Goal: Task Accomplishment & Management: Manage account settings

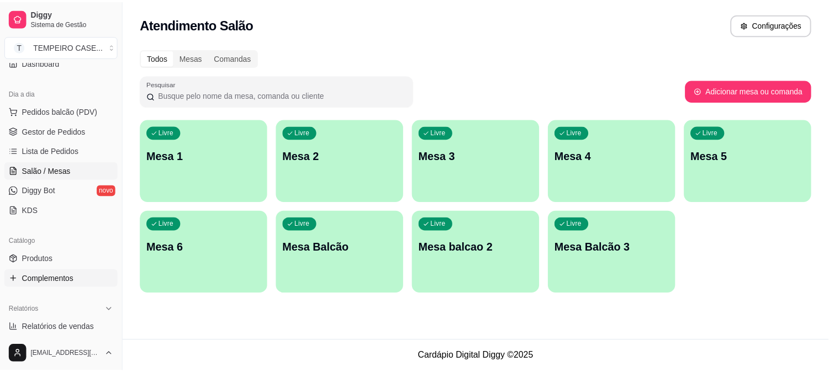
scroll to position [123, 0]
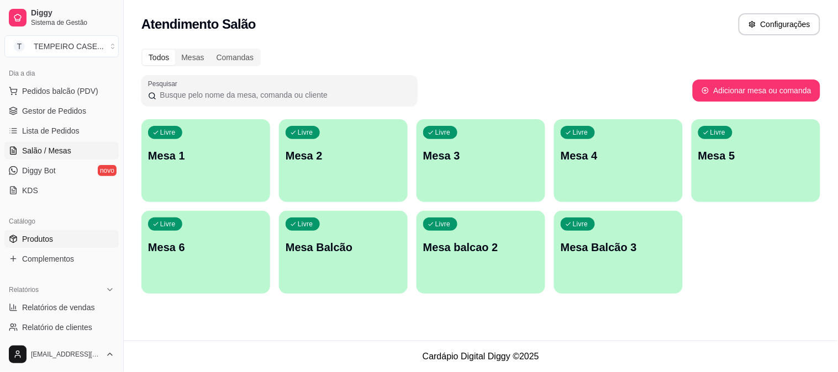
click at [55, 242] on link "Produtos" at bounding box center [61, 239] width 114 height 18
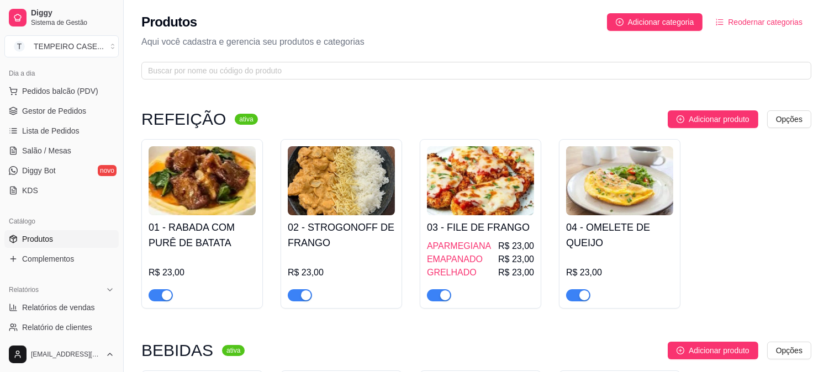
click at [301, 235] on h4 "02 - STROGONOFF DE FRANGO" at bounding box center [341, 235] width 107 height 31
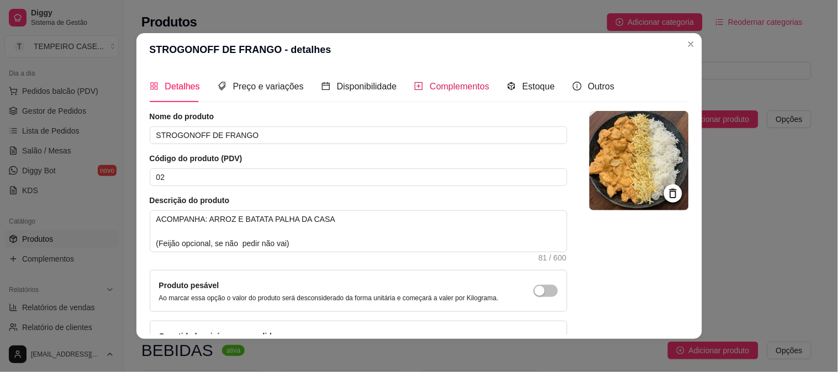
click at [461, 92] on div "Complementos" at bounding box center [451, 87] width 75 height 14
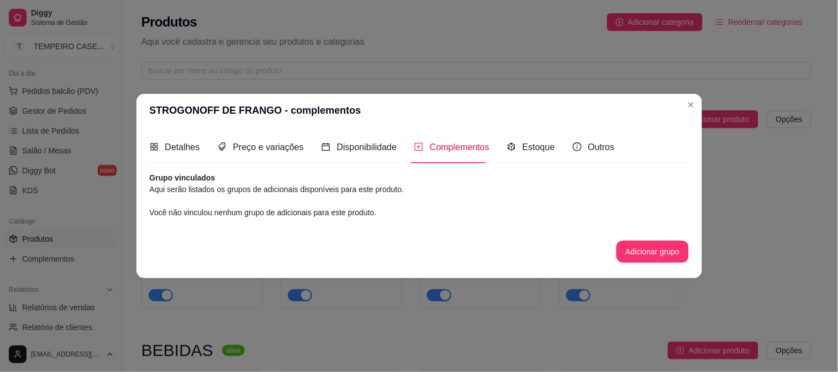
click at [679, 242] on button "Adicionar grupo" at bounding box center [652, 252] width 72 height 22
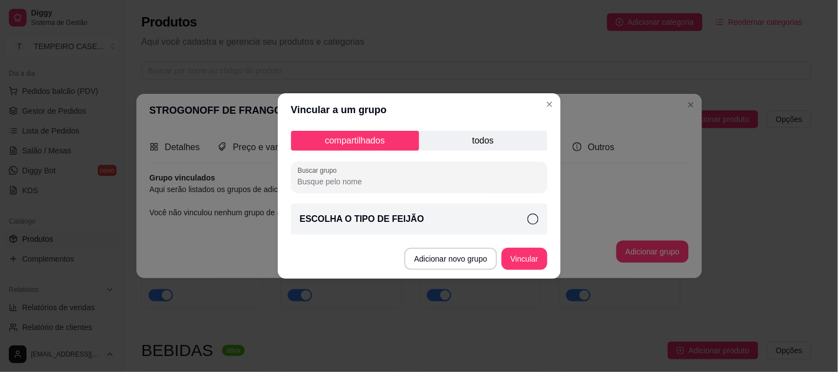
click at [505, 147] on p "todos" at bounding box center [483, 141] width 128 height 20
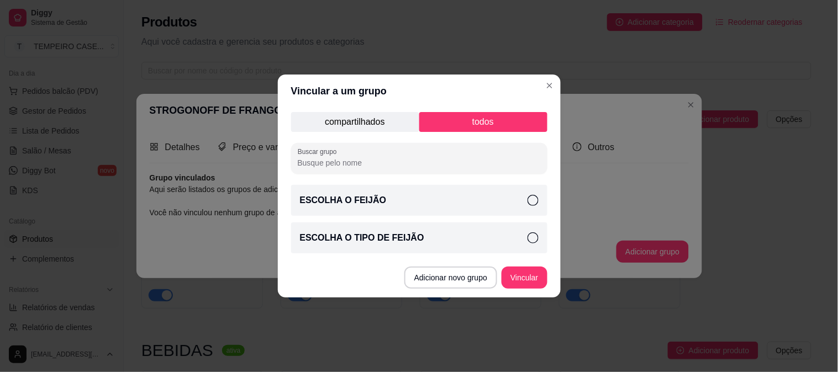
click at [420, 197] on div "ESCOLHA O FEIJÃO" at bounding box center [419, 200] width 256 height 31
click at [511, 271] on button "Vincular" at bounding box center [523, 278] width 45 height 22
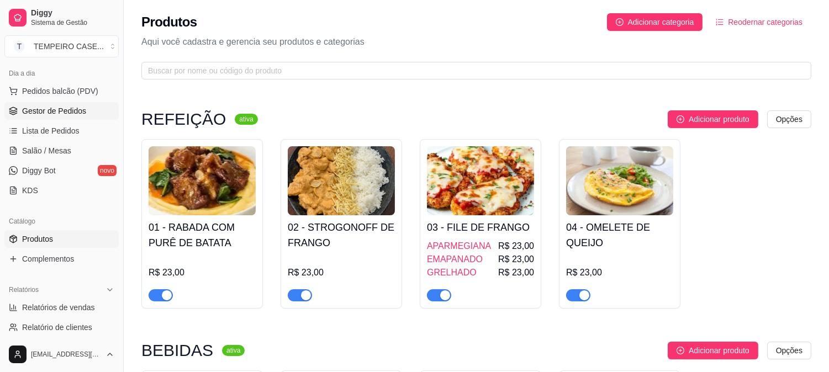
click at [54, 113] on span "Gestor de Pedidos" at bounding box center [54, 110] width 64 height 11
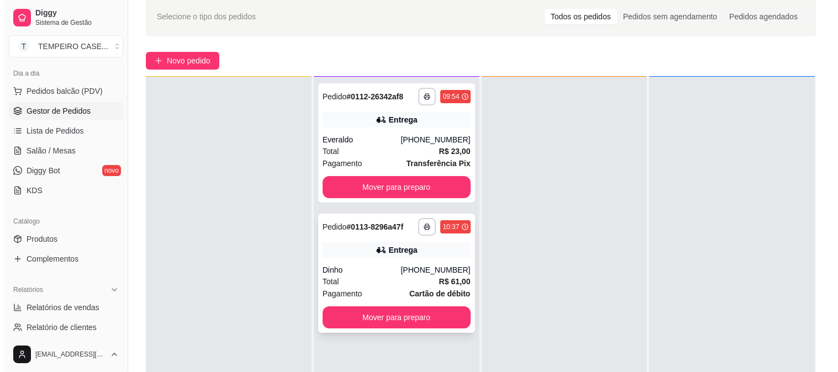
scroll to position [61, 0]
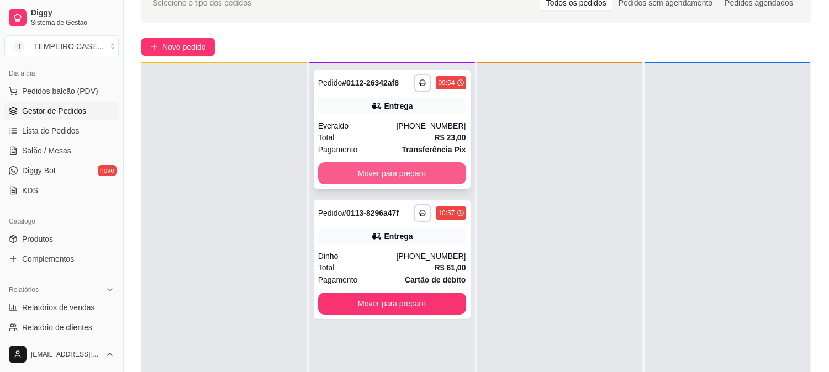
click at [421, 179] on button "Mover para preparo" at bounding box center [392, 173] width 148 height 22
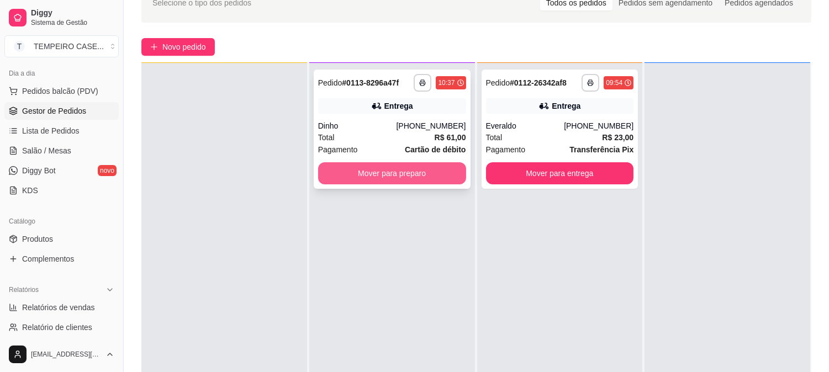
click at [436, 174] on button "Mover para preparo" at bounding box center [392, 173] width 148 height 22
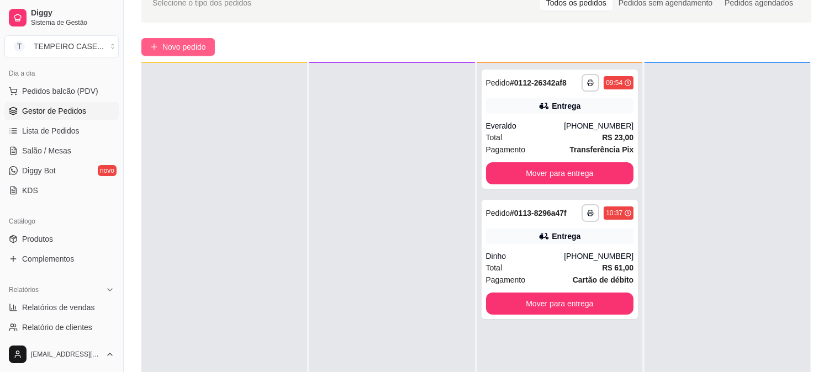
click at [170, 47] on span "Novo pedido" at bounding box center [184, 47] width 44 height 12
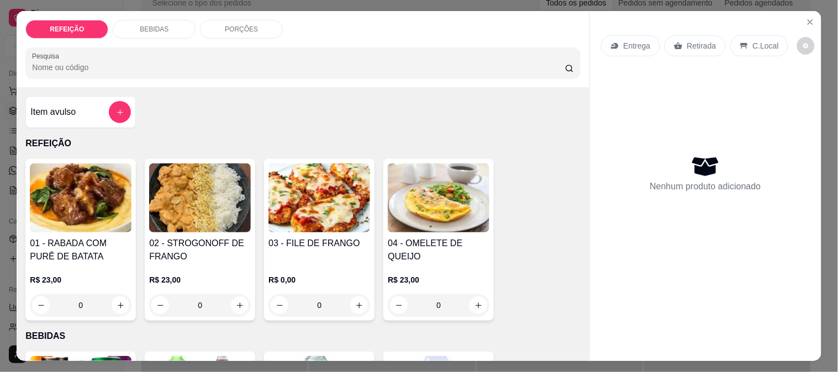
click at [341, 237] on h4 "03 - FILE DE FRANGO" at bounding box center [319, 243] width 102 height 13
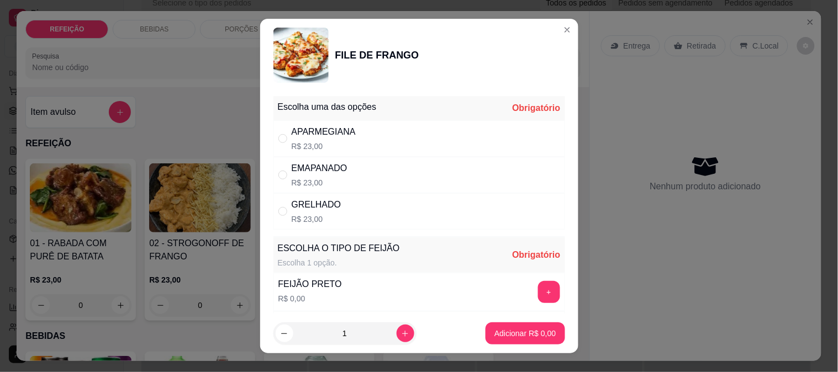
click at [317, 203] on div "GRELHADO" at bounding box center [317, 204] width 50 height 13
radio input "true"
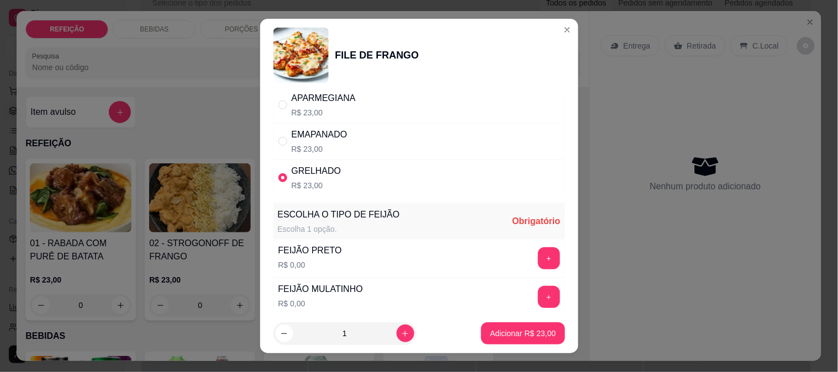
scroll to position [61, 0]
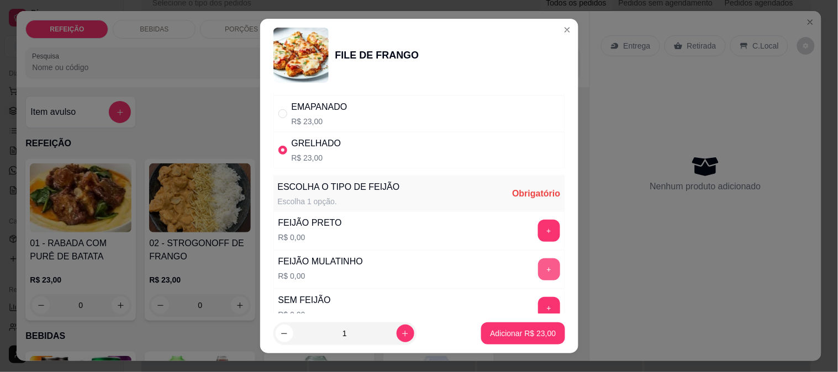
click at [538, 269] on button "+" at bounding box center [549, 269] width 22 height 22
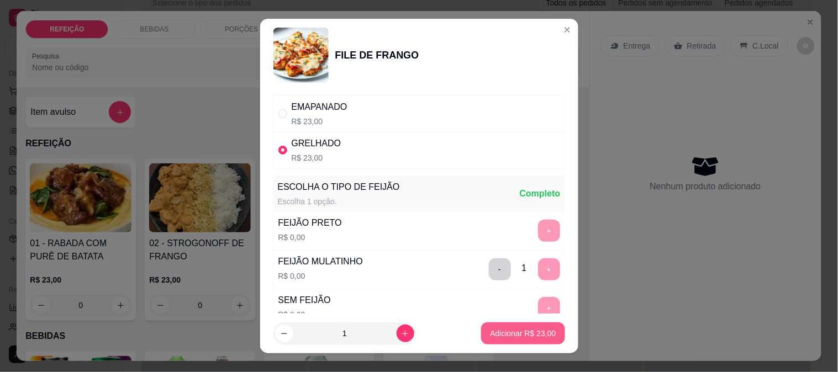
click at [505, 332] on p "Adicionar R$ 23,00" at bounding box center [523, 333] width 66 height 11
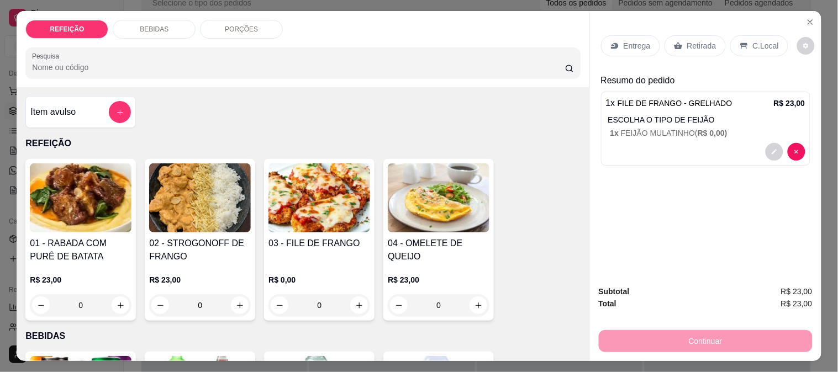
click at [687, 43] on p "Retirada" at bounding box center [701, 45] width 29 height 11
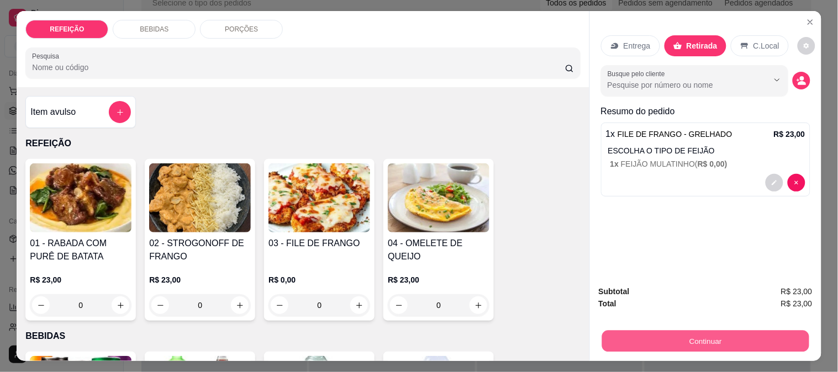
click at [663, 334] on button "Continuar" at bounding box center [704, 341] width 207 height 22
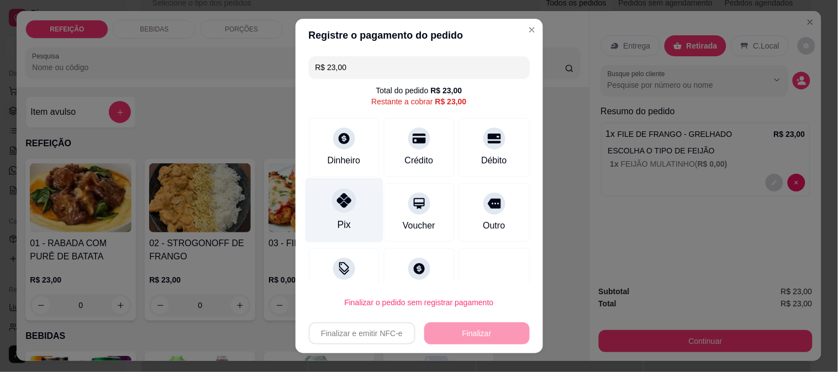
click at [351, 223] on div "Pix" at bounding box center [344, 210] width 78 height 65
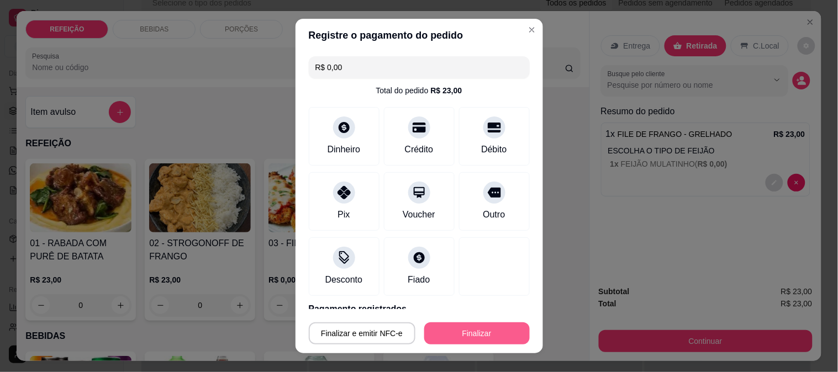
click at [488, 330] on button "Finalizar" at bounding box center [476, 333] width 105 height 22
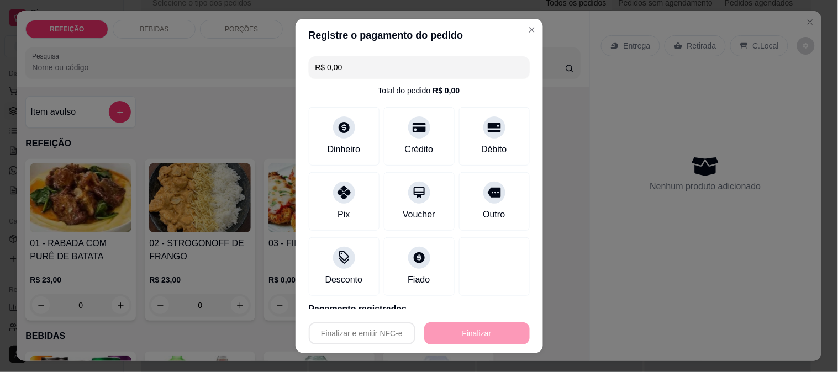
type input "-R$ 23,00"
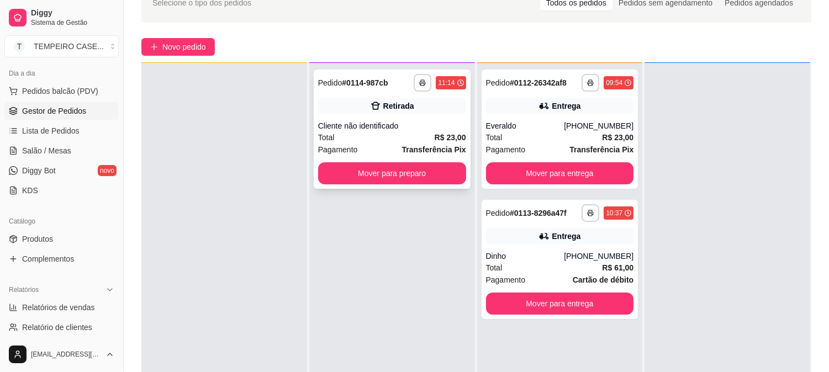
click at [435, 117] on div "**********" at bounding box center [392, 129] width 157 height 119
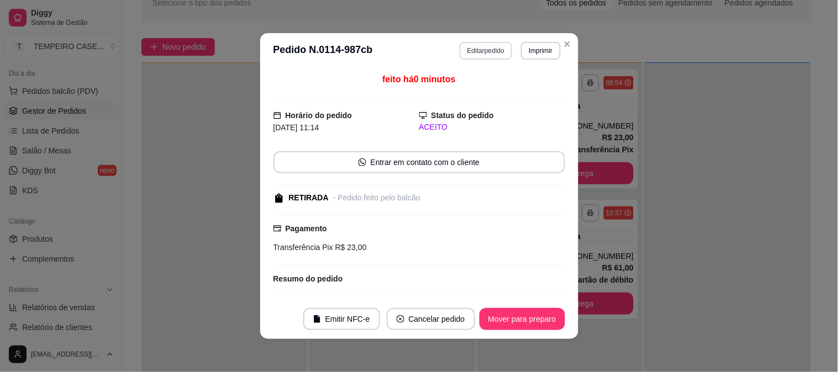
click at [484, 53] on button "Editar pedido" at bounding box center [485, 51] width 52 height 18
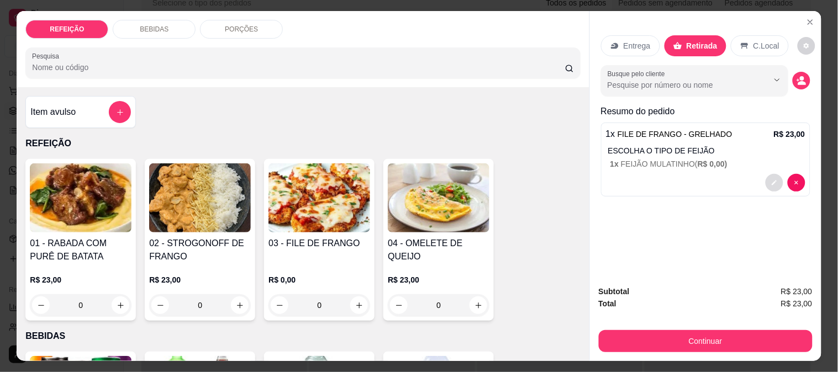
click at [765, 176] on button "decrease-product-quantity" at bounding box center [774, 183] width 18 height 18
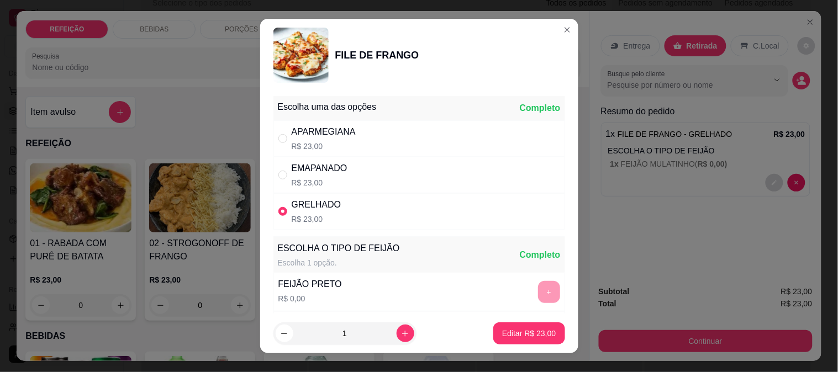
click at [310, 256] on div "ESCOLHA O TIPO DE FEIJÃO Escolha 1 opção." at bounding box center [339, 255] width 122 height 27
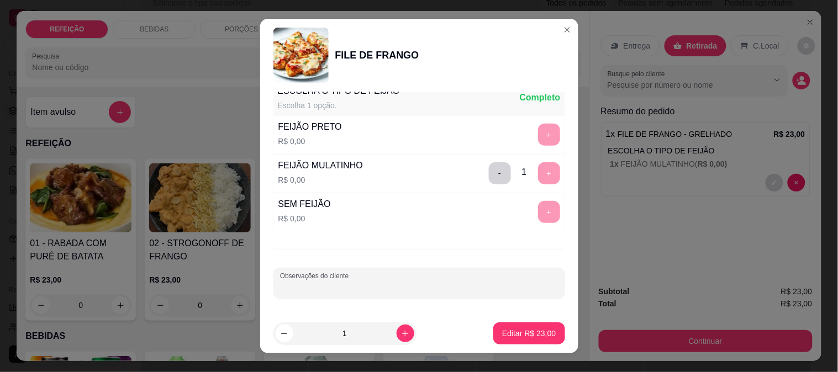
click at [348, 290] on input "Observações do cliente" at bounding box center [419, 287] width 278 height 11
type input "s"
type input "SEM SALADA"
click at [520, 334] on p "Editar R$ 23,00" at bounding box center [529, 334] width 52 height 10
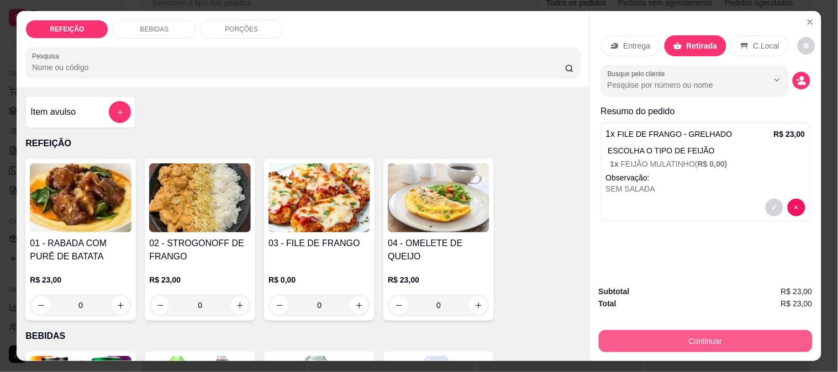
click at [659, 341] on button "Continuar" at bounding box center [706, 341] width 214 height 22
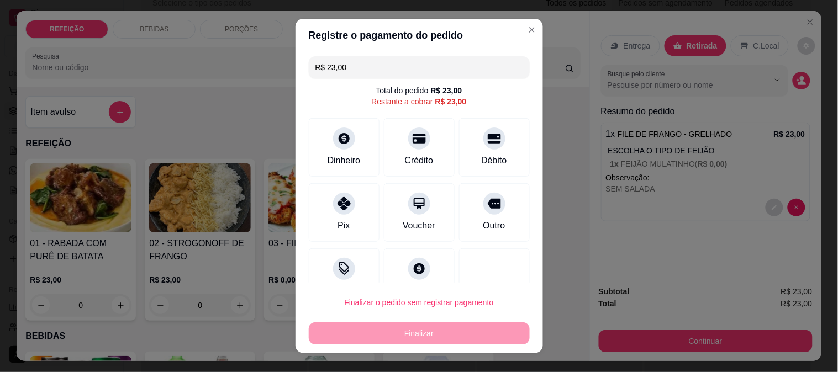
drag, startPoint x: 335, startPoint y: 207, endPoint x: 464, endPoint y: 315, distance: 168.1
click at [341, 211] on div at bounding box center [344, 204] width 22 height 22
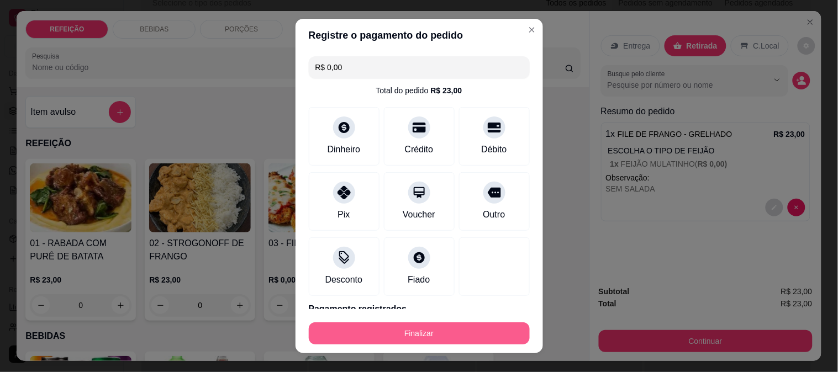
click at [410, 330] on button "Finalizar" at bounding box center [419, 333] width 221 height 22
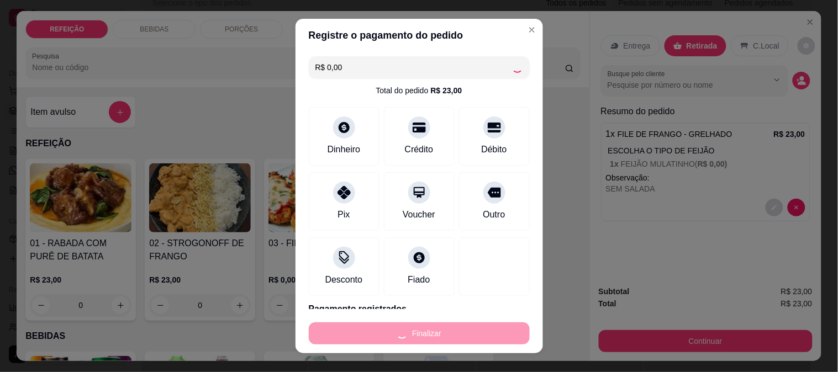
type input "-R$ 23,00"
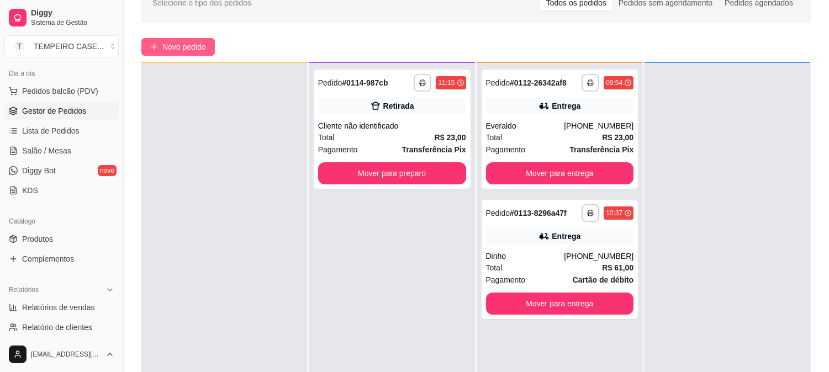
click at [178, 50] on span "Novo pedido" at bounding box center [184, 47] width 44 height 12
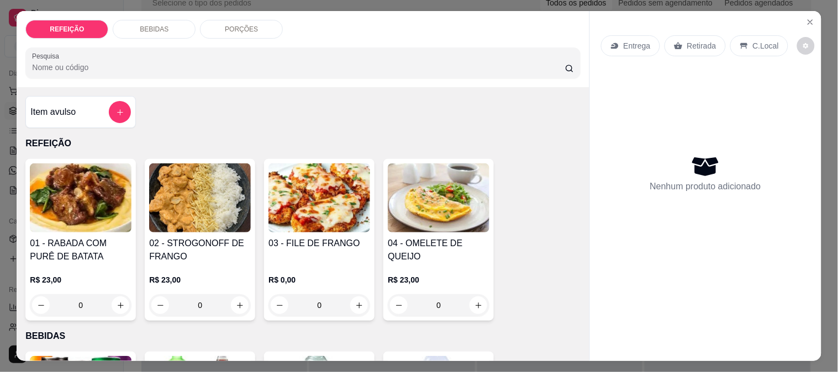
click at [82, 202] on img at bounding box center [81, 197] width 102 height 69
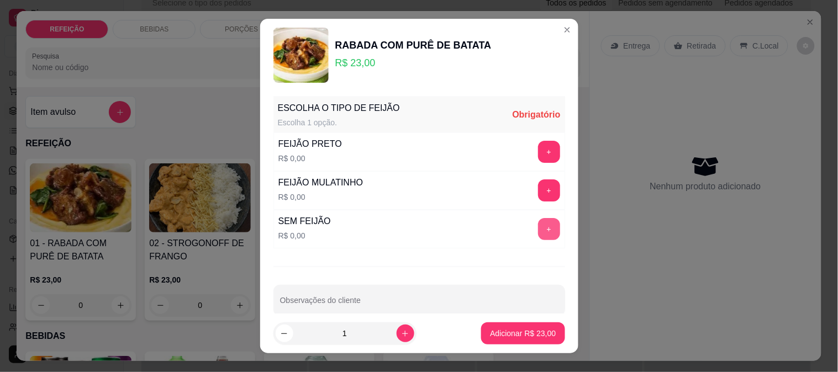
click at [538, 233] on button "+" at bounding box center [549, 229] width 22 height 22
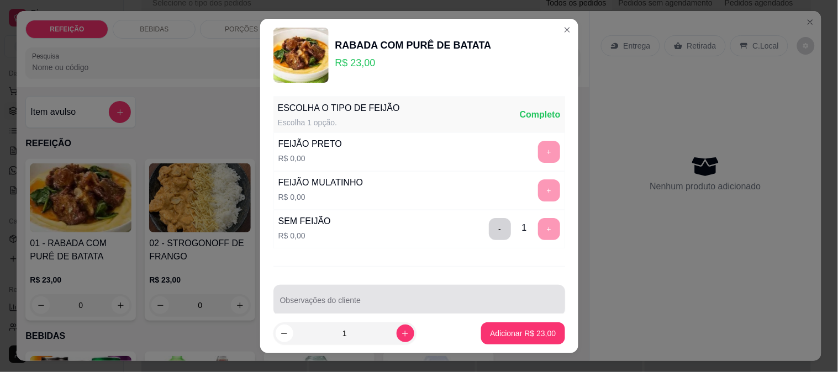
click at [432, 293] on div at bounding box center [419, 300] width 278 height 22
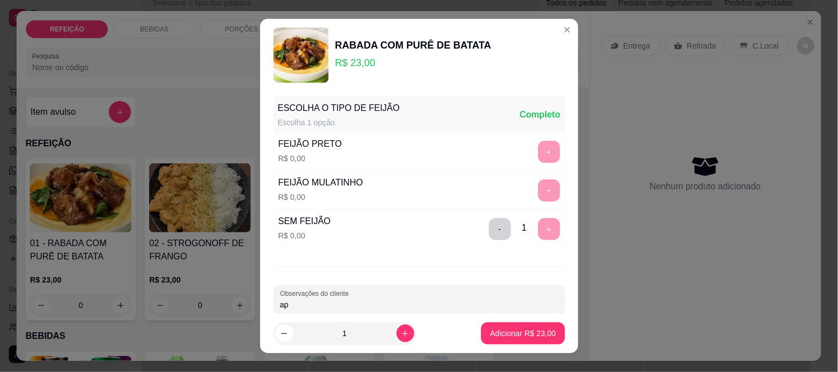
type input "a"
type input "APENAS CARNE E PURÊ"
click at [489, 326] on button "Adicionar R$ 23,00" at bounding box center [522, 333] width 83 height 22
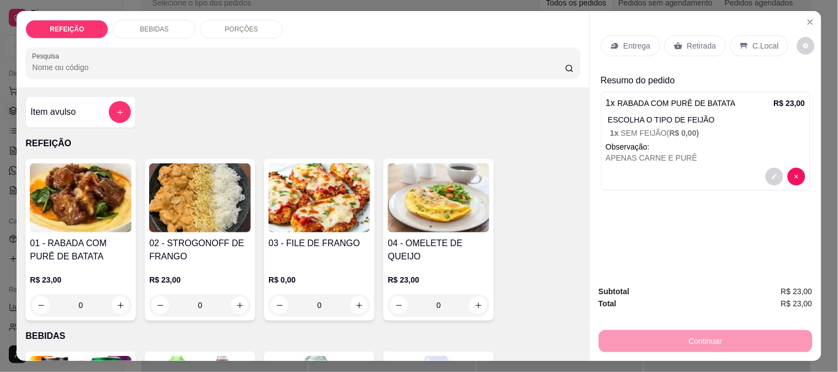
click at [302, 192] on img at bounding box center [319, 197] width 102 height 69
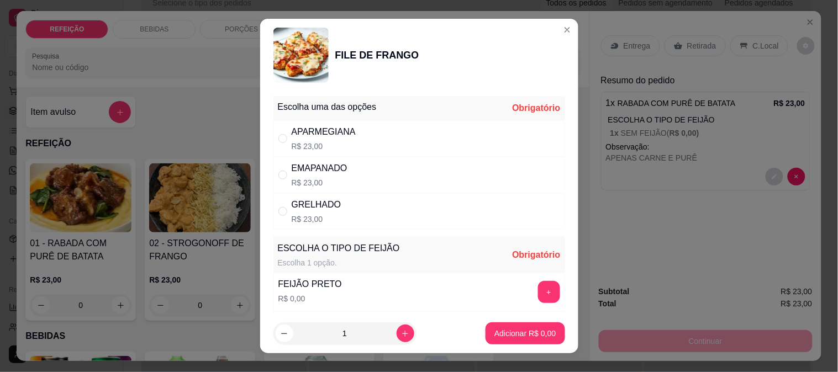
click at [334, 207] on div "GRELHADO R$ 23,00" at bounding box center [419, 211] width 292 height 36
radio input "true"
click at [538, 289] on button "+" at bounding box center [549, 292] width 22 height 22
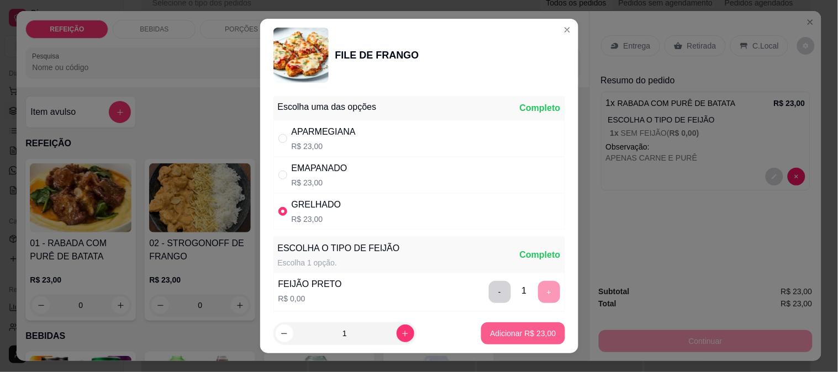
click at [520, 335] on p "Adicionar R$ 23,00" at bounding box center [523, 333] width 66 height 11
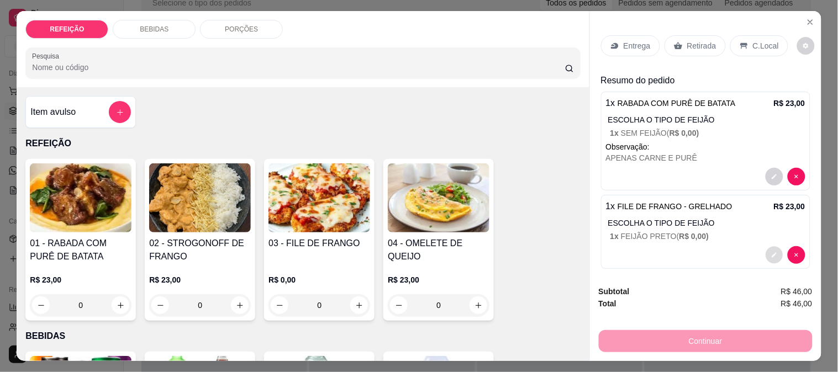
click at [771, 253] on icon "decrease-product-quantity" at bounding box center [773, 255] width 5 height 5
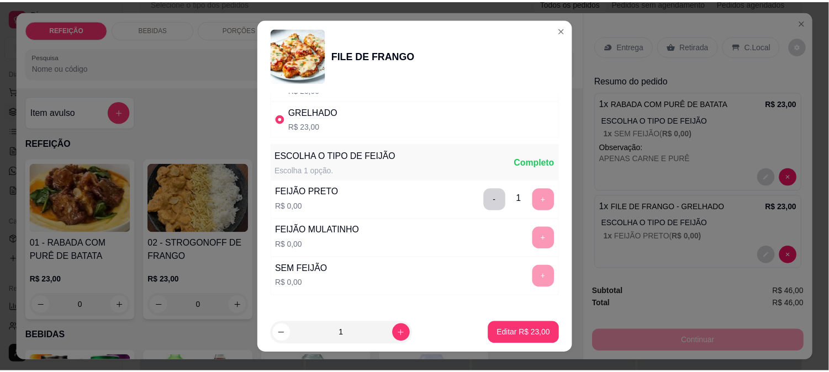
scroll to position [158, 0]
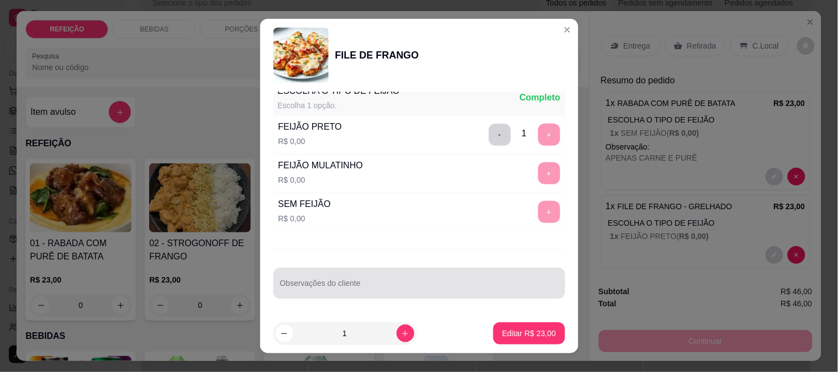
click at [339, 287] on input "Observações do cliente" at bounding box center [419, 287] width 278 height 11
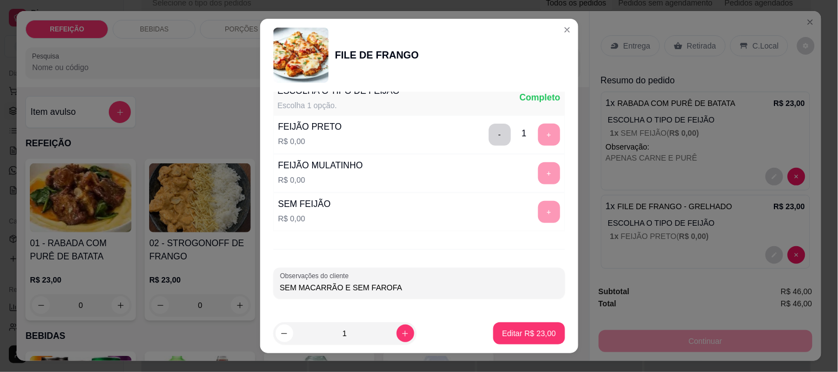
type input "SEM MACARRÃO E SEM FAROFA"
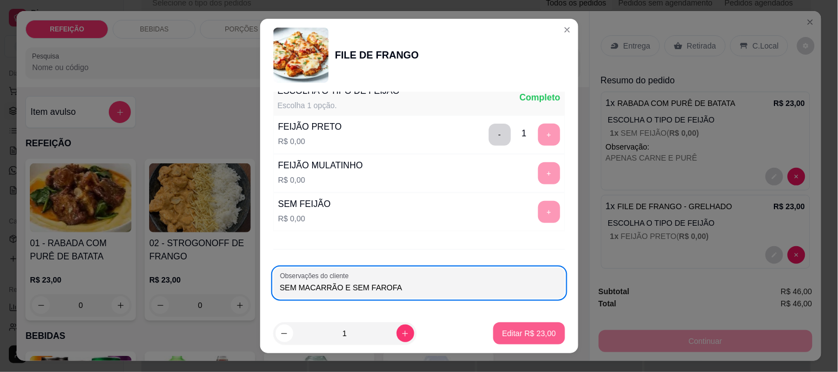
click at [506, 339] on p "Editar R$ 23,00" at bounding box center [529, 333] width 54 height 11
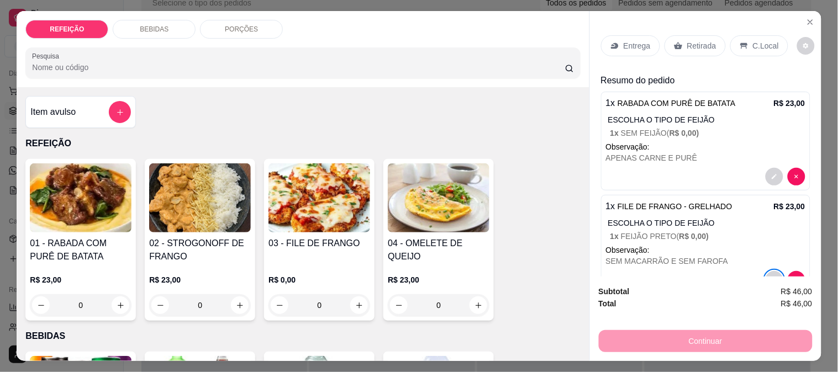
click at [636, 41] on p "Entrega" at bounding box center [636, 45] width 27 height 11
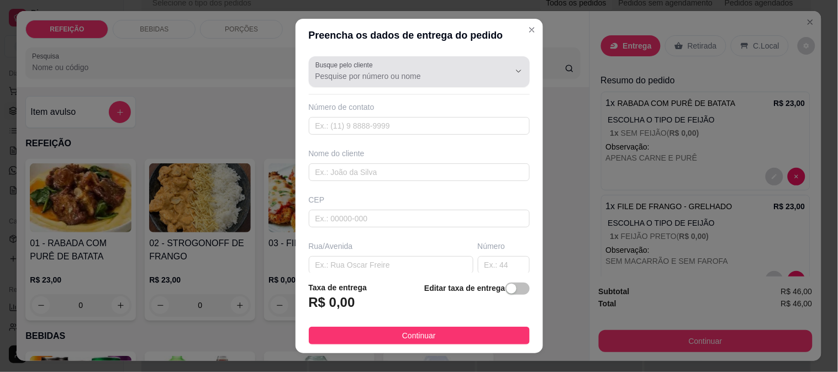
click at [382, 71] on input "Busque pelo cliente" at bounding box center [403, 76] width 177 height 11
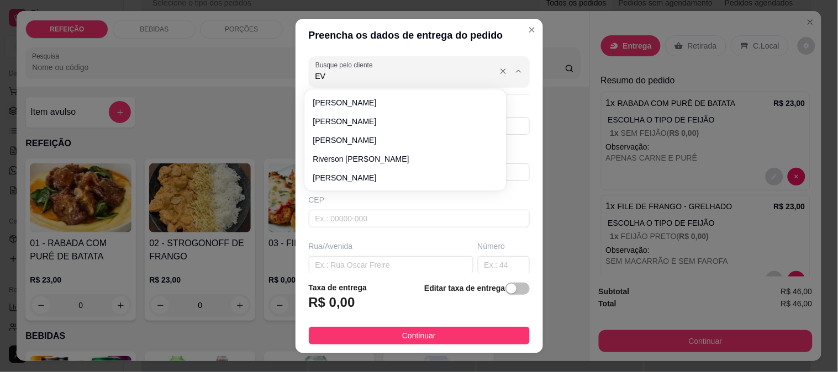
type input "EVA"
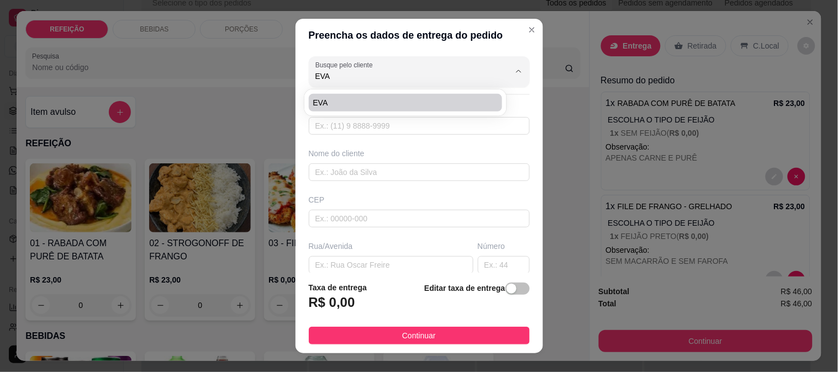
click at [345, 98] on span "EVA" at bounding box center [400, 102] width 174 height 11
type input "8192762548"
type input "EVA"
type input "Loteamento Porto Coqueiral"
type input "5"
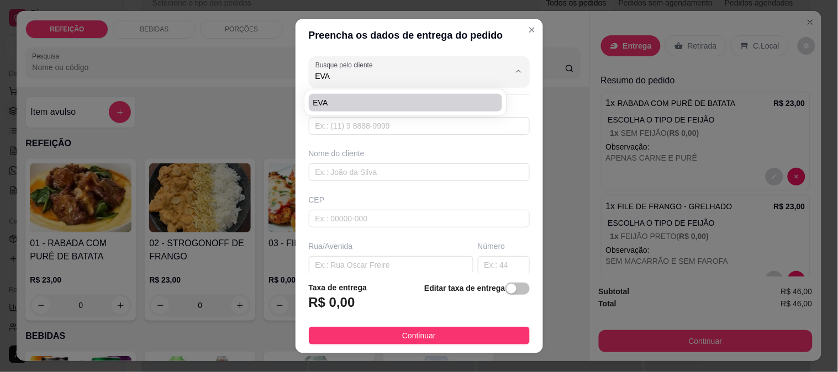
type input "IPOJUCA"
type input "PORTO COQUEIRAL"
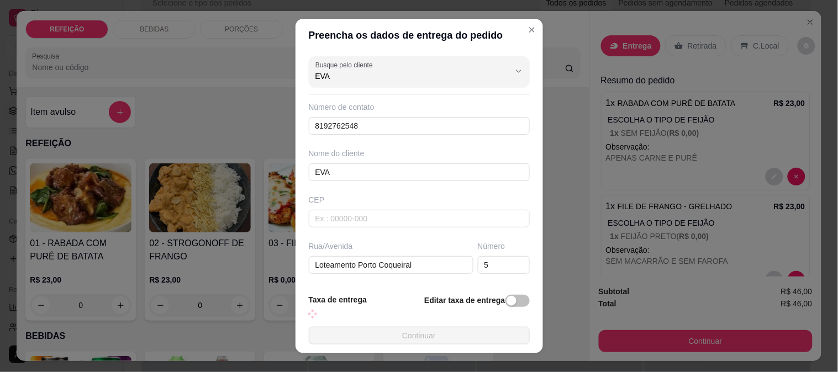
type input "EVA"
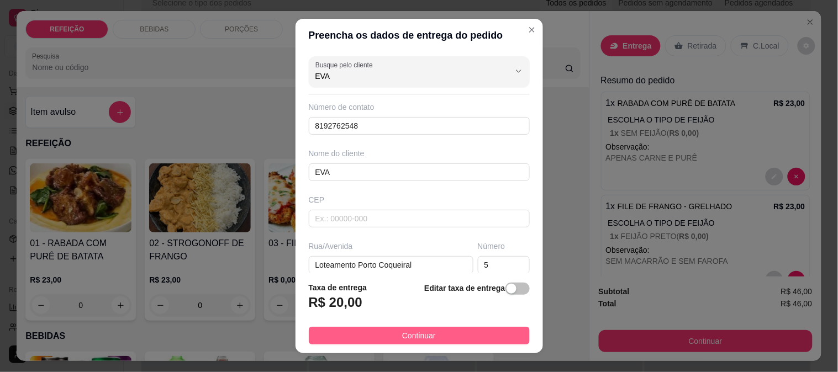
click at [422, 330] on span "Continuar" at bounding box center [419, 336] width 34 height 12
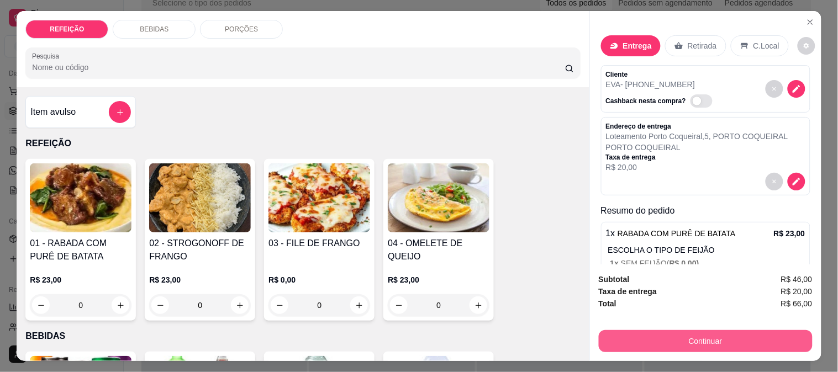
click at [736, 337] on button "Continuar" at bounding box center [706, 341] width 214 height 22
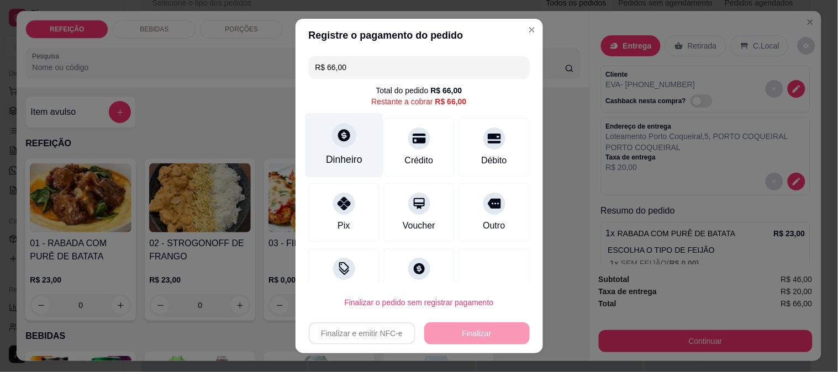
click at [344, 151] on div "Dinheiro" at bounding box center [344, 145] width 78 height 65
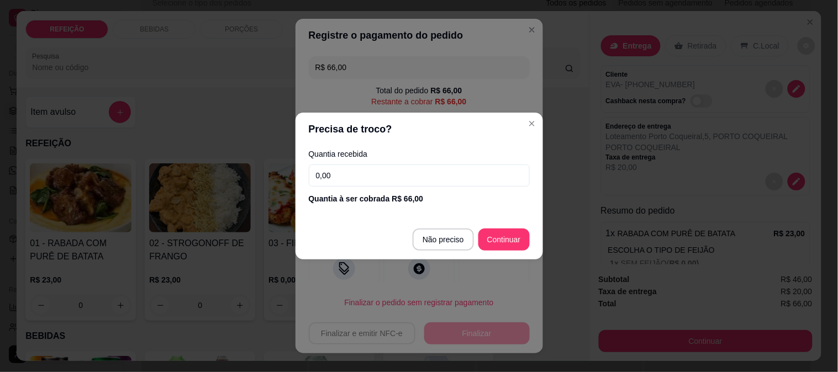
drag, startPoint x: 185, startPoint y: 159, endPoint x: 150, endPoint y: 147, distance: 36.8
click at [150, 147] on div "Precisa de troco? Quantia recebida 0,00 Quantia à ser cobrada R$ 66,00 Não prec…" at bounding box center [419, 186] width 838 height 372
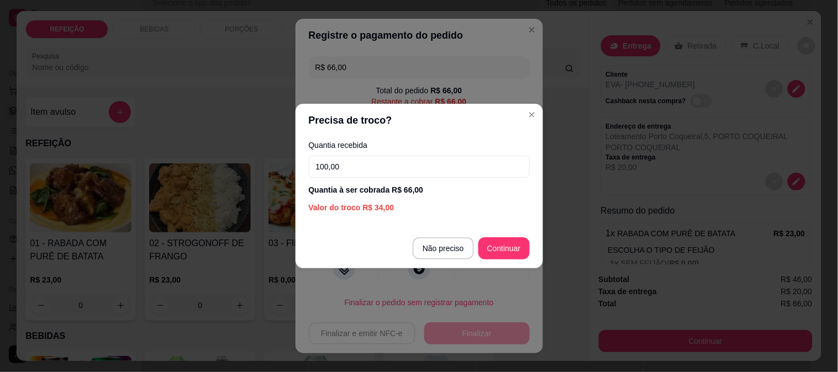
type input "100,00"
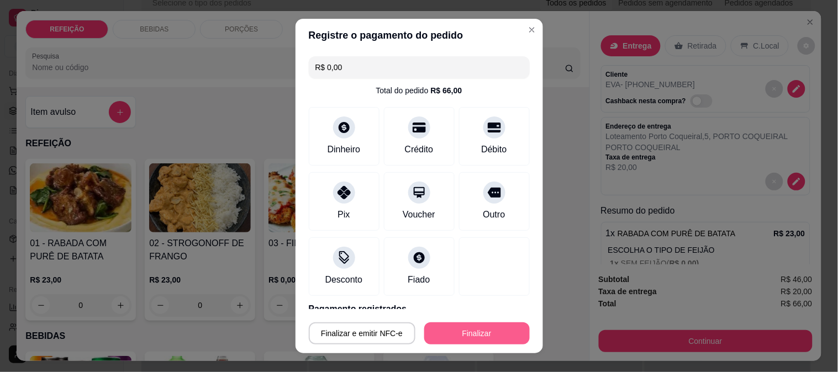
click at [491, 327] on button "Finalizar" at bounding box center [476, 333] width 105 height 22
type input "-R$ 66,00"
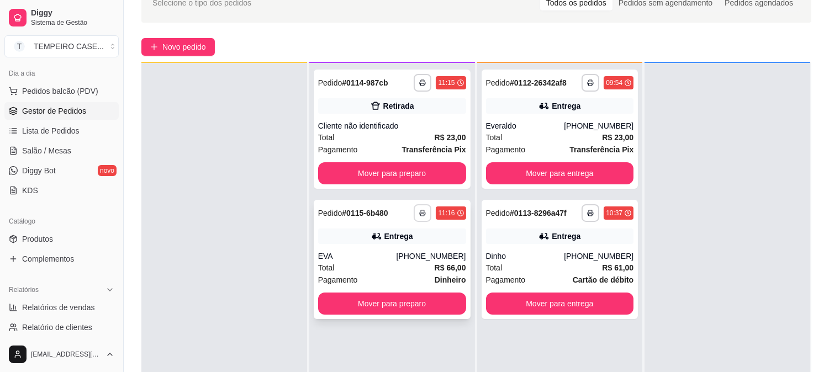
click at [422, 210] on icon "button" at bounding box center [422, 213] width 7 height 7
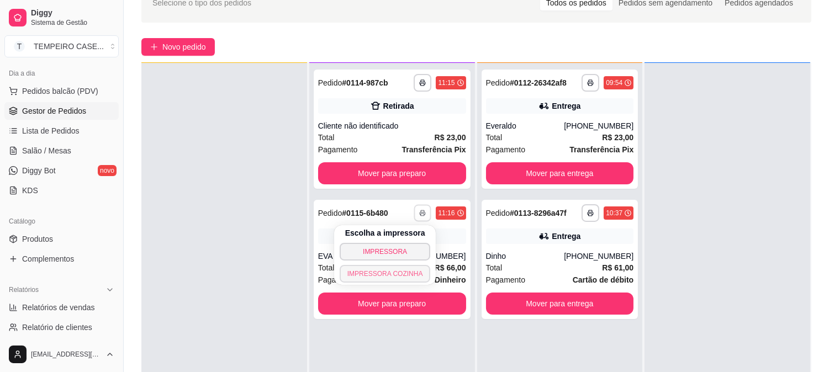
click at [379, 277] on button "IMPRESSORA COZINHA" at bounding box center [385, 274] width 91 height 18
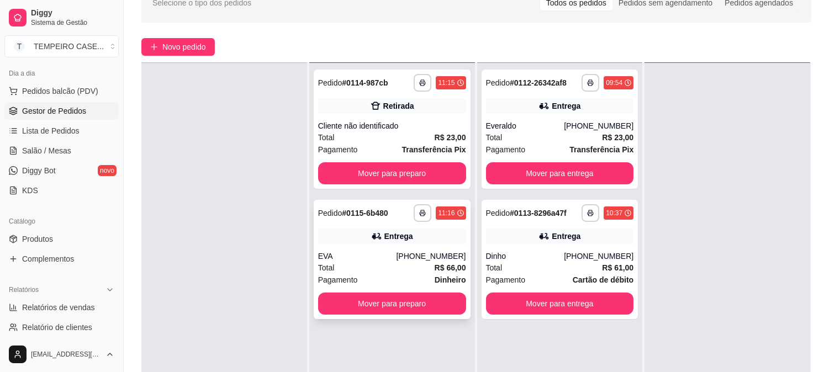
click at [398, 306] on button "Mover para preparo" at bounding box center [392, 304] width 148 height 22
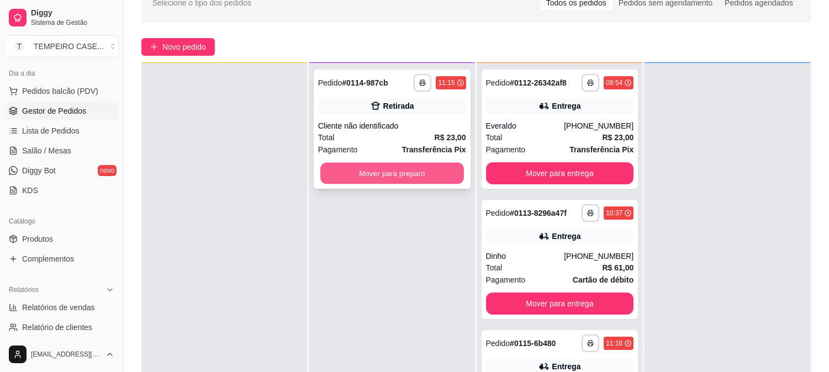
click at [446, 174] on button "Mover para preparo" at bounding box center [392, 174] width 144 height 22
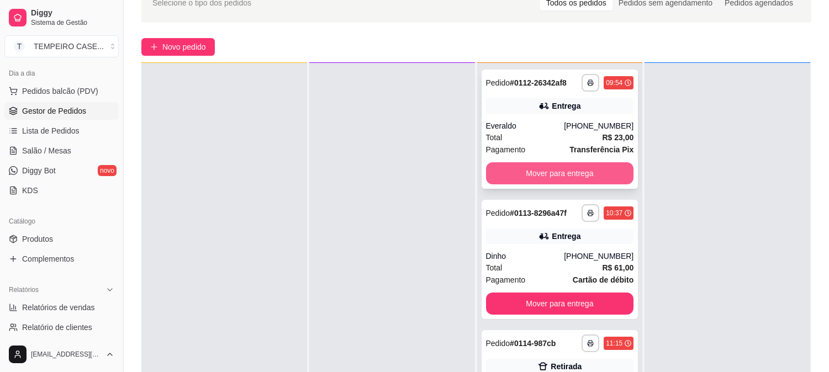
click at [591, 171] on button "Mover para entrega" at bounding box center [560, 173] width 148 height 22
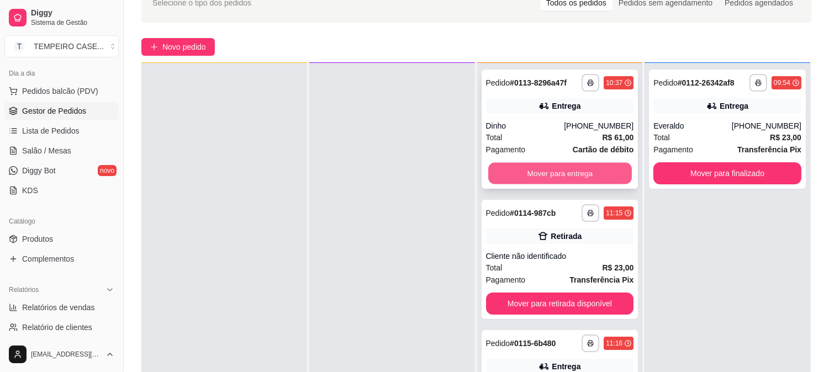
click at [559, 177] on button "Mover para entrega" at bounding box center [560, 174] width 144 height 22
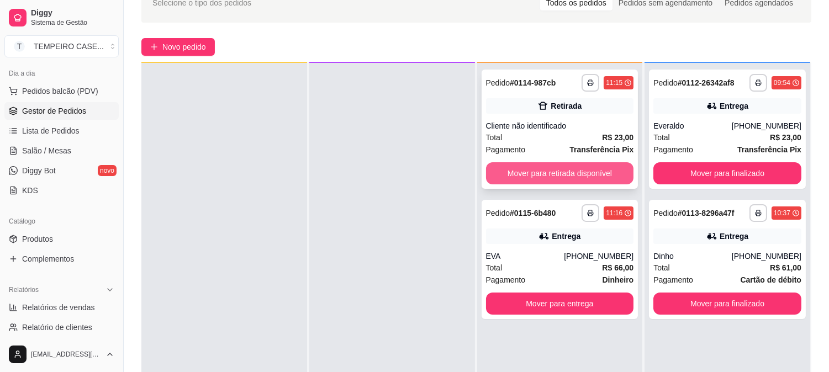
click at [562, 168] on button "Mover para retirada disponível" at bounding box center [560, 173] width 148 height 22
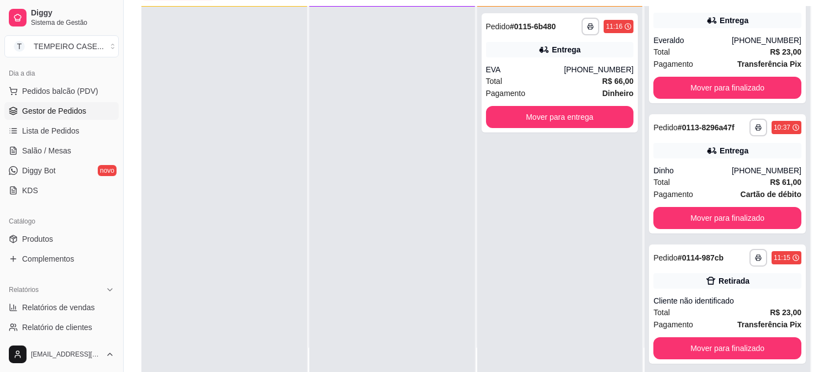
scroll to position [168, 0]
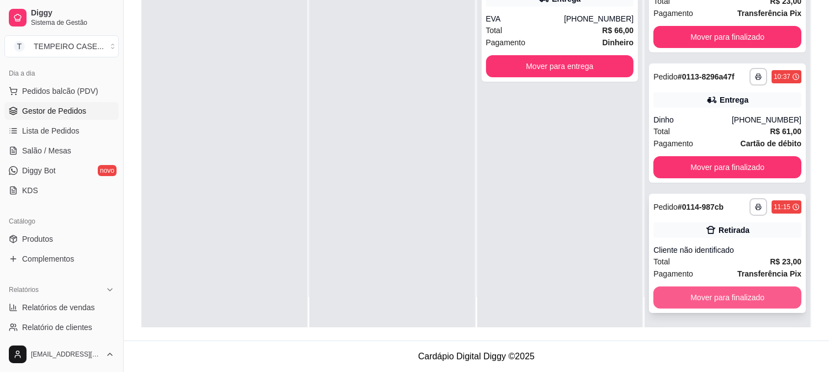
click at [687, 295] on button "Mover para finalizado" at bounding box center [727, 298] width 148 height 22
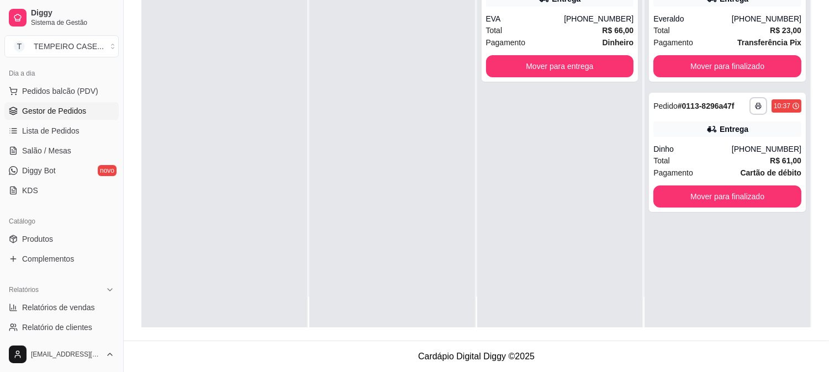
scroll to position [0, 0]
click at [597, 278] on div "**********" at bounding box center [560, 142] width 166 height 372
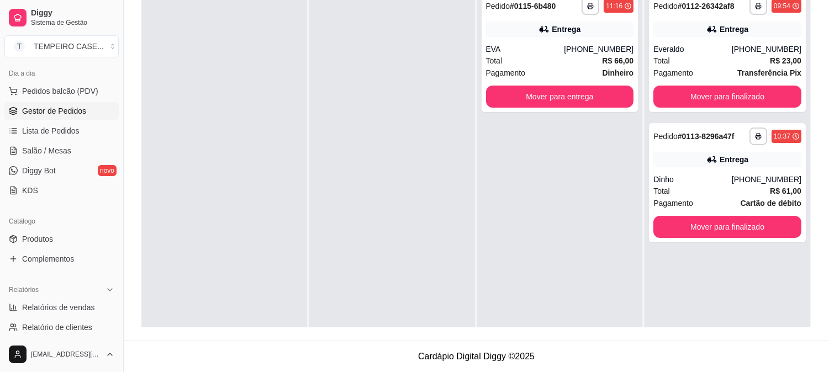
click at [594, 277] on div "**********" at bounding box center [560, 172] width 166 height 372
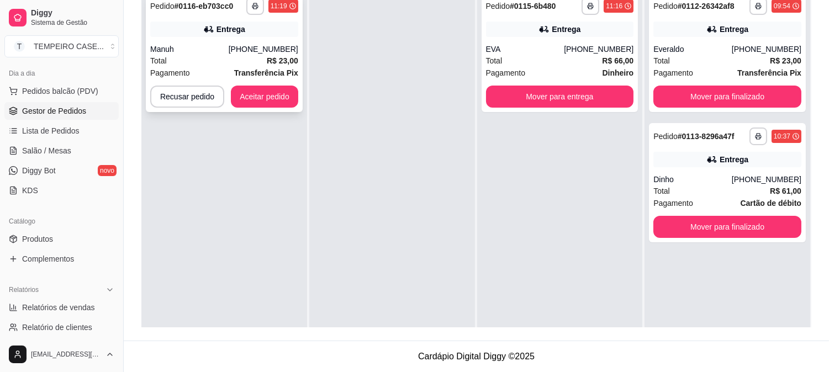
click at [272, 87] on button "Aceitar pedido" at bounding box center [264, 97] width 67 height 22
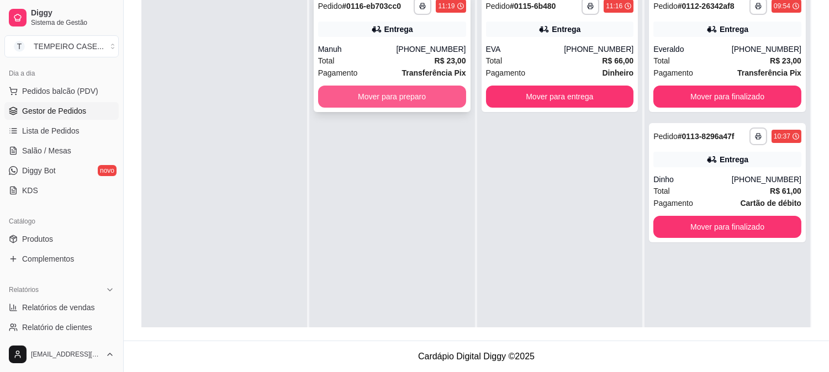
click at [421, 104] on button "Mover para preparo" at bounding box center [392, 97] width 148 height 22
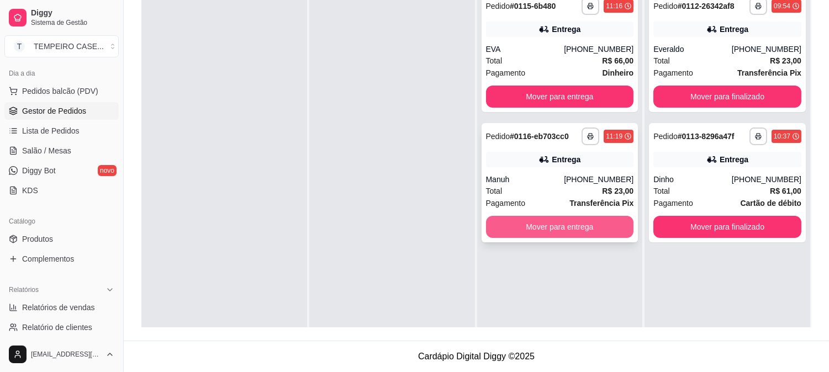
click at [543, 224] on button "Mover para entrega" at bounding box center [560, 227] width 148 height 22
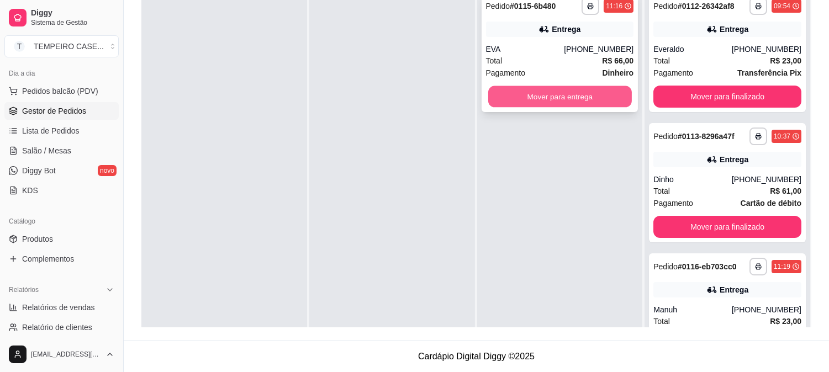
click at [565, 86] on div "Mover para entrega" at bounding box center [560, 97] width 148 height 22
click at [588, 91] on button "Mover para entrega" at bounding box center [560, 97] width 148 height 22
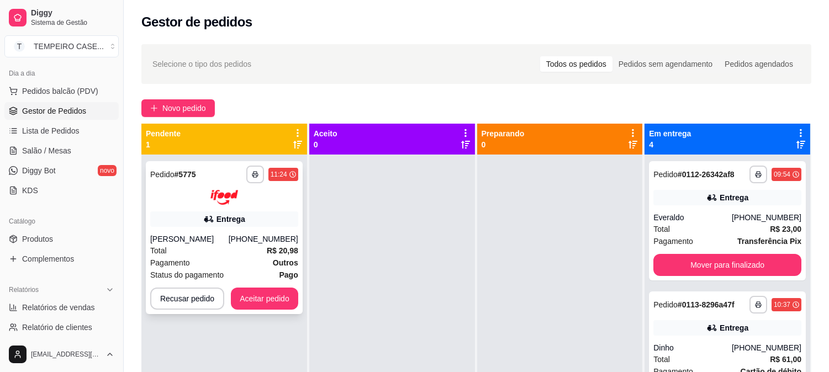
click at [216, 199] on img at bounding box center [224, 197] width 28 height 15
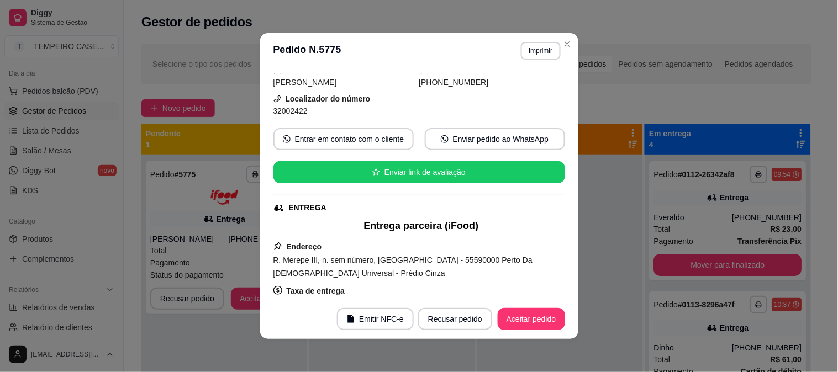
scroll to position [385, 0]
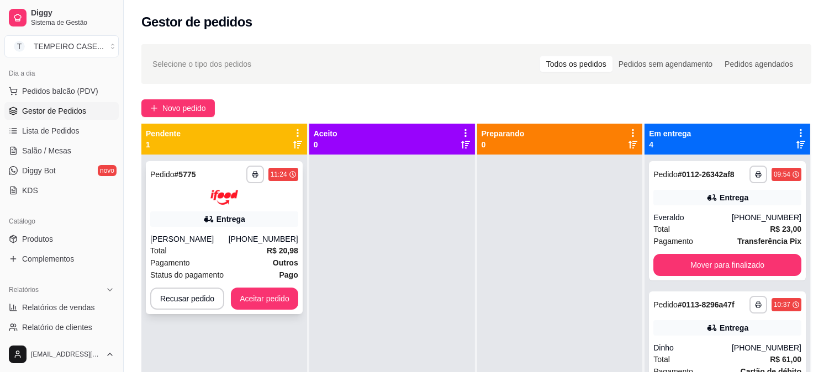
click at [241, 253] on div "Total R$ 20,98" at bounding box center [224, 251] width 148 height 12
click at [201, 298] on button "Recusar pedido" at bounding box center [187, 299] width 74 height 22
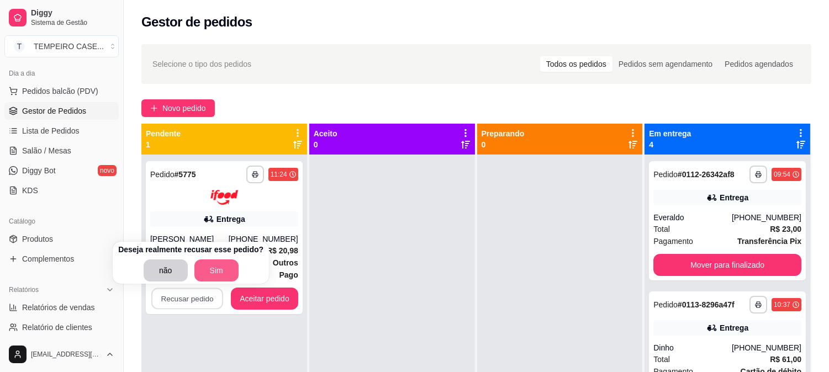
click at [223, 271] on button "Sim" at bounding box center [216, 271] width 44 height 22
click at [146, 268] on button "não" at bounding box center [166, 271] width 41 height 20
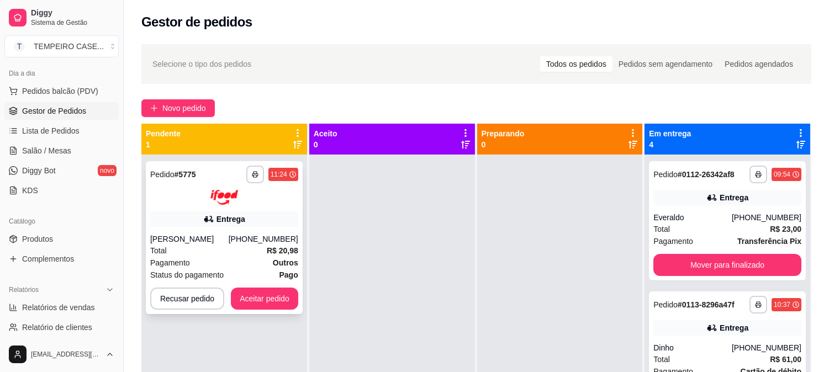
click at [203, 234] on div "[PERSON_NAME]" at bounding box center [189, 239] width 78 height 11
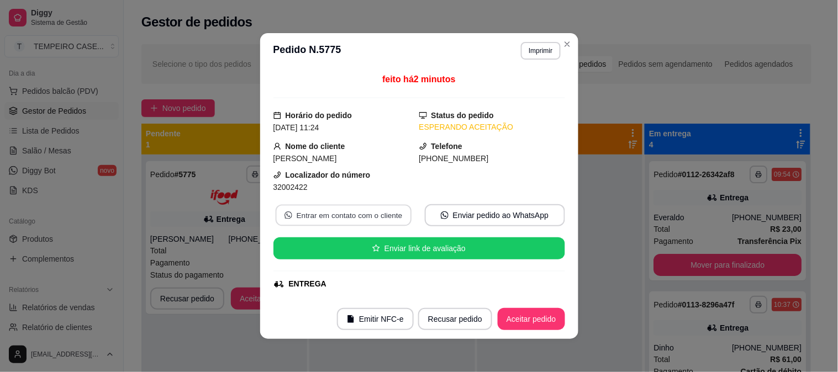
click at [322, 213] on button "Entrar em contato com o cliente" at bounding box center [343, 216] width 136 height 22
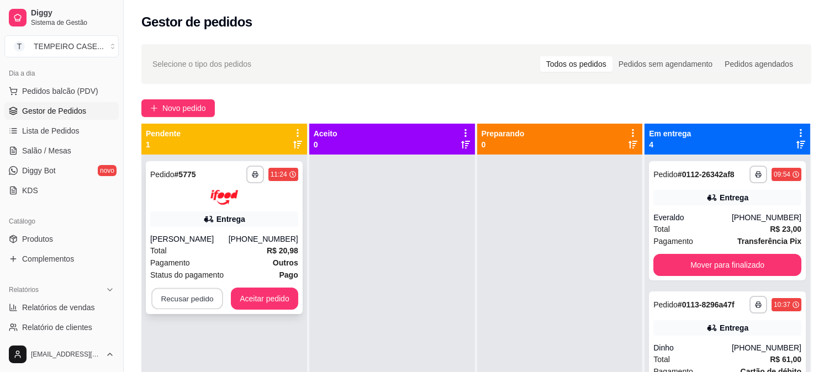
click at [181, 303] on button "Recusar pedido" at bounding box center [187, 299] width 72 height 22
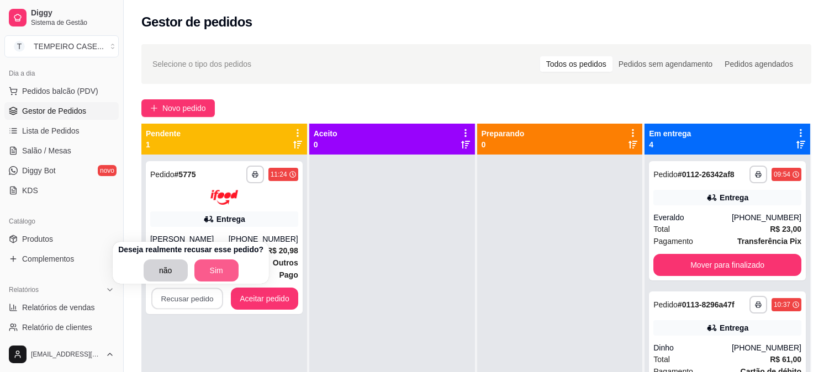
click at [200, 271] on button "Sim" at bounding box center [216, 271] width 44 height 22
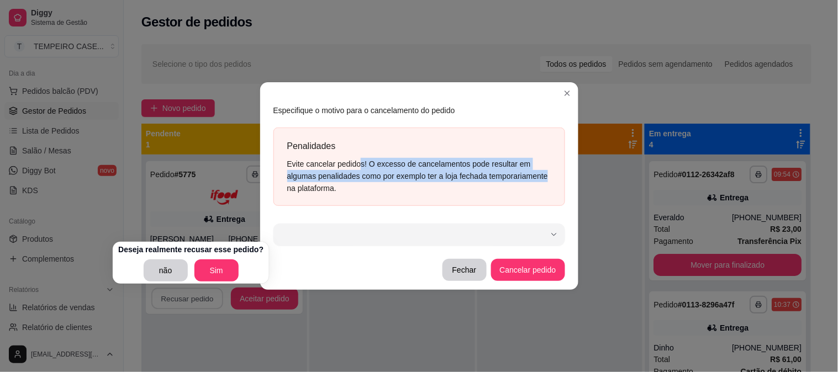
drag, startPoint x: 358, startPoint y: 166, endPoint x: 557, endPoint y: 177, distance: 199.1
click at [557, 177] on div "Penalidades Evite cancelar pedidos! O excesso de cancelamentos pode resultar em…" at bounding box center [419, 167] width 292 height 78
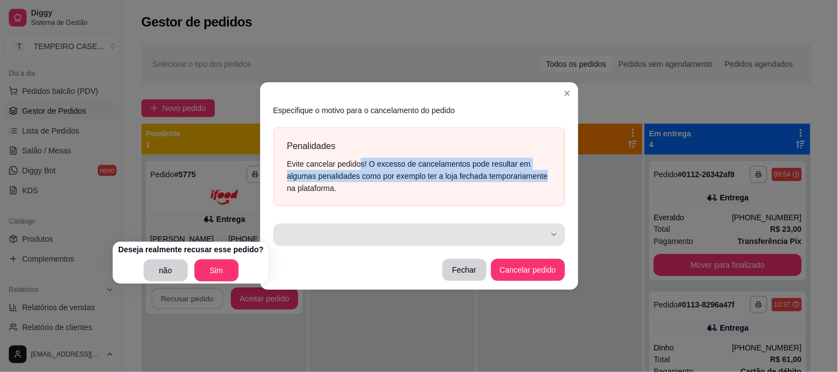
click at [547, 232] on button "button" at bounding box center [419, 235] width 292 height 22
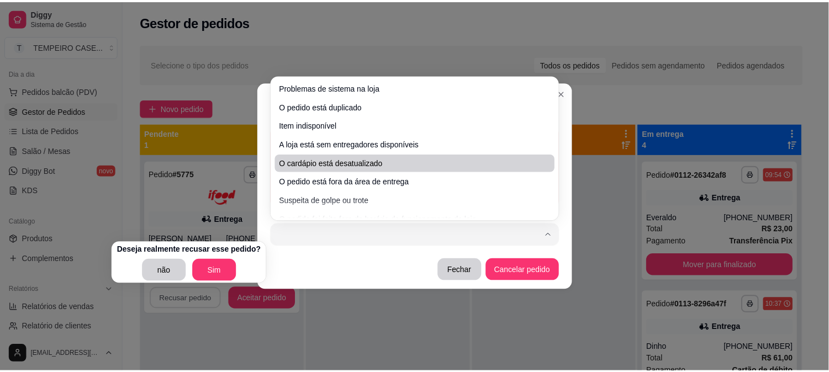
scroll to position [0, 0]
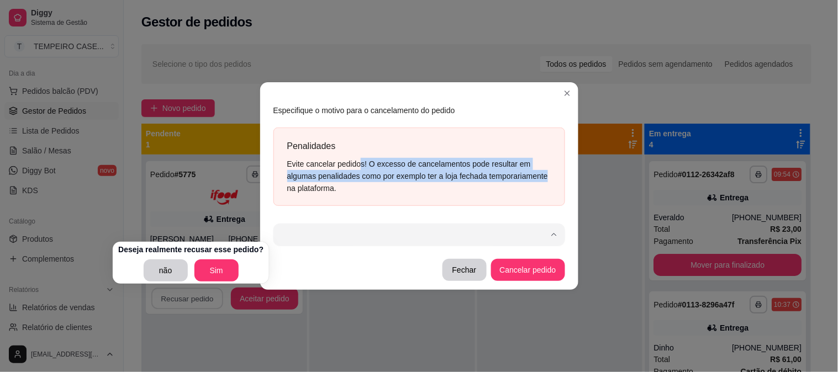
click at [334, 125] on span "Item indisponível" at bounding box center [414, 129] width 252 height 10
type input "503"
select select "503"
click at [533, 273] on button "Cancelar pedido" at bounding box center [528, 270] width 74 height 22
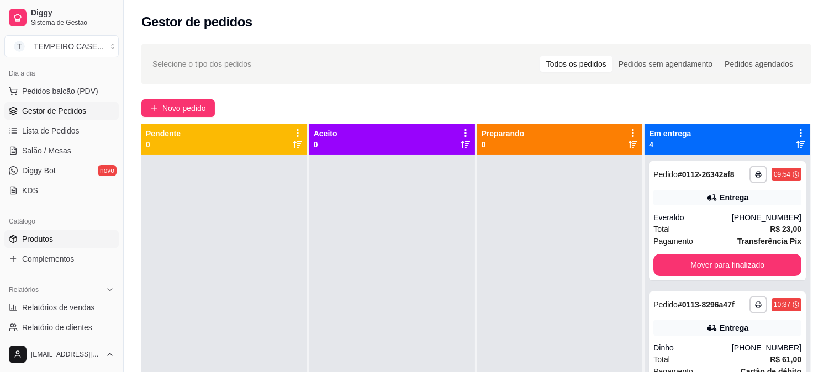
click at [59, 234] on link "Produtos" at bounding box center [61, 239] width 114 height 18
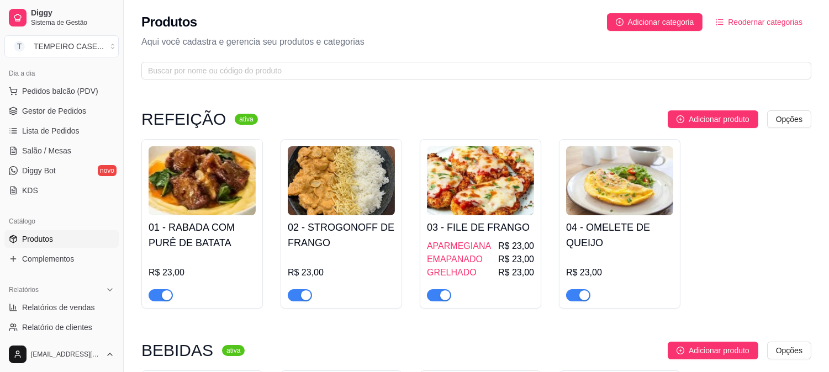
click at [173, 250] on h4 "01 - RABADA COM PURÊ DE BATATA" at bounding box center [202, 235] width 107 height 31
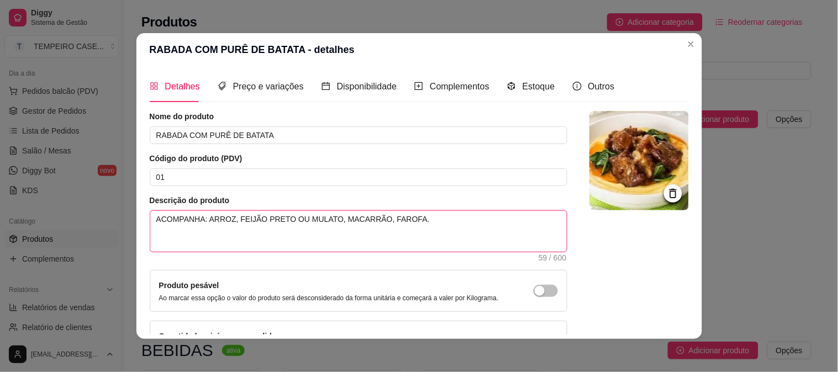
click at [334, 219] on textarea "ACOMPANHA: ARROZ, FEIJÃO PRETO OU MULATO, MACARRÃO, FAROFA." at bounding box center [358, 231] width 416 height 41
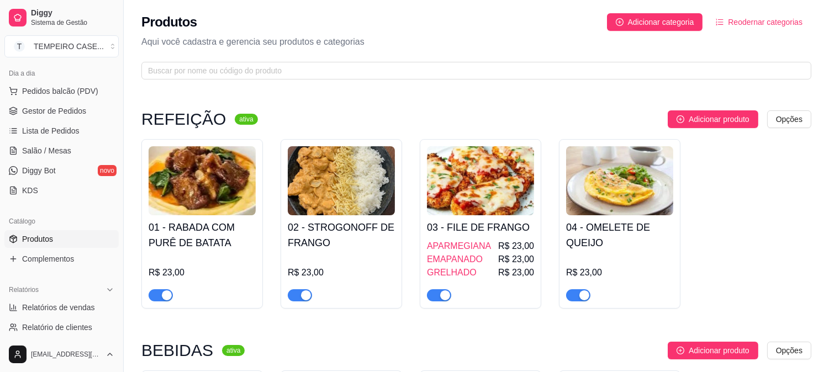
click at [319, 221] on h4 "02 - STROGONOFF DE FRANGO" at bounding box center [341, 235] width 107 height 31
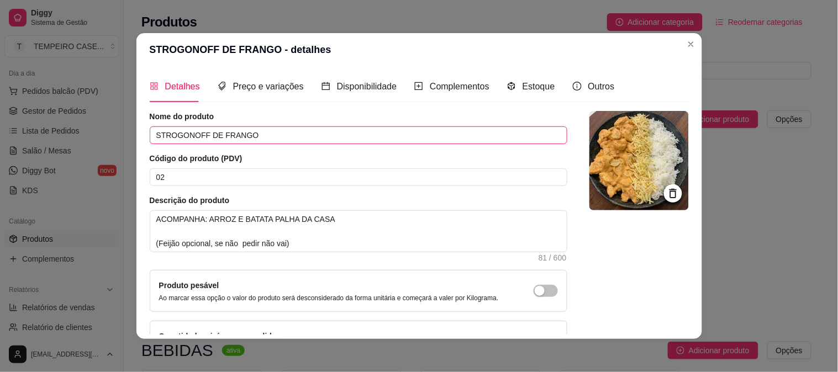
click at [232, 138] on input "STROGONOFF DE FRANGO" at bounding box center [358, 135] width 417 height 18
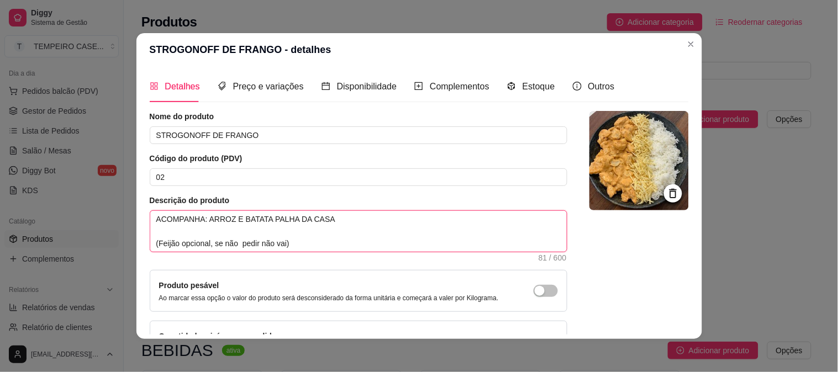
drag, startPoint x: 301, startPoint y: 244, endPoint x: 140, endPoint y: 208, distance: 165.1
click at [140, 208] on div "Detalhes Preço e variações Disponibilidade Complementos Estoque Outros Nome do …" at bounding box center [418, 202] width 565 height 273
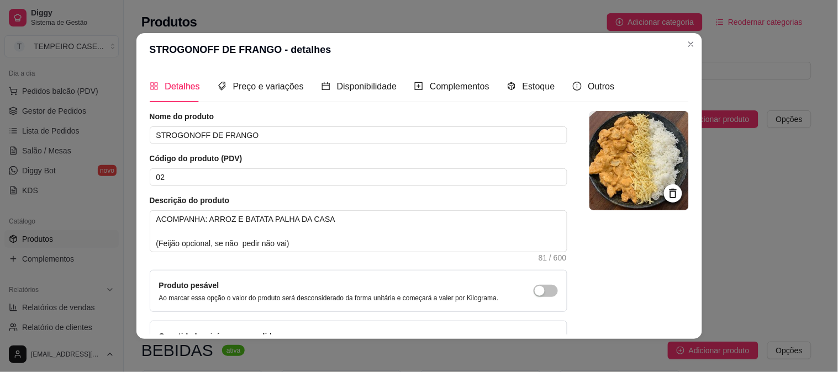
click at [560, 57] on header "STROGONOFF DE FRANGO - detalhes" at bounding box center [418, 49] width 565 height 33
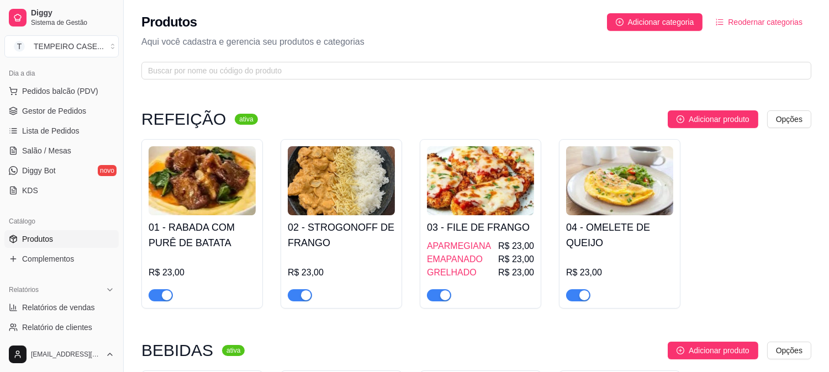
click at [174, 222] on h4 "01 - RABADA COM PURÊ DE BATATA" at bounding box center [202, 235] width 107 height 31
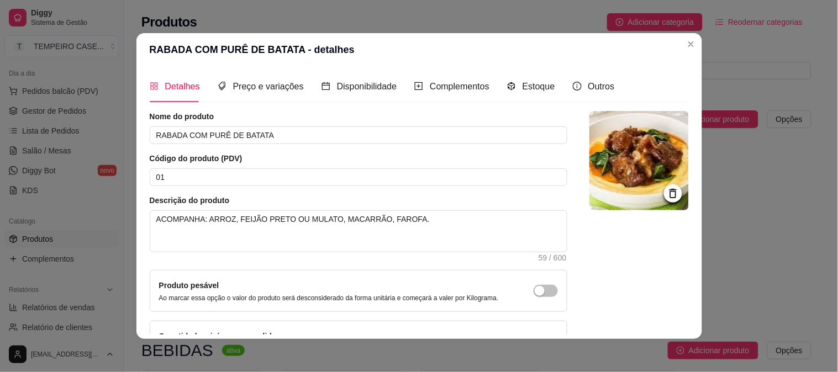
click at [648, 136] on img at bounding box center [638, 160] width 99 height 99
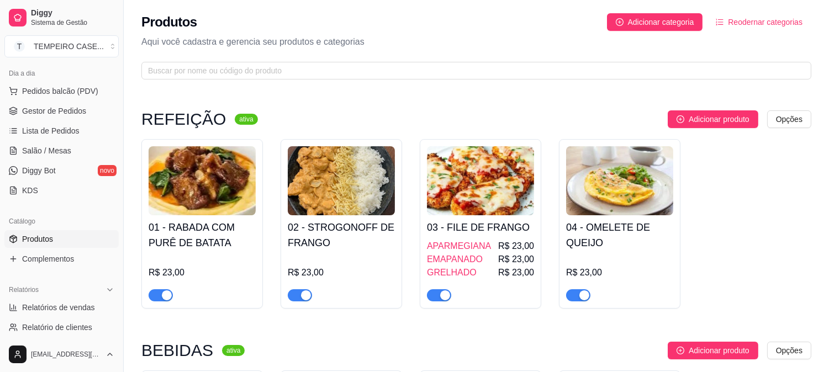
click at [38, 120] on ul "Pedidos balcão (PDV) Gestor de Pedidos Lista de Pedidos Salão / Mesas Diggy Bot…" at bounding box center [61, 140] width 114 height 117
click at [47, 106] on span "Gestor de Pedidos" at bounding box center [54, 110] width 64 height 11
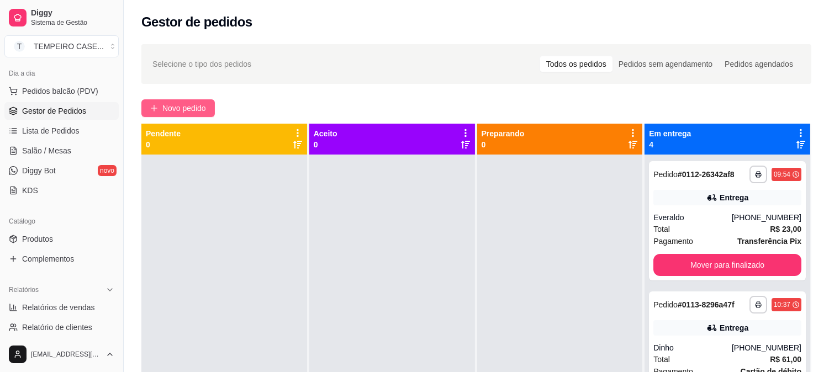
click at [188, 105] on span "Novo pedido" at bounding box center [184, 108] width 44 height 12
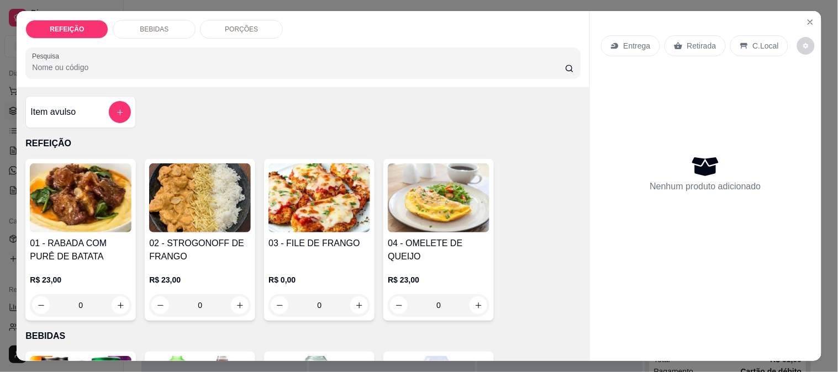
click at [184, 185] on img at bounding box center [200, 197] width 102 height 69
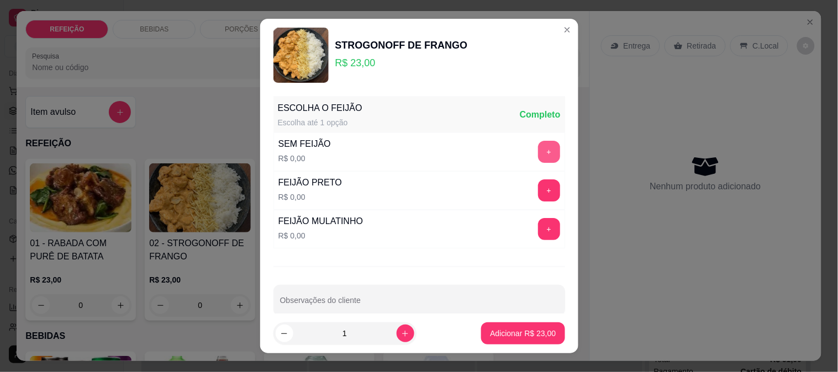
click at [538, 150] on button "+" at bounding box center [549, 152] width 22 height 22
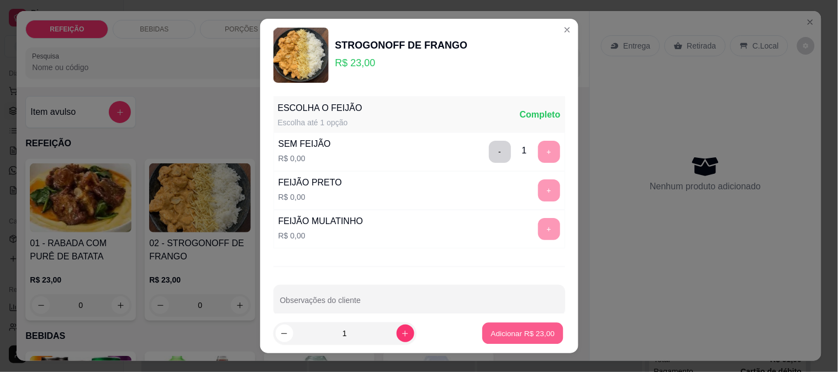
click at [505, 324] on button "Adicionar R$ 23,00" at bounding box center [523, 334] width 81 height 22
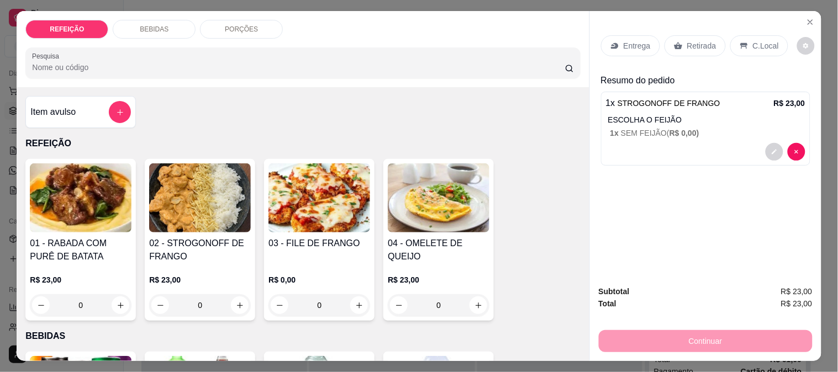
click at [633, 45] on p "Entrega" at bounding box center [636, 45] width 27 height 11
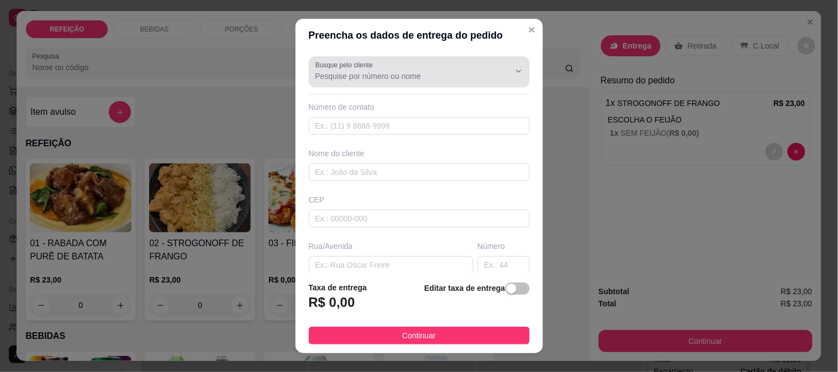
click at [373, 65] on div at bounding box center [419, 72] width 208 height 22
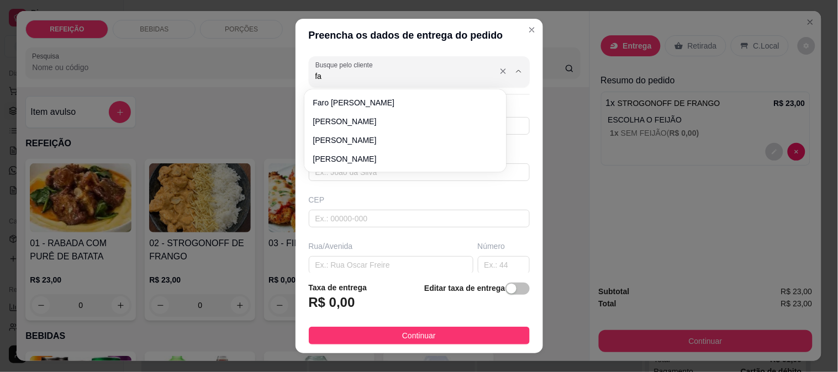
type input "f"
type input "boia"
drag, startPoint x: 372, startPoint y: 71, endPoint x: 252, endPoint y: 73, distance: 120.4
click at [252, 73] on div "Preencha os dados de entrega do pedido Busque pelo cliente boia Número de conta…" at bounding box center [419, 186] width 838 height 372
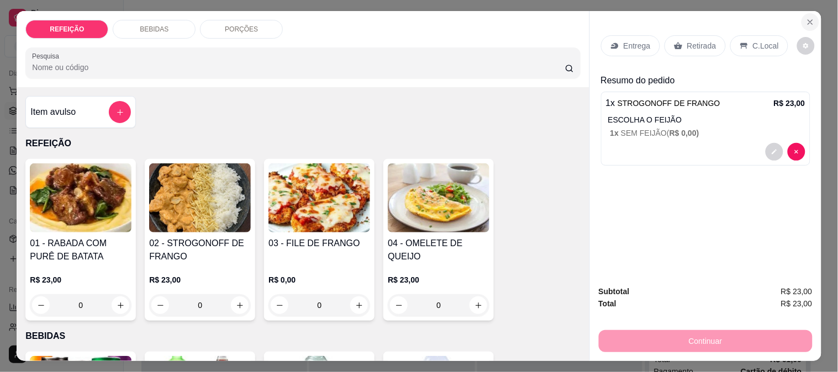
click at [806, 18] on icon "Close" at bounding box center [810, 22] width 9 height 9
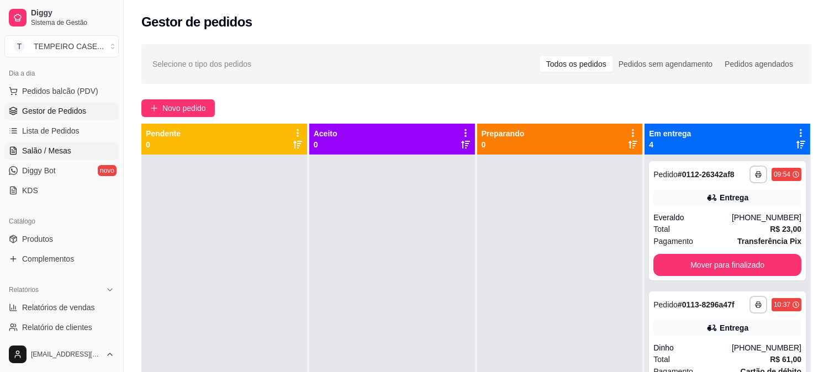
click at [57, 148] on span "Salão / Mesas" at bounding box center [46, 150] width 49 height 11
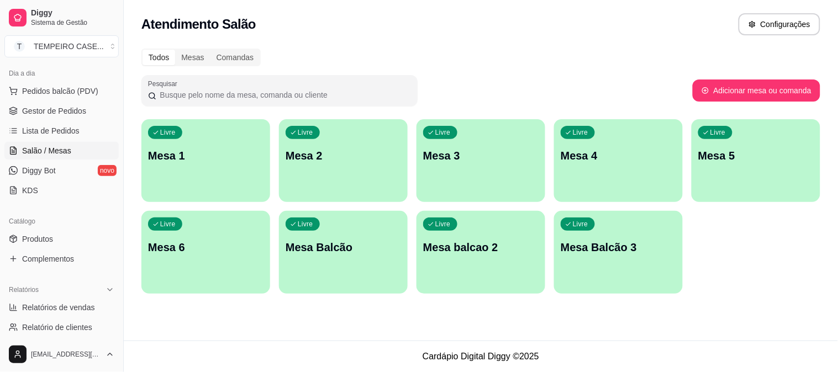
click at [170, 183] on div "Livre Mesa 1" at bounding box center [205, 154] width 129 height 70
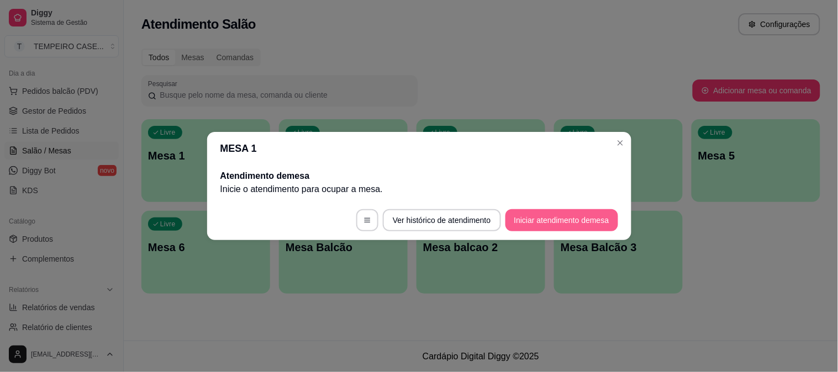
click at [536, 219] on button "Iniciar atendimento de mesa" at bounding box center [561, 220] width 113 height 22
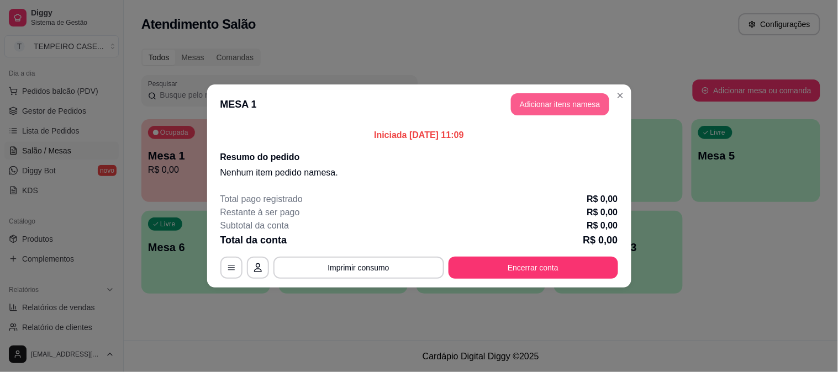
click at [553, 113] on button "Adicionar itens na mesa" at bounding box center [560, 104] width 98 height 22
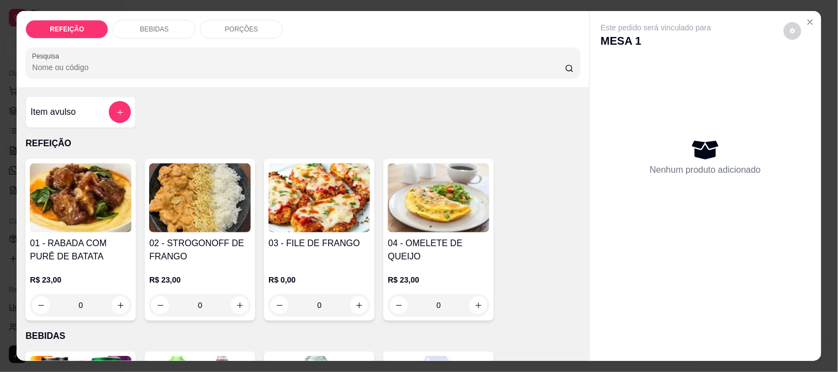
click at [165, 208] on img at bounding box center [200, 197] width 102 height 69
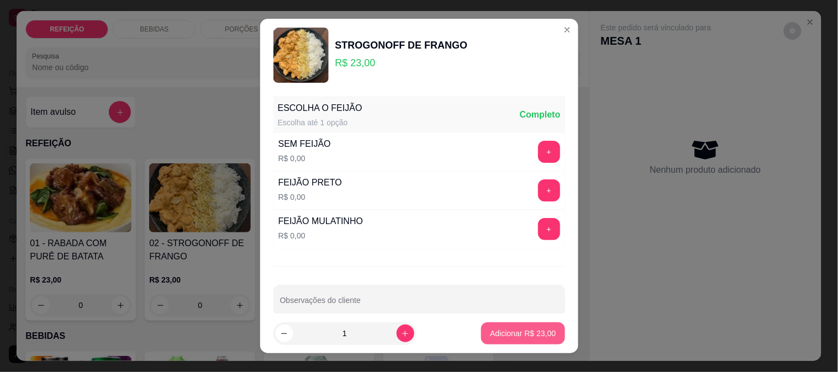
click at [520, 335] on p "Adicionar R$ 23,00" at bounding box center [523, 333] width 66 height 11
type input "1"
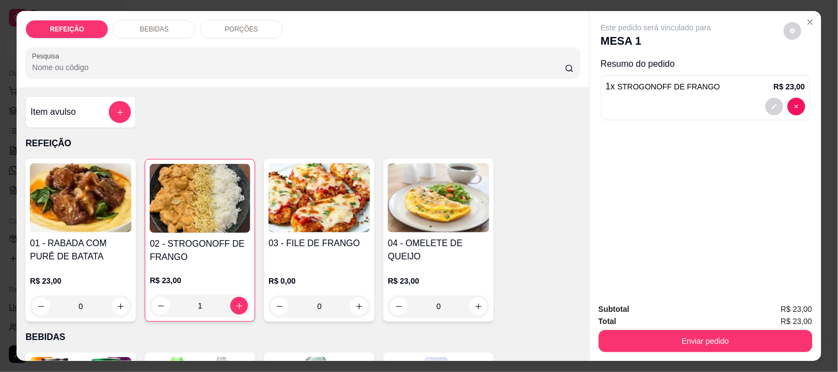
click at [118, 211] on img at bounding box center [81, 197] width 102 height 69
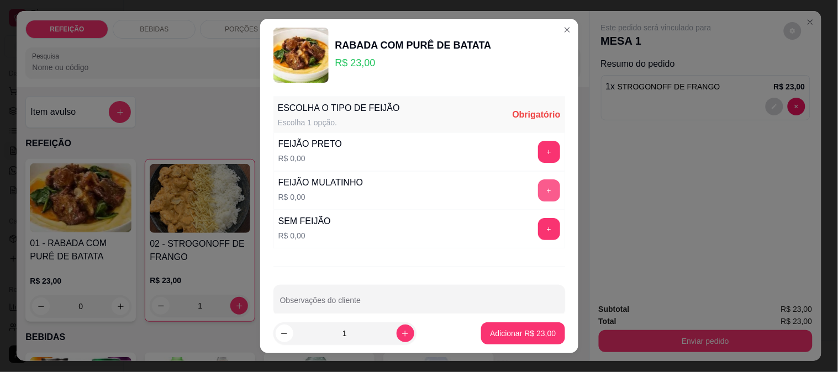
click at [538, 188] on button "+" at bounding box center [549, 190] width 22 height 22
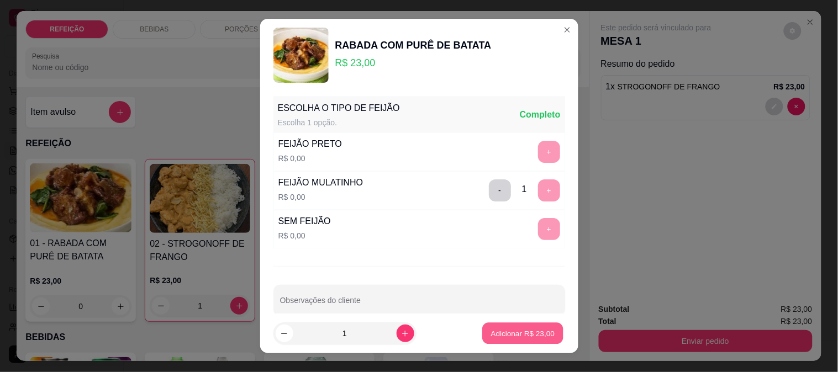
click at [515, 341] on button "Adicionar R$ 23,00" at bounding box center [523, 334] width 81 height 22
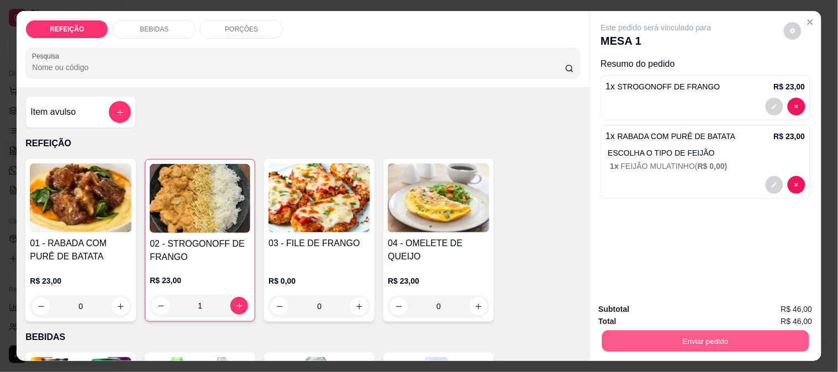
click at [697, 341] on button "Enviar pedido" at bounding box center [704, 341] width 207 height 22
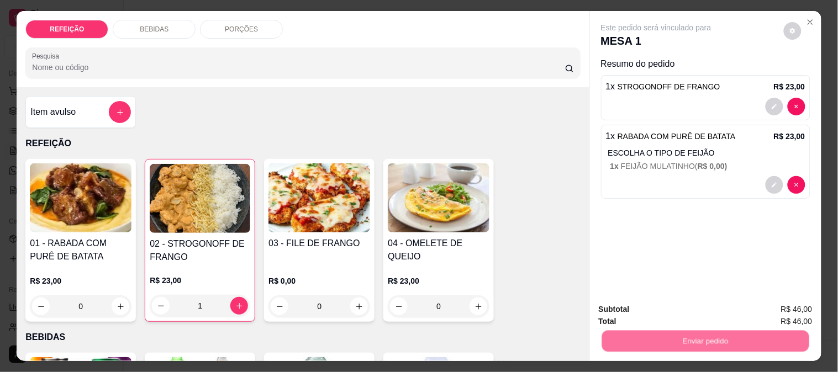
click at [663, 308] on button "Não registrar e enviar pedido" at bounding box center [668, 309] width 115 height 21
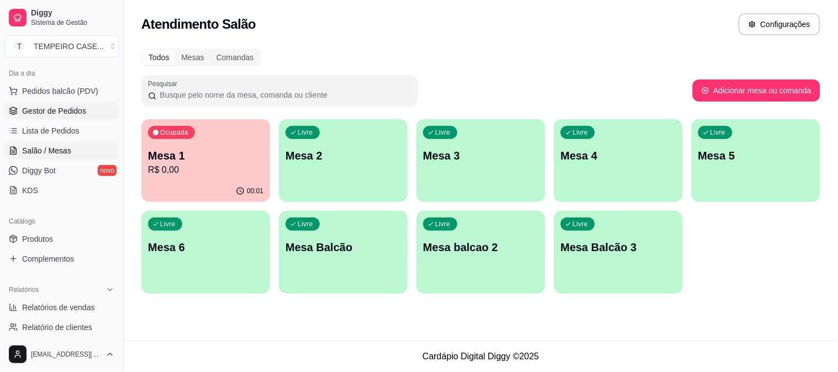
click at [74, 114] on span "Gestor de Pedidos" at bounding box center [54, 110] width 64 height 11
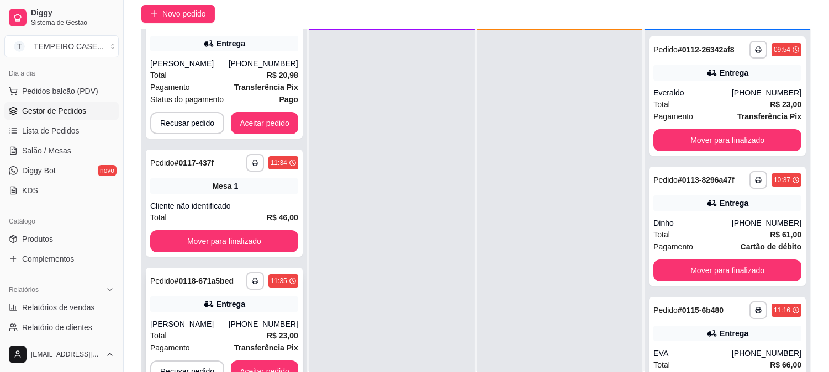
scroll to position [168, 0]
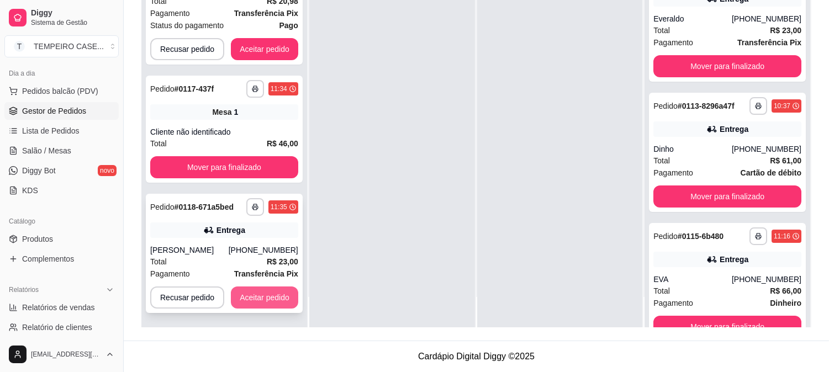
click at [262, 293] on button "Aceitar pedido" at bounding box center [264, 298] width 67 height 22
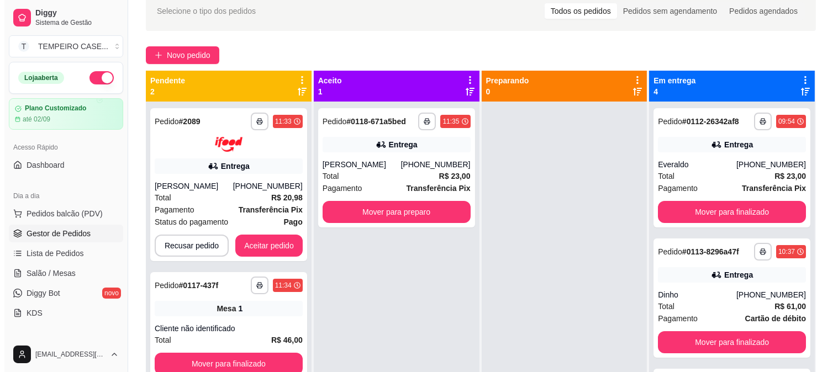
scroll to position [0, 0]
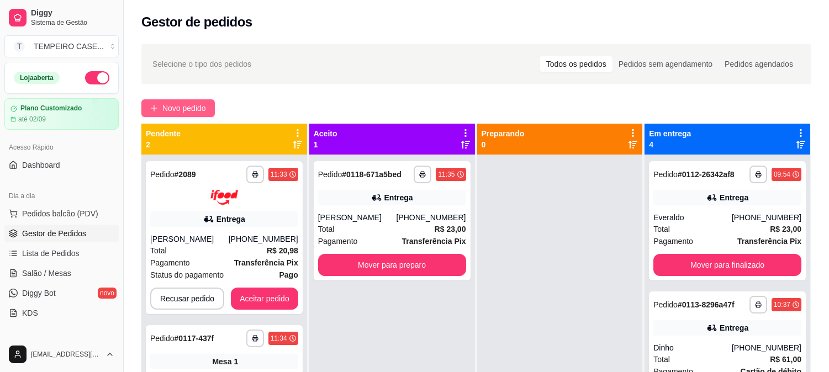
click at [194, 100] on button "Novo pedido" at bounding box center [177, 108] width 73 height 18
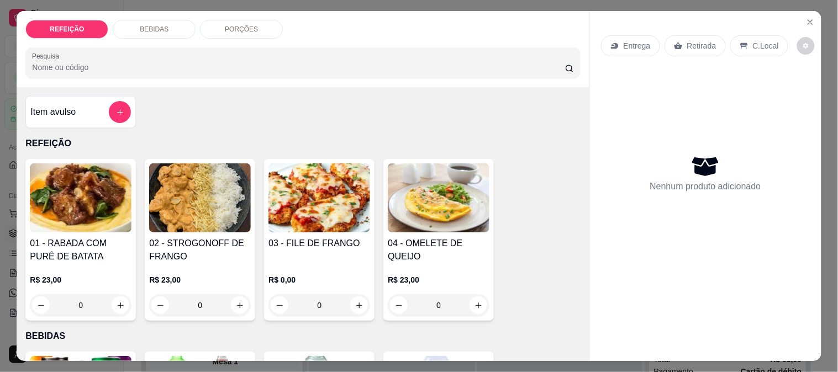
click at [299, 205] on img at bounding box center [319, 197] width 102 height 69
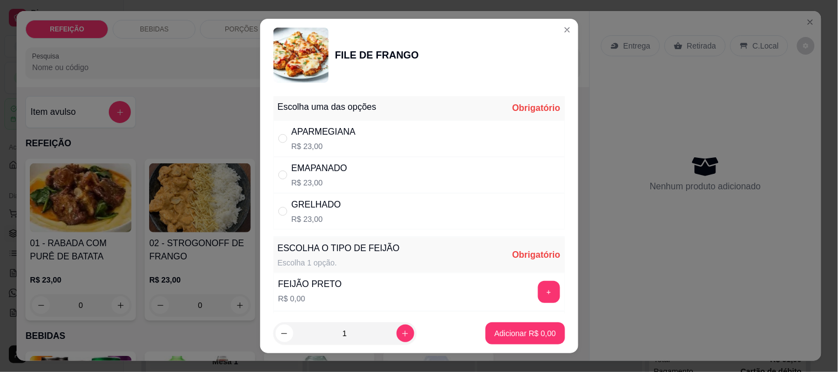
click at [318, 133] on div "APARMEGIANA" at bounding box center [324, 131] width 64 height 13
radio input "true"
click at [539, 290] on div "+" at bounding box center [548, 292] width 31 height 22
click at [538, 291] on button "+" at bounding box center [549, 292] width 22 height 22
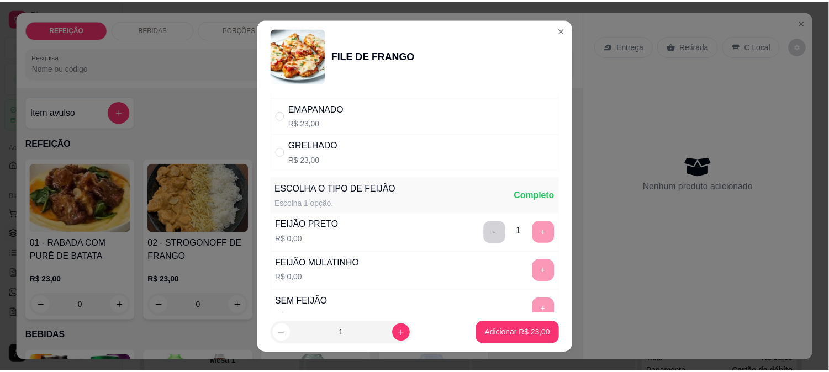
scroll to position [158, 0]
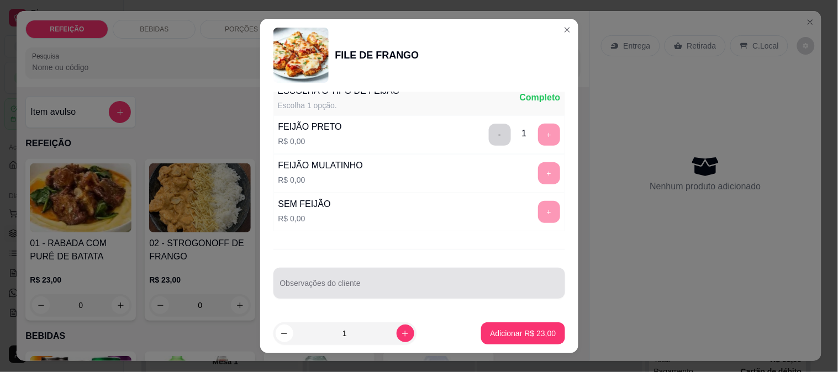
click at [343, 278] on div at bounding box center [419, 283] width 278 height 22
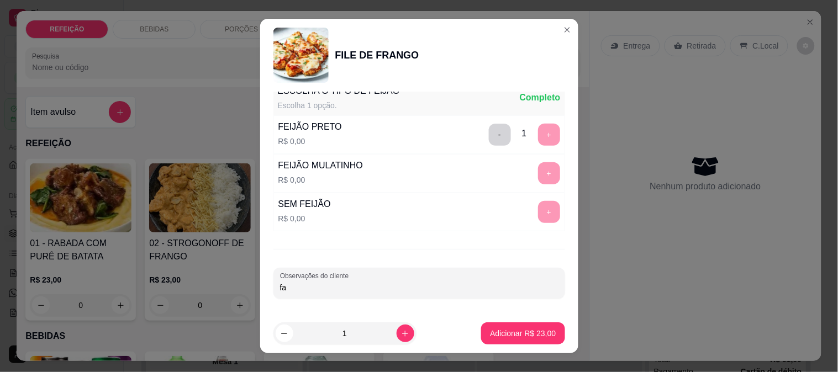
type input "f"
type input "FAROFA SEPARADA"
click at [495, 326] on button "Adicionar R$ 23,00" at bounding box center [522, 333] width 83 height 22
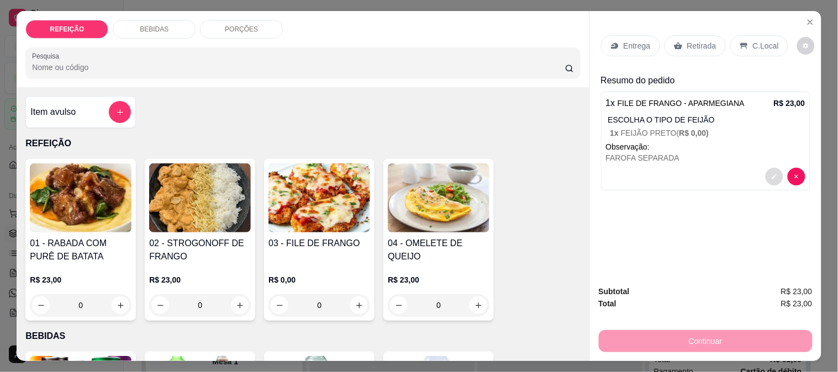
click at [765, 173] on button "decrease-product-quantity" at bounding box center [774, 177] width 18 height 18
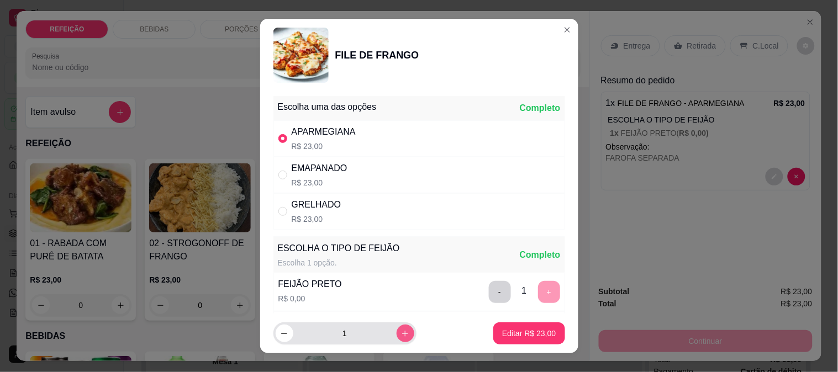
click at [401, 332] on icon "increase-product-quantity" at bounding box center [405, 334] width 8 height 8
type input "2"
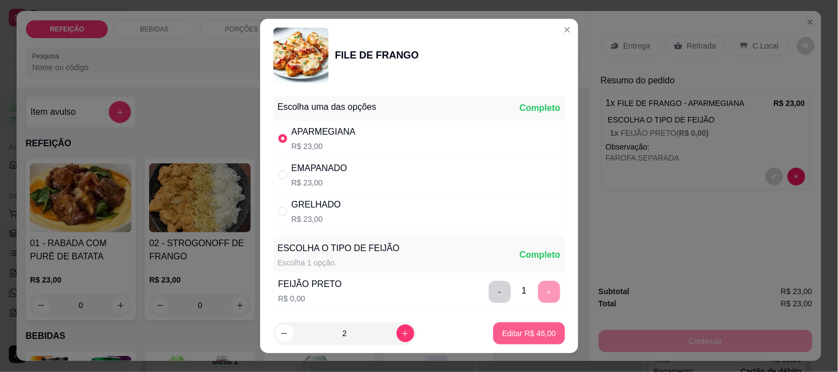
click at [511, 328] on p "Editar R$ 46,00" at bounding box center [529, 333] width 54 height 11
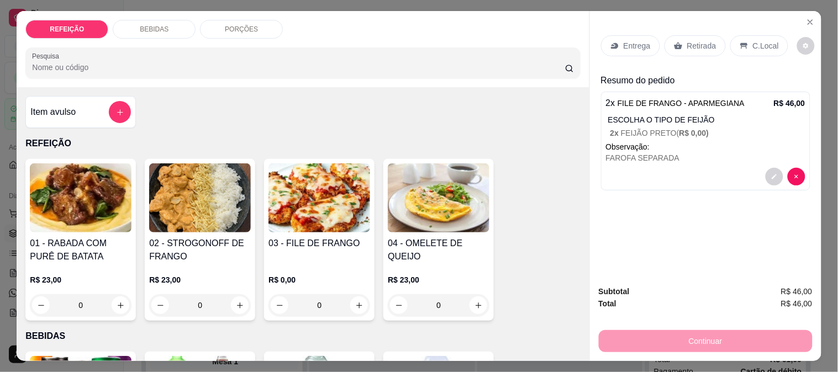
click at [694, 43] on p "Retirada" at bounding box center [701, 45] width 29 height 11
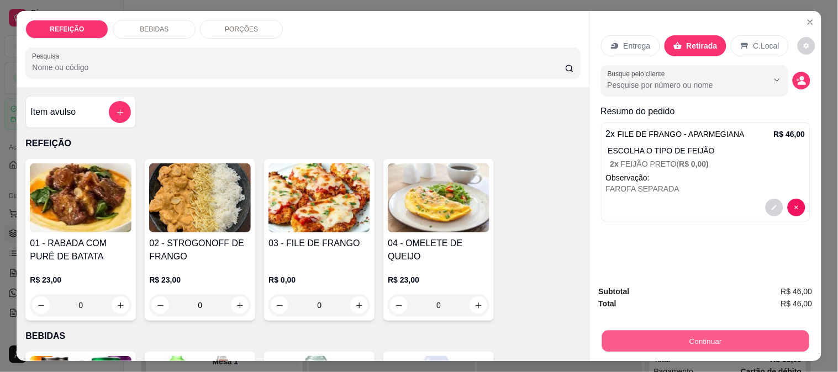
click at [681, 332] on button "Continuar" at bounding box center [704, 341] width 207 height 22
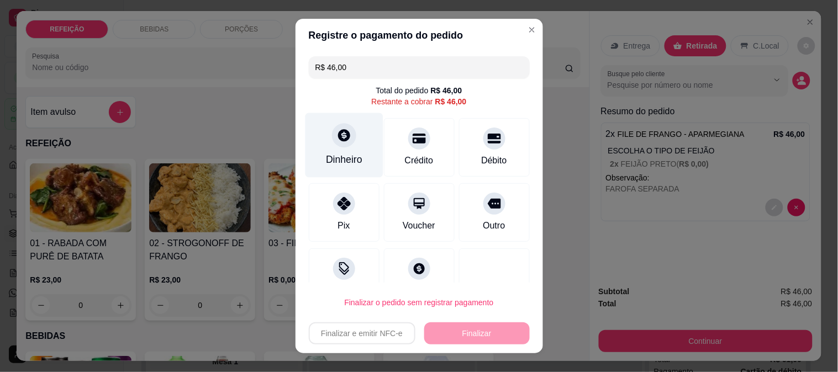
click at [338, 147] on div "Dinheiro" at bounding box center [344, 145] width 78 height 65
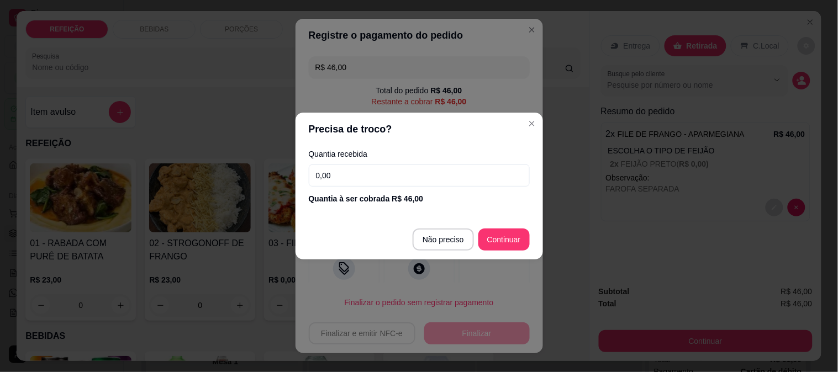
drag, startPoint x: 455, startPoint y: 177, endPoint x: 191, endPoint y: 174, distance: 264.0
click at [191, 174] on div "Precisa de troco? Quantia recebida 0,00 Quantia à ser cobrada R$ 46,00 Não prec…" at bounding box center [419, 186] width 838 height 372
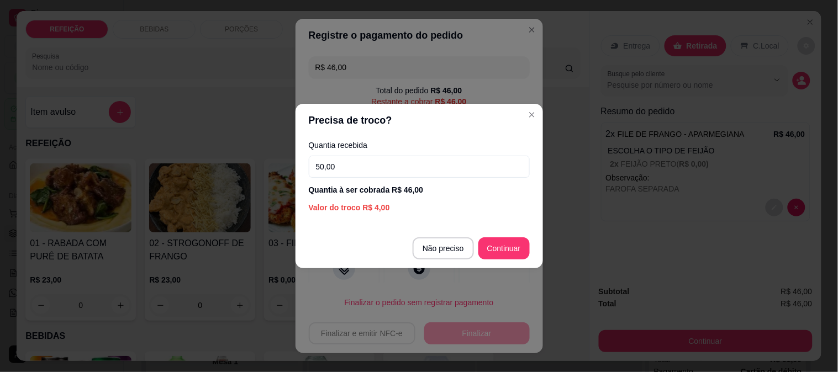
type input "50,00"
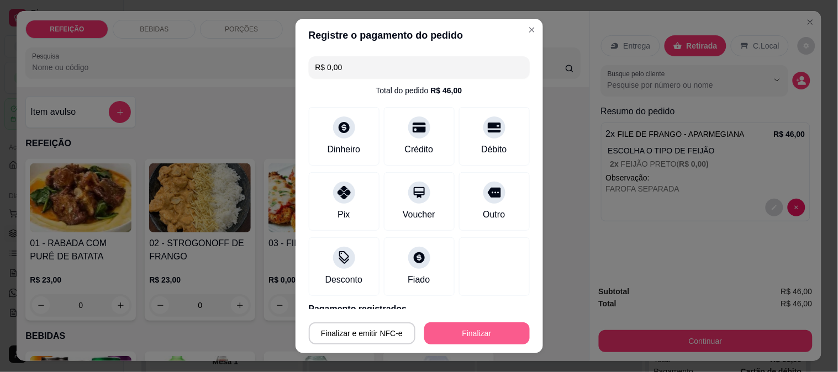
click at [457, 330] on button "Finalizar" at bounding box center [476, 333] width 105 height 22
type input "-R$ 46,00"
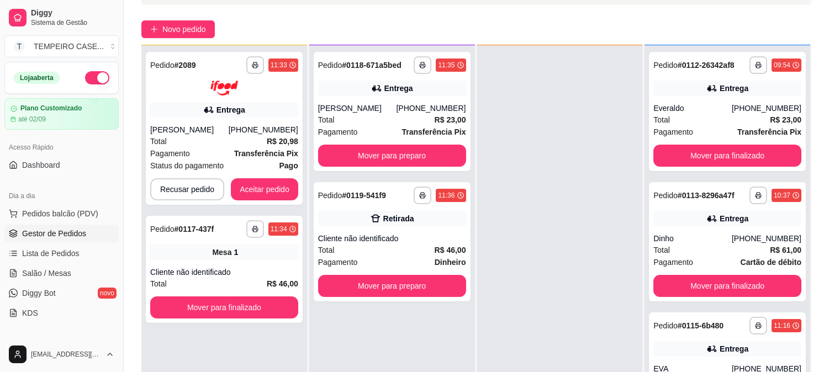
scroll to position [168, 0]
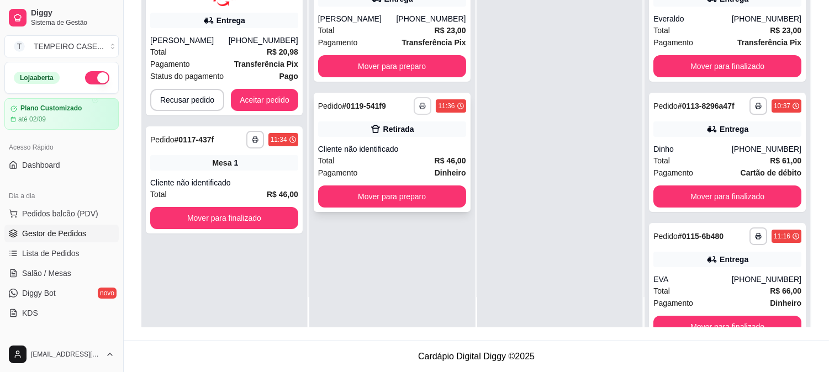
click at [420, 107] on icon "button" at bounding box center [422, 106] width 7 height 7
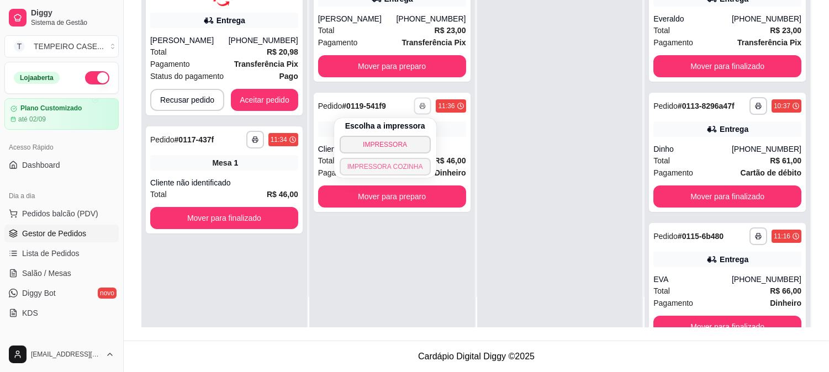
click at [399, 169] on button "IMPRESSORA COZINHA" at bounding box center [385, 167] width 91 height 18
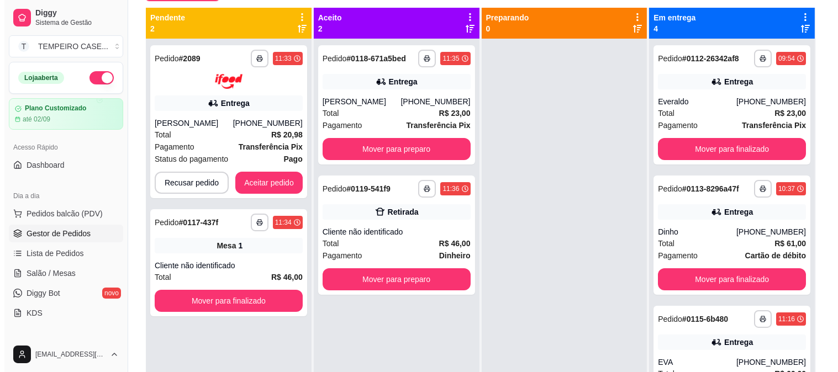
scroll to position [46, 0]
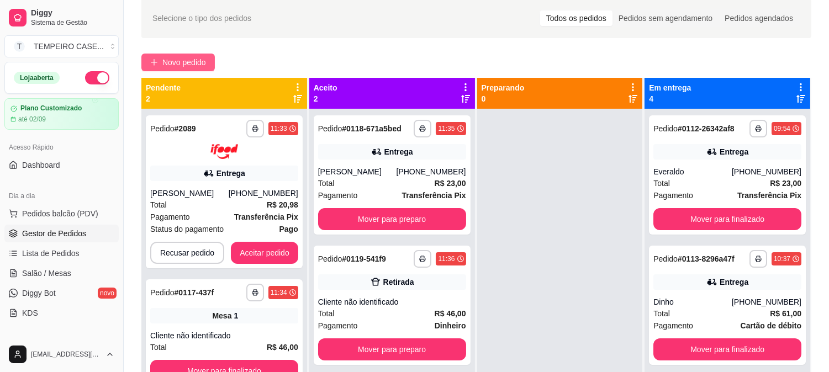
click at [166, 66] on span "Novo pedido" at bounding box center [184, 62] width 44 height 12
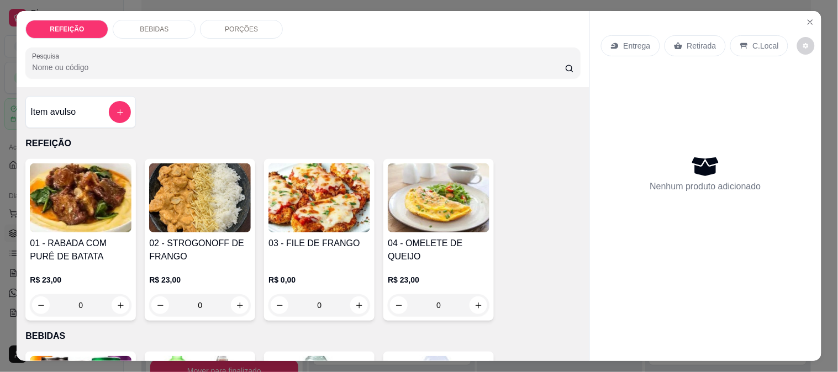
click at [194, 191] on img at bounding box center [200, 197] width 102 height 69
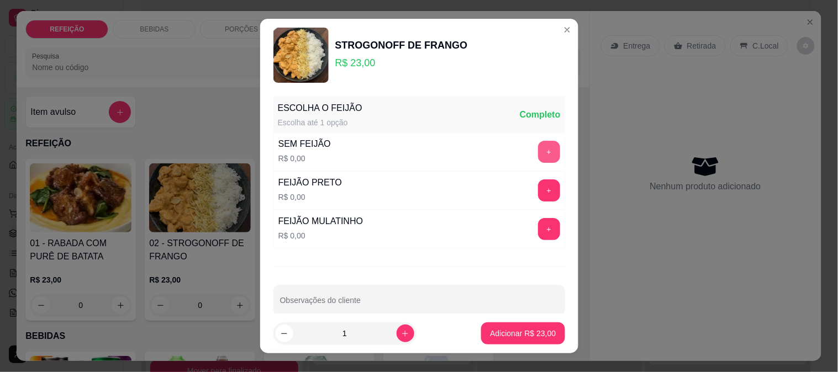
click at [538, 150] on button "+" at bounding box center [549, 152] width 22 height 22
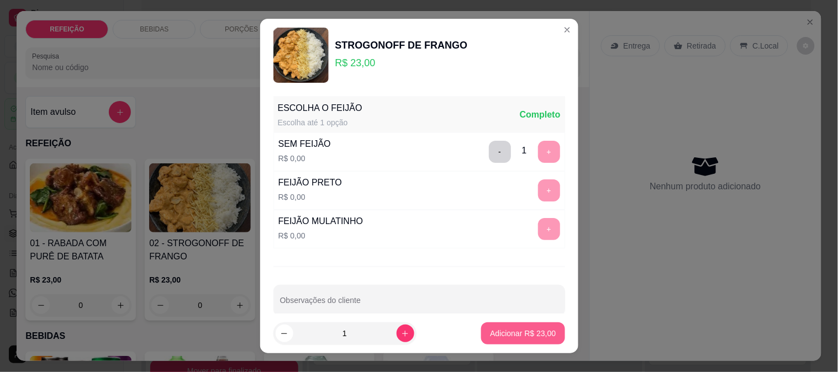
click at [503, 335] on p "Adicionar R$ 23,00" at bounding box center [523, 333] width 66 height 11
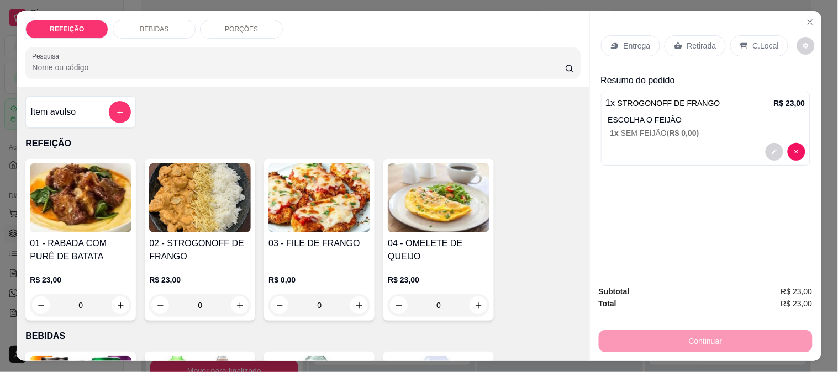
click at [603, 37] on div "Entrega" at bounding box center [630, 45] width 59 height 21
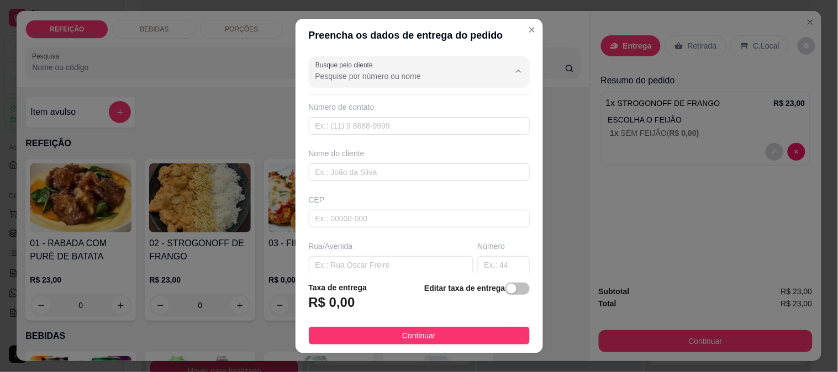
click at [401, 78] on input "Busque pelo cliente" at bounding box center [403, 76] width 177 height 11
type input "A"
type input "a"
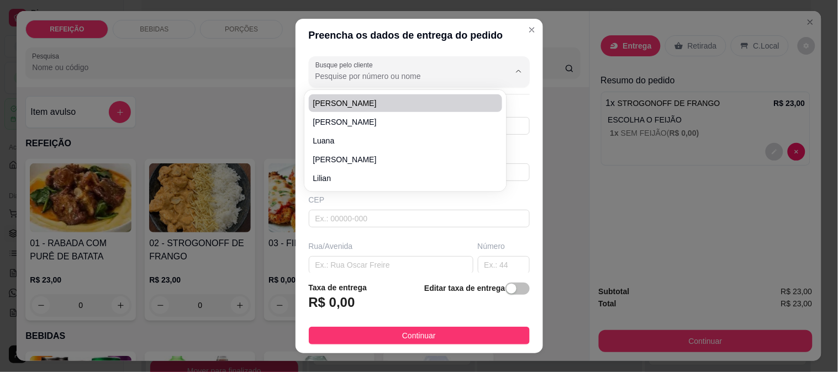
click at [366, 81] on input "Busque pelo cliente" at bounding box center [403, 76] width 177 height 11
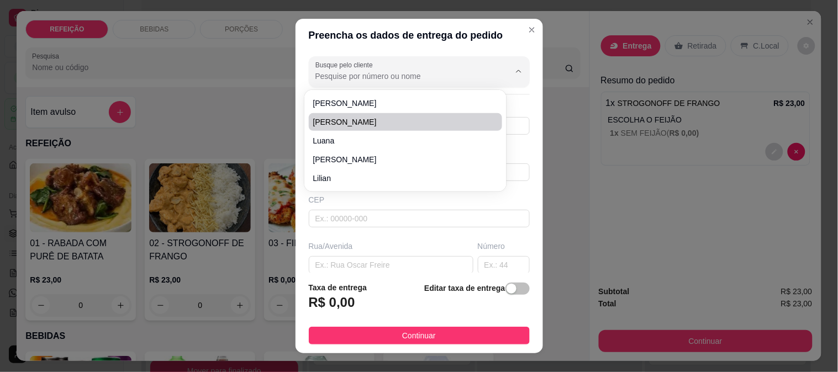
click at [305, 217] on div "CEP" at bounding box center [419, 210] width 228 height 33
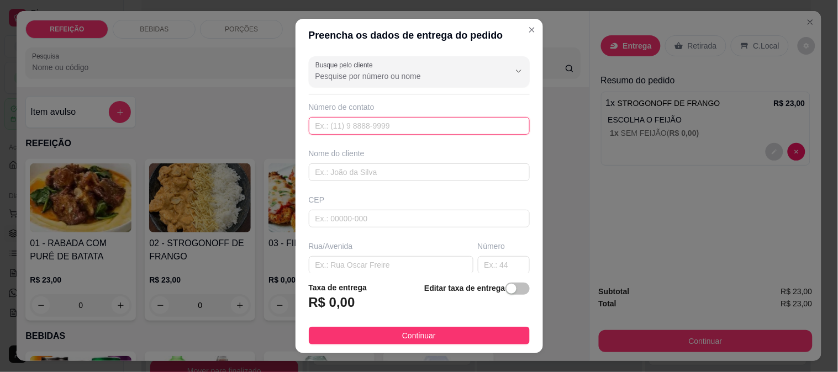
click at [335, 121] on input "text" at bounding box center [419, 126] width 221 height 18
paste input "[PHONE_NUMBER]"
type input "[PHONE_NUMBER]"
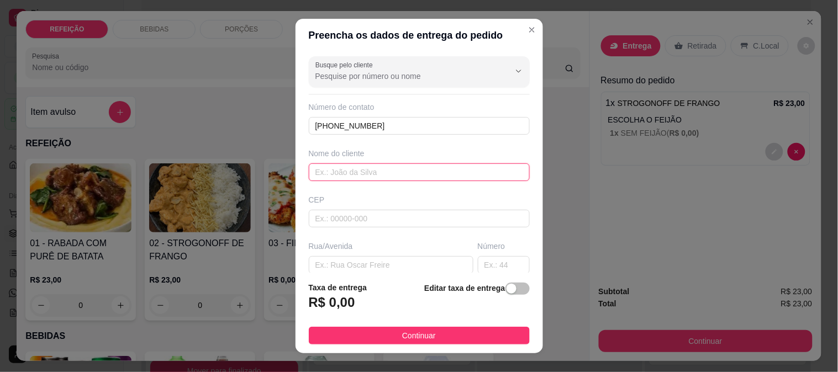
click at [342, 177] on input "text" at bounding box center [419, 172] width 221 height 18
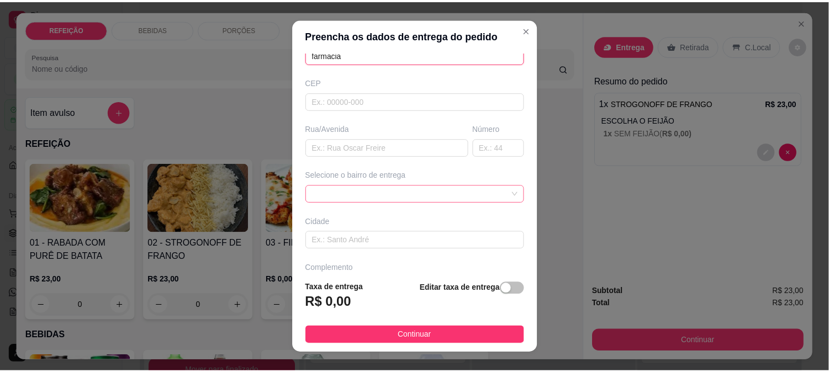
scroll to position [123, 0]
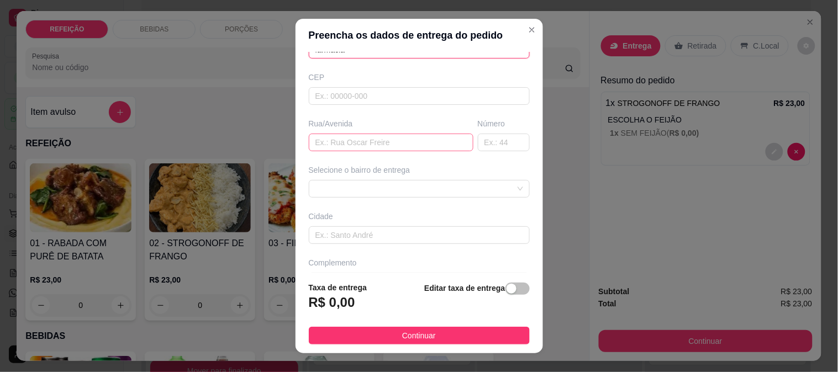
type input "farmacia"
click at [347, 144] on input "text" at bounding box center [391, 143] width 165 height 18
click at [381, 187] on span at bounding box center [419, 189] width 208 height 17
type input "farmacia"
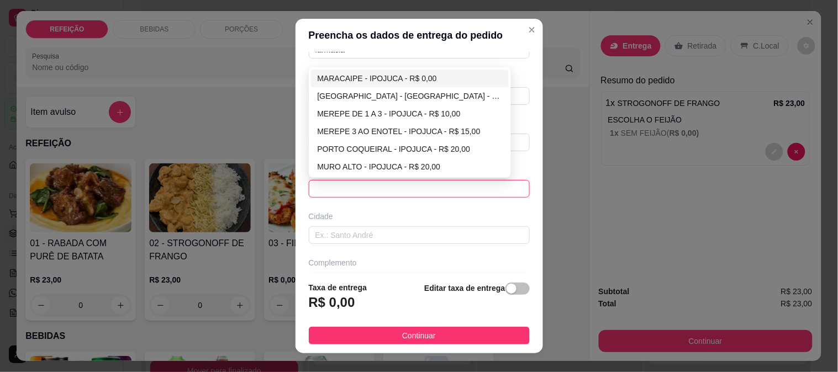
click at [382, 82] on div "MARACAIPE - IPOJUCA - R$ 0,00" at bounding box center [410, 78] width 185 height 12
type input "IPOJUCA"
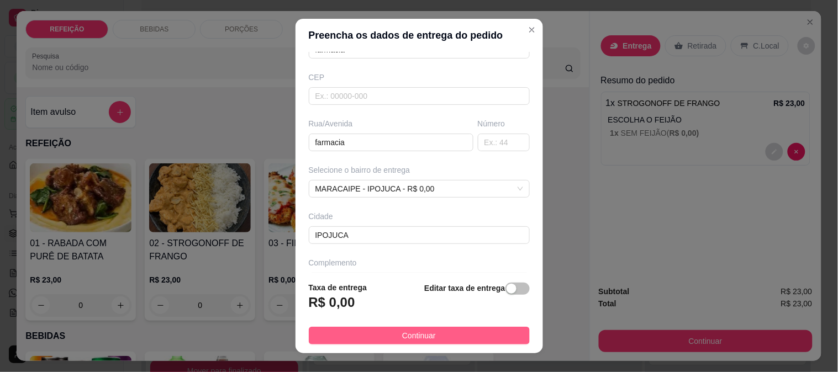
click at [457, 341] on button "Continuar" at bounding box center [419, 336] width 221 height 18
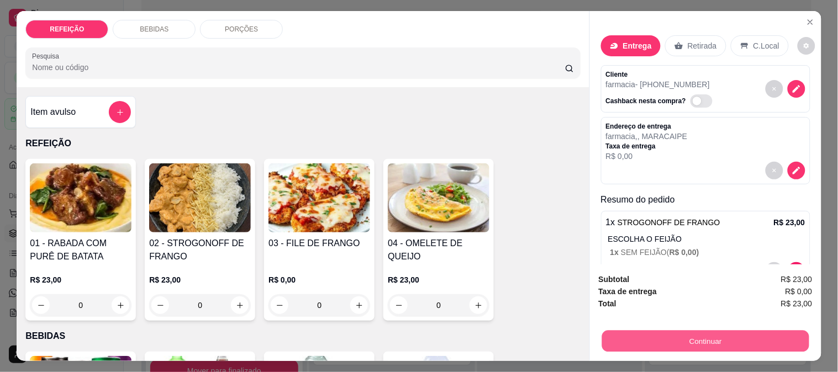
click at [658, 339] on button "Continuar" at bounding box center [704, 341] width 207 height 22
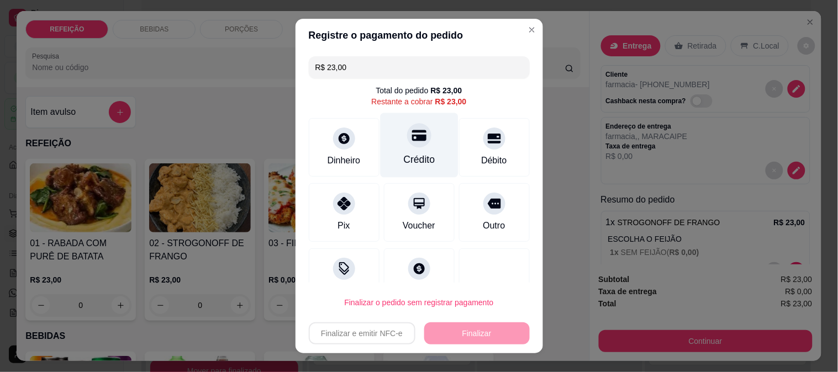
click at [415, 148] on div "Crédito" at bounding box center [419, 145] width 78 height 65
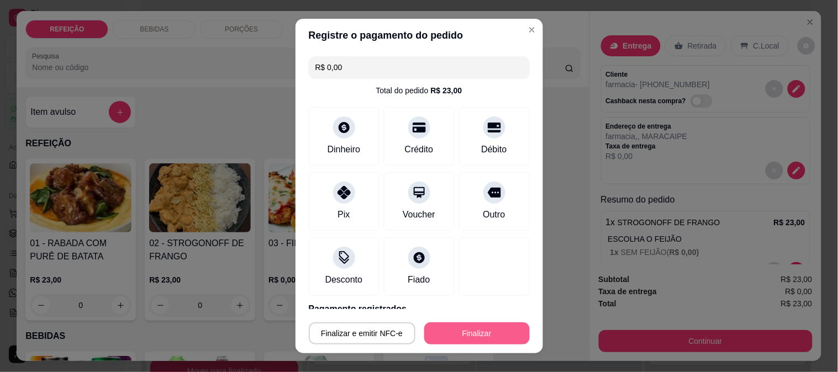
click at [478, 335] on button "Finalizar" at bounding box center [476, 333] width 105 height 22
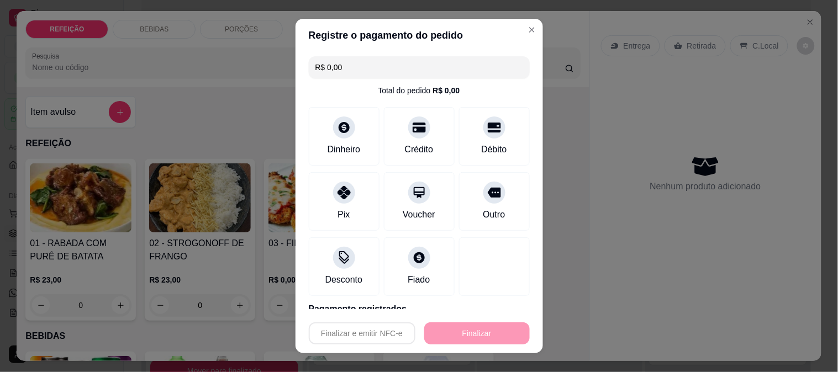
type input "-R$ 23,00"
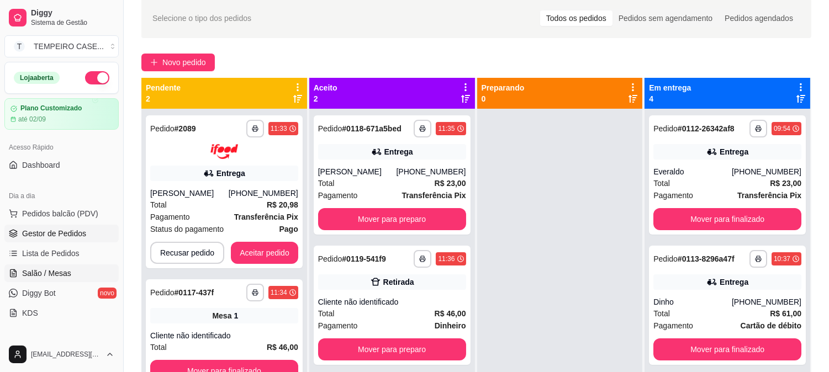
click at [57, 282] on link "Salão / Mesas" at bounding box center [61, 274] width 114 height 18
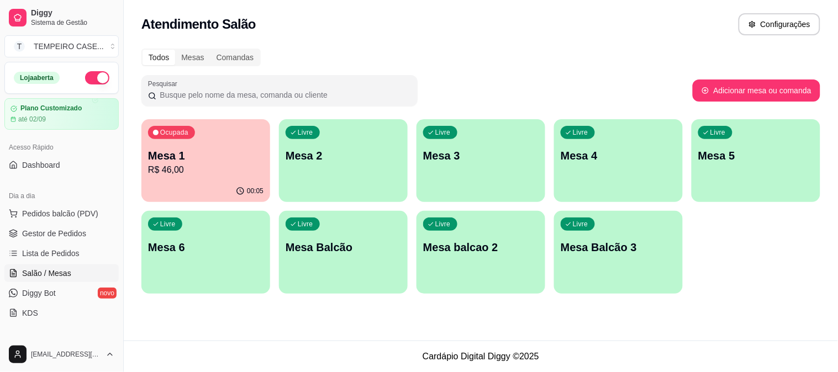
click at [194, 172] on p "R$ 46,00" at bounding box center [205, 169] width 115 height 13
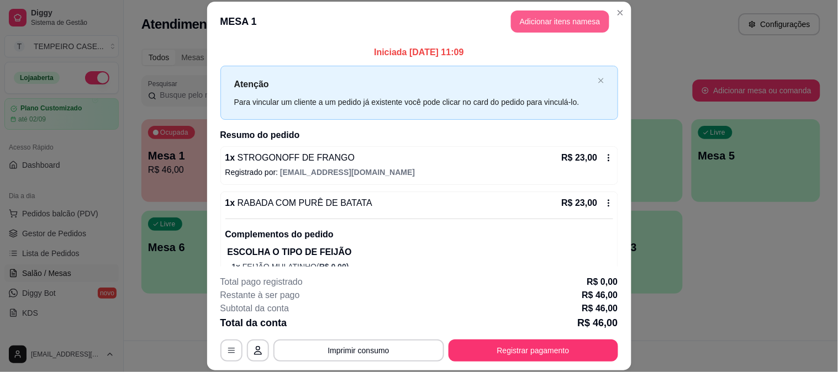
click at [558, 28] on button "Adicionar itens na mesa" at bounding box center [560, 21] width 98 height 22
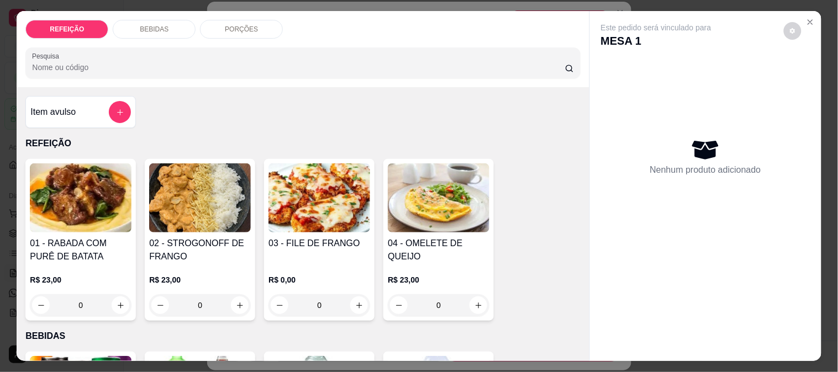
click at [161, 25] on p "BEBIDAS" at bounding box center [154, 29] width 29 height 9
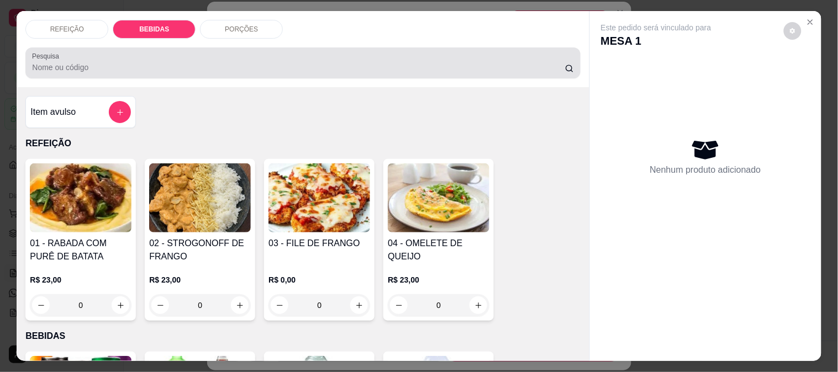
scroll to position [29, 0]
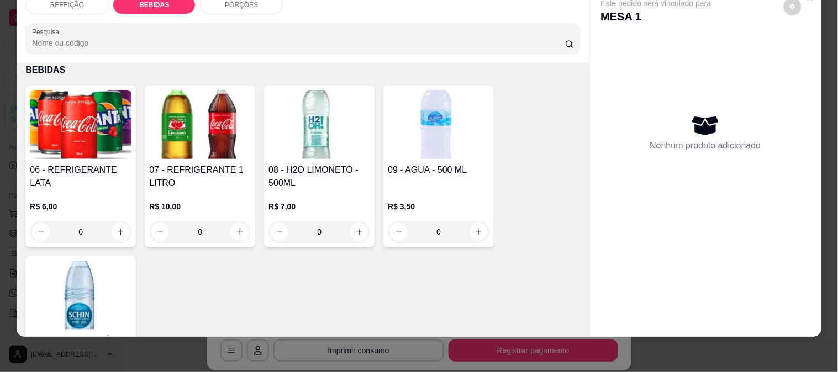
click at [192, 201] on p "R$ 10,00" at bounding box center [200, 206] width 102 height 11
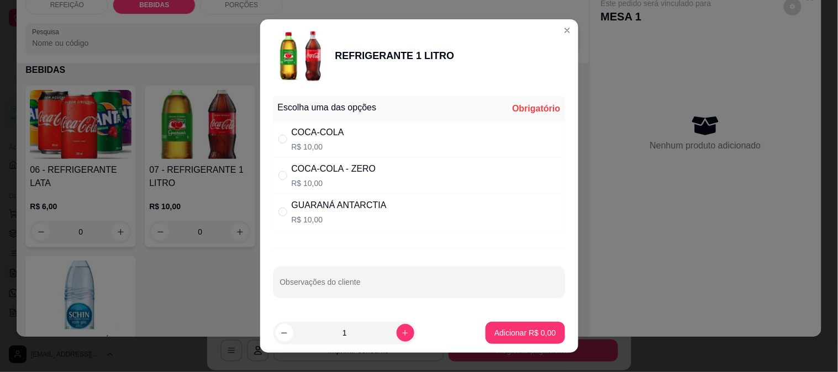
click at [355, 175] on div "COCA-COLA - ZERO" at bounding box center [334, 168] width 84 height 13
radio input "true"
click at [509, 334] on p "Adicionar R$ 10,00" at bounding box center [523, 332] width 66 height 11
type input "1"
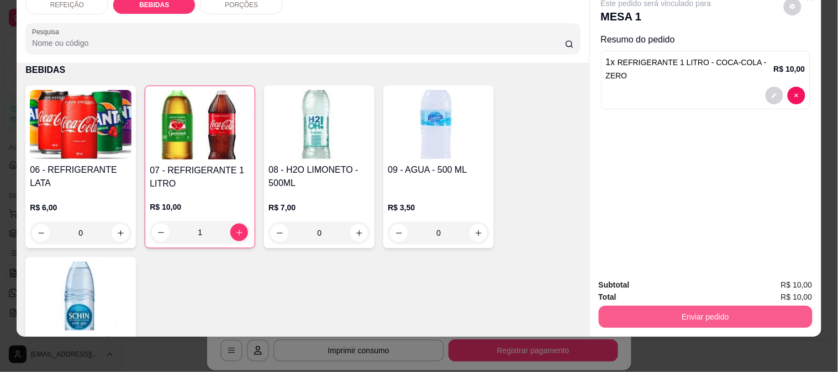
click at [638, 310] on button "Enviar pedido" at bounding box center [706, 317] width 214 height 22
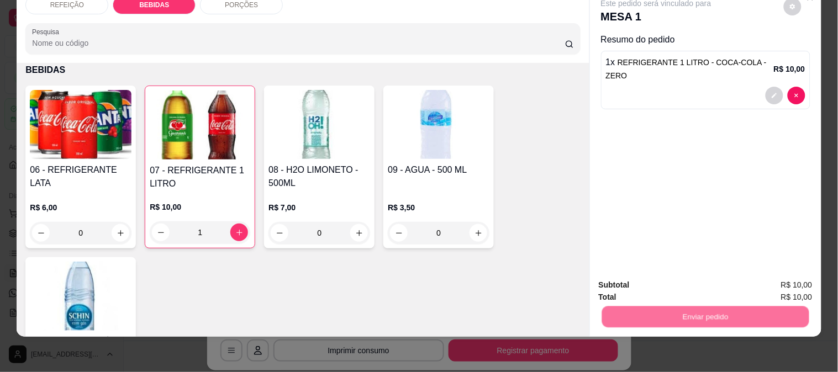
click at [630, 271] on button "Não registrar e enviar pedido" at bounding box center [669, 280] width 112 height 20
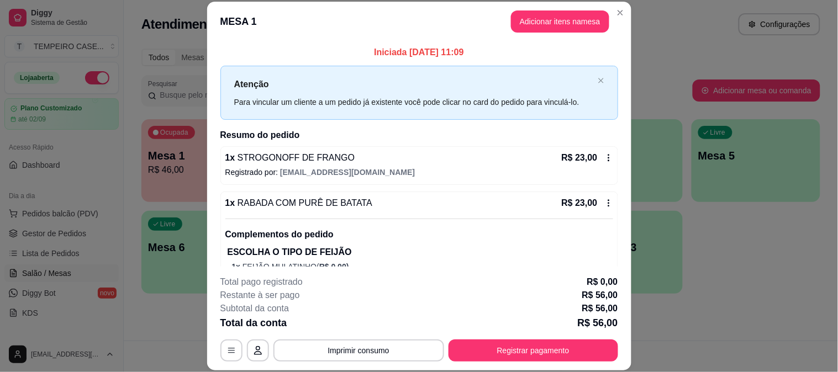
scroll to position [34, 0]
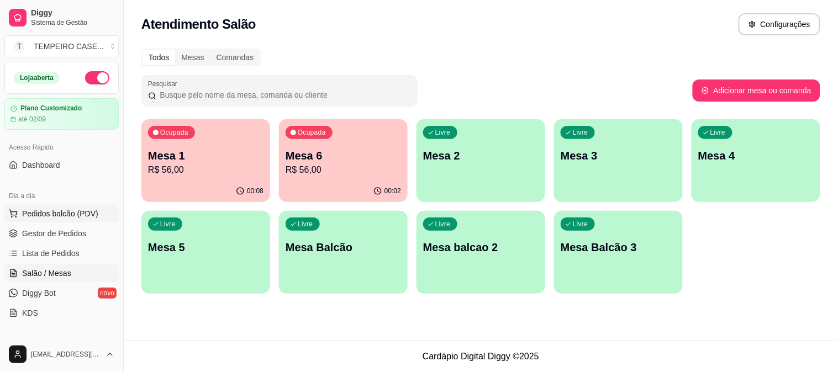
click at [35, 214] on span "Pedidos balcão (PDV)" at bounding box center [60, 213] width 76 height 11
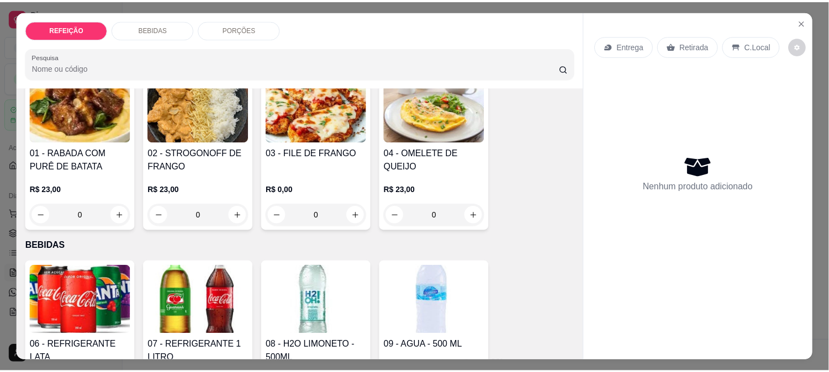
scroll to position [184, 0]
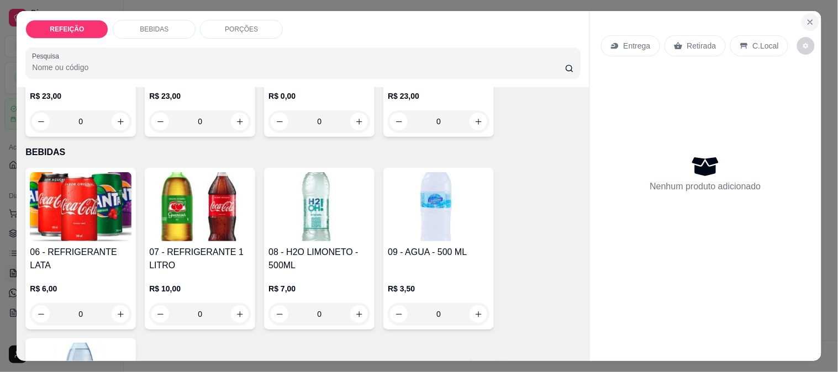
click at [801, 17] on button "Close" at bounding box center [810, 22] width 18 height 18
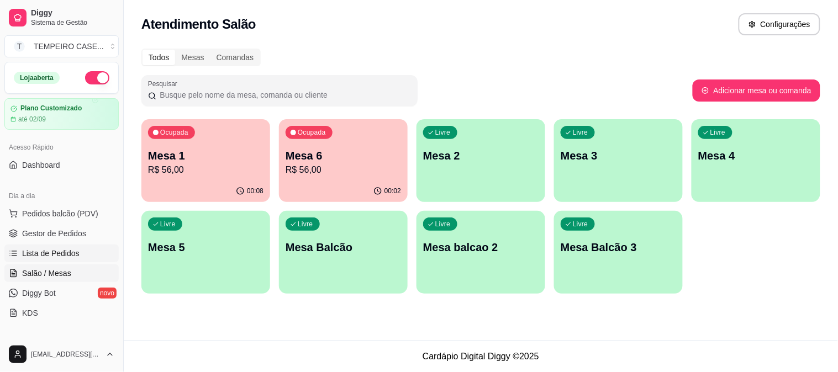
click at [43, 246] on link "Lista de Pedidos" at bounding box center [61, 254] width 114 height 18
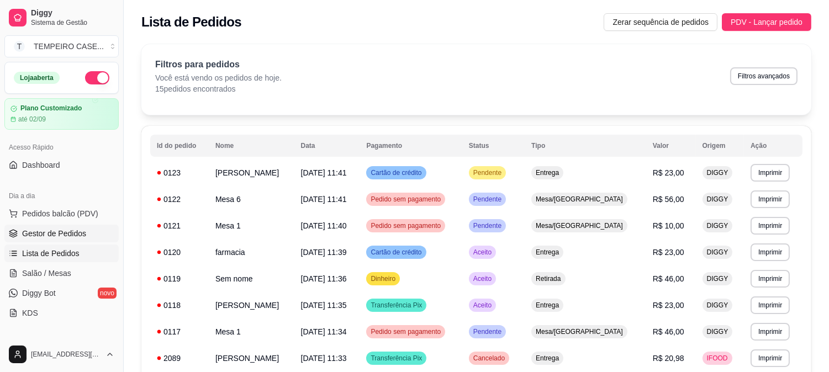
click at [51, 225] on link "Gestor de Pedidos" at bounding box center [61, 234] width 114 height 18
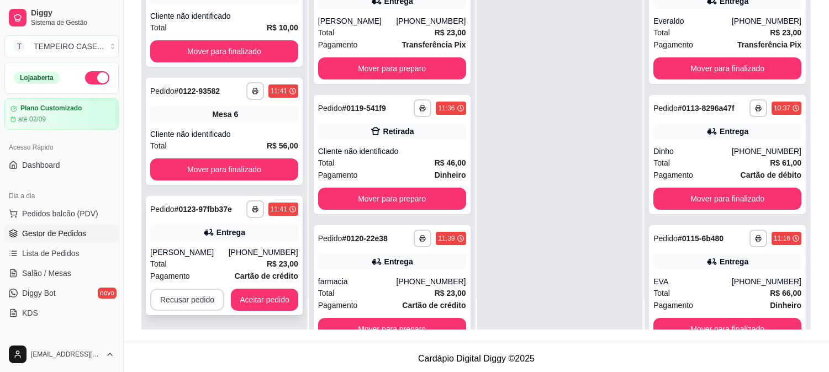
scroll to position [168, 0]
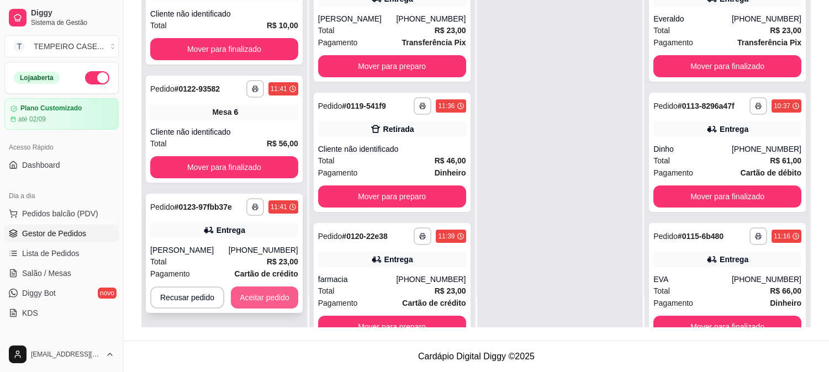
click at [257, 287] on button "Aceitar pedido" at bounding box center [264, 298] width 67 height 22
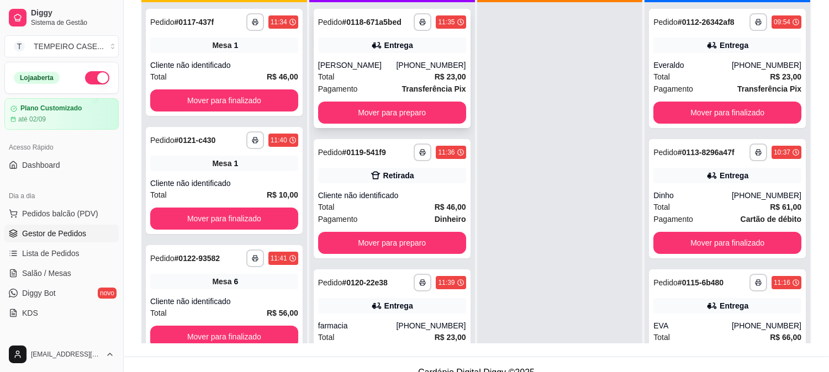
scroll to position [107, 0]
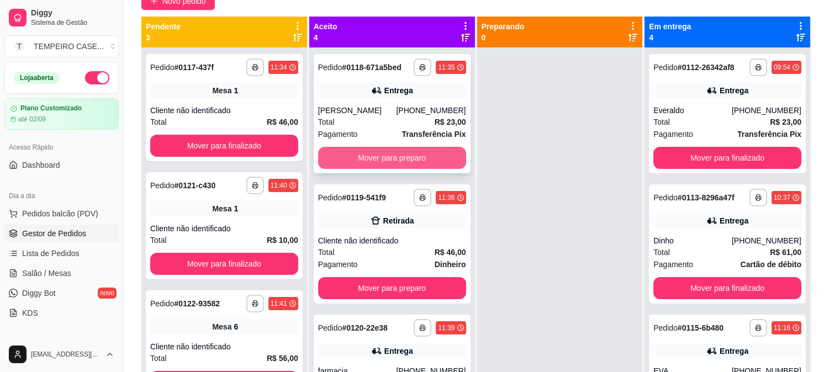
click at [411, 159] on button "Mover para preparo" at bounding box center [392, 158] width 148 height 22
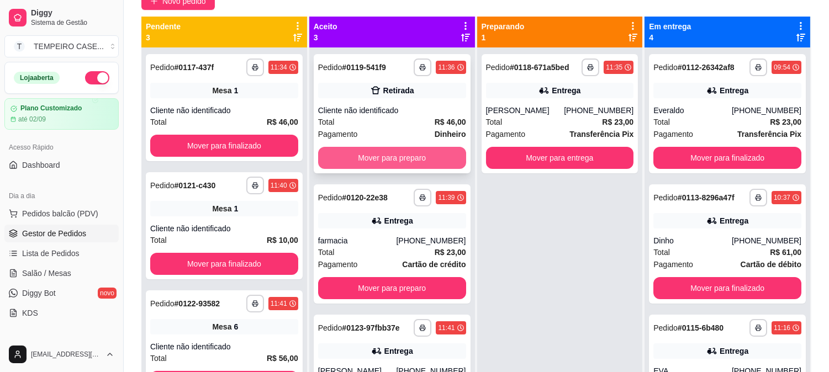
click at [402, 158] on button "Mover para preparo" at bounding box center [392, 158] width 148 height 22
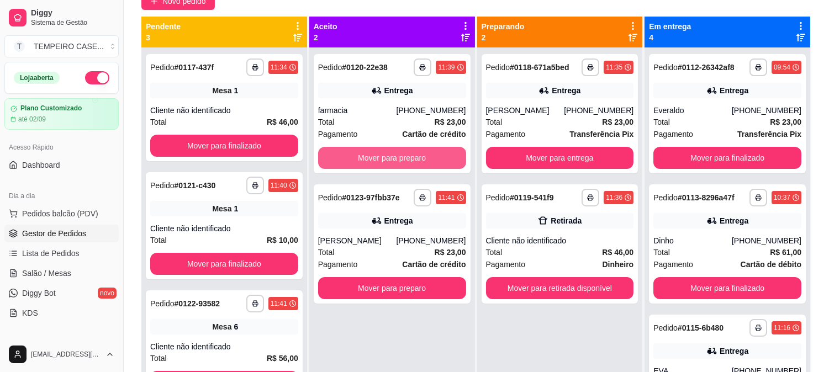
click at [402, 158] on button "Mover para preparo" at bounding box center [392, 158] width 148 height 22
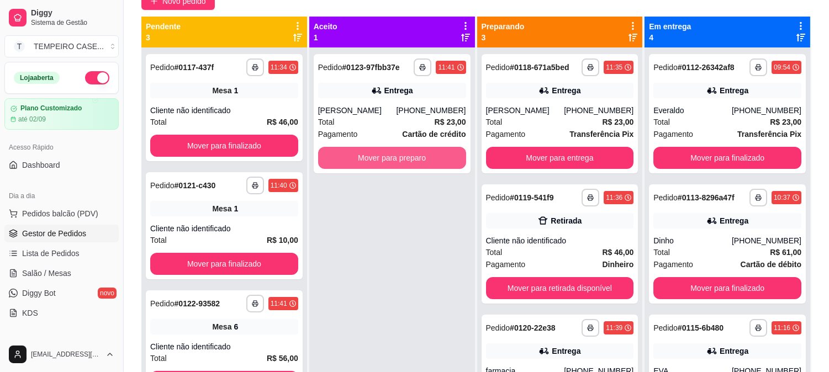
click at [402, 158] on button "Mover para preparo" at bounding box center [392, 158] width 148 height 22
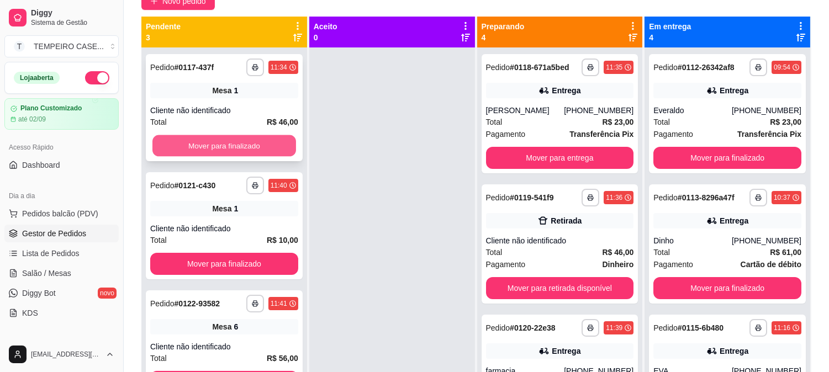
click at [245, 153] on button "Mover para finalizado" at bounding box center [224, 146] width 144 height 22
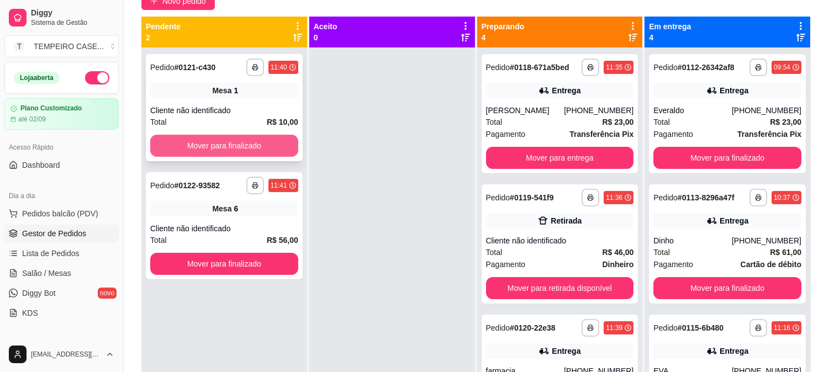
click at [253, 150] on button "Mover para finalizado" at bounding box center [224, 146] width 148 height 22
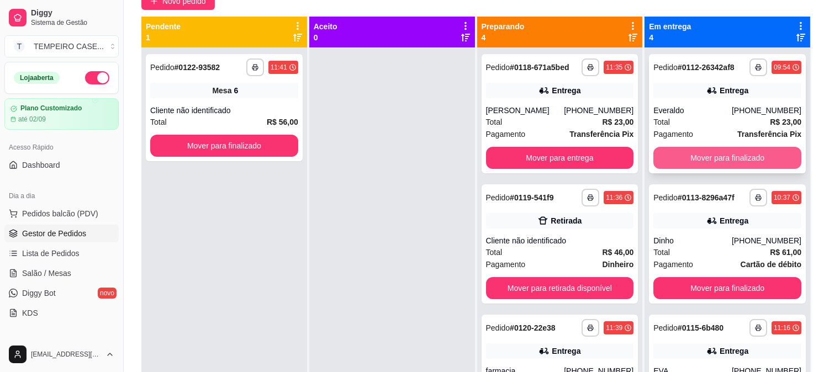
click at [733, 152] on button "Mover para finalizado" at bounding box center [727, 158] width 148 height 22
click at [735, 152] on button "Mover para finalizado" at bounding box center [727, 158] width 148 height 22
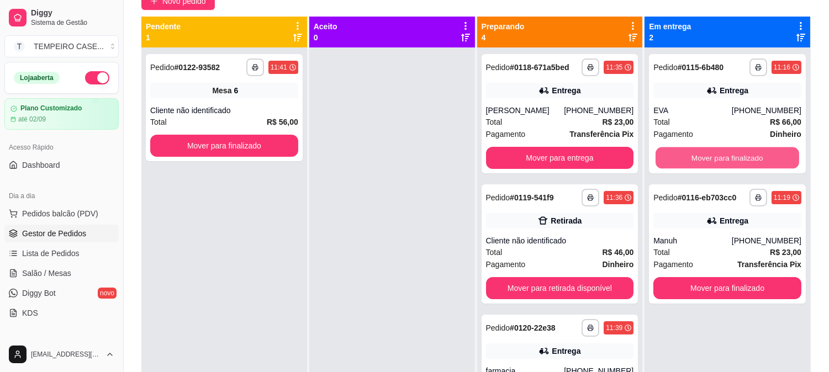
click at [742, 152] on button "Mover para finalizado" at bounding box center [727, 158] width 144 height 22
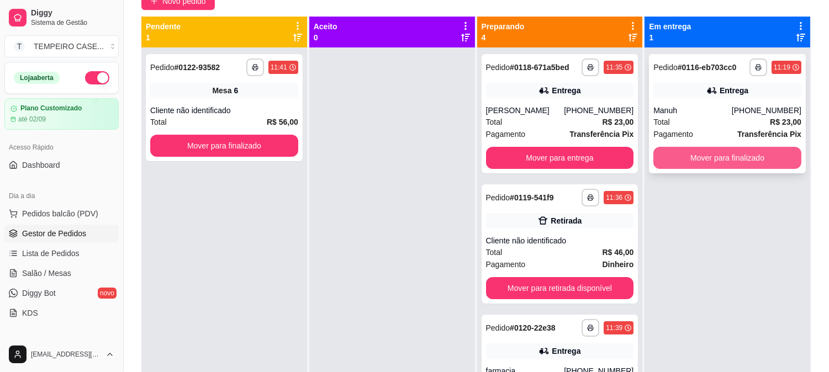
click at [742, 154] on button "Mover para finalizado" at bounding box center [727, 158] width 148 height 22
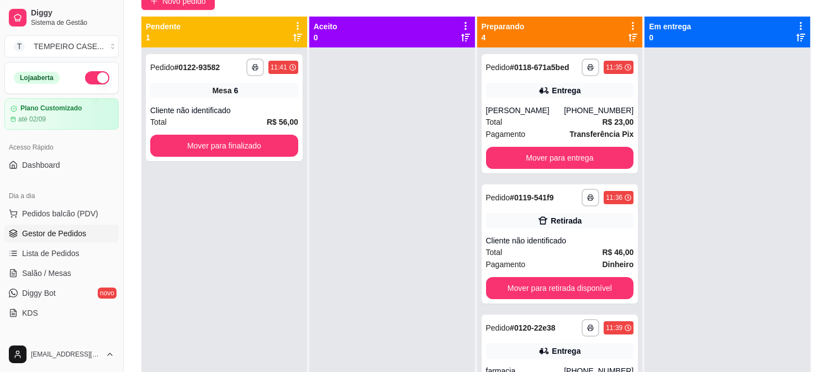
click at [355, 317] on div at bounding box center [392, 233] width 166 height 372
click at [383, 272] on div at bounding box center [392, 233] width 166 height 372
drag, startPoint x: 228, startPoint y: 211, endPoint x: 257, endPoint y: 208, distance: 29.5
click at [229, 211] on div "**********" at bounding box center [224, 233] width 166 height 372
click at [367, 154] on div at bounding box center [392, 233] width 166 height 372
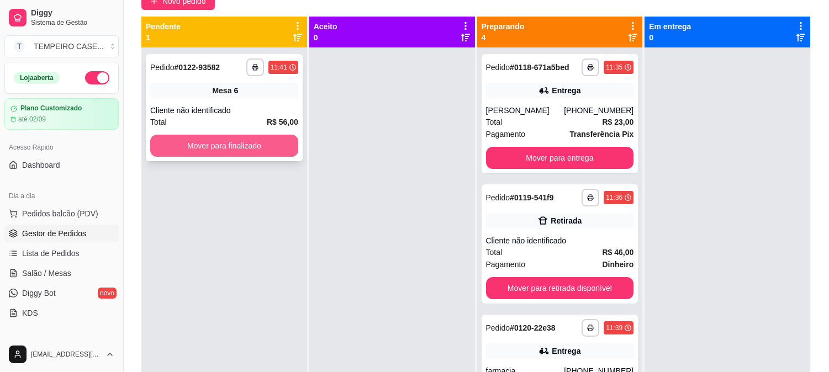
click at [283, 153] on button "Mover para finalizado" at bounding box center [224, 146] width 148 height 22
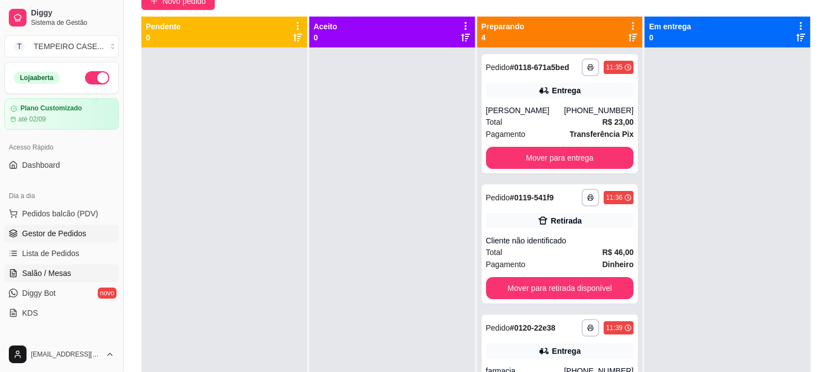
click at [77, 275] on link "Salão / Mesas" at bounding box center [61, 274] width 114 height 18
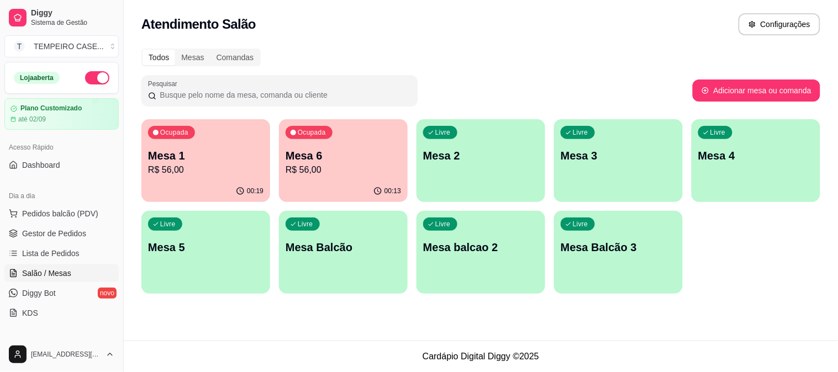
click at [170, 159] on p "Mesa 1" at bounding box center [205, 155] width 115 height 15
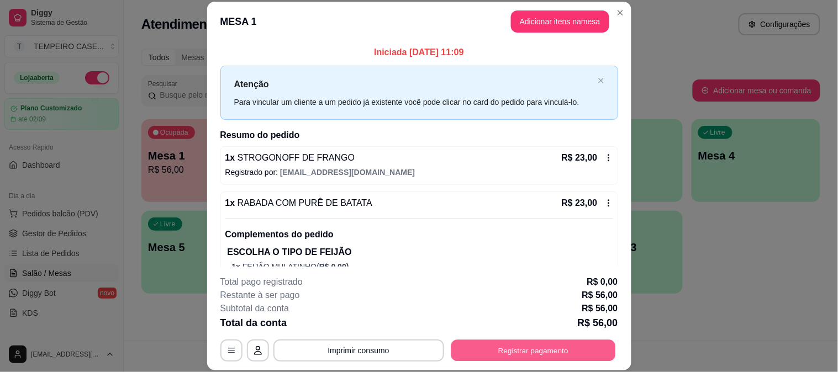
click at [529, 351] on button "Registrar pagamento" at bounding box center [533, 351] width 165 height 22
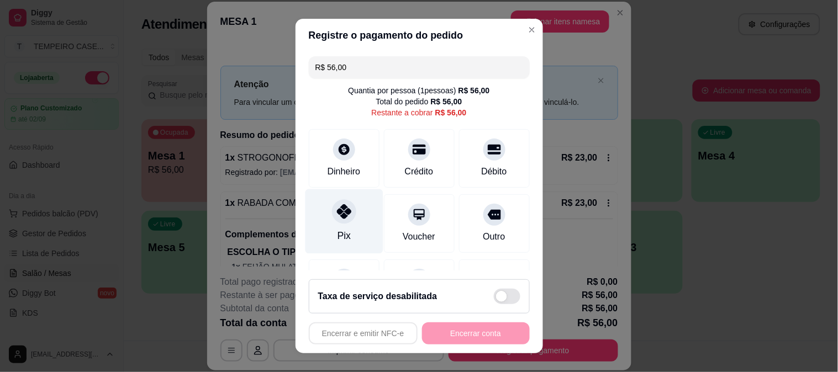
click at [321, 206] on div "Pix" at bounding box center [344, 221] width 78 height 65
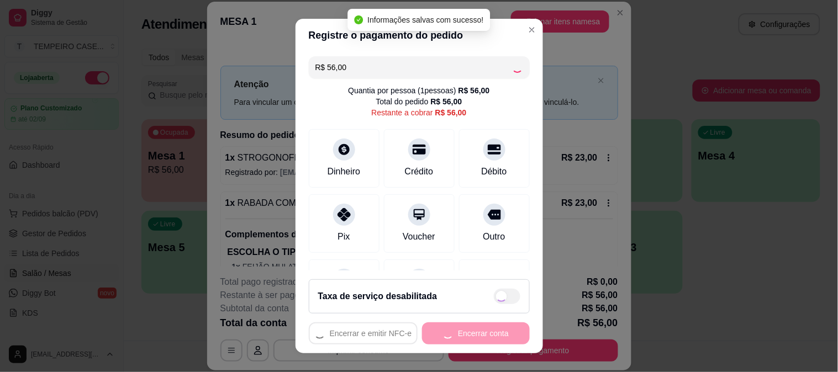
type input "R$ 0,00"
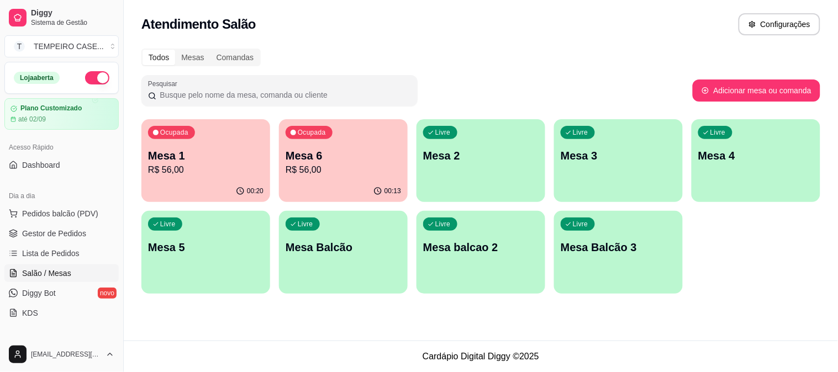
click at [164, 159] on p "Mesa 1" at bounding box center [205, 155] width 115 height 15
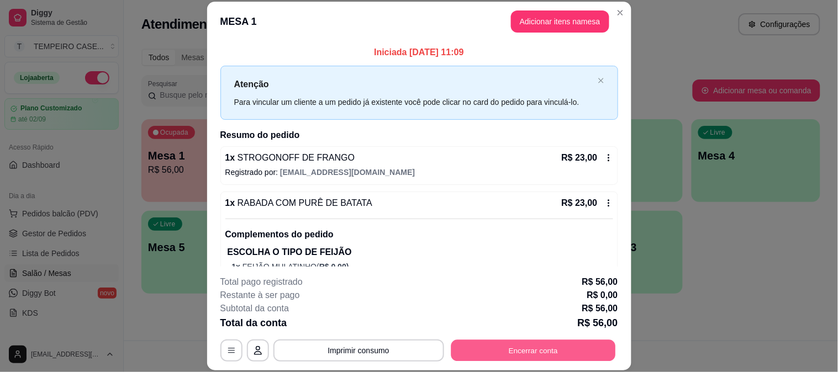
click at [545, 358] on button "Encerrar conta" at bounding box center [533, 351] width 165 height 22
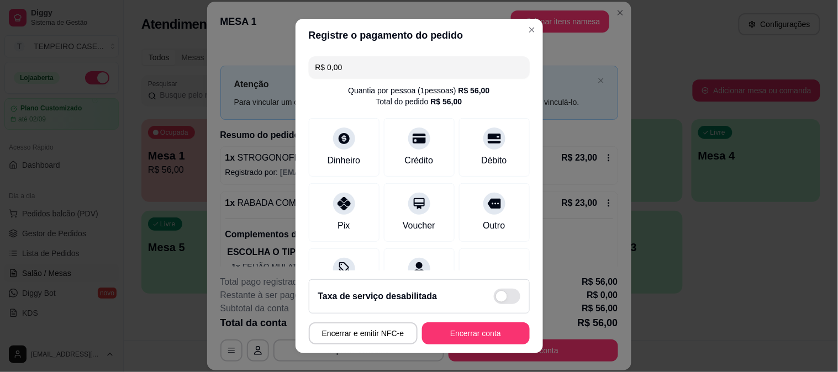
click at [472, 335] on button "Encerrar conta" at bounding box center [476, 333] width 108 height 22
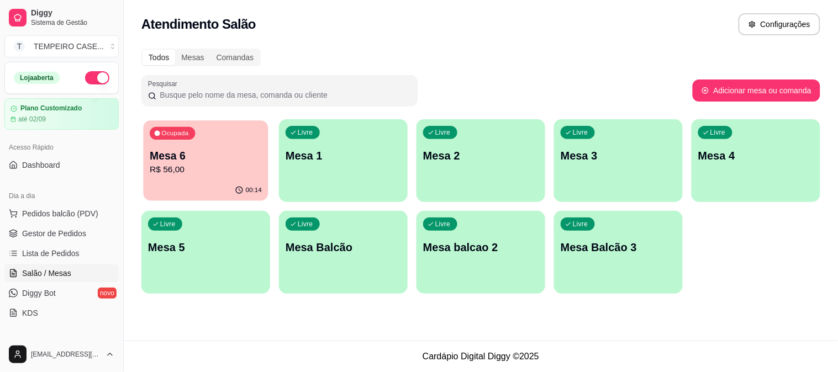
click at [211, 187] on div "00:14" at bounding box center [205, 190] width 125 height 21
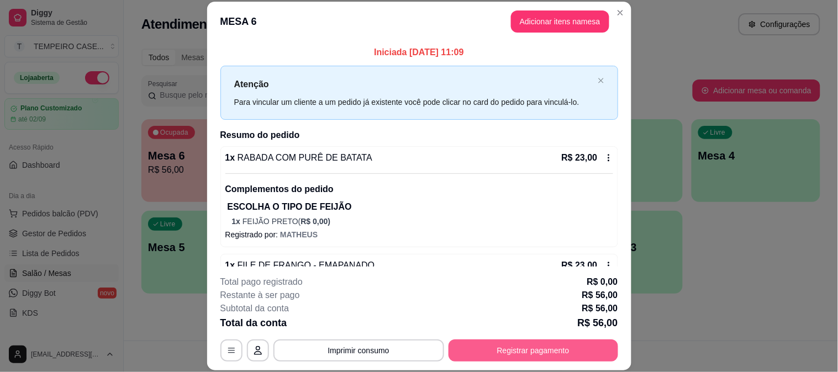
click at [526, 346] on button "Registrar pagamento" at bounding box center [533, 351] width 170 height 22
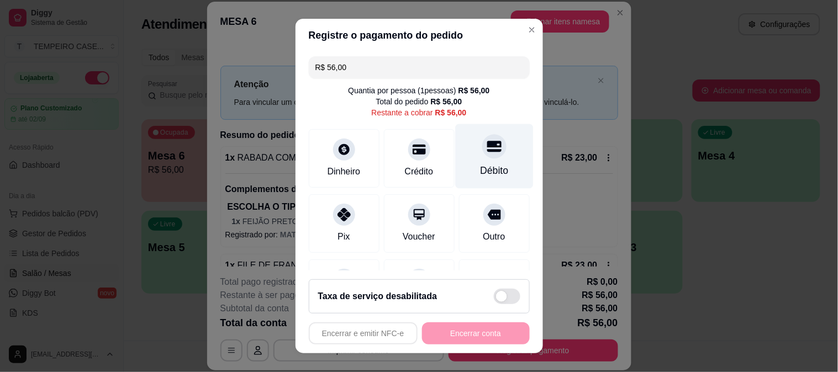
click at [468, 157] on div "Débito" at bounding box center [494, 156] width 78 height 65
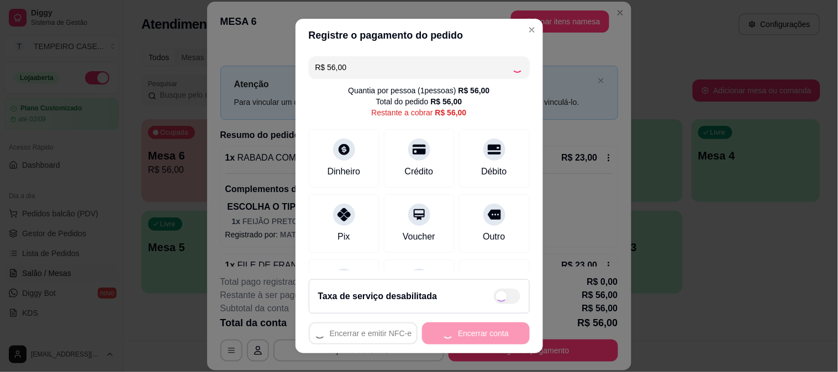
type input "R$ 0,00"
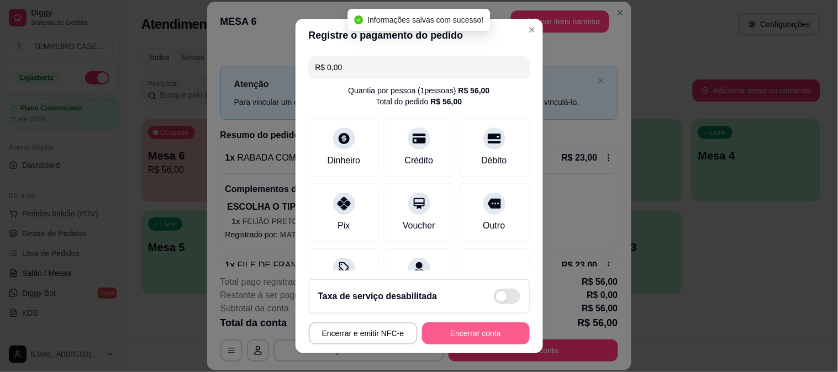
click at [451, 331] on button "Encerrar conta" at bounding box center [476, 333] width 108 height 22
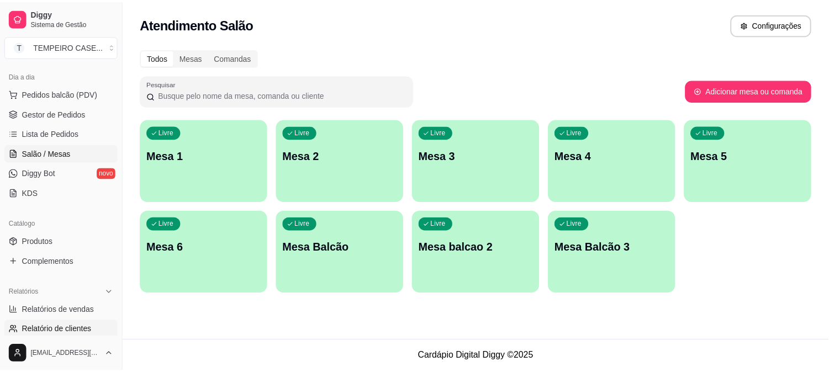
scroll to position [184, 0]
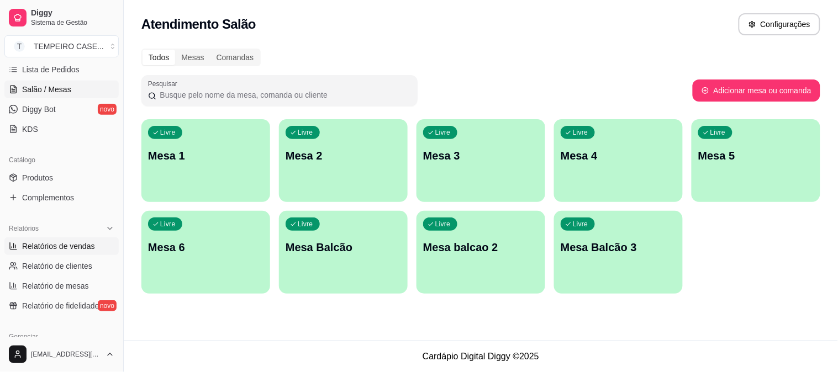
click at [67, 253] on link "Relatórios de vendas" at bounding box center [61, 246] width 114 height 18
select select "ALL"
select select "0"
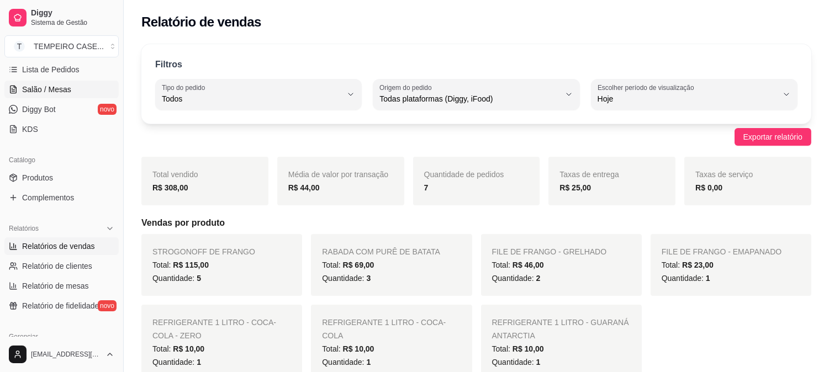
scroll to position [123, 0]
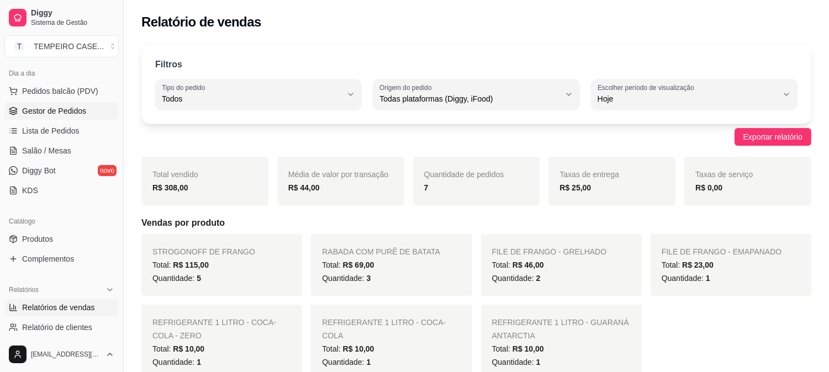
click at [50, 105] on span "Gestor de Pedidos" at bounding box center [54, 110] width 64 height 11
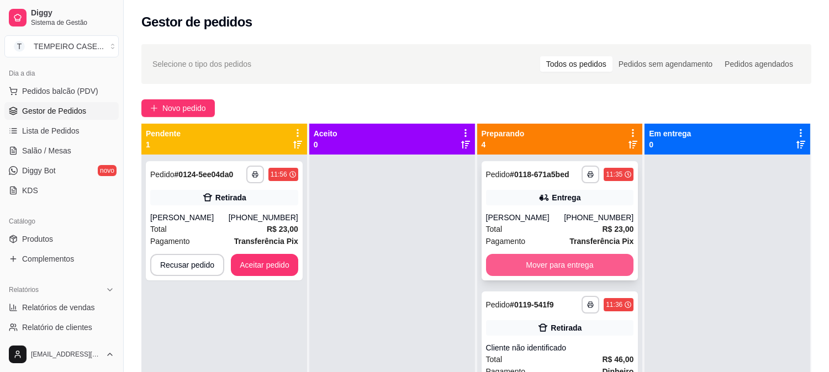
click at [517, 260] on button "Mover para entrega" at bounding box center [560, 265] width 148 height 22
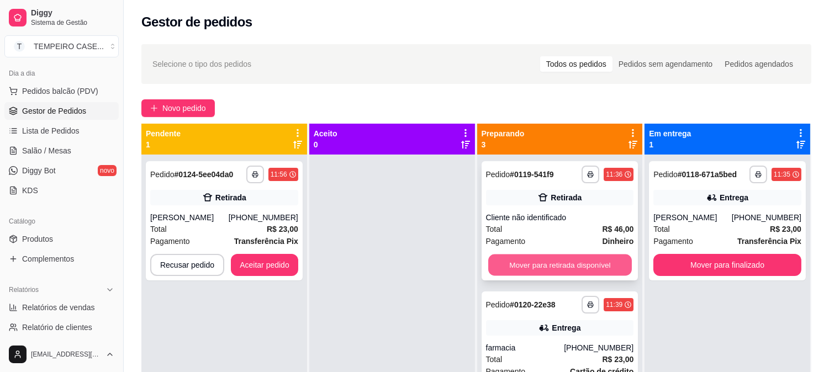
click at [550, 263] on button "Mover para retirada disponível" at bounding box center [560, 266] width 144 height 22
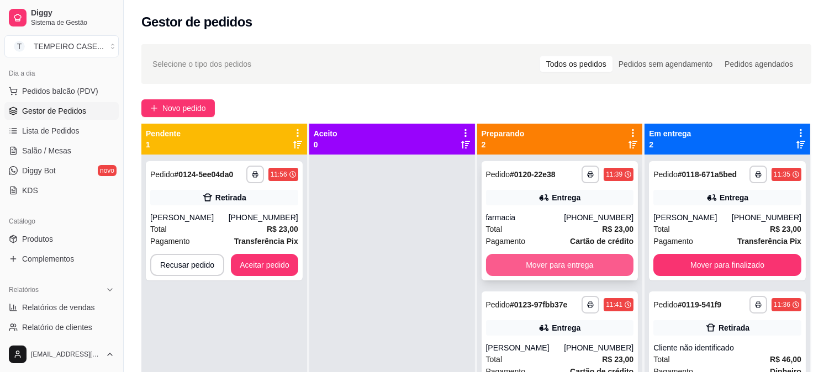
click at [557, 268] on button "Mover para entrega" at bounding box center [560, 265] width 148 height 22
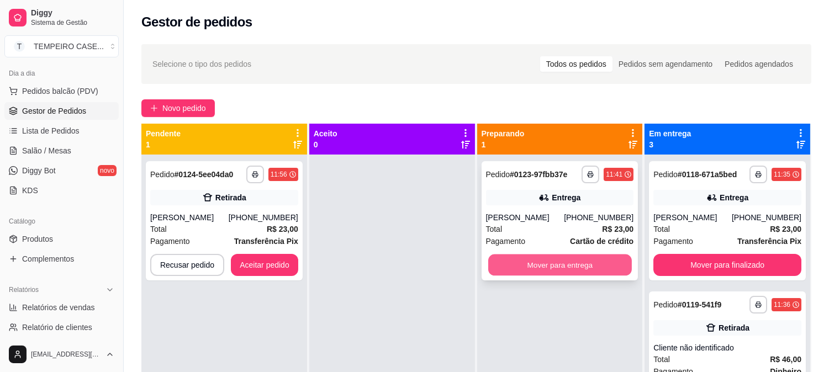
click at [557, 262] on button "Mover para entrega" at bounding box center [560, 266] width 144 height 22
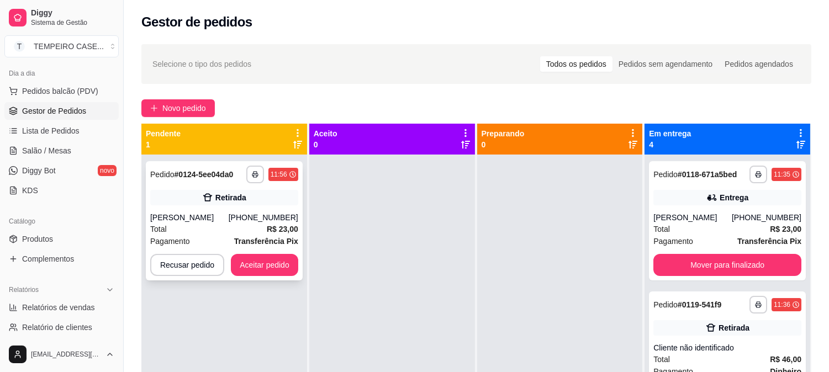
click at [265, 267] on button "Aceitar pedido" at bounding box center [264, 265] width 67 height 22
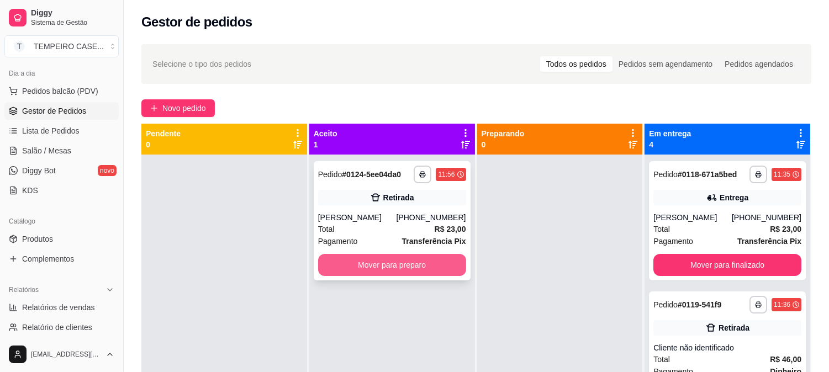
click at [402, 263] on button "Mover para preparo" at bounding box center [392, 265] width 148 height 22
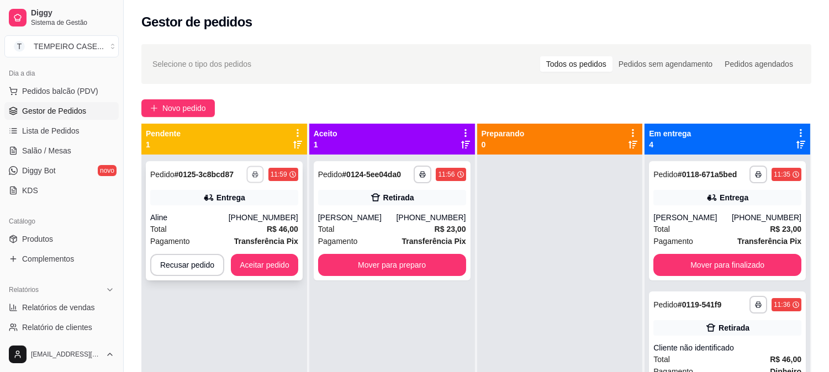
click at [248, 173] on button "button" at bounding box center [254, 174] width 17 height 17
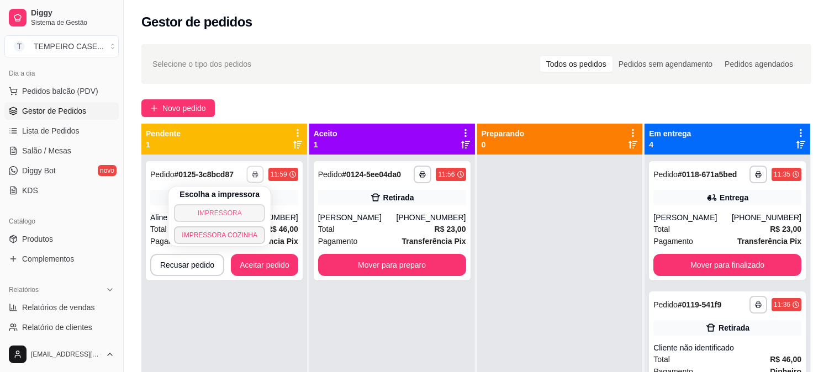
click at [225, 219] on button "IMPRESSORA" at bounding box center [219, 213] width 91 height 18
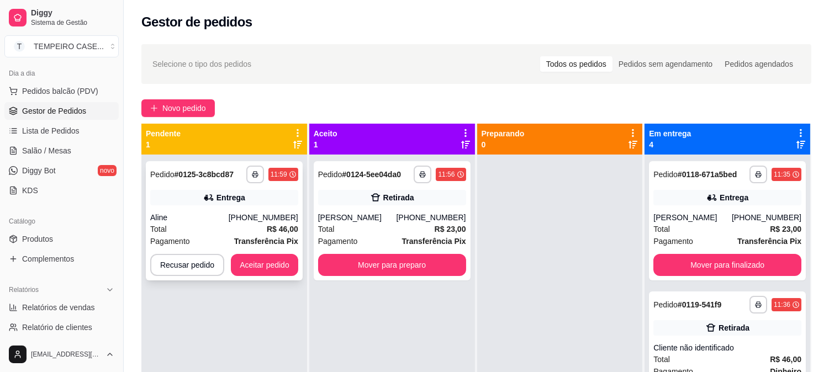
click at [251, 178] on button "button" at bounding box center [255, 175] width 18 height 18
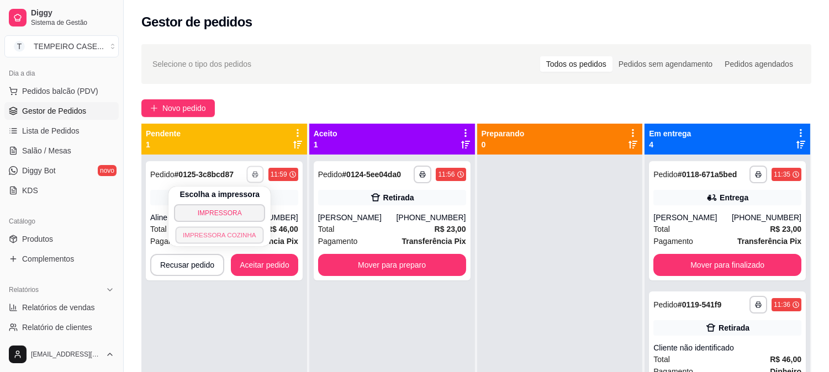
click at [231, 243] on button "IMPRESSORA COZINHA" at bounding box center [220, 234] width 88 height 17
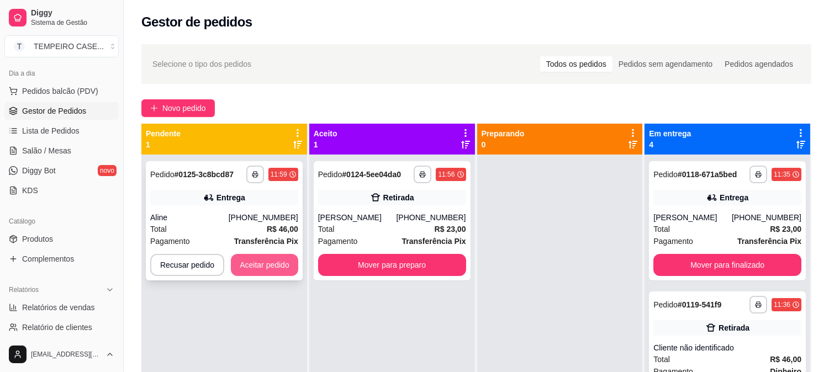
click at [241, 263] on button "Aceitar pedido" at bounding box center [264, 265] width 67 height 22
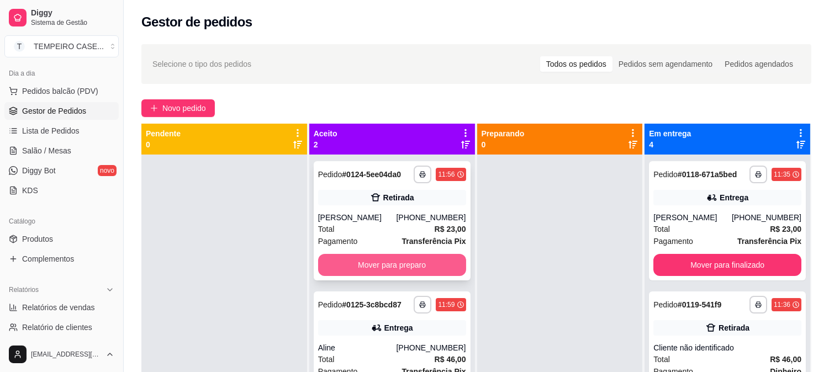
click at [389, 266] on button "Mover para preparo" at bounding box center [392, 265] width 148 height 22
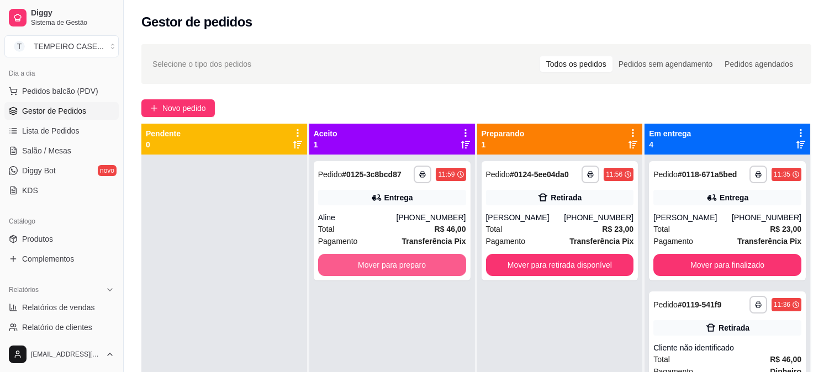
click at [389, 266] on button "Mover para preparo" at bounding box center [392, 265] width 148 height 22
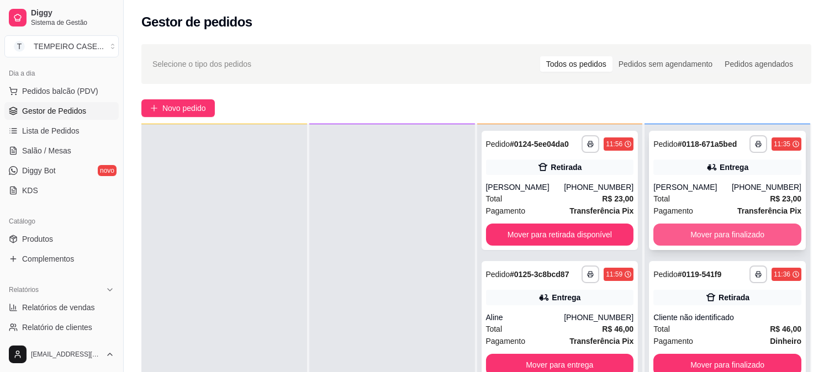
click at [702, 234] on button "Mover para finalizado" at bounding box center [727, 235] width 148 height 22
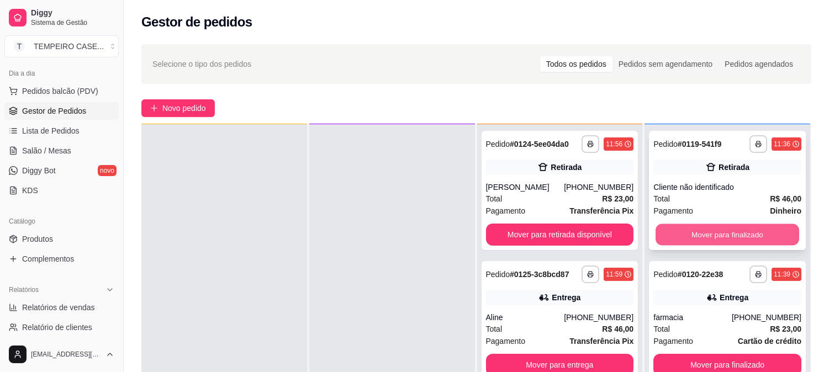
click at [711, 232] on button "Mover para finalizado" at bounding box center [727, 235] width 144 height 22
click at [736, 235] on button "Mover para finalizado" at bounding box center [727, 235] width 148 height 22
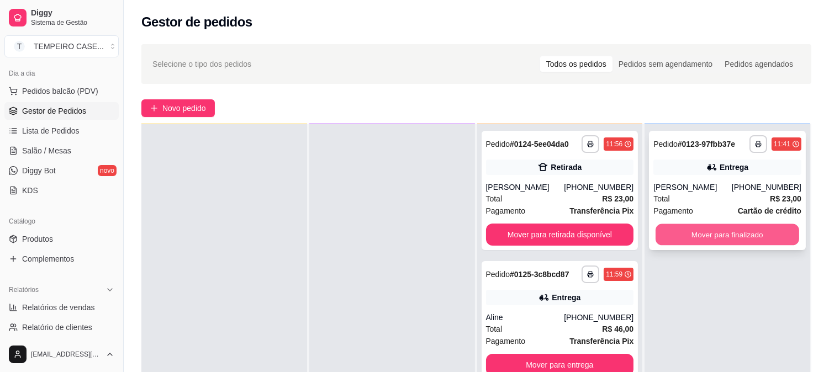
click at [751, 233] on button "Mover para finalizado" at bounding box center [727, 235] width 144 height 22
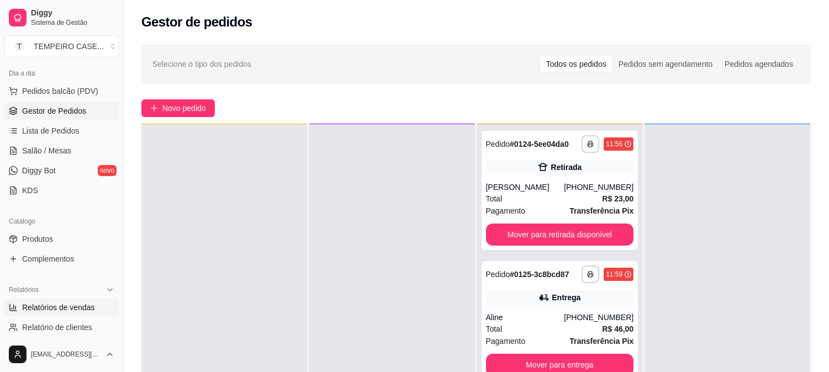
click at [64, 299] on link "Relatórios de vendas" at bounding box center [61, 308] width 114 height 18
select select "ALL"
select select "0"
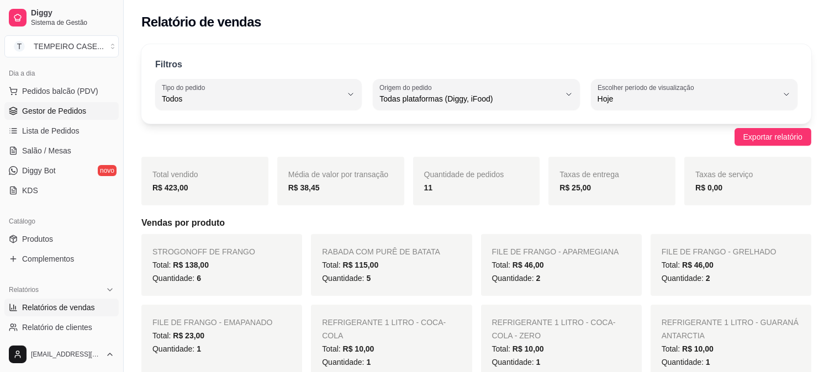
click at [45, 113] on span "Gestor de Pedidos" at bounding box center [54, 110] width 64 height 11
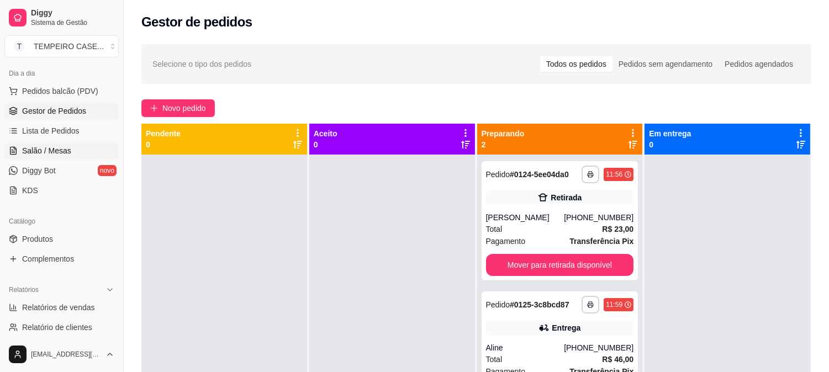
click at [75, 150] on link "Salão / Mesas" at bounding box center [61, 151] width 114 height 18
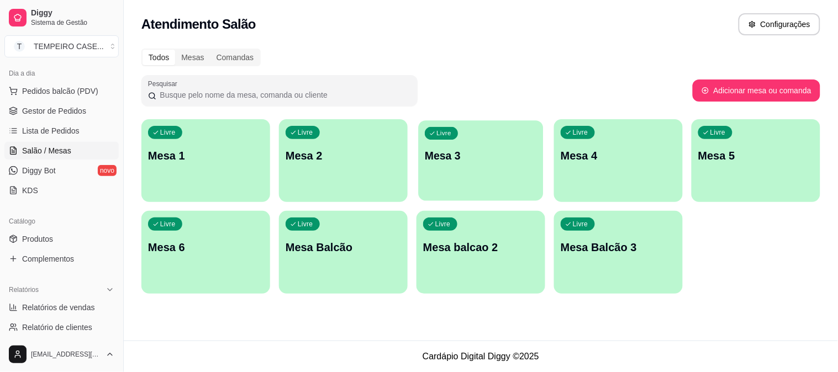
click at [472, 172] on div "Livre Mesa 3" at bounding box center [480, 153] width 125 height 67
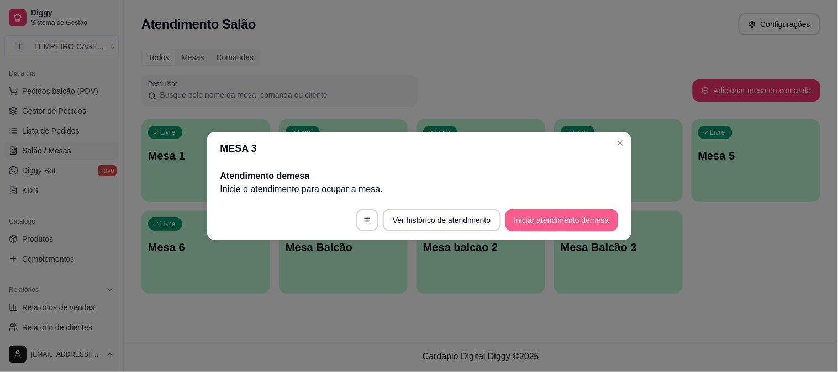
click at [528, 225] on button "Iniciar atendimento de mesa" at bounding box center [561, 220] width 113 height 22
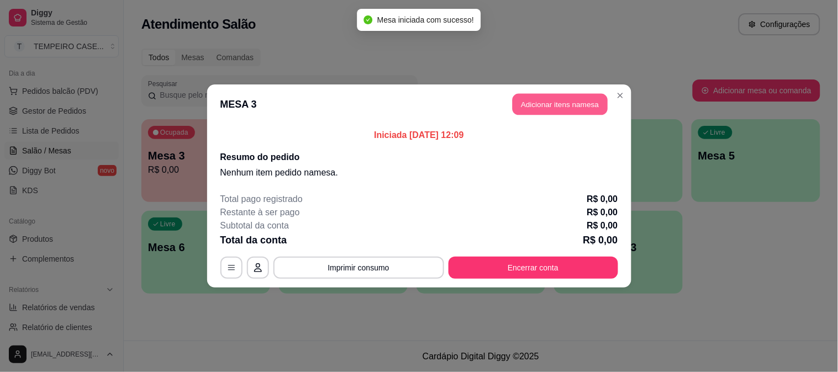
click at [541, 102] on button "Adicionar itens na mesa" at bounding box center [559, 105] width 95 height 22
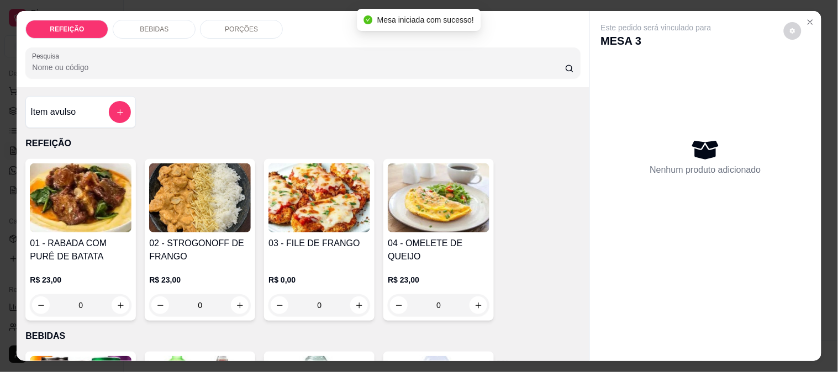
click at [199, 211] on img at bounding box center [200, 197] width 102 height 69
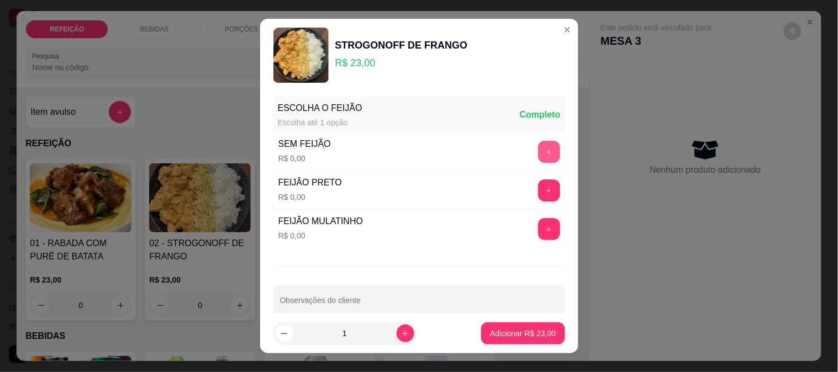
click at [538, 154] on button "+" at bounding box center [549, 152] width 22 height 22
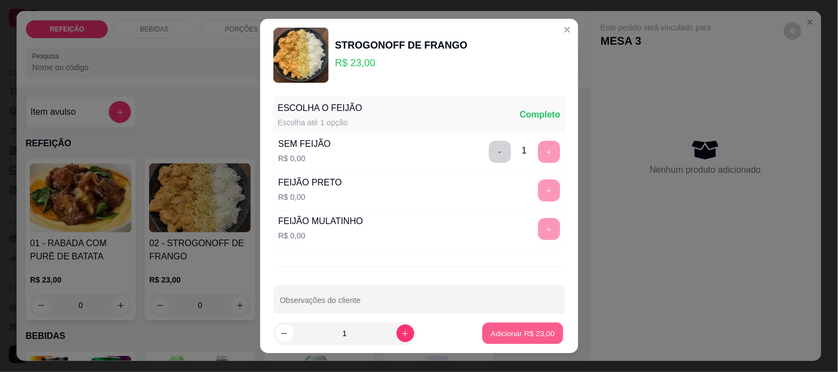
click at [510, 327] on button "Adicionar R$ 23,00" at bounding box center [523, 334] width 81 height 22
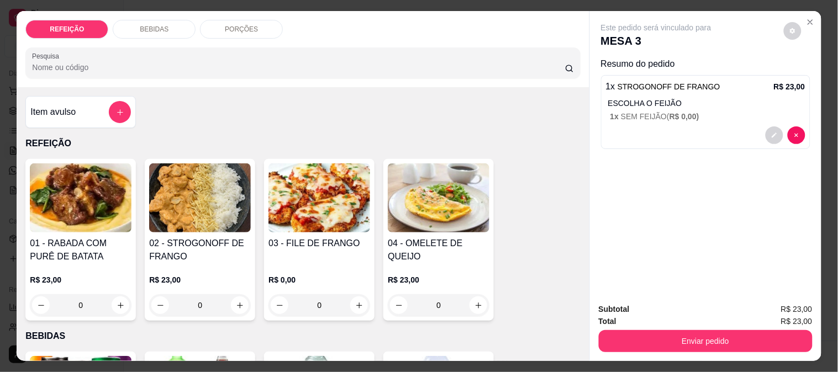
drag, startPoint x: 757, startPoint y: 321, endPoint x: 736, endPoint y: 348, distance: 34.2
click at [755, 322] on div "Subtotal R$ 23,00 Total R$ 23,00 Enviar pedido" at bounding box center [706, 327] width 214 height 49
click at [725, 341] on button "Enviar pedido" at bounding box center [706, 341] width 214 height 22
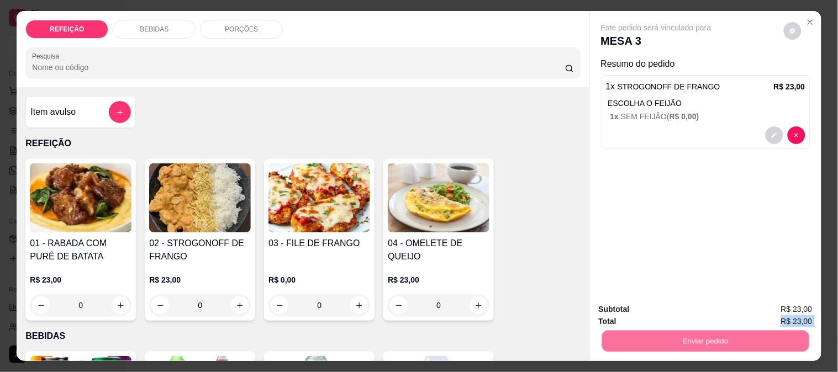
click at [688, 309] on button "Não registrar e enviar pedido" at bounding box center [668, 309] width 115 height 21
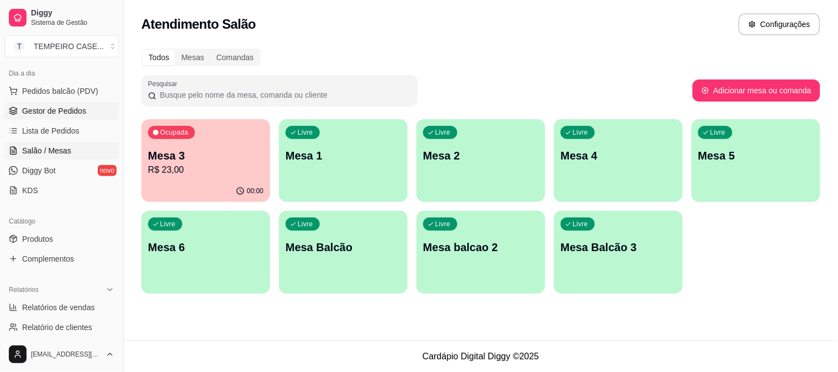
click at [58, 116] on span "Gestor de Pedidos" at bounding box center [54, 110] width 64 height 11
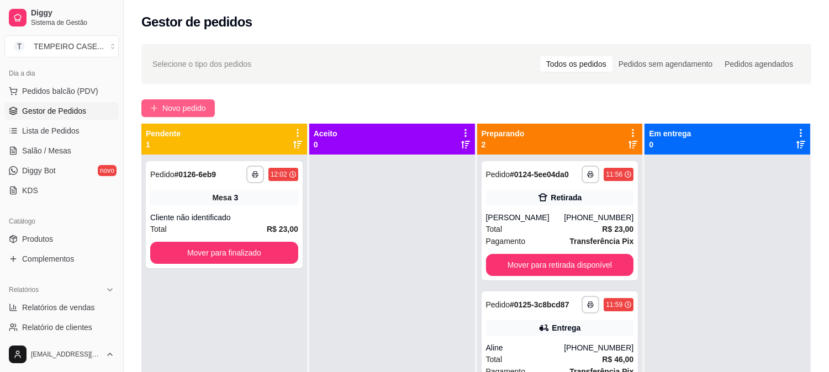
click at [197, 110] on span "Novo pedido" at bounding box center [184, 108] width 44 height 12
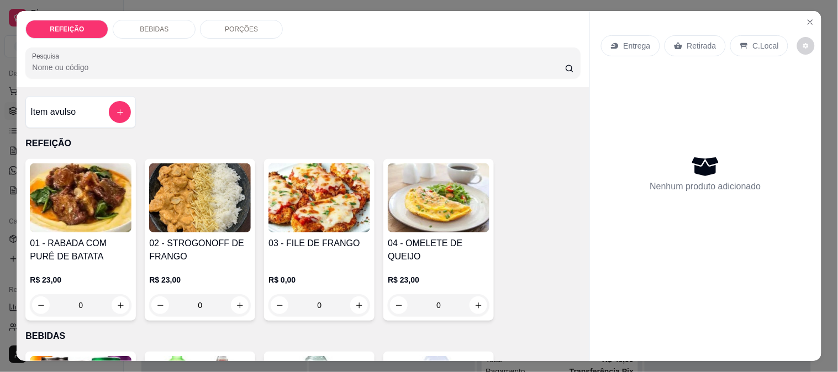
click at [104, 199] on img at bounding box center [81, 197] width 102 height 69
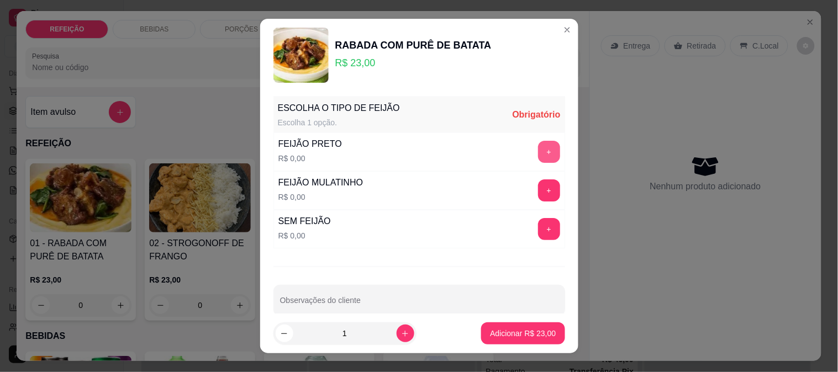
click at [538, 155] on button "+" at bounding box center [549, 152] width 22 height 22
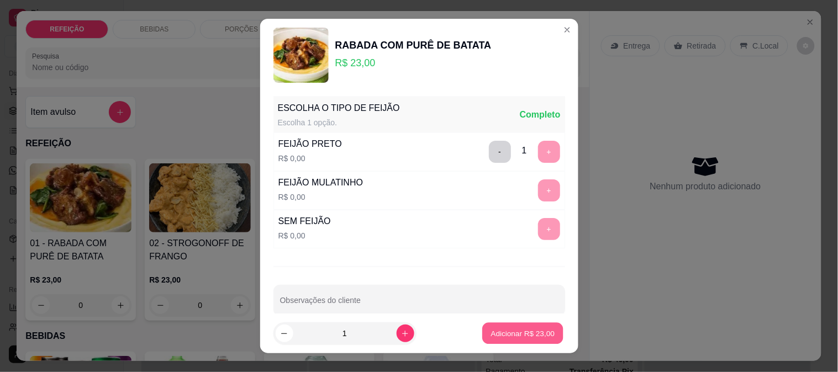
click at [525, 335] on p "Adicionar R$ 23,00" at bounding box center [523, 334] width 64 height 10
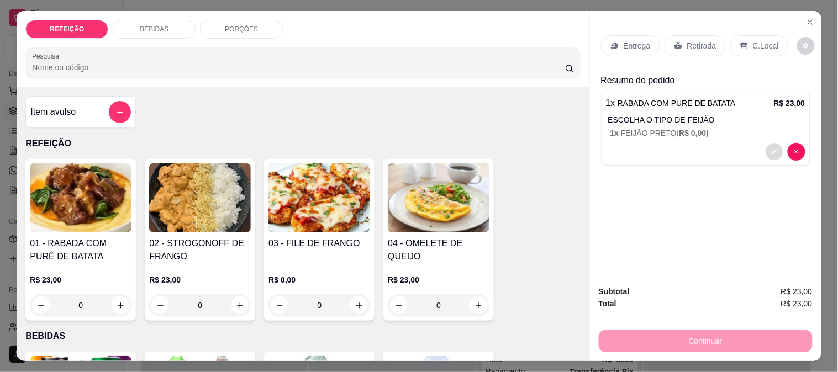
click at [774, 144] on button "decrease-product-quantity" at bounding box center [773, 152] width 17 height 17
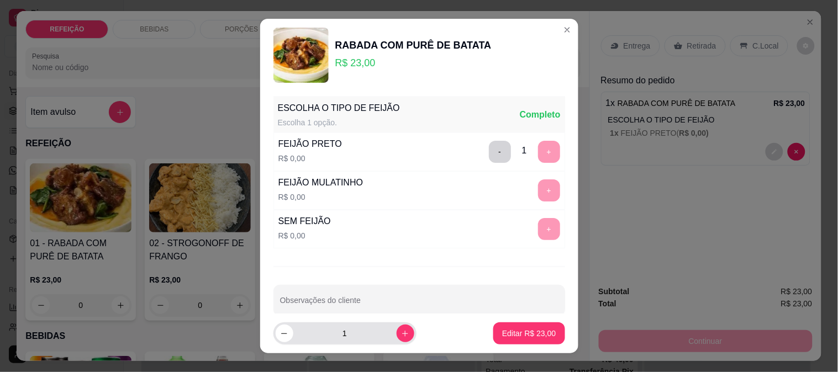
click at [308, 305] on input "Observações do cliente" at bounding box center [419, 304] width 278 height 11
type input "s"
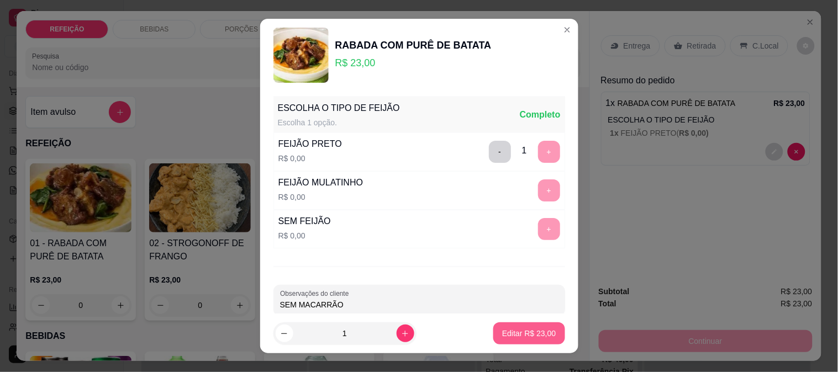
type input "SEM MACARRÃO"
click at [512, 337] on p "Editar R$ 23,00" at bounding box center [529, 333] width 54 height 11
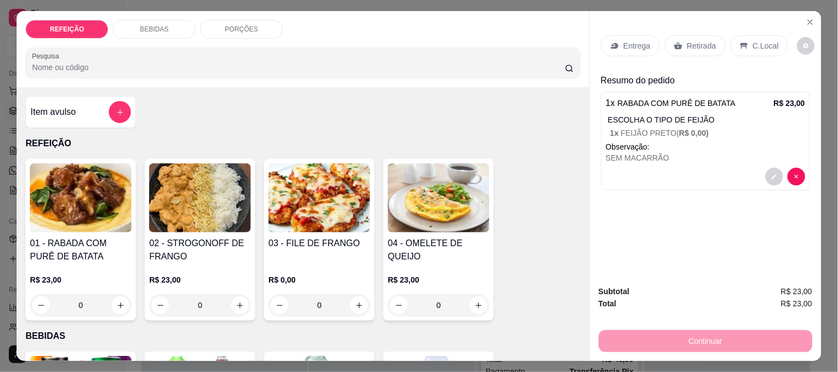
click at [643, 47] on div "Entrega" at bounding box center [630, 45] width 59 height 21
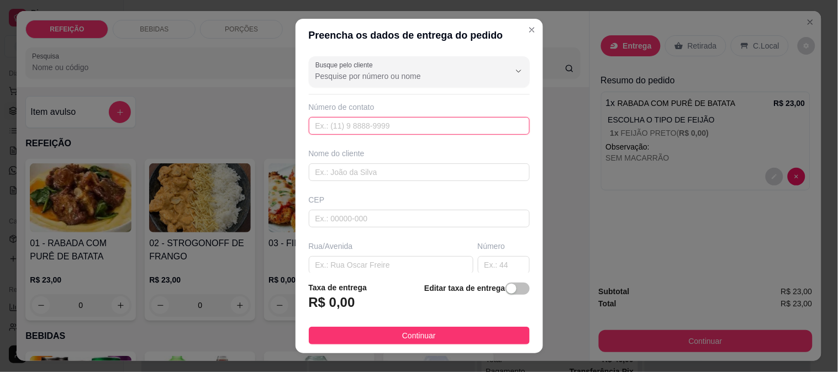
click at [362, 122] on input "text" at bounding box center [419, 126] width 221 height 18
paste input "[PHONE_NUMBER]"
type input "[PHONE_NUMBER]"
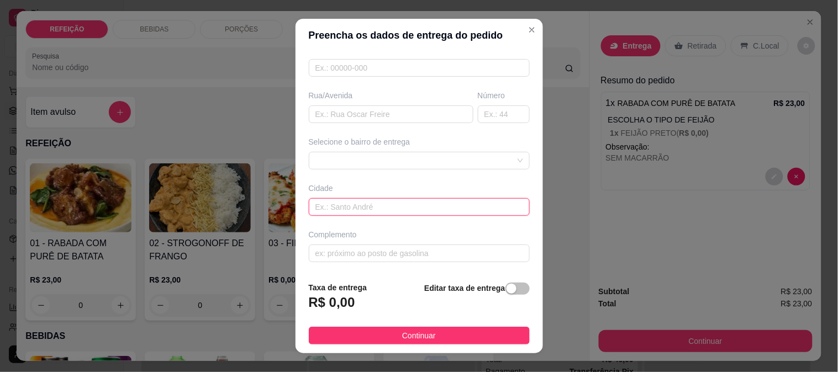
click at [348, 208] on input "text" at bounding box center [419, 207] width 221 height 18
click at [361, 152] on div at bounding box center [419, 161] width 221 height 18
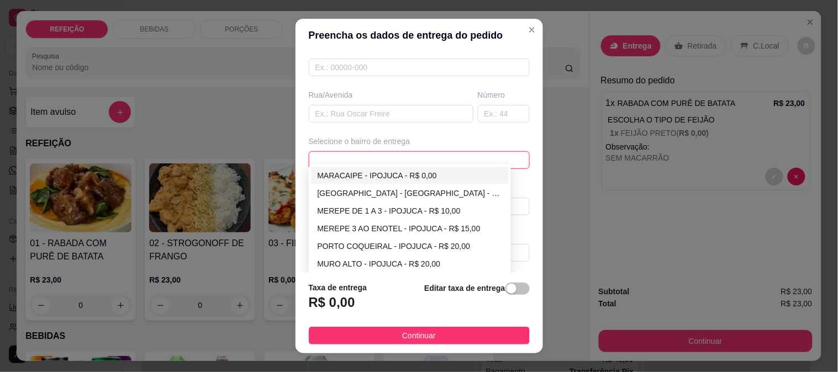
click at [357, 169] on div "MARACAIPE - IPOJUCA - R$ 0,00" at bounding box center [410, 176] width 198 height 18
type input "IPOJUCA"
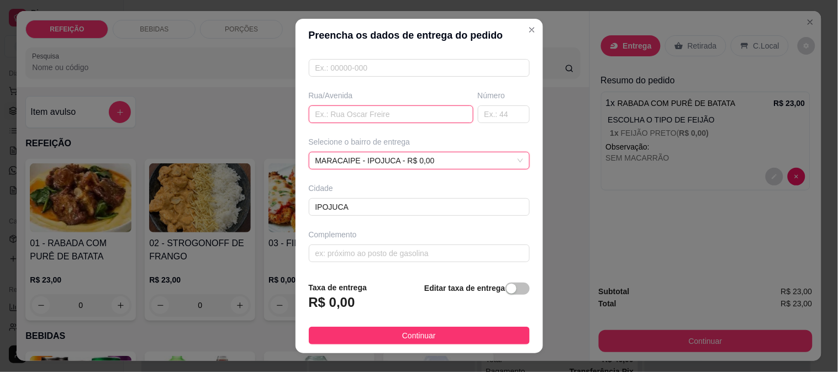
click at [369, 113] on input "text" at bounding box center [391, 114] width 165 height 18
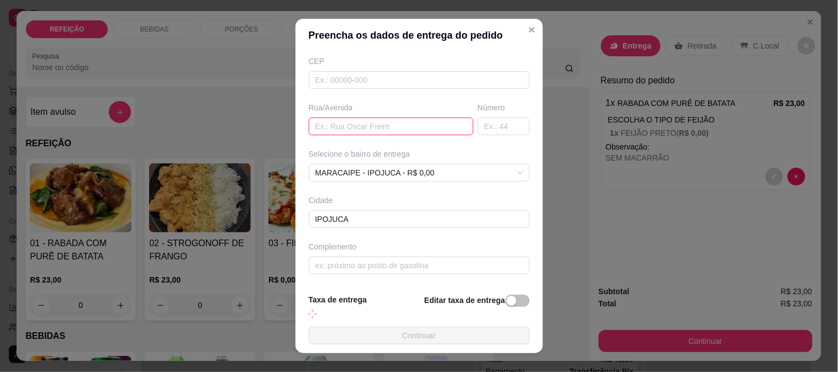
paste input "Atrás da creche"
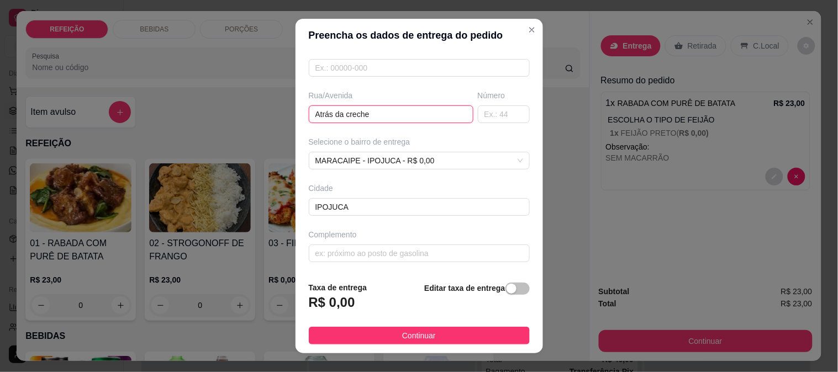
type input "Atrás da creche"
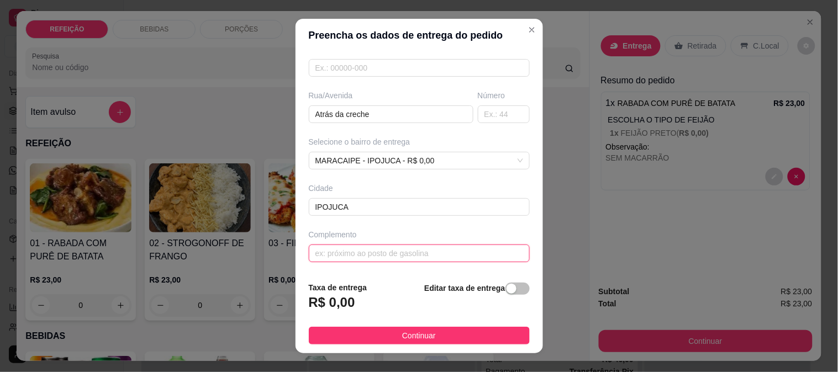
click at [336, 248] on input "text" at bounding box center [419, 254] width 221 height 18
paste input "No condomínio de seu marcos"
type input "No condomínio de seu marcos"
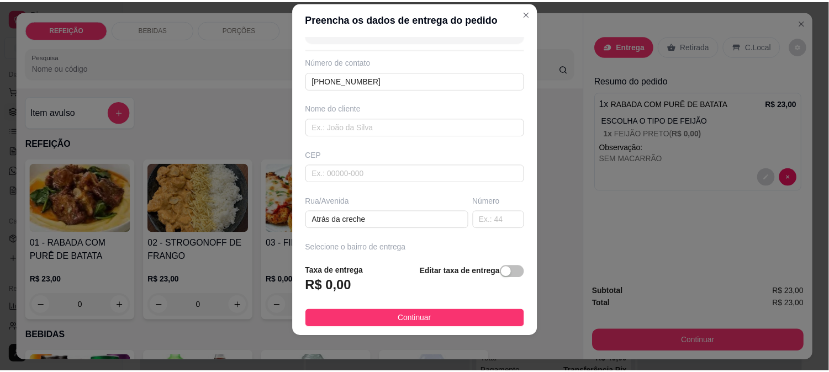
scroll to position [0, 0]
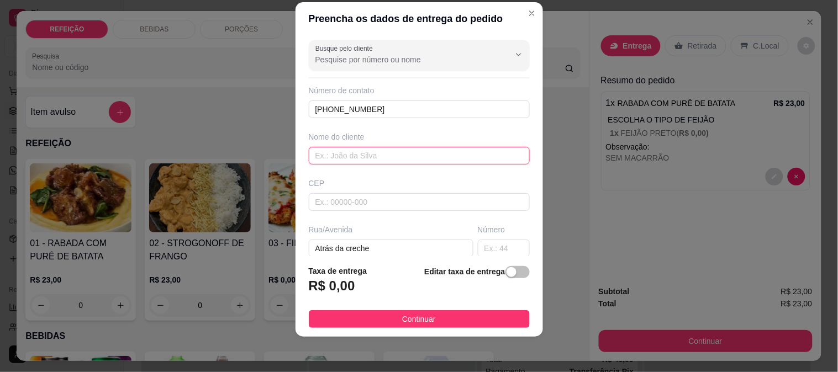
click at [346, 159] on input "text" at bounding box center [419, 156] width 221 height 18
paste input "[PERSON_NAME]"
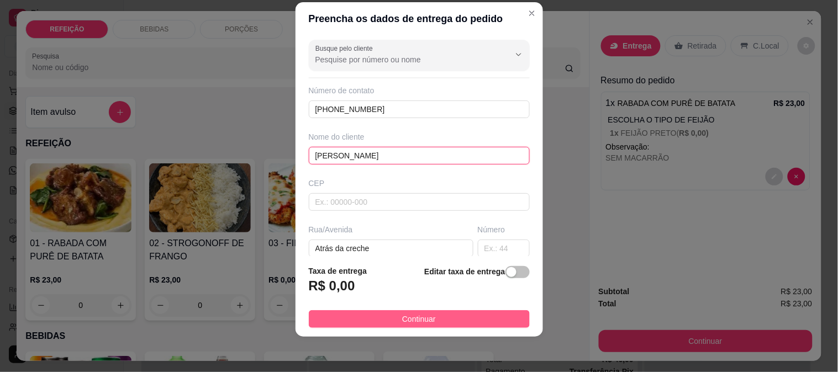
type input "[PERSON_NAME]"
click at [366, 322] on button "Continuar" at bounding box center [419, 319] width 221 height 18
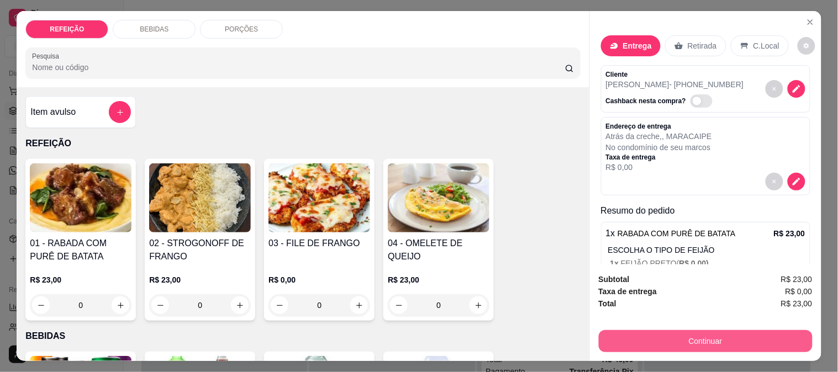
click at [657, 343] on button "Continuar" at bounding box center [706, 341] width 214 height 22
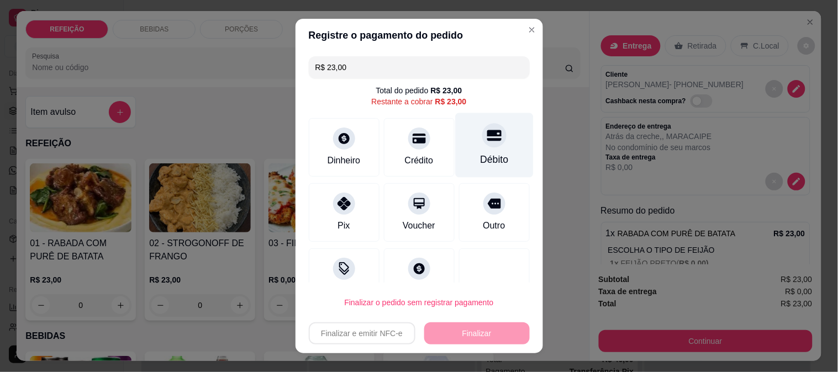
click at [480, 153] on div "Débito" at bounding box center [494, 159] width 28 height 14
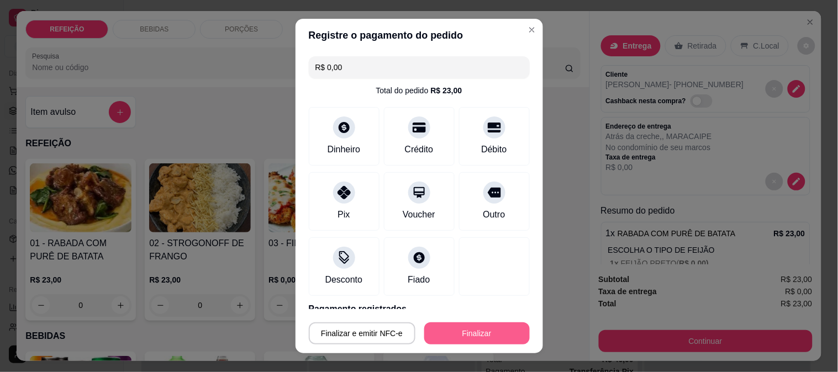
click at [455, 326] on button "Finalizar" at bounding box center [476, 333] width 105 height 22
type input "-R$ 23,00"
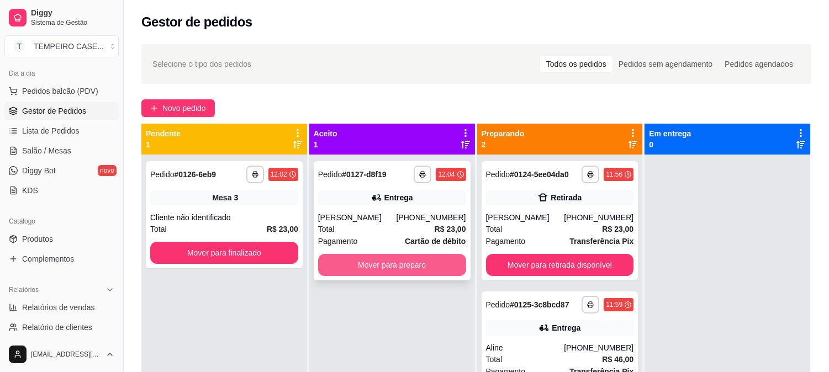
click at [409, 260] on button "Mover para preparo" at bounding box center [392, 265] width 148 height 22
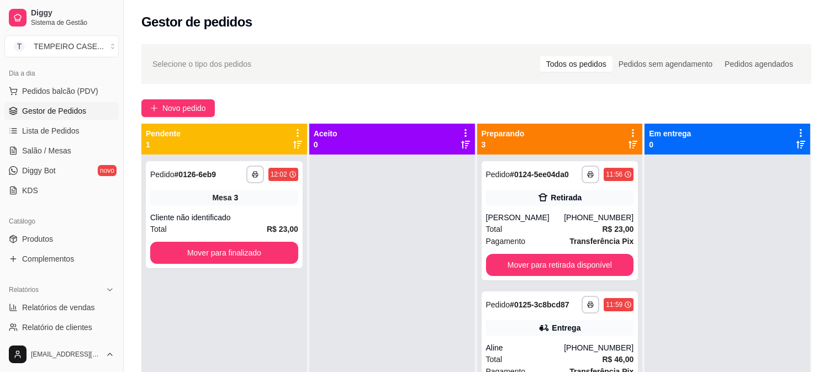
click at [388, 355] on div at bounding box center [392, 341] width 166 height 372
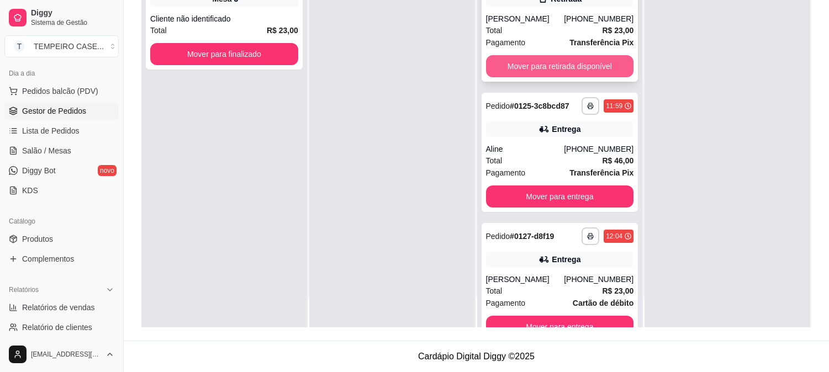
click at [540, 64] on button "Mover para retirada disponível" at bounding box center [560, 66] width 148 height 22
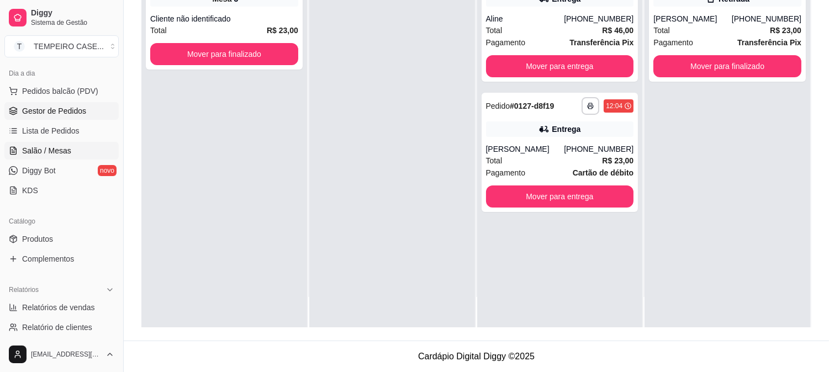
click at [62, 151] on span "Salão / Mesas" at bounding box center [46, 150] width 49 height 11
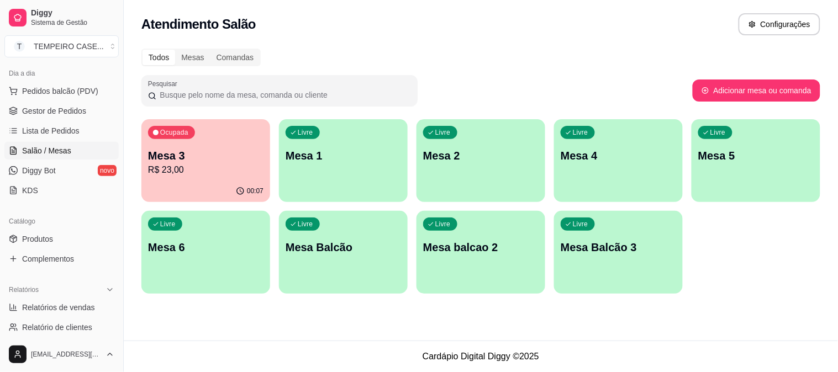
click at [224, 257] on div "Livre Mesa 6" at bounding box center [205, 246] width 129 height 70
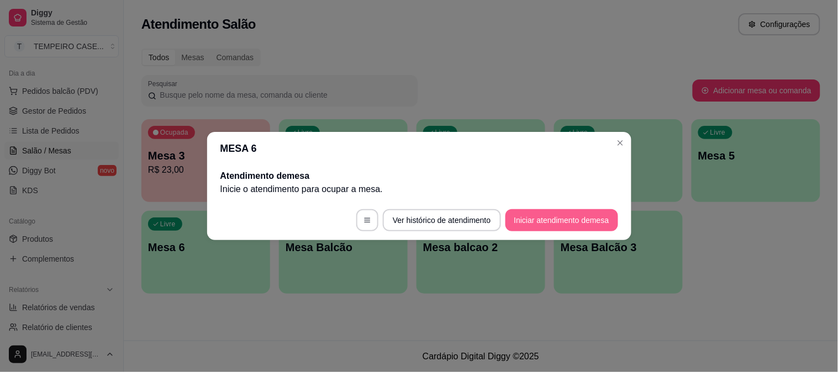
click at [523, 221] on button "Iniciar atendimento de mesa" at bounding box center [561, 220] width 113 height 22
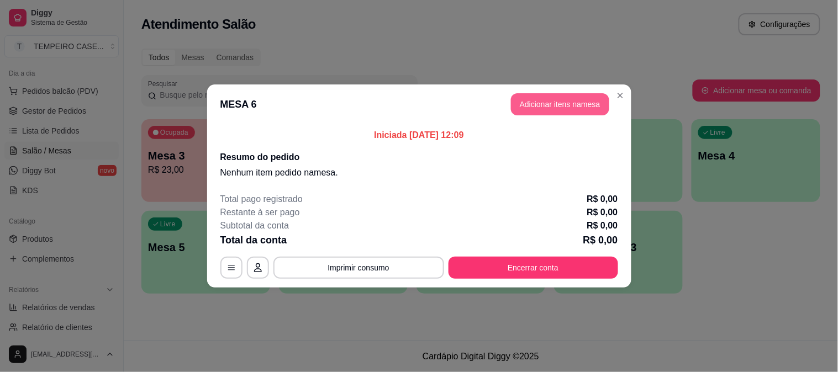
click at [553, 104] on button "Adicionar itens na mesa" at bounding box center [560, 104] width 98 height 22
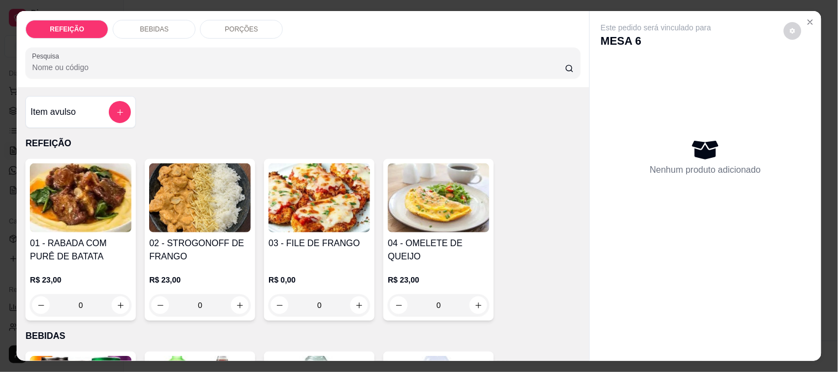
click at [87, 191] on img at bounding box center [81, 197] width 102 height 69
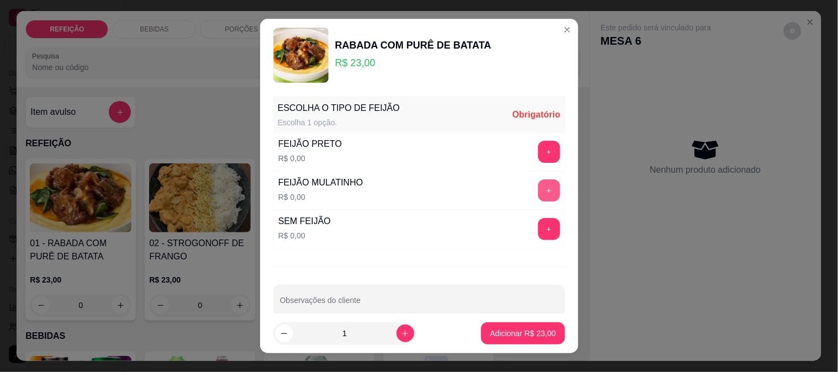
click at [533, 188] on div "+" at bounding box center [548, 190] width 31 height 22
click at [538, 189] on button "+" at bounding box center [549, 190] width 22 height 22
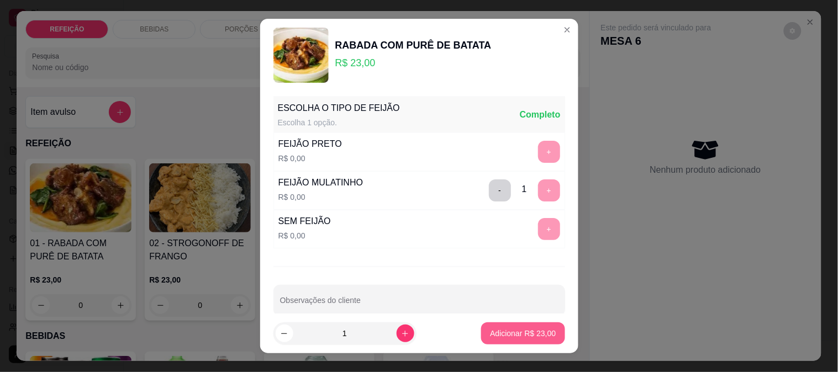
click at [501, 330] on p "Adicionar R$ 23,00" at bounding box center [523, 333] width 66 height 11
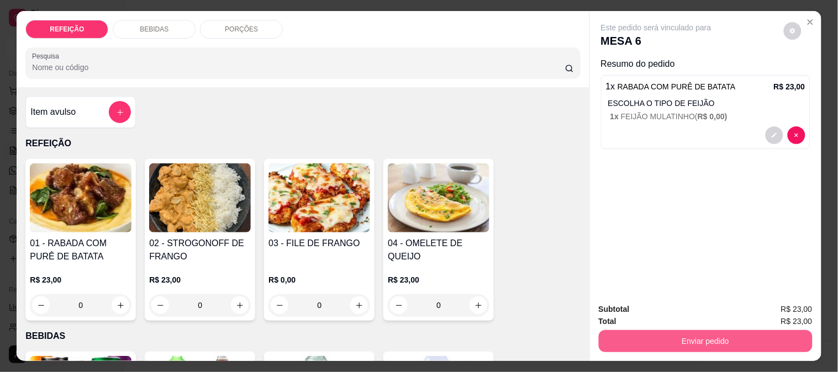
click at [644, 330] on button "Enviar pedido" at bounding box center [706, 341] width 214 height 22
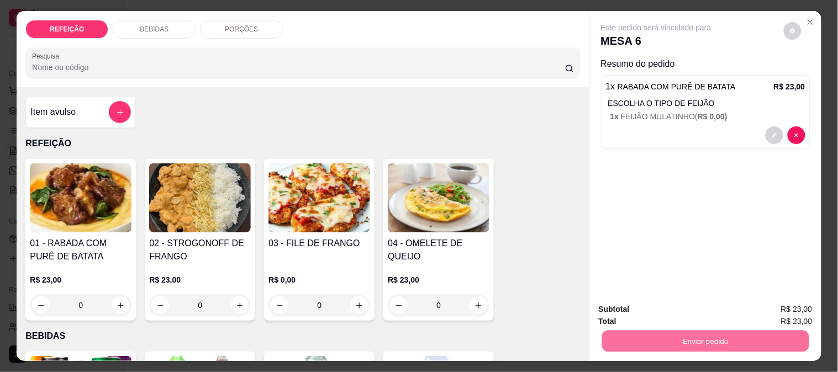
click at [650, 314] on button "Não registrar e enviar pedido" at bounding box center [668, 309] width 115 height 21
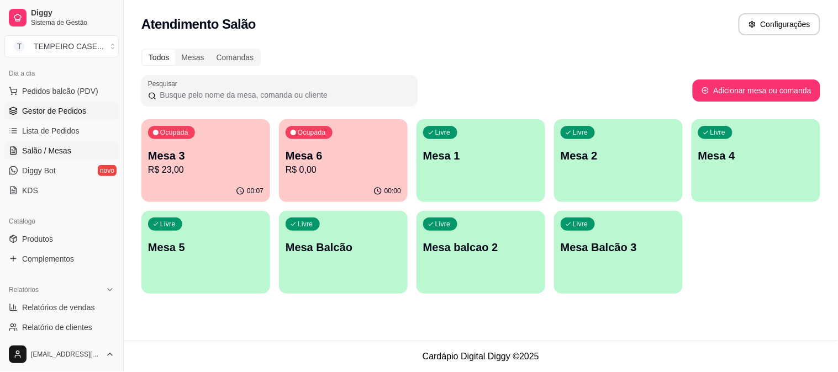
click at [76, 113] on span "Gestor de Pedidos" at bounding box center [54, 110] width 64 height 11
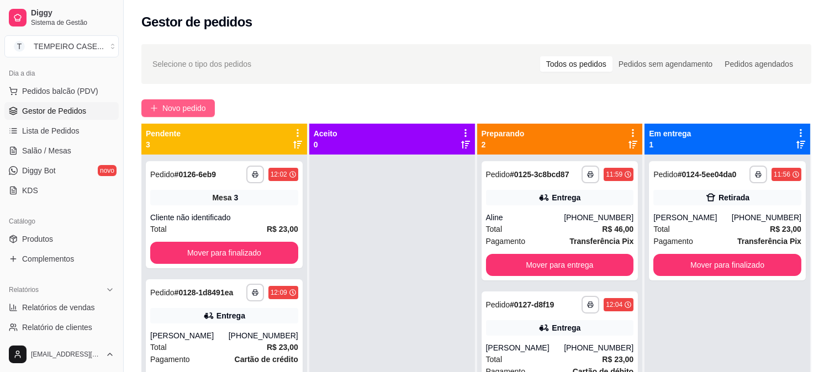
click at [182, 108] on span "Novo pedido" at bounding box center [184, 108] width 44 height 12
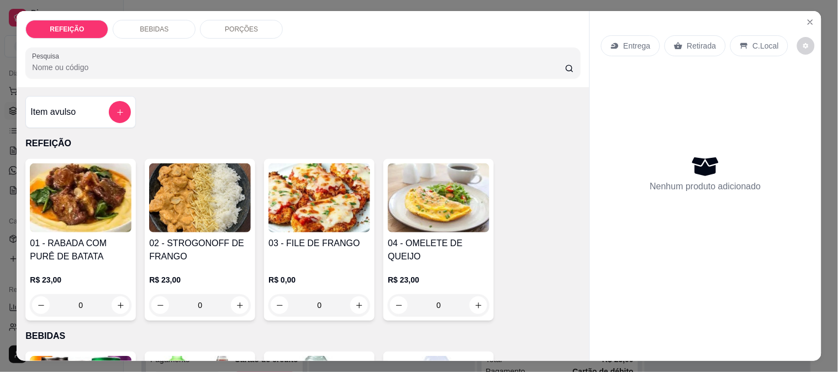
click at [212, 208] on img at bounding box center [200, 197] width 102 height 69
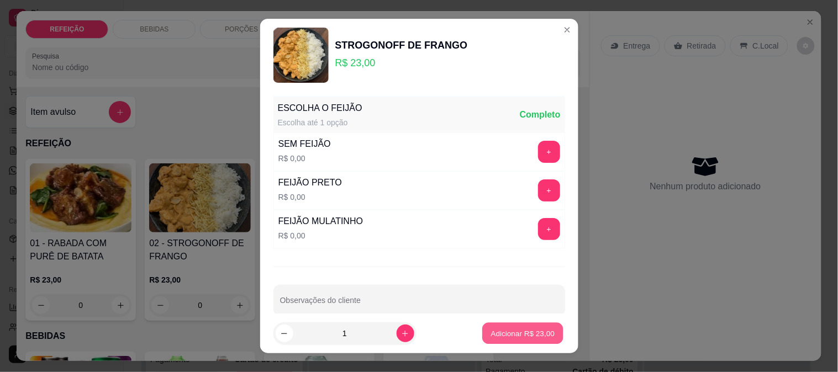
click at [523, 339] on p "Adicionar R$ 23,00" at bounding box center [523, 334] width 64 height 10
type input "1"
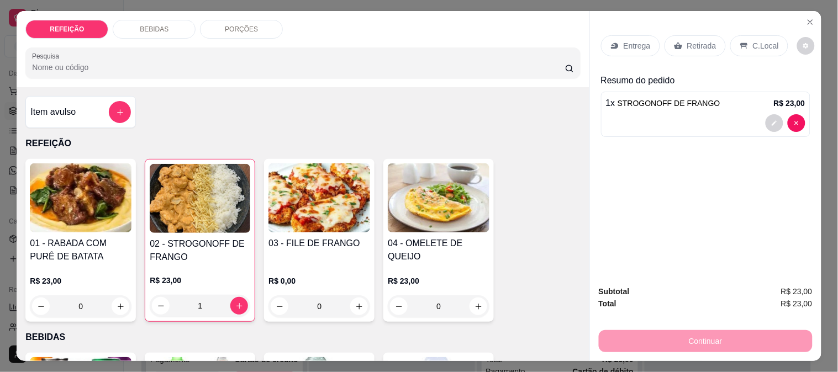
click at [684, 48] on div "Retirada" at bounding box center [694, 45] width 61 height 21
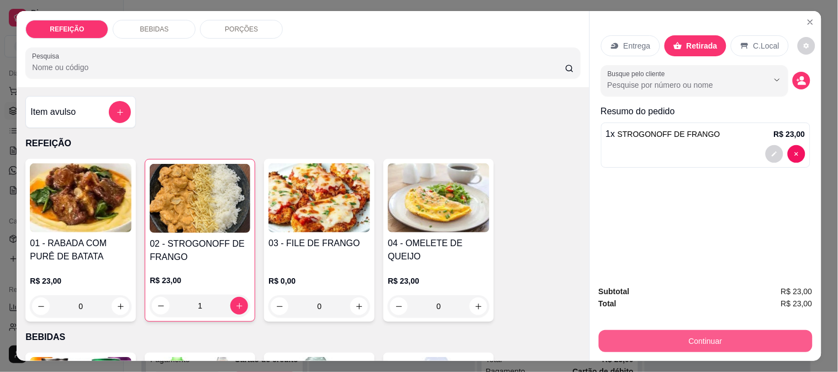
click at [671, 340] on button "Continuar" at bounding box center [706, 341] width 214 height 22
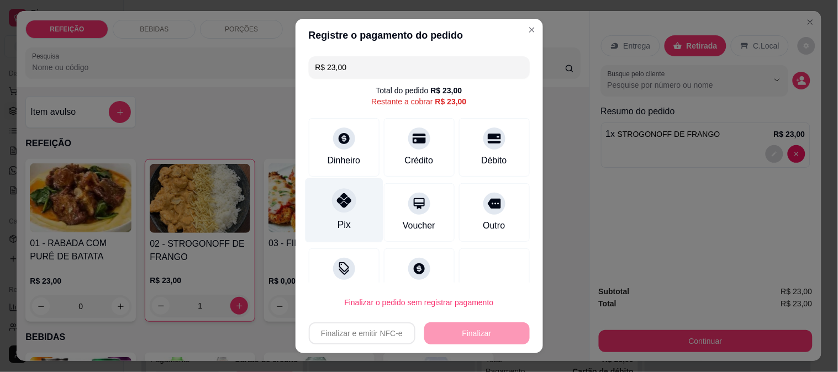
click at [341, 208] on div at bounding box center [344, 200] width 24 height 24
type input "R$ 0,00"
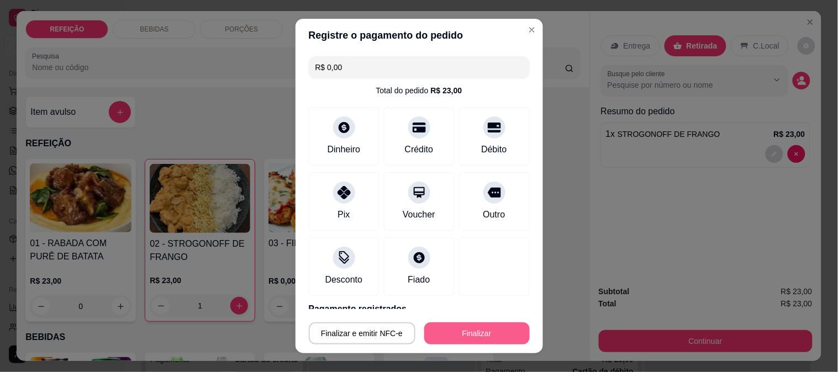
click at [463, 333] on button "Finalizar" at bounding box center [476, 333] width 105 height 22
type input "0"
type input "-R$ 23,00"
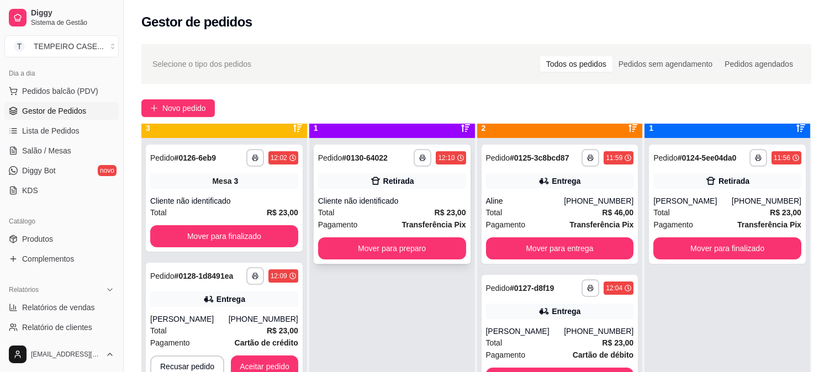
scroll to position [30, 0]
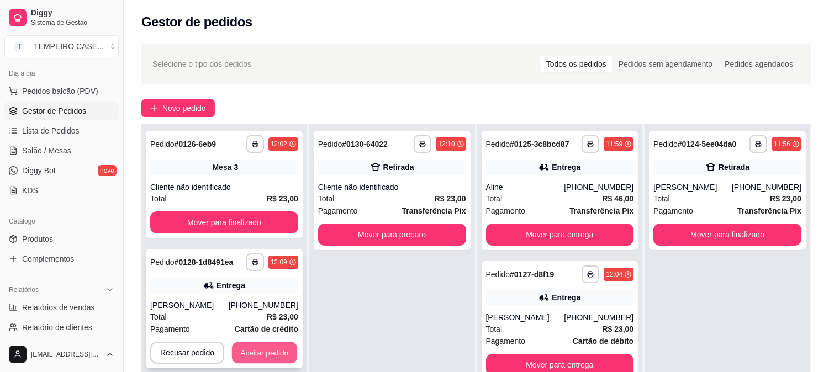
click at [278, 352] on button "Aceitar pedido" at bounding box center [264, 353] width 65 height 22
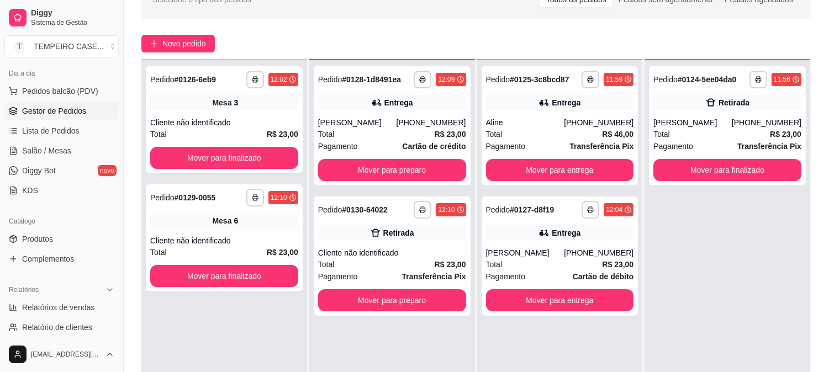
scroll to position [123, 0]
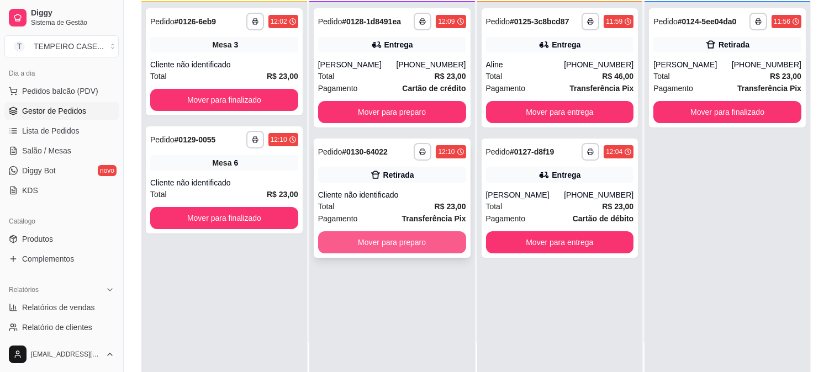
click at [435, 236] on button "Mover para preparo" at bounding box center [392, 242] width 148 height 22
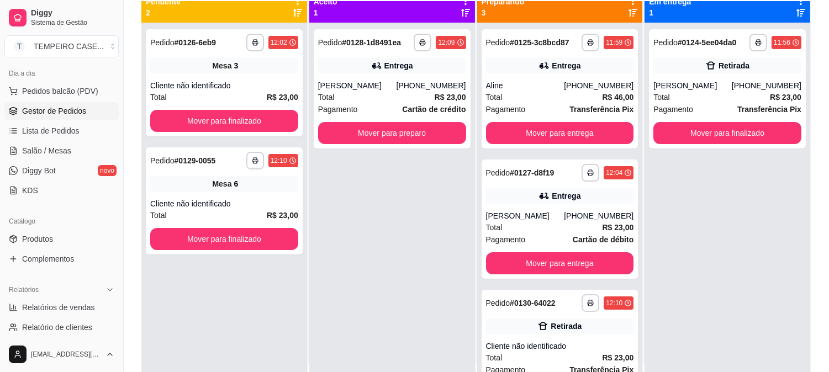
scroll to position [0, 0]
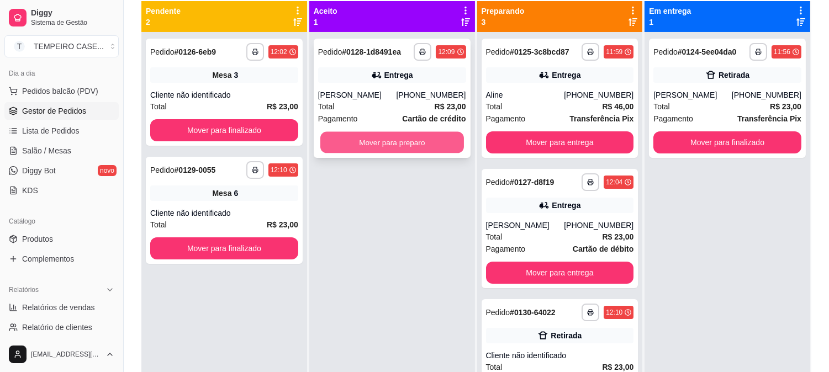
click at [387, 148] on button "Mover para preparo" at bounding box center [392, 143] width 144 height 22
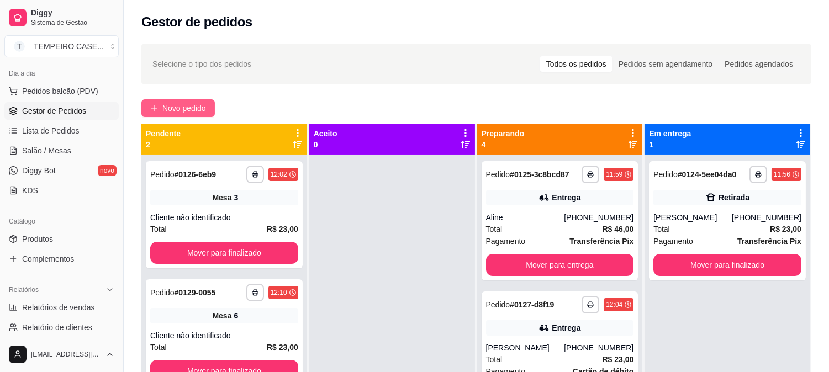
click at [155, 104] on icon "plus" at bounding box center [154, 108] width 8 height 8
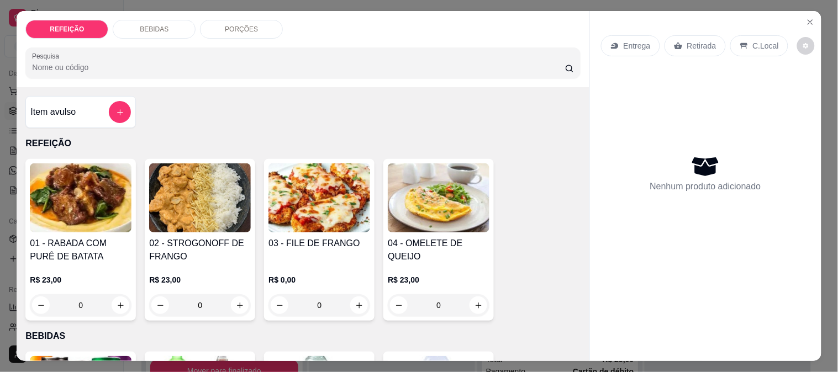
click at [306, 211] on img at bounding box center [319, 197] width 102 height 69
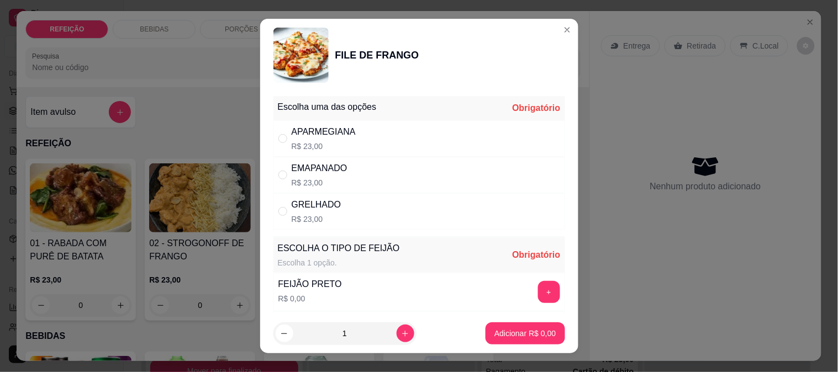
click at [341, 134] on div "APARMEGIANA" at bounding box center [324, 131] width 64 height 13
radio input "true"
click at [538, 289] on button "+" at bounding box center [549, 292] width 22 height 22
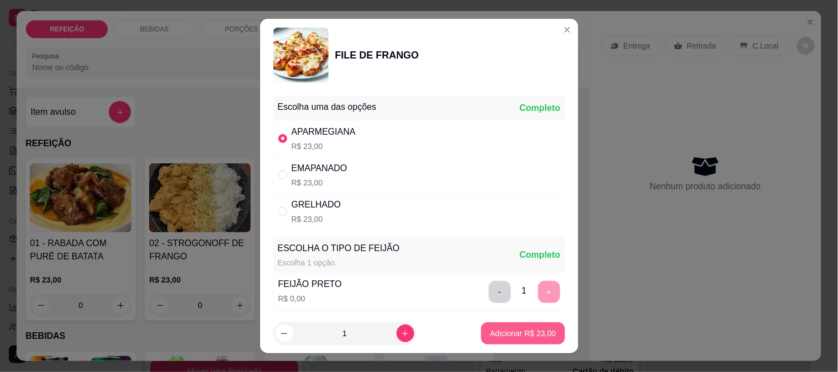
click at [503, 326] on button "Adicionar R$ 23,00" at bounding box center [522, 333] width 83 height 22
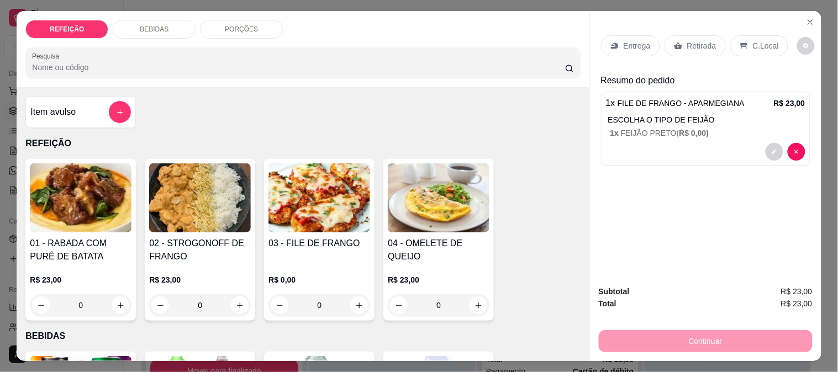
click at [236, 190] on img at bounding box center [200, 197] width 102 height 69
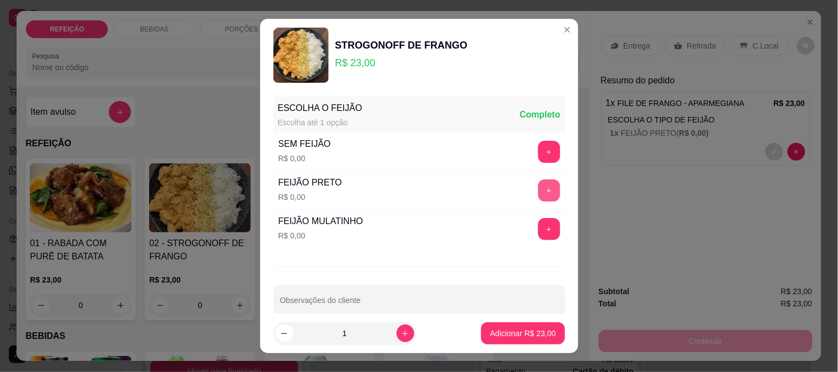
click at [538, 179] on button "+" at bounding box center [549, 190] width 22 height 22
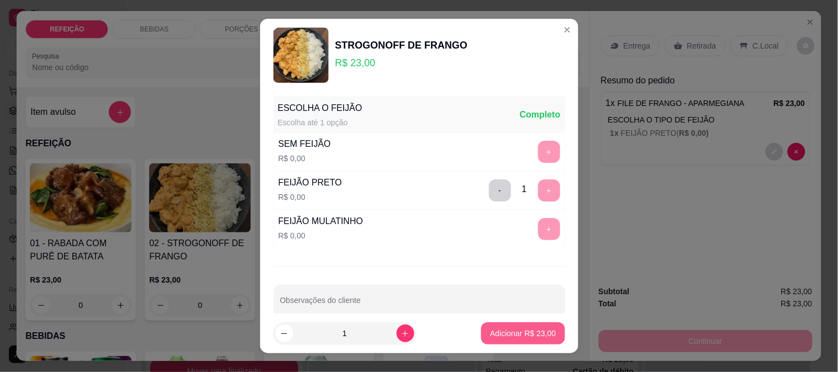
click at [505, 331] on p "Adicionar R$ 23,00" at bounding box center [523, 333] width 66 height 11
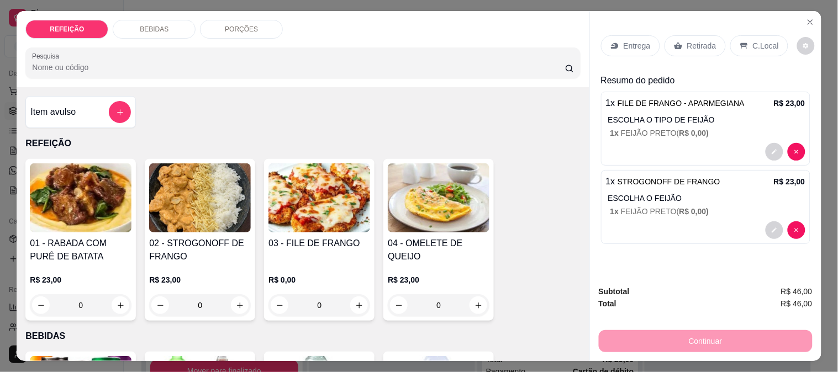
click at [678, 47] on div "Retirada" at bounding box center [694, 45] width 61 height 21
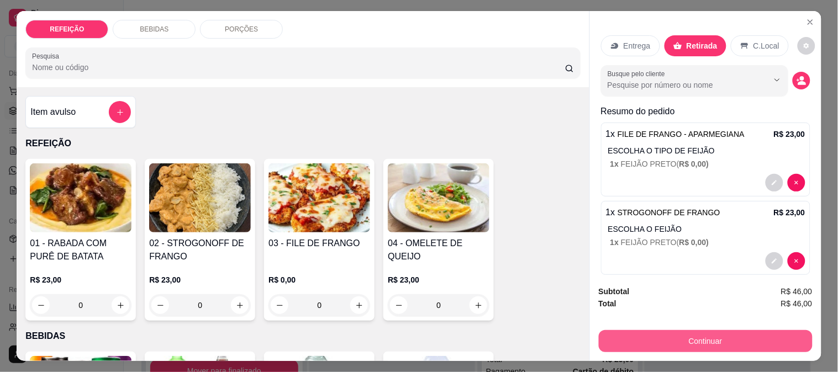
click at [657, 337] on button "Continuar" at bounding box center [706, 341] width 214 height 22
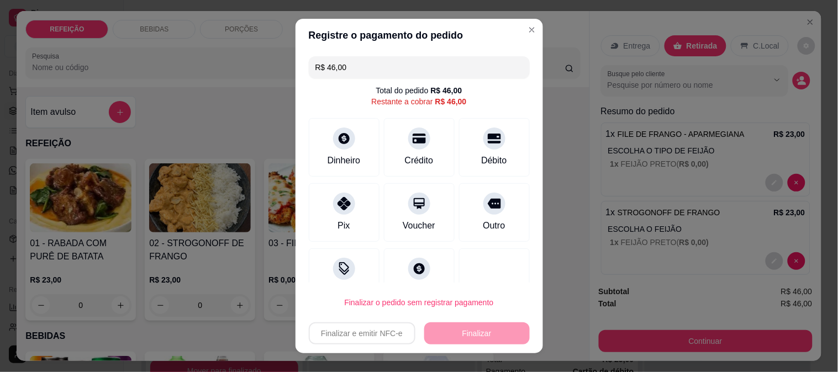
click at [512, 37] on header "Registre o pagamento do pedido" at bounding box center [418, 35] width 247 height 33
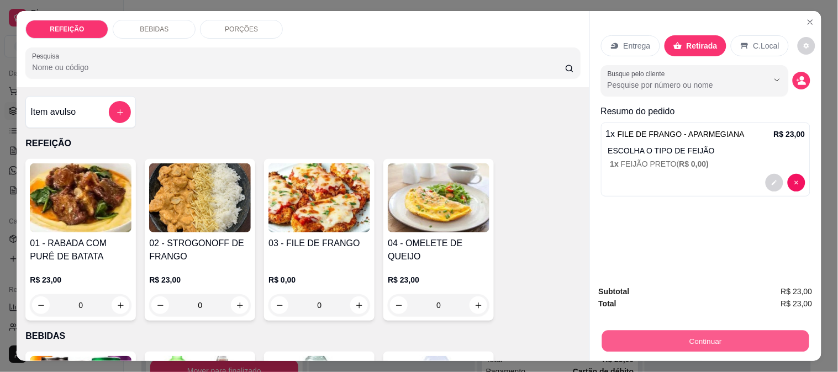
click at [690, 336] on button "Continuar" at bounding box center [704, 341] width 207 height 22
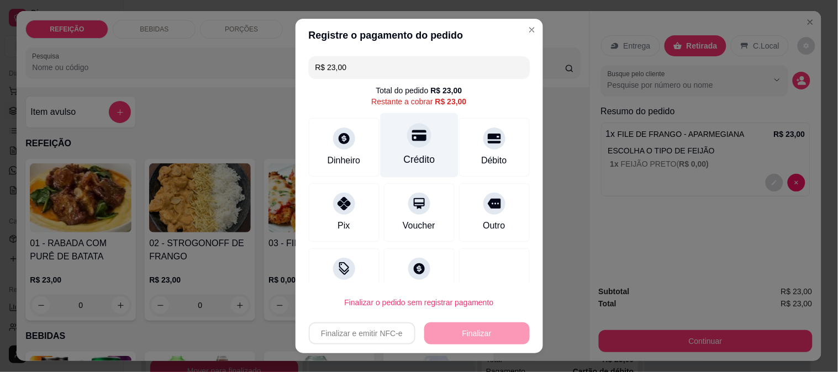
click at [411, 140] on icon at bounding box center [418, 135] width 14 height 11
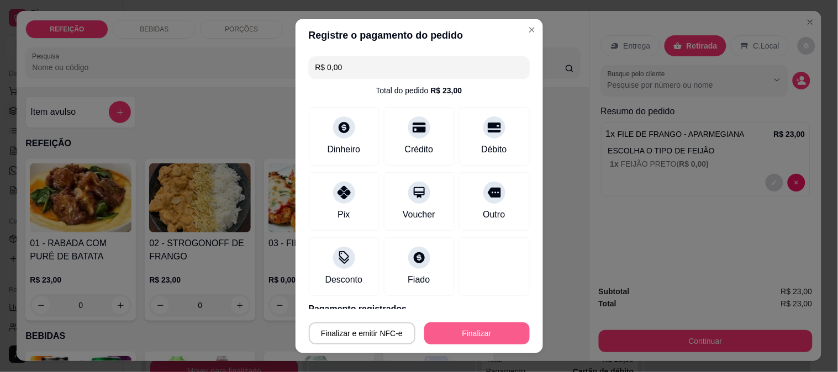
click at [461, 334] on button "Finalizar" at bounding box center [476, 333] width 105 height 22
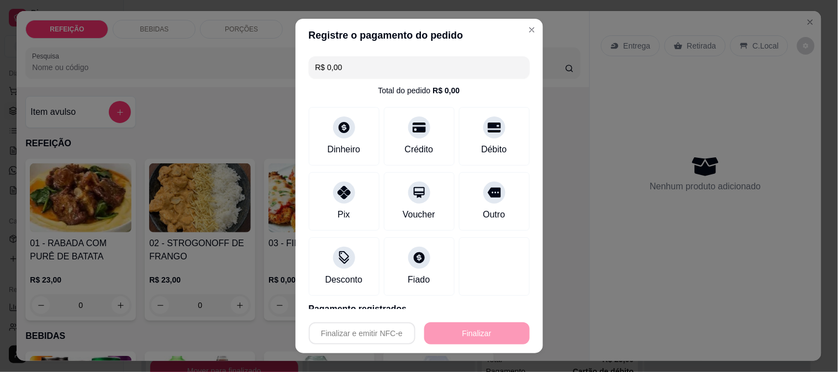
type input "-R$ 23,00"
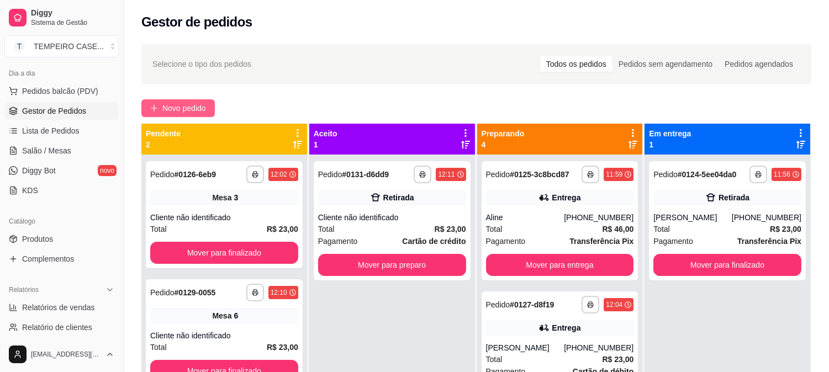
click at [179, 103] on span "Novo pedido" at bounding box center [184, 108] width 44 height 12
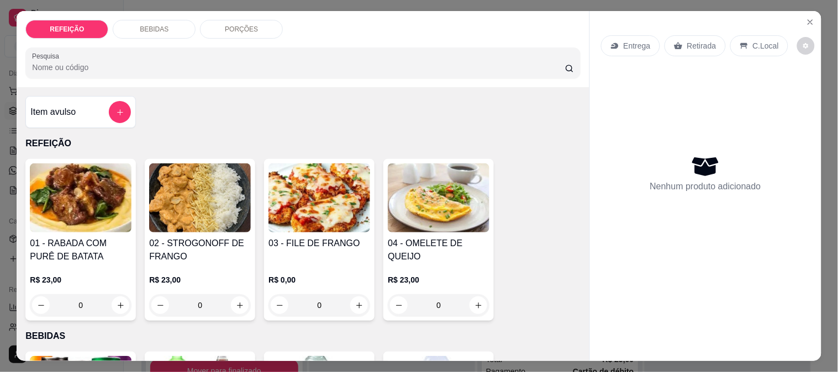
click at [182, 210] on img at bounding box center [200, 197] width 102 height 69
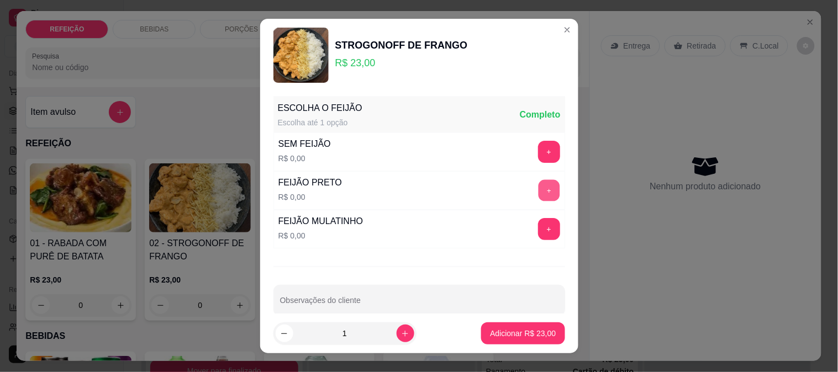
click at [538, 193] on button "+" at bounding box center [549, 190] width 22 height 22
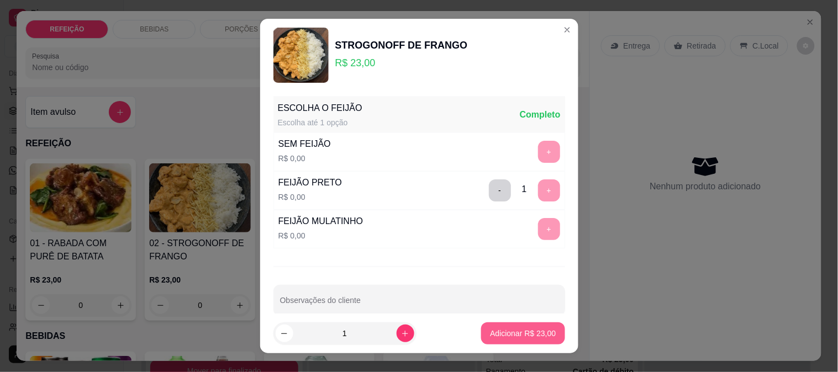
click at [501, 338] on p "Adicionar R$ 23,00" at bounding box center [523, 333] width 66 height 11
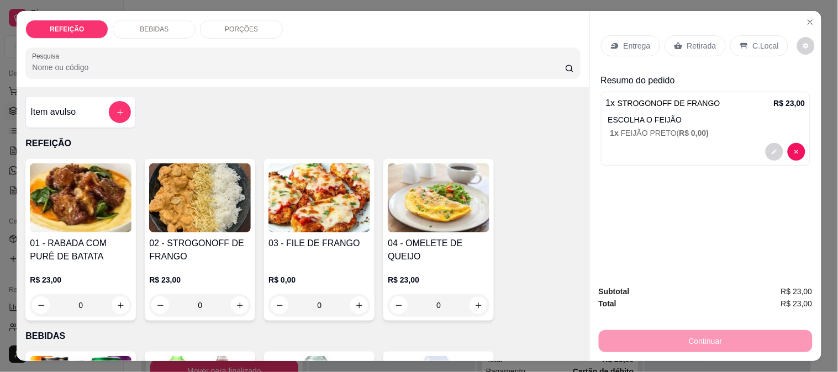
drag, startPoint x: 691, startPoint y: 46, endPoint x: 691, endPoint y: 59, distance: 12.7
click at [691, 45] on p "Retirada" at bounding box center [701, 45] width 29 height 11
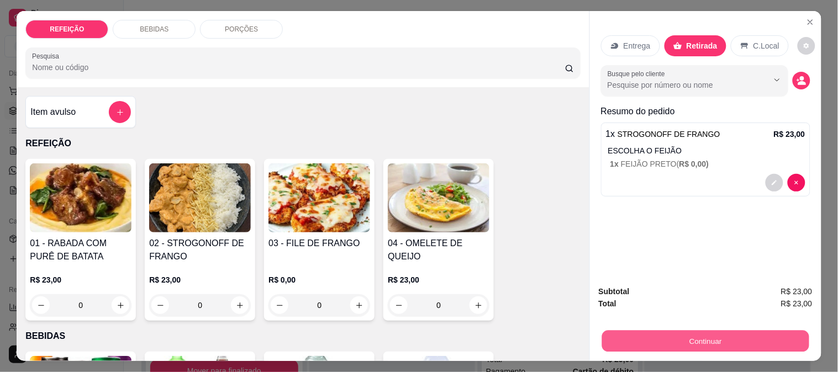
click at [658, 341] on button "Continuar" at bounding box center [704, 341] width 207 height 22
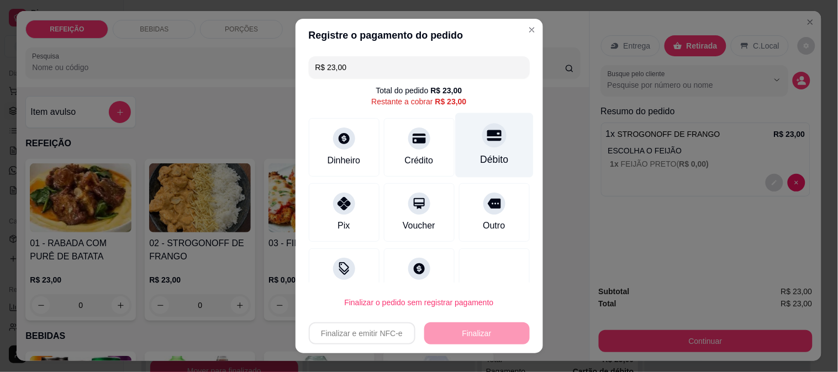
click at [461, 134] on div "Débito" at bounding box center [494, 145] width 78 height 65
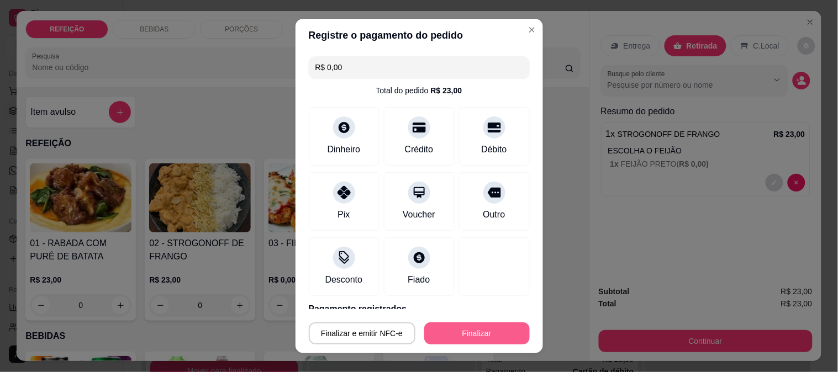
click at [481, 327] on button "Finalizar" at bounding box center [476, 333] width 105 height 22
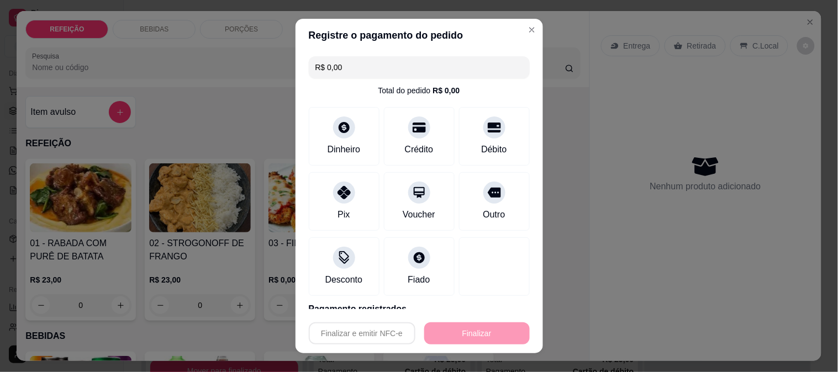
type input "-R$ 23,00"
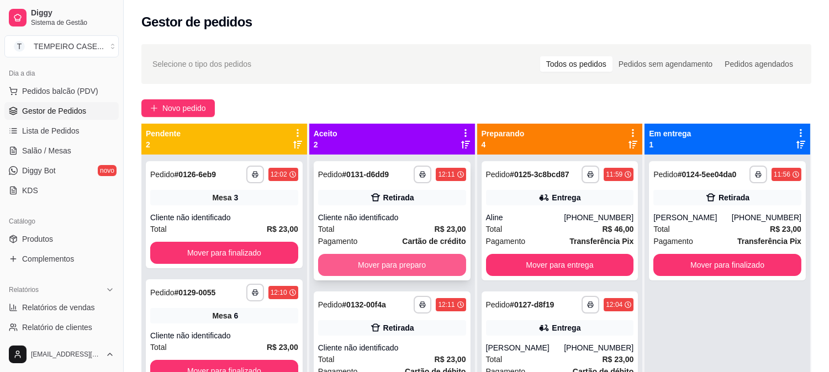
click at [366, 263] on button "Mover para preparo" at bounding box center [392, 265] width 148 height 22
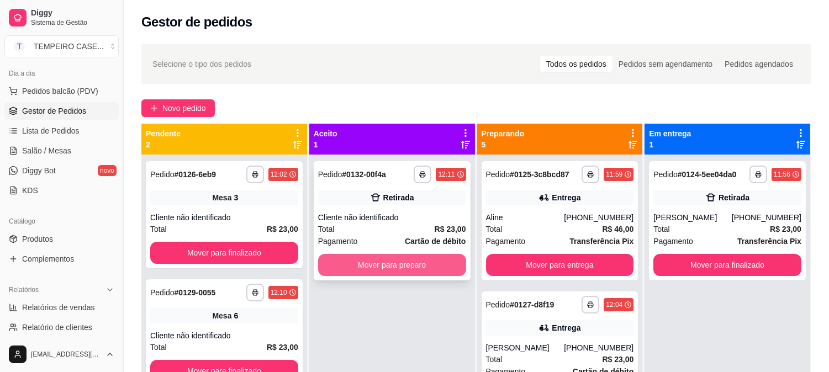
click at [394, 266] on button "Mover para preparo" at bounding box center [392, 265] width 148 height 22
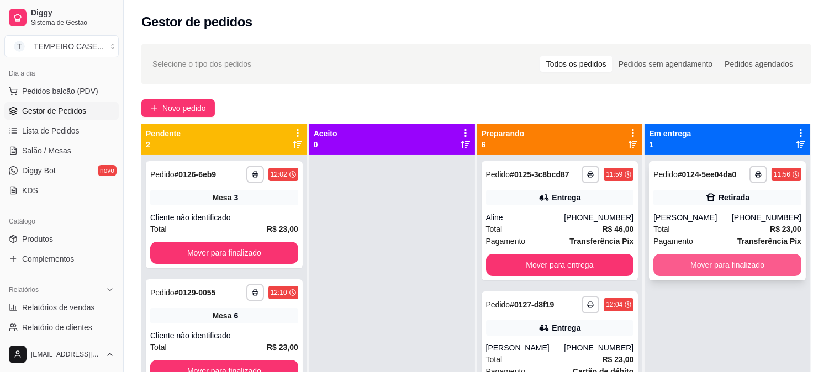
click at [724, 260] on button "Mover para finalizado" at bounding box center [727, 265] width 148 height 22
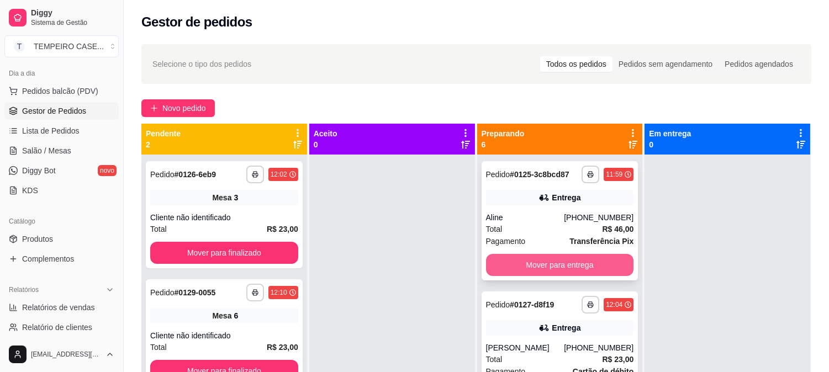
click at [598, 267] on button "Mover para entrega" at bounding box center [560, 265] width 148 height 22
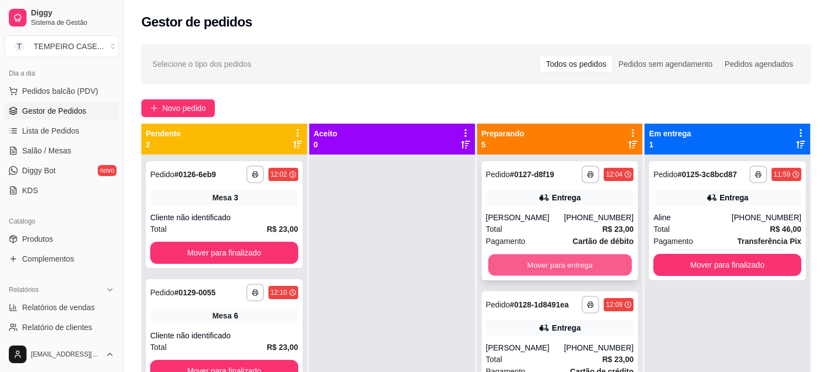
click at [591, 261] on button "Mover para entrega" at bounding box center [560, 266] width 144 height 22
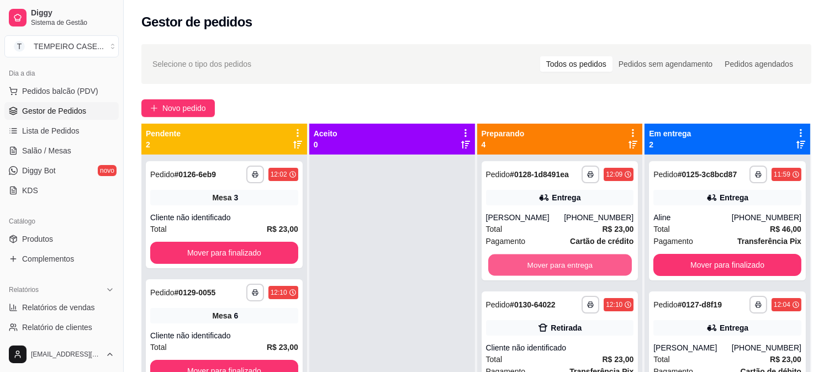
click at [591, 264] on button "Mover para entrega" at bounding box center [560, 266] width 144 height 22
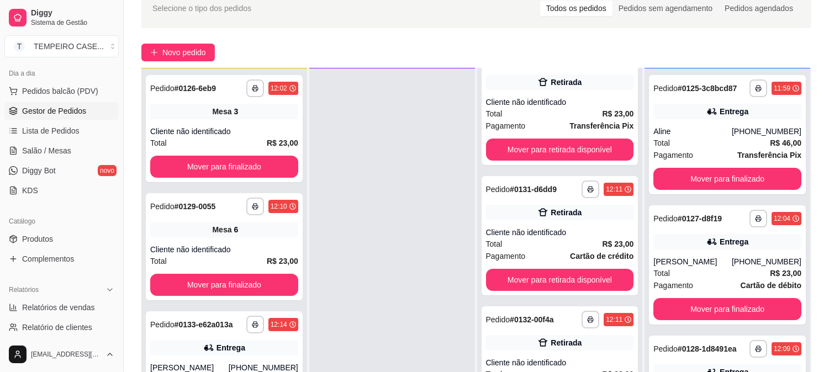
scroll to position [168, 0]
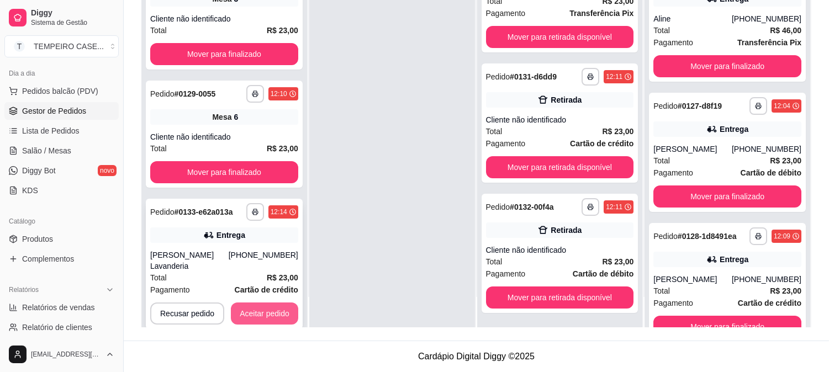
click at [292, 303] on button "Aceitar pedido" at bounding box center [264, 314] width 67 height 22
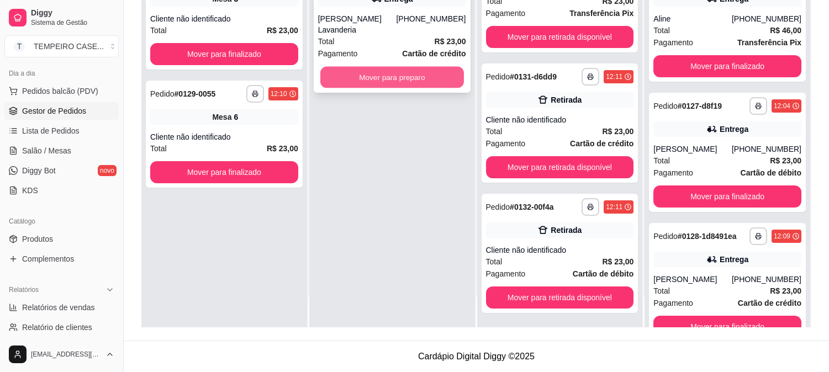
click at [413, 67] on button "Mover para preparo" at bounding box center [392, 78] width 144 height 22
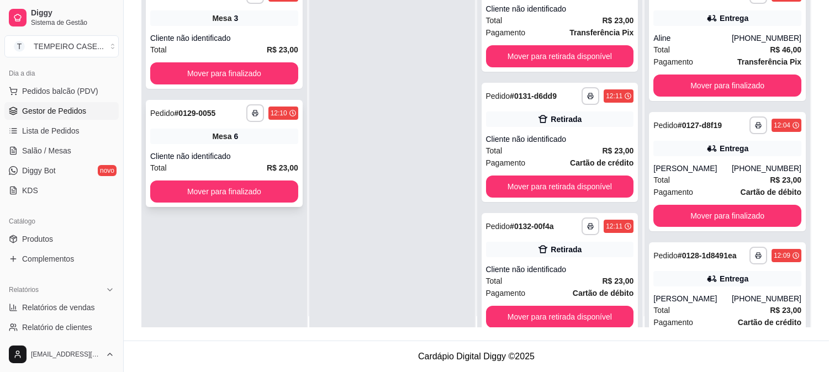
scroll to position [0, 0]
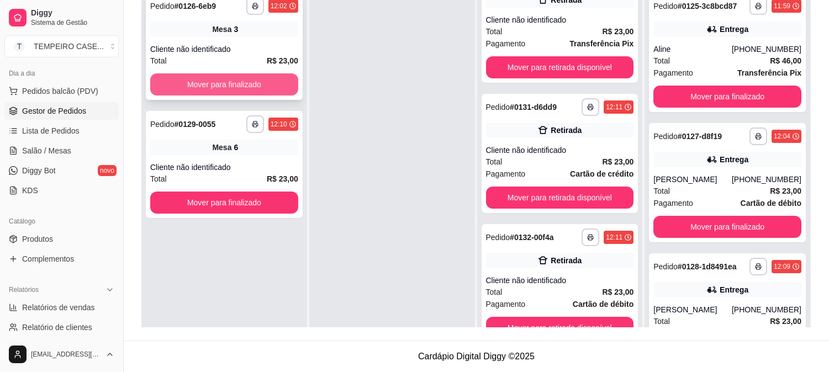
click at [258, 83] on button "Mover para finalizado" at bounding box center [224, 84] width 148 height 22
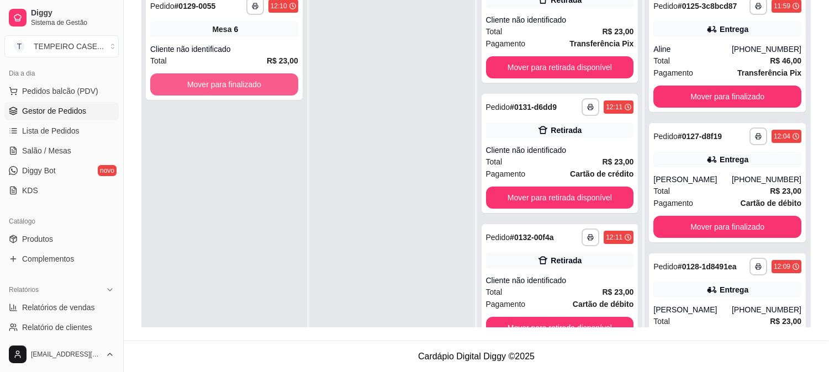
click at [258, 83] on button "Mover para finalizado" at bounding box center [224, 84] width 148 height 22
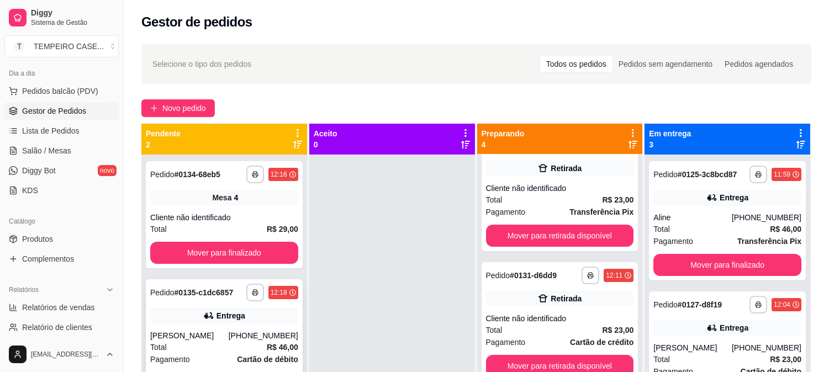
scroll to position [30, 0]
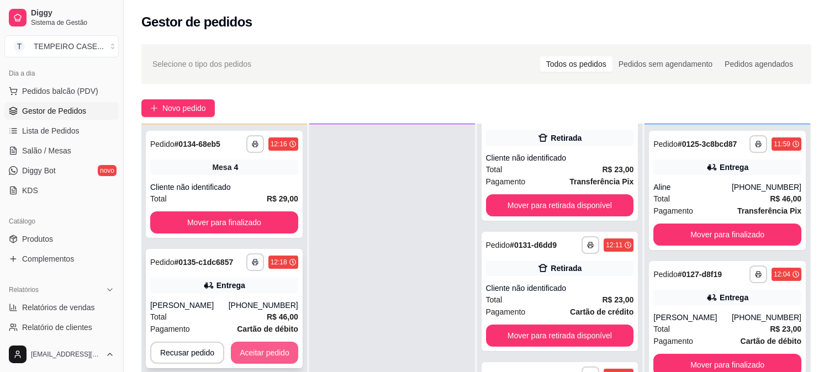
click at [274, 345] on button "Aceitar pedido" at bounding box center [264, 353] width 67 height 22
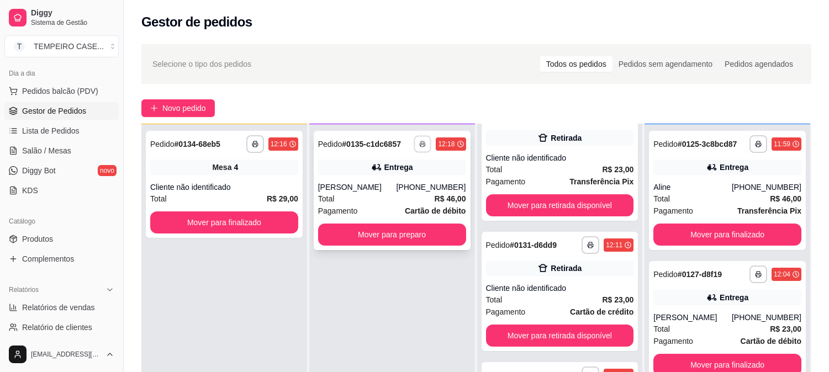
click at [424, 145] on button "button" at bounding box center [422, 143] width 17 height 17
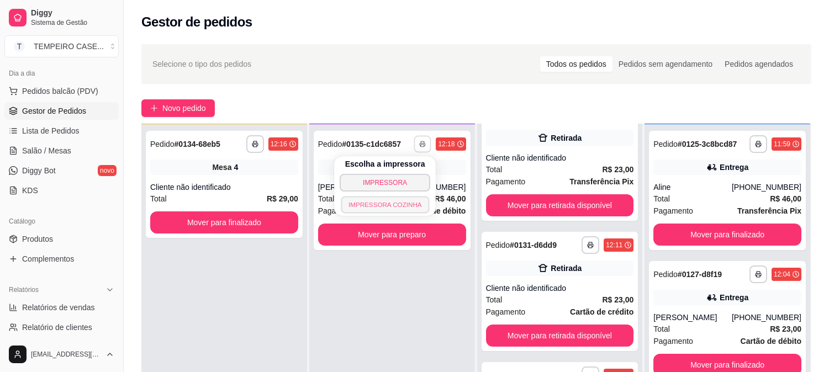
click at [392, 203] on button "IMPRESSORA COZINHA" at bounding box center [385, 204] width 88 height 17
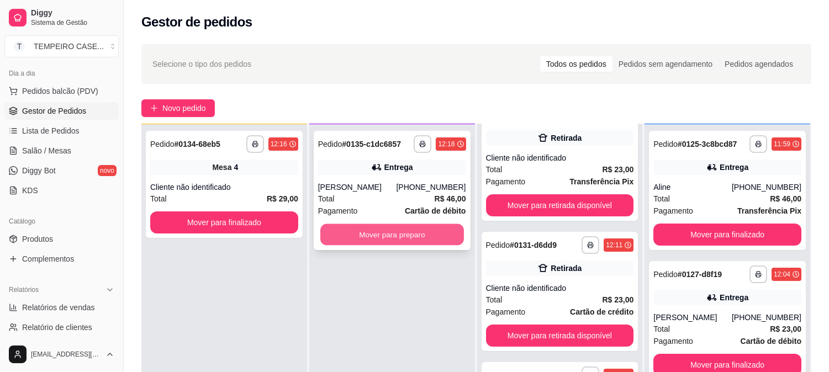
click at [437, 235] on button "Mover para preparo" at bounding box center [392, 235] width 144 height 22
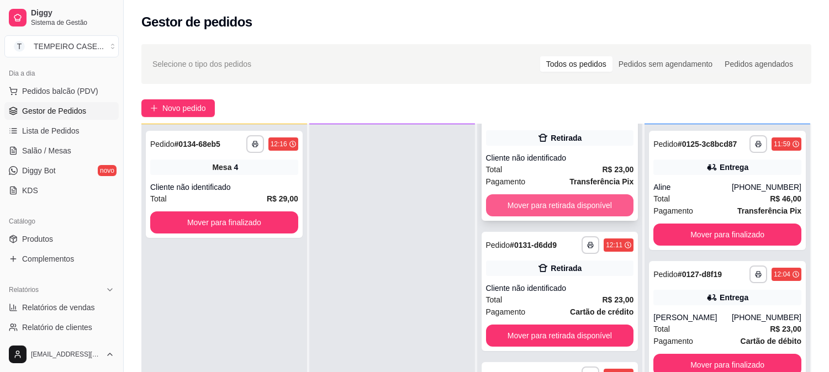
click at [528, 211] on button "Mover para retirada disponível" at bounding box center [560, 205] width 148 height 22
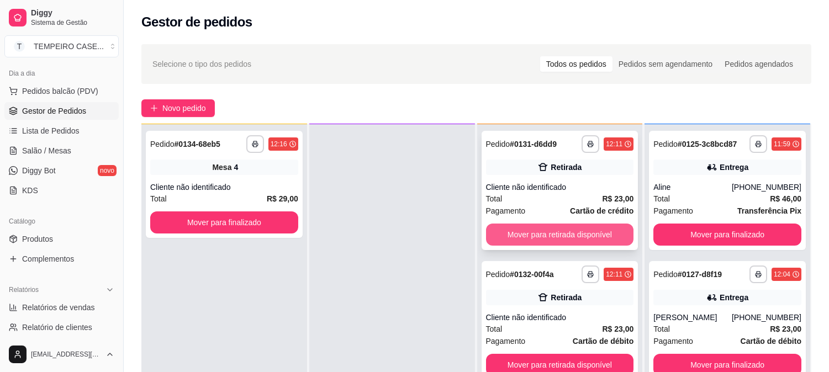
click at [535, 230] on button "Mover para retirada disponível" at bounding box center [560, 235] width 148 height 22
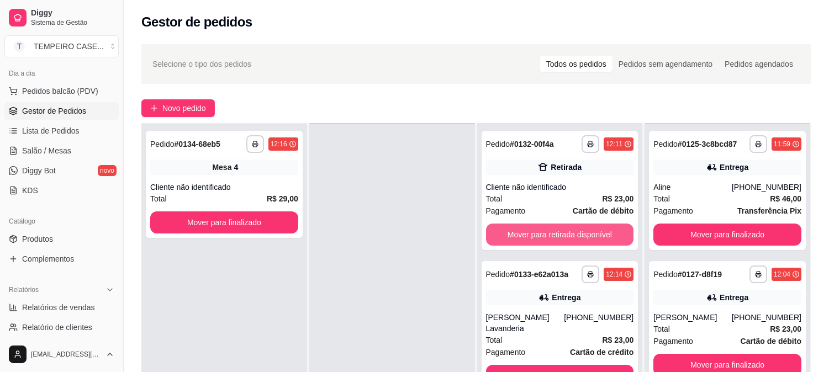
click at [535, 231] on button "Mover para retirada disponível" at bounding box center [560, 235] width 148 height 22
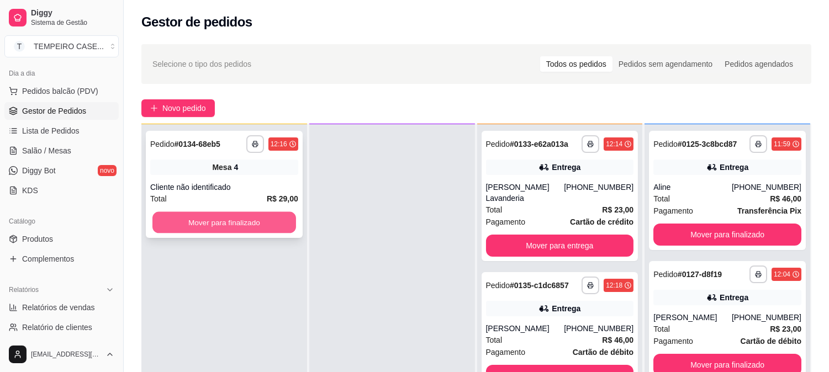
click at [207, 218] on button "Mover para finalizado" at bounding box center [224, 223] width 144 height 22
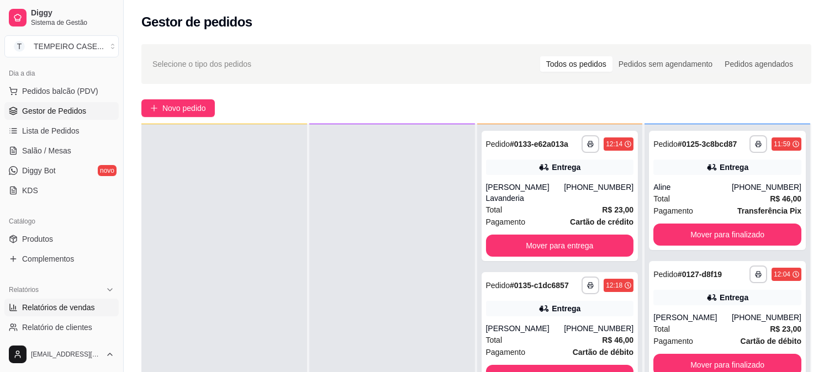
click at [80, 309] on span "Relatórios de vendas" at bounding box center [58, 307] width 73 height 11
select select "ALL"
select select "0"
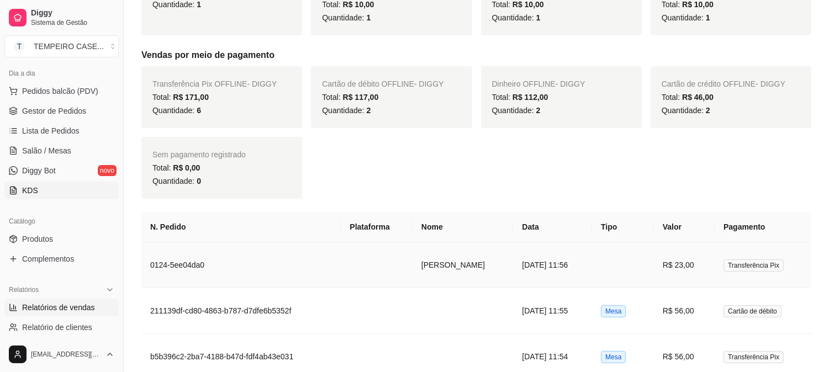
scroll to position [306, 0]
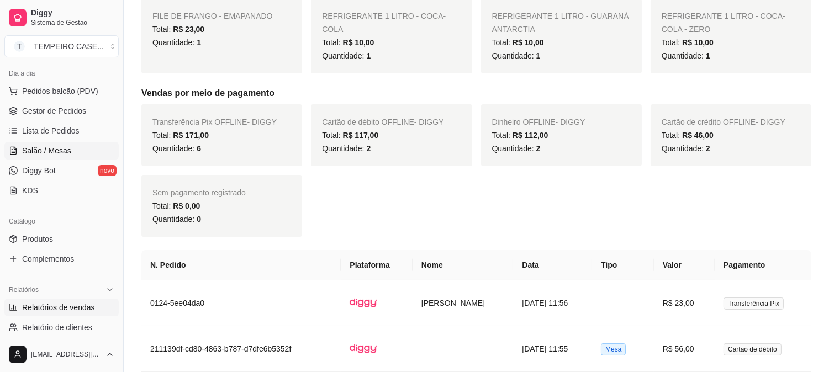
click at [65, 157] on link "Salão / Mesas" at bounding box center [61, 151] width 114 height 18
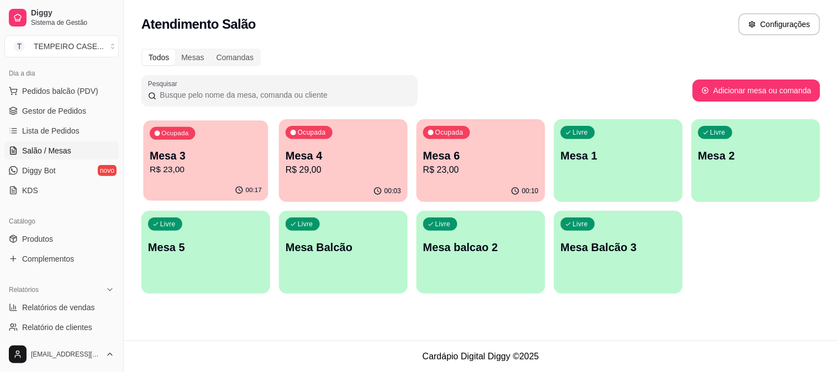
click at [207, 188] on div "00:17" at bounding box center [205, 190] width 125 height 21
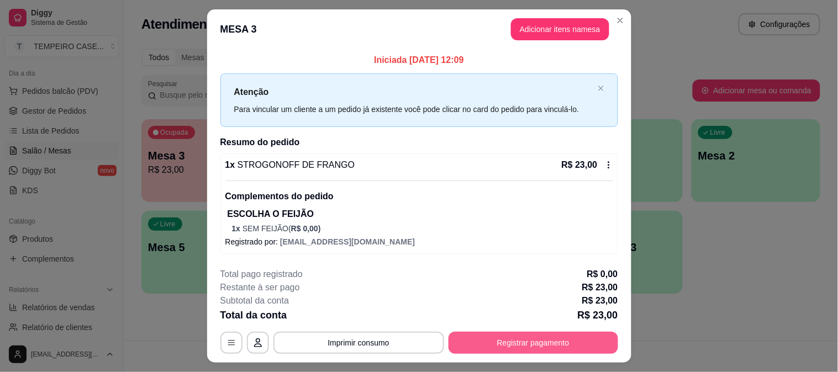
click at [525, 346] on button "Registrar pagamento" at bounding box center [533, 343] width 170 height 22
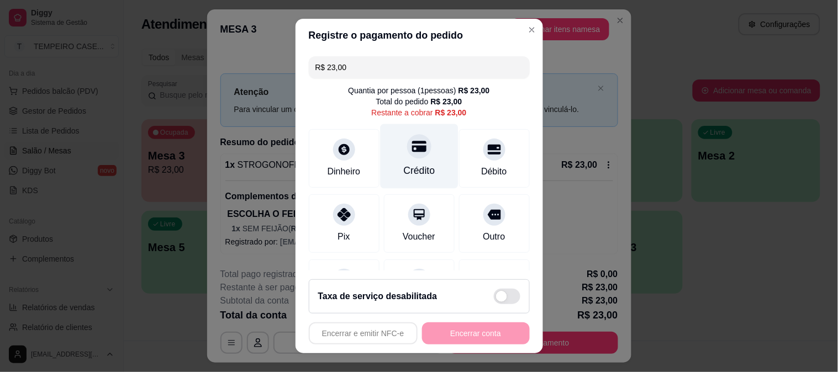
click at [411, 160] on div "Crédito" at bounding box center [419, 156] width 78 height 65
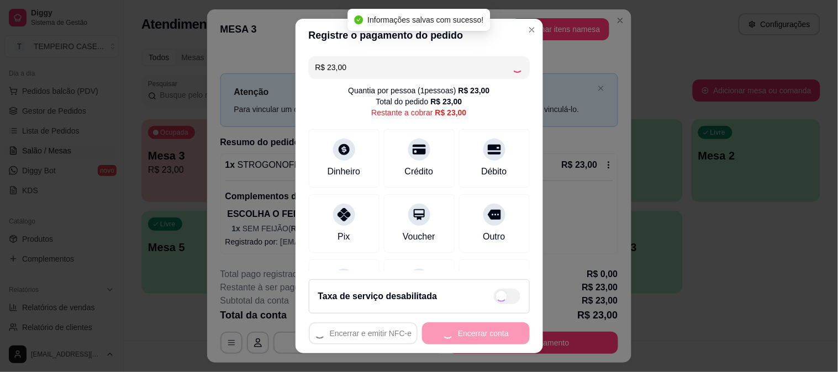
type input "R$ 0,00"
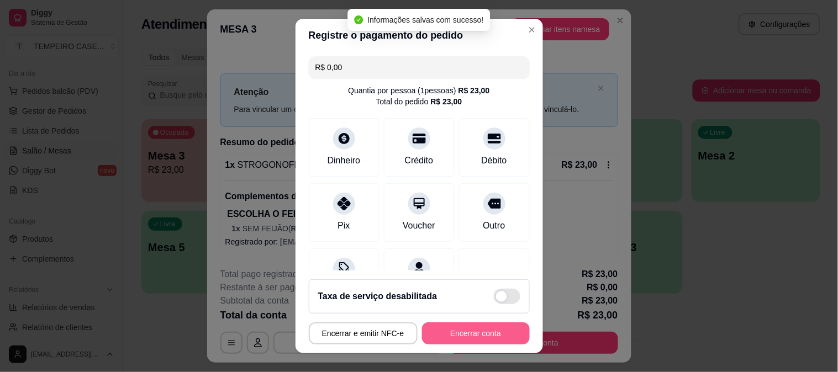
click at [467, 338] on button "Encerrar conta" at bounding box center [476, 333] width 108 height 22
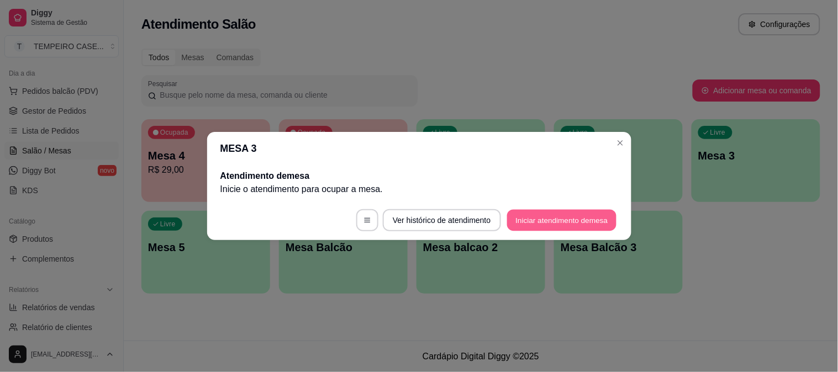
click at [517, 225] on button "Iniciar atendimento de mesa" at bounding box center [561, 221] width 109 height 22
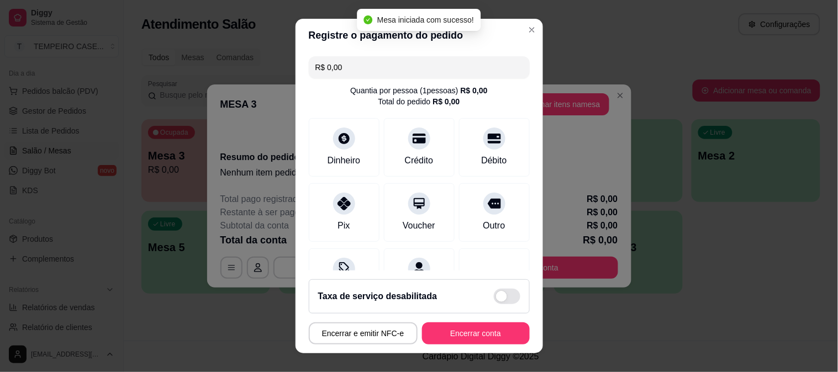
drag, startPoint x: 519, startPoint y: 19, endPoint x: 567, endPoint y: 62, distance: 64.5
click at [520, 19] on header "Registre o pagamento do pedido" at bounding box center [418, 35] width 247 height 33
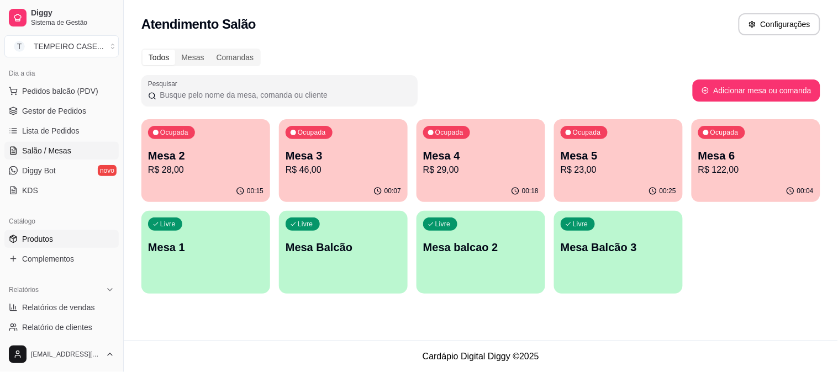
click at [52, 235] on span "Produtos" at bounding box center [37, 239] width 31 height 11
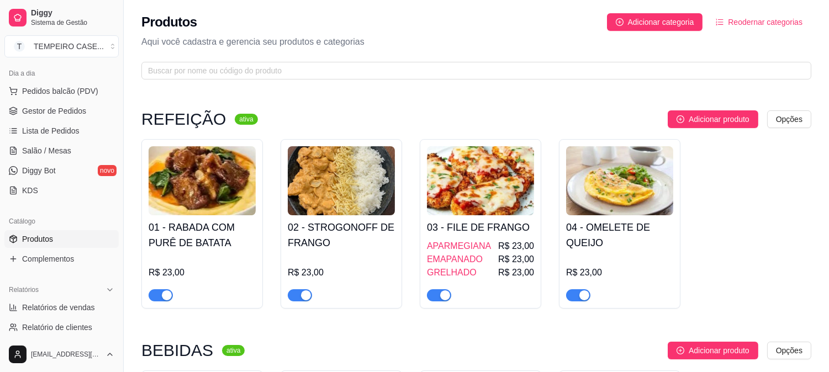
click at [155, 297] on span "button" at bounding box center [161, 295] width 24 height 12
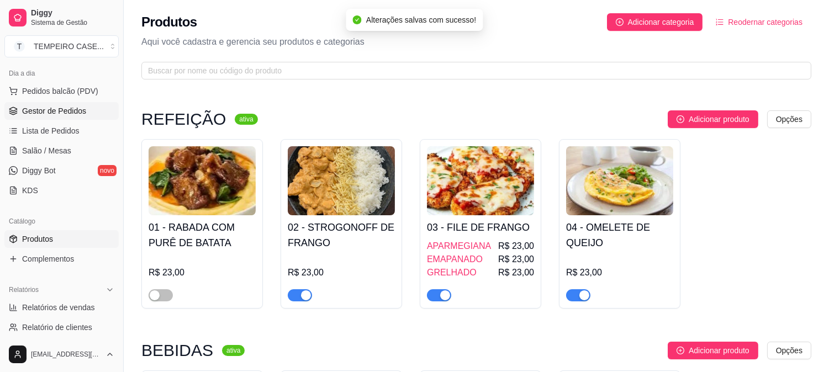
click at [55, 113] on span "Gestor de Pedidos" at bounding box center [54, 110] width 64 height 11
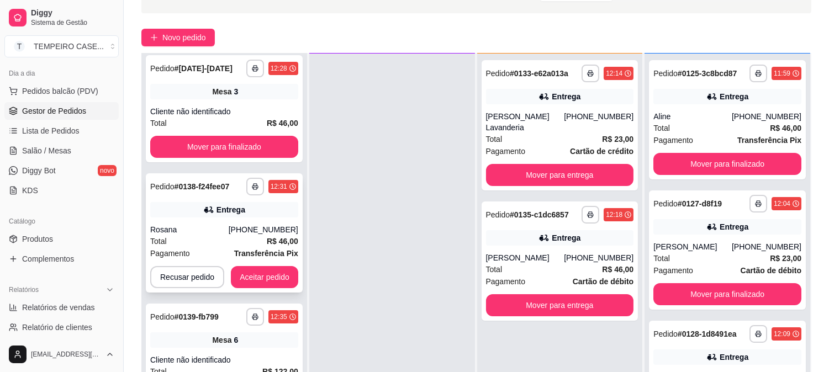
scroll to position [168, 0]
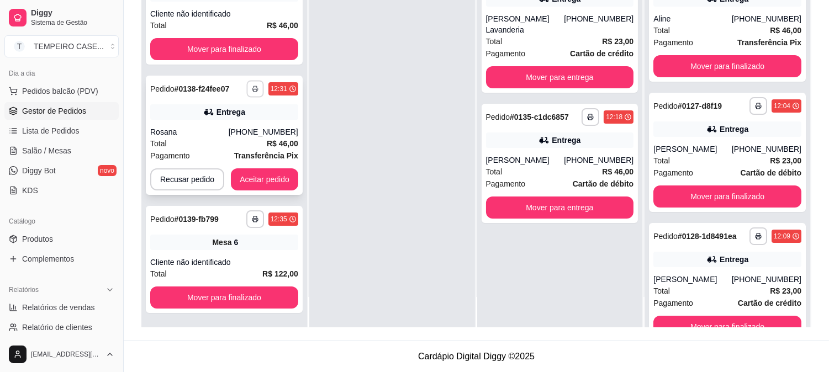
click at [253, 89] on icon "button" at bounding box center [255, 89] width 7 height 7
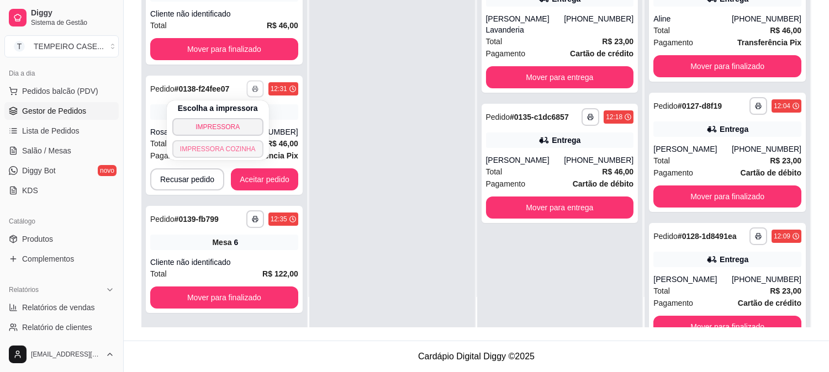
click at [236, 152] on button "IMPRESSORA COZINHA" at bounding box center [217, 149] width 91 height 18
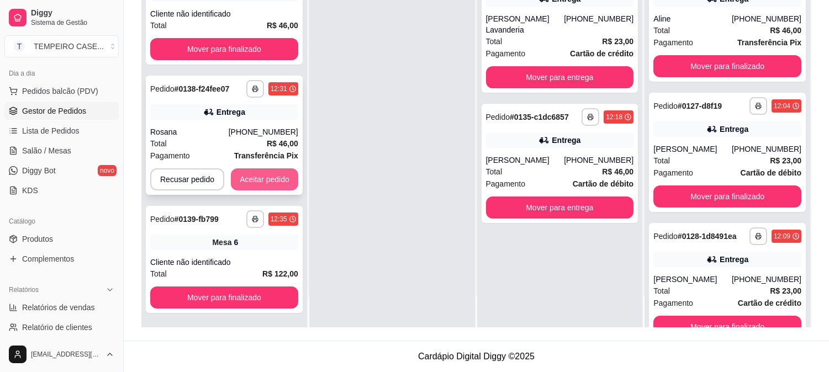
click at [261, 176] on button "Aceitar pedido" at bounding box center [264, 179] width 67 height 22
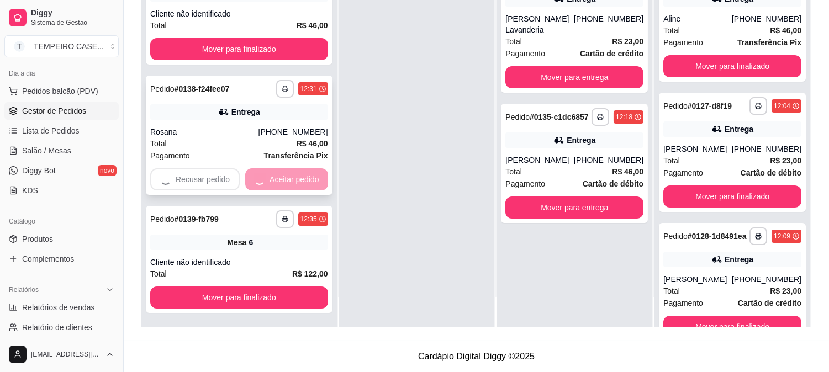
scroll to position [0, 0]
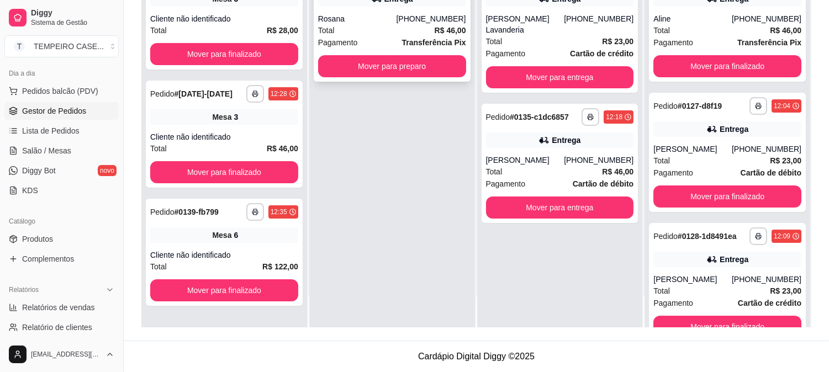
click at [339, 56] on button "Mover para preparo" at bounding box center [392, 66] width 148 height 22
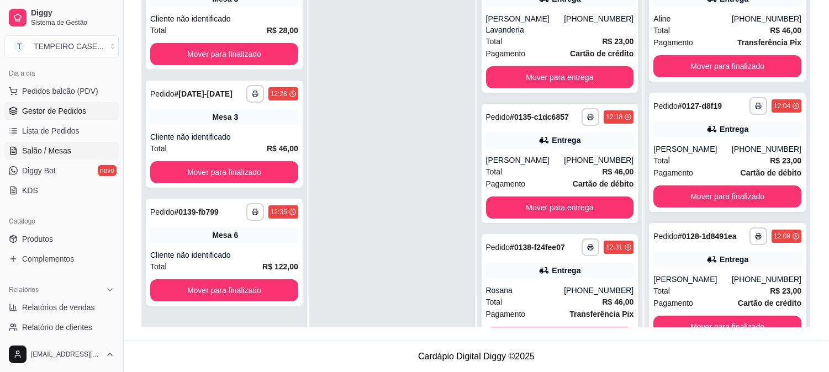
click at [64, 147] on span "Salão / Mesas" at bounding box center [46, 150] width 49 height 11
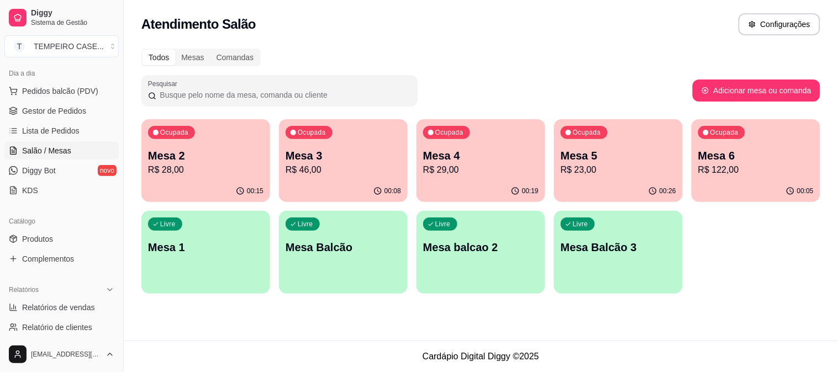
click at [338, 174] on p "R$ 46,00" at bounding box center [342, 169] width 115 height 13
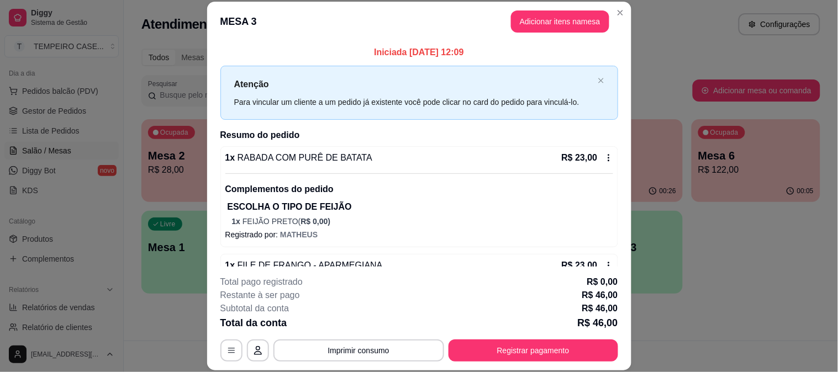
click at [551, 18] on button "Adicionar itens na mesa" at bounding box center [560, 21] width 98 height 22
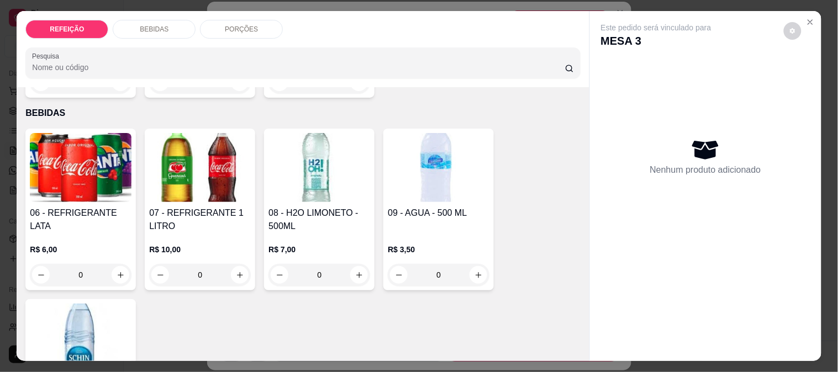
scroll to position [245, 0]
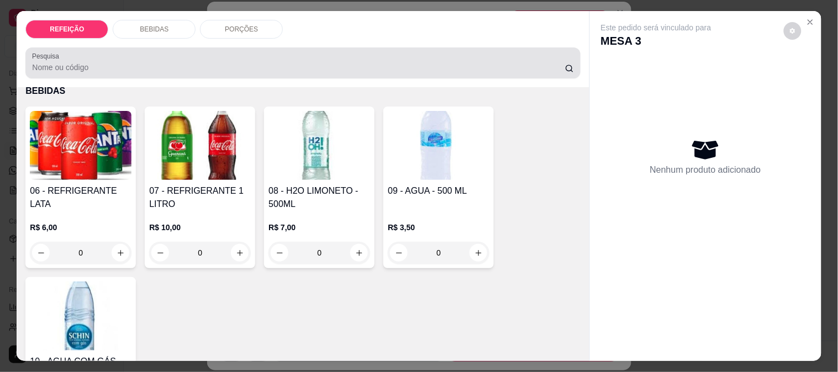
click at [96, 135] on img at bounding box center [81, 145] width 102 height 69
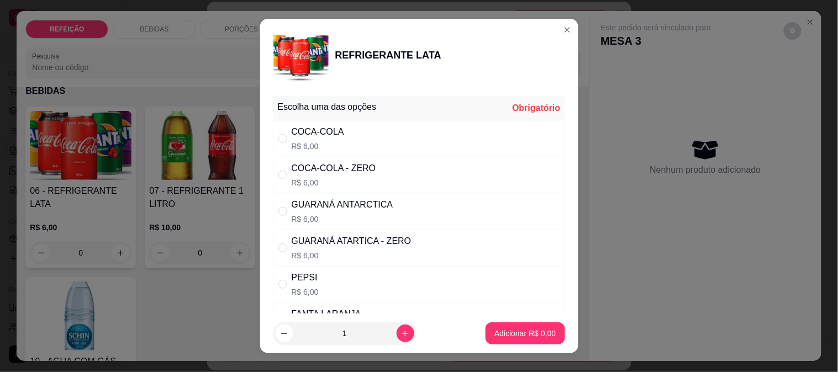
drag, startPoint x: 343, startPoint y: 135, endPoint x: 368, endPoint y: 162, distance: 36.7
click at [345, 135] on div "COCA-COLA R$ 6,00" at bounding box center [419, 138] width 292 height 36
radio input "true"
click at [540, 343] on button "Adicionar R$ 6,00" at bounding box center [524, 333] width 79 height 22
type input "1"
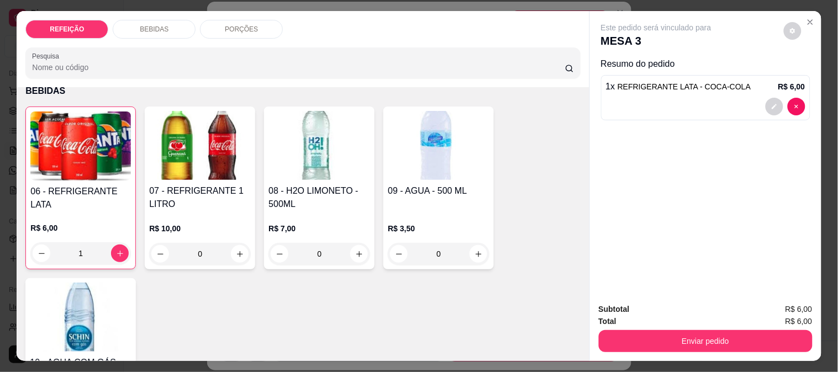
click at [78, 153] on img at bounding box center [80, 146] width 101 height 69
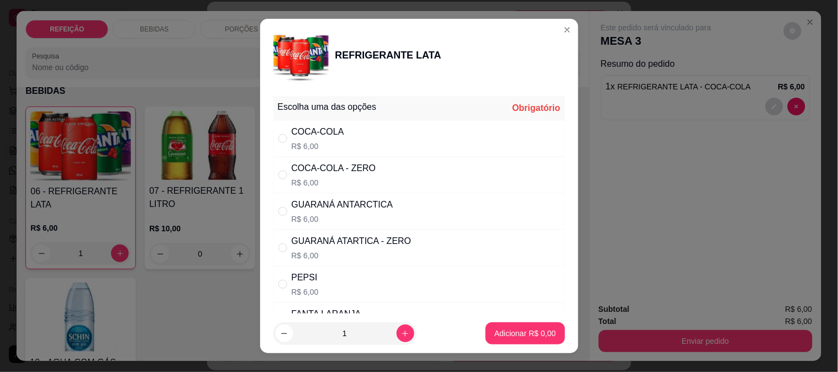
click at [340, 178] on p "R$ 6,00" at bounding box center [334, 182] width 84 height 11
radio input "true"
click at [510, 330] on p "Adicionar R$ 6,00" at bounding box center [524, 333] width 61 height 11
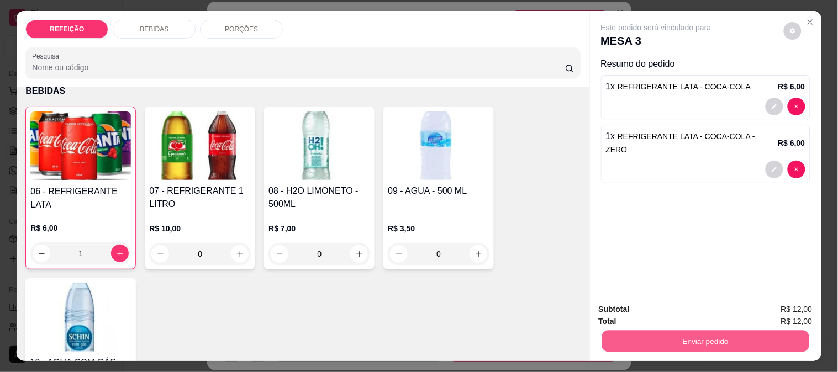
click at [694, 342] on button "Enviar pedido" at bounding box center [704, 341] width 207 height 22
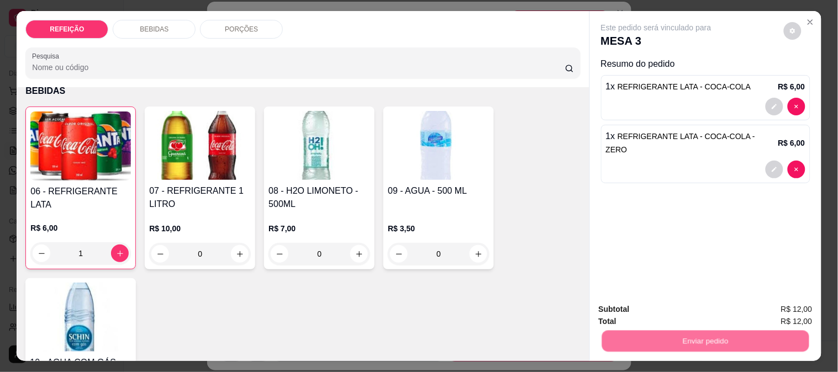
click at [644, 315] on button "Não registrar e enviar pedido" at bounding box center [668, 309] width 115 height 21
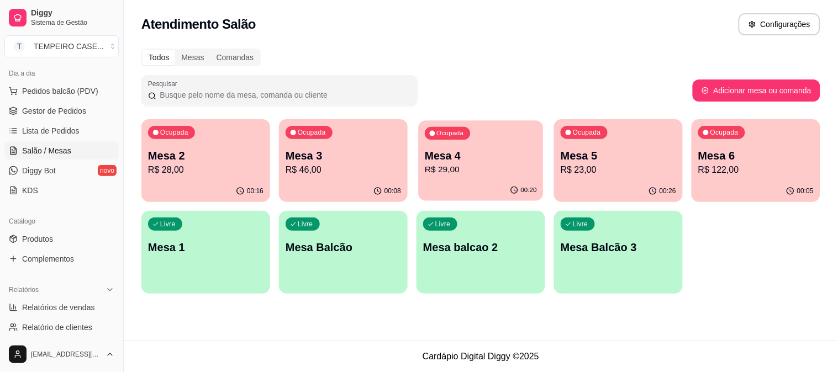
click at [443, 140] on div "Ocupada Mesa 4 R$ 29,00" at bounding box center [480, 150] width 125 height 60
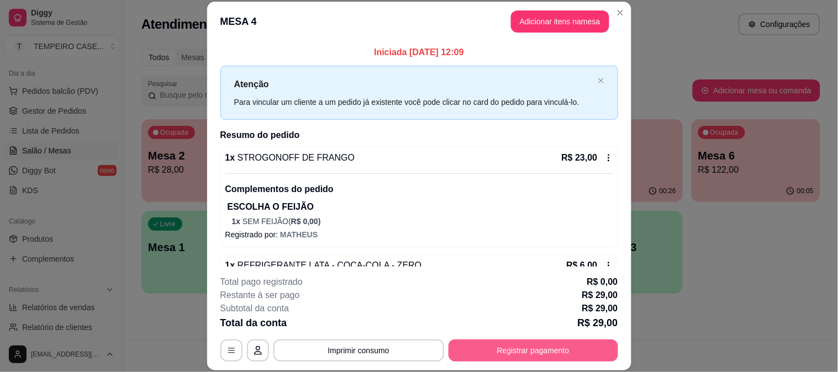
click at [517, 357] on button "Registrar pagamento" at bounding box center [533, 351] width 170 height 22
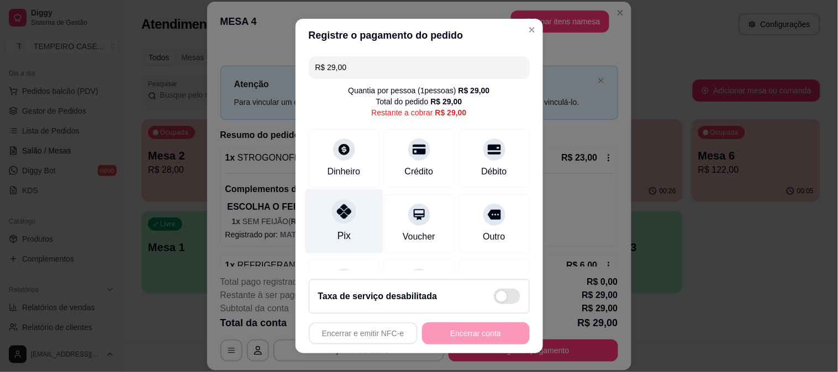
click at [332, 221] on div at bounding box center [344, 211] width 24 height 24
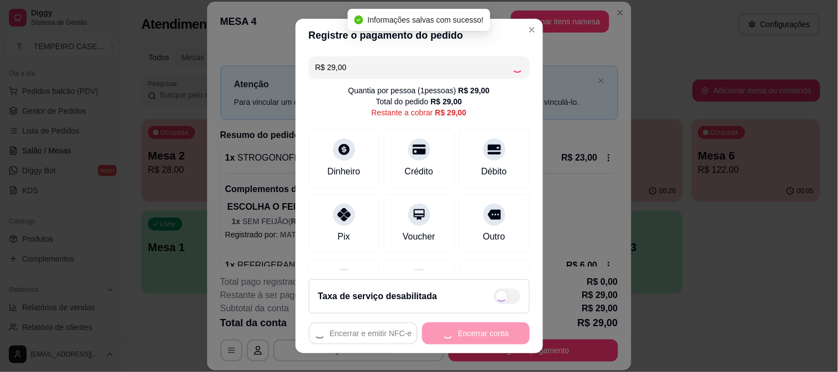
type input "R$ 0,00"
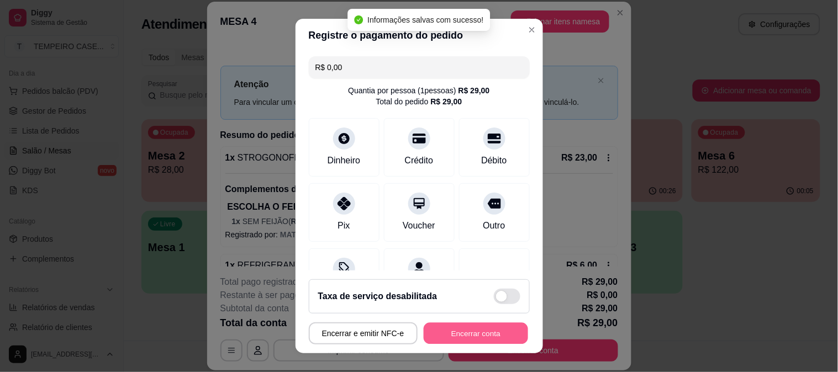
click at [466, 339] on button "Encerrar conta" at bounding box center [476, 334] width 104 height 22
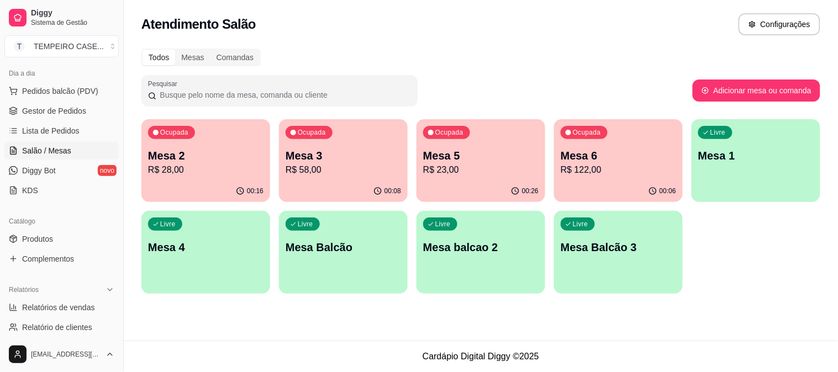
click at [494, 169] on p "R$ 23,00" at bounding box center [480, 169] width 115 height 13
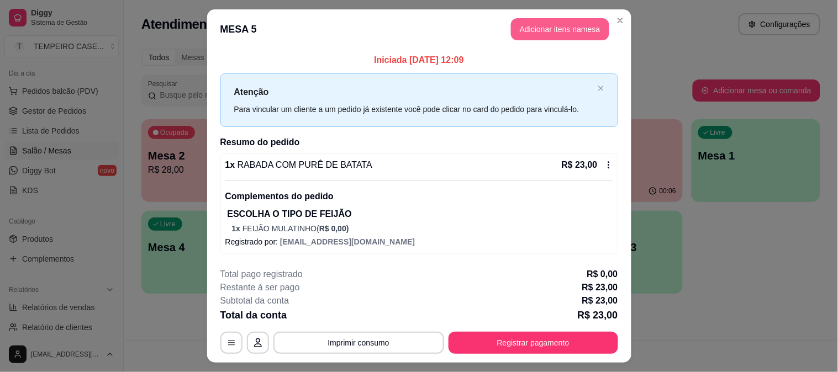
click at [532, 37] on button "Adicionar itens na mesa" at bounding box center [560, 29] width 98 height 22
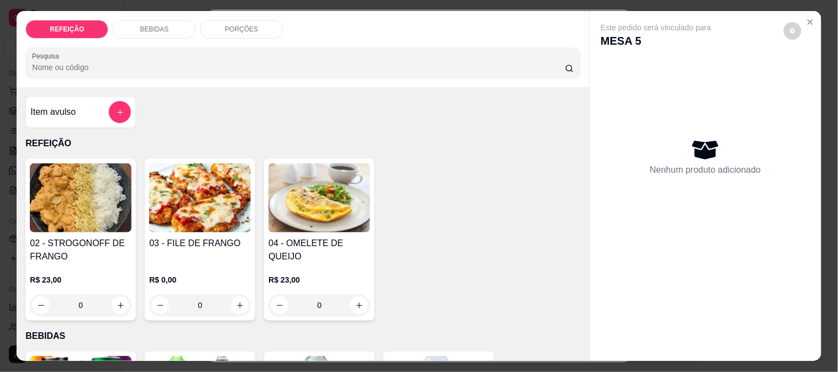
click at [157, 20] on div "BEBIDAS" at bounding box center [154, 29] width 83 height 19
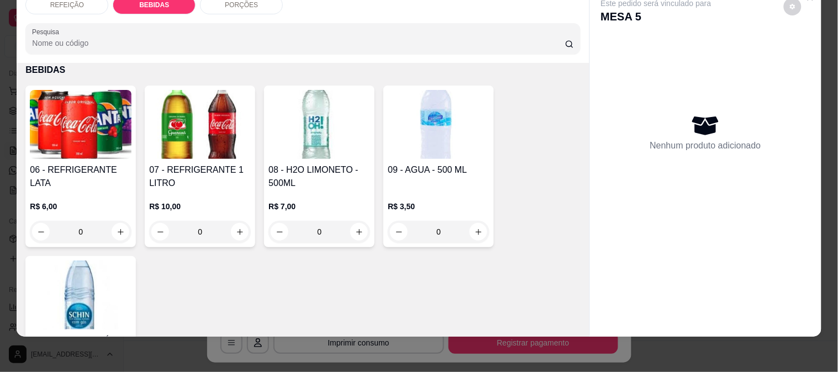
click at [111, 172] on div "06 - REFRIGERANTE LATA" at bounding box center [81, 176] width 102 height 27
click at [358, 137] on div "COCA-COLA R$ 6,00" at bounding box center [419, 138] width 292 height 36
radio input "true"
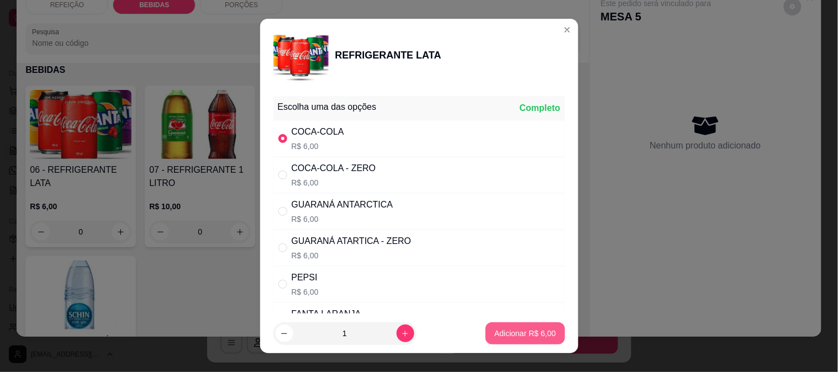
click at [523, 328] on p "Adicionar R$ 6,00" at bounding box center [524, 333] width 61 height 11
type input "1"
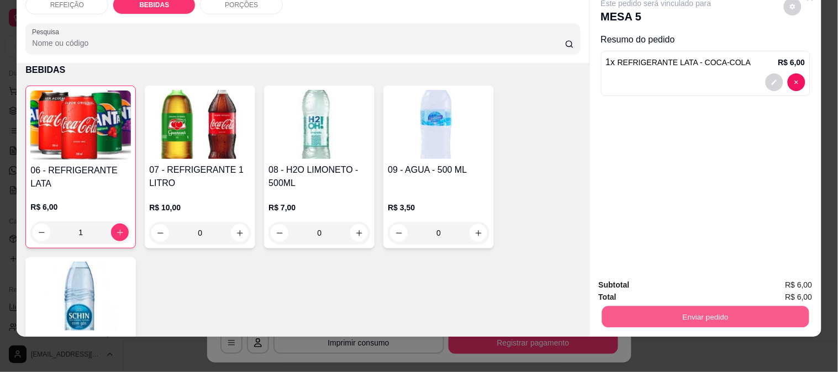
click at [696, 313] on button "Enviar pedido" at bounding box center [704, 317] width 207 height 22
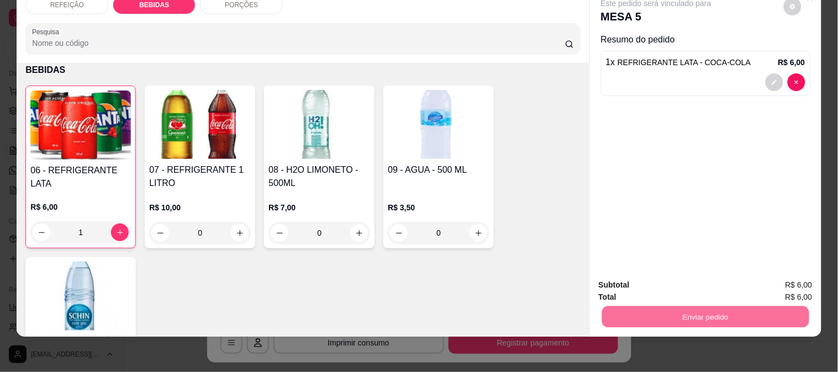
click at [653, 283] on button "Não registrar e enviar pedido" at bounding box center [668, 280] width 115 height 21
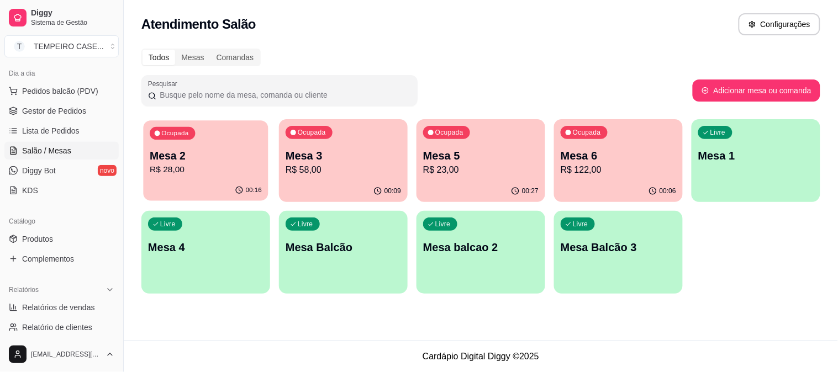
click at [209, 172] on p "R$ 28,00" at bounding box center [206, 169] width 112 height 13
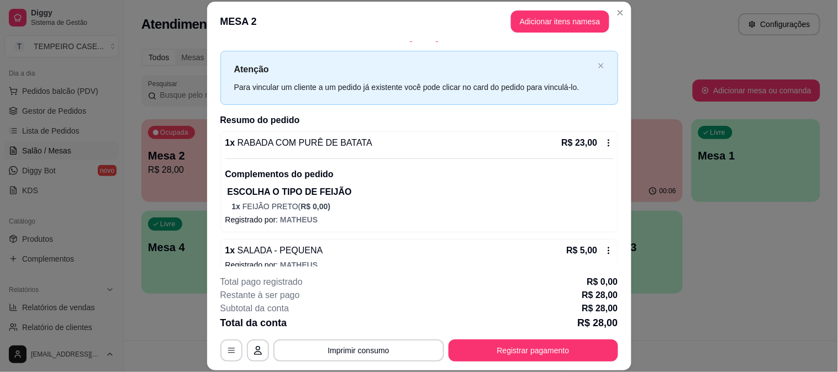
scroll to position [30, 0]
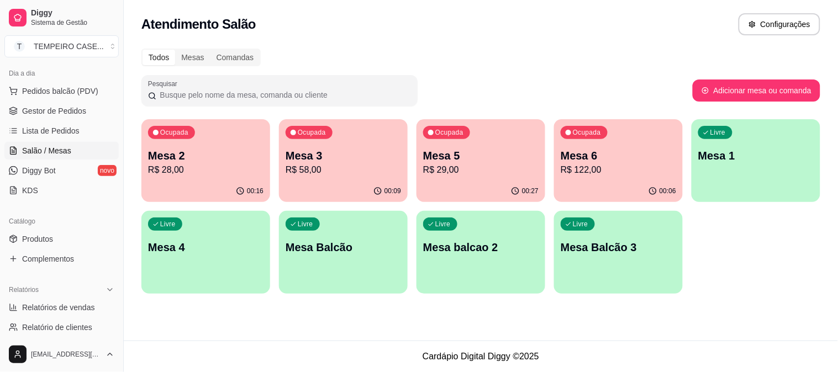
click at [186, 337] on div "Atendimento Salão Configurações Todos Mesas Comandas Pesquisar Adicionar mesa o…" at bounding box center [481, 170] width 714 height 341
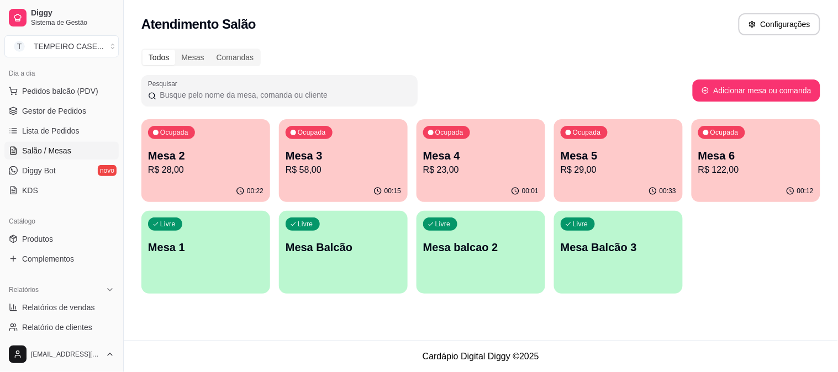
click at [228, 168] on p "R$ 28,00" at bounding box center [205, 169] width 115 height 13
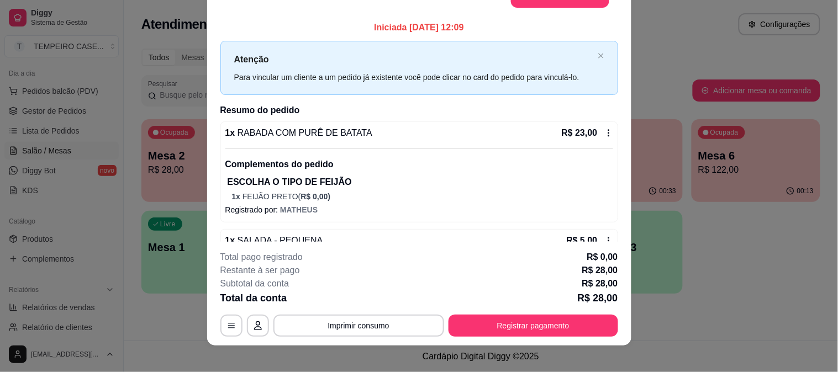
scroll to position [0, 0]
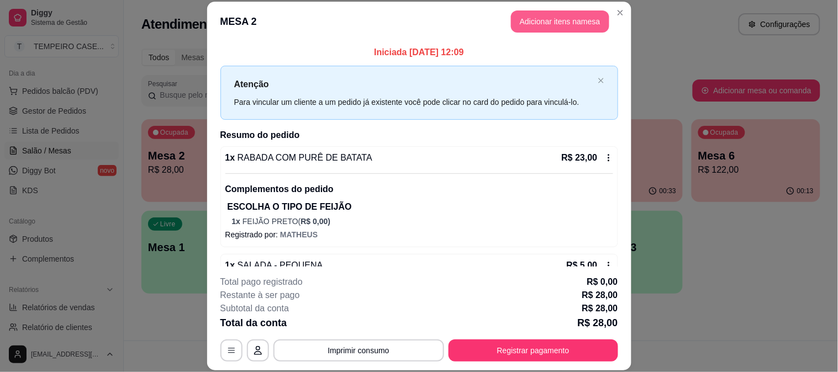
click at [542, 25] on button "Adicionar itens na mesa" at bounding box center [560, 21] width 98 height 22
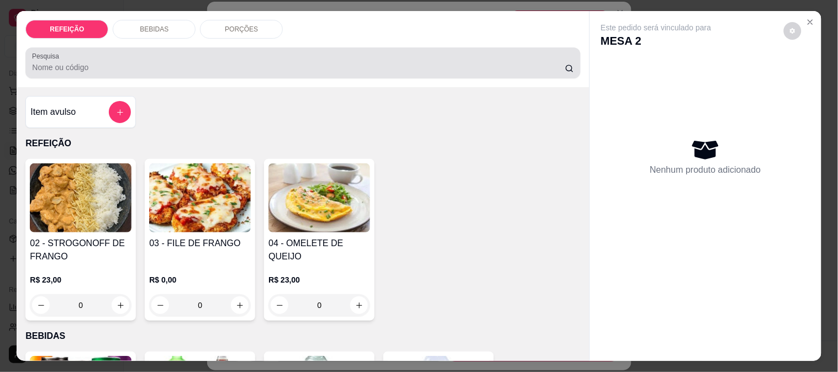
click at [153, 26] on p "BEBIDAS" at bounding box center [154, 29] width 29 height 9
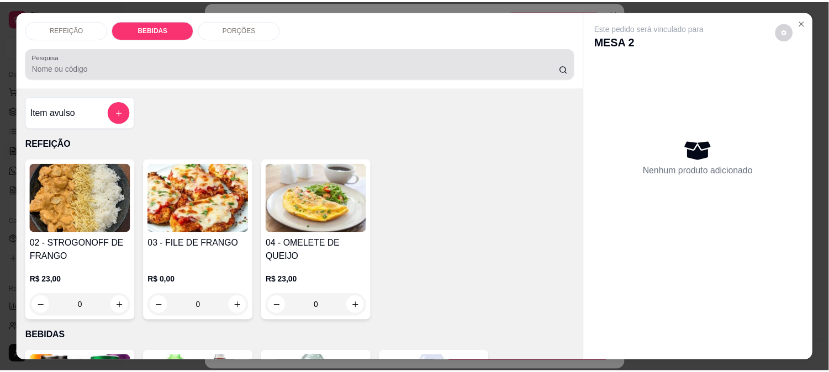
scroll to position [29, 0]
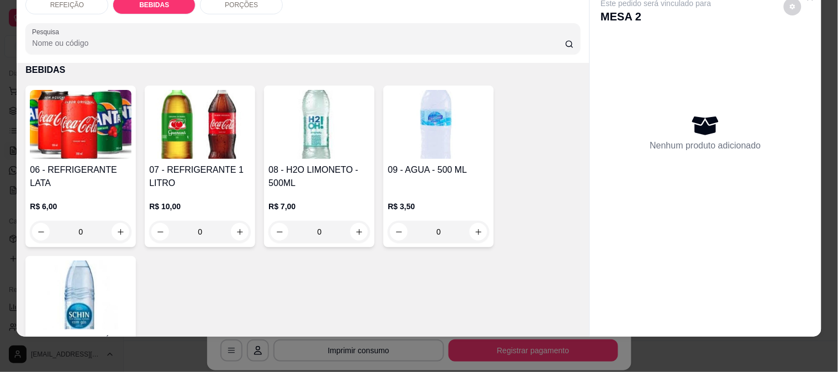
click at [102, 167] on div "06 - REFRIGERANTE LATA" at bounding box center [81, 176] width 102 height 27
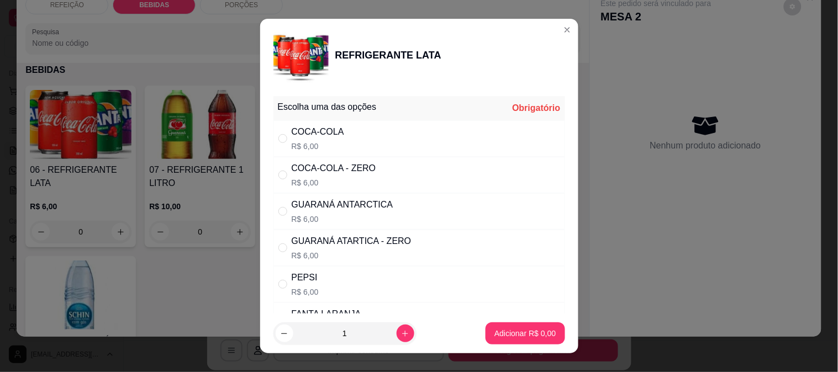
click at [369, 201] on div "GUARANÁ ANTARCTICA" at bounding box center [343, 204] width 102 height 13
radio input "true"
click at [532, 329] on p "Adicionar R$ 6,00" at bounding box center [524, 333] width 61 height 11
type input "1"
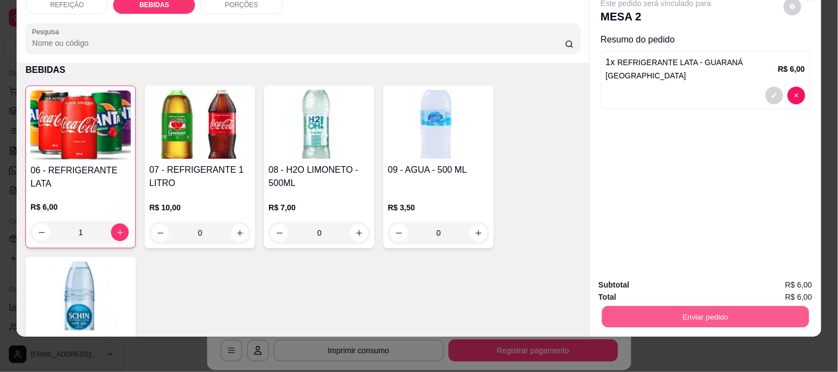
click at [636, 306] on button "Enviar pedido" at bounding box center [704, 317] width 207 height 22
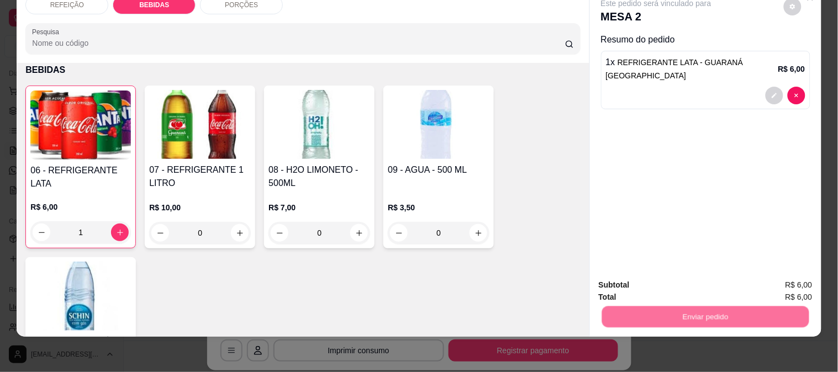
click at [639, 289] on button "Não registrar e enviar pedido" at bounding box center [668, 281] width 115 height 21
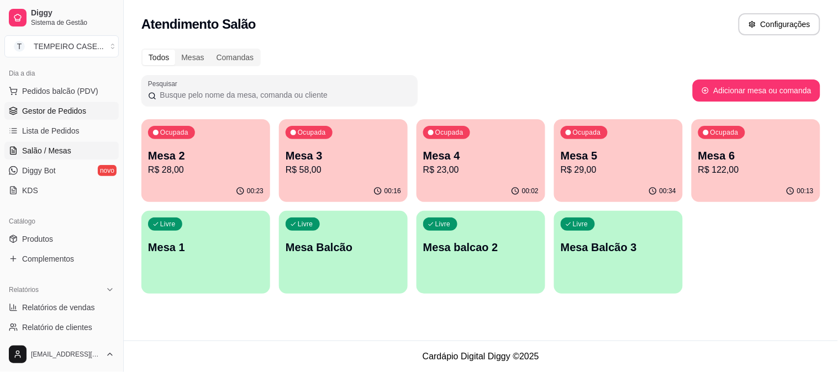
click at [22, 114] on span "Gestor de Pedidos" at bounding box center [54, 110] width 64 height 11
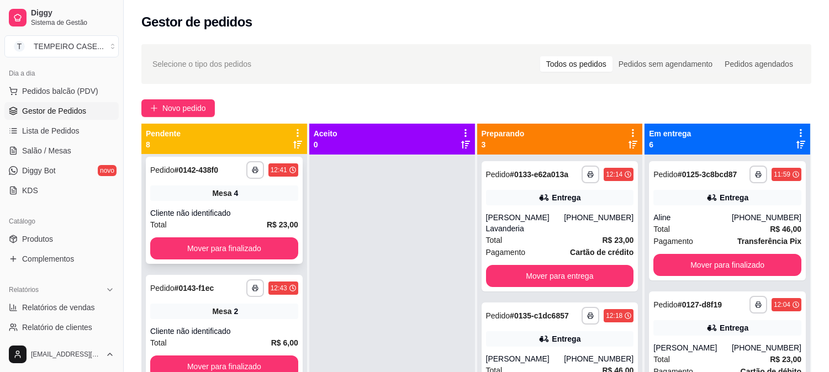
scroll to position [30, 0]
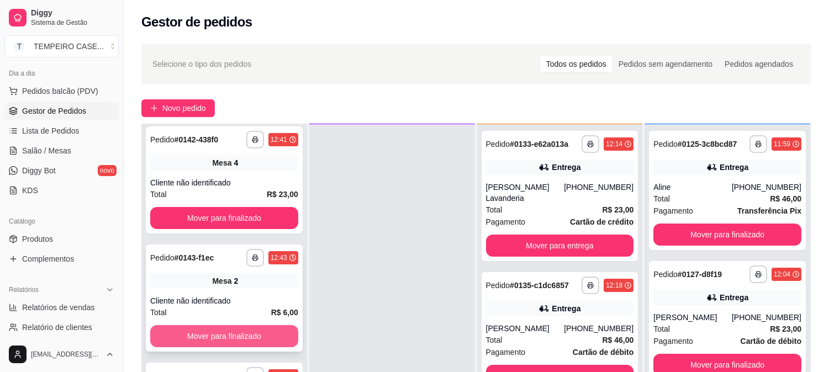
click at [228, 329] on button "Mover para finalizado" at bounding box center [224, 336] width 148 height 22
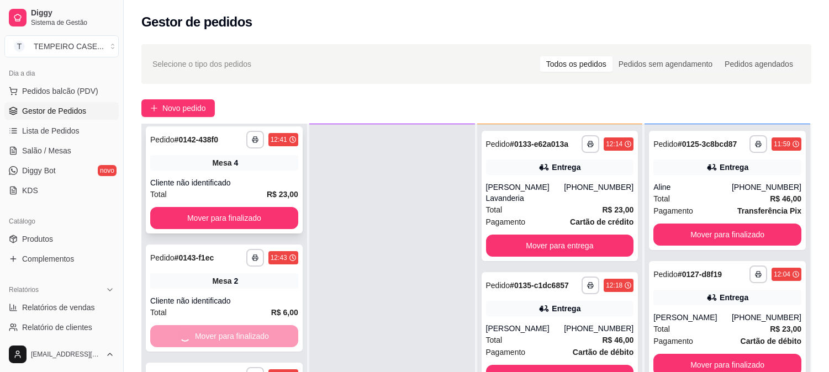
scroll to position [477, 0]
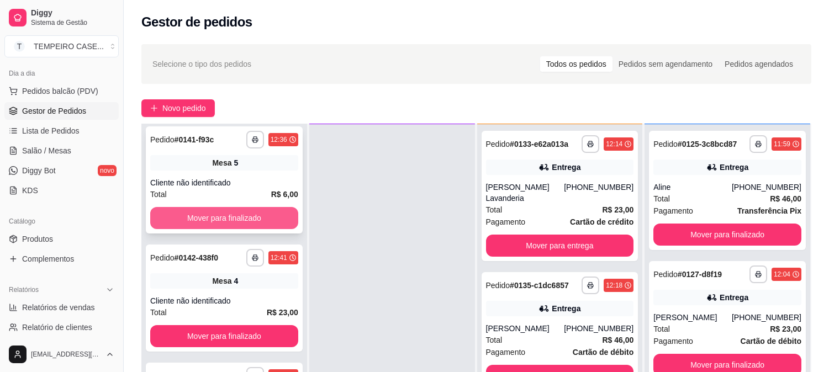
click at [239, 218] on button "Mover para finalizado" at bounding box center [224, 218] width 148 height 22
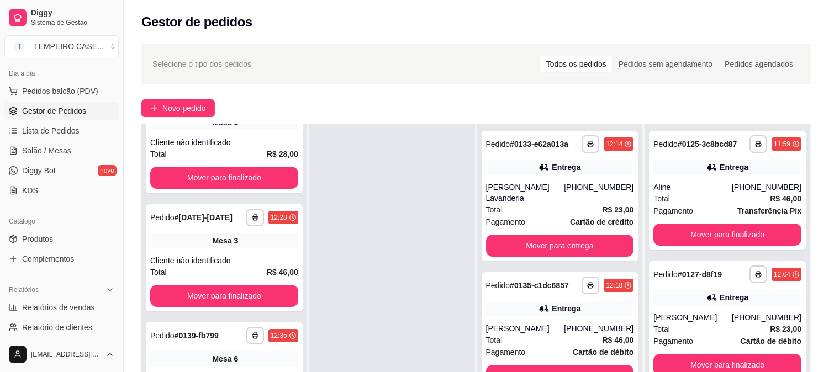
scroll to position [0, 0]
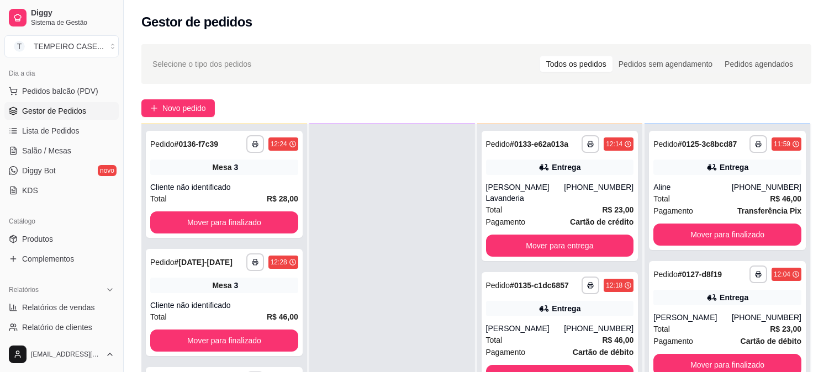
click at [239, 218] on button "Mover para finalizado" at bounding box center [224, 222] width 148 height 22
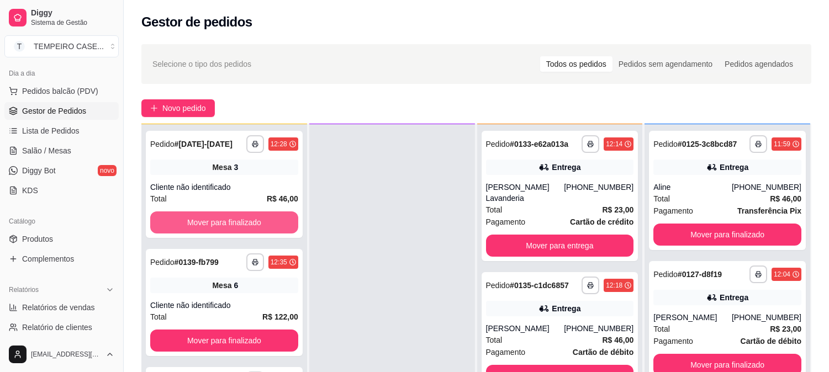
click at [239, 218] on button "Mover para finalizado" at bounding box center [224, 222] width 148 height 22
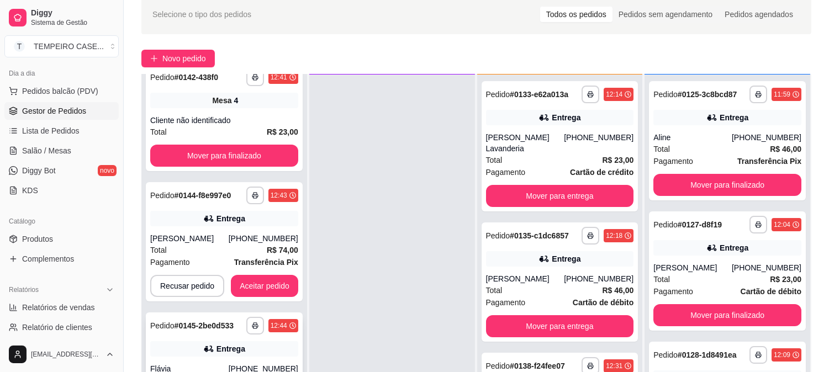
scroll to position [168, 0]
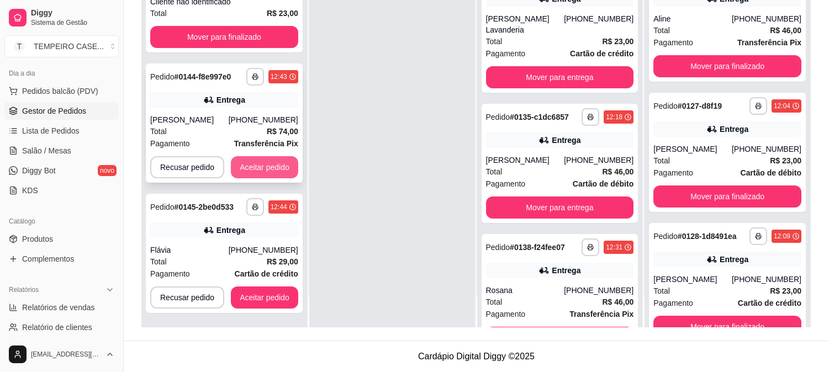
click at [265, 167] on button "Aceitar pedido" at bounding box center [264, 167] width 67 height 22
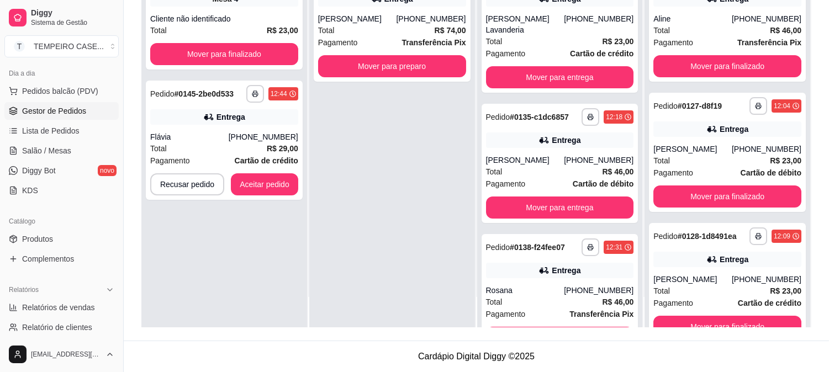
scroll to position [0, 0]
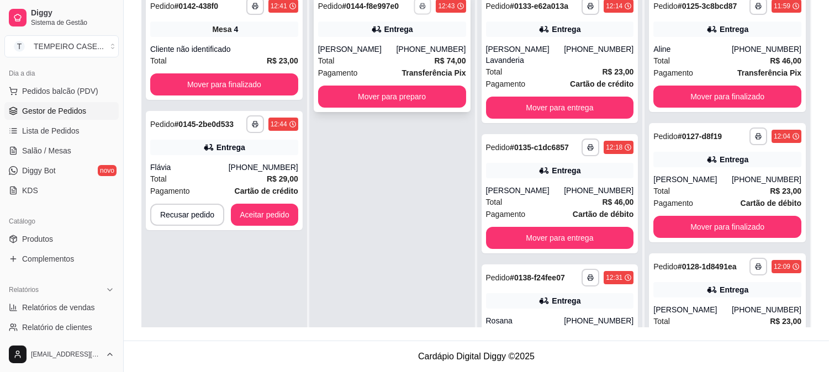
click at [421, 8] on rect "button" at bounding box center [422, 8] width 3 height 2
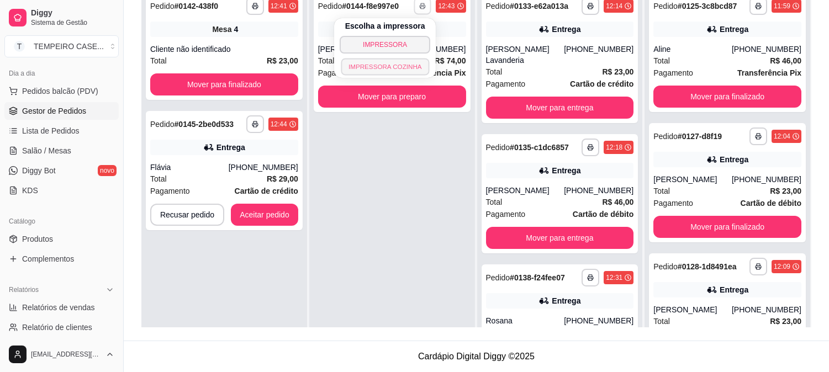
click at [381, 71] on button "IMPRESSORA COZINHA" at bounding box center [385, 66] width 88 height 17
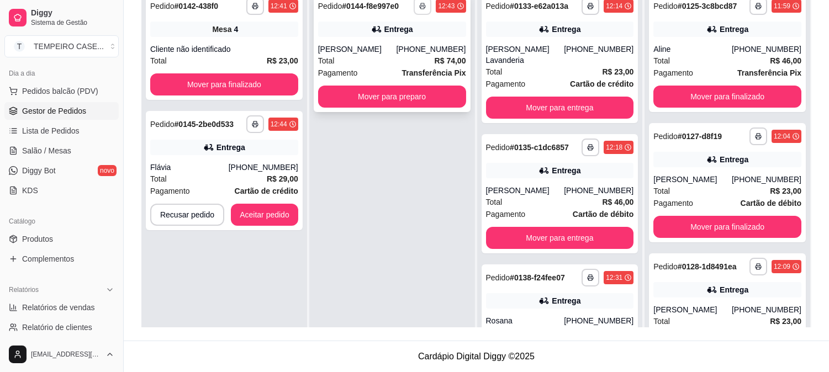
click at [424, 8] on button "button" at bounding box center [423, 6] width 18 height 18
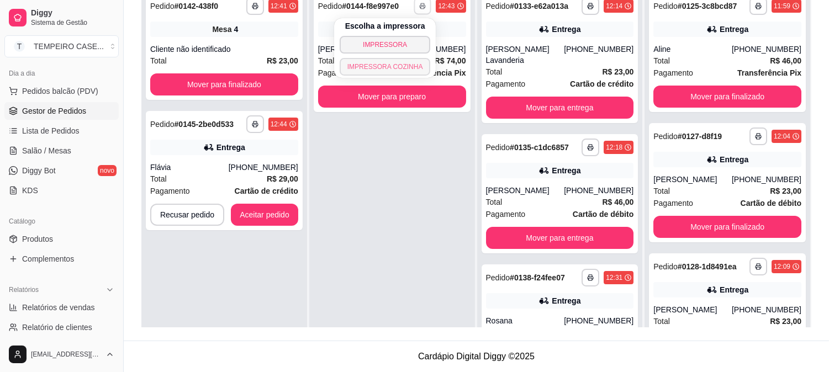
click at [394, 68] on button "IMPRESSORA COZINHA" at bounding box center [385, 67] width 91 height 18
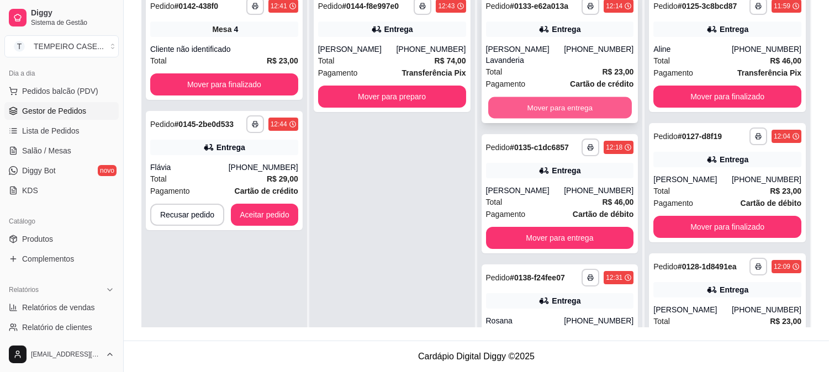
click at [522, 97] on button "Mover para entrega" at bounding box center [560, 108] width 144 height 22
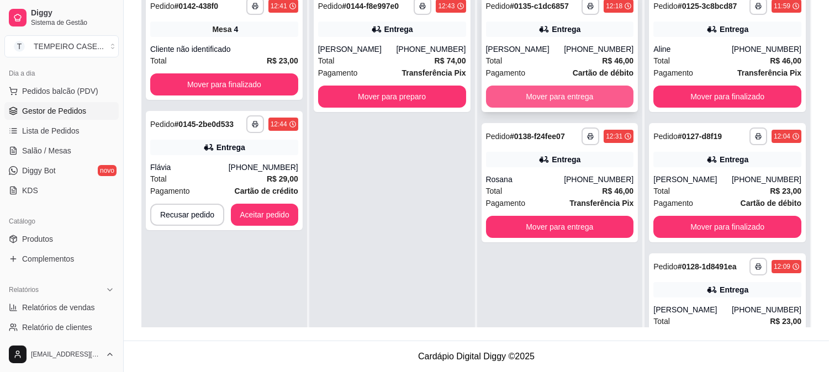
click at [544, 100] on button "Mover para entrega" at bounding box center [560, 97] width 148 height 22
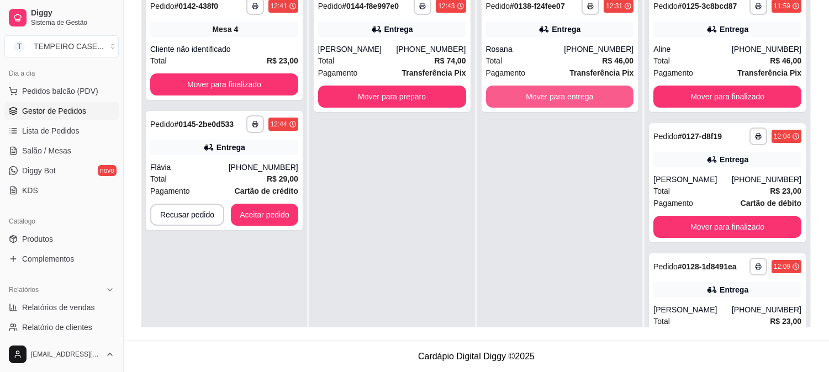
click at [547, 100] on button "Mover para entrega" at bounding box center [560, 97] width 148 height 22
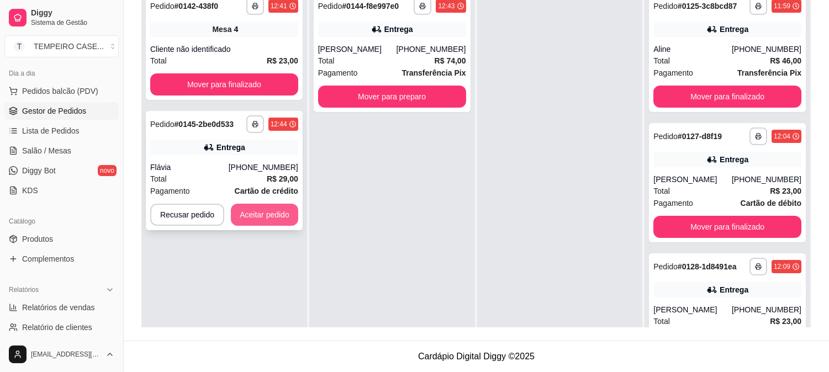
click at [254, 224] on button "Aceitar pedido" at bounding box center [264, 215] width 67 height 22
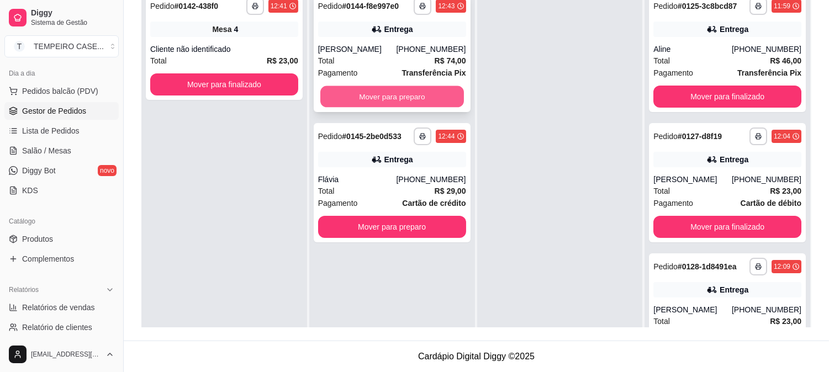
click at [429, 89] on button "Mover para preparo" at bounding box center [392, 97] width 144 height 22
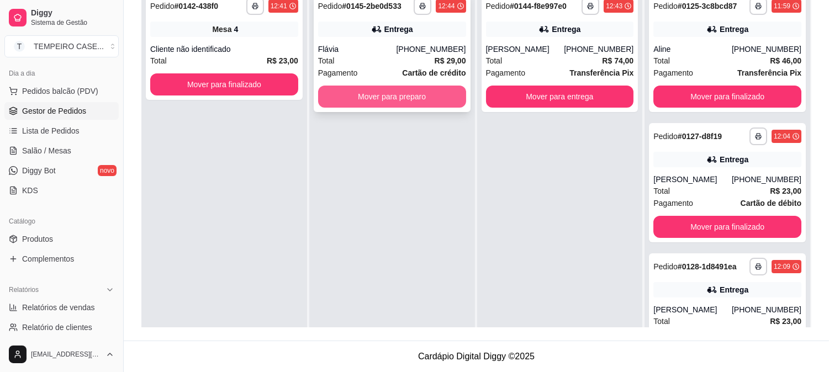
click at [448, 94] on button "Mover para preparo" at bounding box center [392, 97] width 148 height 22
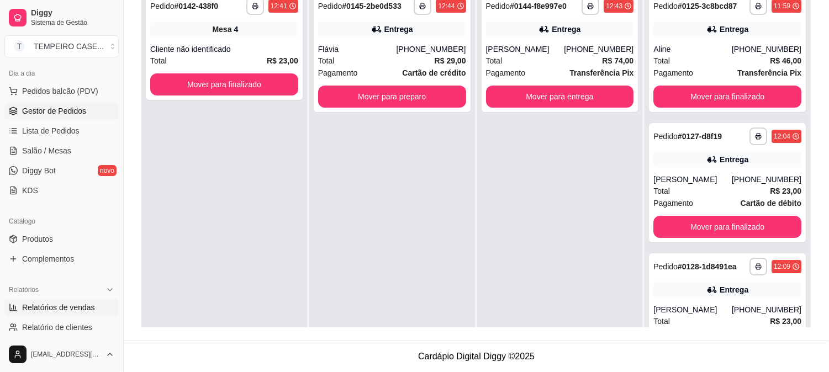
click at [48, 311] on span "Relatórios de vendas" at bounding box center [58, 307] width 73 height 11
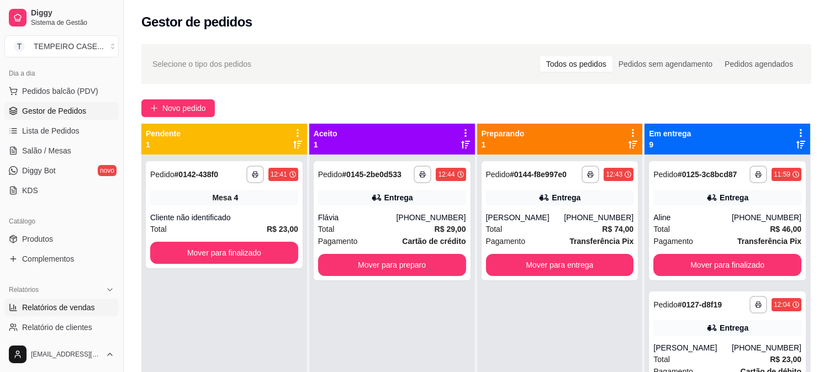
select select "ALL"
select select "0"
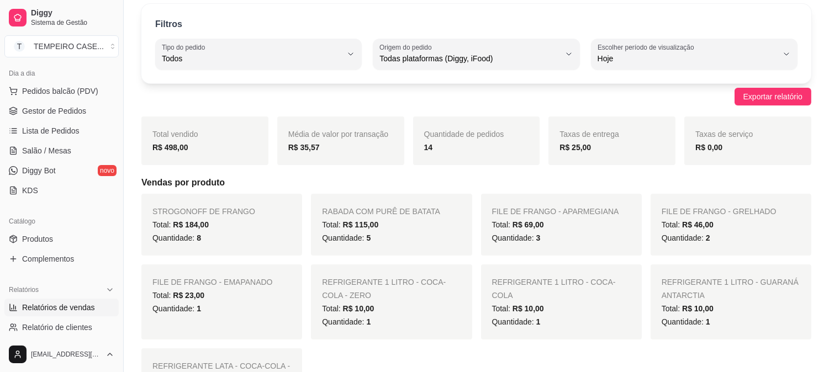
scroll to position [61, 0]
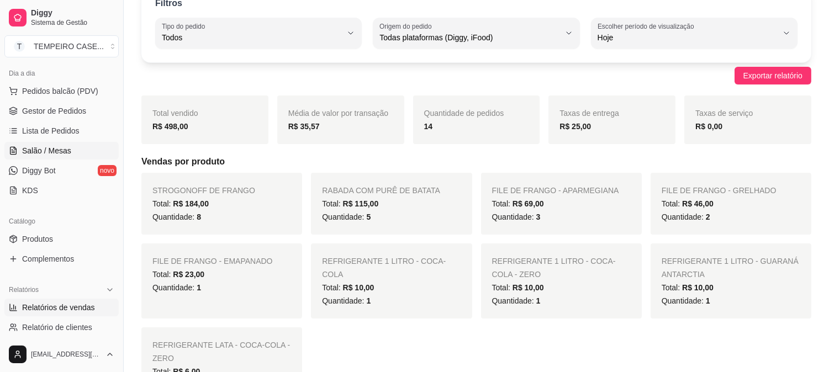
click at [36, 150] on span "Salão / Mesas" at bounding box center [46, 150] width 49 height 11
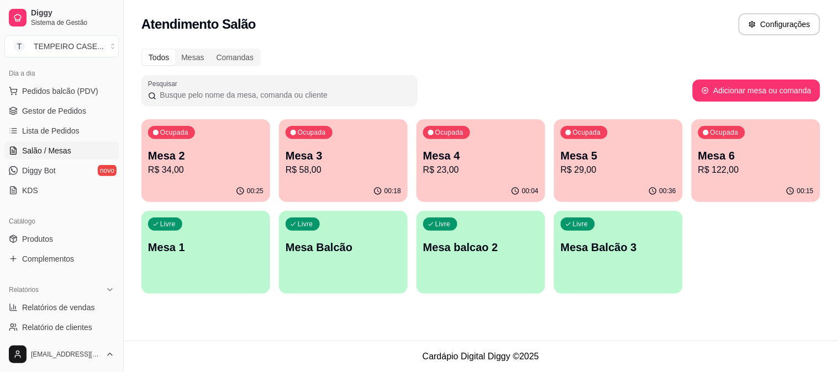
click at [353, 173] on p "R$ 58,00" at bounding box center [342, 169] width 115 height 13
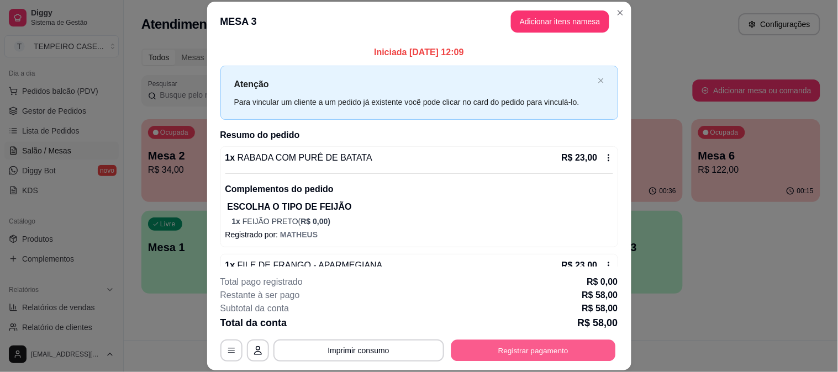
click at [544, 352] on button "Registrar pagamento" at bounding box center [533, 351] width 165 height 22
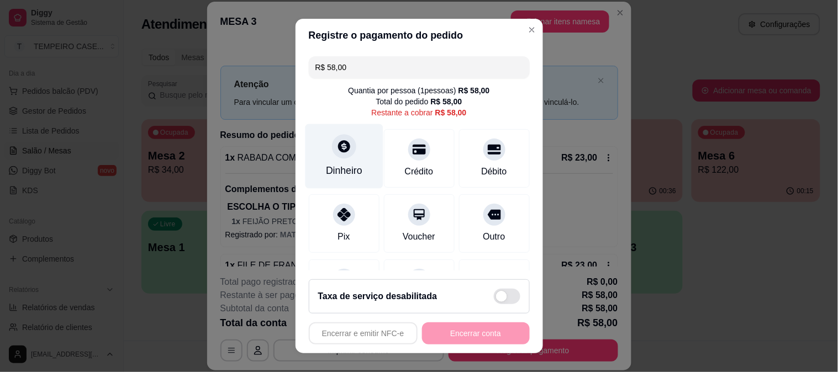
click at [332, 157] on div at bounding box center [344, 146] width 24 height 24
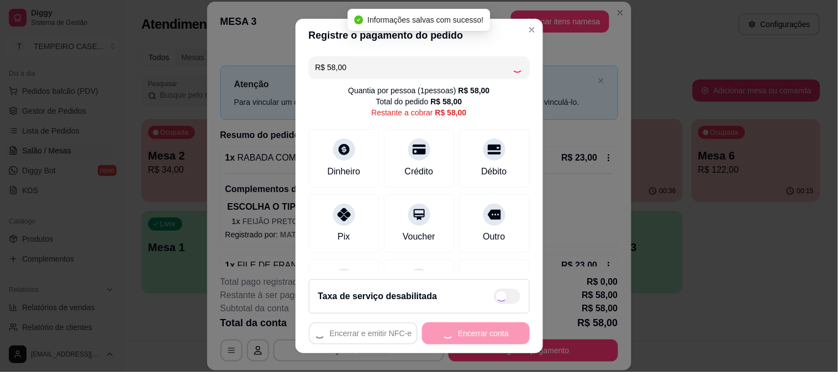
type input "R$ 0,00"
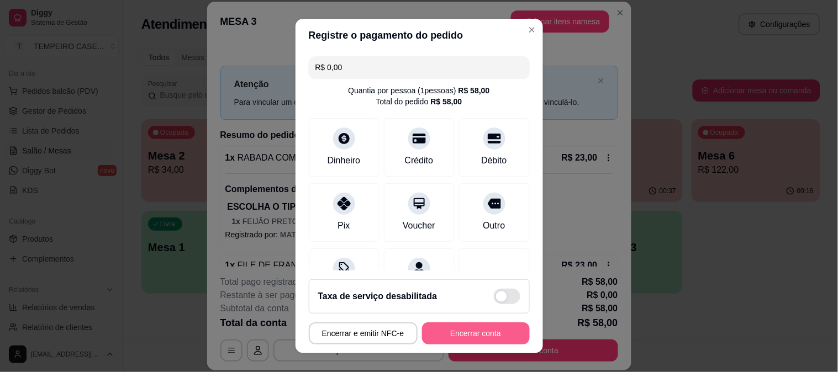
click at [443, 333] on button "Encerrar conta" at bounding box center [476, 333] width 108 height 22
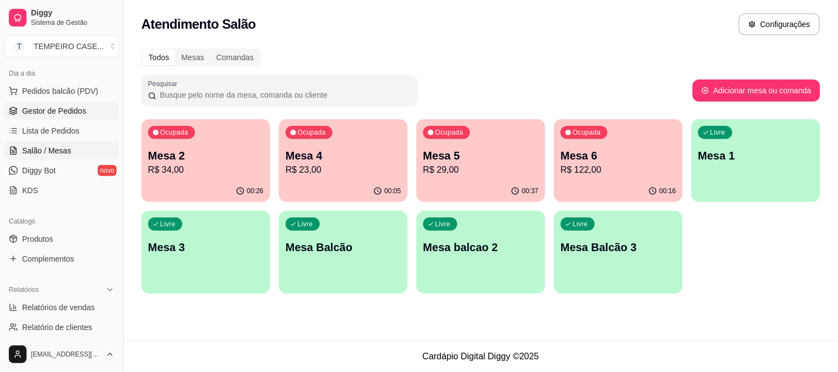
click at [56, 111] on span "Gestor de Pedidos" at bounding box center [54, 110] width 64 height 11
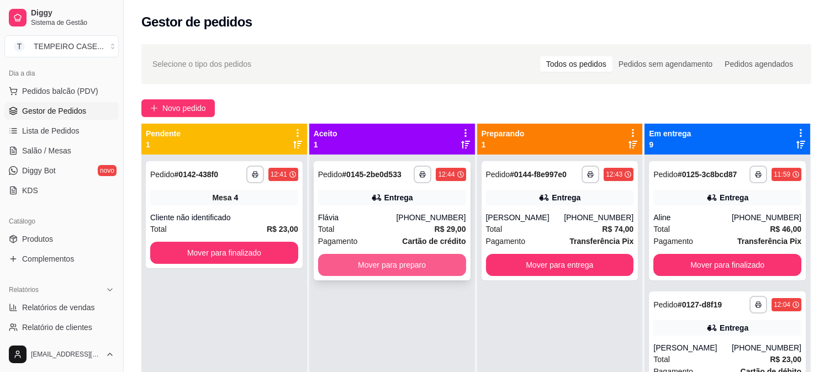
click at [427, 266] on button "Mover para preparo" at bounding box center [392, 265] width 148 height 22
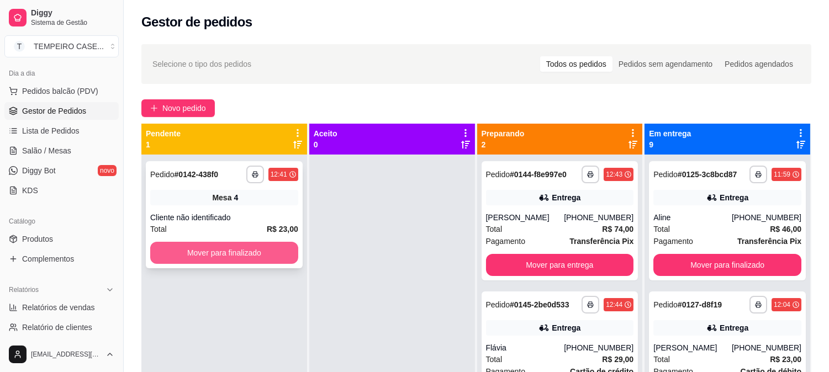
click at [239, 257] on button "Mover para finalizado" at bounding box center [224, 253] width 148 height 22
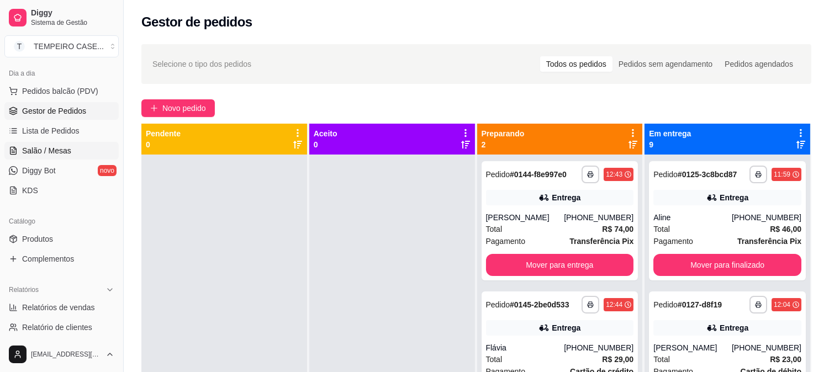
click at [53, 145] on span "Salão / Mesas" at bounding box center [46, 150] width 49 height 11
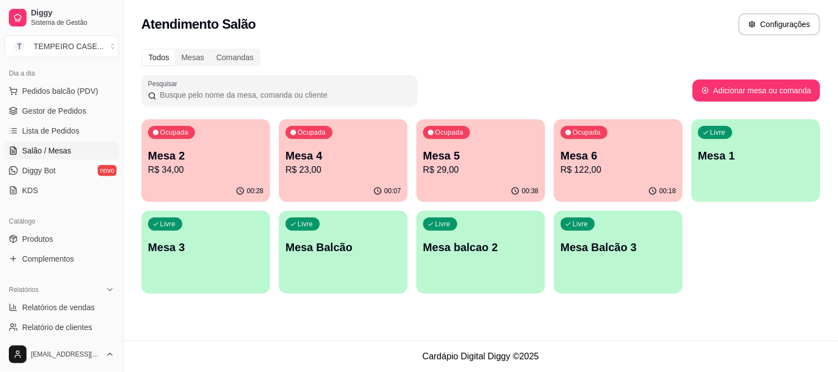
click at [306, 167] on p "R$ 23,00" at bounding box center [342, 169] width 115 height 13
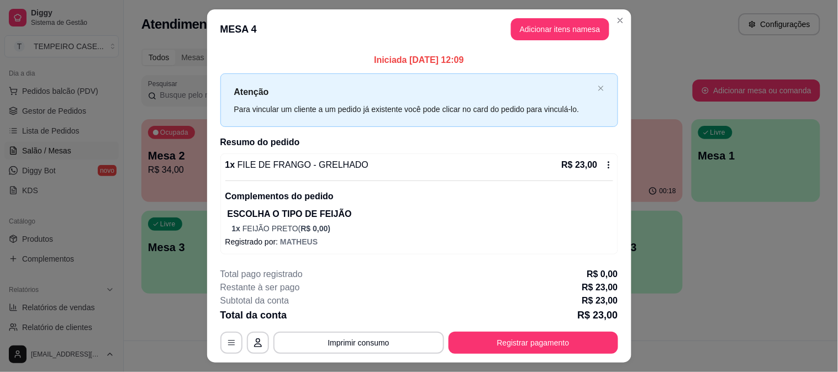
click at [522, 24] on button "Adicionar itens na mesa" at bounding box center [560, 29] width 98 height 22
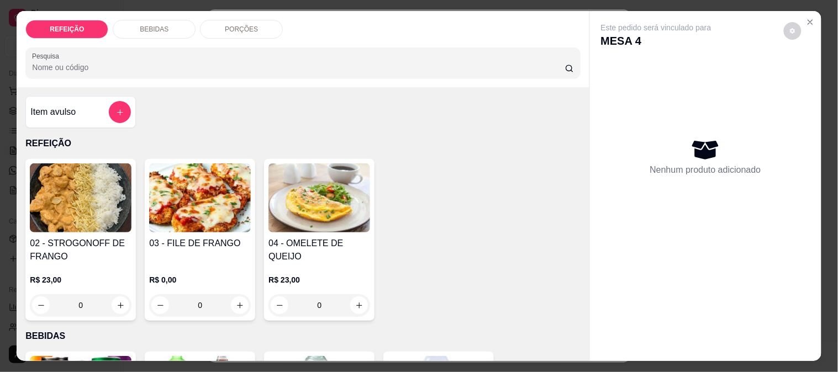
click at [147, 25] on p "BEBIDAS" at bounding box center [154, 29] width 29 height 9
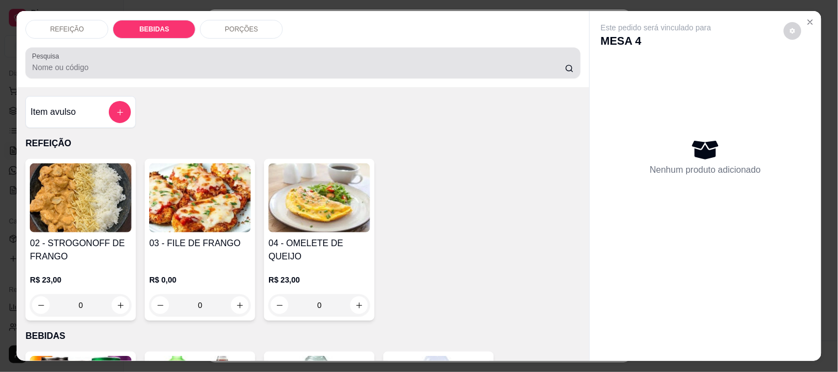
scroll to position [29, 0]
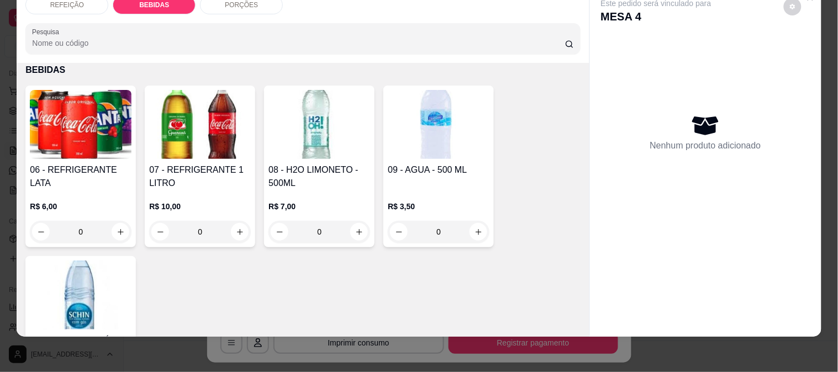
click at [112, 121] on img at bounding box center [81, 124] width 102 height 69
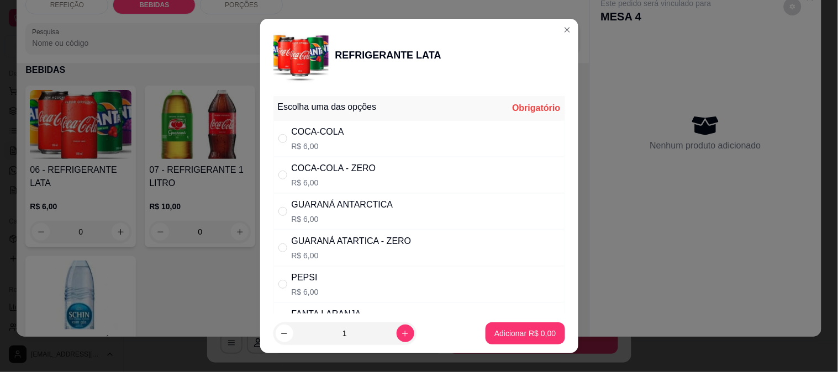
click at [354, 170] on div "COCA-COLA - ZERO" at bounding box center [334, 168] width 84 height 13
radio input "true"
click at [519, 318] on footer "1 Adicionar R$ 6,00" at bounding box center [419, 334] width 318 height 40
click at [536, 331] on p "Adicionar R$ 6,00" at bounding box center [525, 334] width 60 height 10
type input "1"
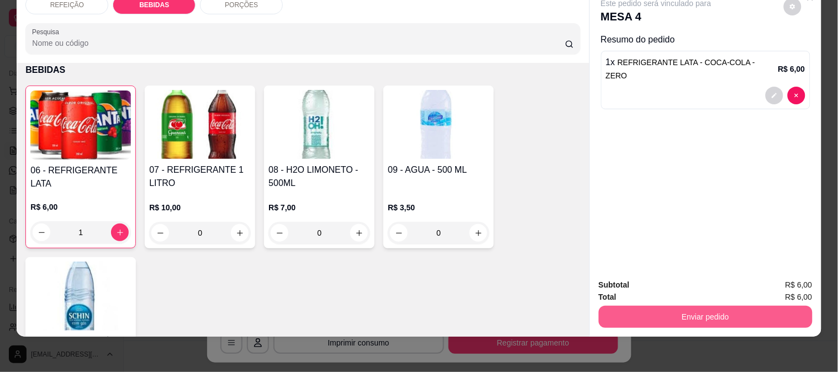
click at [676, 309] on button "Enviar pedido" at bounding box center [706, 317] width 214 height 22
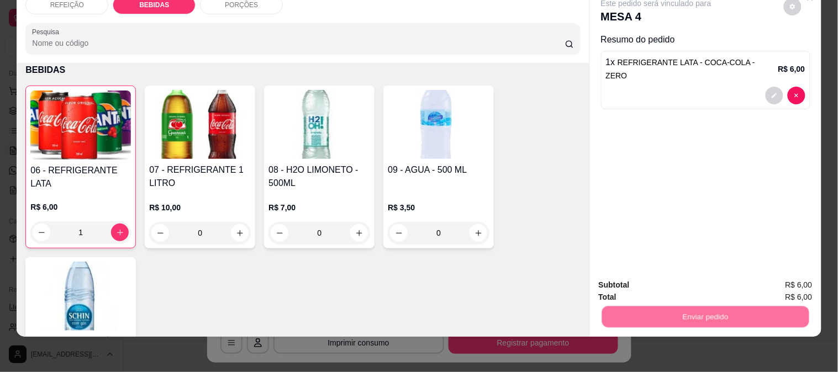
click at [653, 277] on button "Não registrar e enviar pedido" at bounding box center [668, 281] width 115 height 21
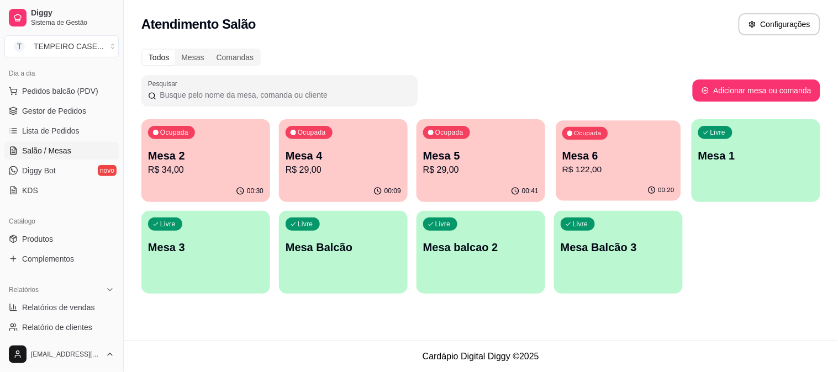
click at [620, 161] on p "Mesa 6" at bounding box center [618, 156] width 112 height 15
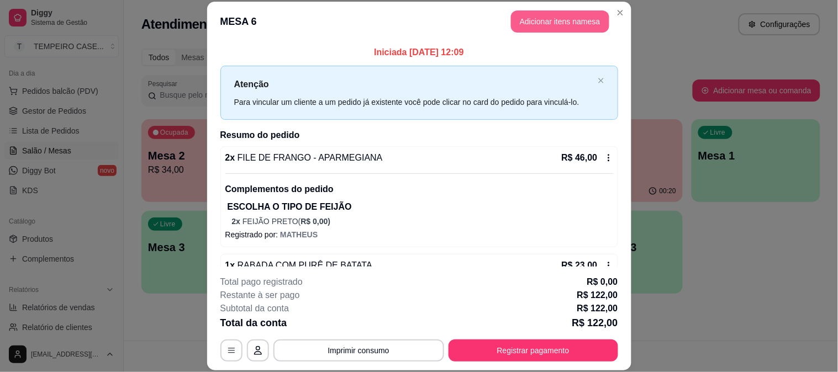
click at [539, 17] on button "Adicionar itens na mesa" at bounding box center [560, 21] width 98 height 22
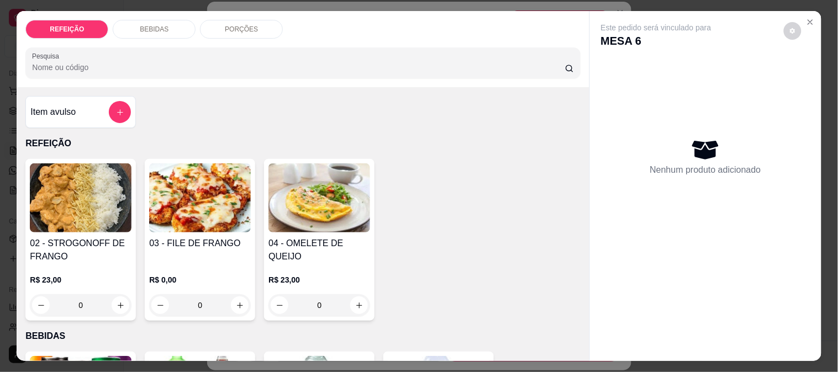
click at [156, 11] on div "REFEIÇÃO BEBIDAS PORÇÕES Pesquisa" at bounding box center [303, 49] width 572 height 76
click at [154, 14] on div "REFEIÇÃO BEBIDAS PORÇÕES Pesquisa" at bounding box center [303, 49] width 572 height 76
click at [169, 23] on div "BEBIDAS" at bounding box center [154, 29] width 83 height 19
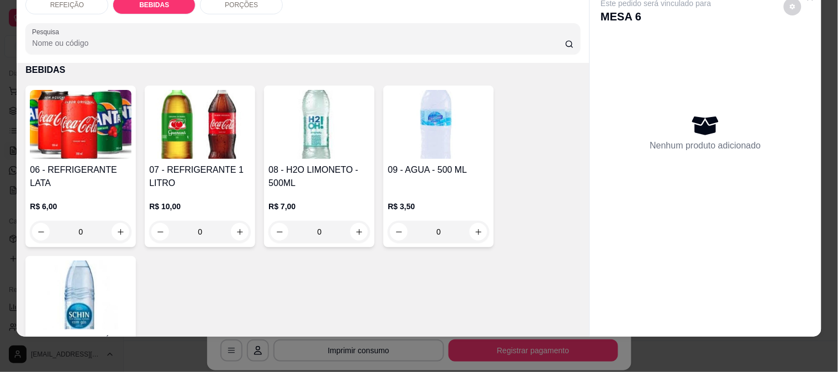
click at [313, 134] on img at bounding box center [319, 124] width 102 height 69
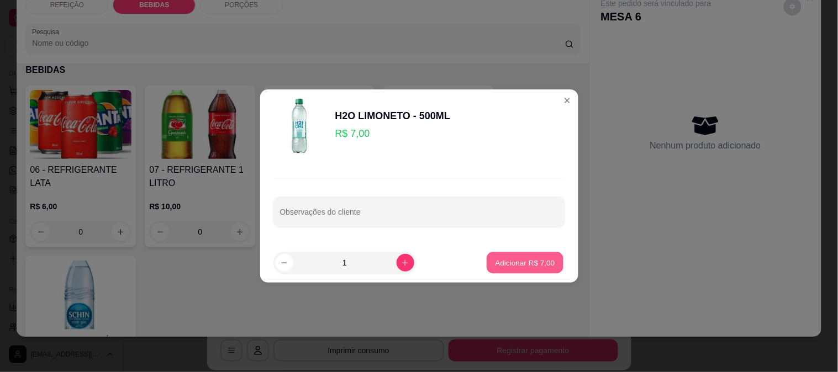
click at [549, 261] on button "Adicionar R$ 7,00" at bounding box center [524, 263] width 77 height 22
type input "1"
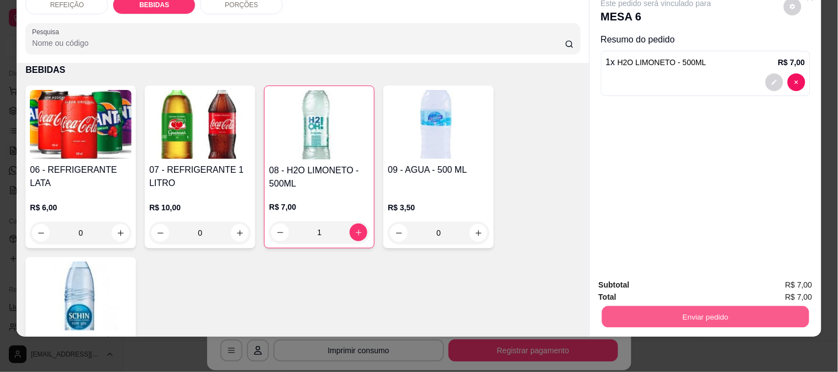
click at [664, 306] on button "Enviar pedido" at bounding box center [704, 317] width 207 height 22
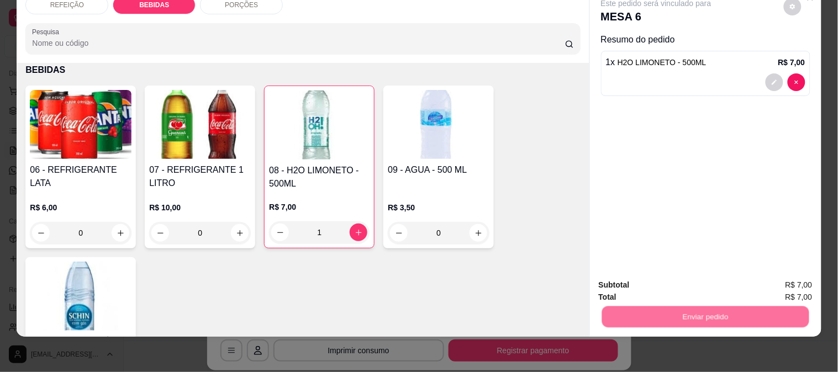
click at [652, 279] on button "Não registrar e enviar pedido" at bounding box center [668, 280] width 115 height 21
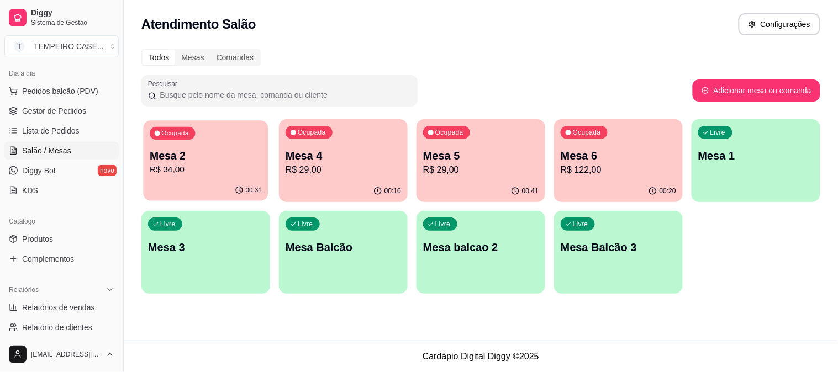
click at [203, 179] on div "Ocupada Mesa 2 R$ 34,00" at bounding box center [205, 150] width 125 height 60
click at [71, 114] on span "Gestor de Pedidos" at bounding box center [54, 110] width 64 height 11
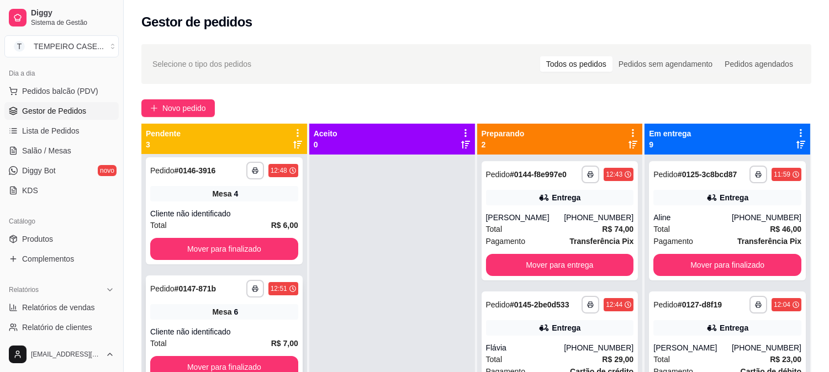
scroll to position [4, 0]
click at [244, 246] on button "Mover para finalizado" at bounding box center [224, 248] width 148 height 22
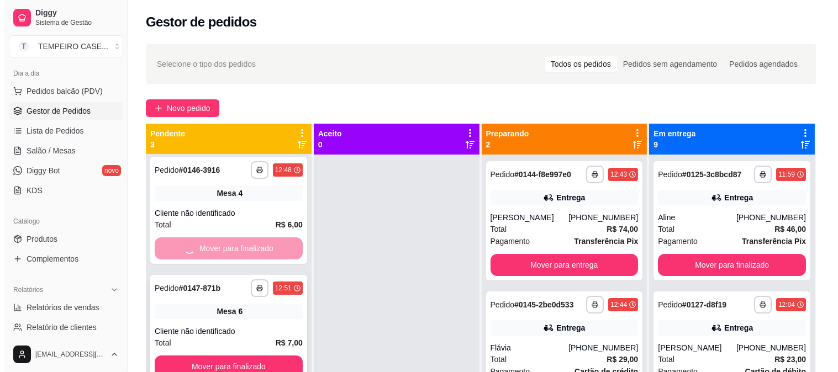
scroll to position [0, 0]
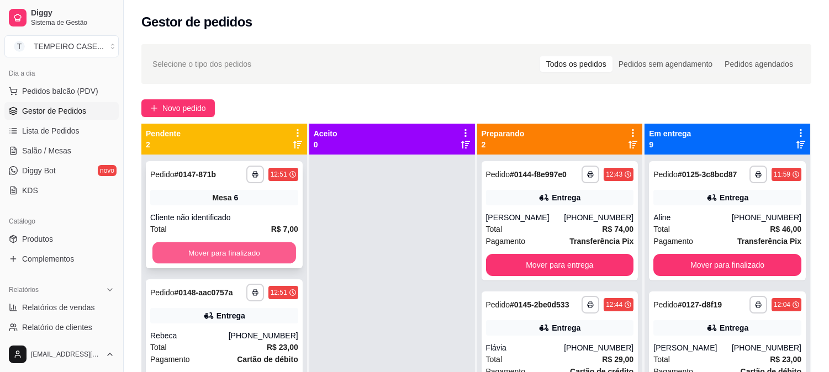
click at [237, 249] on button "Mover para finalizado" at bounding box center [224, 253] width 144 height 22
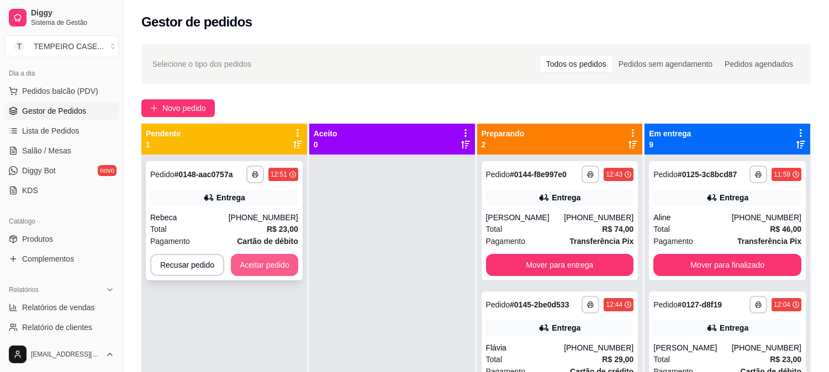
click at [272, 271] on button "Aceitar pedido" at bounding box center [264, 265] width 67 height 22
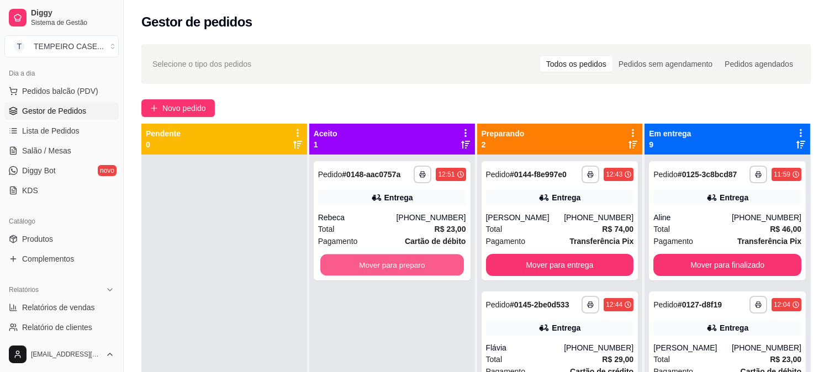
click at [406, 268] on button "Mover para preparo" at bounding box center [392, 266] width 144 height 22
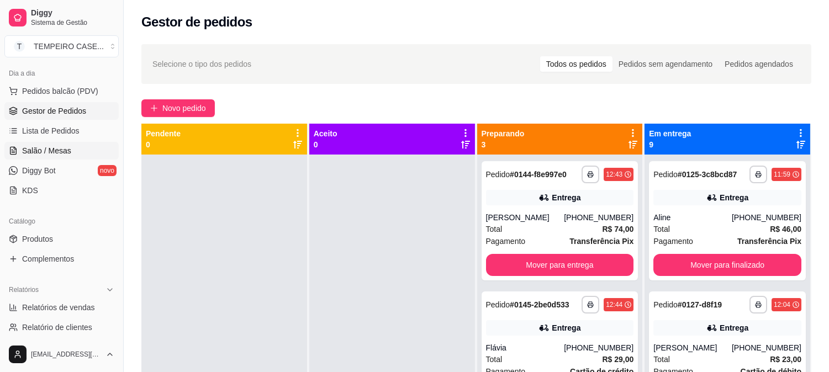
click at [64, 150] on span "Salão / Mesas" at bounding box center [46, 150] width 49 height 11
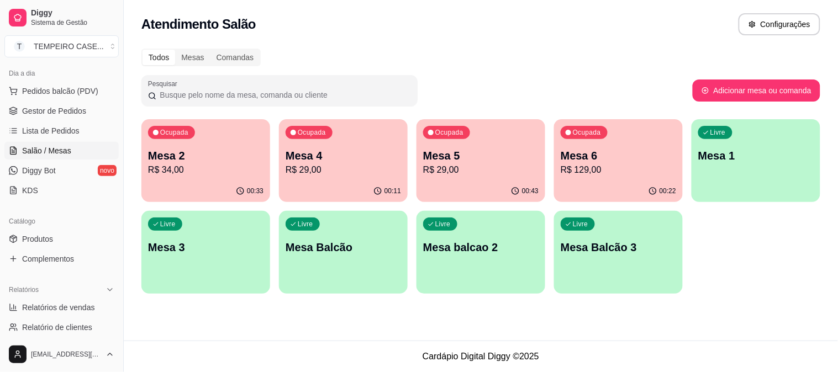
click at [192, 152] on p "Mesa 2" at bounding box center [205, 155] width 115 height 15
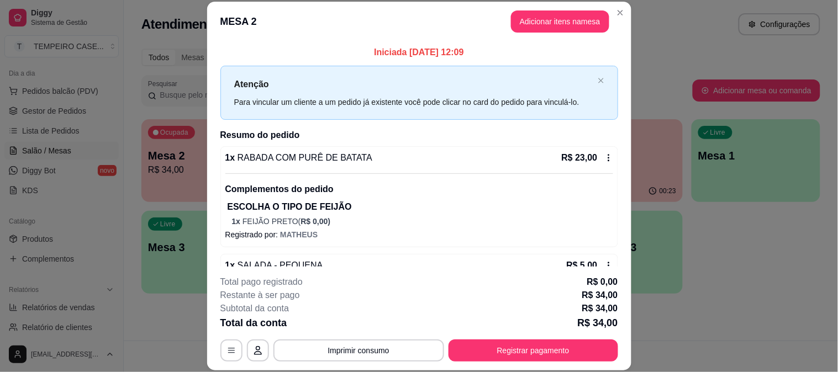
click at [549, 358] on button "Registrar pagamento" at bounding box center [533, 351] width 170 height 22
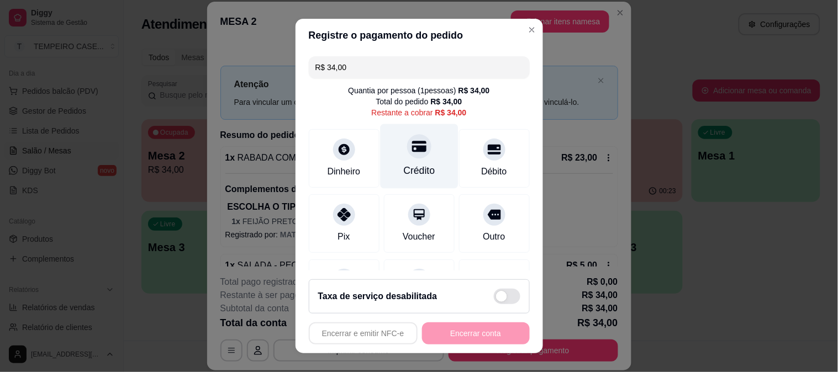
click at [407, 155] on div at bounding box center [419, 146] width 24 height 24
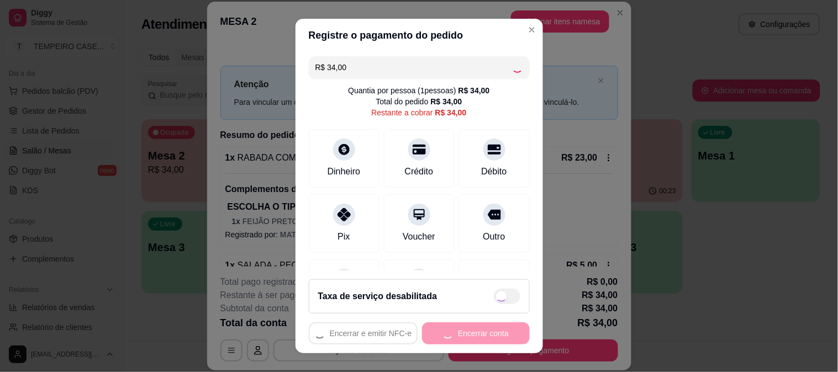
type input "R$ 0,00"
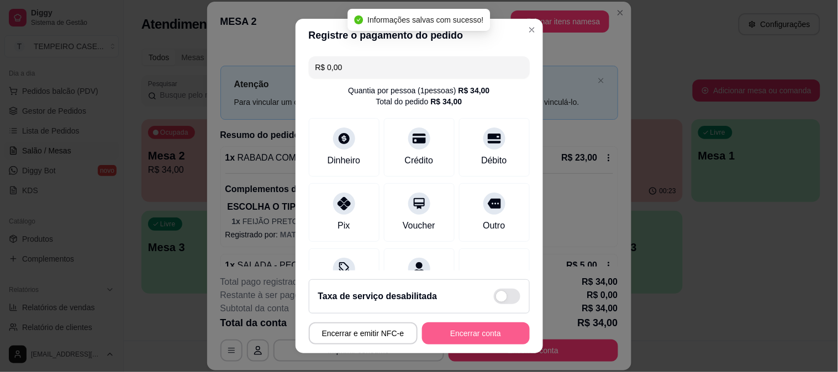
click at [477, 335] on button "Encerrar conta" at bounding box center [476, 333] width 108 height 22
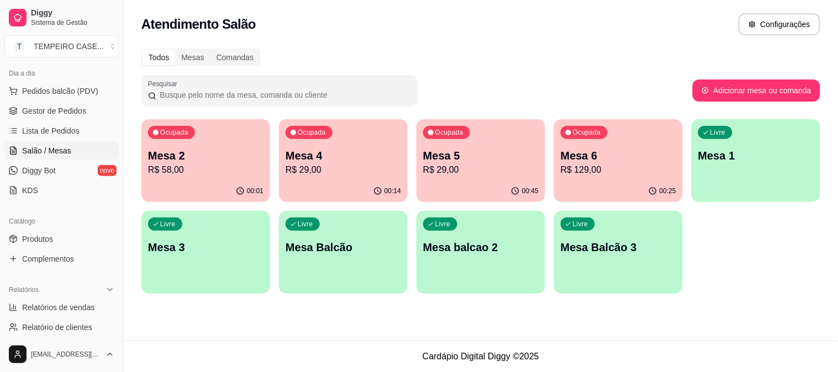
click at [224, 156] on p "Mesa 2" at bounding box center [205, 155] width 115 height 15
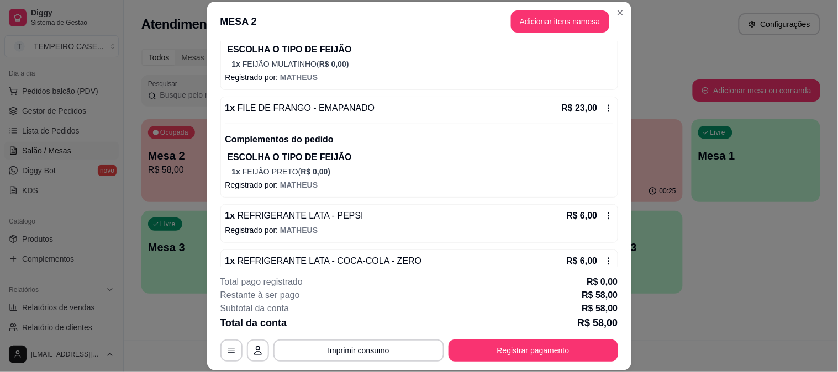
scroll to position [183, 0]
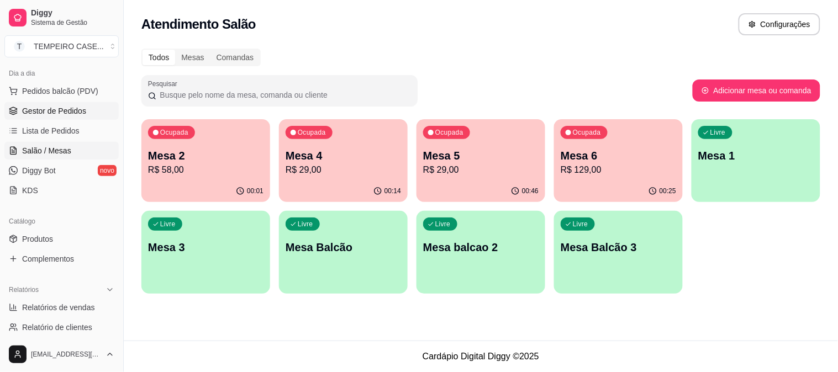
click at [57, 111] on span "Gestor de Pedidos" at bounding box center [54, 110] width 64 height 11
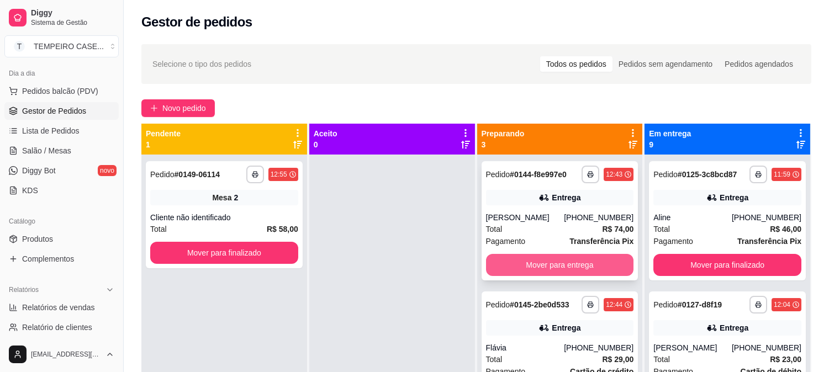
click at [538, 268] on button "Mover para entrega" at bounding box center [560, 265] width 148 height 22
click at [544, 268] on button "Mover para entrega" at bounding box center [560, 266] width 144 height 22
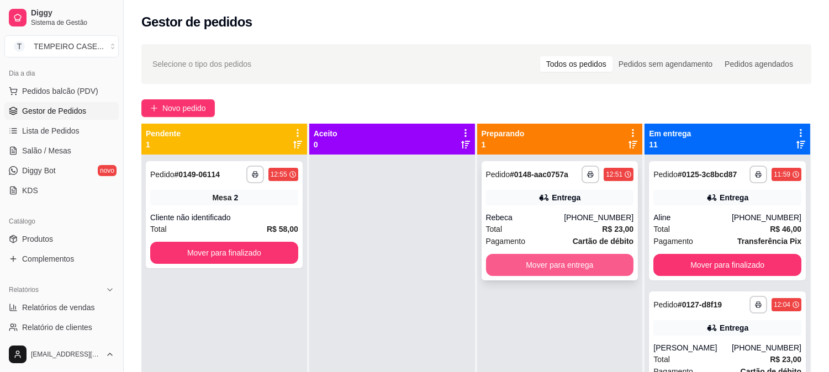
click at [548, 268] on button "Mover para entrega" at bounding box center [560, 265] width 148 height 22
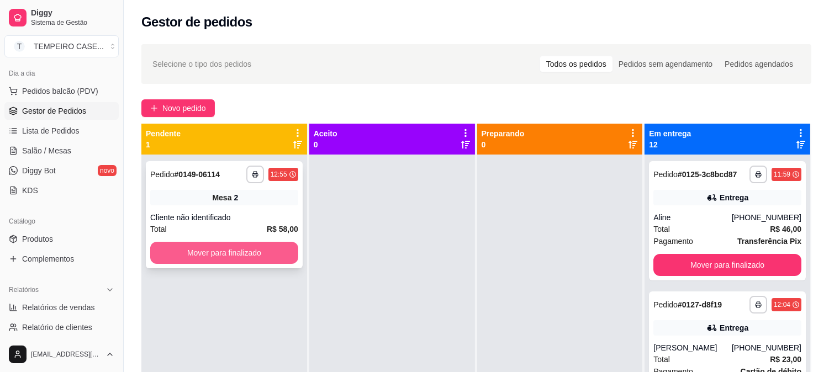
click at [236, 247] on button "Mover para finalizado" at bounding box center [224, 253] width 148 height 22
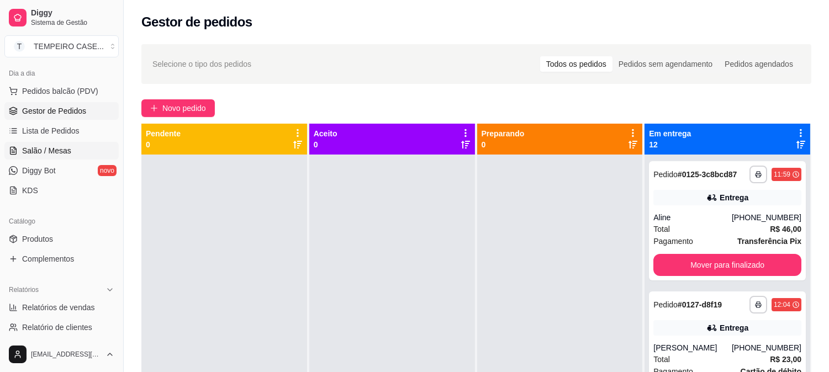
click at [60, 149] on span "Salão / Mesas" at bounding box center [46, 150] width 49 height 11
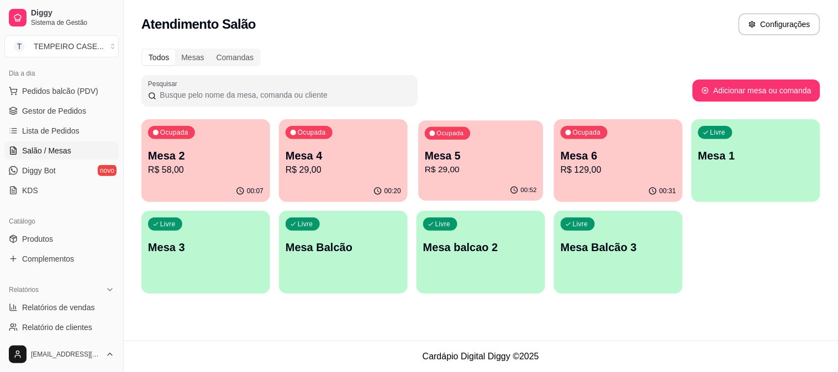
click at [491, 164] on p "R$ 29,00" at bounding box center [481, 169] width 112 height 13
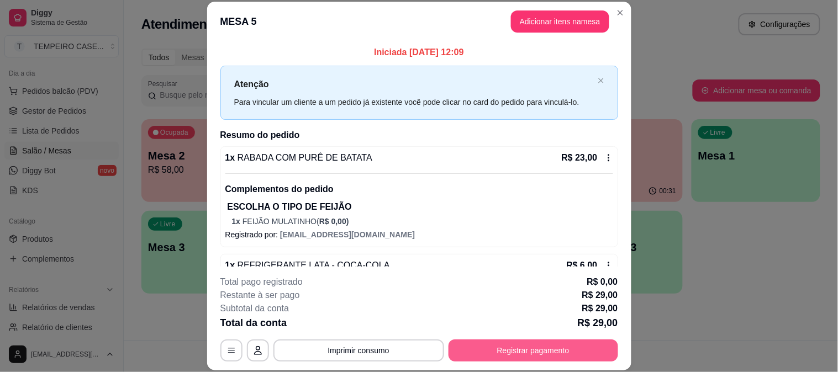
click at [515, 356] on button "Registrar pagamento" at bounding box center [533, 351] width 170 height 22
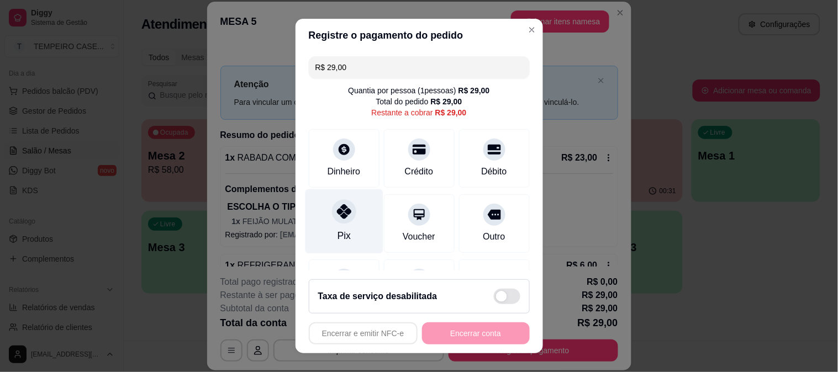
click at [338, 218] on icon at bounding box center [343, 211] width 14 height 14
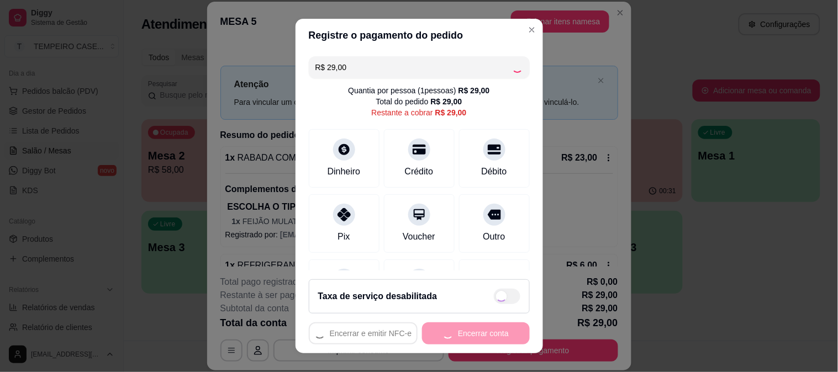
type input "R$ 0,00"
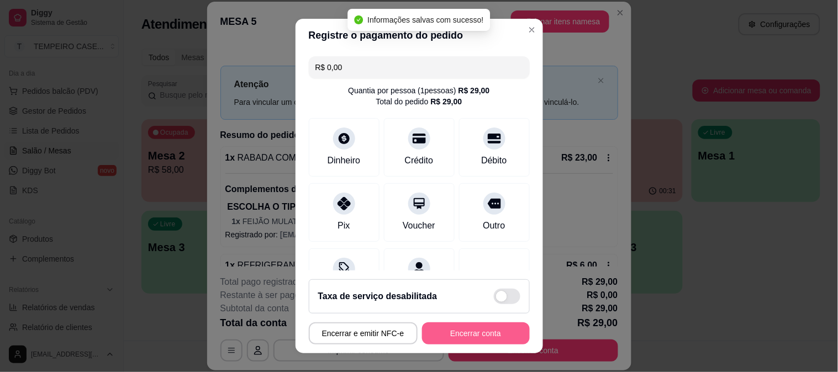
click at [456, 332] on button "Encerrar conta" at bounding box center [476, 333] width 108 height 22
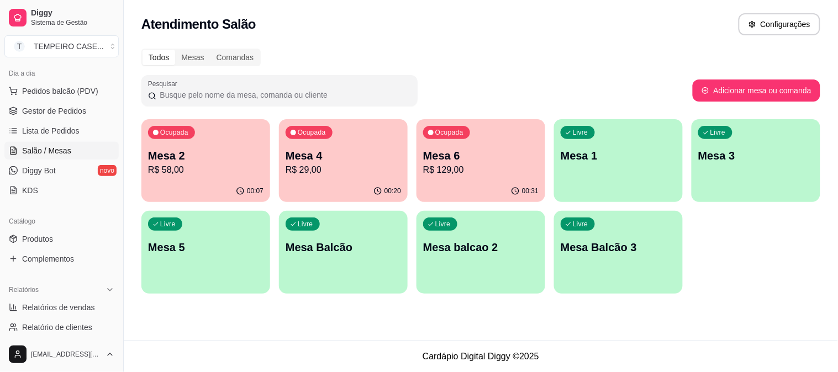
click at [334, 182] on div "00:20" at bounding box center [343, 192] width 129 height 22
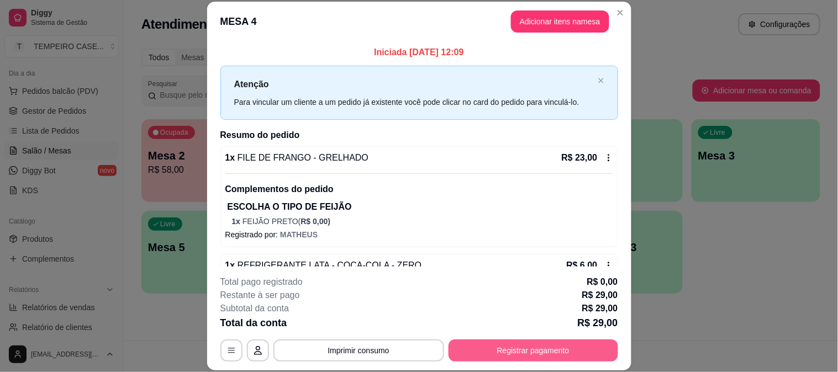
click at [505, 355] on button "Registrar pagamento" at bounding box center [533, 351] width 170 height 22
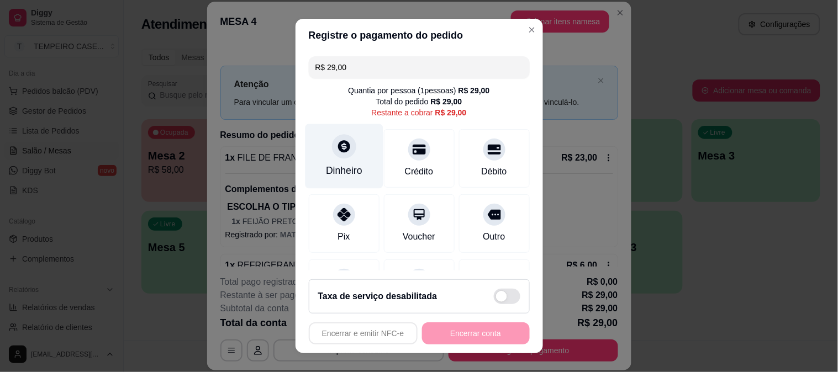
click at [354, 145] on div "Dinheiro" at bounding box center [344, 156] width 78 height 65
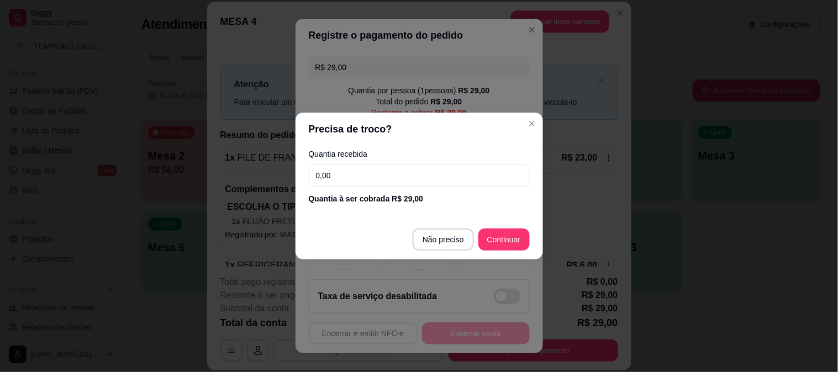
drag, startPoint x: 358, startPoint y: 172, endPoint x: 244, endPoint y: 174, distance: 113.8
click at [244, 174] on div "Precisa de troco? Quantia recebida 0,00 Quantia à ser cobrada R$ 29,00 Não prec…" at bounding box center [419, 186] width 838 height 372
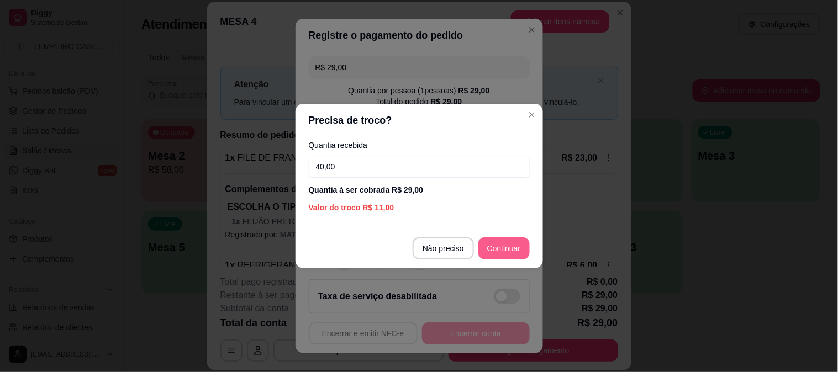
type input "40,00"
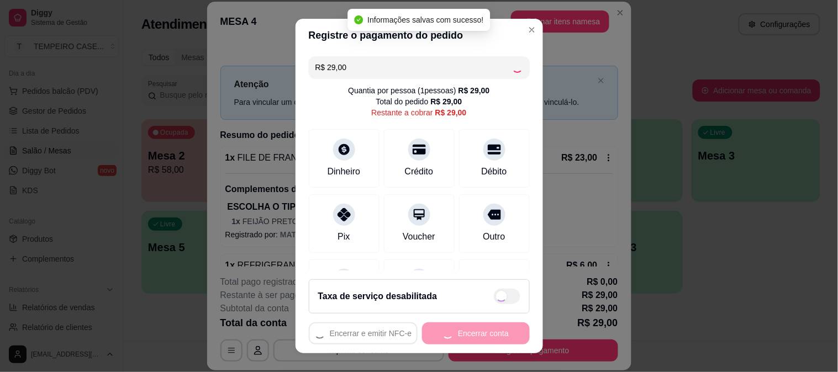
type input "R$ 0,00"
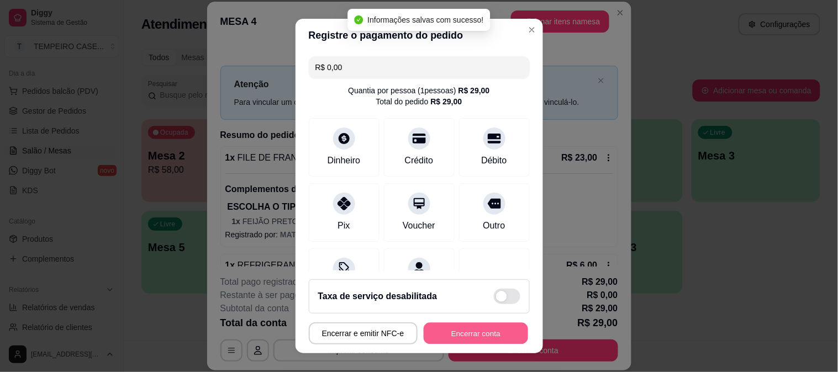
click at [469, 334] on button "Encerrar conta" at bounding box center [476, 334] width 104 height 22
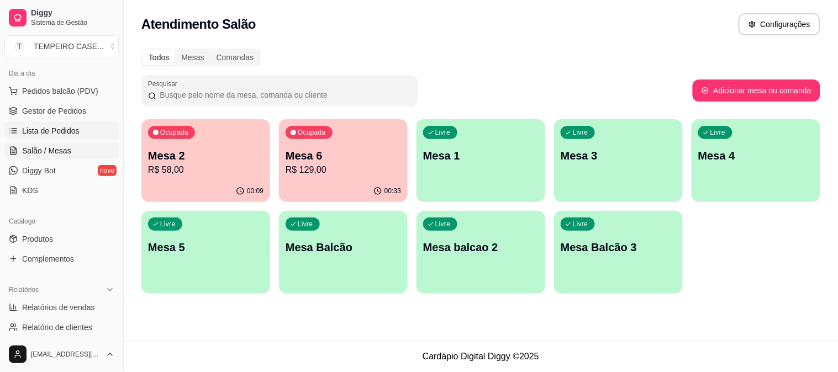
click at [70, 129] on span "Lista de Pedidos" at bounding box center [50, 130] width 57 height 11
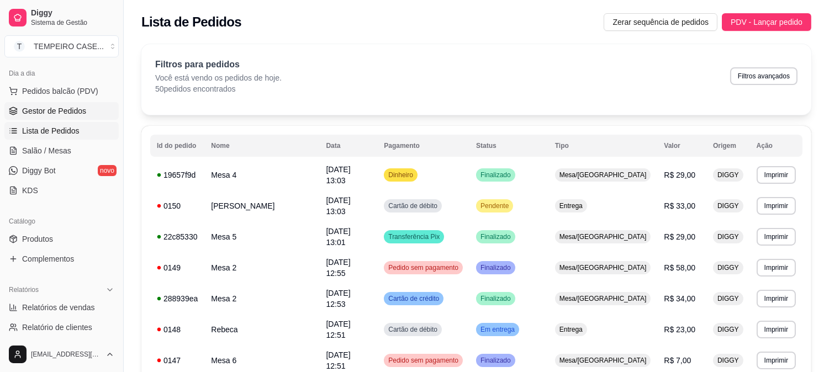
click at [64, 115] on span "Gestor de Pedidos" at bounding box center [54, 110] width 64 height 11
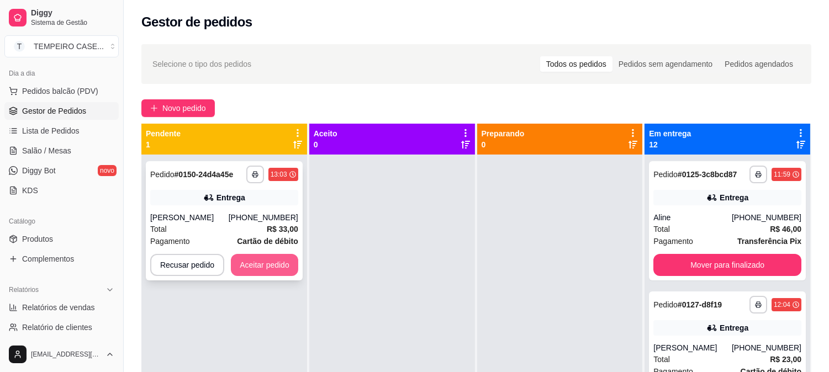
click at [264, 267] on button "Aceitar pedido" at bounding box center [264, 265] width 67 height 22
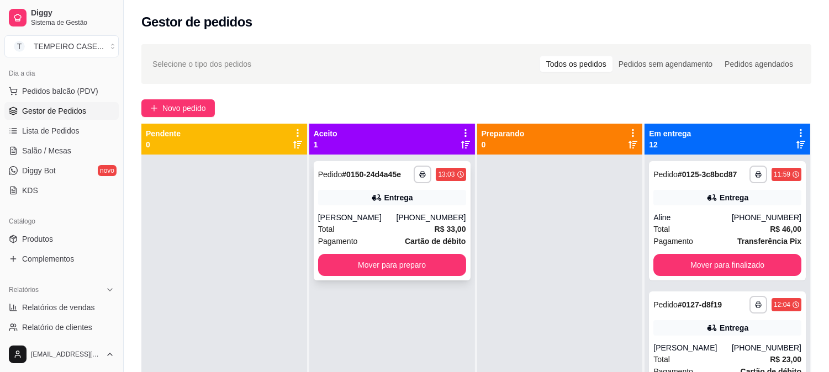
click at [362, 172] on strong "# 0150-24d4a45e" at bounding box center [371, 174] width 59 height 9
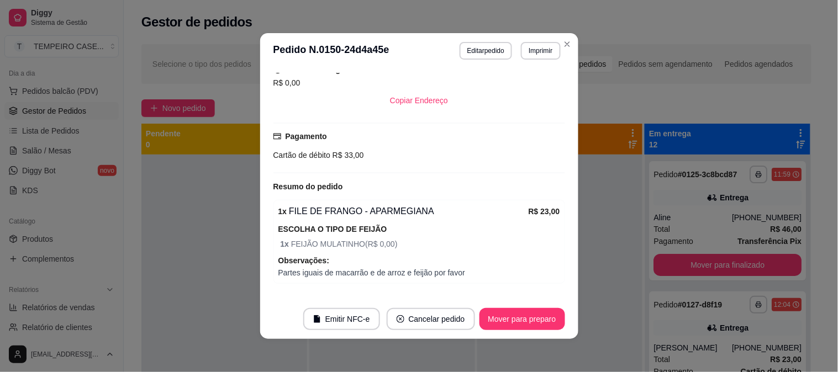
scroll to position [357, 0]
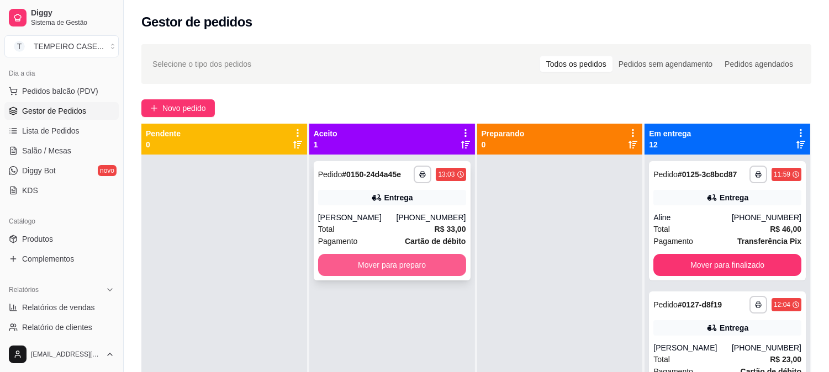
click at [358, 235] on div "**********" at bounding box center [392, 220] width 157 height 119
click at [416, 267] on button "Mover para preparo" at bounding box center [392, 265] width 148 height 22
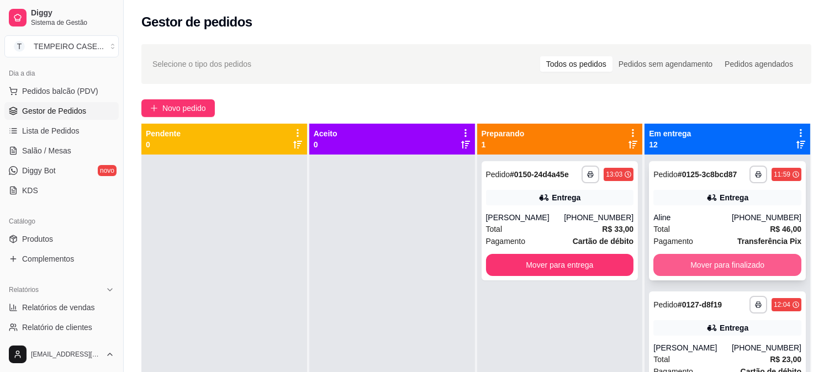
click at [716, 257] on button "Mover para finalizado" at bounding box center [727, 265] width 148 height 22
click at [726, 266] on button "Mover para finalizado" at bounding box center [727, 265] width 148 height 22
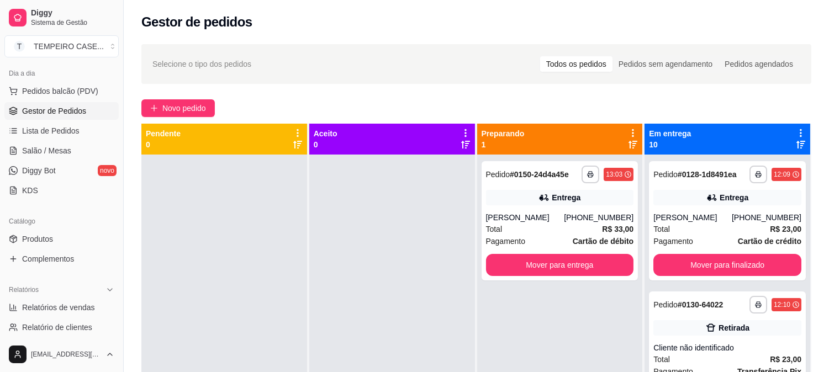
drag, startPoint x: 718, startPoint y: 282, endPoint x: 732, endPoint y: 285, distance: 13.7
click at [718, 285] on div "**********" at bounding box center [727, 341] width 166 height 372
click at [727, 272] on button "Mover para finalizado" at bounding box center [727, 265] width 148 height 22
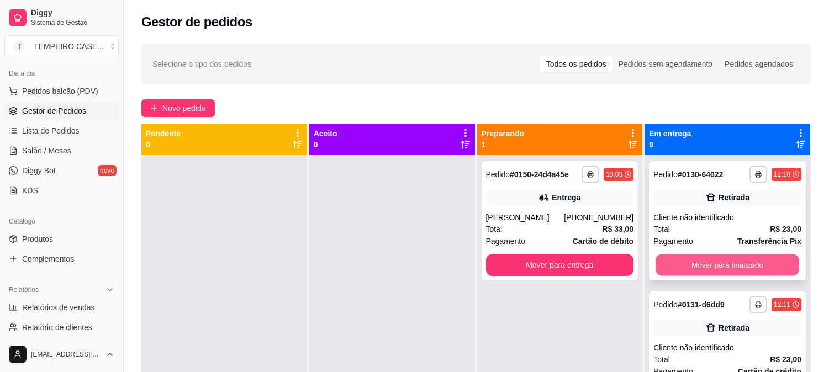
click at [727, 268] on button "Mover para finalizado" at bounding box center [727, 266] width 144 height 22
click at [737, 262] on button "Mover para finalizado" at bounding box center [727, 265] width 148 height 22
click at [711, 257] on button "Mover para finalizado" at bounding box center [727, 265] width 148 height 22
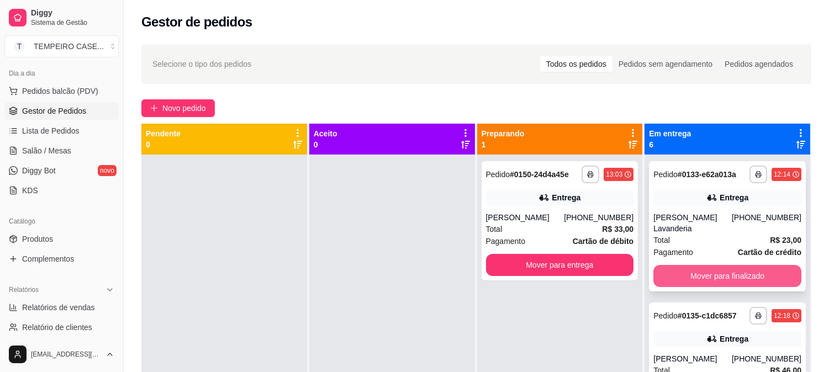
click at [697, 265] on button "Mover para finalizado" at bounding box center [727, 276] width 148 height 22
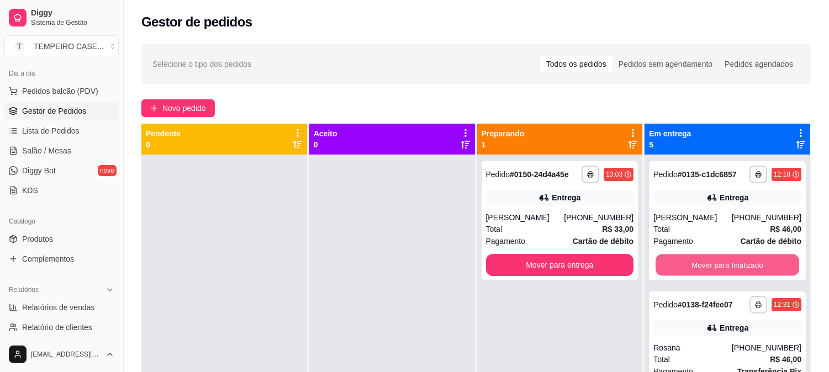
click at [708, 261] on button "Mover para finalizado" at bounding box center [727, 266] width 144 height 22
click at [710, 262] on button "Mover para finalizado" at bounding box center [727, 266] width 144 height 22
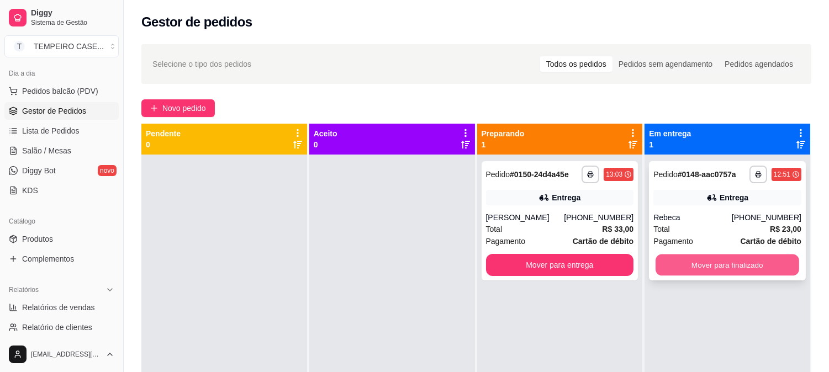
click at [711, 262] on button "Mover para finalizado" at bounding box center [727, 266] width 144 height 22
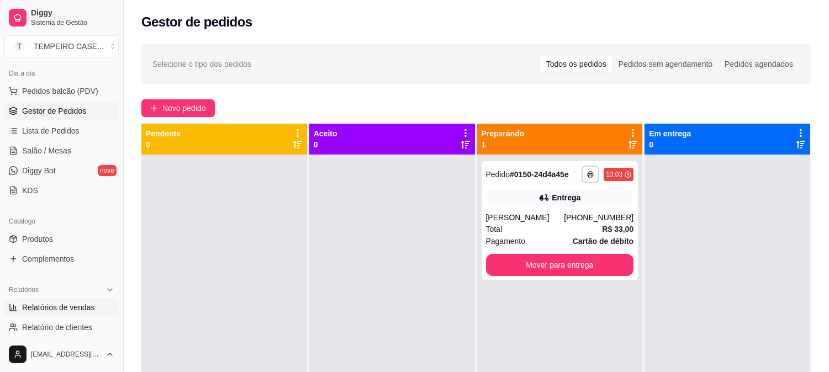
click at [49, 313] on span "Relatórios de vendas" at bounding box center [58, 307] width 73 height 11
select select "ALL"
select select "0"
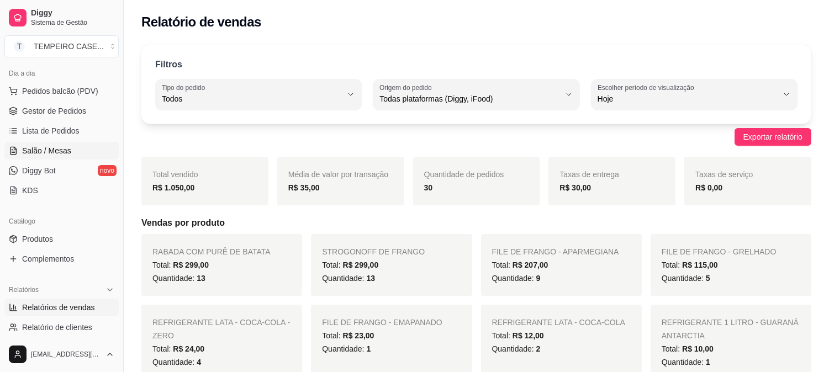
click at [47, 148] on span "Salão / Mesas" at bounding box center [46, 150] width 49 height 11
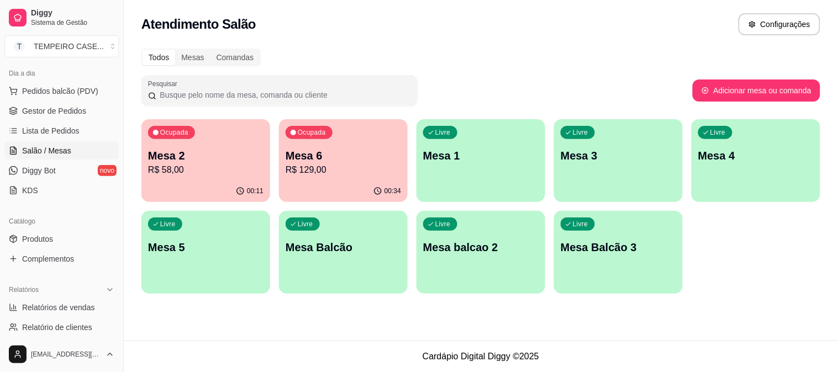
click at [365, 185] on div "00:34" at bounding box center [343, 192] width 129 height 22
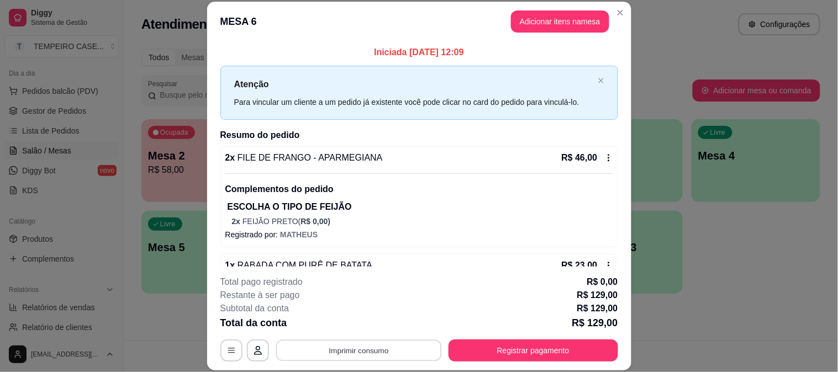
click at [379, 344] on button "Imprimir consumo" at bounding box center [359, 351] width 166 height 22
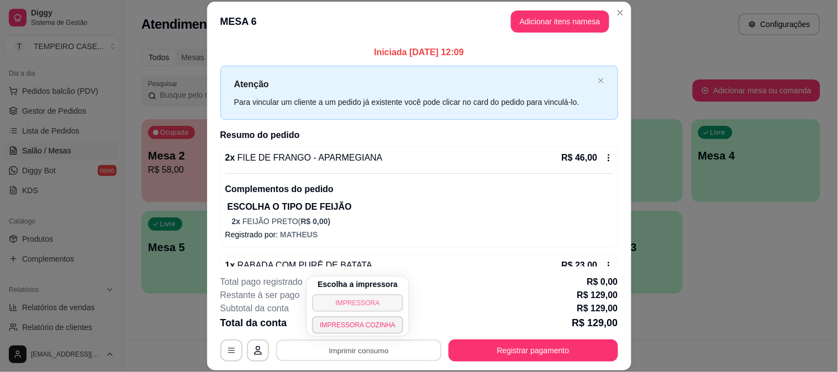
click at [367, 301] on button "IMPRESSORA" at bounding box center [357, 303] width 91 height 18
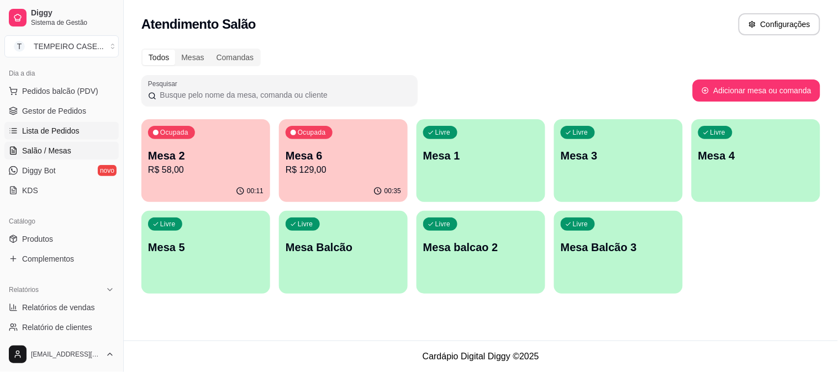
drag, startPoint x: 51, startPoint y: 112, endPoint x: 99, endPoint y: 123, distance: 49.8
click at [50, 112] on span "Gestor de Pedidos" at bounding box center [54, 110] width 64 height 11
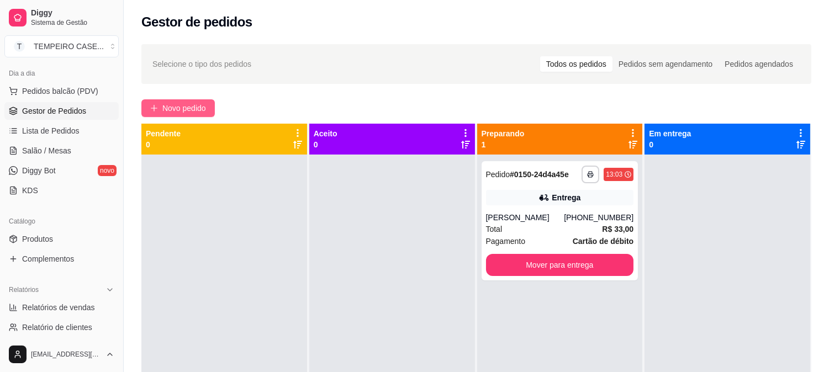
click at [177, 99] on button "Novo pedido" at bounding box center [177, 108] width 73 height 18
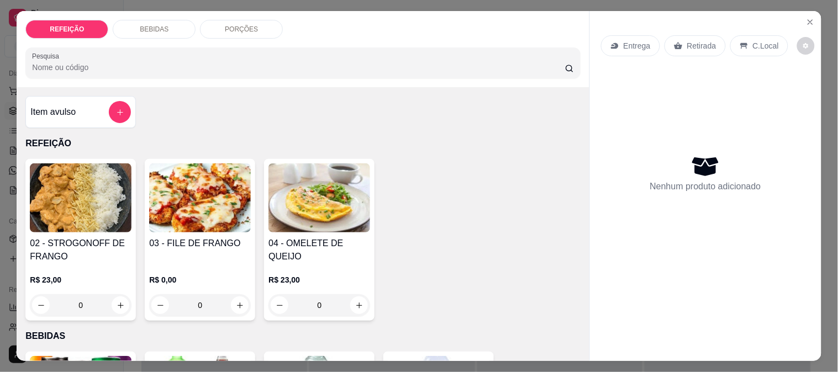
click at [163, 229] on div "03 - FILE DE FRANGO R$ 0,00 0" at bounding box center [200, 240] width 110 height 162
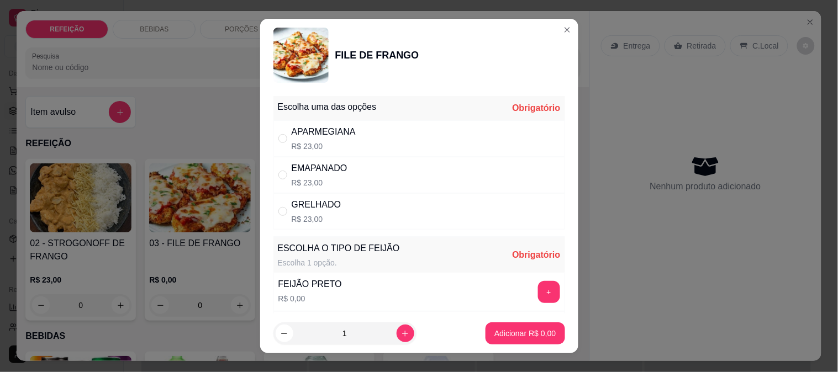
click at [295, 150] on p "R$ 23,00" at bounding box center [324, 146] width 64 height 11
radio input "true"
click at [538, 294] on button "+" at bounding box center [549, 292] width 22 height 22
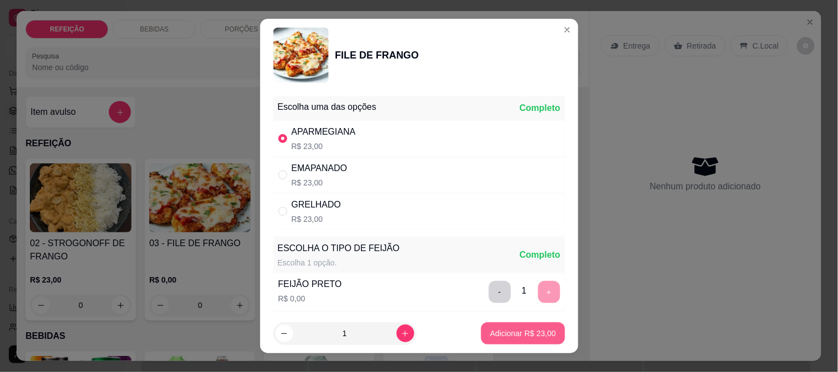
click at [511, 335] on p "Adicionar R$ 23,00" at bounding box center [523, 333] width 66 height 11
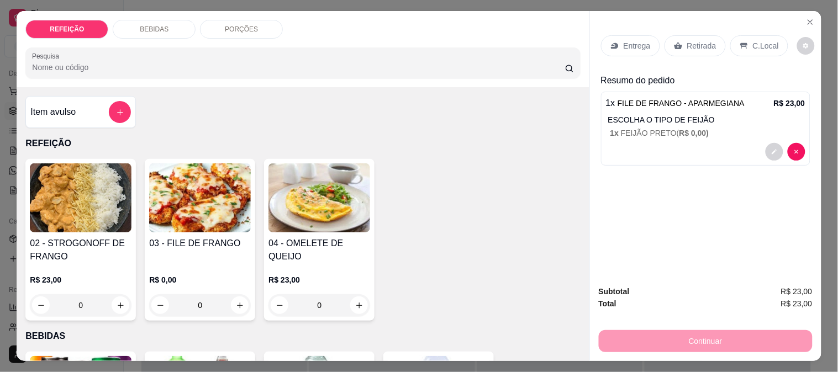
click at [674, 43] on icon at bounding box center [678, 46] width 8 height 7
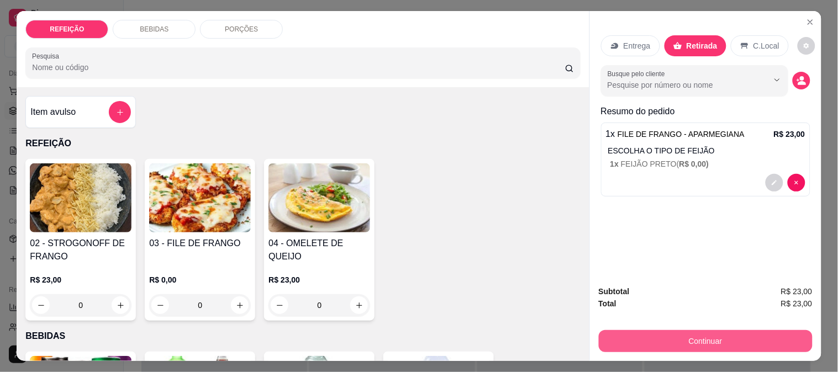
click at [661, 341] on button "Continuar" at bounding box center [706, 341] width 214 height 22
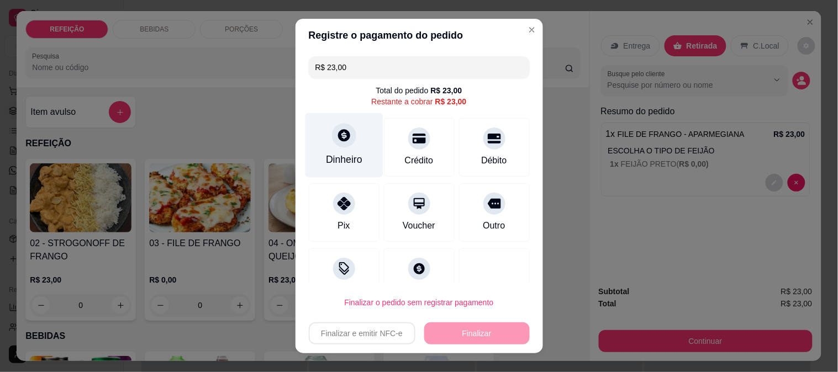
click at [350, 158] on div "Dinheiro" at bounding box center [344, 159] width 36 height 14
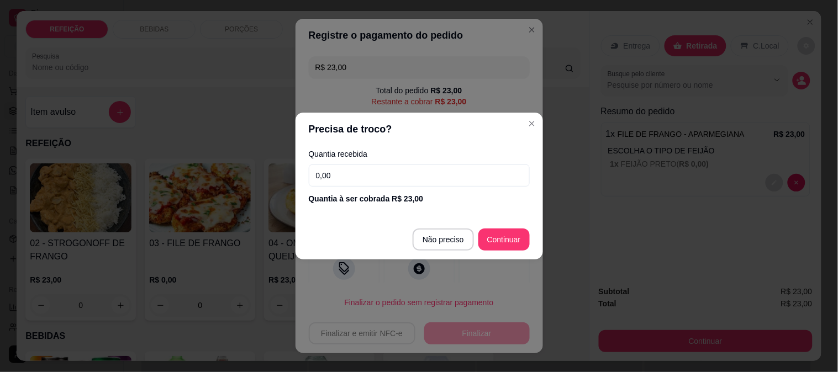
drag, startPoint x: 200, startPoint y: 174, endPoint x: 158, endPoint y: 174, distance: 42.0
click at [158, 174] on div "Precisa de troco? Quantia recebida 0,00 Quantia à ser cobrada R$ 23,00 Não prec…" at bounding box center [419, 186] width 838 height 372
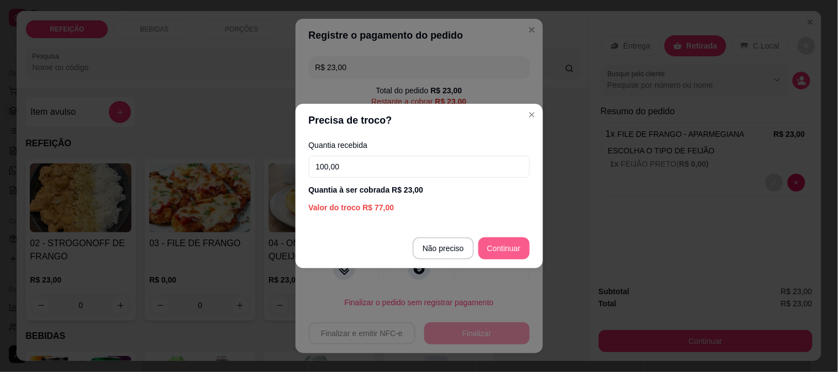
type input "100,00"
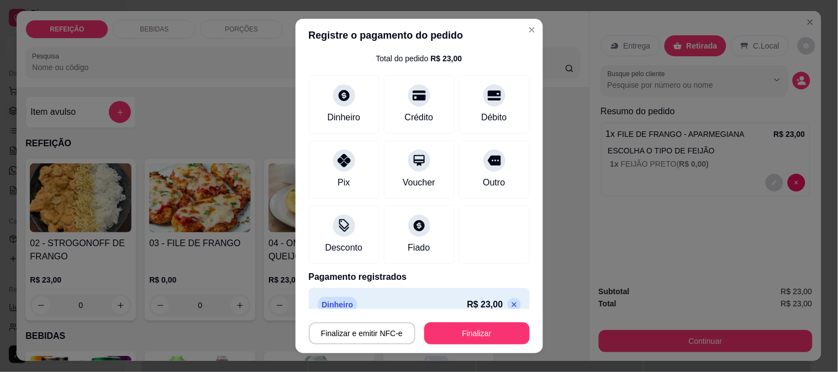
scroll to position [47, 0]
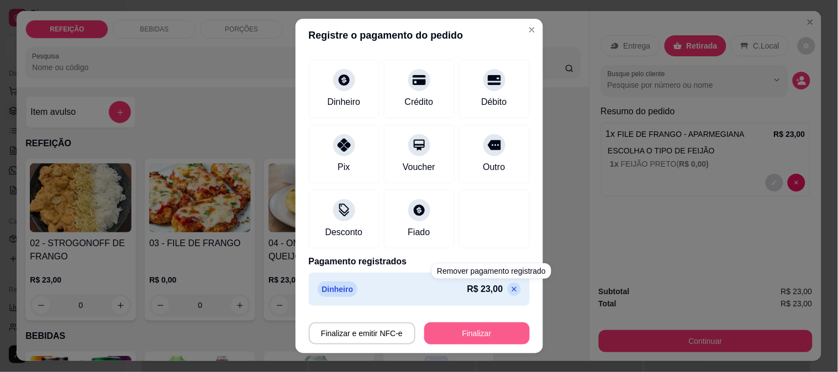
click at [477, 331] on button "Finalizar" at bounding box center [476, 333] width 105 height 22
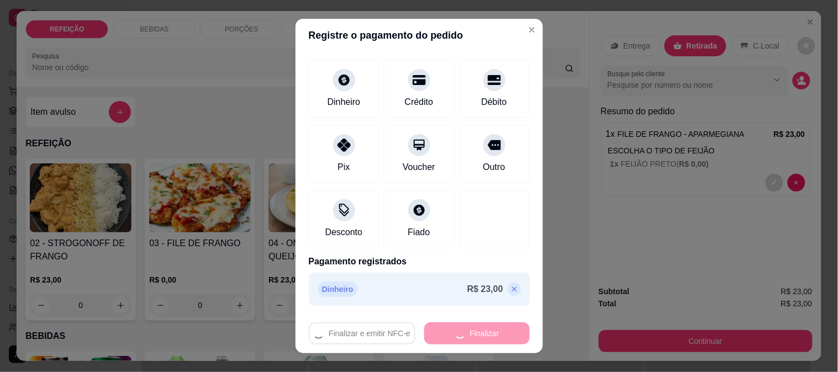
type input "-R$ 23,00"
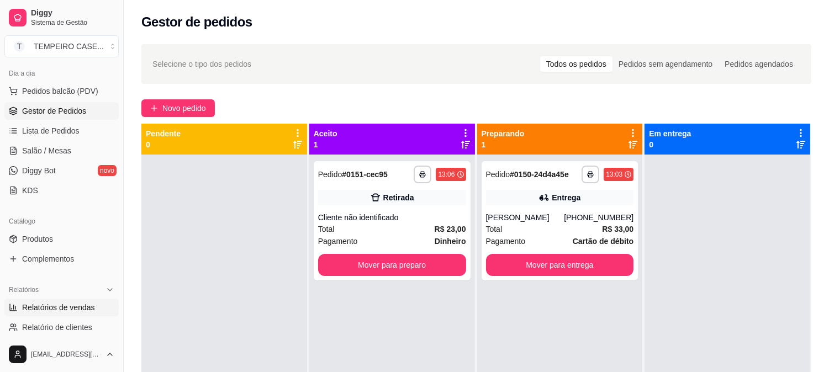
click at [56, 313] on link "Relatórios de vendas" at bounding box center [61, 308] width 114 height 18
select select "ALL"
select select "0"
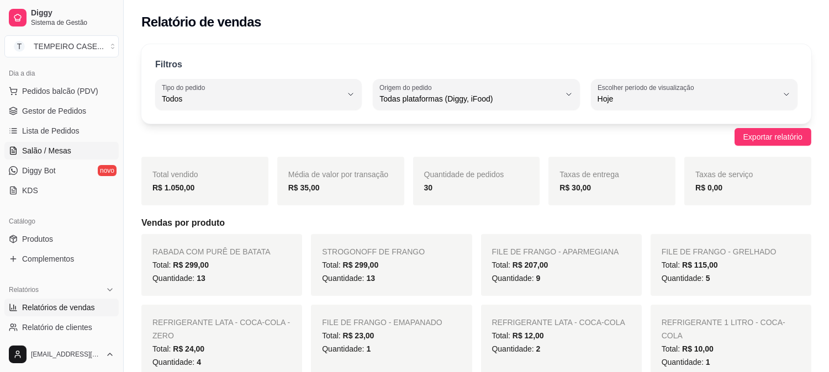
click at [64, 152] on span "Salão / Mesas" at bounding box center [46, 150] width 49 height 11
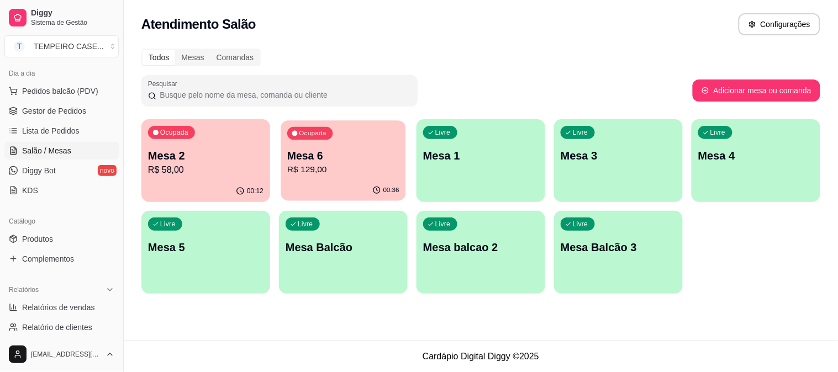
click at [363, 162] on div "Mesa 6 R$ 129,00" at bounding box center [343, 163] width 112 height 28
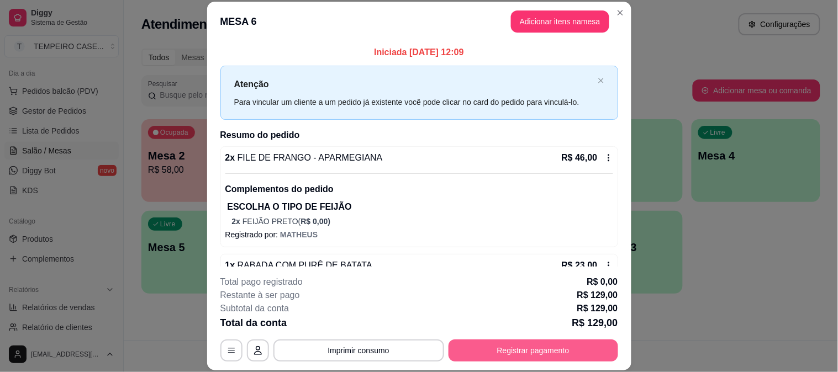
click at [542, 353] on button "Registrar pagamento" at bounding box center [533, 351] width 170 height 22
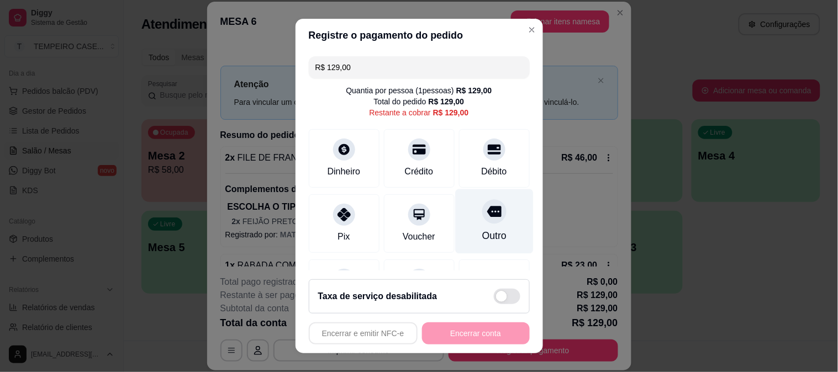
drag, startPoint x: 404, startPoint y: 151, endPoint x: 445, endPoint y: 208, distance: 69.7
click at [413, 152] on icon at bounding box center [419, 149] width 13 height 13
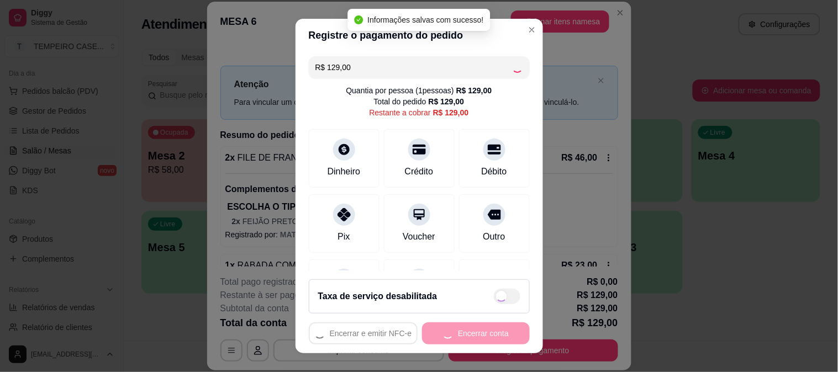
type input "R$ 0,00"
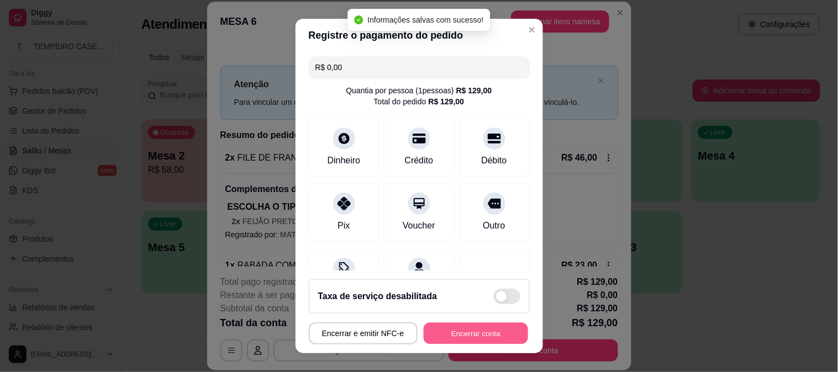
click at [486, 334] on button "Encerrar conta" at bounding box center [476, 334] width 104 height 22
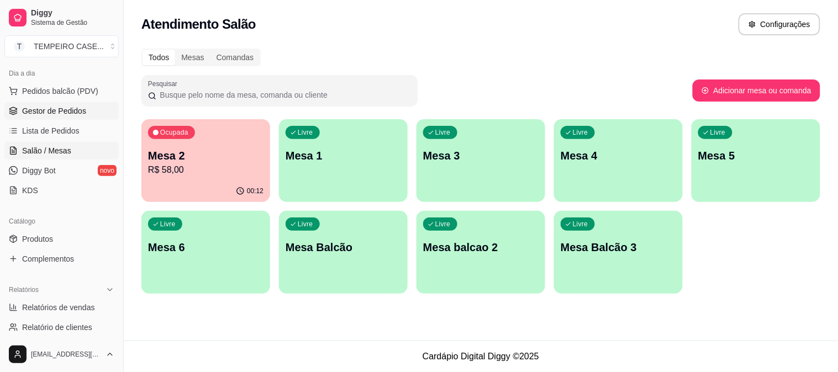
click at [31, 109] on span "Gestor de Pedidos" at bounding box center [54, 110] width 64 height 11
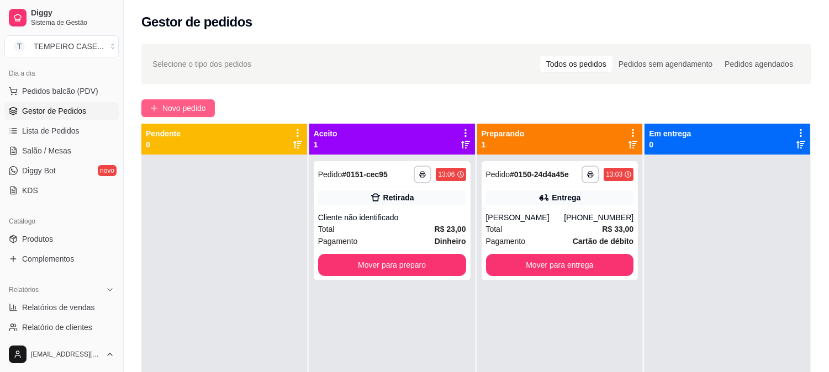
click at [197, 107] on span "Novo pedido" at bounding box center [184, 108] width 44 height 12
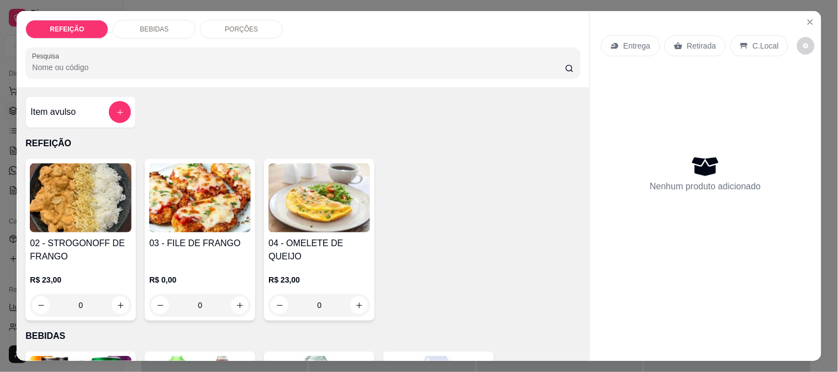
click at [641, 40] on p "Entrega" at bounding box center [636, 45] width 27 height 11
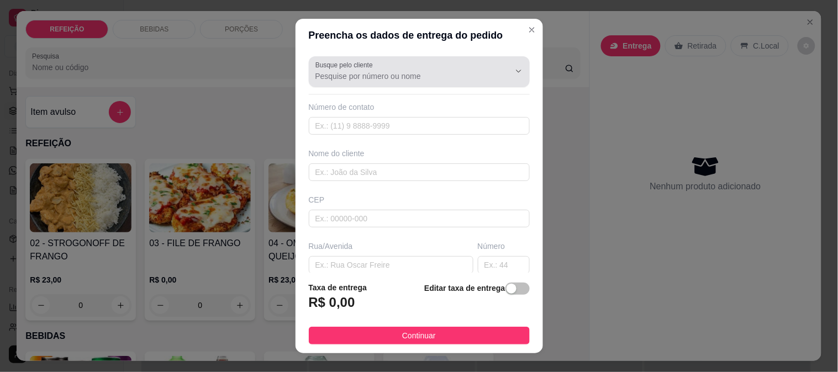
click at [388, 76] on input "Busque pelo cliente" at bounding box center [403, 76] width 177 height 11
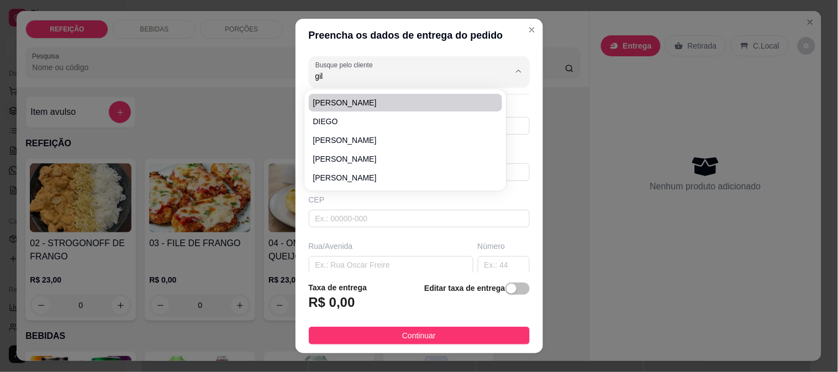
click at [346, 103] on span "[PERSON_NAME]" at bounding box center [400, 102] width 174 height 11
type input "[PERSON_NAME]"
type input "8185664525"
type input "[PERSON_NAME]"
type input "Atrás da creche"
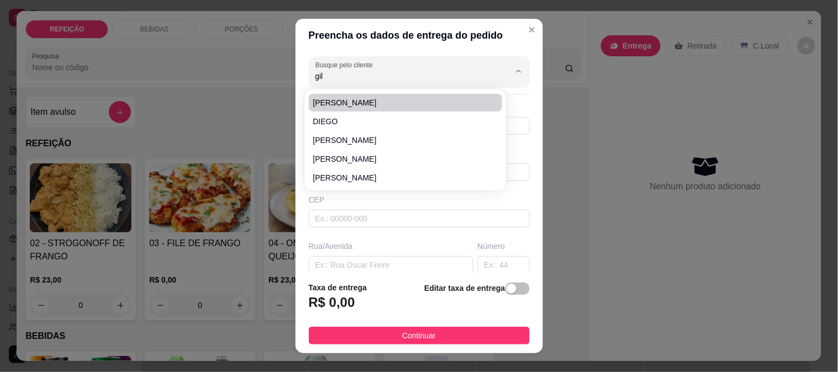
type input "IPOJUCA"
type input "No condomínio de seu marcos"
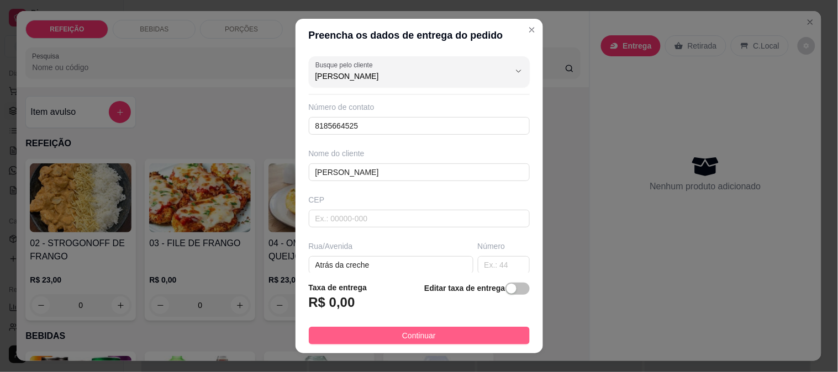
type input "[PERSON_NAME]"
click at [412, 339] on span "Continuar" at bounding box center [419, 336] width 34 height 12
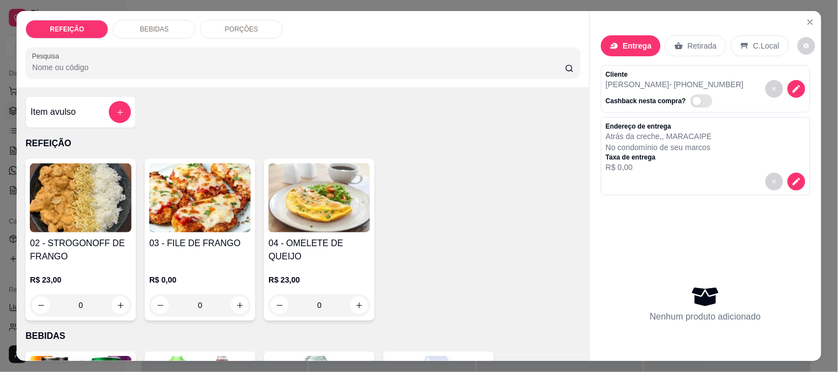
click at [214, 258] on div "03 - FILE DE FRANGO" at bounding box center [200, 250] width 102 height 27
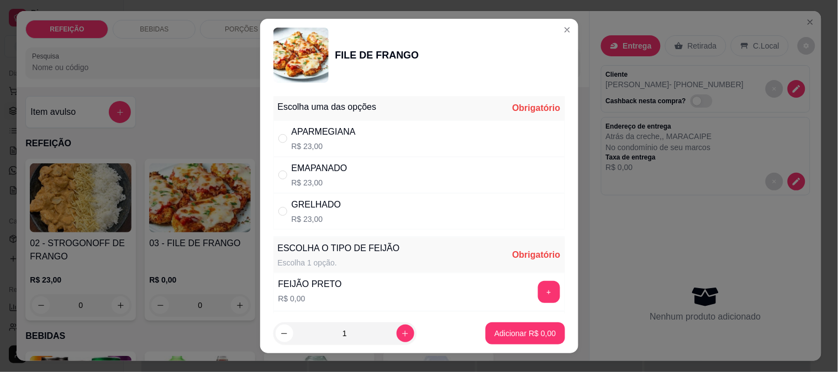
click at [354, 141] on div "APARMEGIANA R$ 23,00" at bounding box center [419, 138] width 292 height 36
radio input "true"
click at [533, 291] on div "+" at bounding box center [548, 292] width 31 height 22
click at [538, 290] on button "+" at bounding box center [549, 292] width 22 height 22
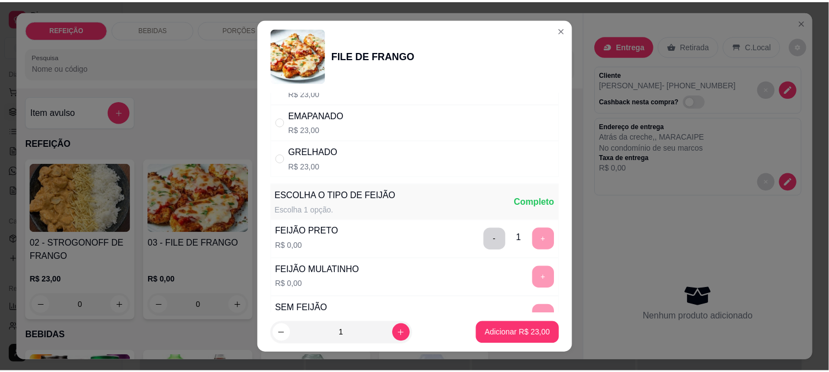
scroll to position [158, 0]
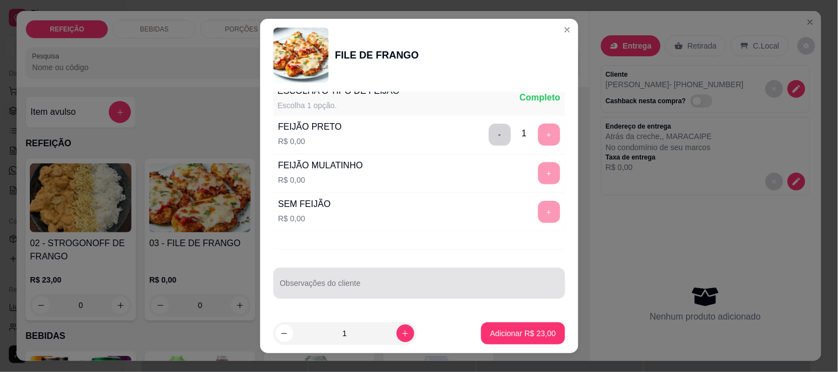
click at [327, 285] on input "Observações do cliente" at bounding box center [419, 287] width 278 height 11
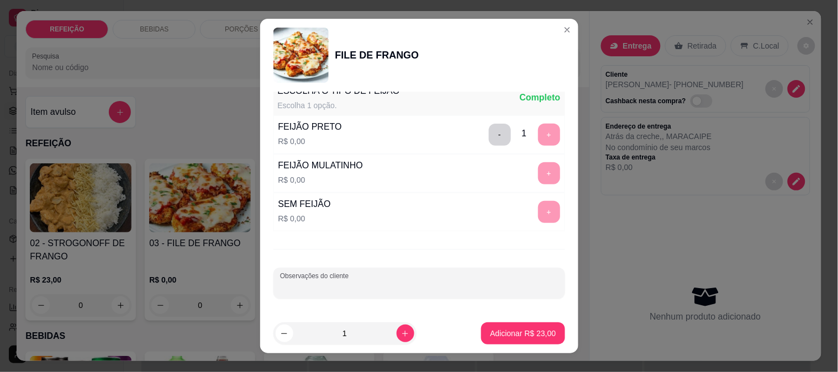
click at [327, 286] on input "Observações do cliente" at bounding box center [419, 287] width 278 height 11
type input "s"
type input "SEM ARROZ"
click at [505, 334] on p "Adicionar R$ 23,00" at bounding box center [523, 333] width 66 height 11
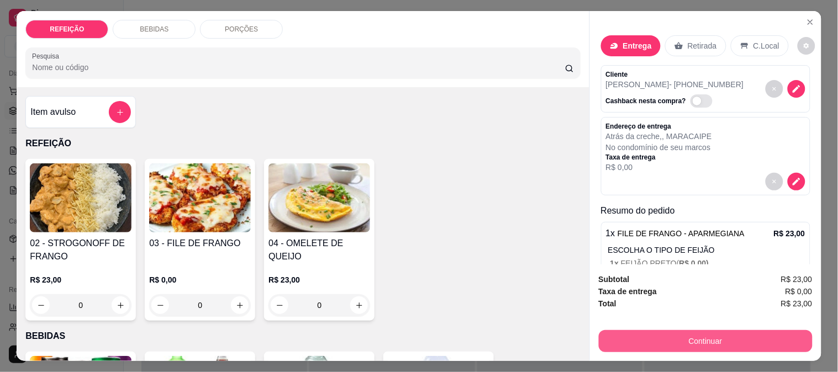
click at [710, 340] on button "Continuar" at bounding box center [706, 341] width 214 height 22
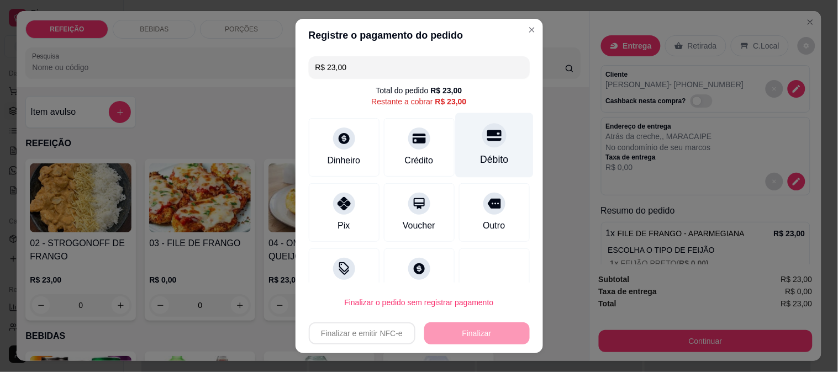
click at [494, 144] on div "Débito" at bounding box center [494, 145] width 78 height 65
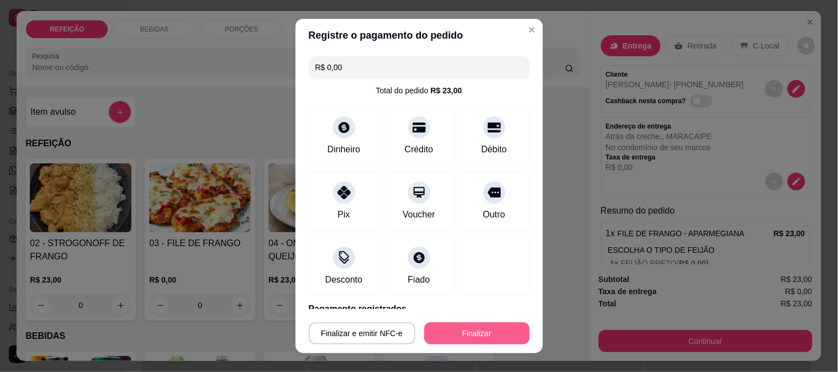
click at [479, 330] on button "Finalizar" at bounding box center [476, 333] width 105 height 22
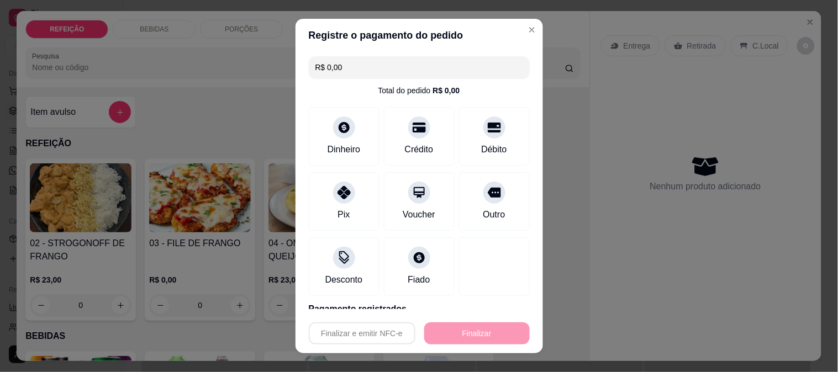
type input "-R$ 23,00"
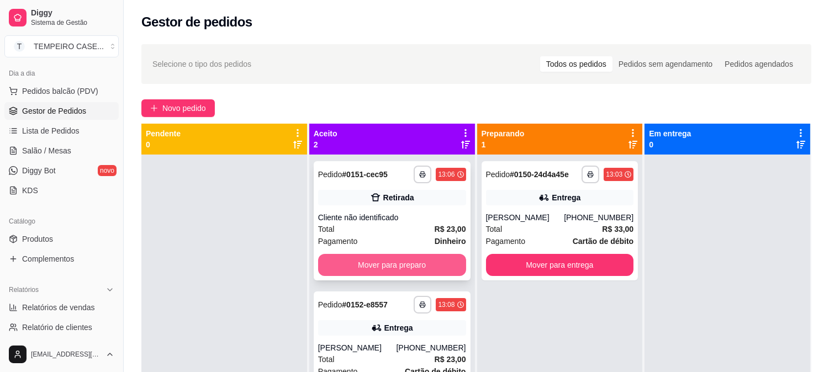
click at [371, 265] on button "Mover para preparo" at bounding box center [392, 265] width 148 height 22
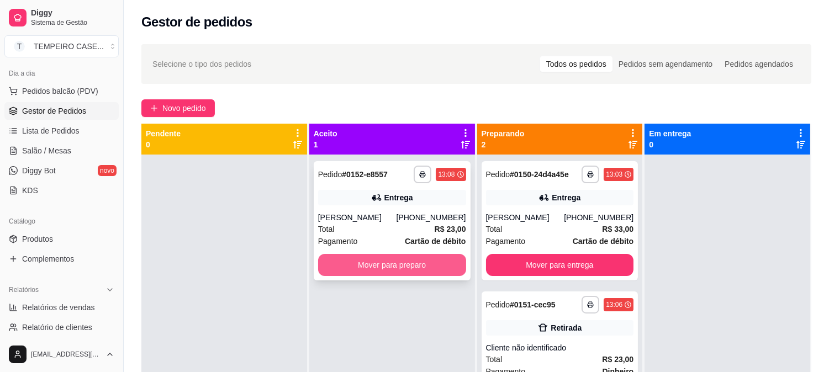
click at [410, 268] on button "Mover para preparo" at bounding box center [392, 265] width 148 height 22
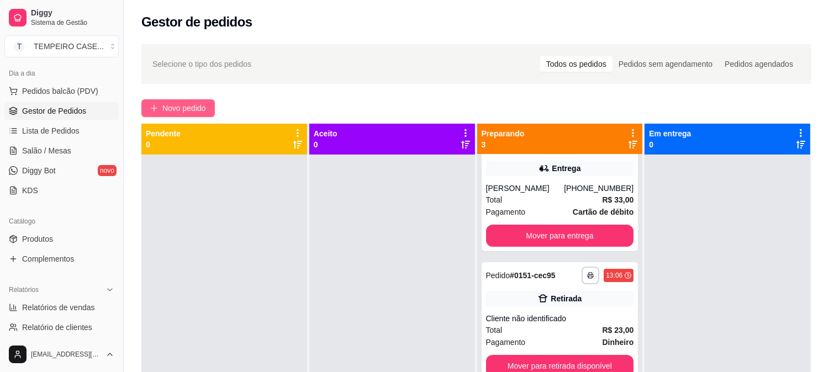
click at [186, 108] on span "Novo pedido" at bounding box center [184, 108] width 44 height 12
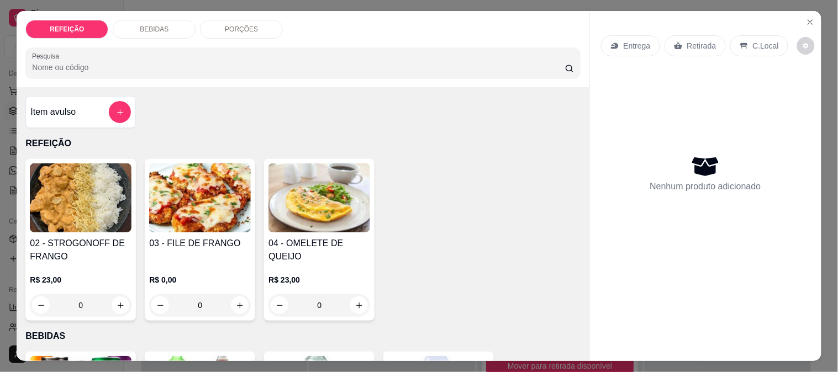
click at [91, 218] on img at bounding box center [81, 197] width 102 height 69
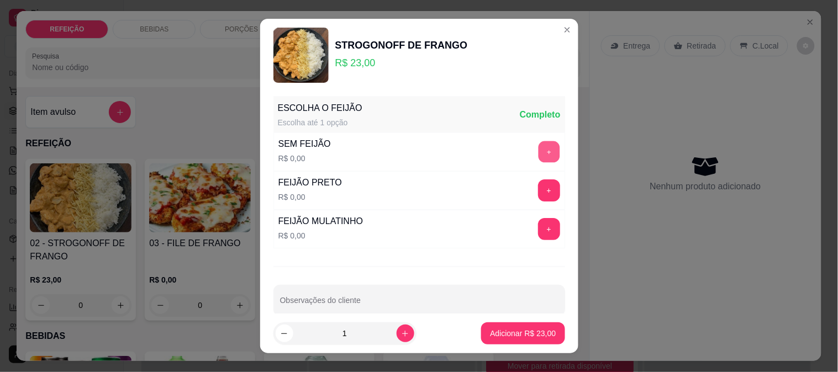
click at [538, 148] on button "+" at bounding box center [549, 152] width 22 height 22
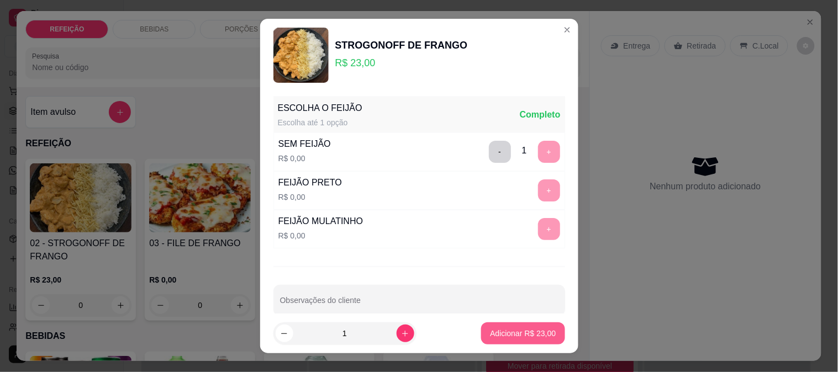
click at [507, 334] on p "Adicionar R$ 23,00" at bounding box center [523, 333] width 66 height 11
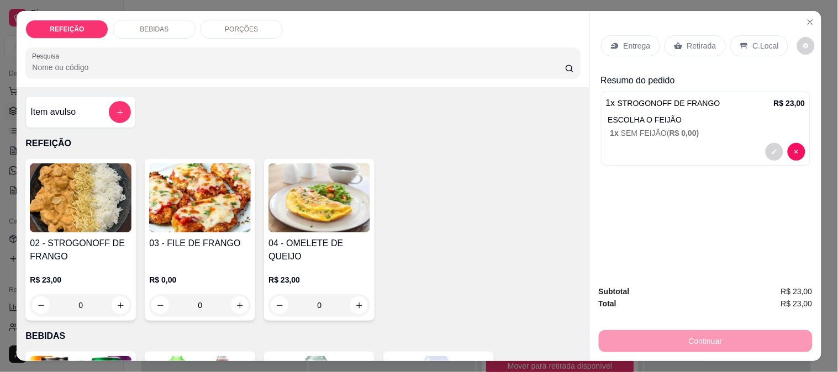
click at [674, 43] on icon at bounding box center [678, 46] width 8 height 7
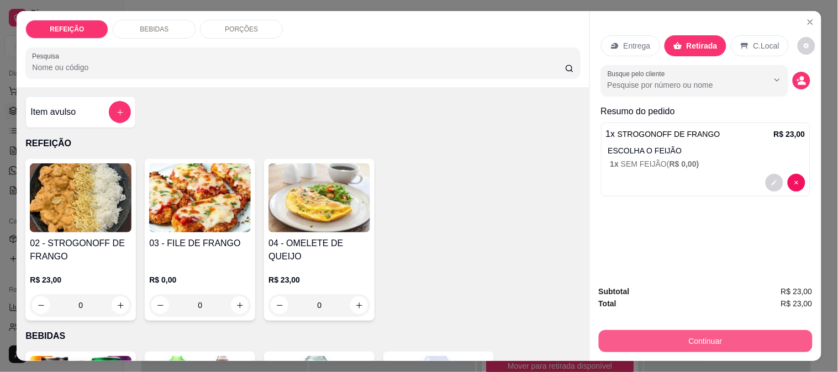
click at [670, 332] on button "Continuar" at bounding box center [706, 341] width 214 height 22
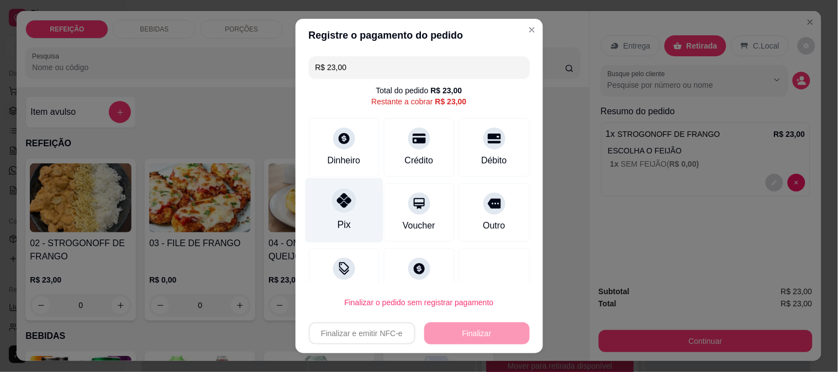
click at [353, 207] on div "Pix" at bounding box center [344, 210] width 78 height 65
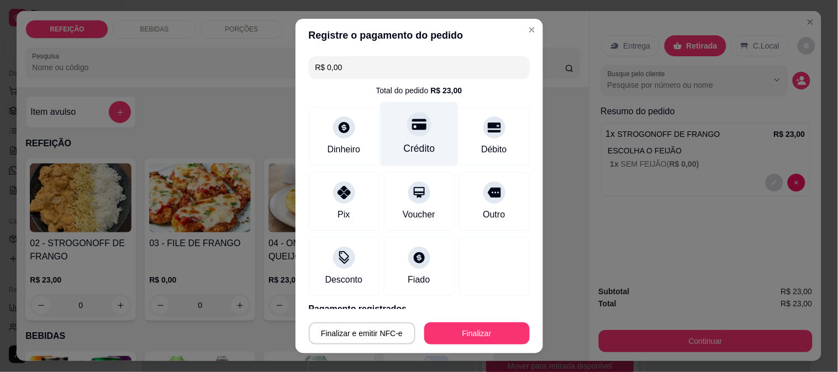
click at [416, 142] on div "Crédito" at bounding box center [418, 148] width 31 height 14
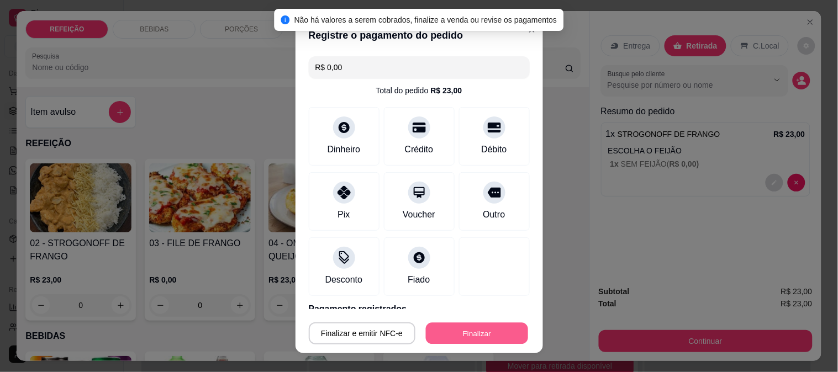
click at [469, 335] on button "Finalizar" at bounding box center [477, 334] width 102 height 22
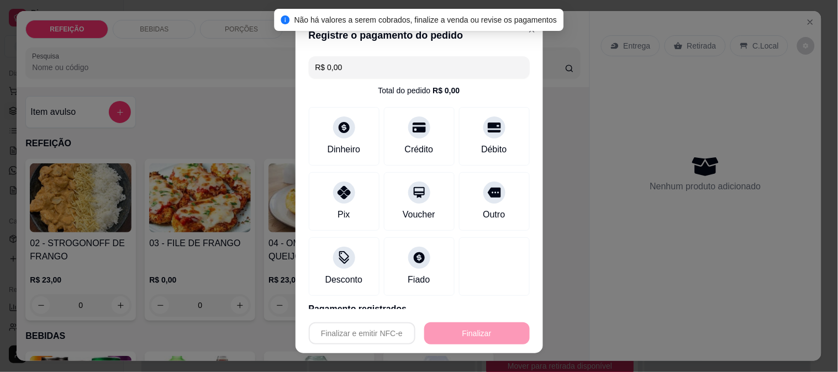
type input "-R$ 23,00"
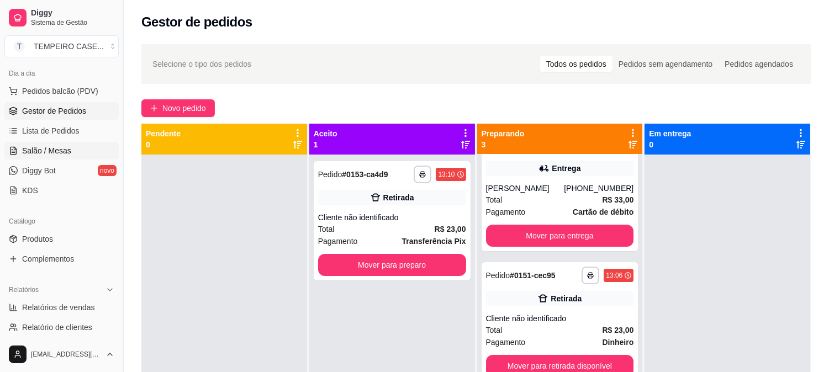
click at [60, 147] on span "Salão / Mesas" at bounding box center [46, 150] width 49 height 11
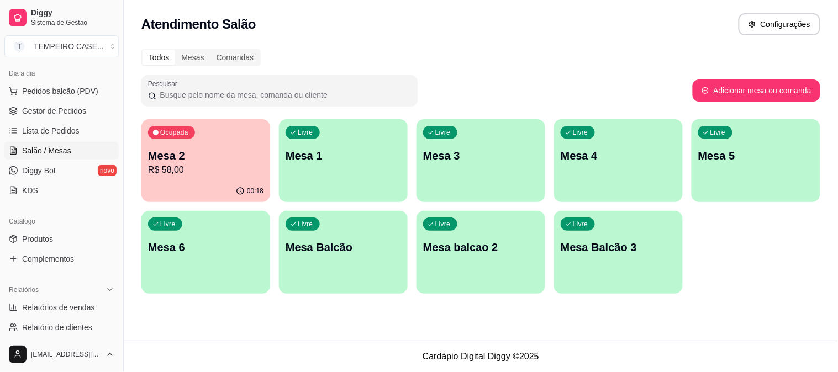
click at [354, 156] on p "Mesa 1" at bounding box center [342, 155] width 115 height 15
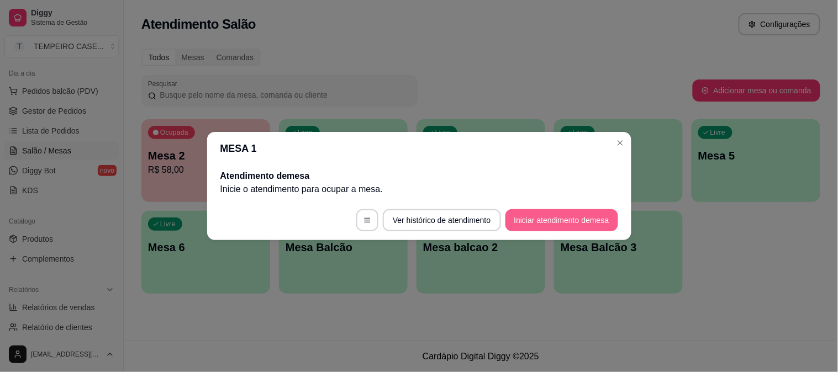
click at [587, 209] on button "Iniciar atendimento de mesa" at bounding box center [561, 220] width 113 height 22
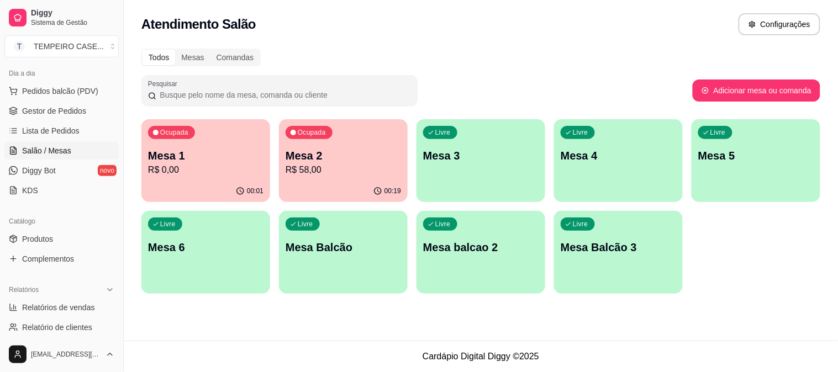
click at [2, 105] on div "Dia a dia Pedidos balcão (PDV) Gestor de Pedidos Lista de Pedidos Salão / Mesas…" at bounding box center [61, 132] width 123 height 144
drag, startPoint x: 35, startPoint y: 110, endPoint x: 115, endPoint y: 119, distance: 80.6
click at [35, 110] on span "Gestor de Pedidos" at bounding box center [54, 110] width 64 height 11
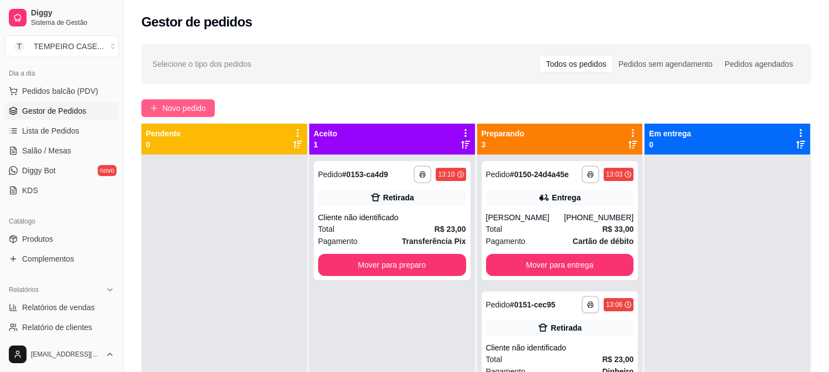
click at [205, 108] on span "Novo pedido" at bounding box center [184, 108] width 44 height 12
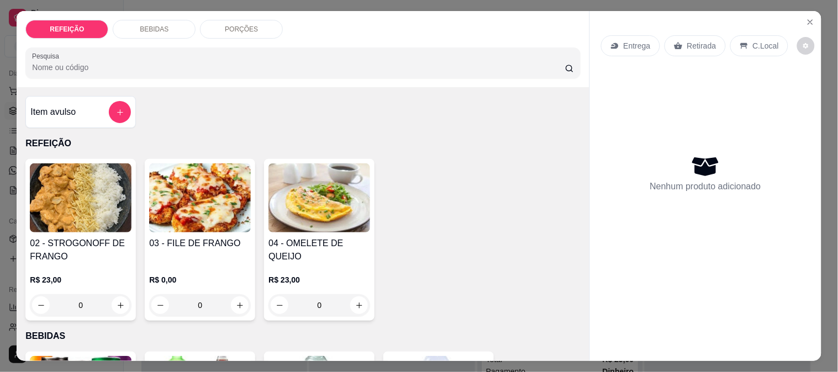
click at [194, 199] on img at bounding box center [200, 197] width 102 height 69
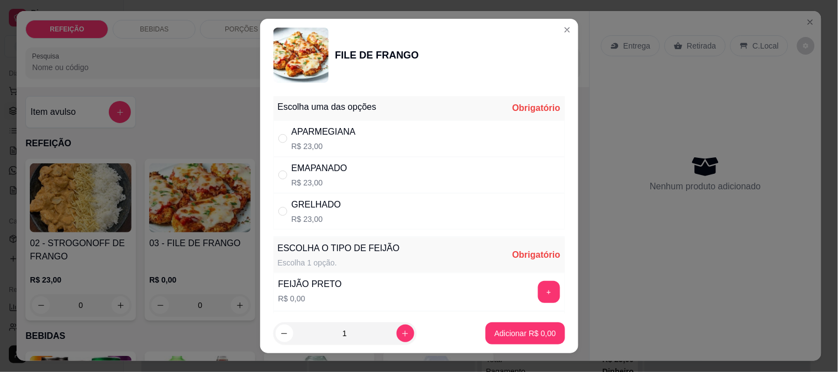
click at [475, 136] on div "APARMEGIANA R$ 23,00" at bounding box center [419, 138] width 292 height 36
radio input "true"
click at [538, 289] on button "+" at bounding box center [549, 292] width 22 height 22
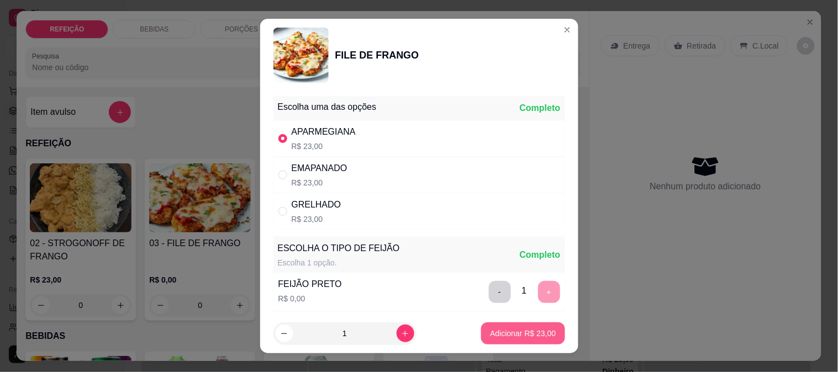
click at [522, 327] on button "Adicionar R$ 23,00" at bounding box center [522, 333] width 83 height 22
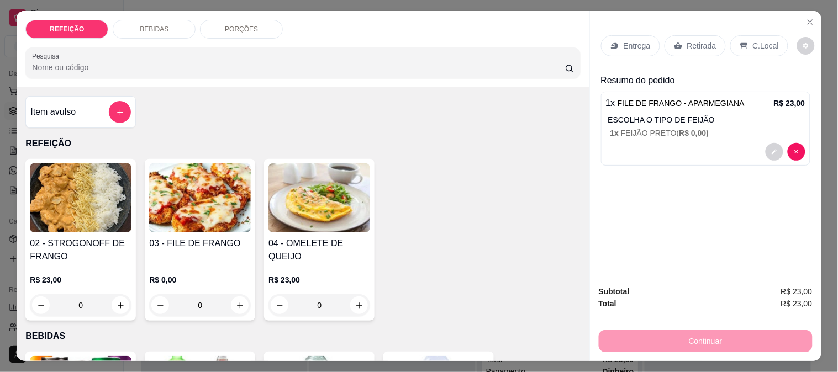
click at [635, 43] on p "Entrega" at bounding box center [636, 45] width 27 height 11
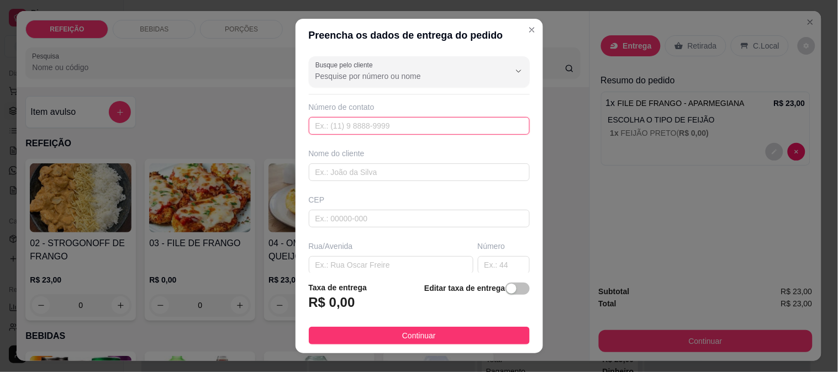
click at [388, 126] on input "text" at bounding box center [419, 126] width 221 height 18
paste input "[PHONE_NUMBER]"
type input "[PHONE_NUMBER]"
click at [346, 184] on div "Busque pelo cliente Número de contato [PHONE_NUMBER] Nome do cliente CEP Rua/[G…" at bounding box center [418, 162] width 247 height 221
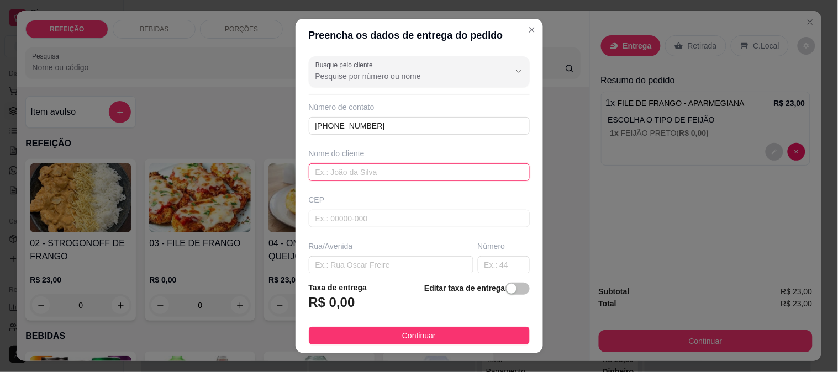
click at [345, 171] on input "text" at bounding box center [419, 172] width 221 height 18
paste input "Wellgton [PERSON_NAME]"
type input "Wellgton [PERSON_NAME]"
click at [371, 260] on input "text" at bounding box center [391, 265] width 165 height 18
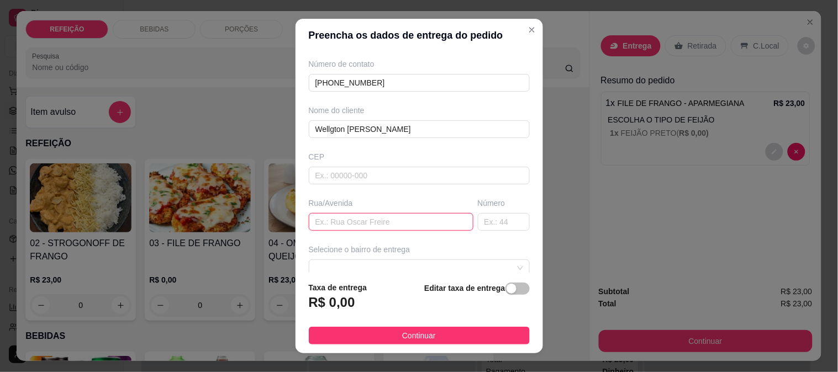
scroll to position [61, 0]
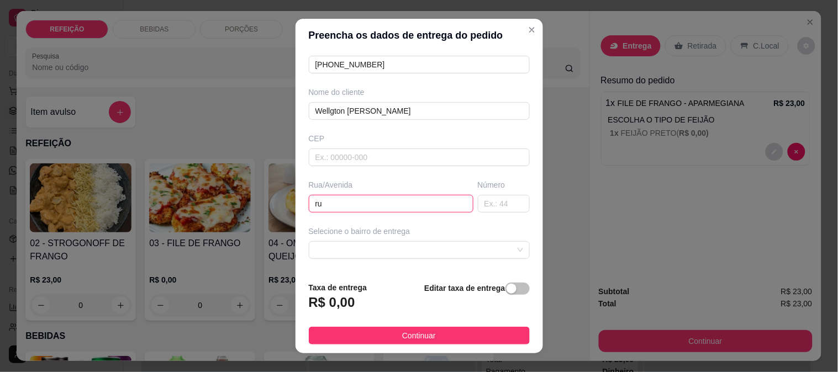
type input "r"
drag, startPoint x: 278, startPoint y: 203, endPoint x: 266, endPoint y: 204, distance: 12.2
click at [269, 203] on div "Preencha os dados de entrega do pedido Busque pelo cliente Número de contato [P…" at bounding box center [419, 186] width 838 height 372
paste input ". Pescador Epitacio Arcebispo Chalaça, 3-65"
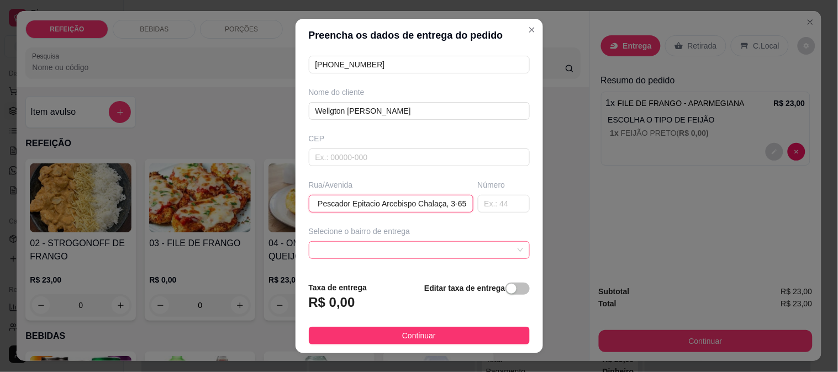
click at [343, 247] on span at bounding box center [419, 250] width 208 height 17
type input "R. Pescador Epitacio Arcebispo Chalaça, 3-65"
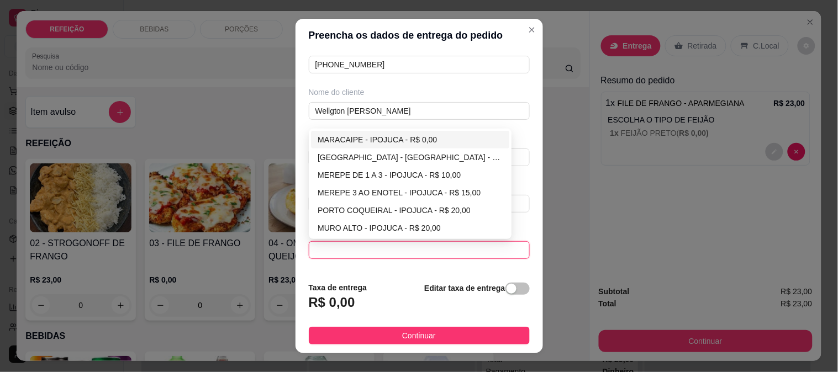
scroll to position [0, 0]
click at [363, 140] on div "MARACAIPE - IPOJUCA - R$ 0,00" at bounding box center [410, 140] width 185 height 12
type input "IPOJUCA"
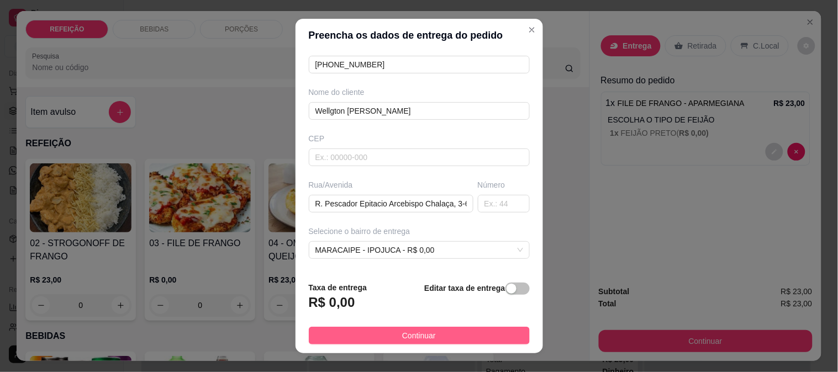
click at [380, 329] on button "Continuar" at bounding box center [419, 336] width 221 height 18
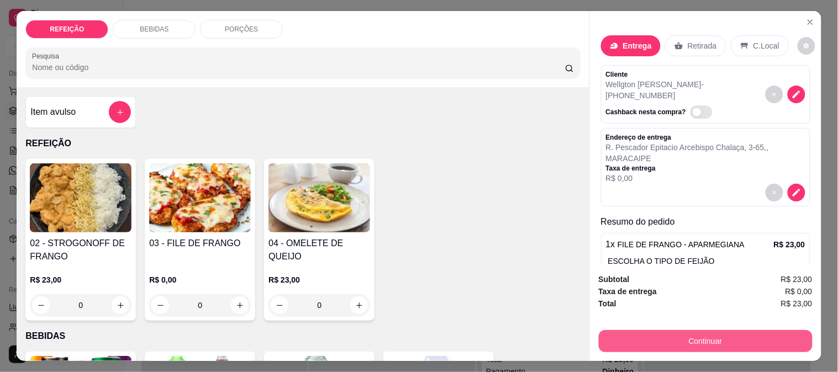
click at [674, 341] on button "Continuar" at bounding box center [706, 341] width 214 height 22
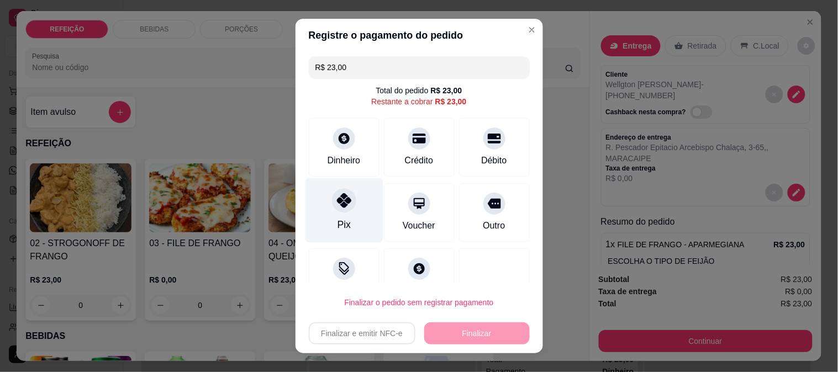
click at [337, 221] on div "Pix" at bounding box center [343, 225] width 13 height 14
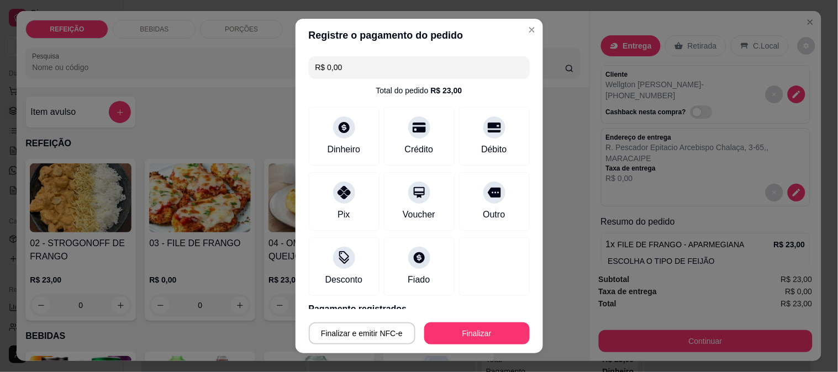
click at [448, 331] on button "Finalizar" at bounding box center [476, 333] width 105 height 22
type input "-R$ 23,00"
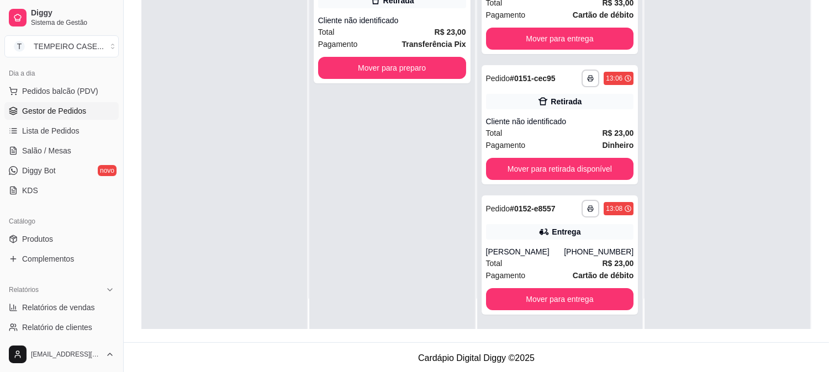
scroll to position [168, 0]
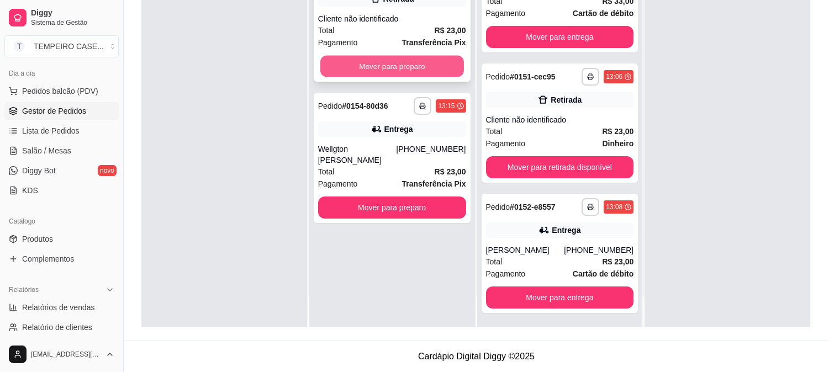
click at [412, 66] on button "Mover para preparo" at bounding box center [392, 67] width 144 height 22
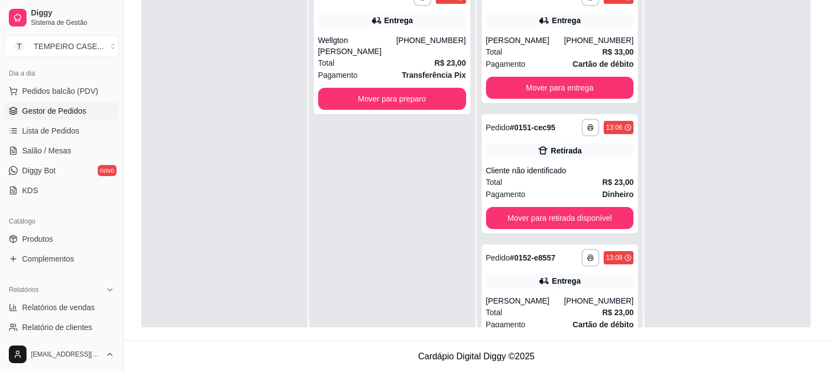
scroll to position [0, 0]
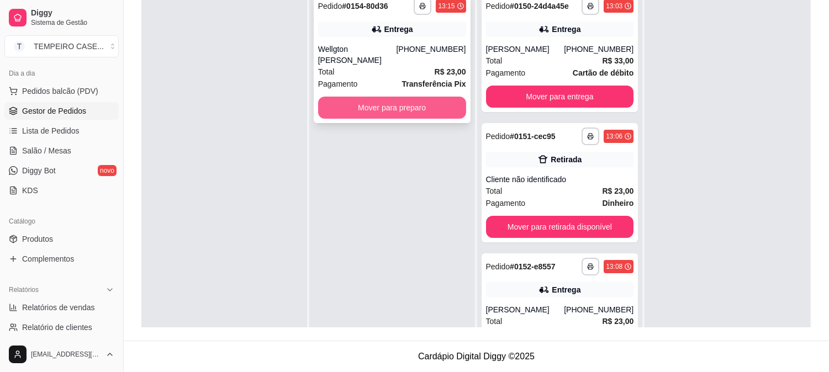
click at [414, 98] on button "Mover para preparo" at bounding box center [392, 108] width 148 height 22
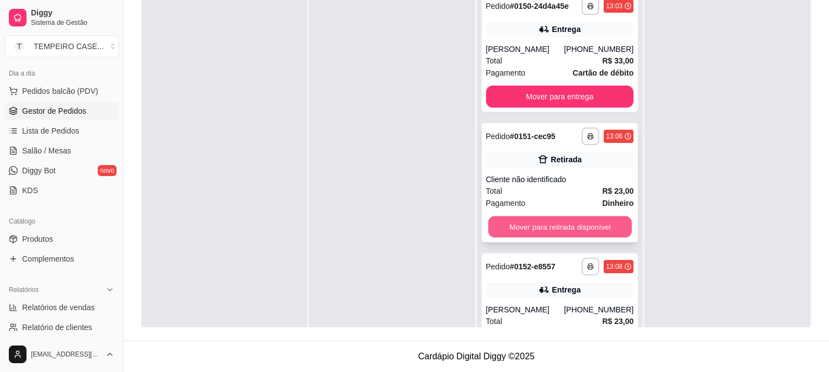
click at [530, 226] on button "Mover para retirada disponível" at bounding box center [560, 227] width 144 height 22
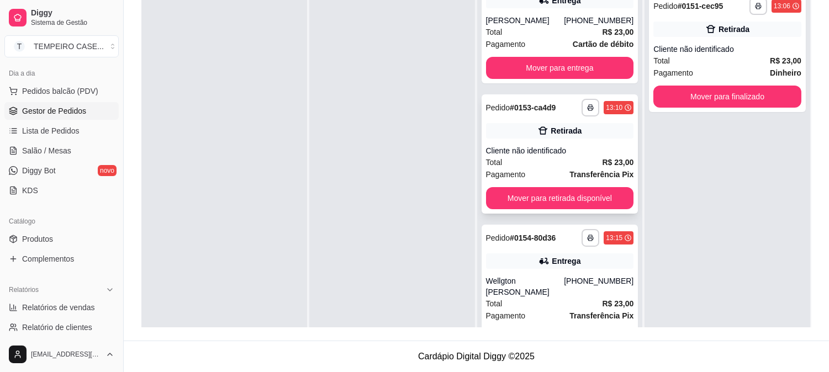
click at [550, 205] on button "Mover para retirada disponível" at bounding box center [560, 198] width 148 height 22
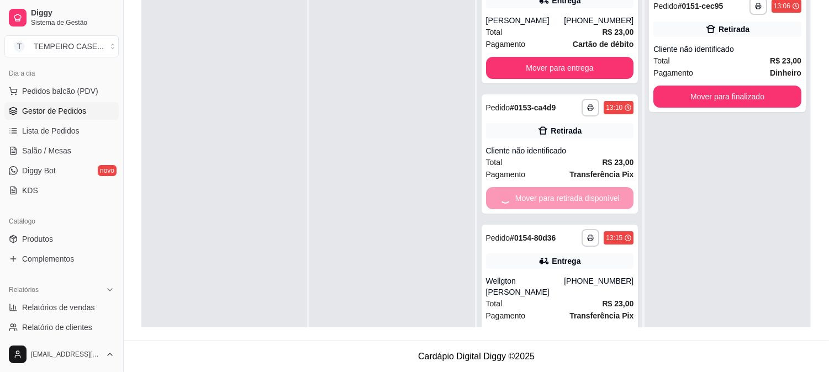
scroll to position [29, 0]
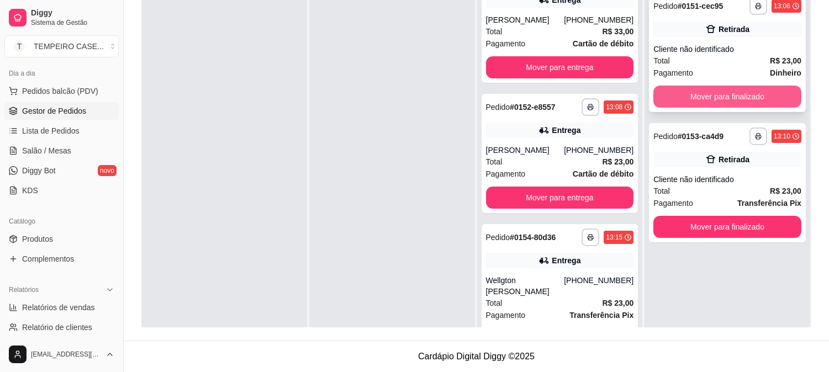
click at [717, 100] on button "Mover para finalizado" at bounding box center [727, 97] width 148 height 22
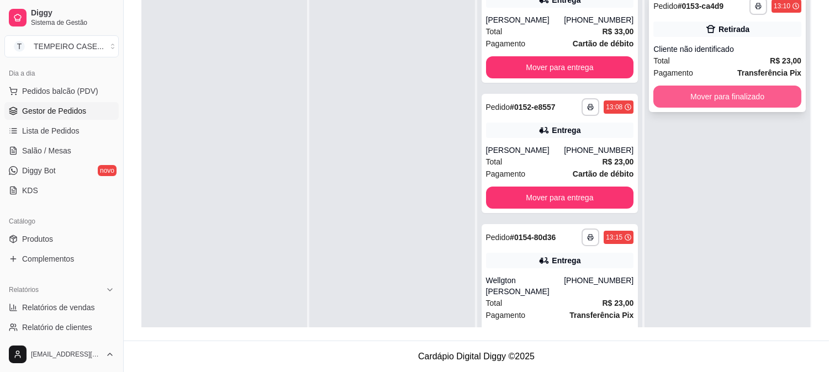
click at [718, 101] on button "Mover para finalizado" at bounding box center [727, 97] width 148 height 22
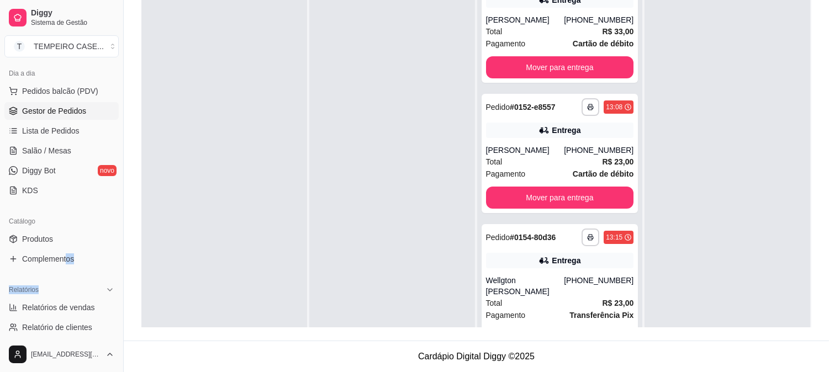
drag, startPoint x: 56, startPoint y: 319, endPoint x: 63, endPoint y: 210, distance: 109.0
click at [65, 230] on div "Loja aberta Plano Customizado até 02/09 Acesso Rápido Dashboard Dia a dia Pedid…" at bounding box center [61, 199] width 123 height 275
click at [51, 156] on link "Salão / Mesas" at bounding box center [61, 151] width 114 height 18
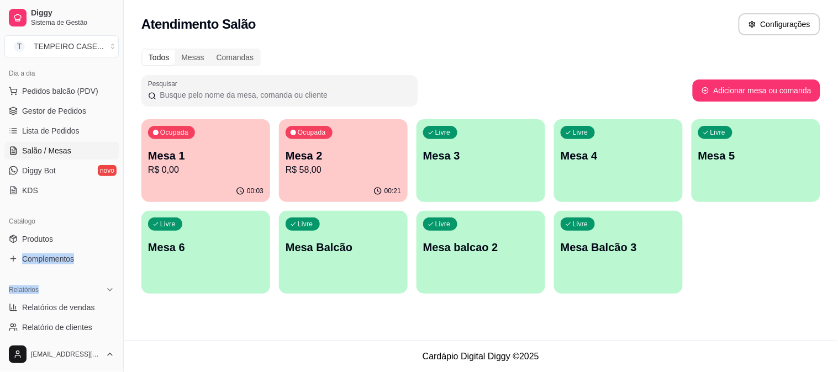
click at [340, 173] on p "R$ 58,00" at bounding box center [342, 169] width 115 height 13
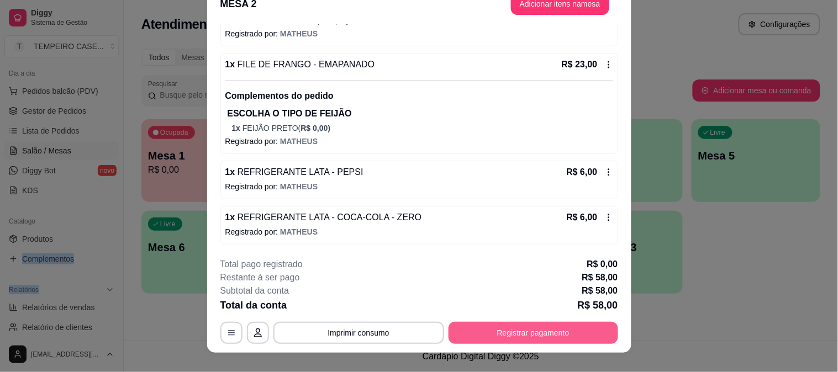
scroll to position [34, 0]
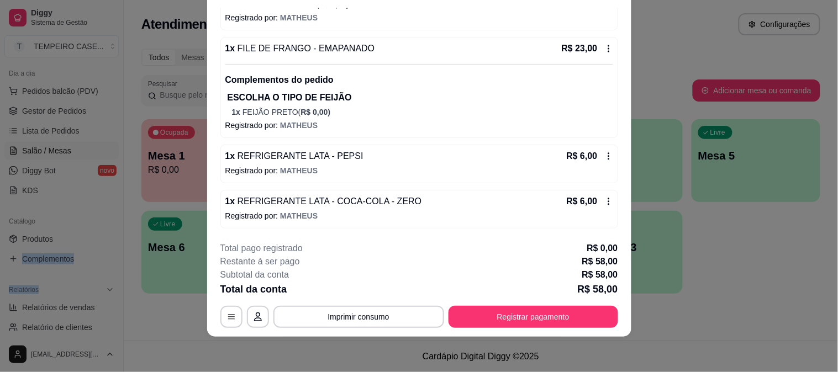
click at [338, 319] on button "Imprimir consumo" at bounding box center [358, 317] width 171 height 22
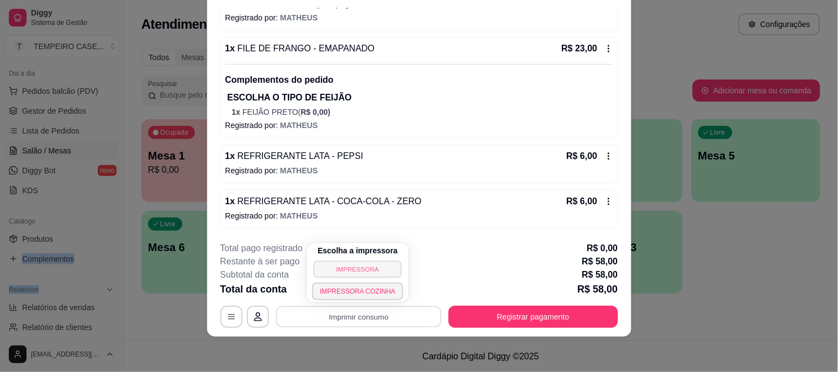
click at [361, 267] on button "IMPRESSORA" at bounding box center [358, 269] width 88 height 17
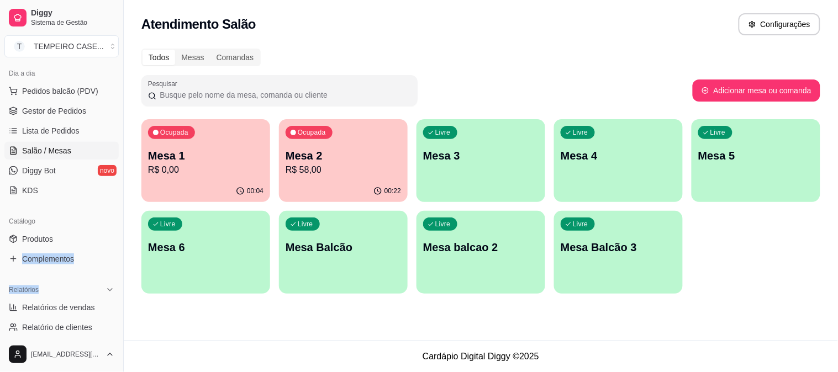
click at [361, 173] on p "R$ 58,00" at bounding box center [342, 169] width 115 height 13
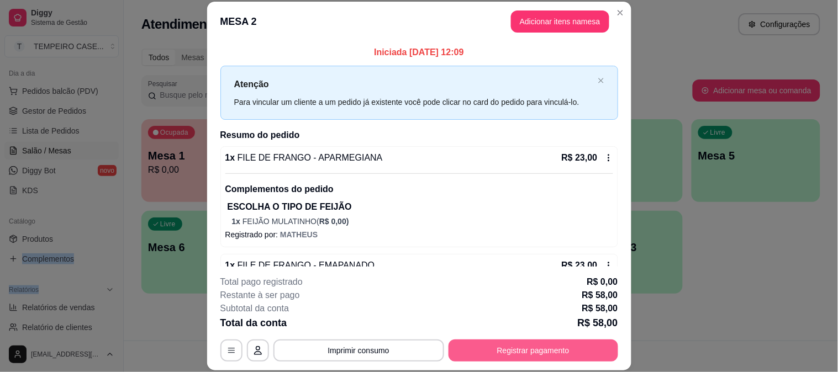
click at [516, 347] on button "Registrar pagamento" at bounding box center [533, 351] width 170 height 22
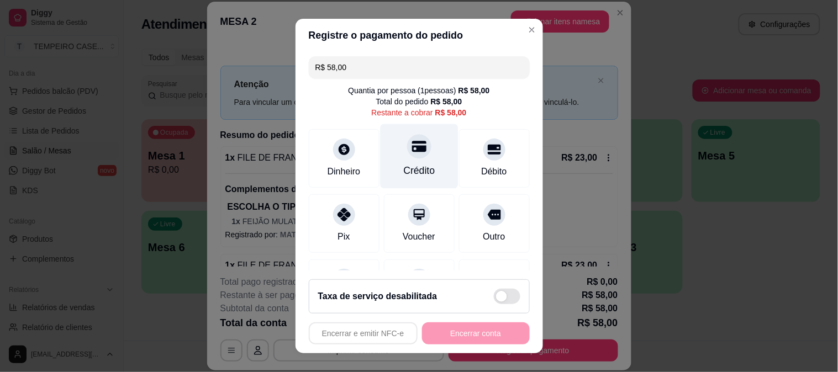
click at [407, 155] on div at bounding box center [419, 146] width 24 height 24
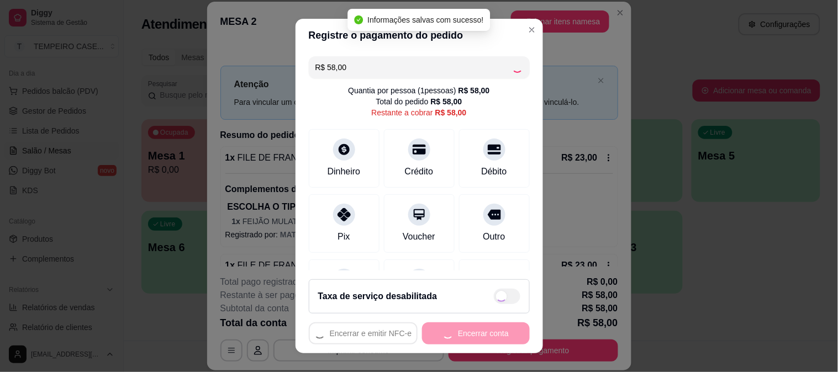
type input "R$ 0,00"
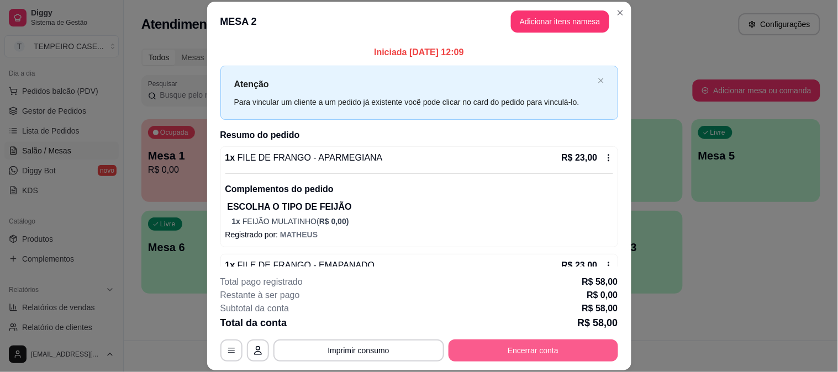
click at [528, 354] on button "Encerrar conta" at bounding box center [533, 351] width 170 height 22
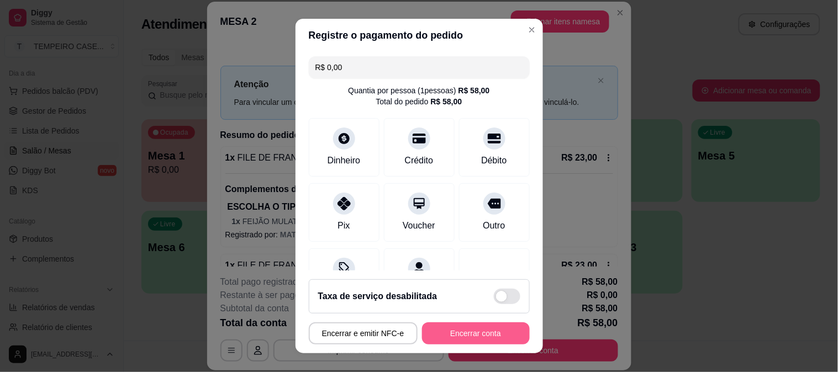
click at [443, 336] on button "Encerrar conta" at bounding box center [476, 333] width 108 height 22
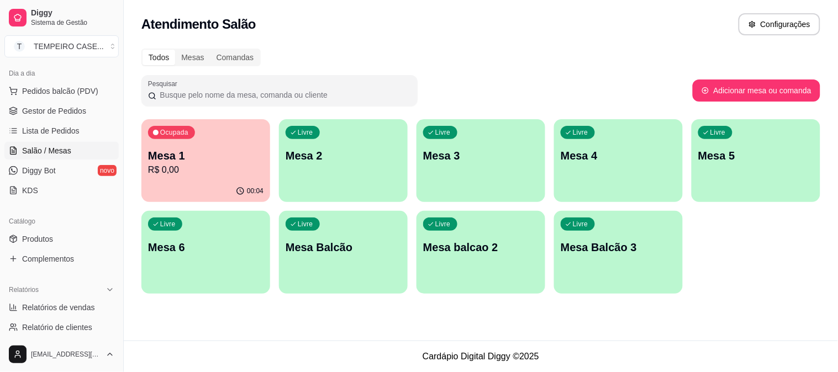
click at [201, 150] on p "Mesa 1" at bounding box center [205, 155] width 115 height 15
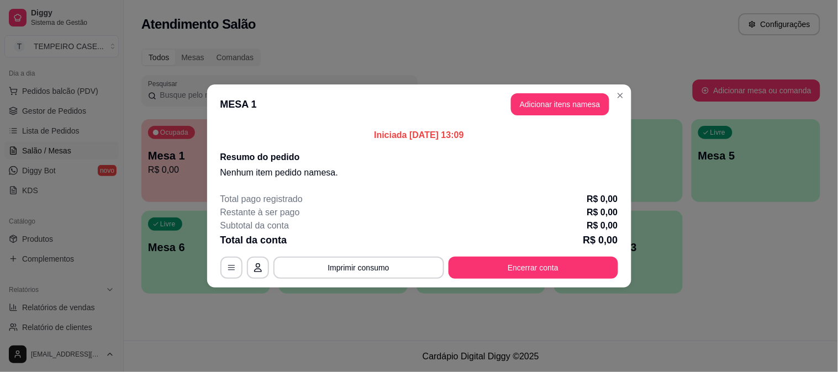
click at [539, 104] on button "Adicionar itens na mesa" at bounding box center [560, 104] width 98 height 22
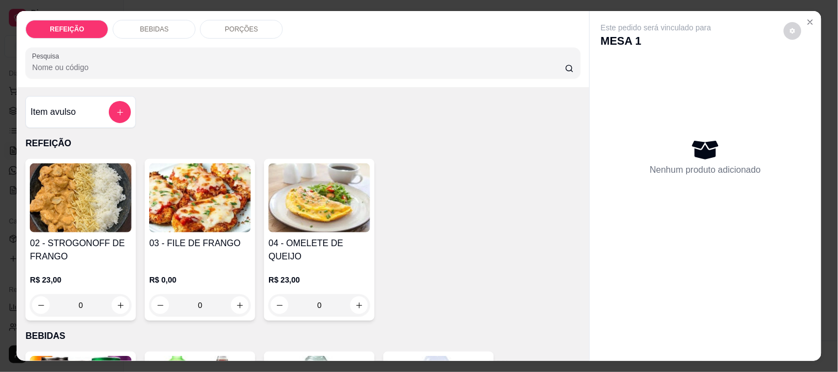
click at [50, 208] on img at bounding box center [81, 197] width 102 height 69
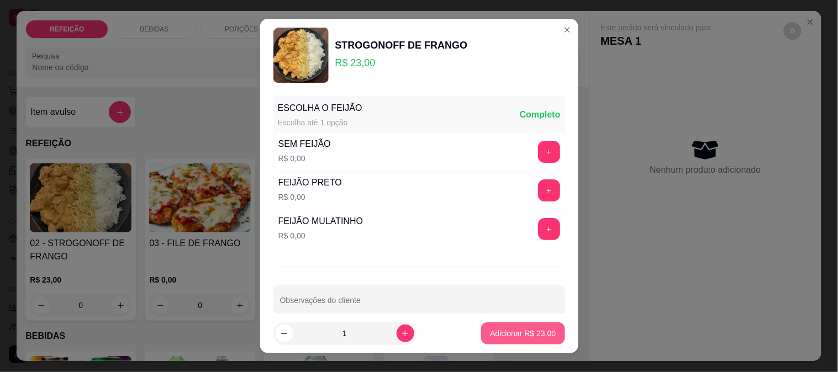
click at [490, 337] on p "Adicionar R$ 23,00" at bounding box center [523, 333] width 66 height 11
type input "1"
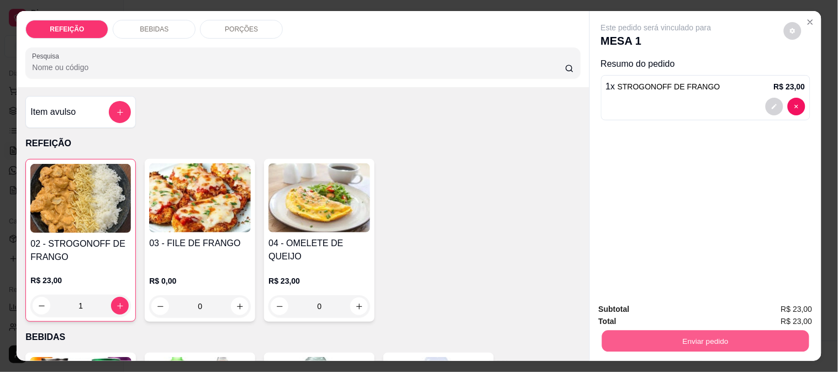
click at [692, 334] on button "Enviar pedido" at bounding box center [704, 341] width 207 height 22
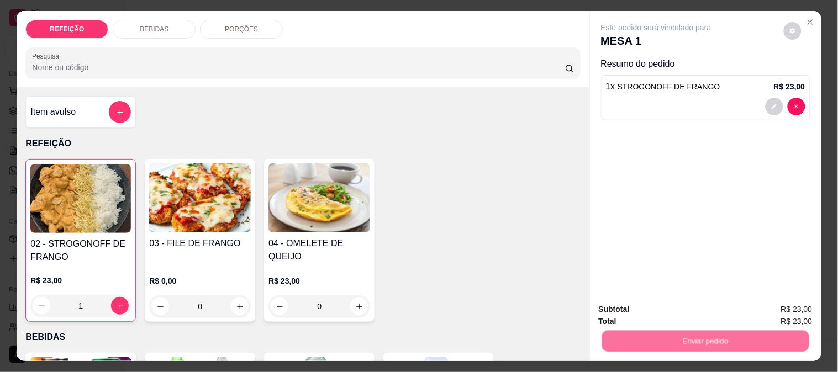
click at [663, 311] on button "Não registrar e enviar pedido" at bounding box center [669, 309] width 112 height 20
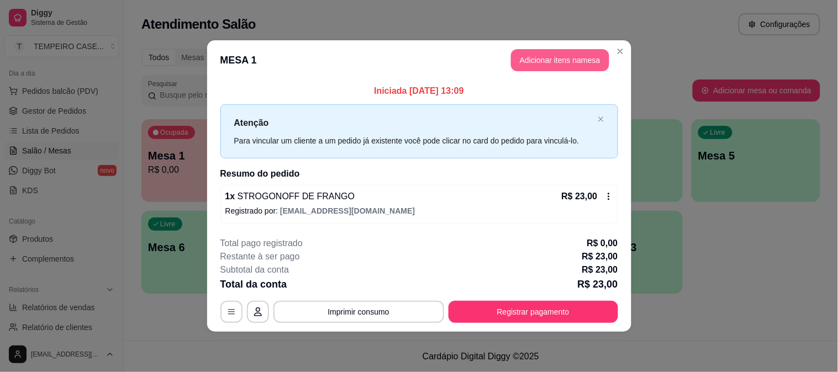
click at [569, 54] on button "Adicionar itens na mesa" at bounding box center [560, 60] width 98 height 22
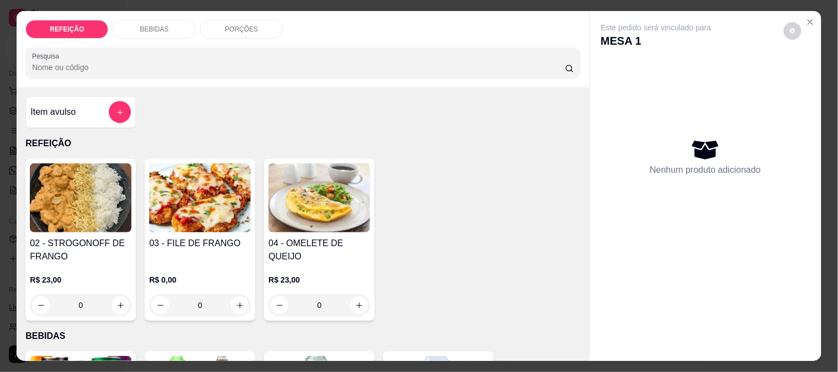
click at [148, 25] on p "BEBIDAS" at bounding box center [154, 29] width 29 height 9
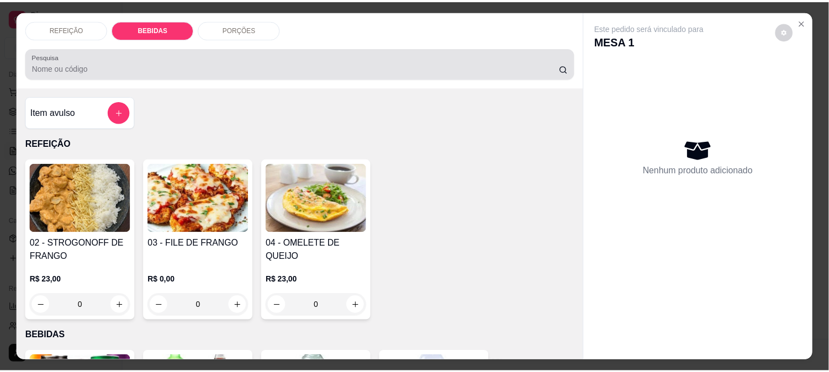
scroll to position [29, 0]
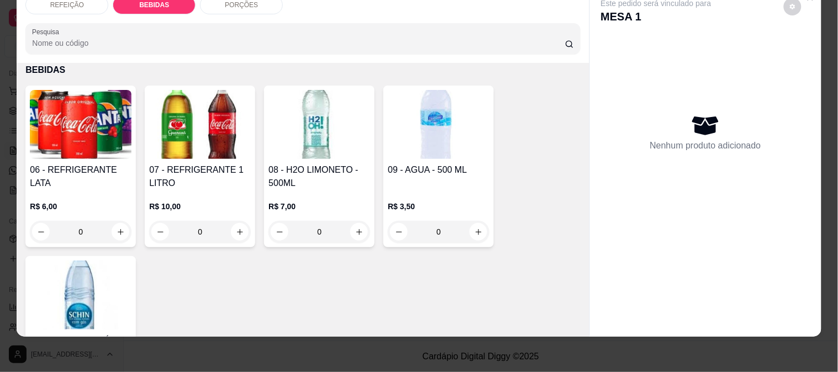
click at [75, 126] on img at bounding box center [81, 124] width 102 height 69
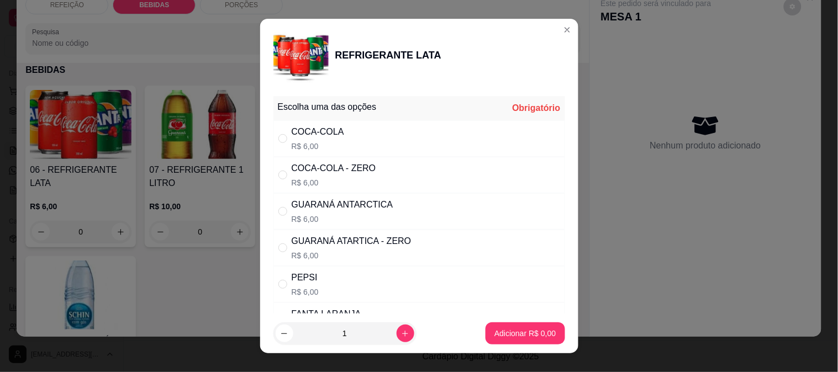
click at [319, 241] on div "GUARANÁ ATARTICA - ZERO" at bounding box center [352, 241] width 120 height 13
radio input "true"
click at [505, 336] on p "Adicionar R$ 6,00" at bounding box center [524, 333] width 61 height 11
type input "1"
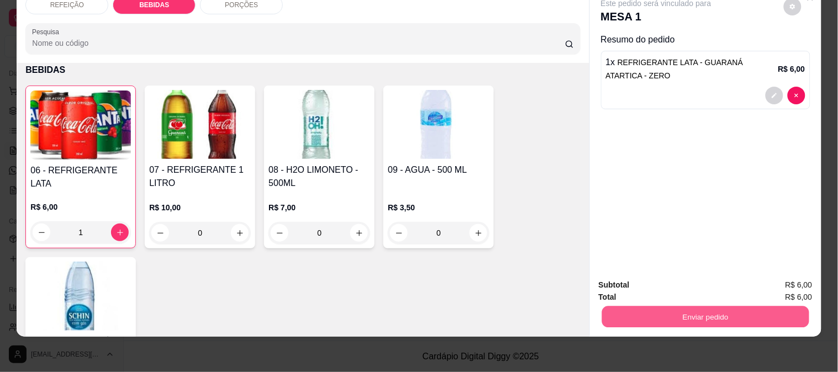
click at [642, 315] on button "Enviar pedido" at bounding box center [704, 317] width 207 height 22
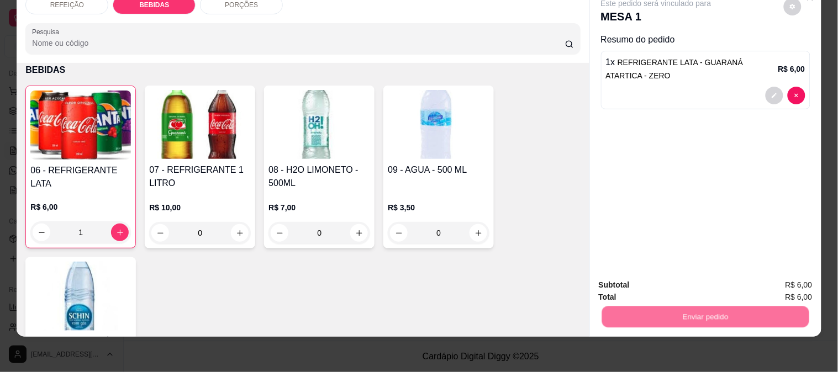
click at [646, 282] on button "Não registrar e enviar pedido" at bounding box center [668, 281] width 115 height 21
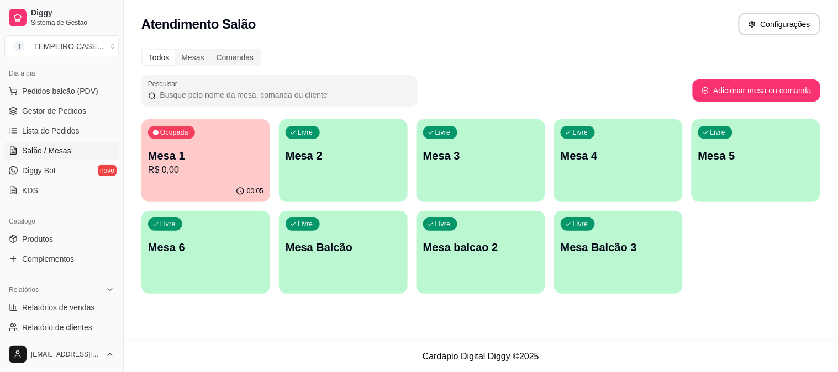
click at [199, 166] on p "R$ 0,00" at bounding box center [205, 169] width 115 height 13
click at [47, 118] on link "Gestor de Pedidos" at bounding box center [61, 111] width 114 height 18
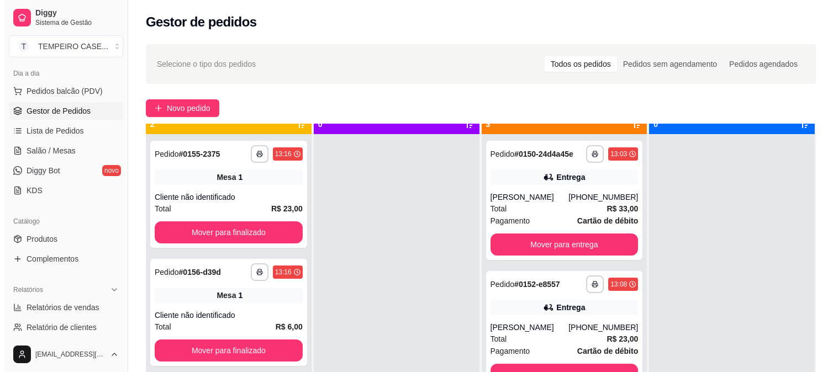
scroll to position [30, 0]
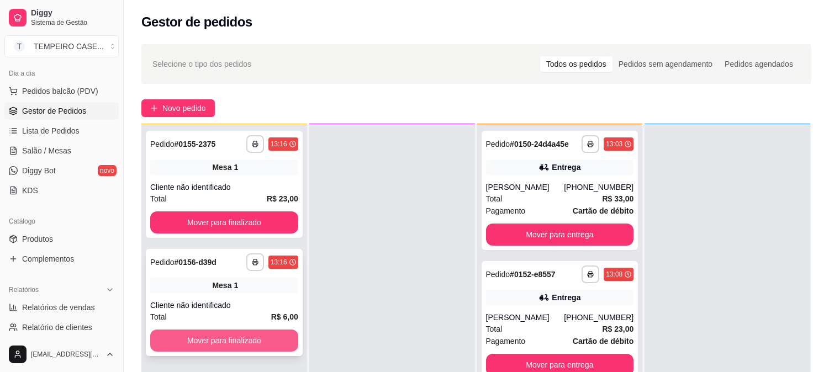
click at [232, 336] on button "Mover para finalizado" at bounding box center [224, 341] width 148 height 22
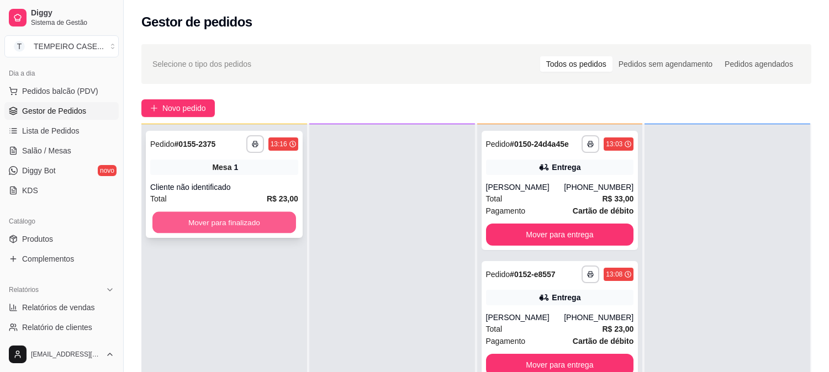
click at [271, 215] on button "Mover para finalizado" at bounding box center [224, 223] width 144 height 22
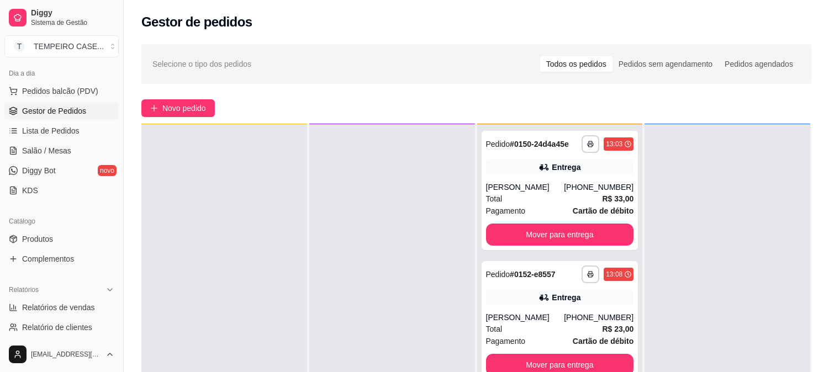
click at [58, 318] on ul "Relatórios de vendas Relatório de clientes Relatório de mesas Relatório de fide…" at bounding box center [61, 337] width 114 height 77
click at [63, 311] on span "Relatórios de vendas" at bounding box center [58, 307] width 73 height 11
select select "ALL"
select select "0"
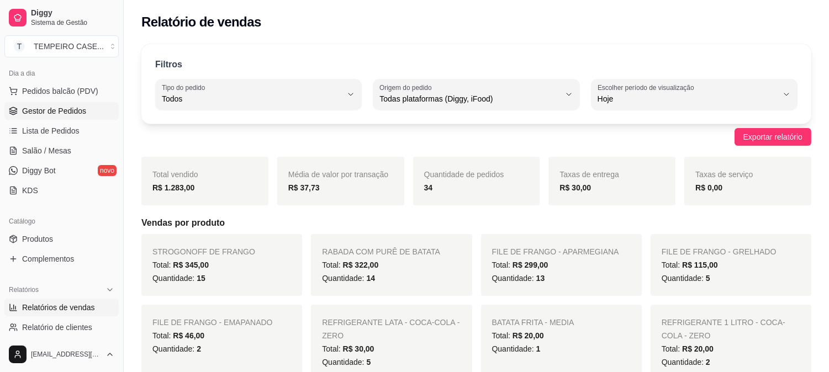
click at [76, 112] on span "Gestor de Pedidos" at bounding box center [54, 110] width 64 height 11
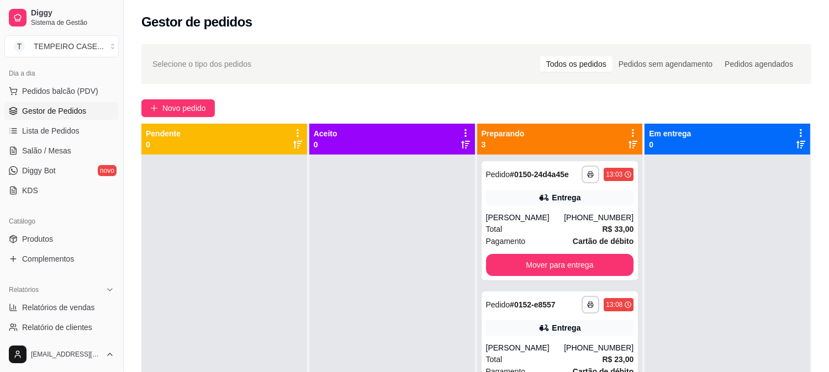
click at [76, 112] on span "Gestor de Pedidos" at bounding box center [54, 110] width 64 height 11
click at [76, 111] on span "Gestor de Pedidos" at bounding box center [54, 110] width 64 height 11
click at [75, 111] on span "Gestor de Pedidos" at bounding box center [54, 110] width 64 height 11
click at [75, 112] on span "Gestor de Pedidos" at bounding box center [54, 110] width 64 height 11
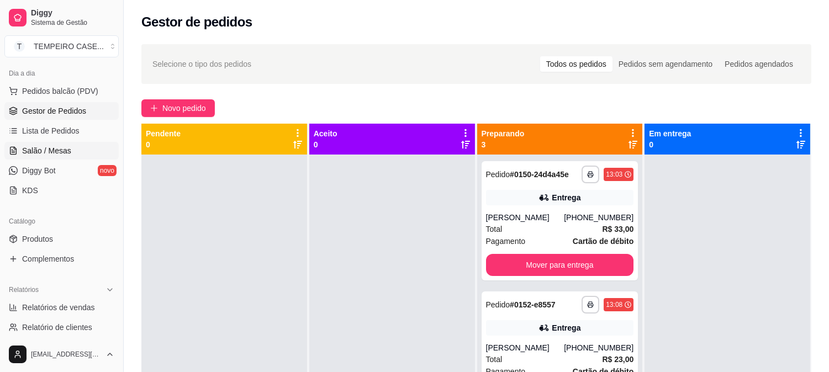
click at [54, 149] on span "Salão / Mesas" at bounding box center [46, 150] width 49 height 11
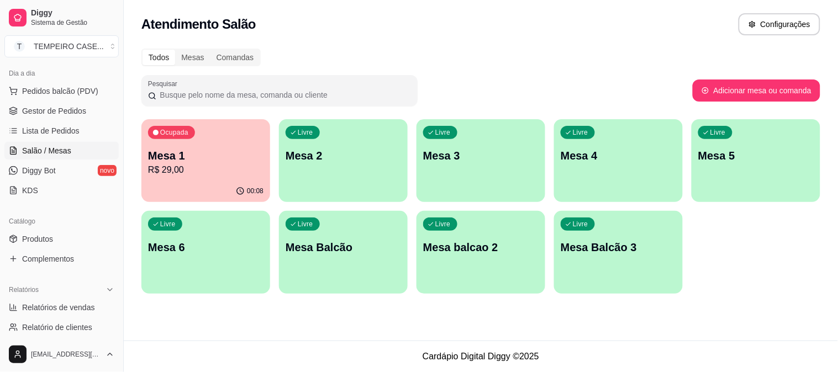
click at [435, 177] on div "Livre Mesa 3" at bounding box center [480, 154] width 129 height 70
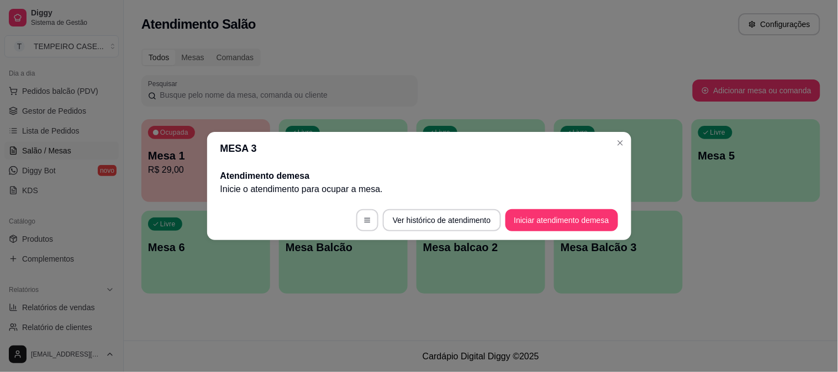
click at [567, 221] on button "Iniciar atendimento de mesa" at bounding box center [561, 220] width 113 height 22
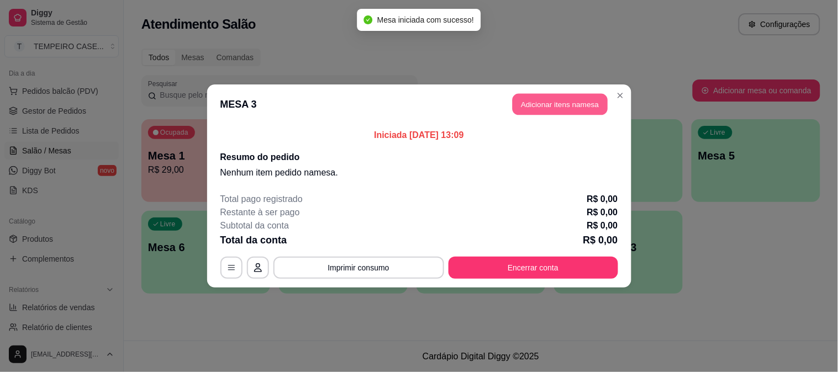
click at [522, 103] on button "Adicionar itens na mesa" at bounding box center [559, 105] width 95 height 22
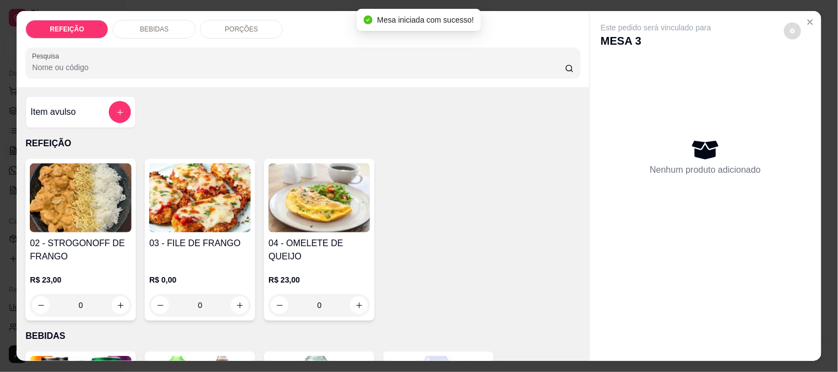
click at [791, 28] on icon "decrease-product-quantity" at bounding box center [792, 31] width 7 height 7
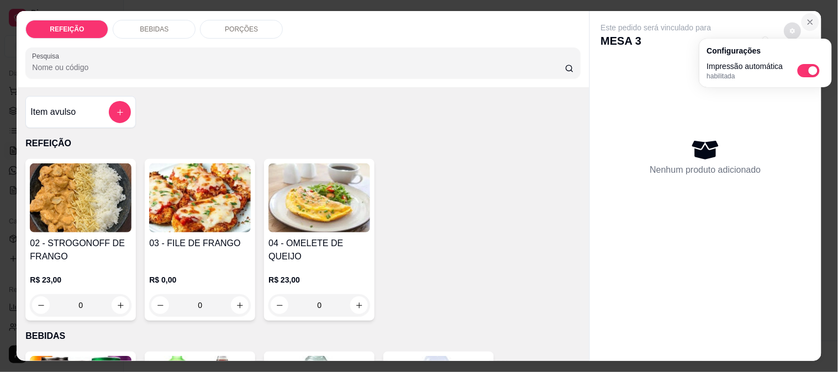
click at [809, 23] on button "Close" at bounding box center [810, 22] width 18 height 18
click at [806, 20] on icon "Close" at bounding box center [810, 22] width 9 height 9
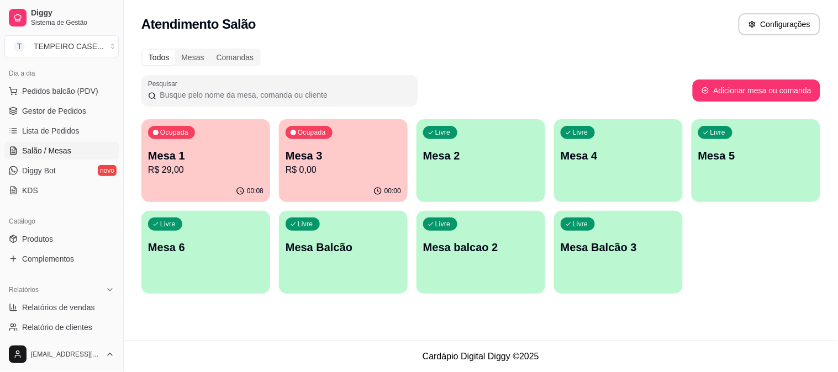
click at [625, 165] on div "Livre Mesa 4" at bounding box center [618, 154] width 129 height 70
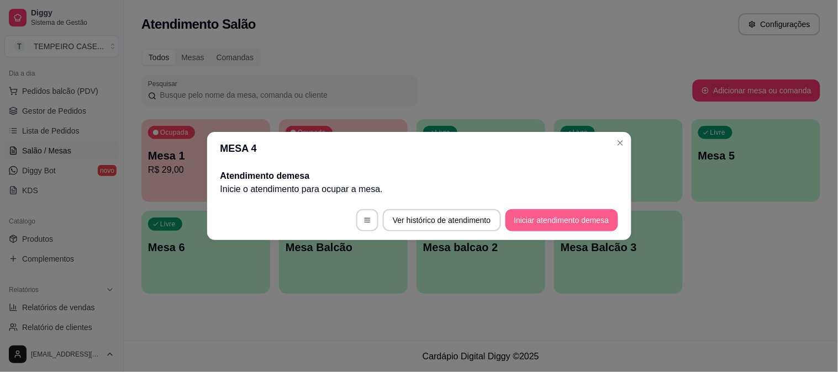
click at [578, 222] on button "Iniciar atendimento de mesa" at bounding box center [561, 220] width 113 height 22
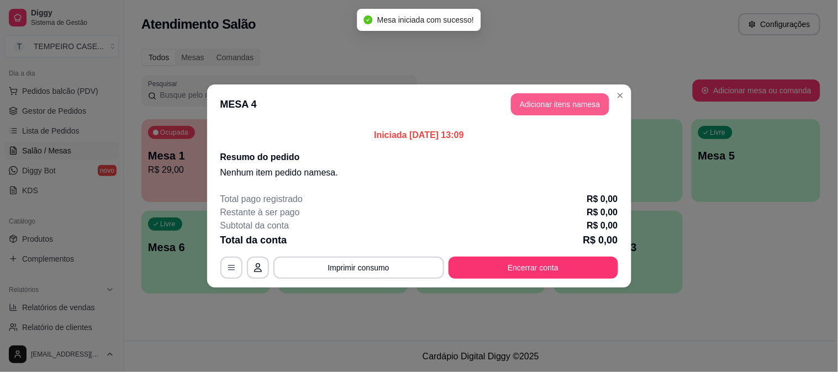
click at [538, 102] on button "Adicionar itens na mesa" at bounding box center [560, 104] width 98 height 22
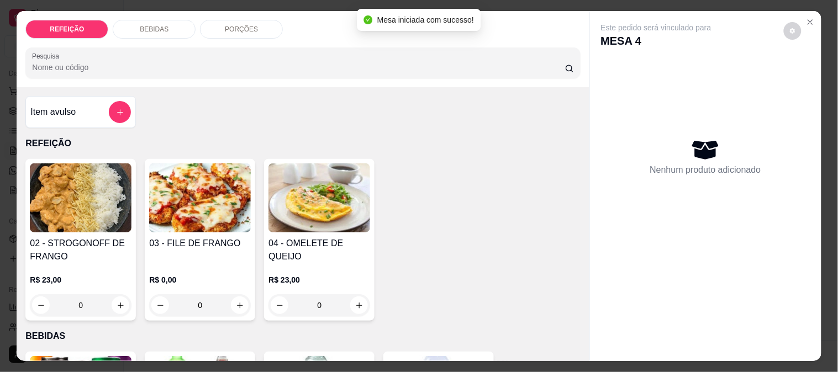
click at [81, 193] on img at bounding box center [81, 197] width 102 height 69
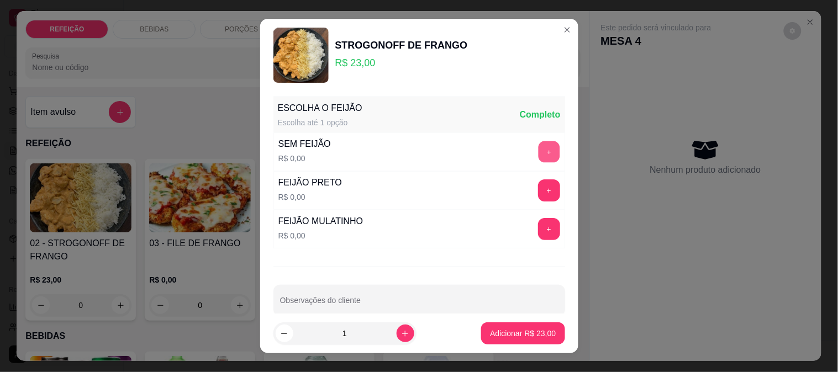
click at [538, 155] on button "+" at bounding box center [549, 152] width 22 height 22
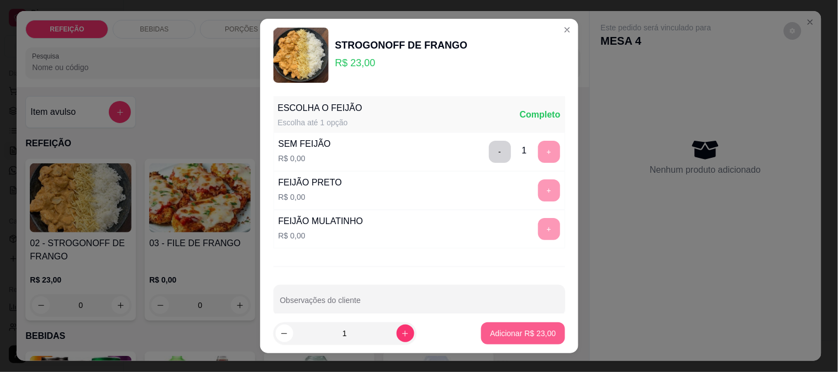
click at [505, 334] on p "Adicionar R$ 23,00" at bounding box center [523, 333] width 66 height 11
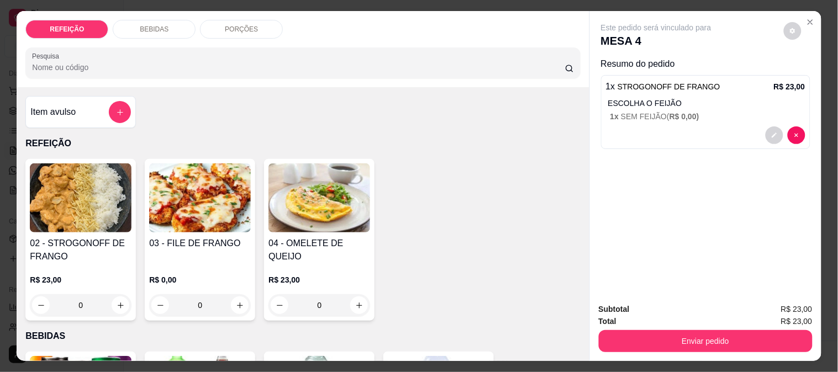
click at [168, 20] on div "BEBIDAS" at bounding box center [154, 29] width 83 height 19
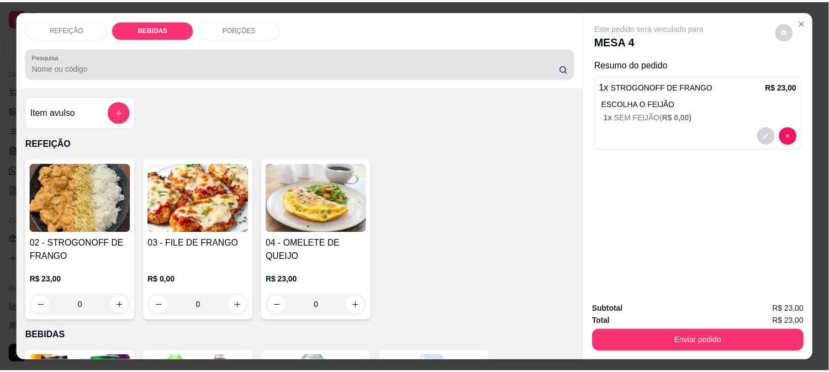
scroll to position [29, 0]
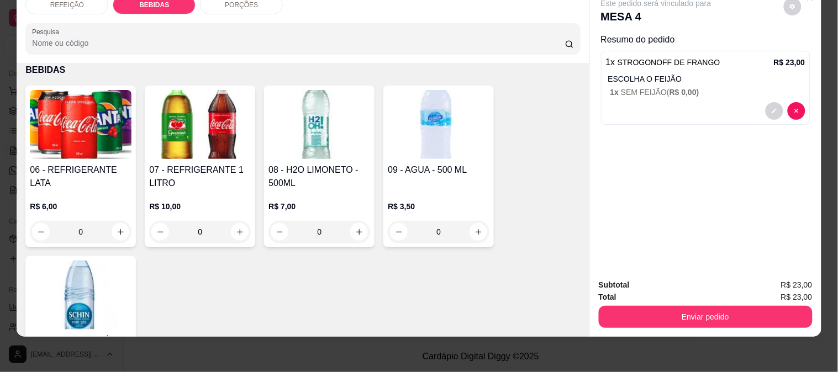
click at [70, 163] on h4 "06 - REFRIGERANTE LATA" at bounding box center [81, 176] width 102 height 27
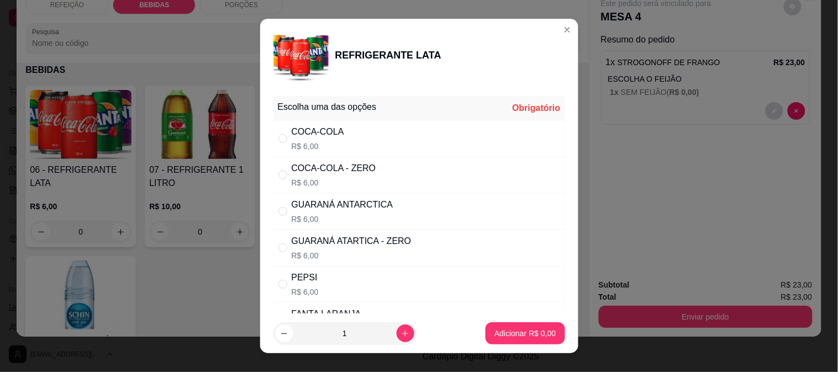
click at [296, 163] on div "COCA-COLA - ZERO" at bounding box center [334, 168] width 84 height 13
radio input "true"
click at [506, 330] on p "Adicionar R$ 6,00" at bounding box center [524, 333] width 61 height 11
type input "1"
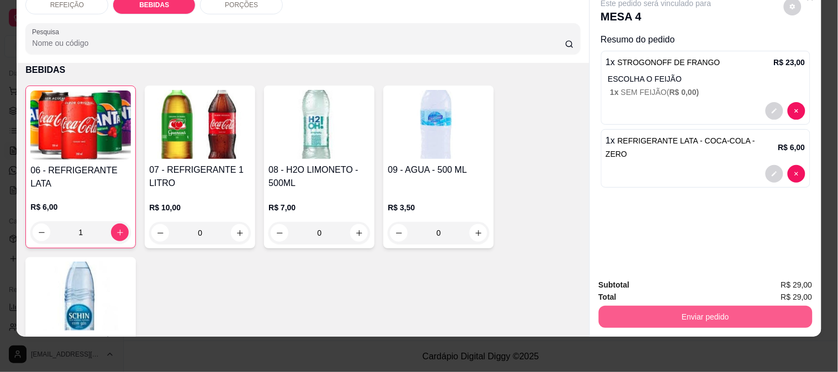
click at [627, 314] on button "Enviar pedido" at bounding box center [706, 317] width 214 height 22
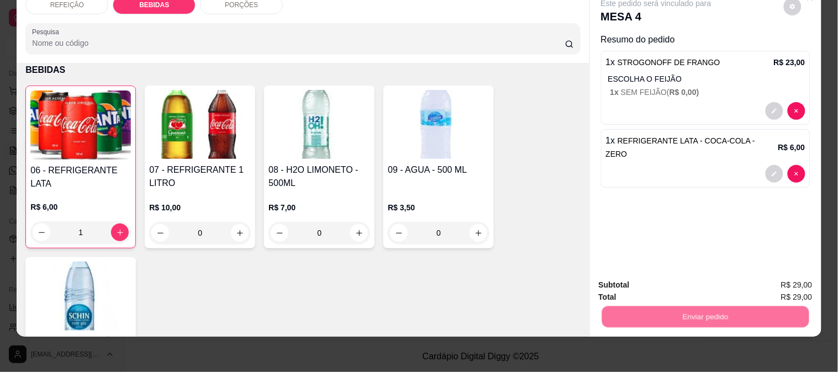
click at [658, 278] on button "Não registrar e enviar pedido" at bounding box center [669, 281] width 112 height 20
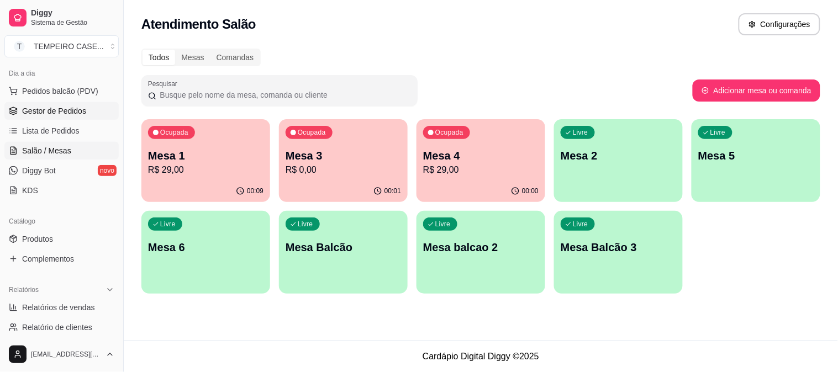
click at [66, 113] on span "Gestor de Pedidos" at bounding box center [54, 110] width 64 height 11
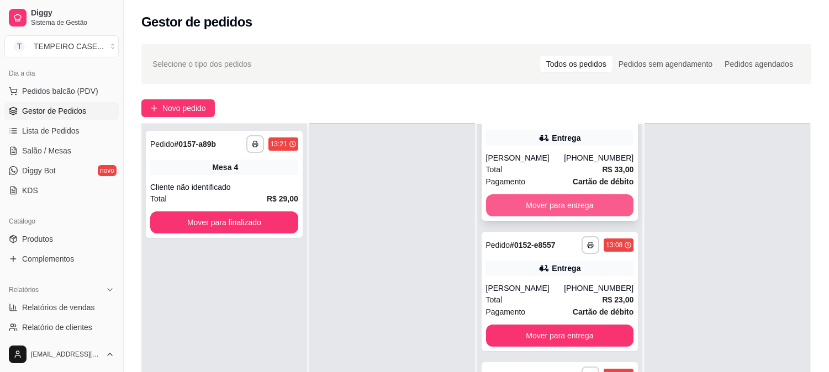
click at [587, 207] on button "Mover para entrega" at bounding box center [560, 205] width 148 height 22
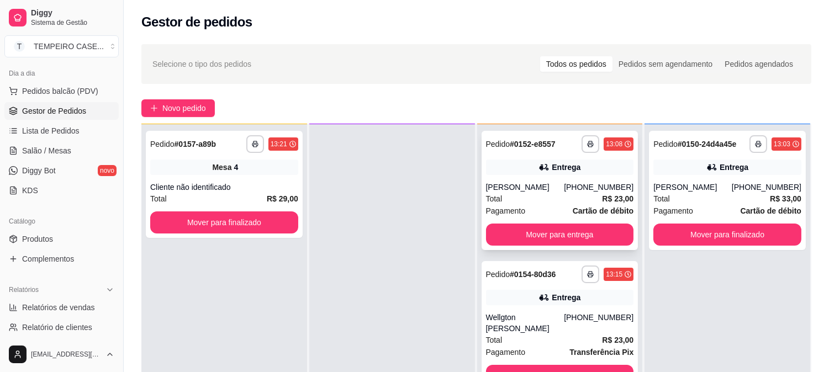
click at [584, 205] on span "Cartão de débito" at bounding box center [603, 211] width 61 height 12
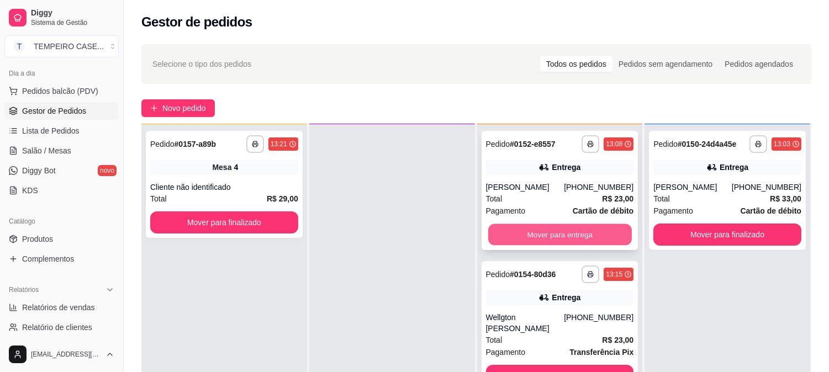
click at [594, 230] on button "Mover para entrega" at bounding box center [560, 235] width 144 height 22
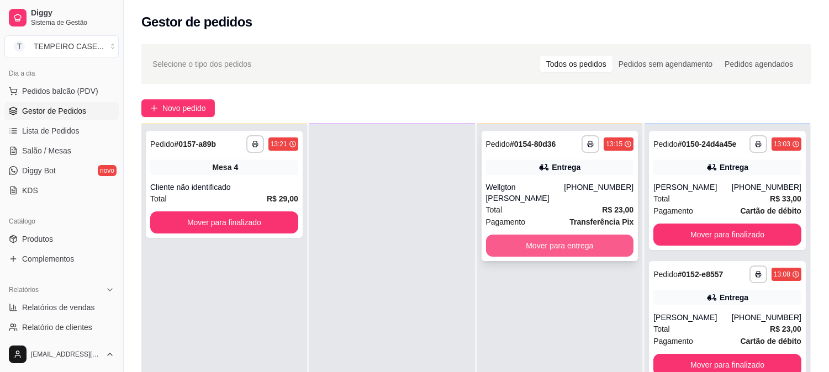
click at [561, 235] on button "Mover para entrega" at bounding box center [560, 246] width 148 height 22
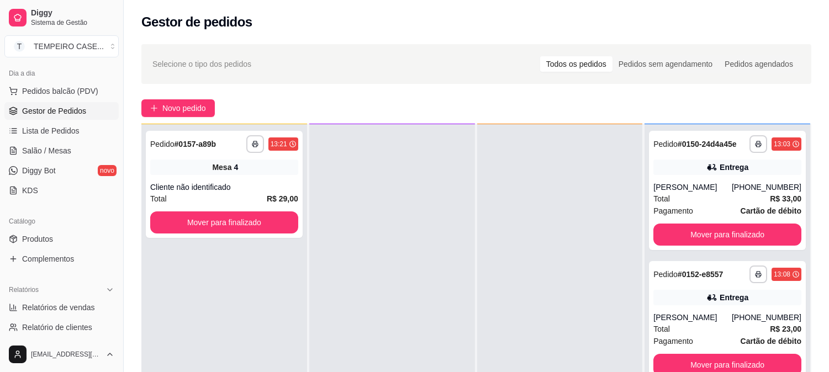
click at [493, 188] on div at bounding box center [560, 310] width 166 height 372
click at [202, 110] on span "Novo pedido" at bounding box center [184, 108] width 44 height 12
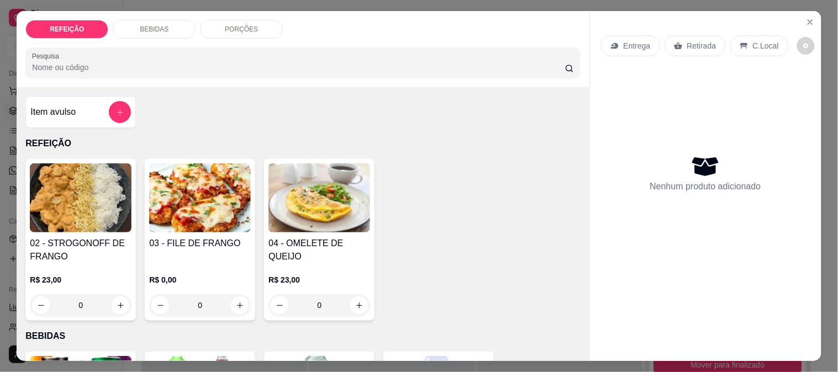
click at [483, 288] on div "02 - STROGONOFF DE FRANGO R$ 23,00 0 03 - FILE DE FRANGO R$ 0,00 0 04 - OMELETE…" at bounding box center [302, 240] width 554 height 162
click at [222, 202] on img at bounding box center [200, 197] width 102 height 69
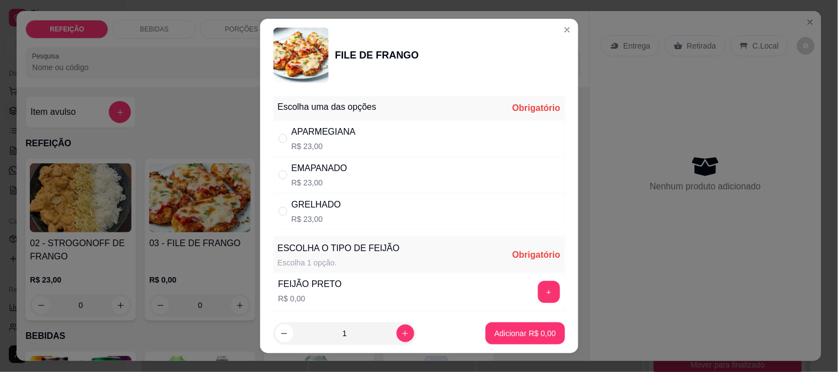
click at [334, 204] on div "GRELHADO R$ 23,00" at bounding box center [419, 211] width 292 height 36
radio input "true"
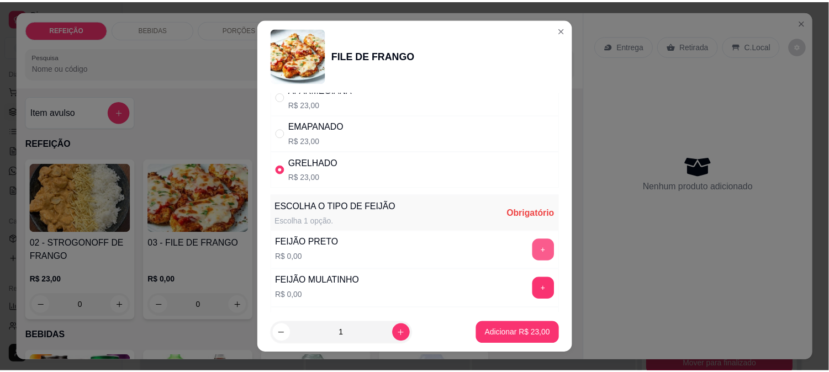
scroll to position [61, 0]
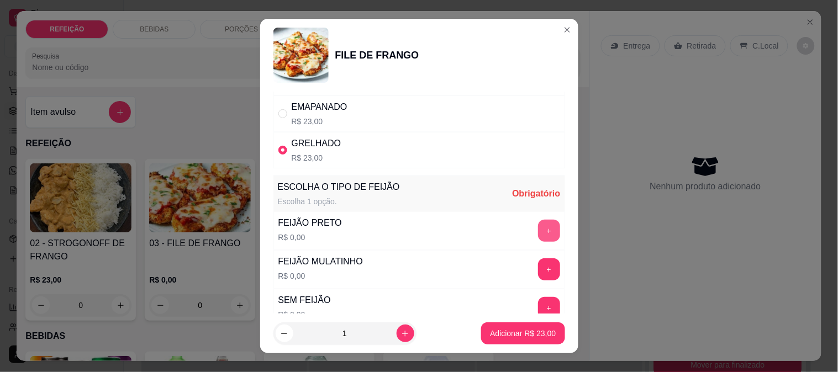
click at [538, 234] on button "+" at bounding box center [549, 231] width 22 height 22
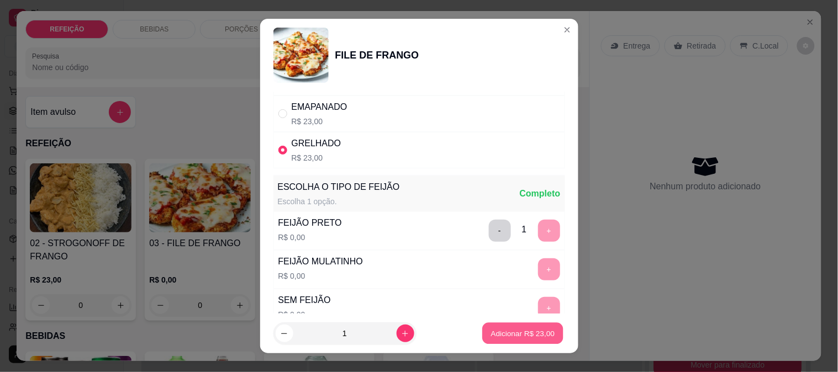
click at [501, 335] on p "Adicionar R$ 23,00" at bounding box center [523, 334] width 64 height 10
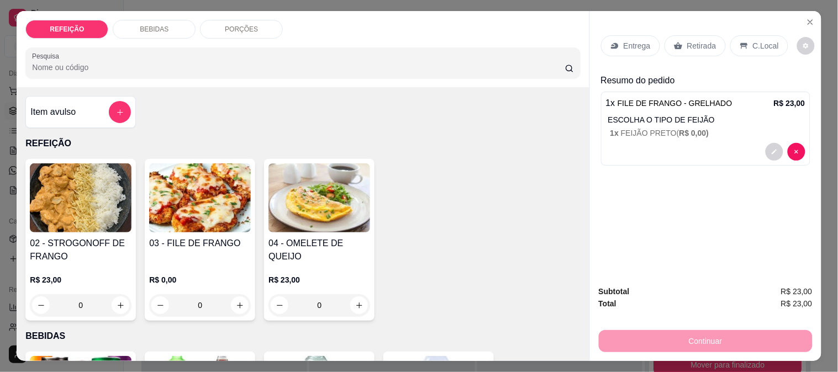
click at [652, 333] on div "Continuar" at bounding box center [706, 339] width 214 height 25
click at [675, 41] on icon at bounding box center [678, 45] width 9 height 9
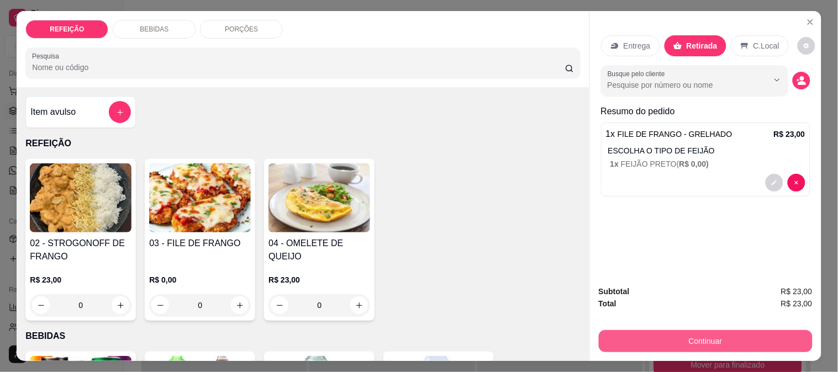
click at [670, 334] on button "Continuar" at bounding box center [706, 341] width 214 height 22
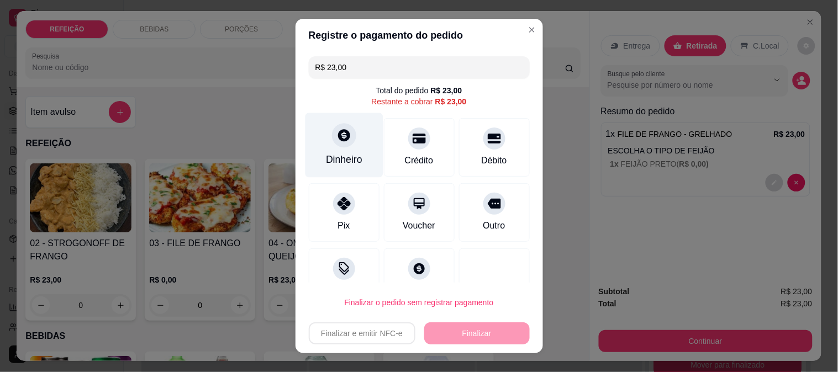
click at [340, 156] on div "Dinheiro" at bounding box center [344, 159] width 36 height 14
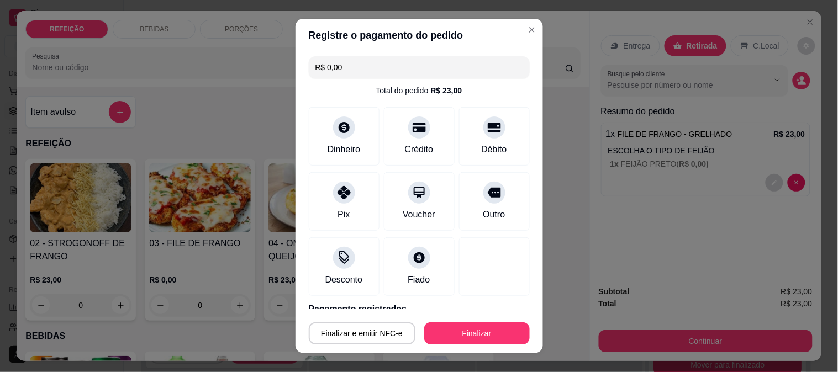
click at [459, 319] on div "Finalizar e emitir NFC-e Finalizar" at bounding box center [419, 331] width 221 height 27
click at [459, 321] on div "Finalizar e emitir NFC-e Finalizar" at bounding box center [419, 331] width 221 height 27
click at [499, 326] on button "Finalizar" at bounding box center [476, 333] width 105 height 22
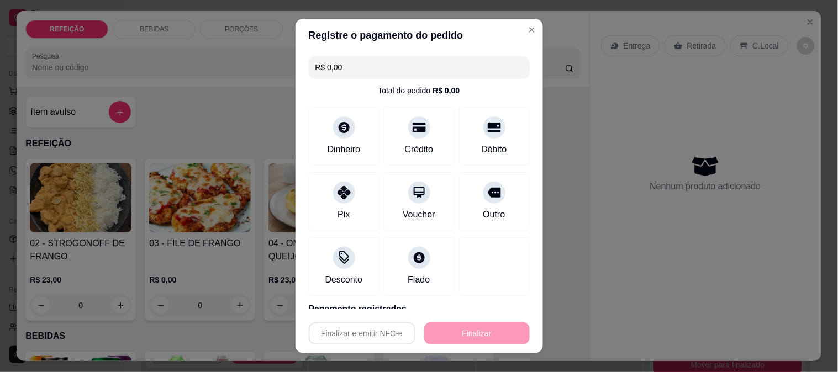
type input "-R$ 23,00"
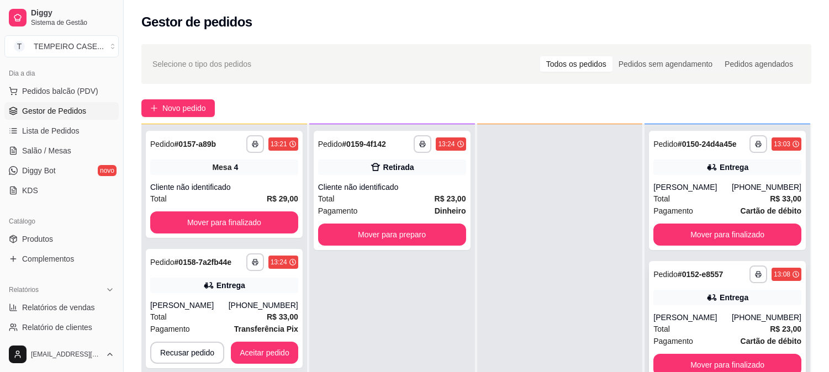
click at [649, 370] on div "**********" at bounding box center [727, 320] width 157 height 119
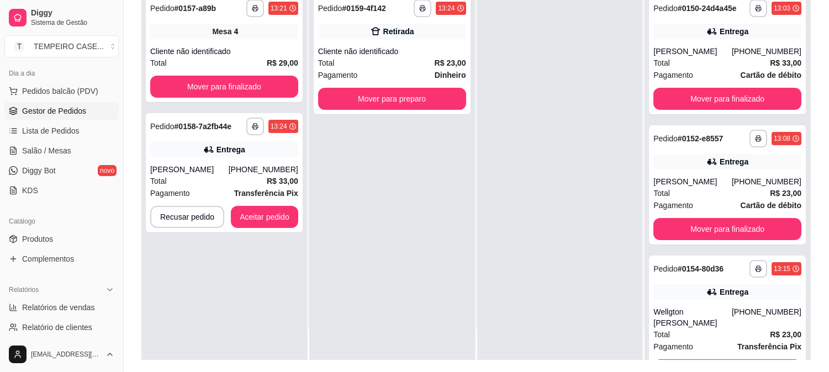
scroll to position [168, 0]
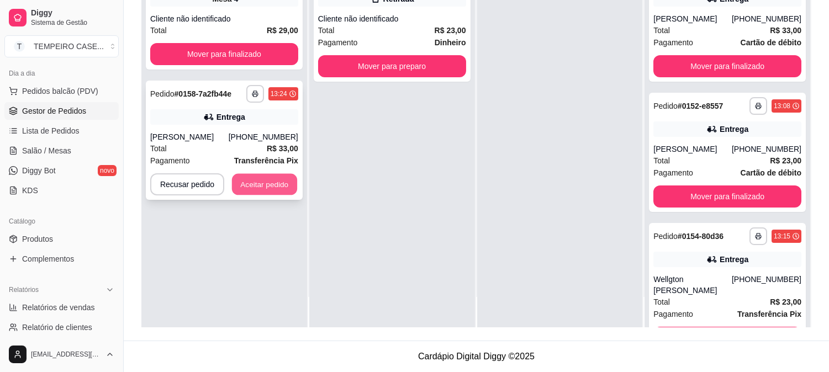
click at [256, 181] on button "Aceitar pedido" at bounding box center [264, 185] width 65 height 22
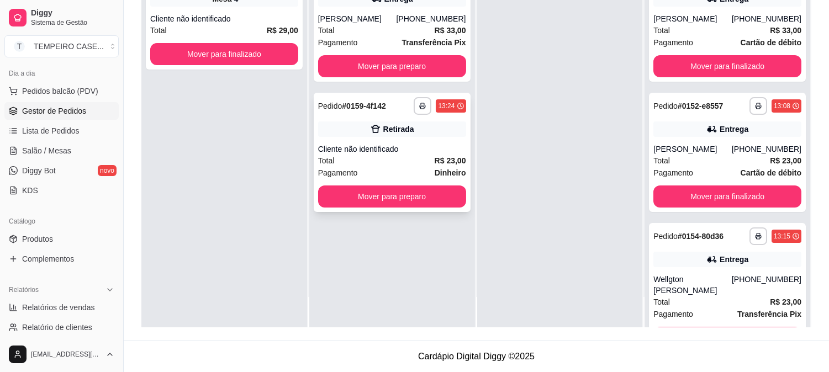
scroll to position [0, 0]
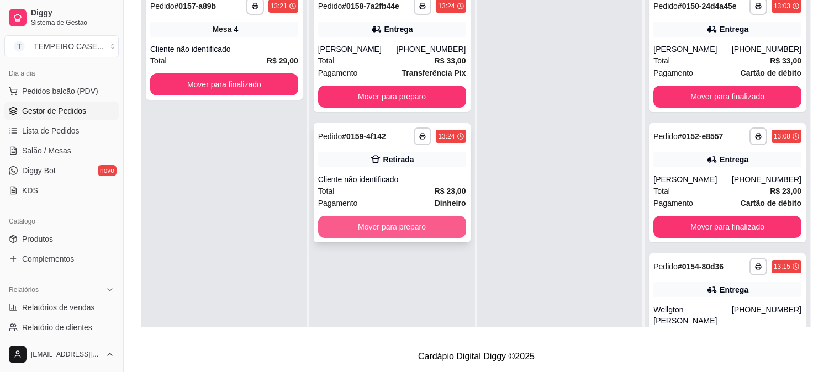
click at [387, 231] on button "Mover para preparo" at bounding box center [392, 227] width 148 height 22
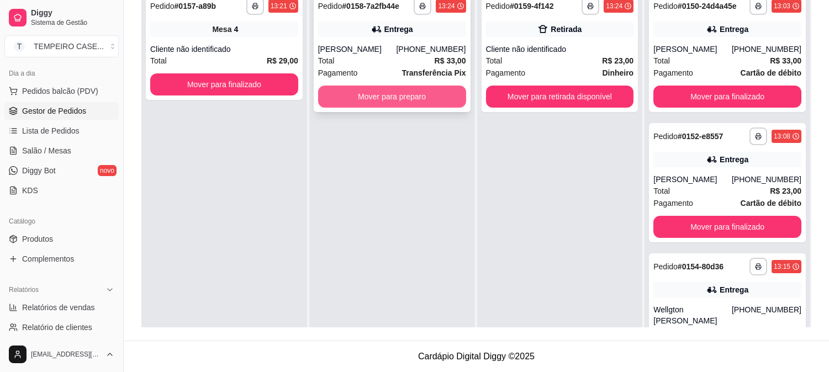
click at [401, 96] on button "Mover para preparo" at bounding box center [392, 97] width 148 height 22
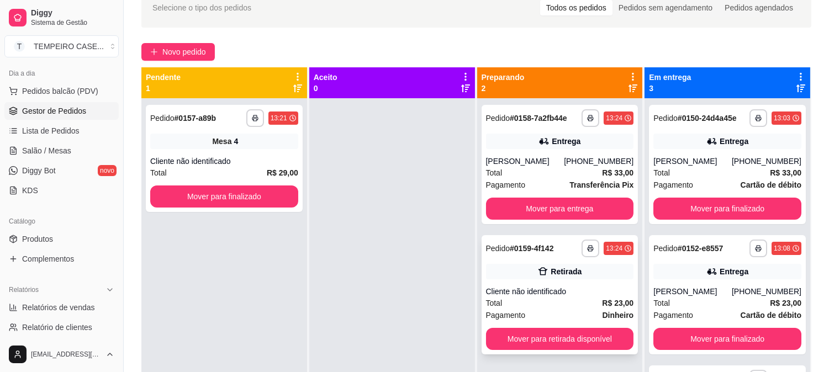
scroll to position [46, 0]
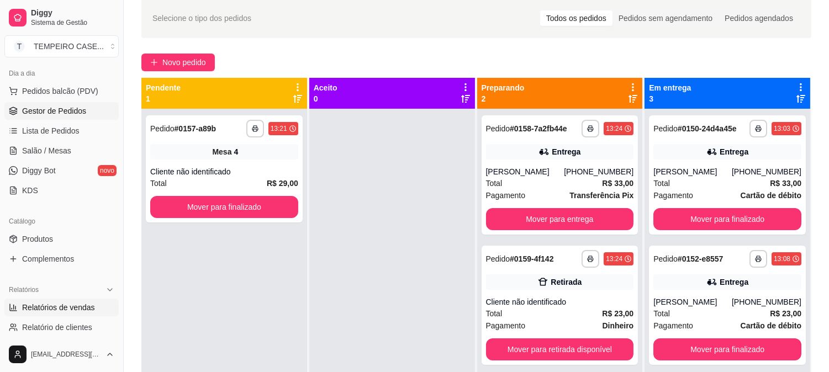
click at [69, 305] on span "Relatórios de vendas" at bounding box center [58, 307] width 73 height 11
select select "ALL"
select select "0"
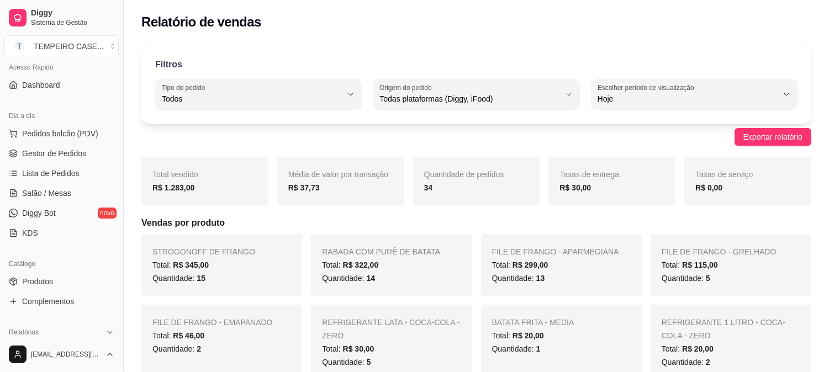
scroll to position [61, 0]
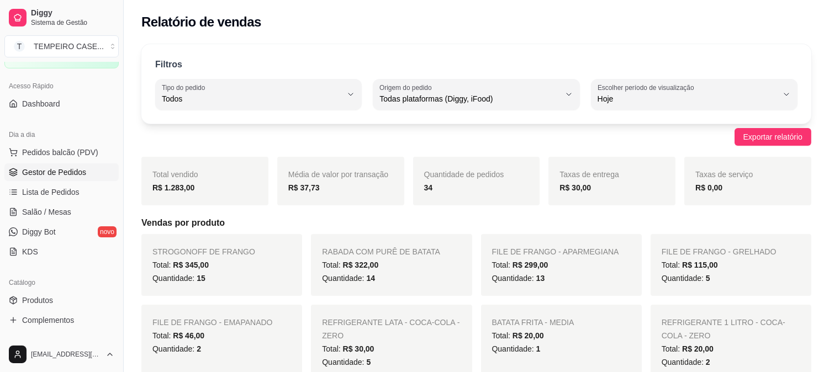
click at [59, 168] on span "Gestor de Pedidos" at bounding box center [54, 172] width 64 height 11
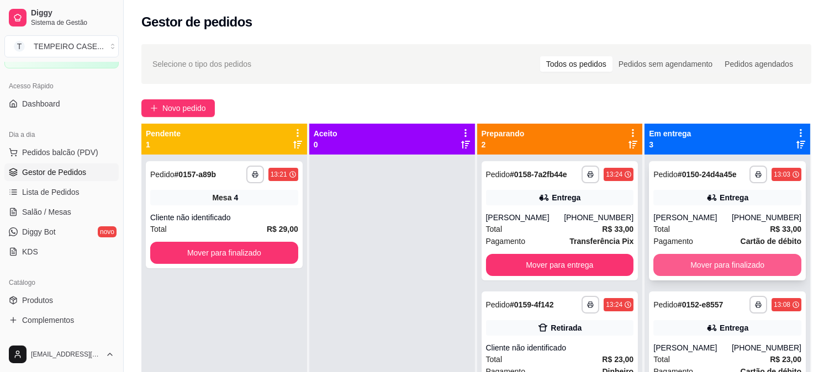
click at [733, 260] on button "Mover para finalizado" at bounding box center [727, 265] width 148 height 22
click at [735, 258] on button "Mover para finalizado" at bounding box center [727, 266] width 144 height 22
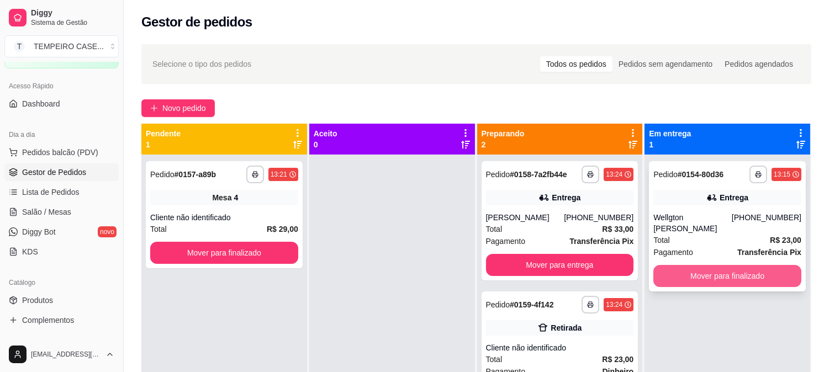
click at [739, 265] on button "Mover para finalizado" at bounding box center [727, 276] width 148 height 22
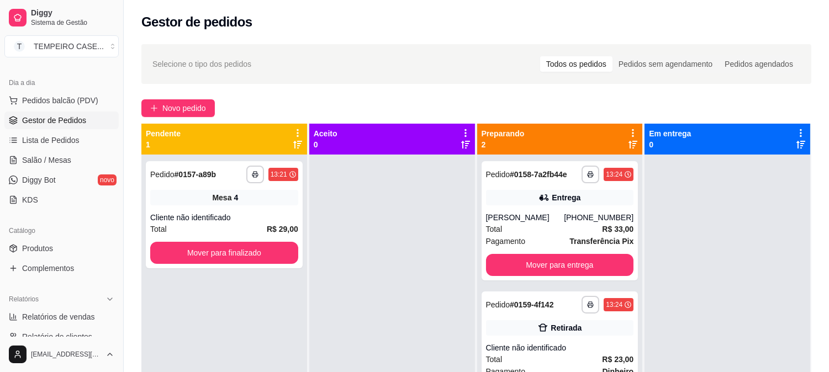
scroll to position [184, 0]
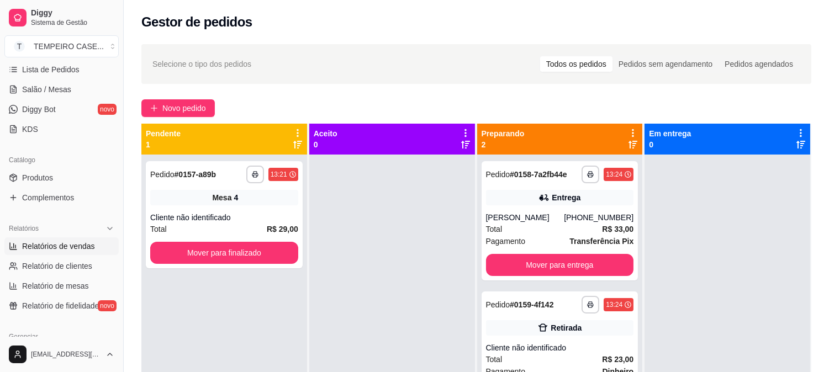
click at [62, 249] on span "Relatórios de vendas" at bounding box center [58, 246] width 73 height 11
select select "ALL"
select select "0"
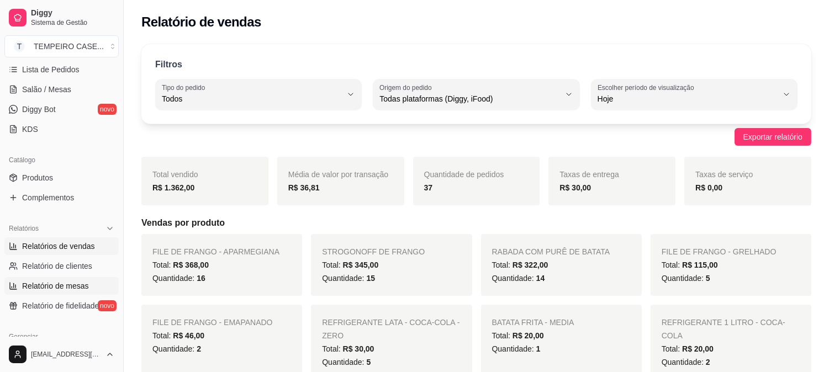
click at [104, 293] on link "Relatório de mesas" at bounding box center [61, 286] width 114 height 18
select select "TOTAL_OF_ORDERS"
select select "7"
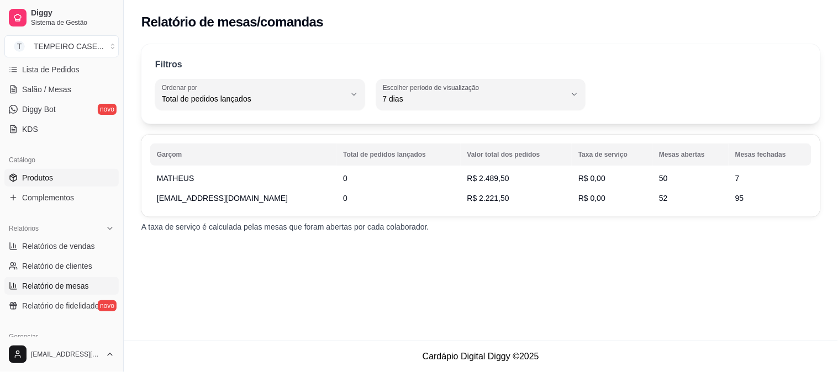
click at [46, 180] on span "Produtos" at bounding box center [37, 177] width 31 height 11
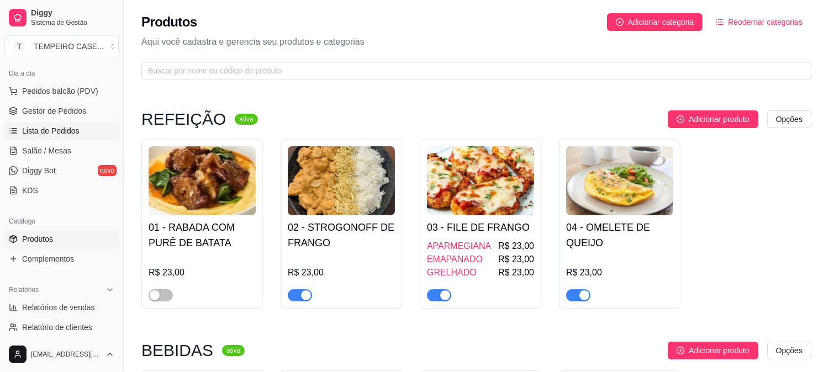
scroll to position [61, 0]
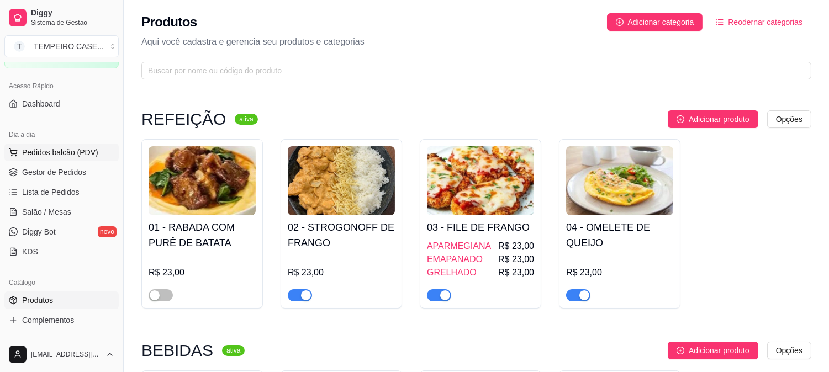
click at [49, 155] on span "Pedidos balcão (PDV)" at bounding box center [60, 152] width 76 height 11
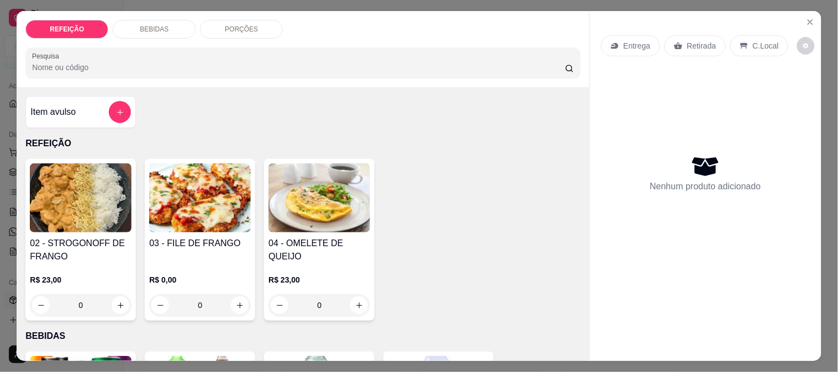
click at [84, 202] on img at bounding box center [81, 197] width 102 height 69
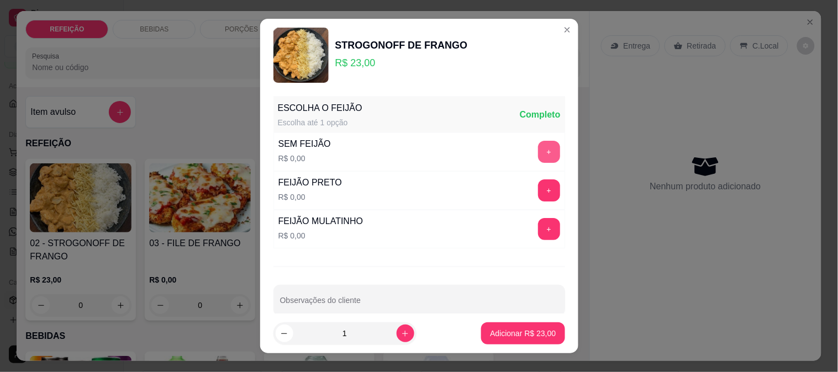
click at [538, 151] on button "+" at bounding box center [549, 152] width 22 height 22
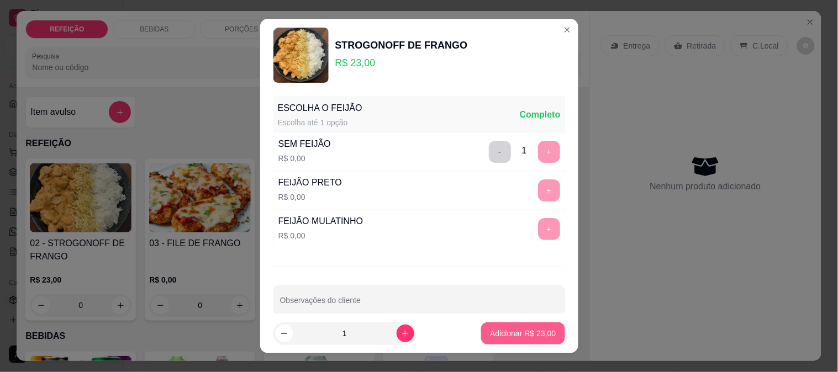
click at [523, 334] on p "Adicionar R$ 23,00" at bounding box center [523, 333] width 66 height 11
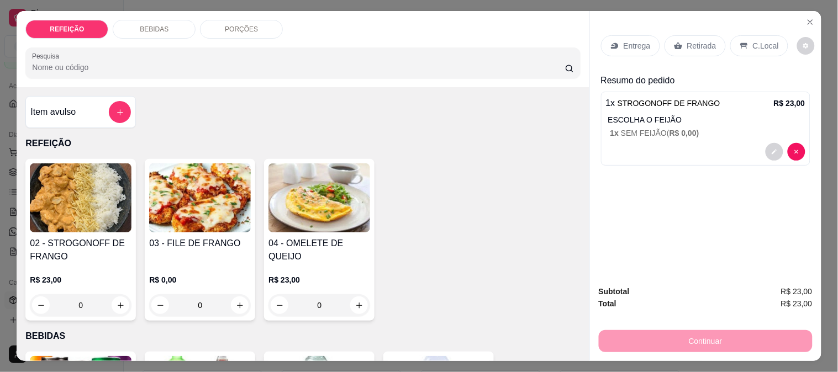
click at [708, 40] on p "Retirada" at bounding box center [701, 45] width 29 height 11
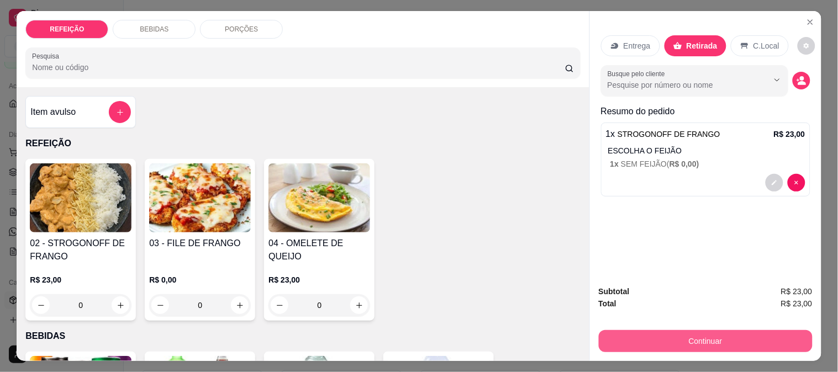
click at [674, 337] on button "Continuar" at bounding box center [706, 341] width 214 height 22
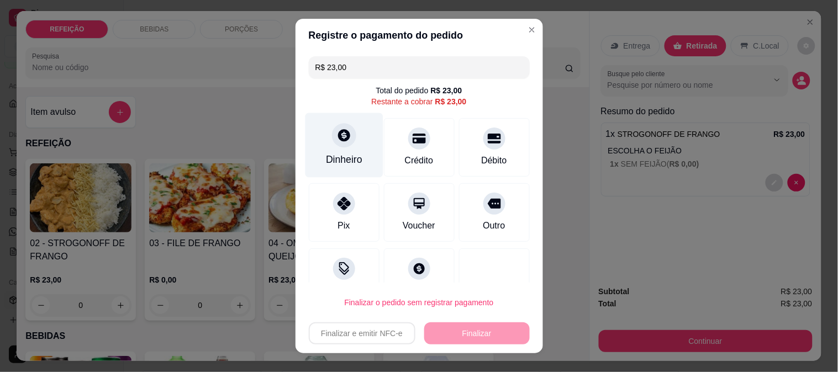
click at [339, 151] on div "Dinheiro" at bounding box center [344, 145] width 78 height 65
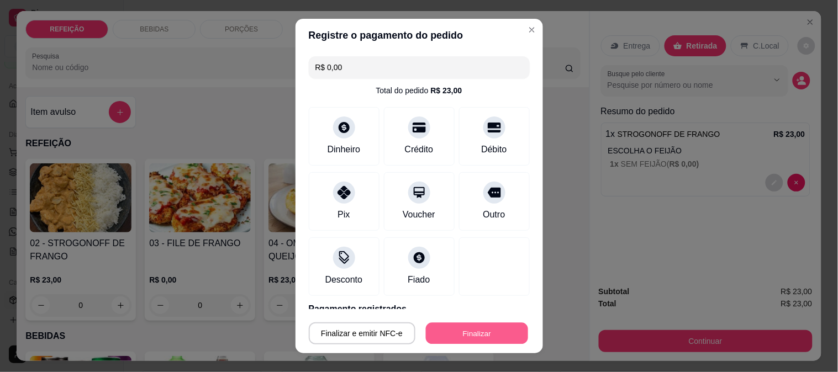
click at [483, 327] on button "Finalizar" at bounding box center [477, 334] width 102 height 22
type input "-R$ 23,00"
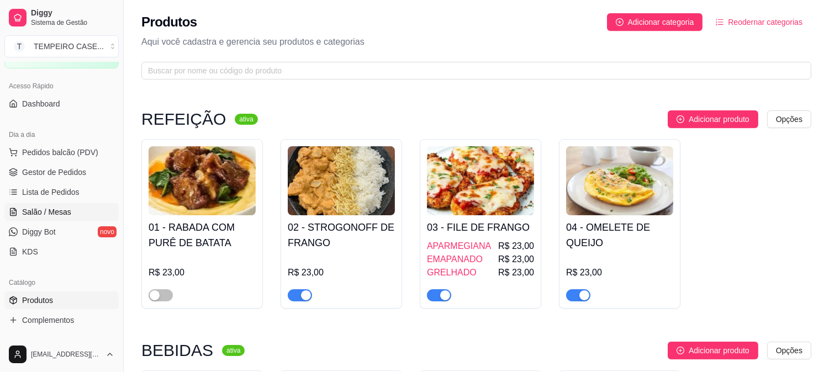
click at [78, 211] on link "Salão / Mesas" at bounding box center [61, 212] width 114 height 18
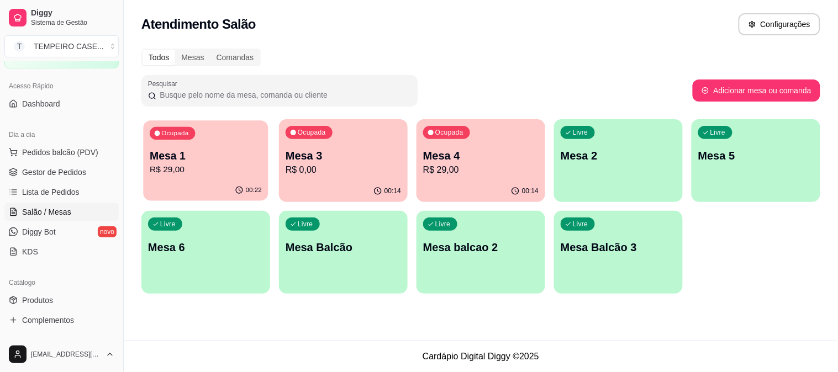
click at [215, 163] on p "R$ 29,00" at bounding box center [206, 169] width 112 height 13
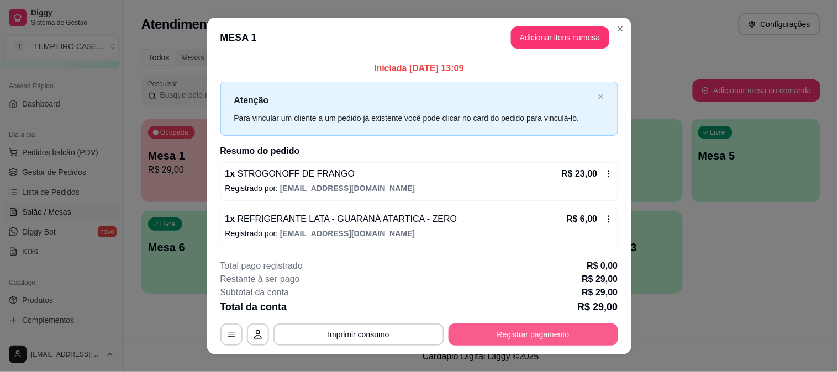
click at [499, 334] on button "Registrar pagamento" at bounding box center [533, 335] width 170 height 22
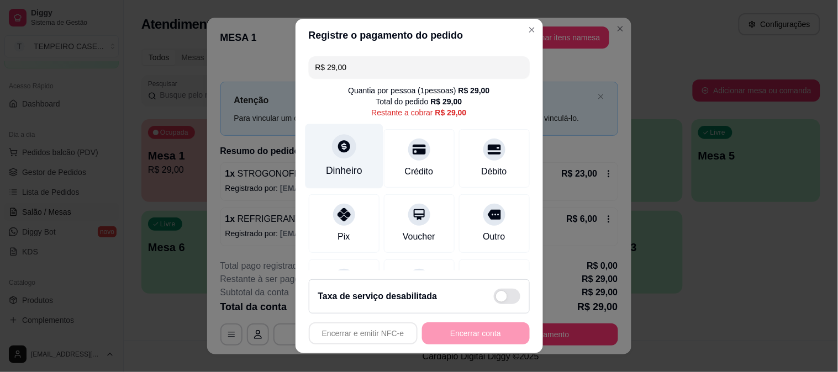
click at [345, 162] on div "Dinheiro" at bounding box center [344, 156] width 78 height 65
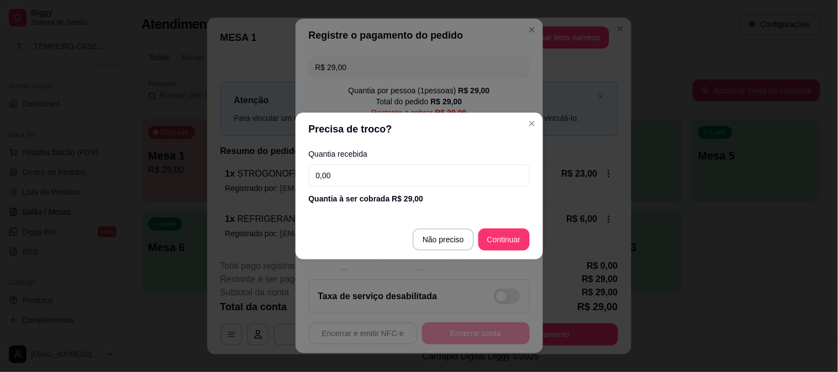
drag, startPoint x: 377, startPoint y: 180, endPoint x: 278, endPoint y: 172, distance: 99.2
click at [278, 172] on div "Precisa de troco? Quantia recebida 0,00 Quantia à ser cobrada R$ 29,00 Não prec…" at bounding box center [419, 186] width 838 height 372
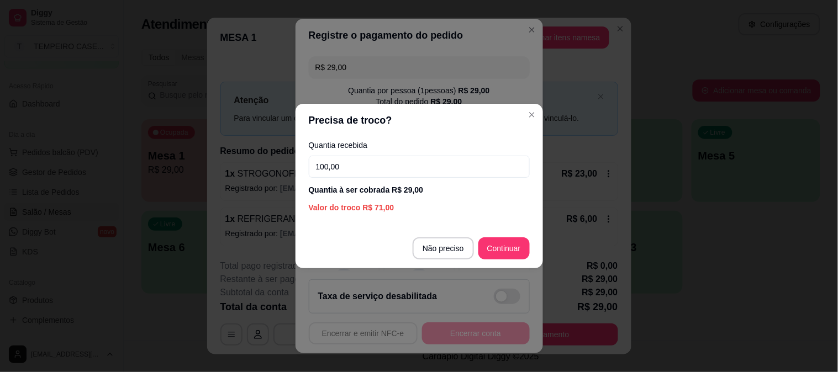
type input "100,00"
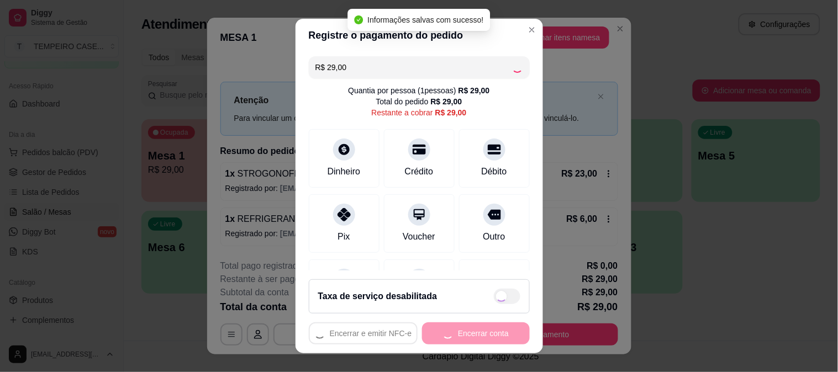
type input "R$ 0,00"
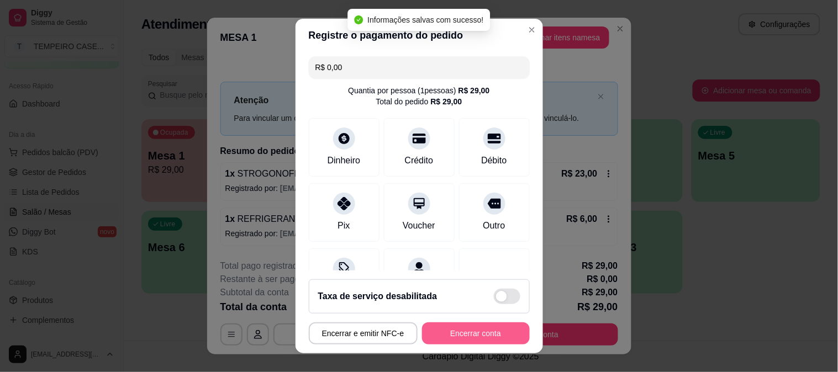
click at [479, 339] on button "Encerrar conta" at bounding box center [476, 333] width 108 height 22
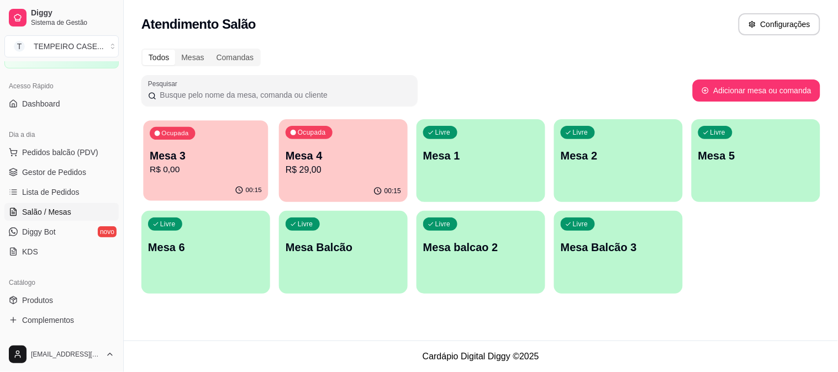
click at [188, 187] on div "00:15" at bounding box center [205, 190] width 125 height 21
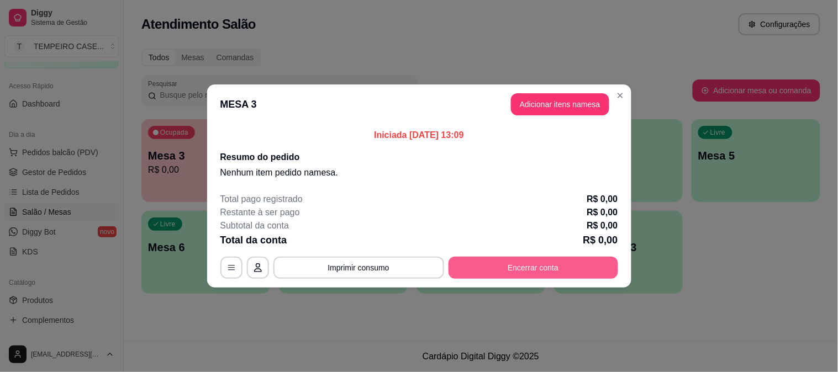
click at [533, 266] on button "Encerrar conta" at bounding box center [533, 268] width 170 height 22
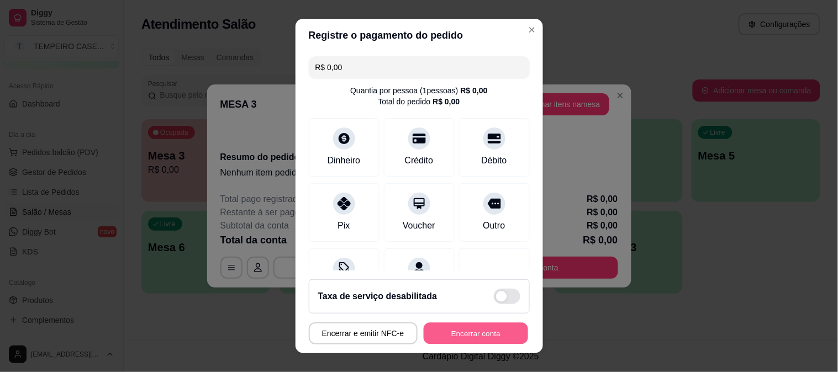
click at [450, 342] on button "Encerrar conta" at bounding box center [476, 334] width 104 height 22
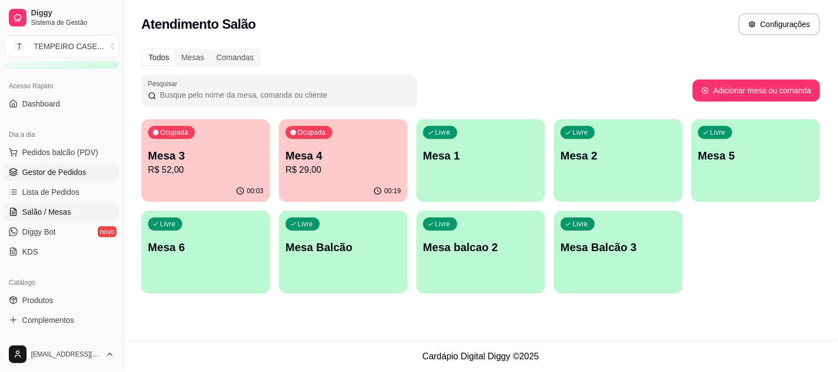
click at [39, 173] on span "Gestor de Pedidos" at bounding box center [54, 172] width 64 height 11
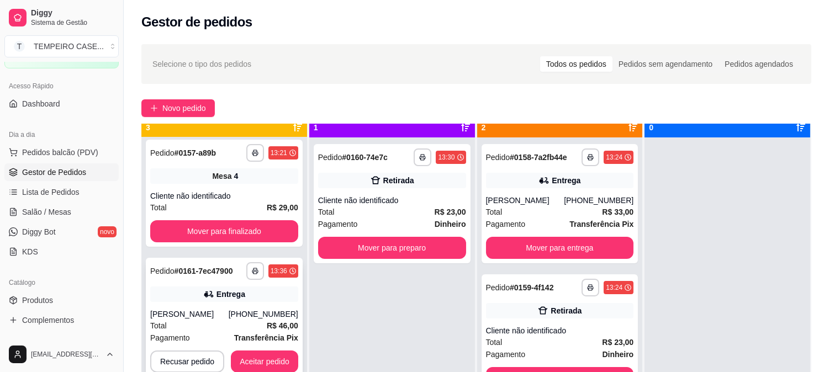
scroll to position [30, 0]
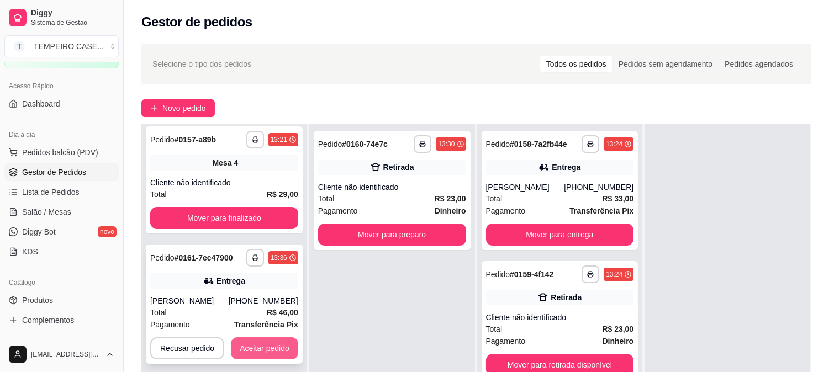
click at [269, 351] on button "Aceitar pedido" at bounding box center [264, 348] width 67 height 22
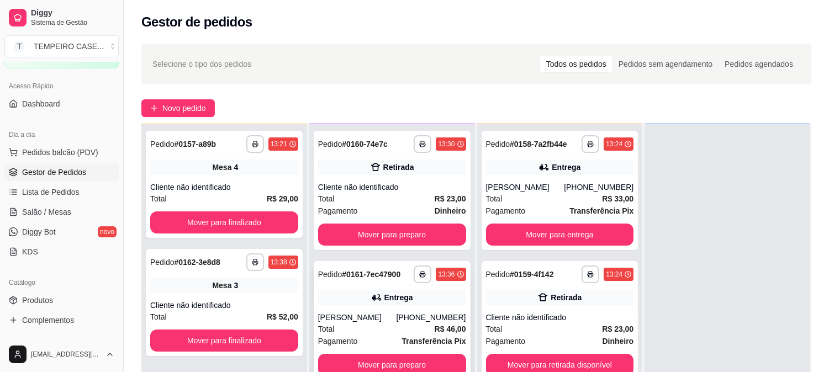
scroll to position [0, 0]
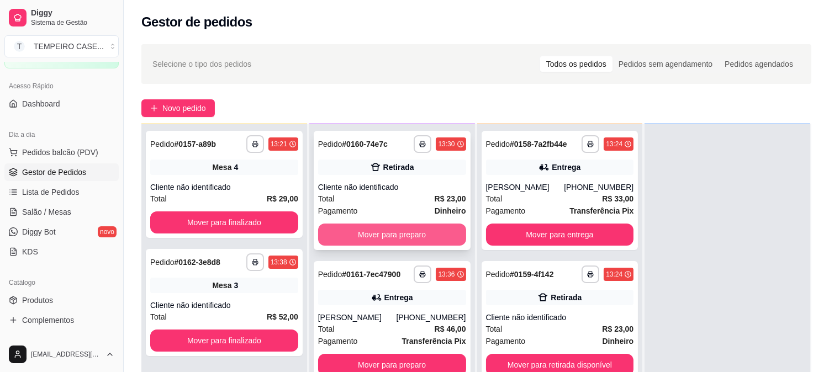
click at [420, 235] on button "Mover para preparo" at bounding box center [392, 235] width 148 height 22
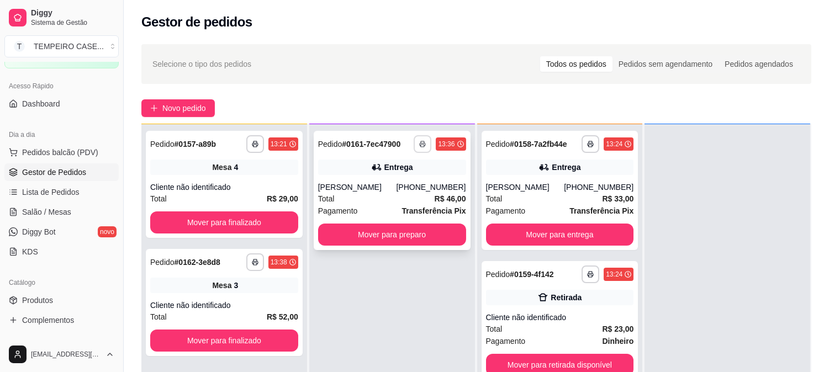
click at [420, 144] on icon "button" at bounding box center [422, 144] width 7 height 7
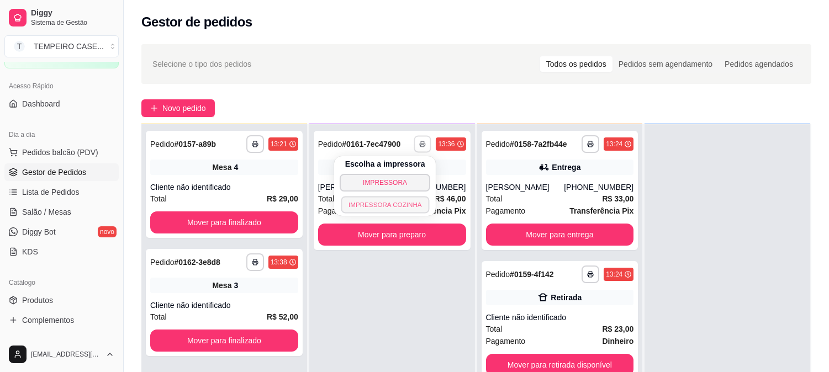
click at [394, 201] on button "IMPRESSORA COZINHA" at bounding box center [385, 204] width 88 height 17
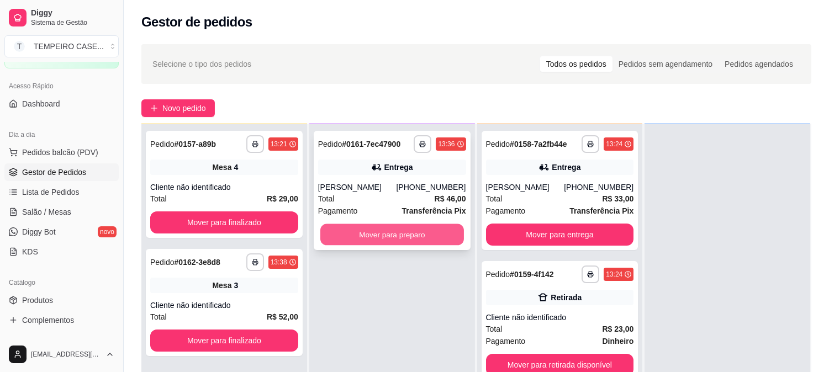
click at [414, 235] on button "Mover para preparo" at bounding box center [392, 235] width 144 height 22
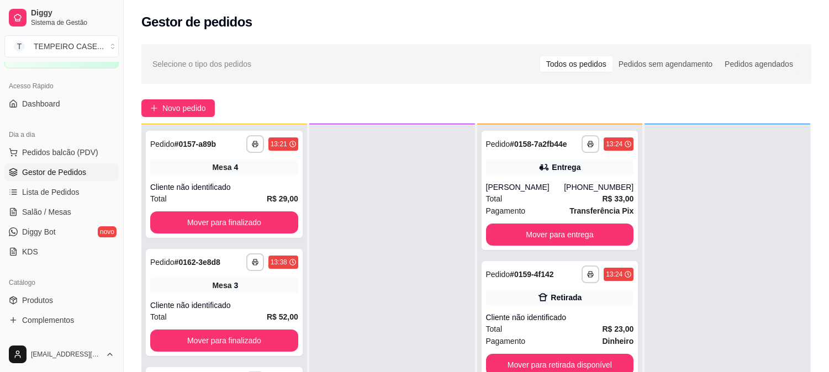
click at [35, 202] on ul "Pedidos balcão (PDV) Gestor de Pedidos Lista de Pedidos Salão / Mesas Diggy Bot…" at bounding box center [61, 202] width 114 height 117
click at [40, 214] on span "Salão / Mesas" at bounding box center [46, 212] width 49 height 11
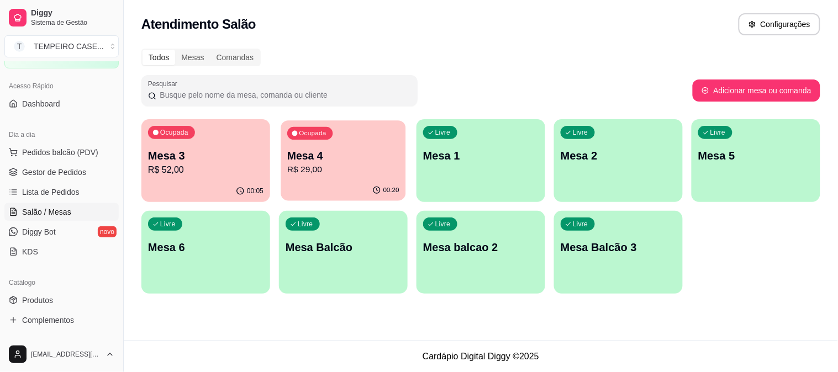
click at [320, 153] on p "Mesa 4" at bounding box center [343, 156] width 112 height 15
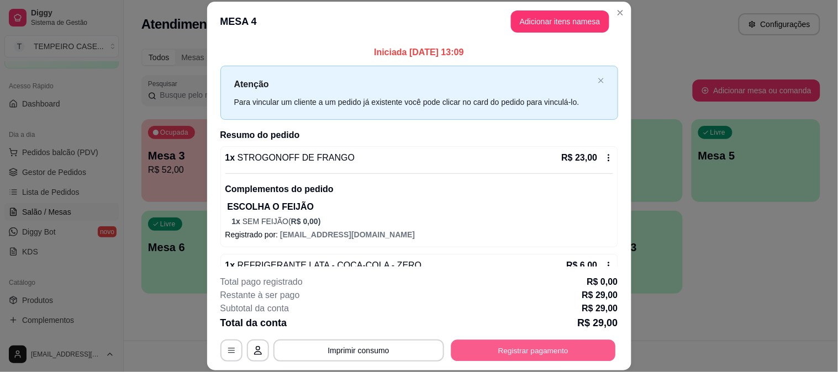
click at [529, 348] on button "Registrar pagamento" at bounding box center [533, 351] width 165 height 22
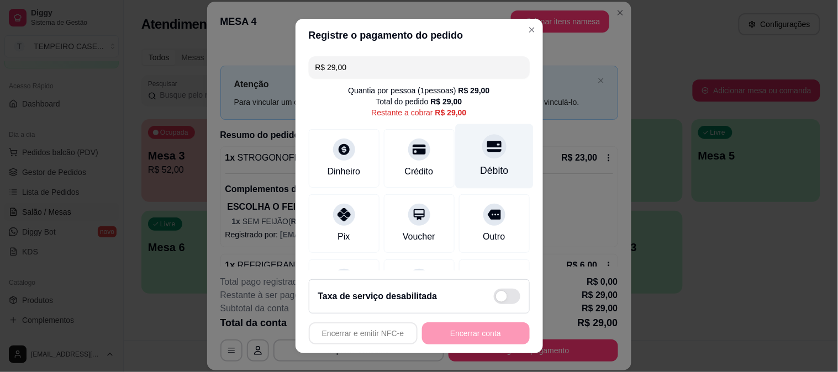
click at [467, 161] on div "Débito" at bounding box center [494, 156] width 78 height 65
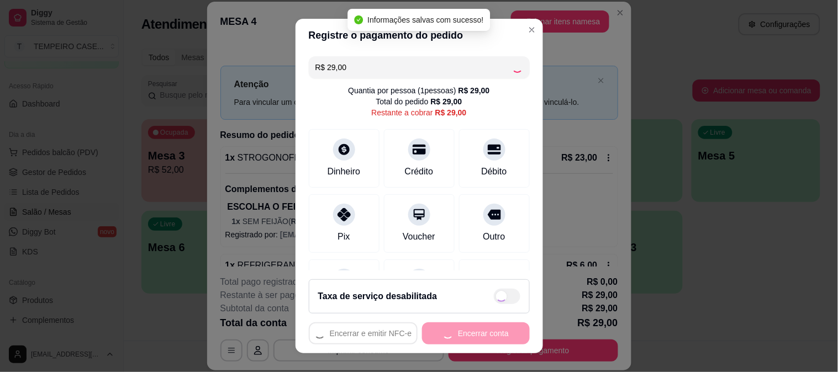
type input "R$ 0,00"
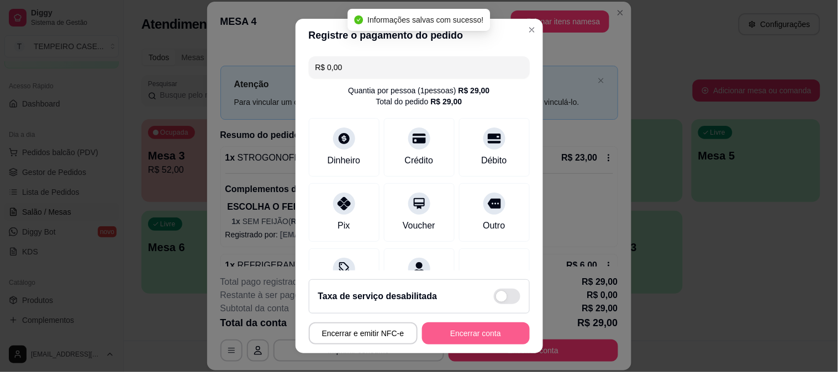
click at [473, 336] on button "Encerrar conta" at bounding box center [476, 333] width 108 height 22
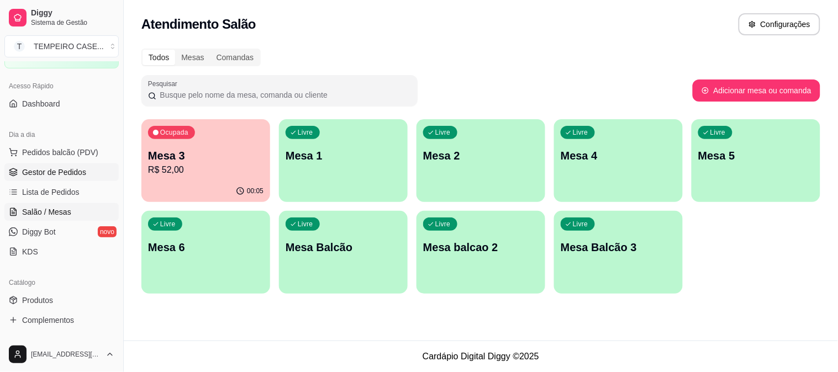
click at [45, 167] on span "Gestor de Pedidos" at bounding box center [54, 172] width 64 height 11
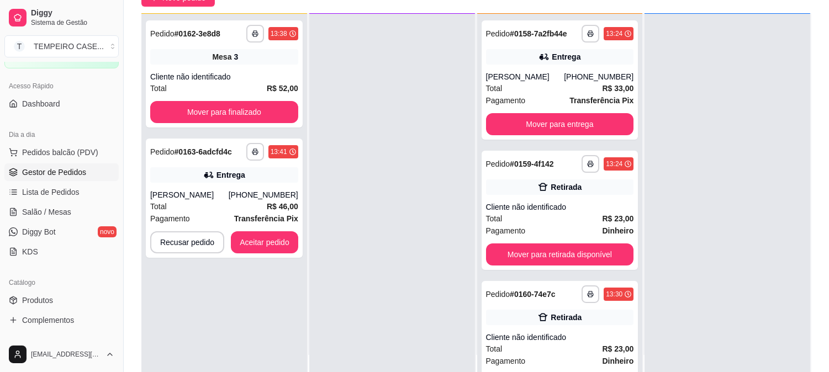
scroll to position [123, 0]
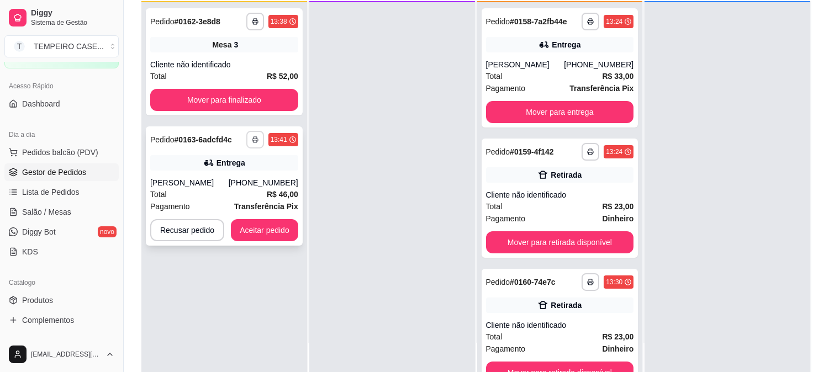
click at [251, 135] on button "button" at bounding box center [255, 140] width 18 height 18
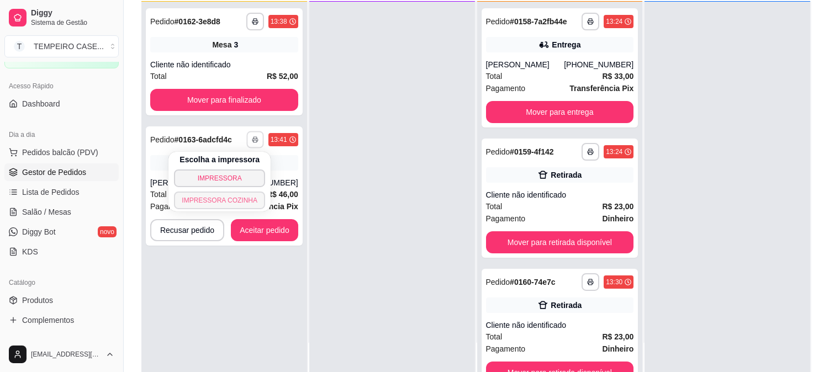
click at [228, 206] on button "IMPRESSORA COZINHA" at bounding box center [219, 201] width 91 height 18
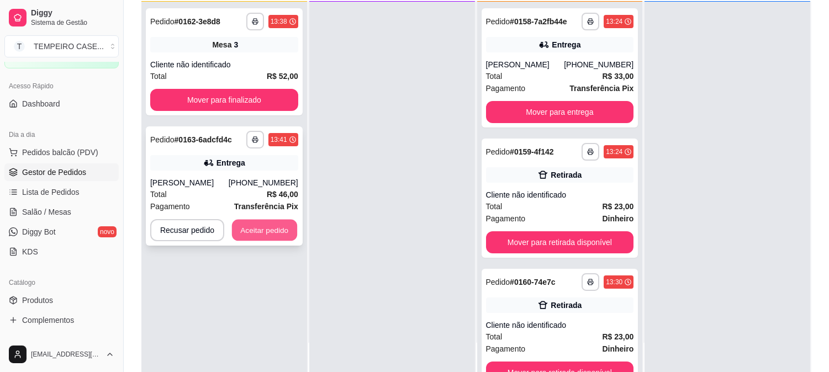
click at [260, 229] on button "Aceitar pedido" at bounding box center [264, 231] width 65 height 22
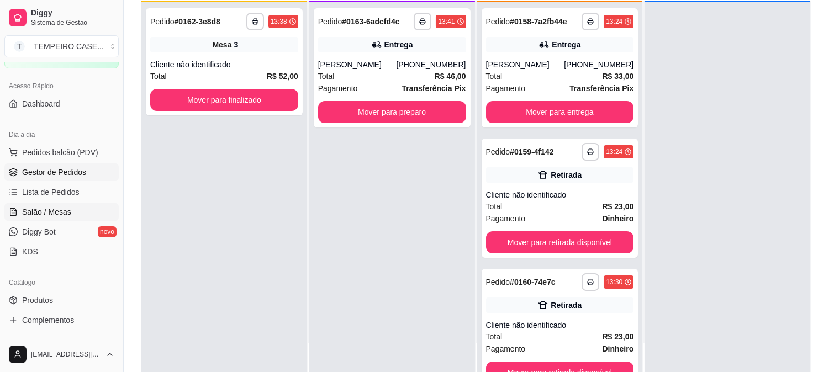
click at [52, 214] on span "Salão / Mesas" at bounding box center [46, 212] width 49 height 11
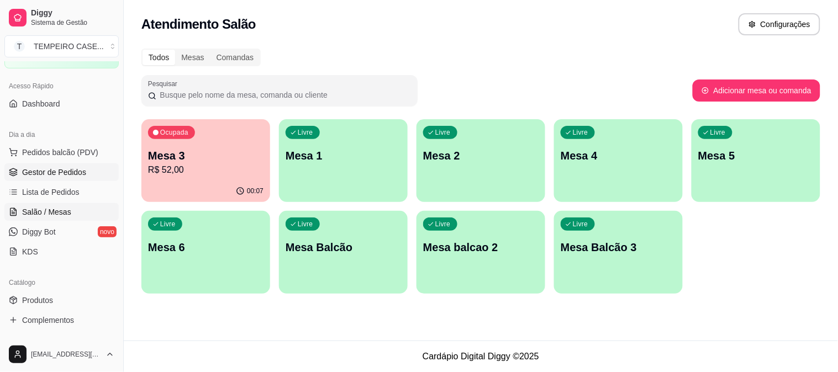
click at [58, 175] on span "Gestor de Pedidos" at bounding box center [54, 172] width 64 height 11
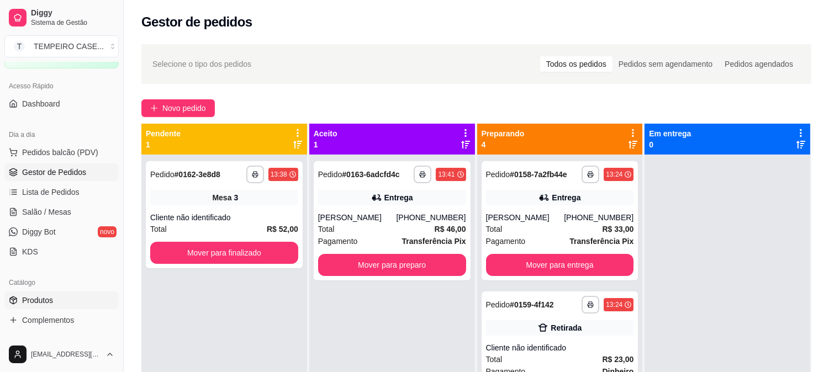
click at [46, 306] on link "Produtos" at bounding box center [61, 301] width 114 height 18
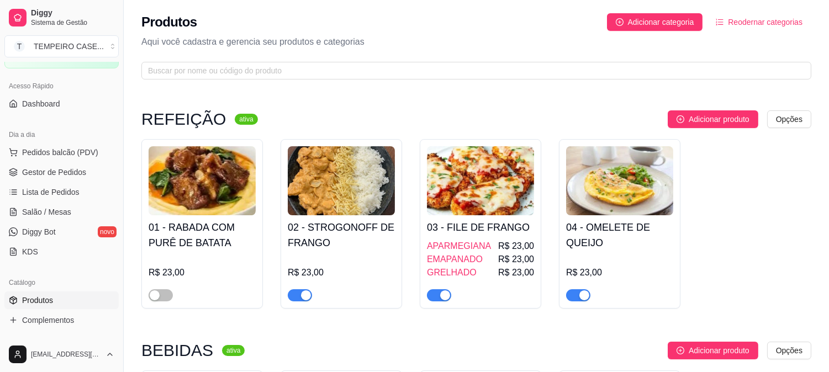
click at [313, 232] on h4 "02 - STROGONOFF DE FRANGO" at bounding box center [341, 235] width 107 height 31
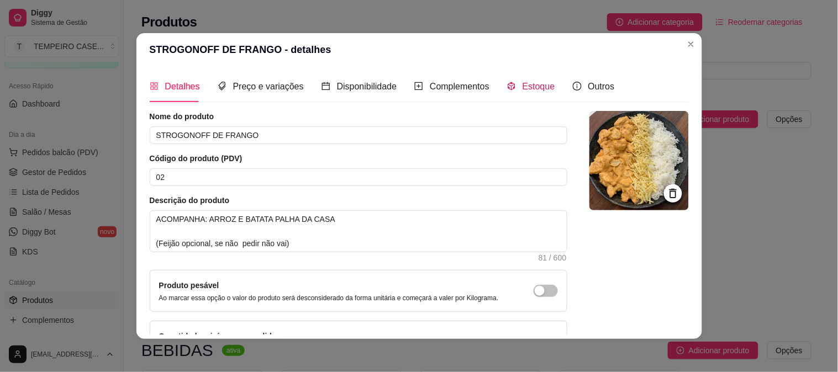
click at [510, 86] on div "Estoque" at bounding box center [531, 87] width 48 height 14
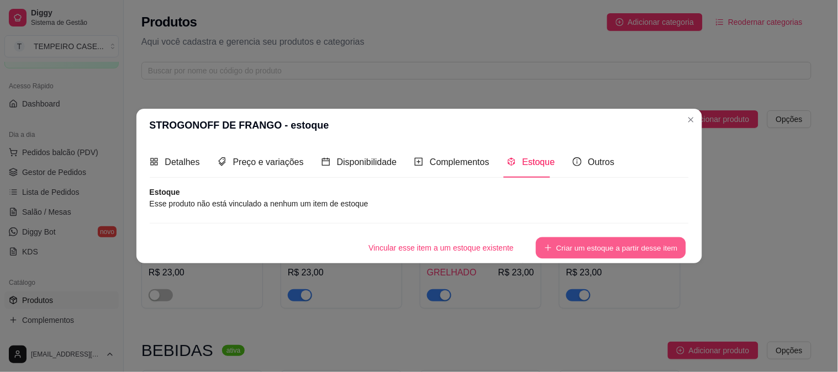
click at [551, 244] on button "Criar um estoque a partir desse item" at bounding box center [611, 248] width 150 height 22
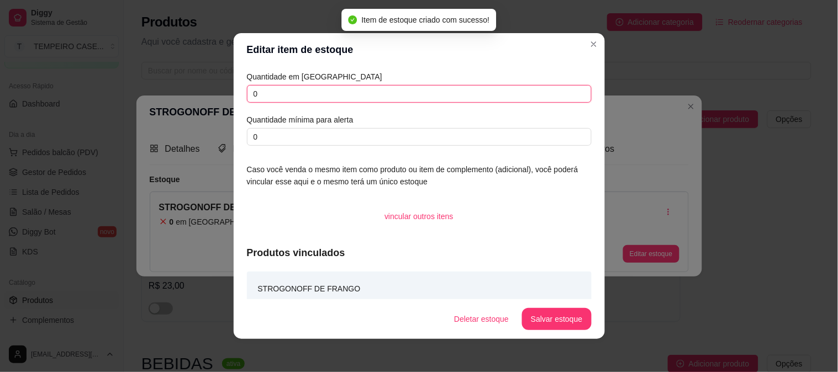
click at [313, 97] on input "0" at bounding box center [419, 94] width 345 height 18
drag, startPoint x: 299, startPoint y: 94, endPoint x: 145, endPoint y: 82, distance: 154.0
click at [148, 82] on div "Editar item de estoque Quantidade em estoque 0 Quantidade mínima para alerta 0 …" at bounding box center [419, 186] width 838 height 372
type input "1"
click at [548, 319] on button "Salvar estoque" at bounding box center [556, 319] width 69 height 22
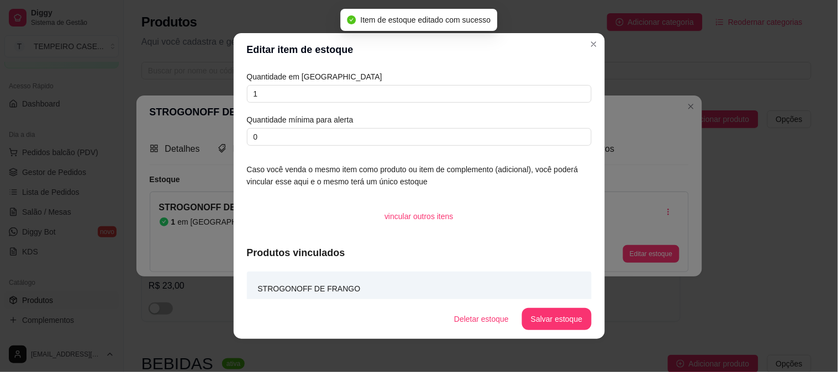
click at [692, 103] on div "Editar item de estoque Quantidade em estoque 1 Quantidade mínima para alerta 0 …" at bounding box center [419, 186] width 838 height 372
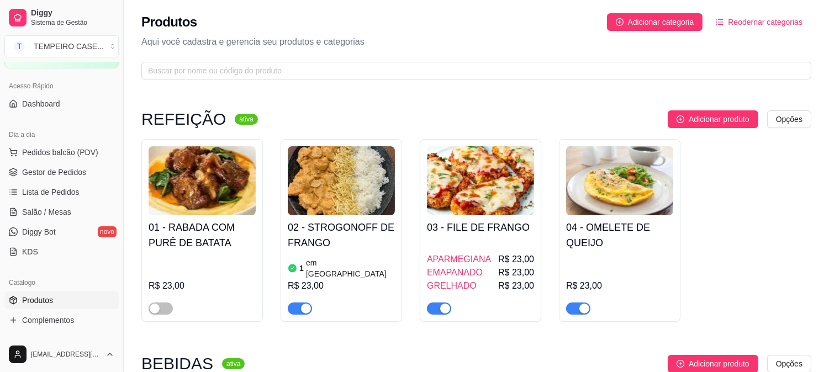
click at [219, 247] on h4 "01 - RABADA COM PURÊ DE BATATA" at bounding box center [202, 235] width 107 height 31
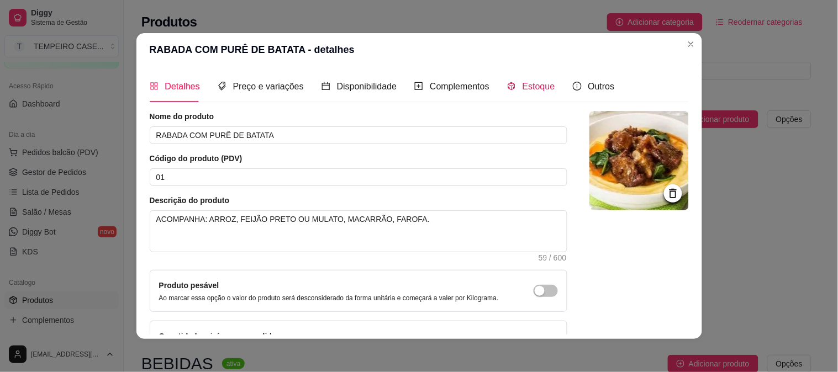
click at [511, 90] on div "Estoque" at bounding box center [531, 87] width 48 height 14
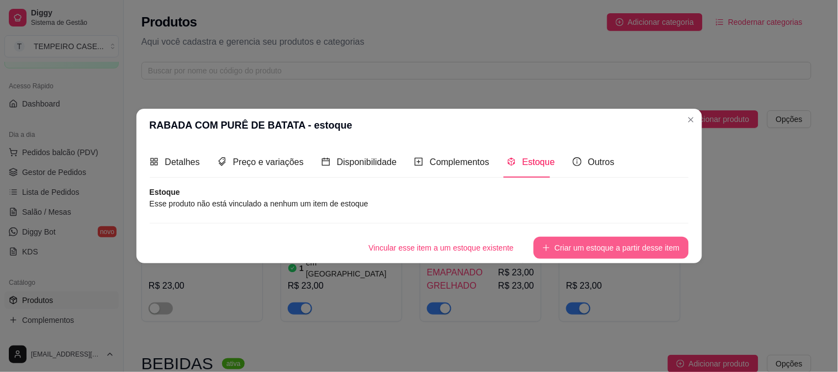
click at [579, 242] on button "Criar um estoque a partir desse item" at bounding box center [610, 248] width 155 height 22
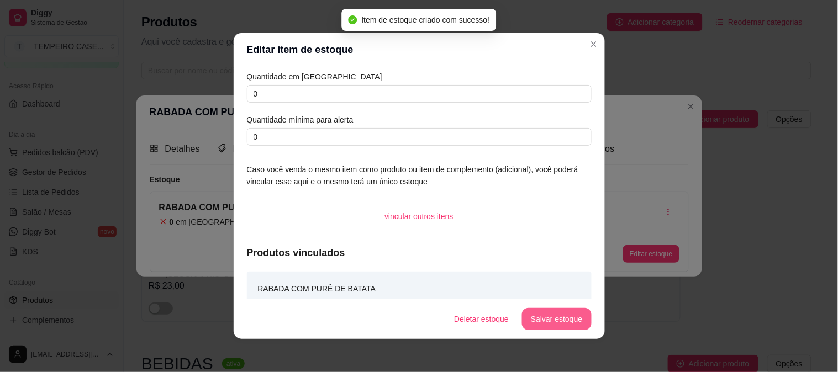
click at [543, 319] on button "Salvar estoque" at bounding box center [556, 319] width 69 height 22
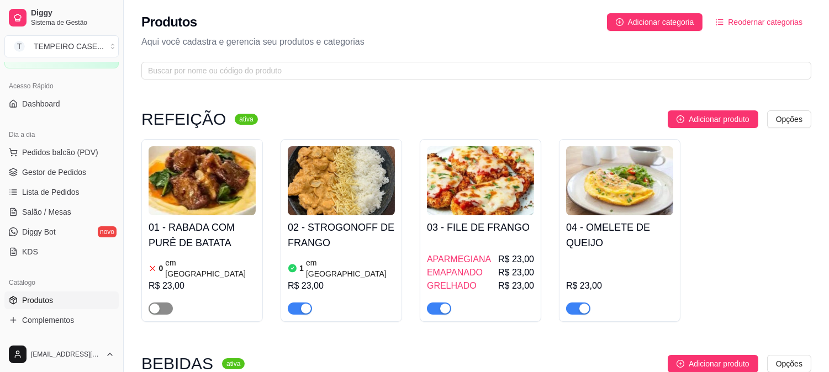
click at [165, 303] on span "button" at bounding box center [161, 309] width 24 height 12
click at [32, 156] on span "Pedidos balcão (PDV)" at bounding box center [60, 152] width 76 height 11
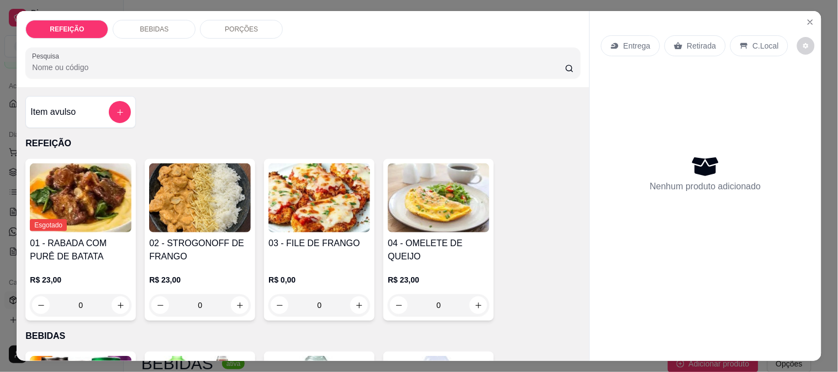
click at [169, 187] on img at bounding box center [200, 197] width 102 height 69
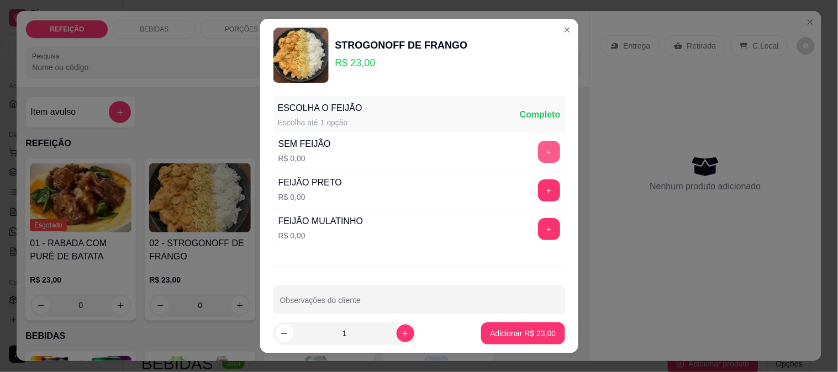
click at [538, 158] on button "+" at bounding box center [549, 152] width 22 height 22
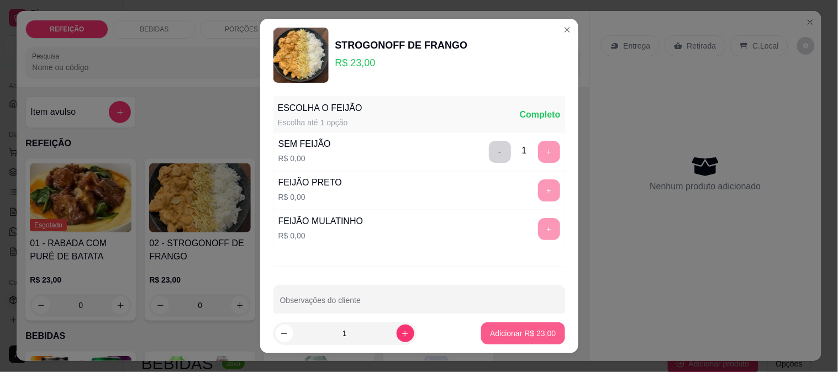
click at [516, 330] on p "Adicionar R$ 23,00" at bounding box center [523, 333] width 66 height 11
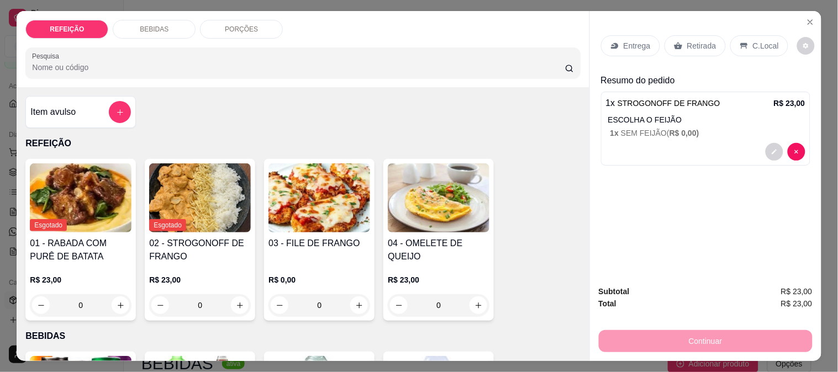
click at [680, 40] on div "Retirada" at bounding box center [694, 45] width 61 height 21
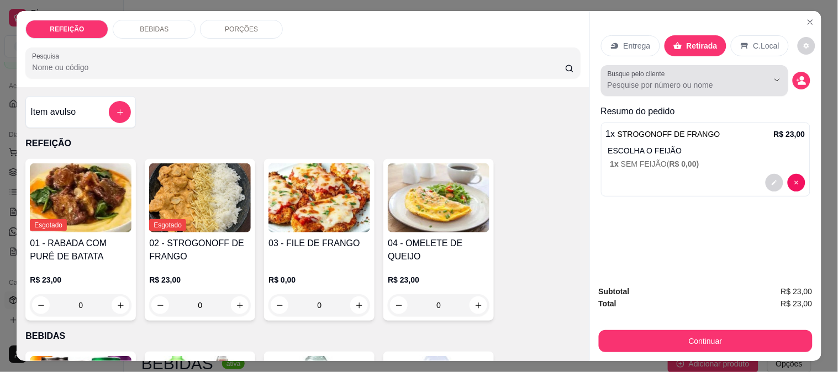
click at [626, 83] on input "Busque pelo cliente" at bounding box center [678, 85] width 143 height 11
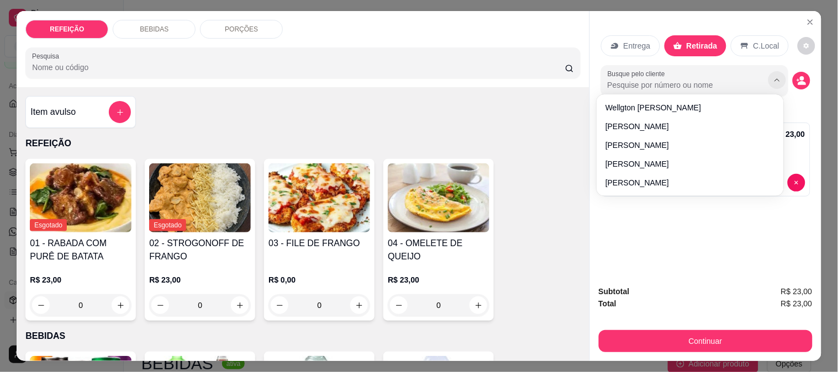
click at [781, 76] on button "Show suggestions" at bounding box center [777, 80] width 18 height 18
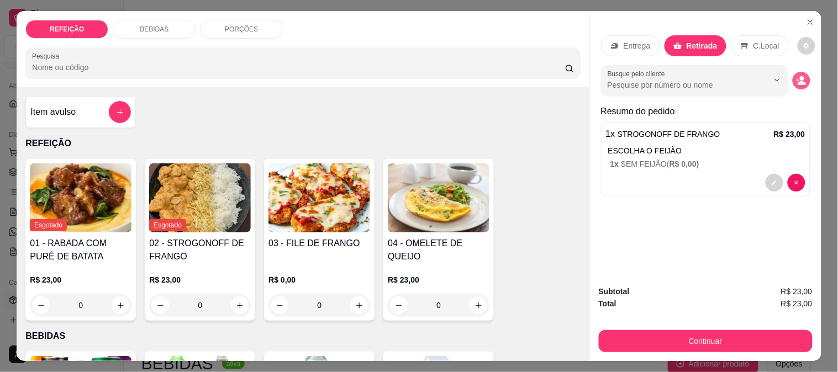
click at [802, 72] on button "decrease-product-quantity" at bounding box center [801, 81] width 18 height 18
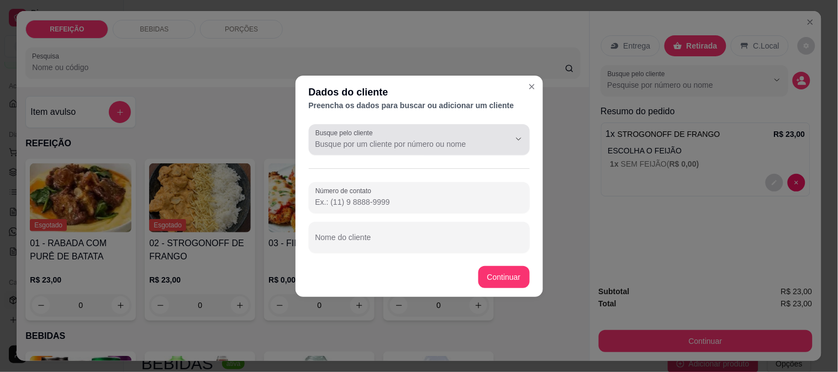
click at [352, 140] on input "Busque pelo cliente" at bounding box center [403, 144] width 177 height 11
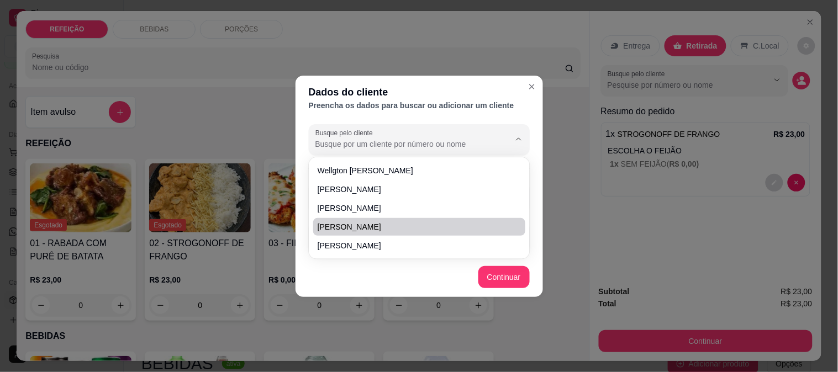
click at [343, 224] on span "[PERSON_NAME]" at bounding box center [414, 226] width 192 height 11
type input "[PERSON_NAME]"
type input "[PHONE_NUMBER]"
type input "[PERSON_NAME]"
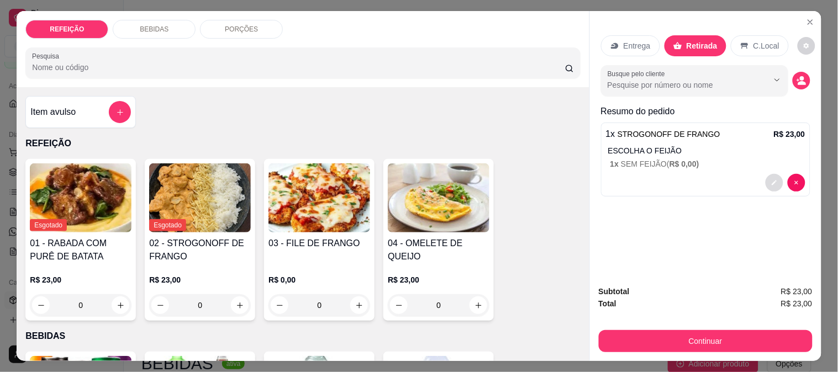
click at [771, 181] on icon "decrease-product-quantity" at bounding box center [773, 183] width 5 height 5
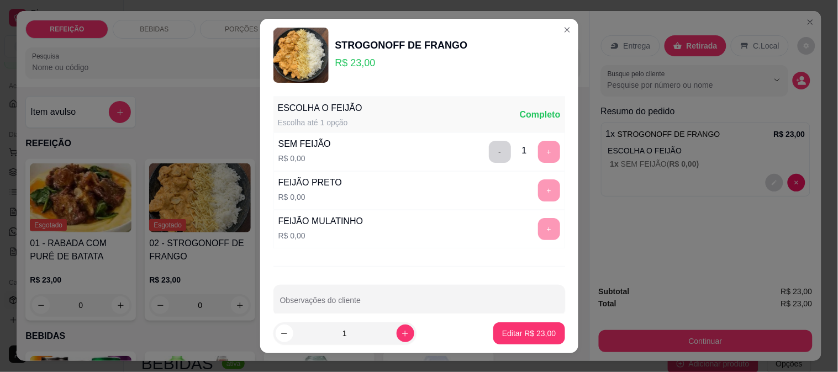
click at [533, 195] on div "+" at bounding box center [548, 190] width 31 height 22
click at [489, 151] on button "-" at bounding box center [500, 152] width 22 height 22
click at [538, 229] on button "+" at bounding box center [549, 229] width 22 height 22
click at [531, 327] on button "Editar R$ 23,00" at bounding box center [528, 333] width 71 height 22
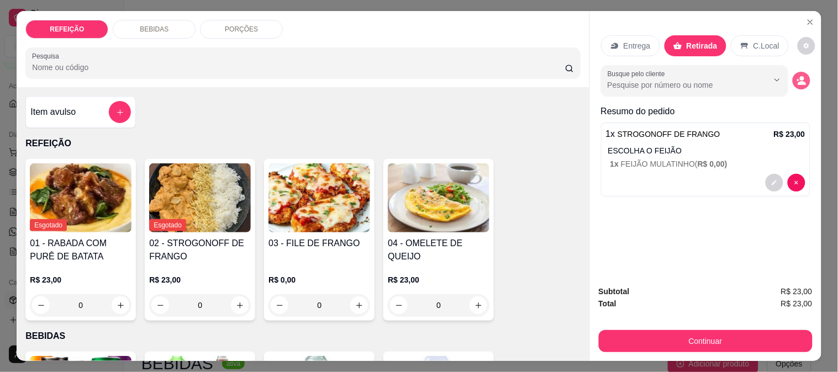
click at [797, 81] on icon "decrease-product-quantity" at bounding box center [801, 83] width 8 height 4
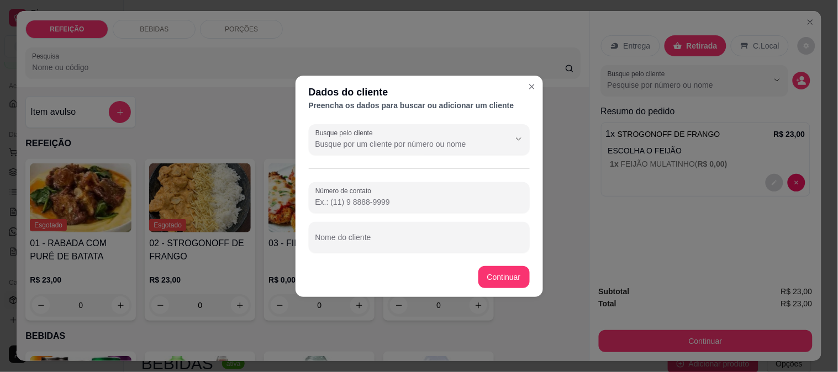
click at [379, 145] on input "Busque pelo cliente" at bounding box center [403, 144] width 177 height 11
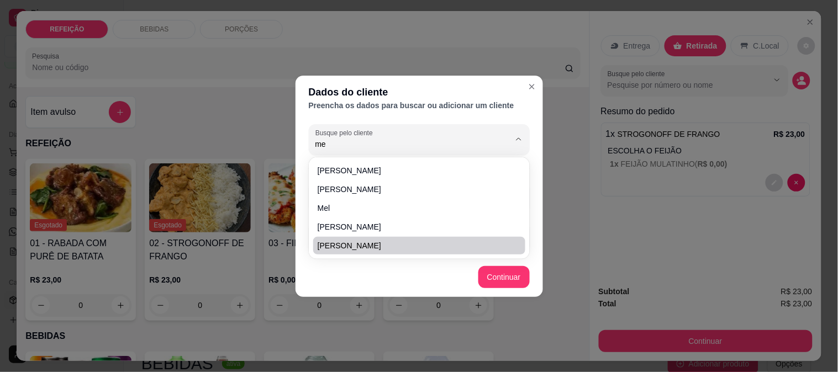
click at [348, 250] on span "[PERSON_NAME]" at bounding box center [414, 245] width 192 height 11
type input "[PERSON_NAME]"
type input "[PHONE_NUMBER]"
type input "[PERSON_NAME]"
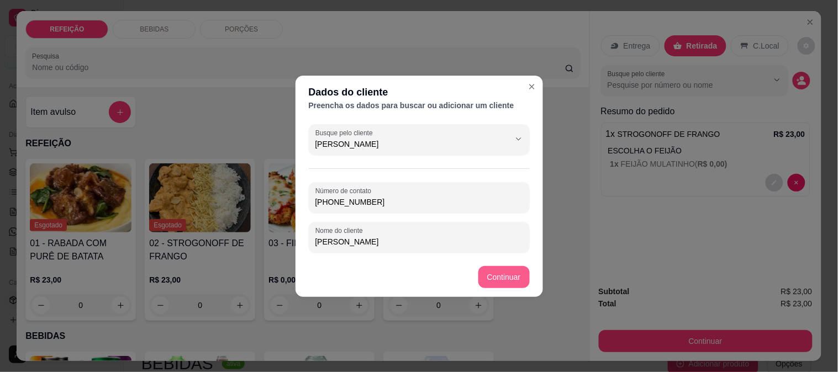
type input "[PERSON_NAME]"
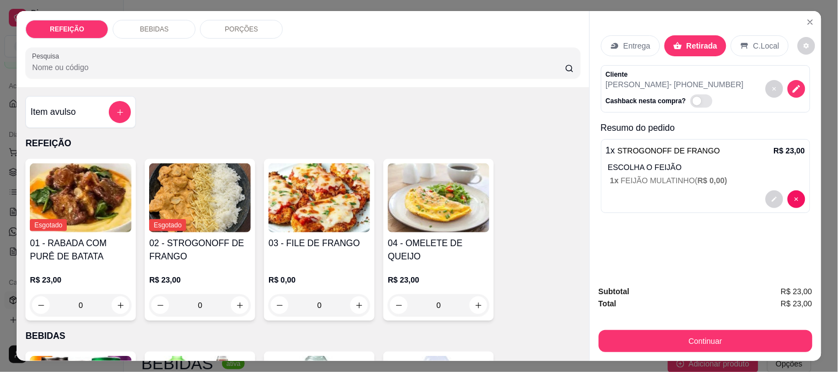
click at [647, 340] on button "Continuar" at bounding box center [706, 341] width 214 height 22
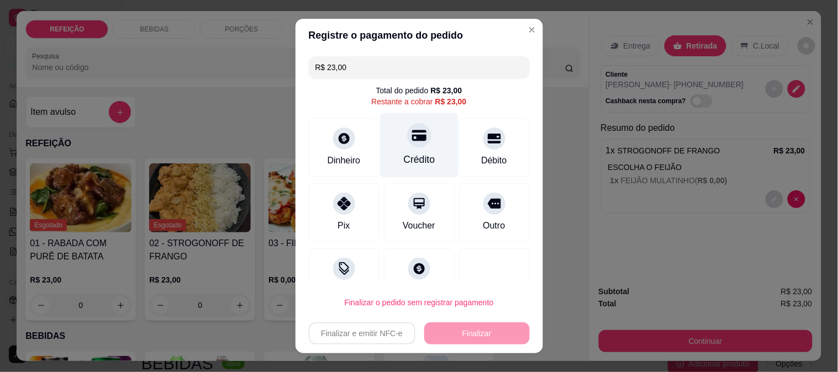
click at [407, 150] on div "Crédito" at bounding box center [419, 145] width 78 height 65
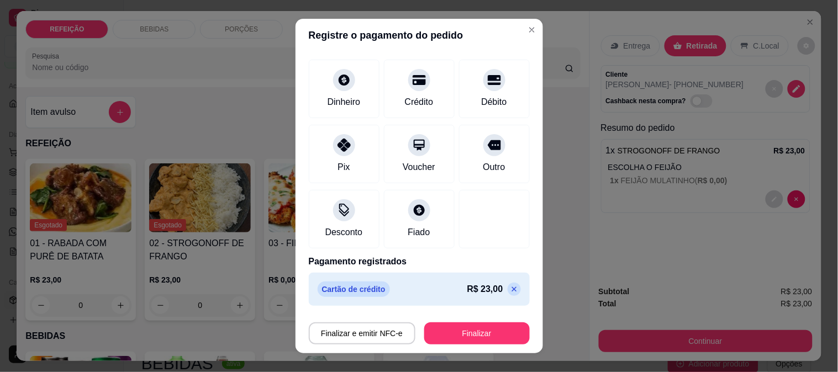
click at [510, 290] on icon at bounding box center [514, 289] width 9 height 9
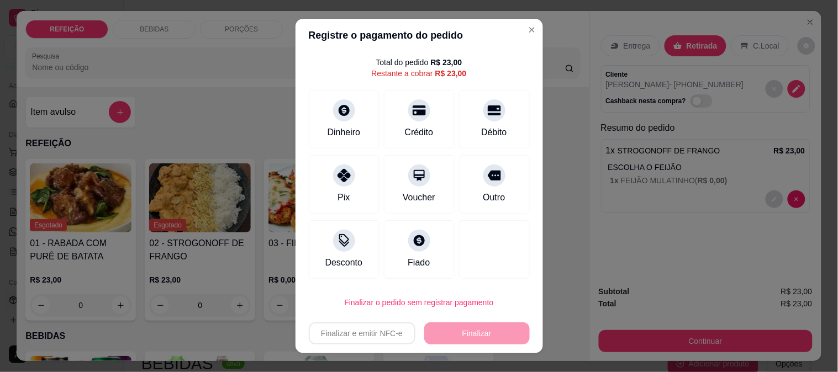
scroll to position [28, 0]
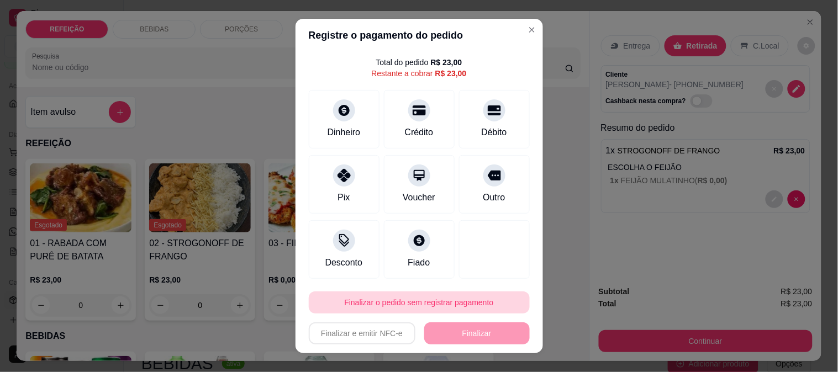
click at [452, 308] on button "Finalizar o pedido sem registrar pagamento" at bounding box center [419, 303] width 221 height 22
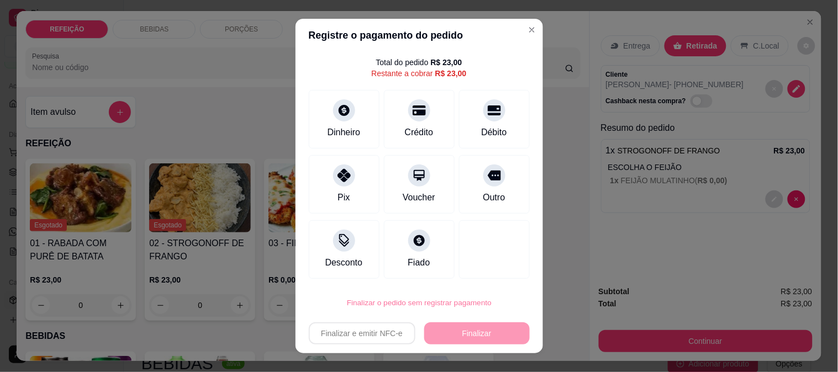
click at [489, 272] on button "Confirmar" at bounding box center [482, 271] width 39 height 17
type input "R$ 0,00"
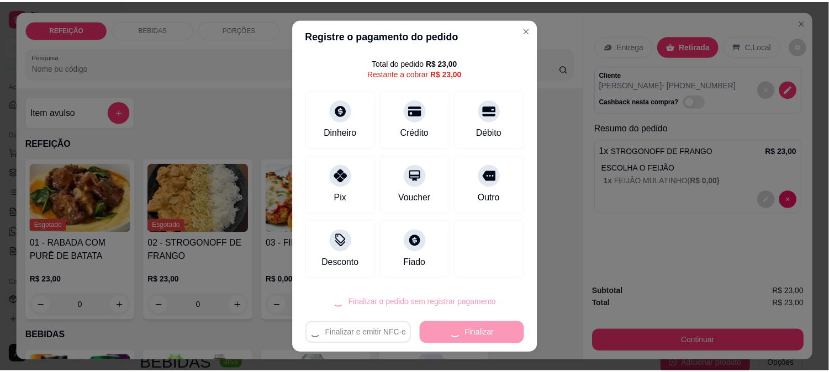
scroll to position [17, 0]
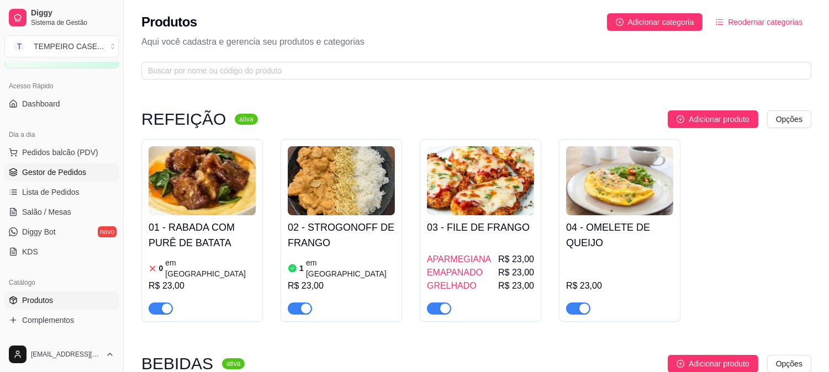
click at [56, 173] on span "Gestor de Pedidos" at bounding box center [54, 172] width 64 height 11
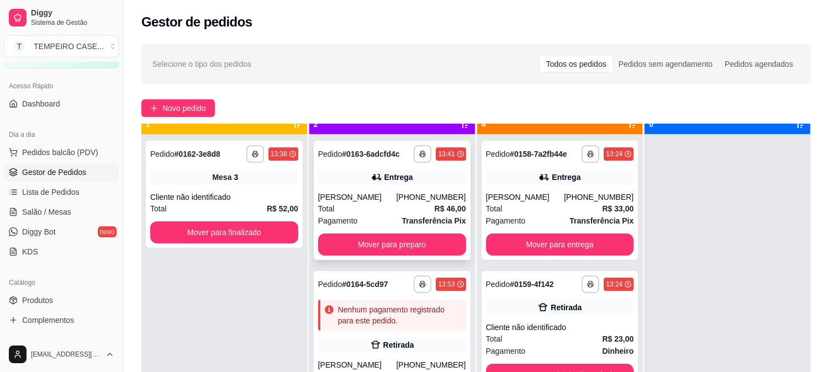
scroll to position [30, 0]
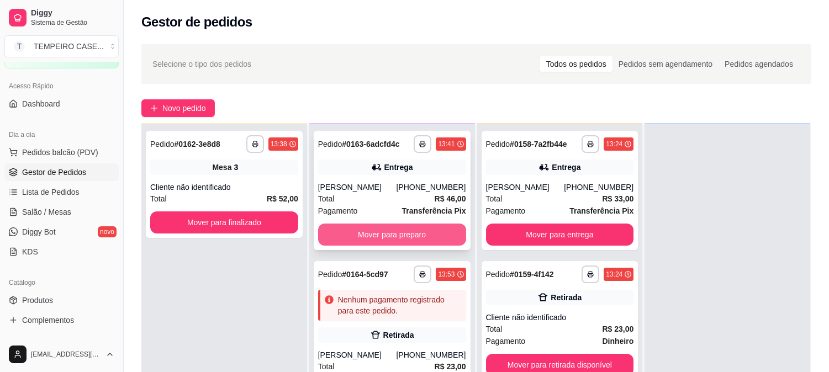
click at [416, 229] on button "Mover para preparo" at bounding box center [392, 235] width 148 height 22
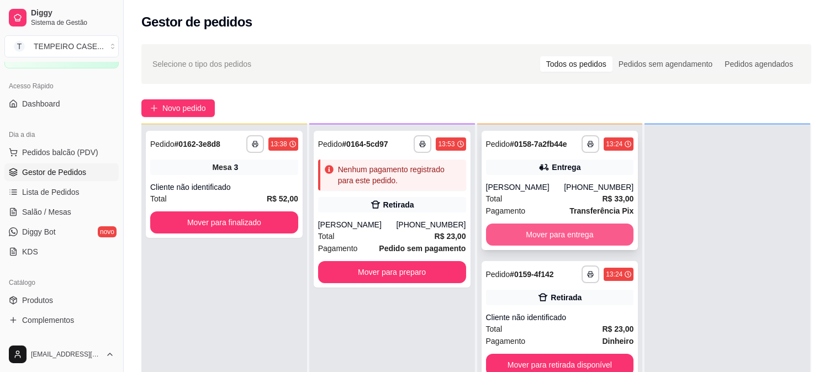
click at [548, 230] on button "Mover para entrega" at bounding box center [560, 235] width 148 height 22
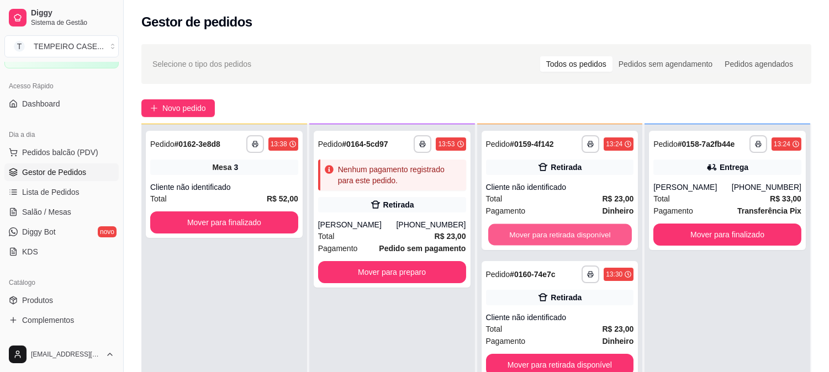
click at [548, 230] on button "Mover para retirada disponível" at bounding box center [560, 235] width 144 height 22
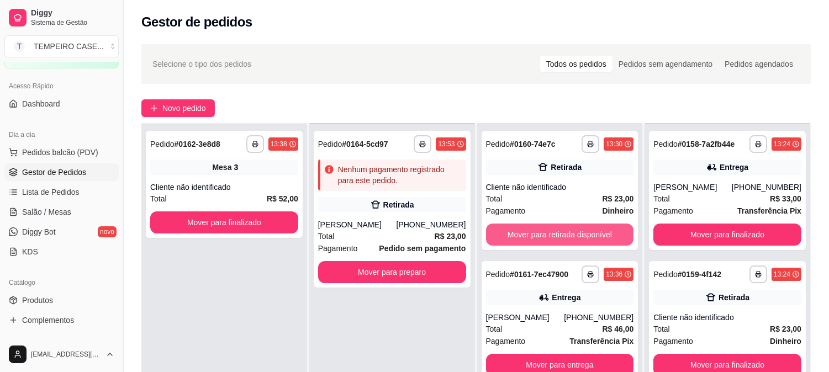
click at [548, 230] on button "Mover para retirada disponível" at bounding box center [560, 235] width 148 height 22
click at [548, 234] on button "Mover para entrega" at bounding box center [560, 235] width 148 height 22
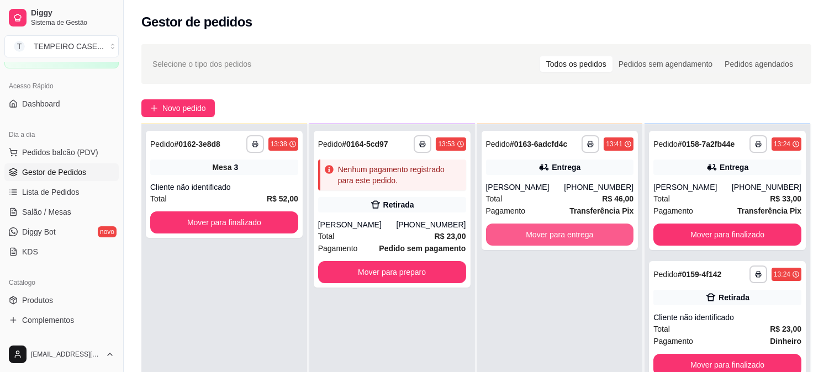
click at [548, 234] on button "Mover para entrega" at bounding box center [560, 235] width 148 height 22
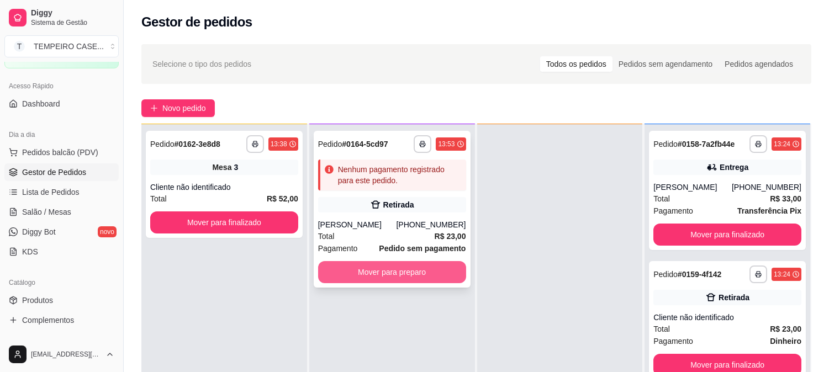
click at [422, 264] on button "Mover para preparo" at bounding box center [392, 272] width 148 height 22
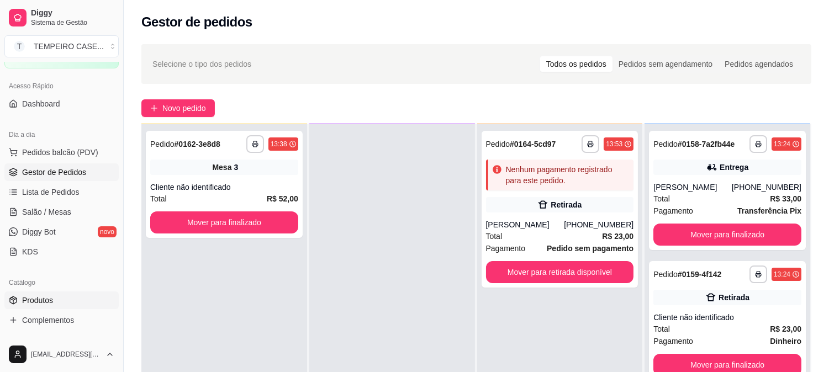
click at [40, 295] on span "Produtos" at bounding box center [37, 300] width 31 height 11
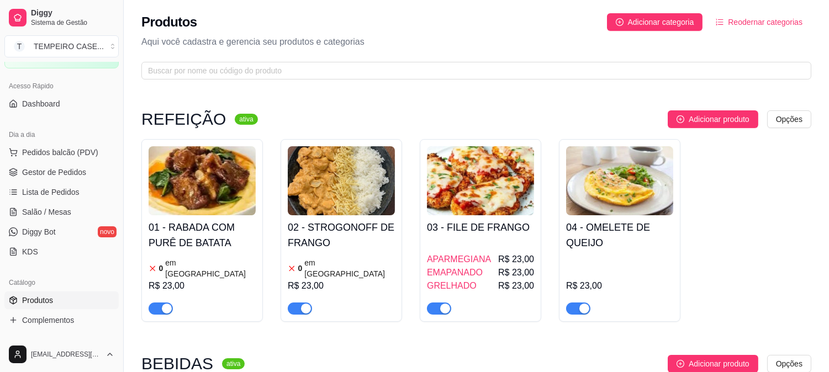
click at [486, 195] on img at bounding box center [480, 180] width 107 height 69
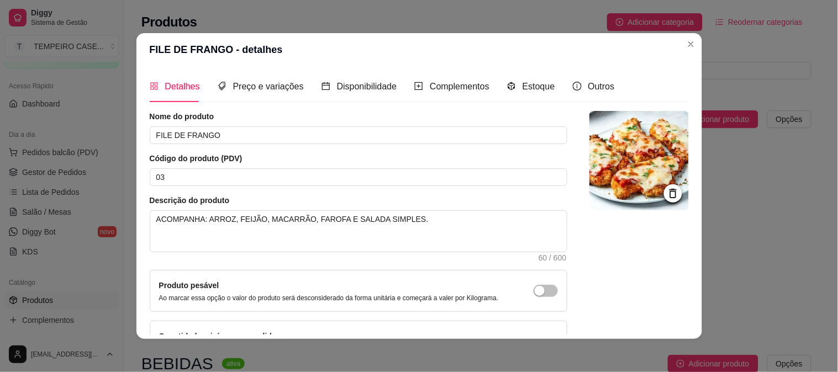
click at [617, 162] on img at bounding box center [638, 160] width 99 height 99
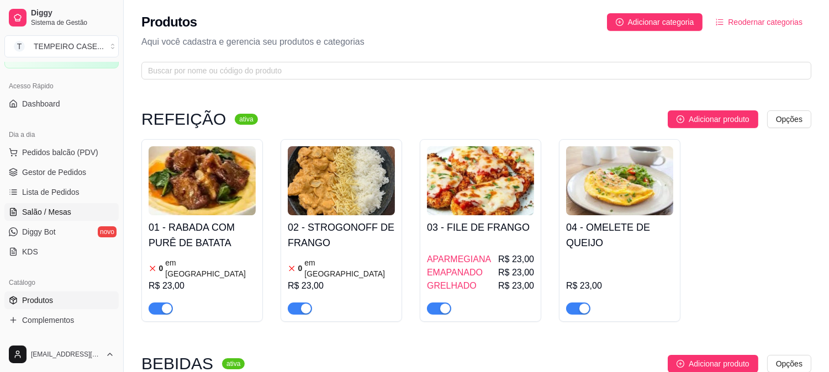
click at [35, 213] on span "Salão / Mesas" at bounding box center [46, 212] width 49 height 11
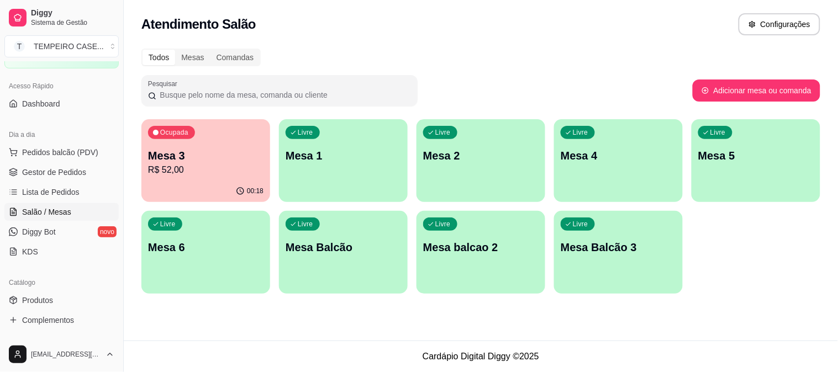
click at [747, 190] on div "button" at bounding box center [755, 195] width 129 height 13
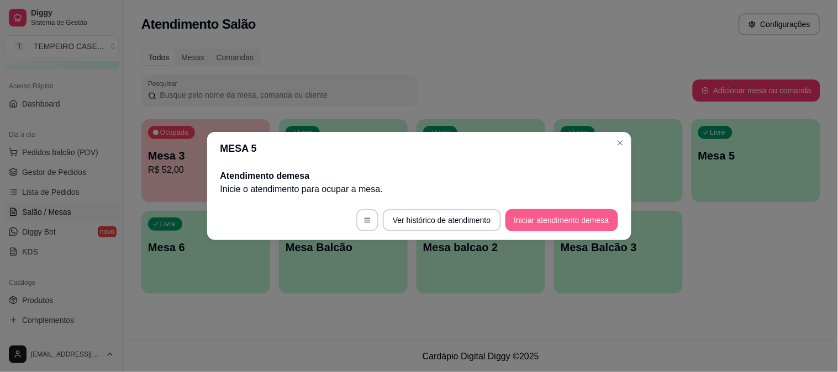
click at [568, 224] on button "Iniciar atendimento de mesa" at bounding box center [561, 220] width 113 height 22
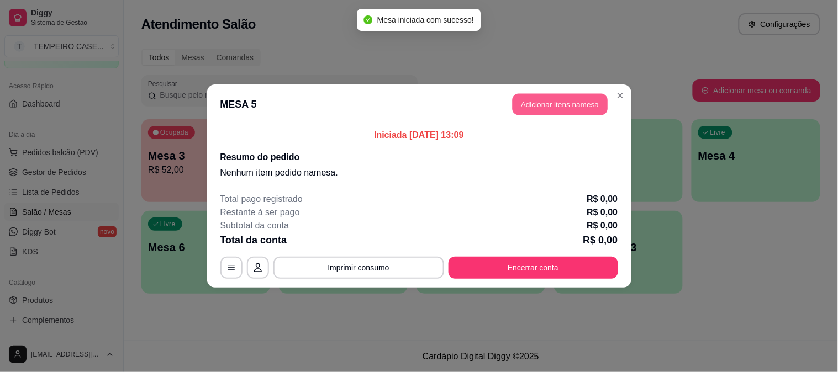
click at [553, 96] on button "Adicionar itens na mesa" at bounding box center [559, 105] width 95 height 22
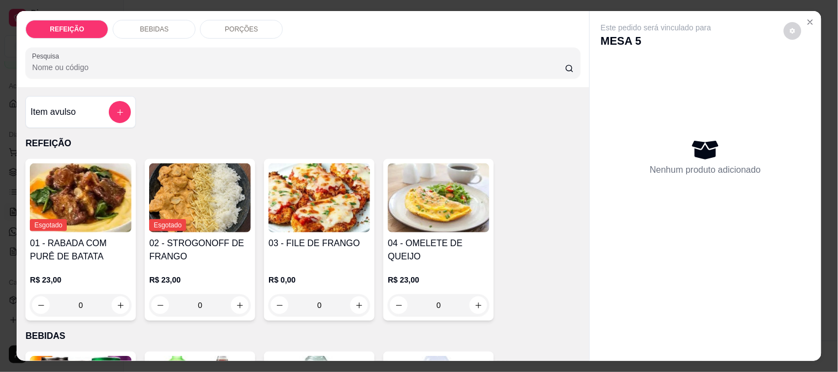
click at [301, 207] on img at bounding box center [319, 197] width 102 height 69
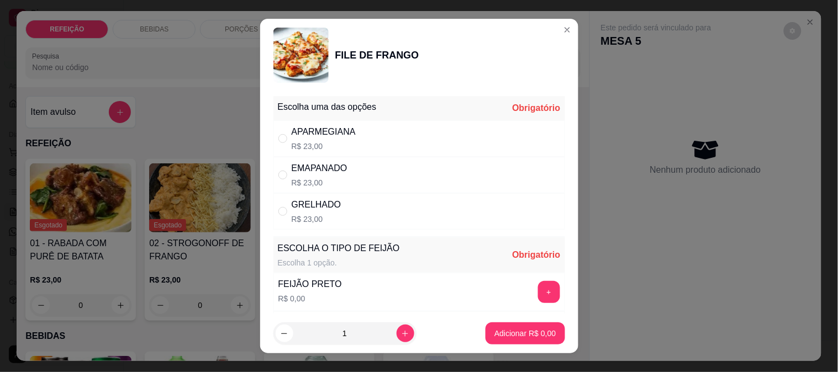
click at [401, 147] on div "APARMEGIANA R$ 23,00" at bounding box center [419, 138] width 292 height 36
radio input "true"
click at [538, 294] on button "+" at bounding box center [549, 292] width 22 height 22
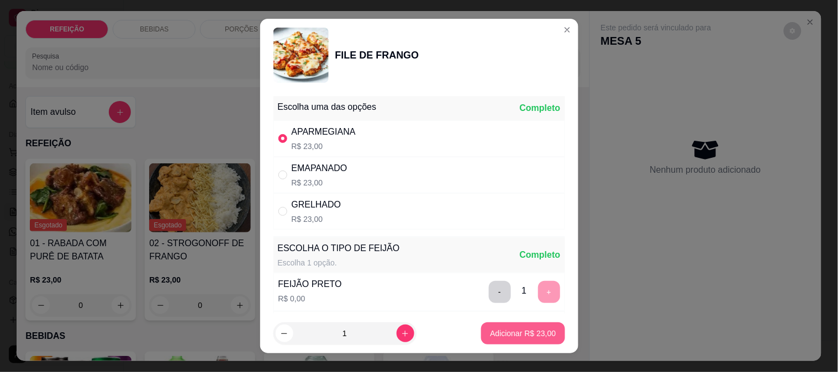
click at [520, 335] on p "Adicionar R$ 23,00" at bounding box center [523, 333] width 66 height 11
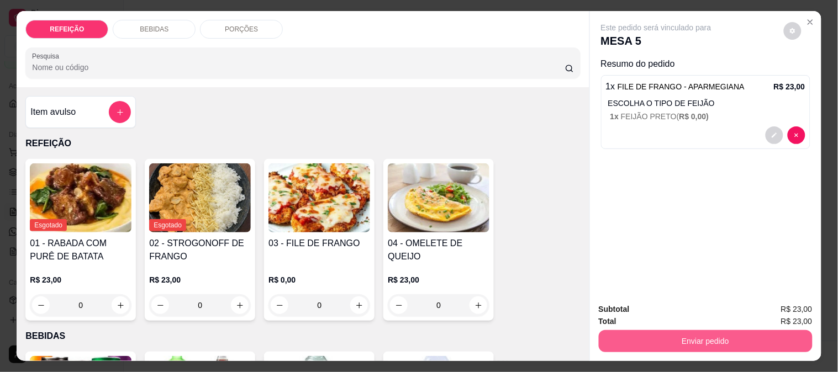
click at [667, 336] on button "Enviar pedido" at bounding box center [706, 341] width 214 height 22
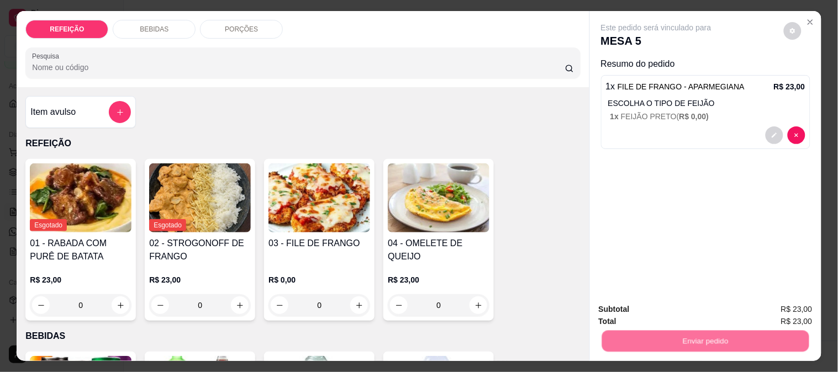
click at [676, 312] on button "Não registrar e enviar pedido" at bounding box center [668, 309] width 115 height 21
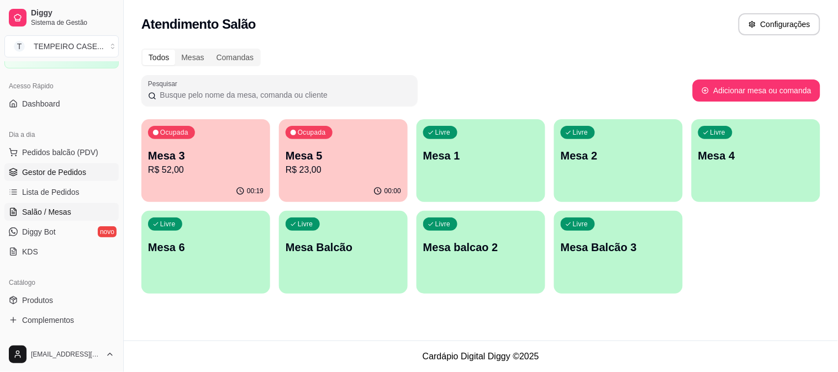
click at [40, 178] on link "Gestor de Pedidos" at bounding box center [61, 172] width 114 height 18
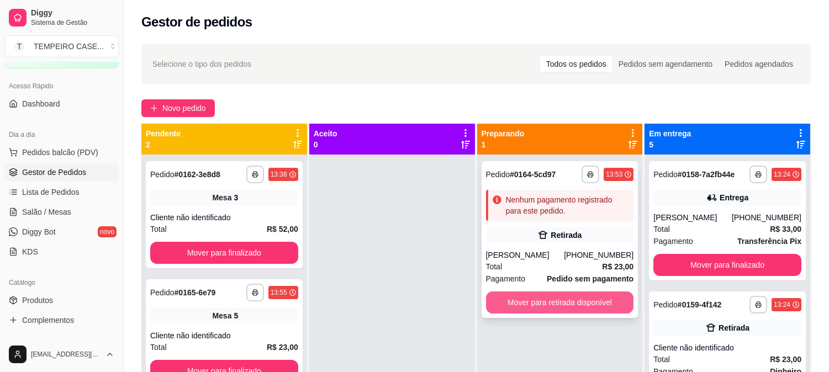
click at [553, 306] on button "Mover para retirada disponível" at bounding box center [560, 303] width 148 height 22
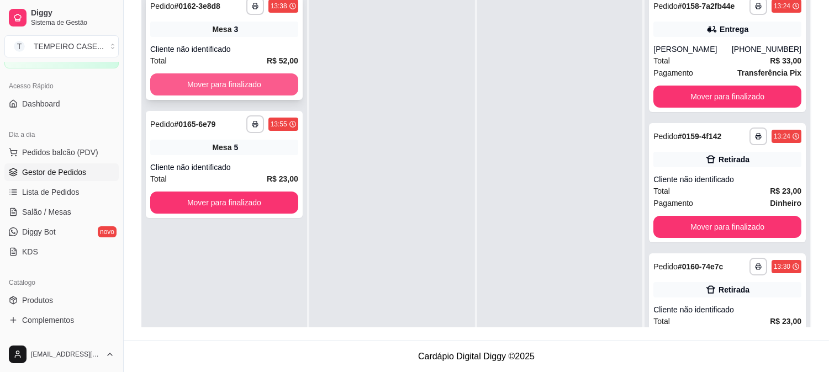
click at [253, 86] on button "Mover para finalizado" at bounding box center [224, 84] width 148 height 22
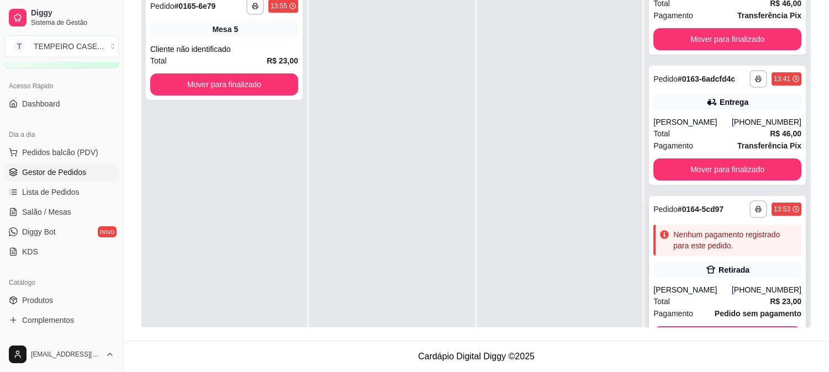
scroll to position [457, 0]
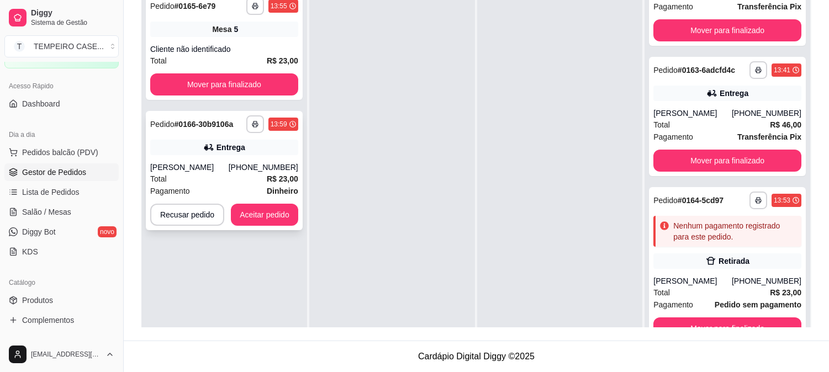
click at [257, 201] on div "**********" at bounding box center [224, 170] width 157 height 119
click at [279, 224] on button "Aceitar pedido" at bounding box center [264, 215] width 67 height 22
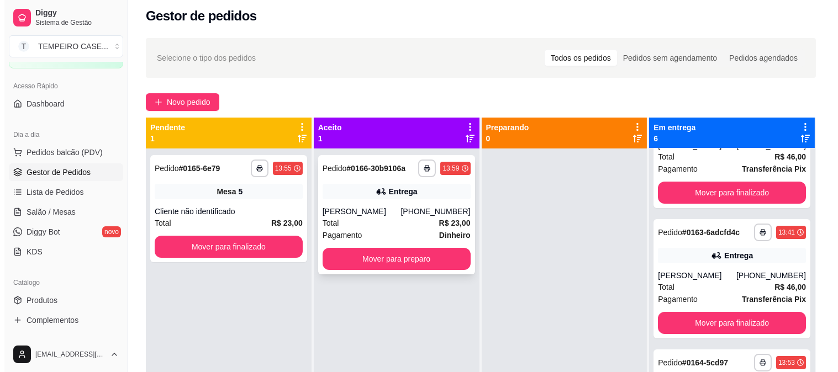
scroll to position [0, 0]
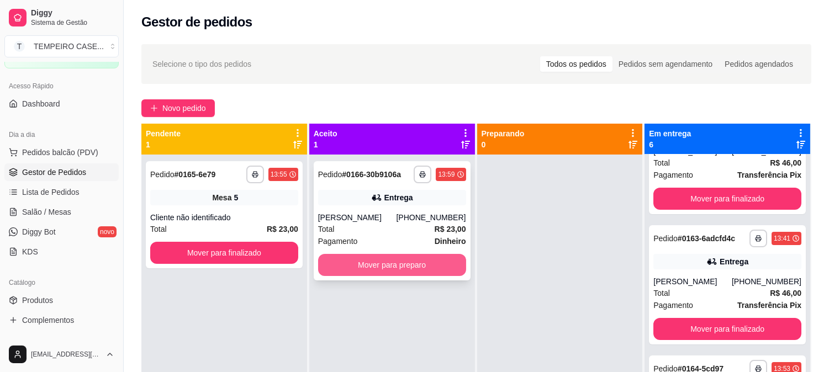
click at [393, 260] on button "Mover para preparo" at bounding box center [392, 265] width 148 height 22
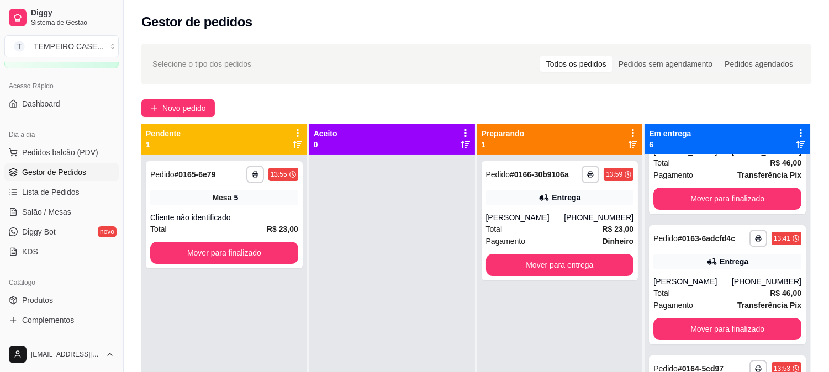
click at [504, 123] on div "**********" at bounding box center [476, 274] width 705 height 472
click at [58, 208] on span "Salão / Mesas" at bounding box center [46, 212] width 49 height 11
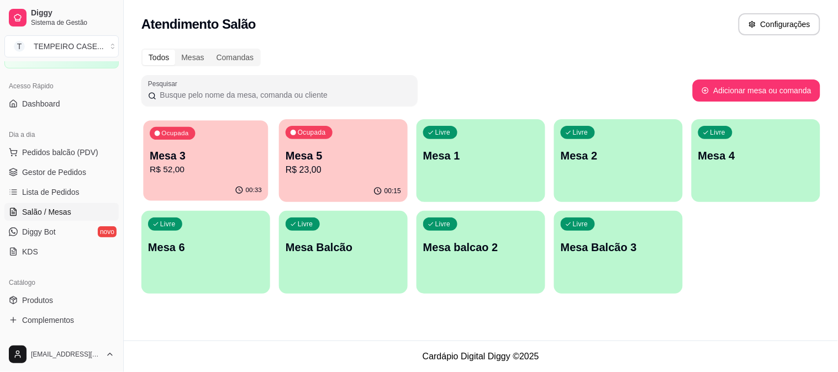
click at [199, 158] on p "Mesa 3" at bounding box center [206, 156] width 112 height 15
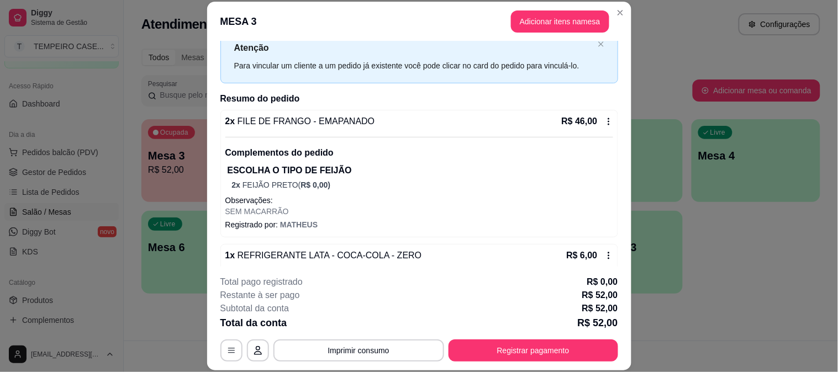
scroll to position [56, 0]
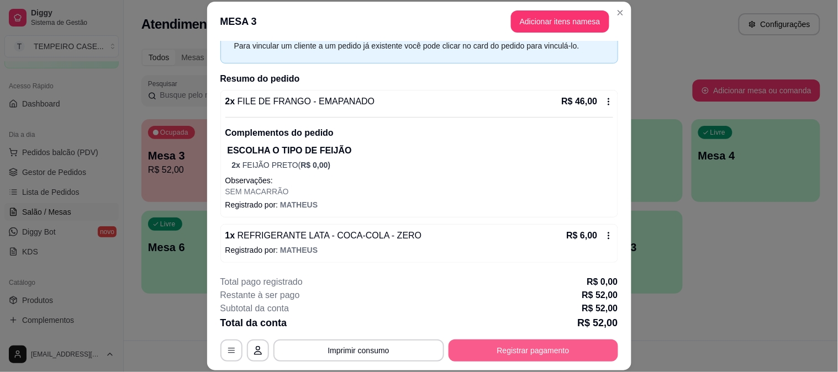
click at [521, 352] on button "Registrar pagamento" at bounding box center [533, 351] width 170 height 22
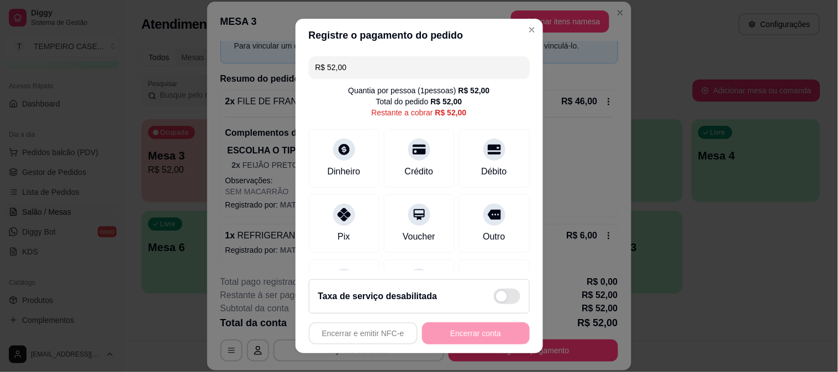
drag, startPoint x: 404, startPoint y: 72, endPoint x: 252, endPoint y: 72, distance: 151.9
click at [252, 72] on div "Registre o pagamento do pedido R$ 52,00 Quantia por pessoa ( 1 pessoas) R$ 52,0…" at bounding box center [419, 186] width 838 height 372
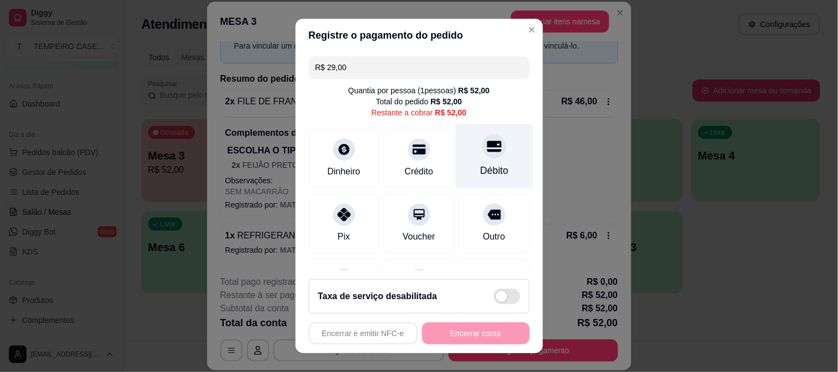
click at [486, 149] on icon at bounding box center [493, 146] width 14 height 14
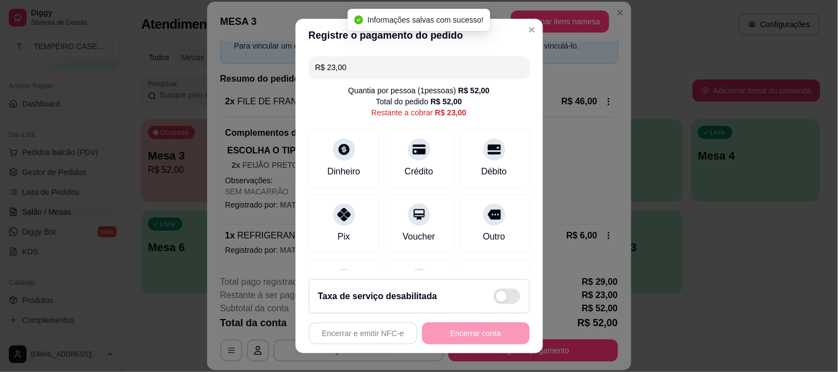
click at [395, 107] on div "Restante a cobrar R$ 23,00" at bounding box center [418, 112] width 95 height 11
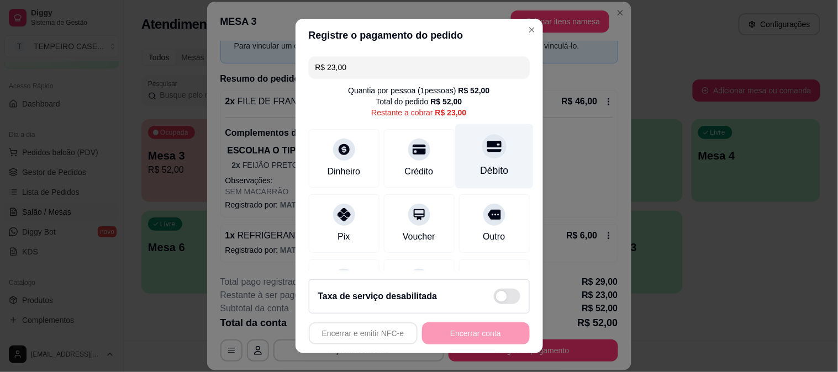
click at [486, 142] on icon at bounding box center [493, 146] width 14 height 11
type input "R$ 0,00"
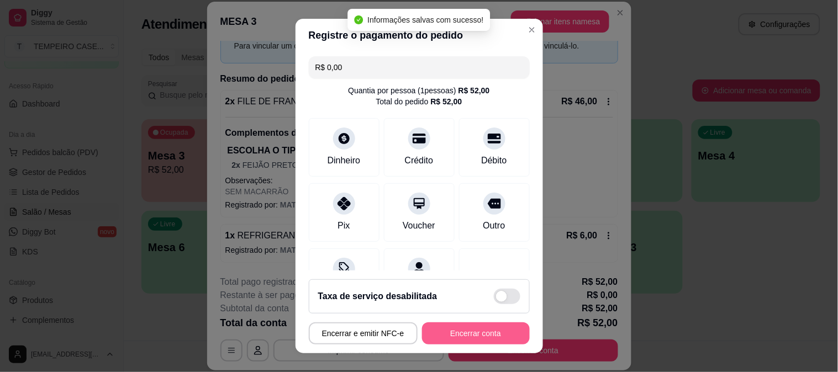
click at [461, 330] on button "Encerrar conta" at bounding box center [476, 333] width 108 height 22
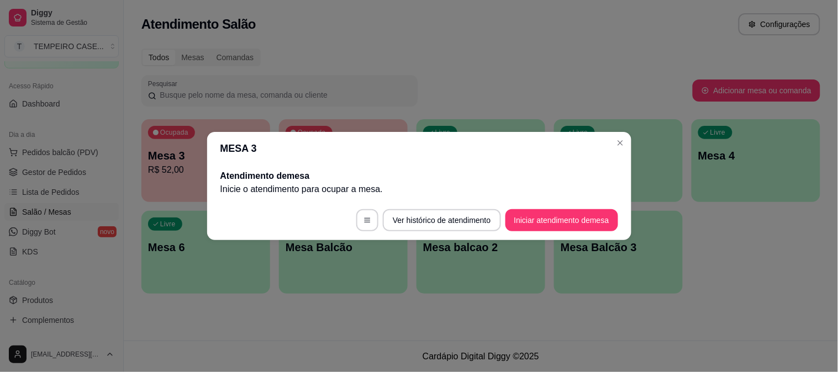
scroll to position [0, 0]
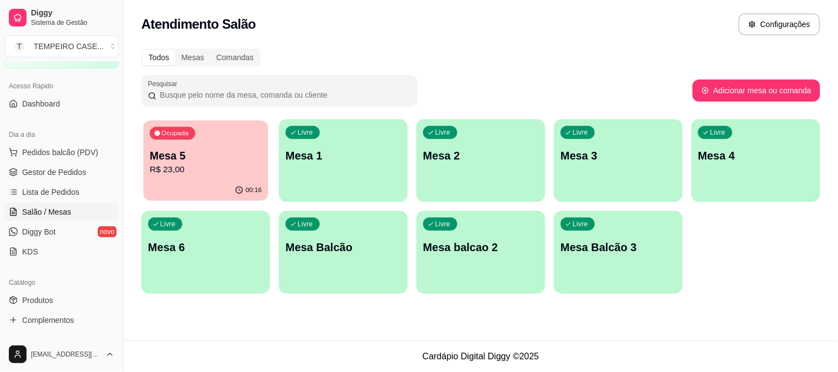
click at [218, 150] on p "Mesa 5" at bounding box center [206, 156] width 112 height 15
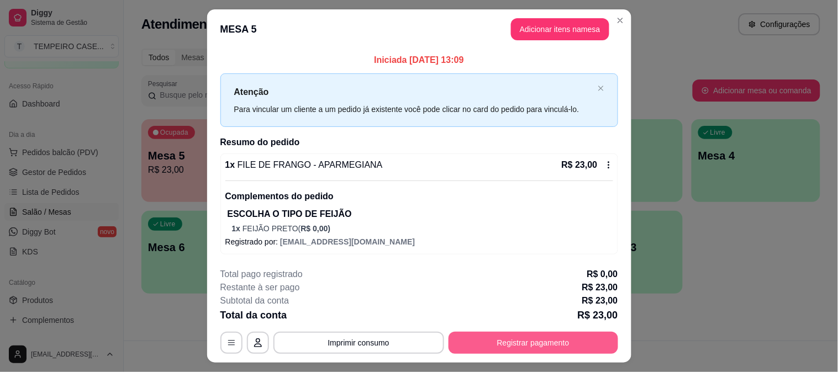
click at [503, 342] on button "Registrar pagamento" at bounding box center [533, 343] width 170 height 22
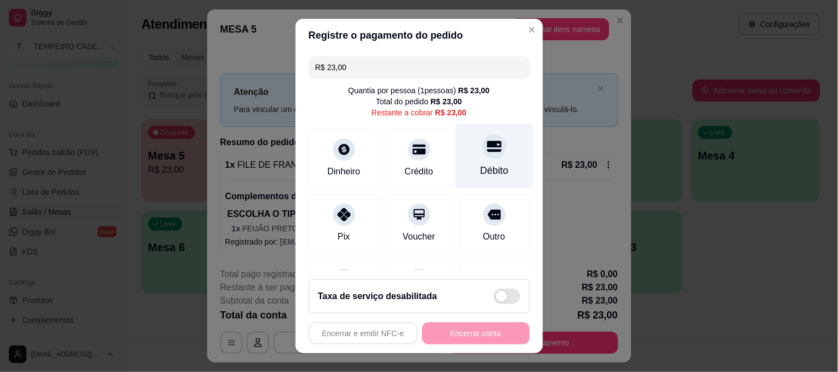
click at [485, 160] on div "Débito" at bounding box center [494, 156] width 78 height 65
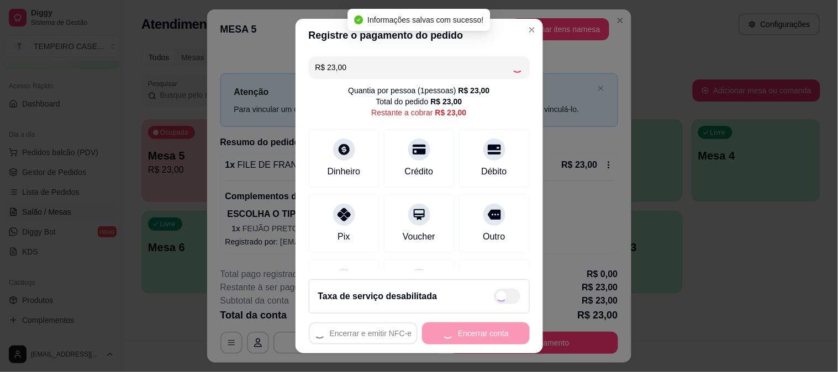
type input "R$ 0,00"
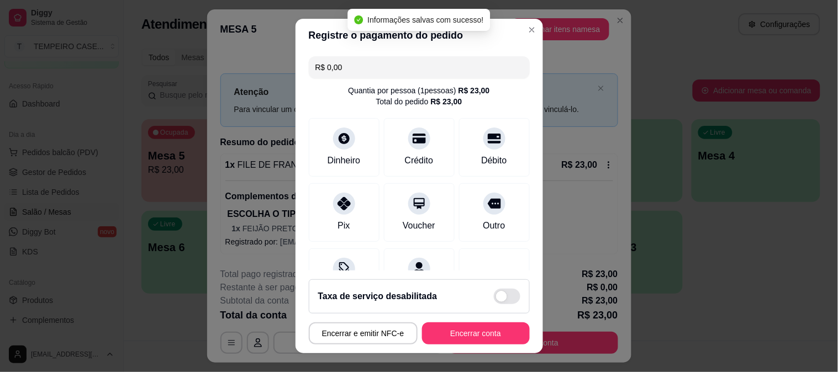
click at [475, 331] on button "Encerrar conta" at bounding box center [476, 333] width 108 height 22
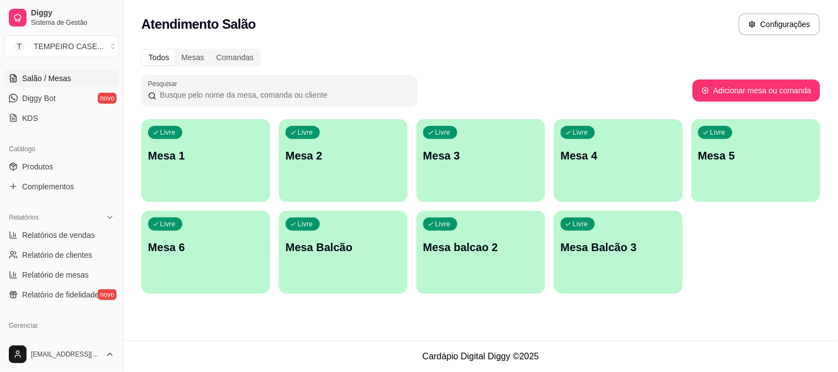
click at [67, 276] on div "Loja aberta Plano Customizado até 02/09 Acesso Rápido Dashboard Dia a dia Pedid…" at bounding box center [61, 199] width 123 height 275
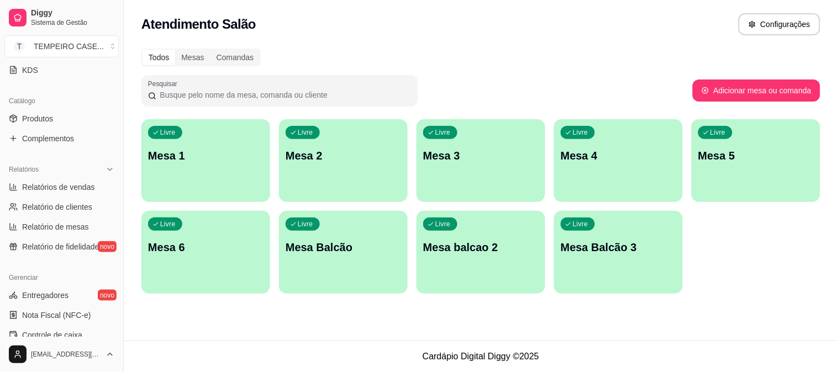
click at [67, 276] on div "Gerenciar" at bounding box center [61, 278] width 114 height 18
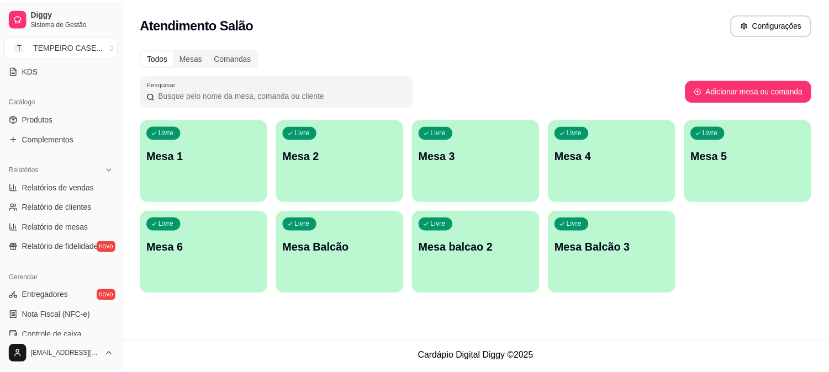
scroll to position [245, 0]
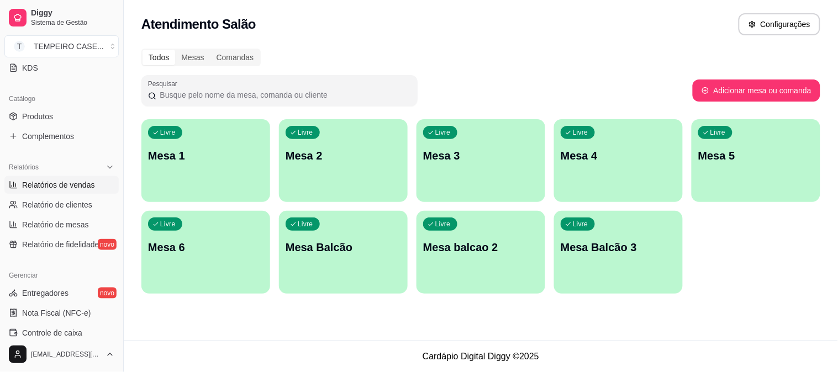
click at [69, 184] on span "Relatórios de vendas" at bounding box center [58, 184] width 73 height 11
select select "ALL"
select select "0"
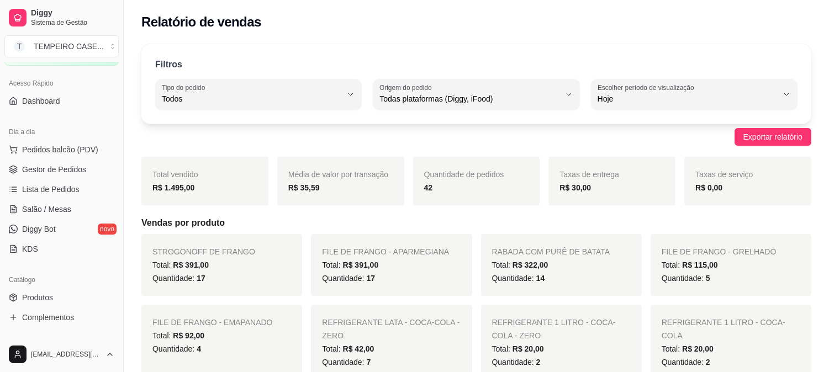
scroll to position [61, 0]
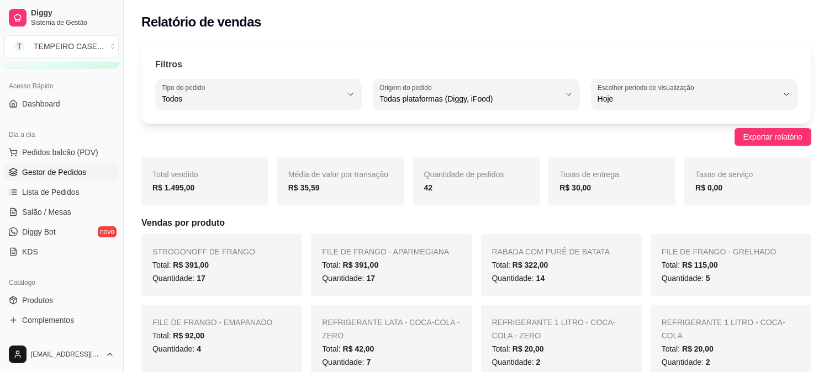
click at [55, 163] on link "Gestor de Pedidos" at bounding box center [61, 172] width 114 height 18
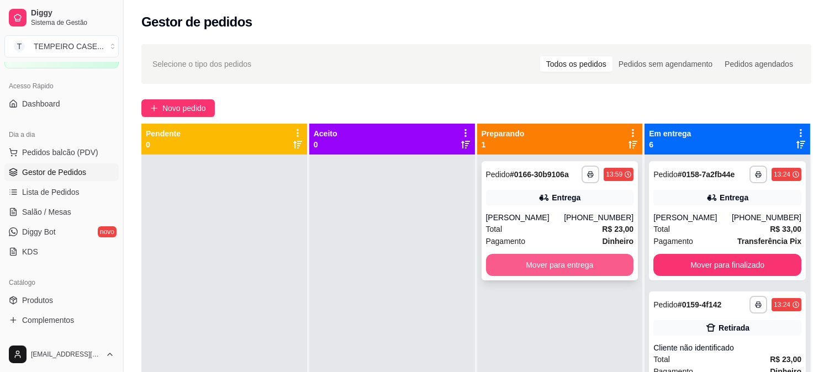
click at [585, 264] on button "Mover para entrega" at bounding box center [560, 265] width 148 height 22
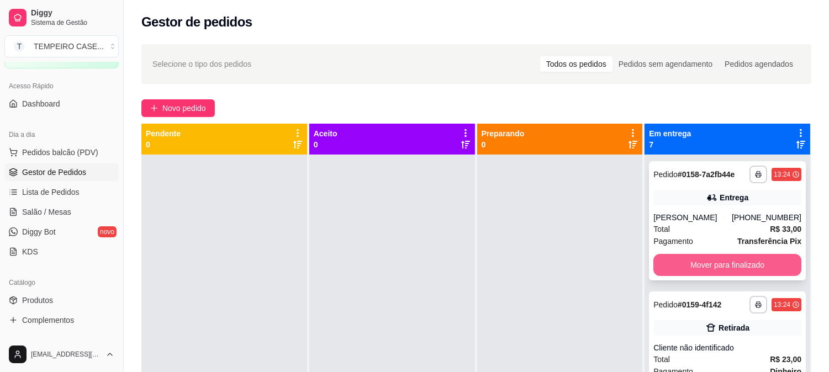
click at [657, 263] on button "Mover para finalizado" at bounding box center [727, 265] width 148 height 22
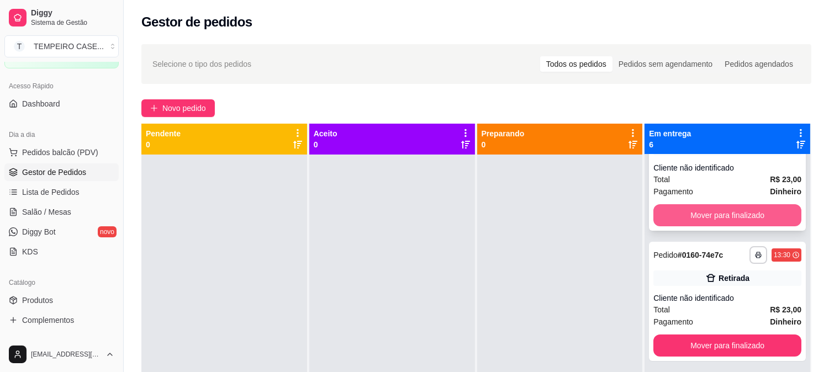
scroll to position [123, 0]
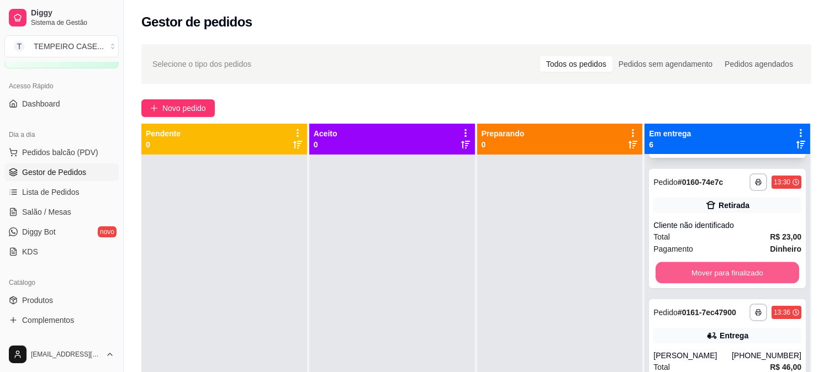
click at [667, 264] on button "Mover para finalizado" at bounding box center [727, 273] width 144 height 22
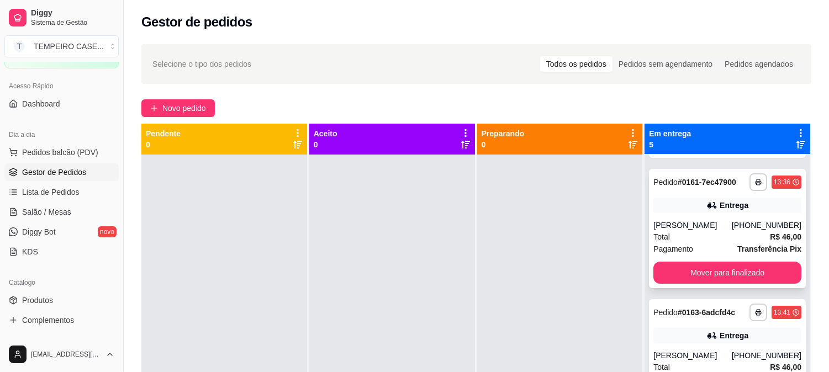
scroll to position [184, 0]
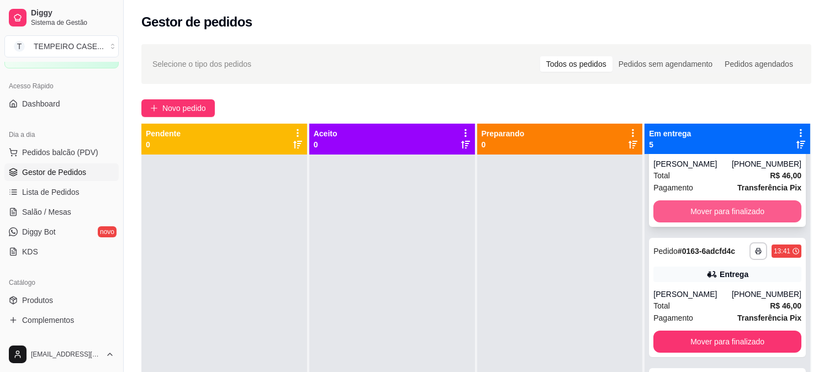
click at [708, 218] on button "Mover para finalizado" at bounding box center [727, 211] width 148 height 22
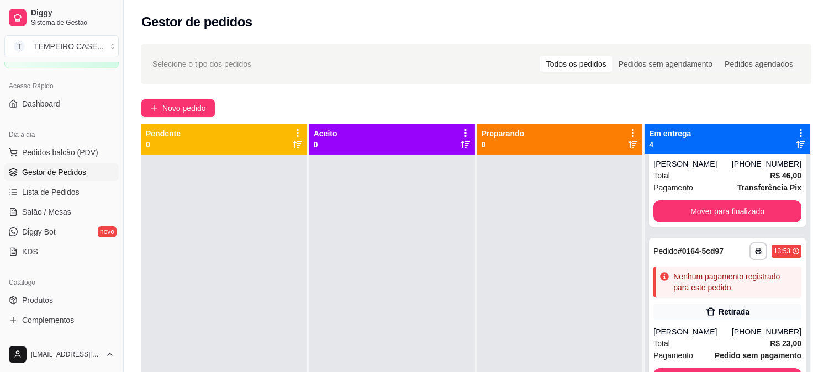
scroll to position [54, 0]
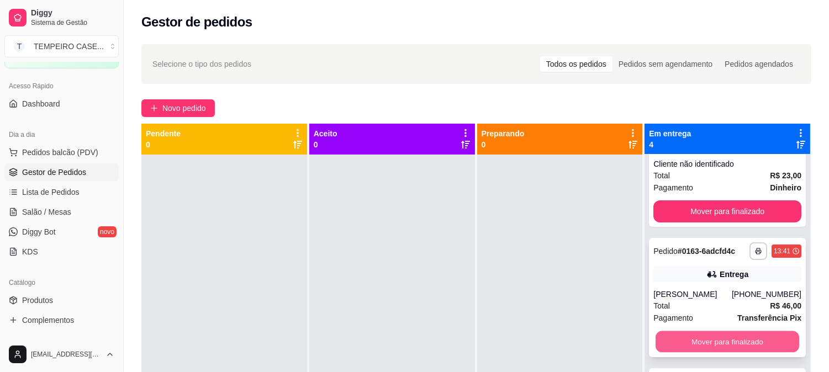
click at [703, 337] on button "Mover para finalizado" at bounding box center [727, 342] width 144 height 22
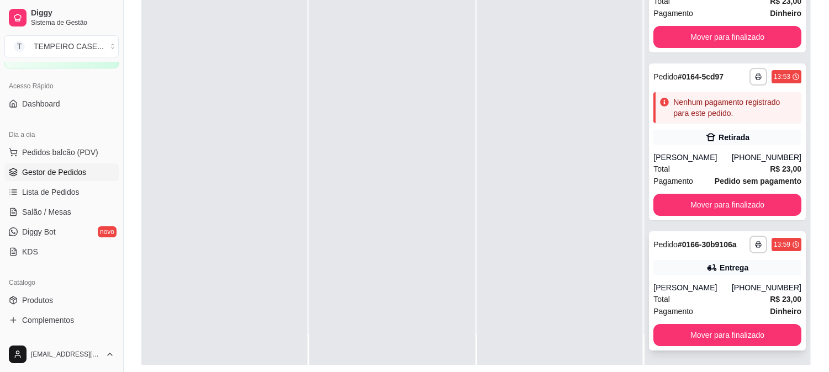
scroll to position [168, 0]
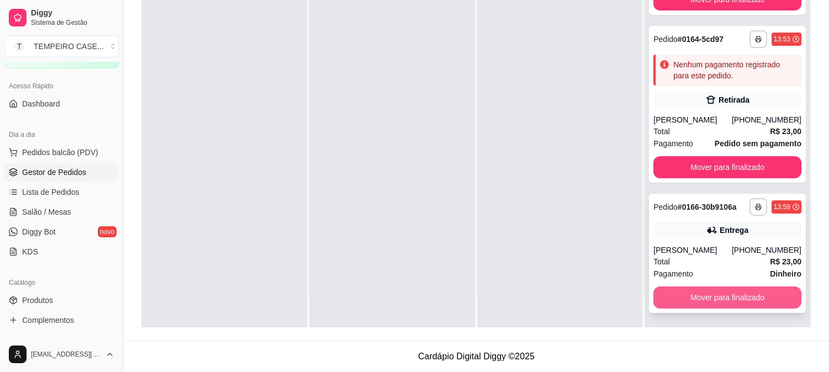
click at [715, 294] on button "Mover para finalizado" at bounding box center [727, 298] width 148 height 22
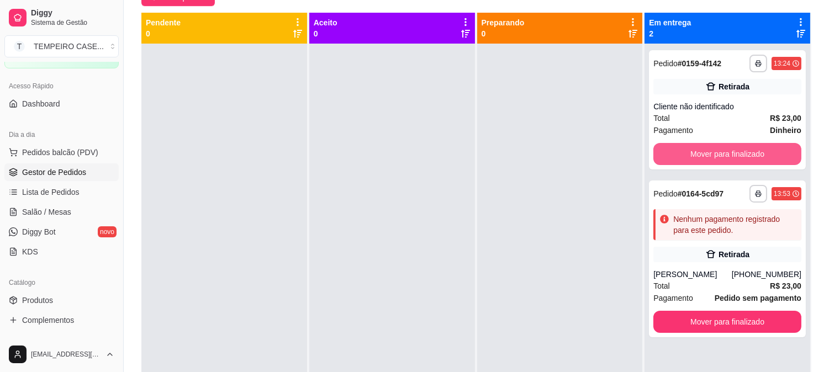
scroll to position [46, 0]
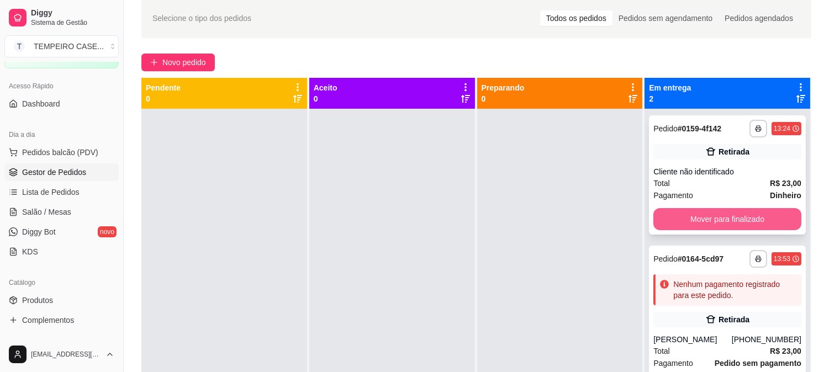
click at [692, 215] on button "Mover para finalizado" at bounding box center [727, 219] width 148 height 22
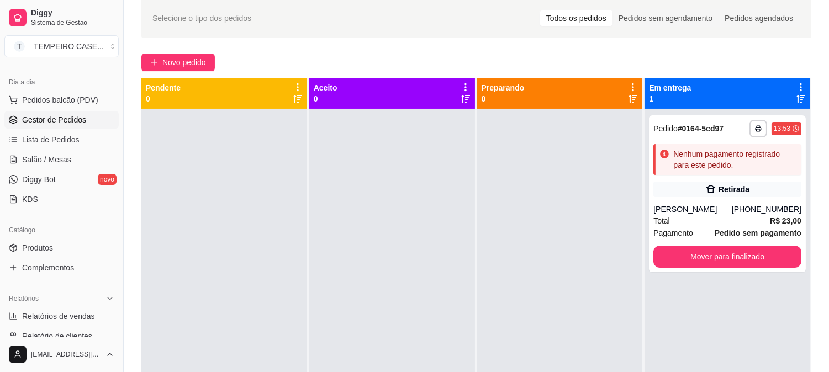
scroll to position [184, 0]
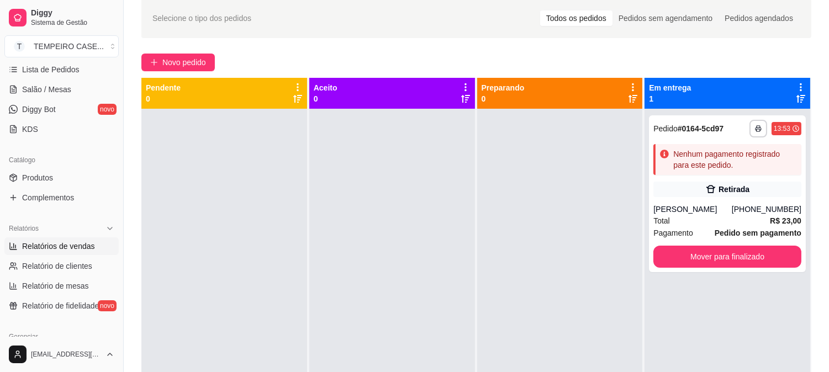
click at [81, 250] on span "Relatórios de vendas" at bounding box center [58, 246] width 73 height 11
select select "ALL"
select select "0"
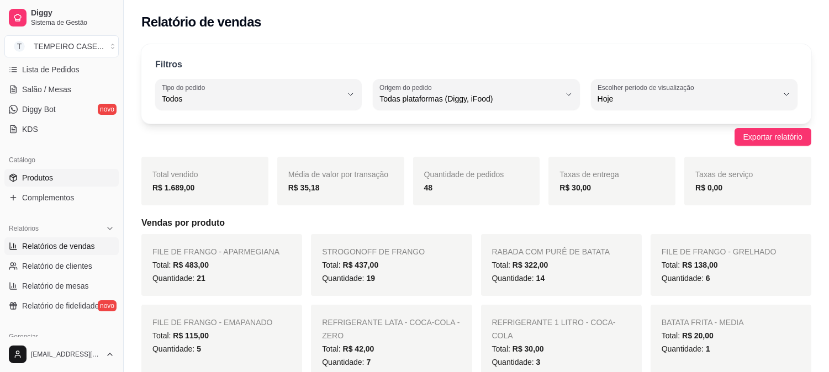
click at [47, 182] on span "Produtos" at bounding box center [37, 177] width 31 height 11
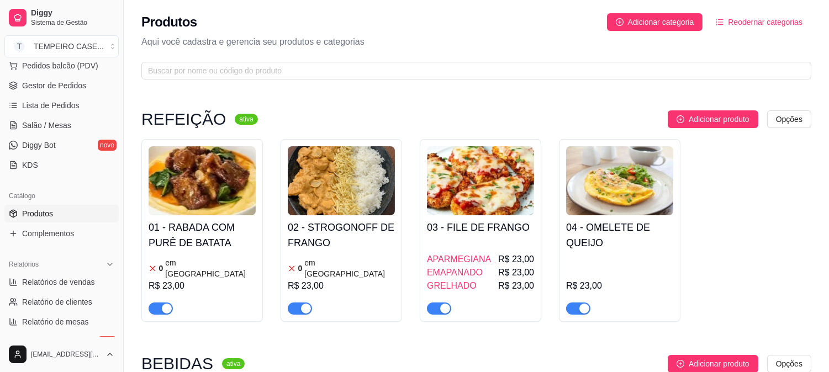
scroll to position [61, 0]
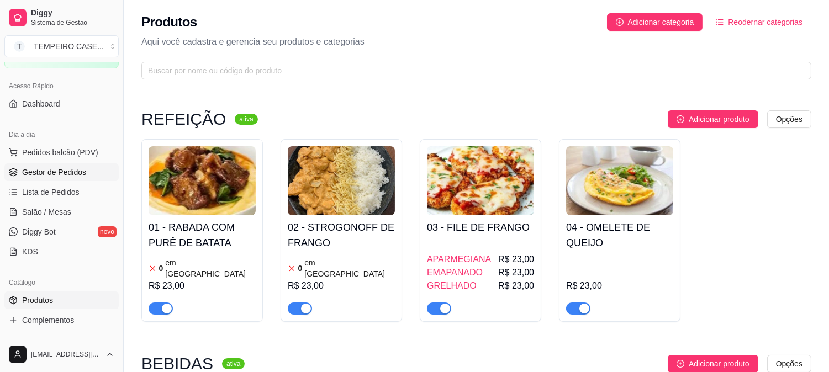
click at [57, 167] on span "Gestor de Pedidos" at bounding box center [54, 172] width 64 height 11
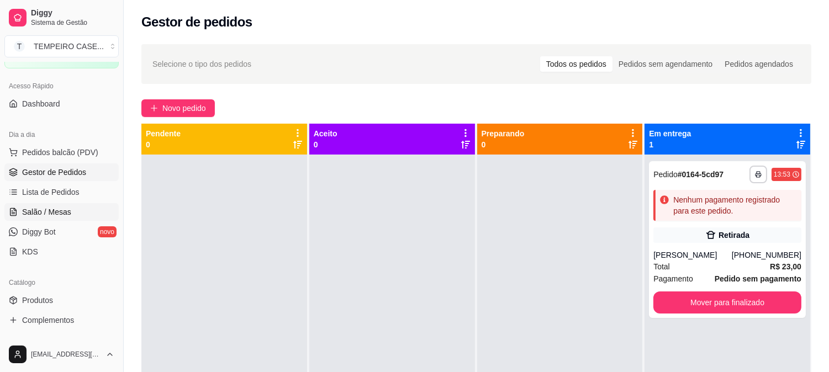
click at [55, 207] on span "Salão / Mesas" at bounding box center [46, 212] width 49 height 11
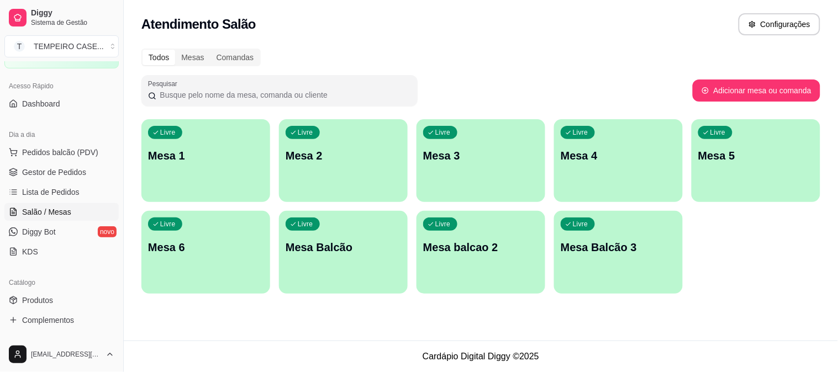
click at [429, 178] on div "Livre Mesa 3" at bounding box center [480, 154] width 129 height 70
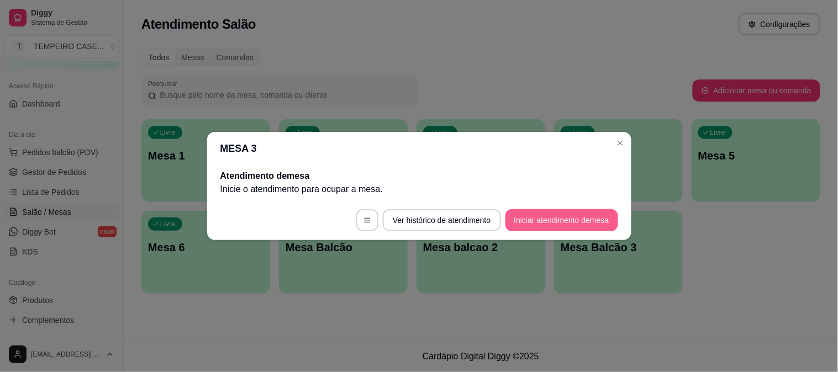
click at [544, 220] on button "Iniciar atendimento de mesa" at bounding box center [561, 220] width 113 height 22
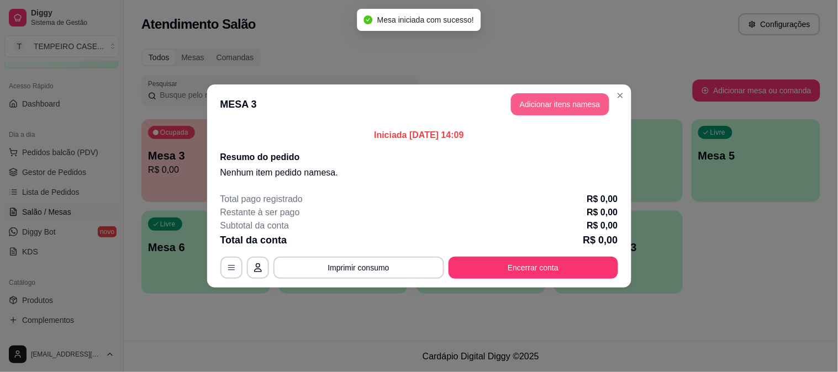
click at [531, 102] on button "Adicionar itens na mesa" at bounding box center [560, 104] width 98 height 22
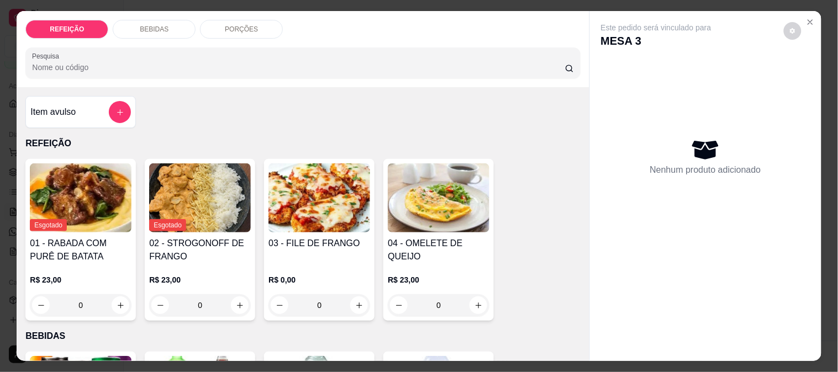
click at [313, 208] on img at bounding box center [319, 197] width 102 height 69
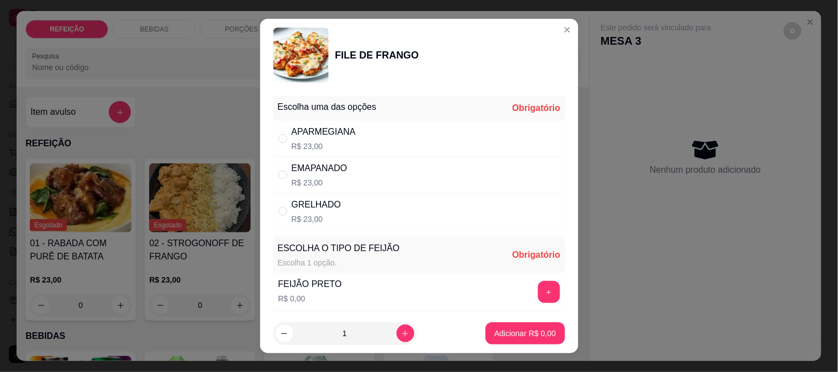
click at [354, 120] on div "APARMEGIANA R$ 23,00" at bounding box center [419, 138] width 292 height 36
radio input "true"
click at [538, 289] on button "+" at bounding box center [549, 292] width 22 height 22
click at [518, 326] on button "Adicionar R$ 23,00" at bounding box center [522, 333] width 83 height 22
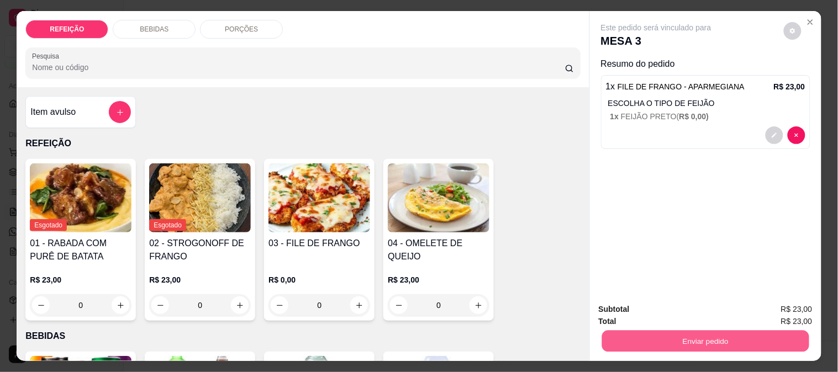
click at [638, 343] on button "Enviar pedido" at bounding box center [704, 341] width 207 height 22
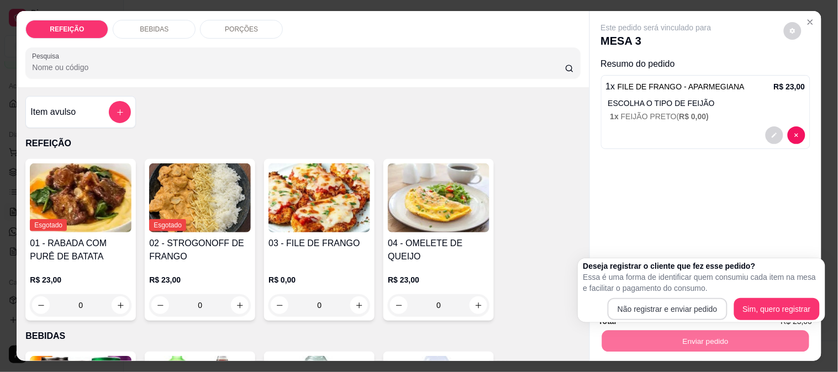
click at [648, 299] on div "Deseja registrar o cliente que fez esse pedido? Essa é uma forma de identificar…" at bounding box center [701, 291] width 236 height 60
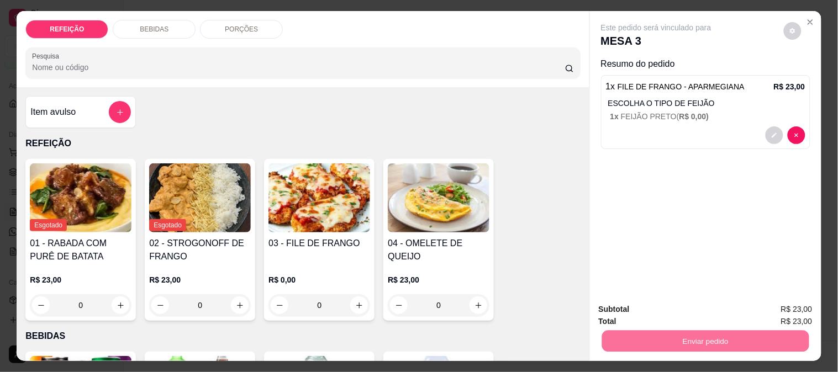
click at [651, 314] on button "Não registrar e enviar pedido" at bounding box center [668, 309] width 115 height 21
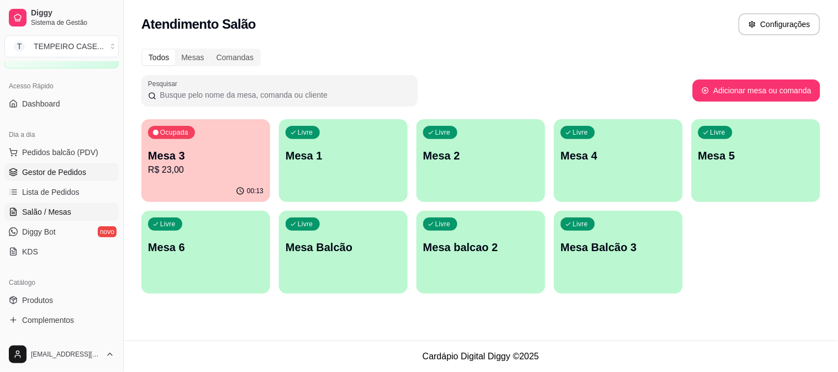
click at [101, 166] on link "Gestor de Pedidos" at bounding box center [61, 172] width 114 height 18
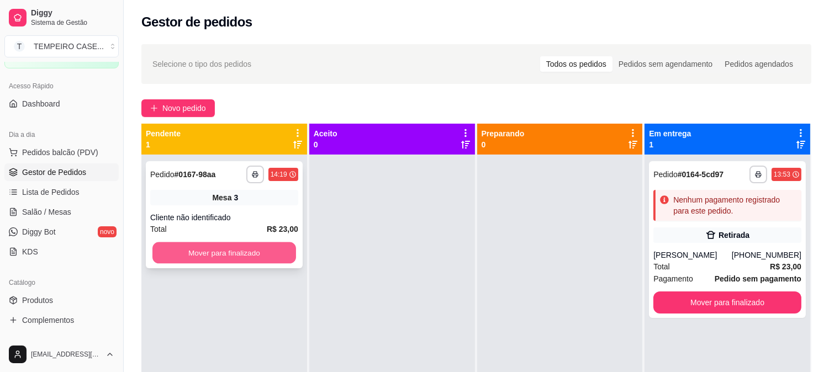
click at [218, 249] on button "Mover para finalizado" at bounding box center [224, 253] width 144 height 22
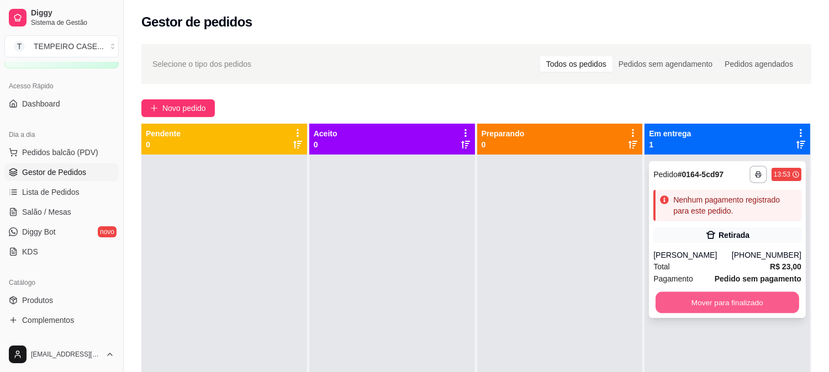
click at [702, 304] on button "Mover para finalizado" at bounding box center [727, 303] width 144 height 22
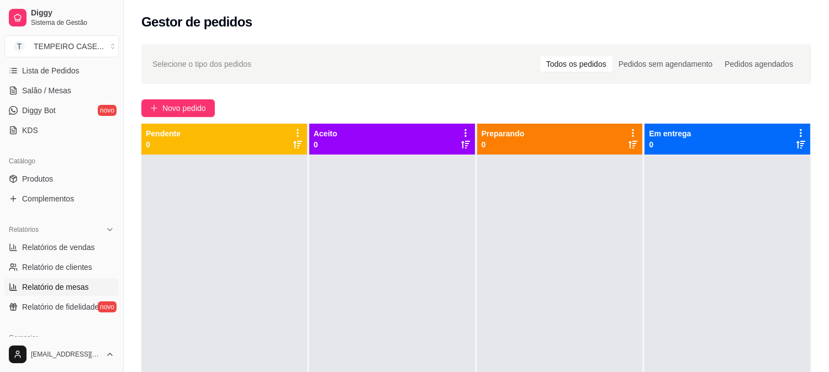
scroll to position [184, 0]
click at [84, 253] on link "Relatórios de vendas" at bounding box center [61, 246] width 114 height 18
select select "ALL"
select select "0"
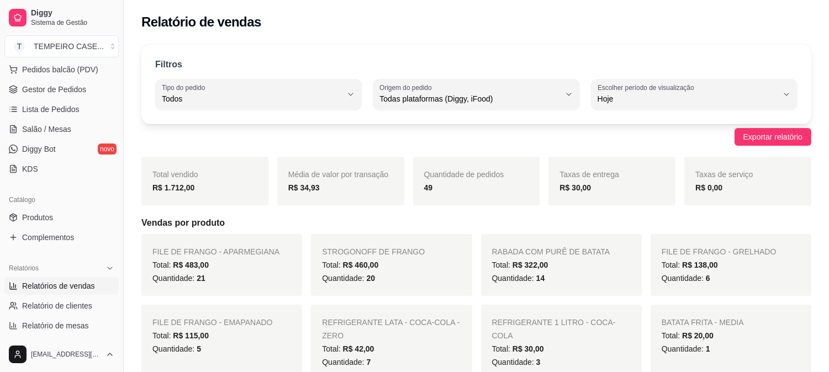
scroll to position [123, 0]
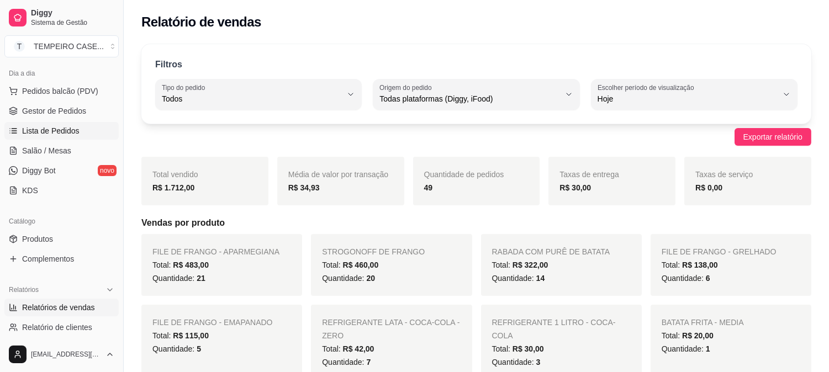
click at [48, 128] on span "Lista de Pedidos" at bounding box center [50, 130] width 57 height 11
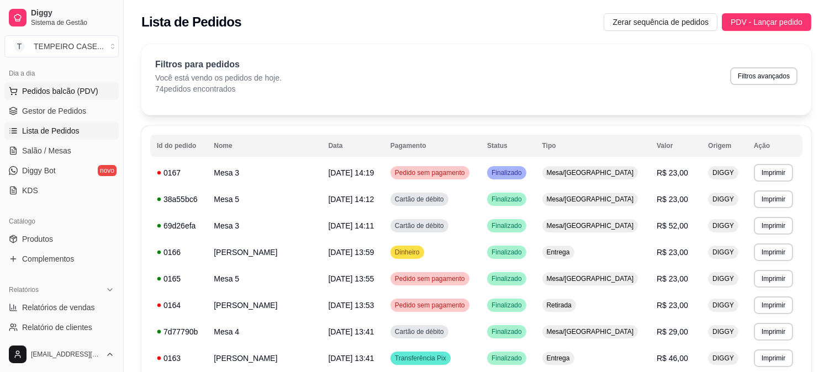
click at [43, 84] on button "Pedidos balcão (PDV)" at bounding box center [61, 91] width 114 height 18
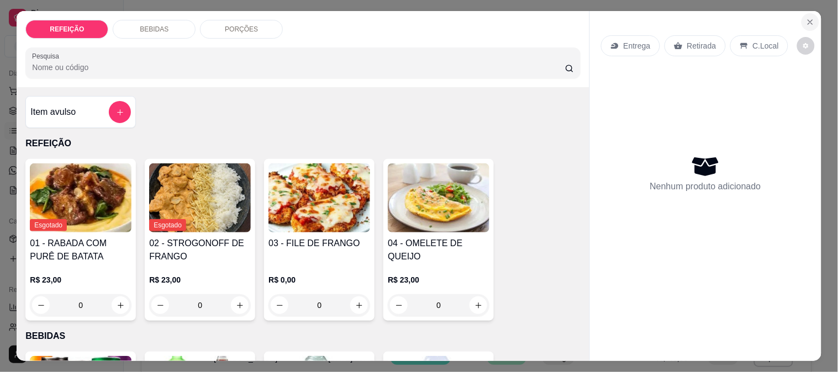
click at [806, 18] on icon "Close" at bounding box center [810, 22] width 9 height 9
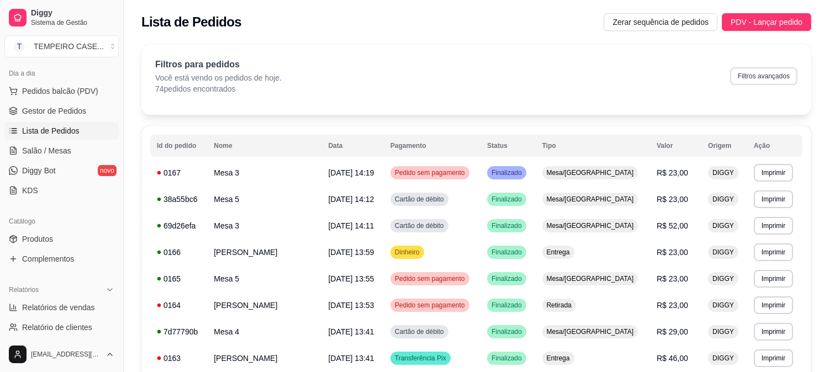
click at [769, 78] on button "Filtros avançados" at bounding box center [763, 76] width 67 height 18
select select "0"
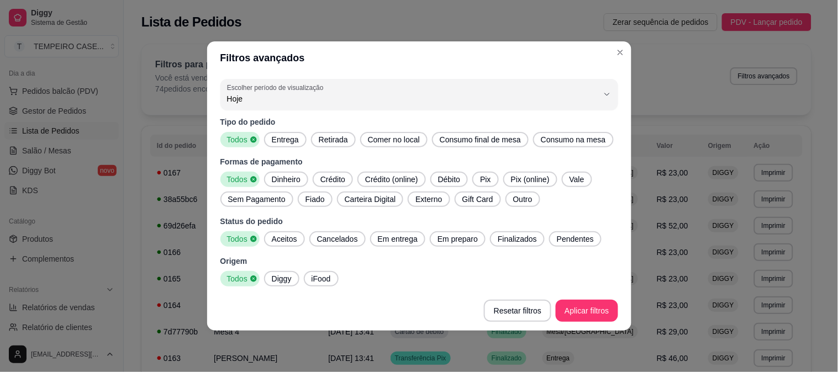
click at [284, 136] on span "Entrega" at bounding box center [285, 139] width 36 height 11
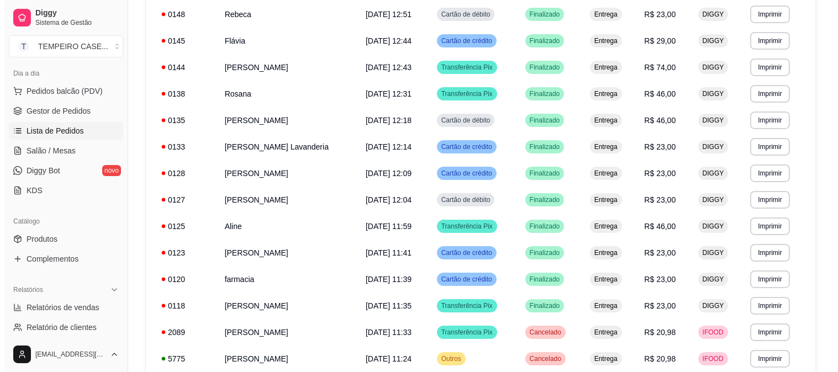
scroll to position [529, 0]
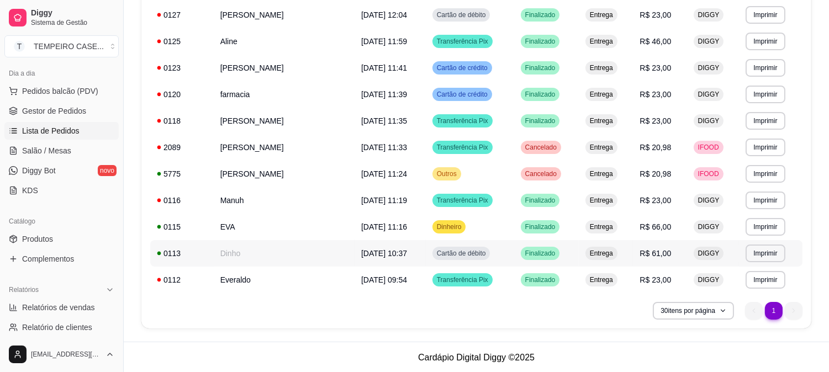
click at [269, 255] on td "Dinho" at bounding box center [284, 253] width 141 height 27
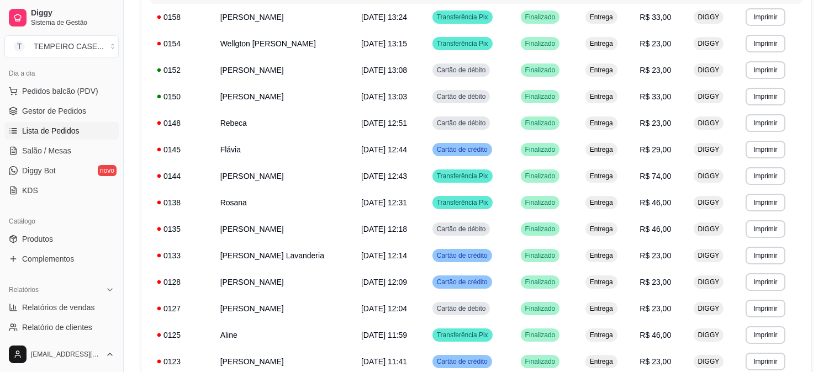
scroll to position [0, 0]
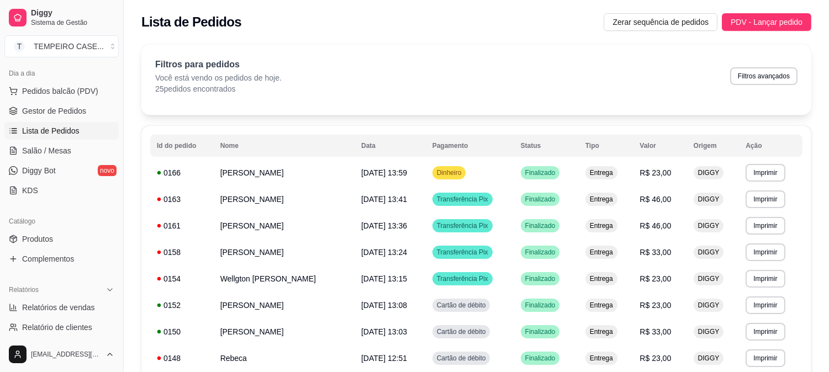
click at [757, 67] on div "Filtros para pedidos Você está vendo os pedidos de hoje. 25 pedidos encontrados…" at bounding box center [476, 76] width 642 height 36
click at [771, 62] on div "Filtros para pedidos Você está vendo os pedidos de hoje. 25 pedidos encontrados…" at bounding box center [476, 76] width 642 height 36
click at [763, 82] on button "Filtros avançados" at bounding box center [763, 75] width 65 height 17
select select "0"
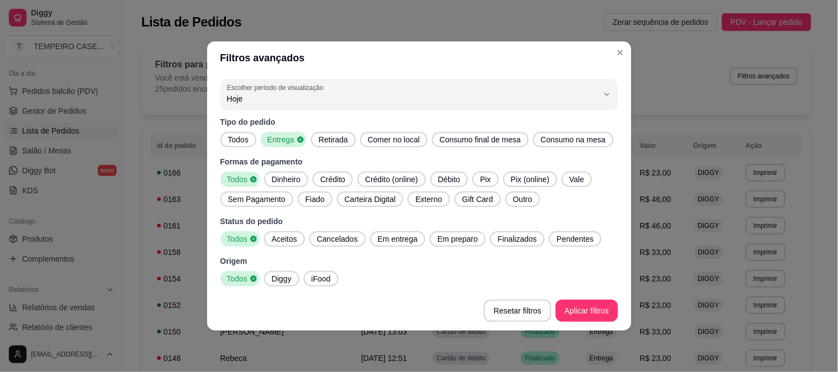
click at [295, 235] on span "Aceitos" at bounding box center [284, 239] width 34 height 11
drag, startPoint x: 384, startPoint y: 238, endPoint x: 594, endPoint y: 248, distance: 209.6
click at [390, 238] on span "Em entrega" at bounding box center [397, 239] width 49 height 11
click at [449, 236] on span "Em preparo" at bounding box center [460, 239] width 49 height 11
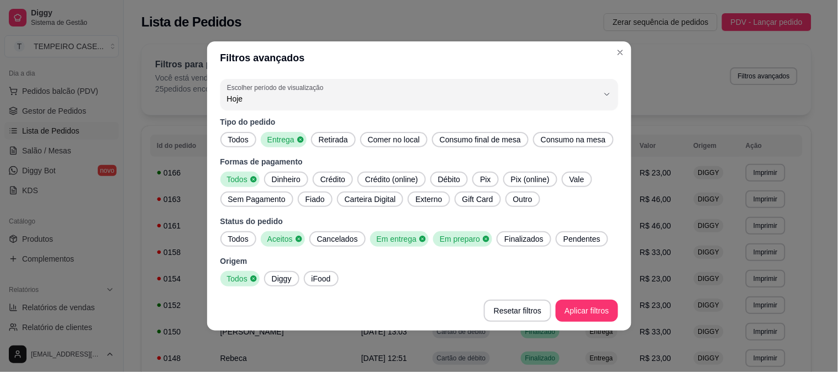
click at [501, 235] on span "Finalizados" at bounding box center [524, 239] width 48 height 11
click at [573, 244] on span "Pendentes" at bounding box center [585, 239] width 46 height 11
click at [589, 296] on footer "Resetar filtros Aplicar filtros" at bounding box center [419, 311] width 424 height 40
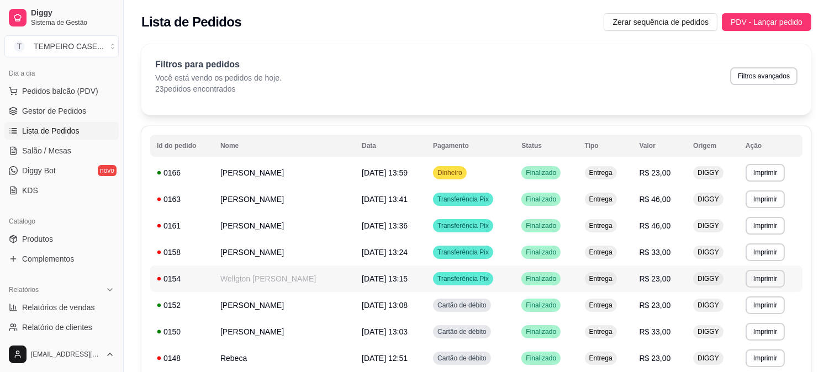
click at [311, 274] on td "Wellgton [PERSON_NAME]" at bounding box center [284, 279] width 141 height 27
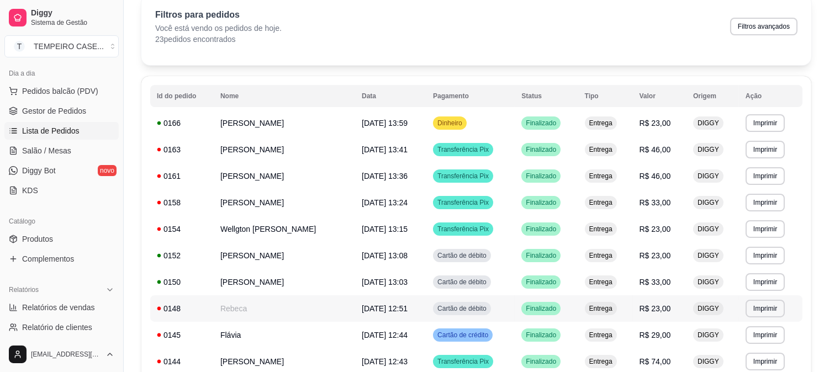
scroll to position [61, 0]
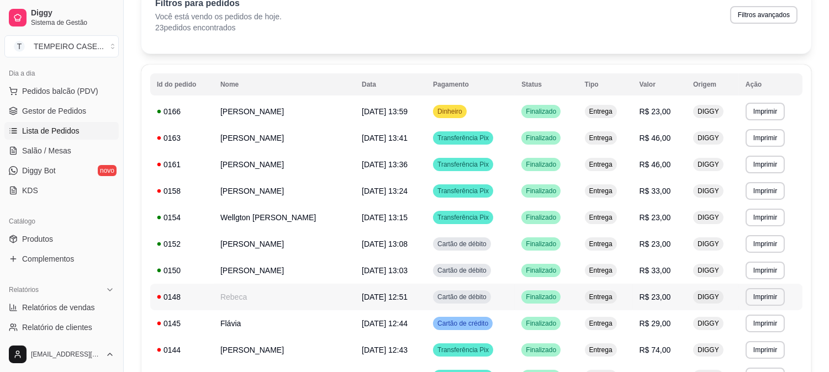
click at [295, 284] on td "Rebeca" at bounding box center [284, 297] width 141 height 27
click at [39, 151] on span "Salão / Mesas" at bounding box center [46, 150] width 49 height 11
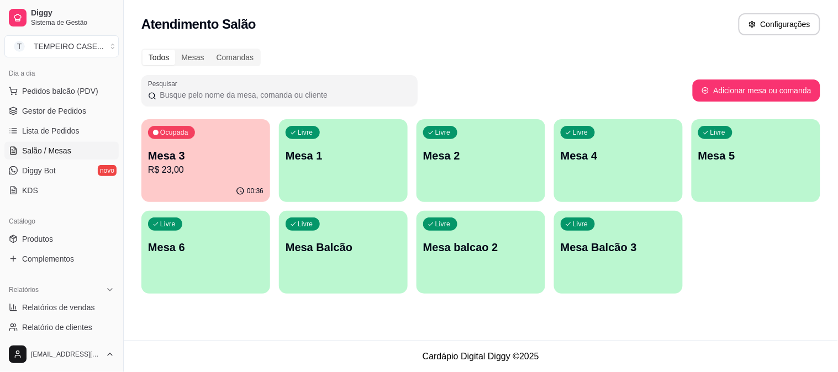
click at [246, 165] on p "R$ 23,00" at bounding box center [205, 169] width 115 height 13
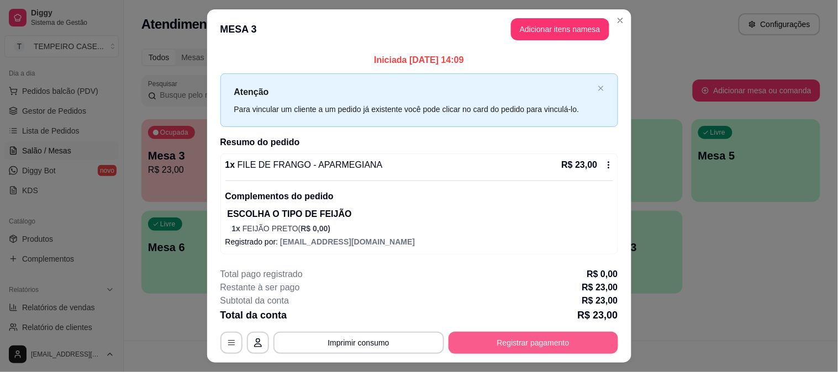
click at [505, 340] on button "Registrar pagamento" at bounding box center [533, 343] width 170 height 22
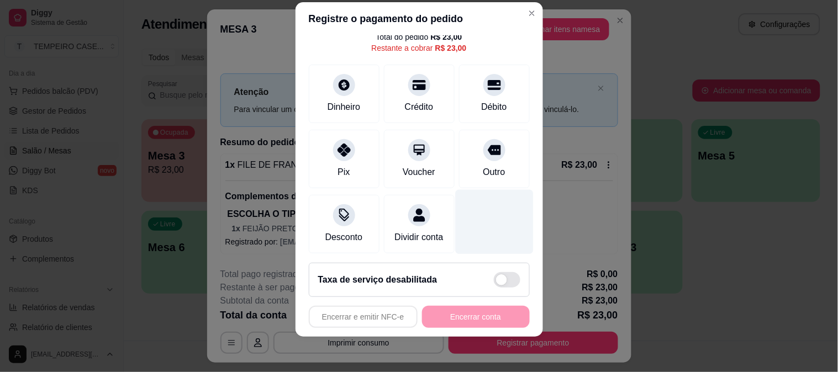
scroll to position [3, 0]
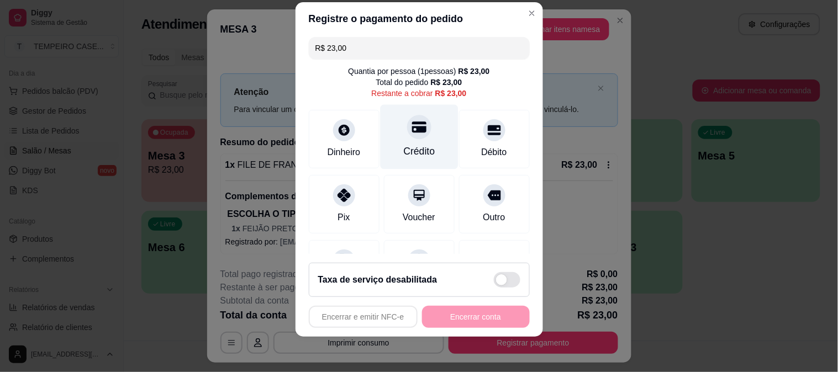
click at [407, 154] on div "Crédito" at bounding box center [418, 151] width 31 height 14
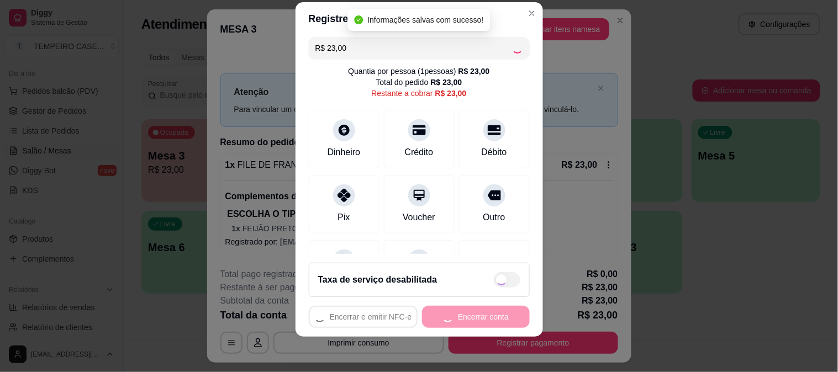
type input "R$ 0,00"
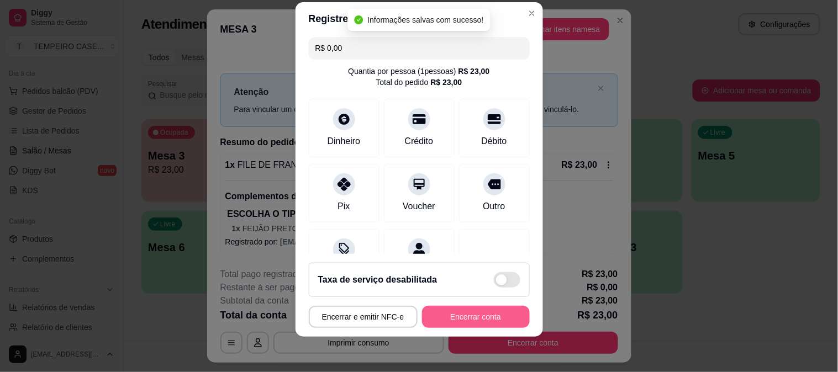
click at [470, 317] on button "Encerrar conta" at bounding box center [476, 317] width 108 height 22
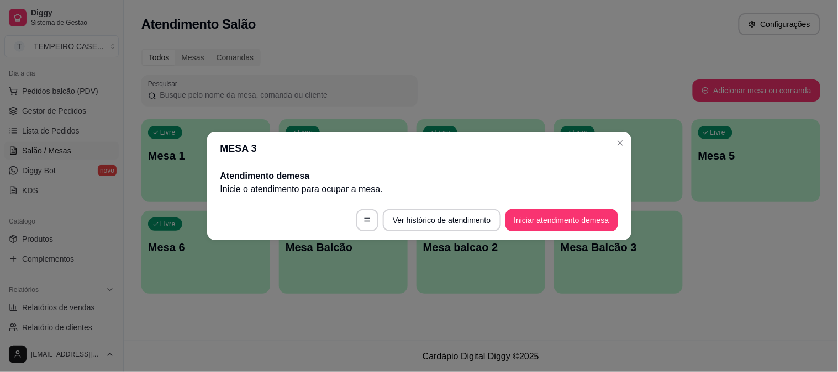
click at [624, 155] on header "MESA 3" at bounding box center [419, 148] width 424 height 33
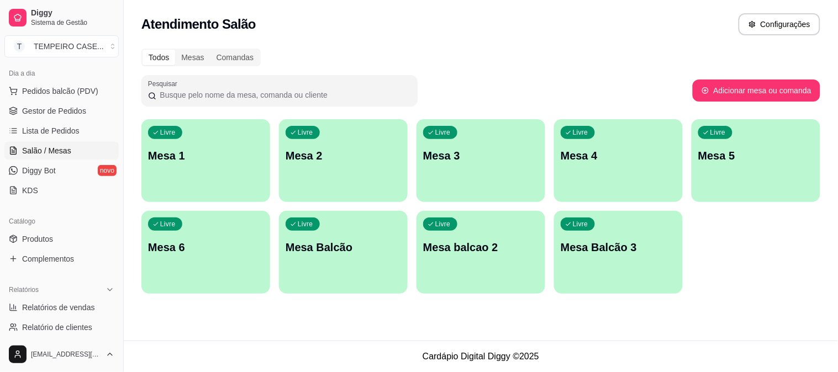
click at [611, 162] on p "Mesa 4" at bounding box center [617, 155] width 115 height 15
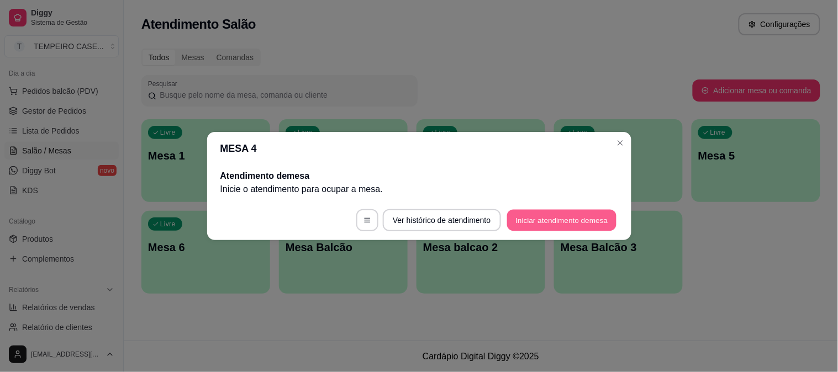
click at [570, 218] on button "Iniciar atendimento de mesa" at bounding box center [561, 221] width 109 height 22
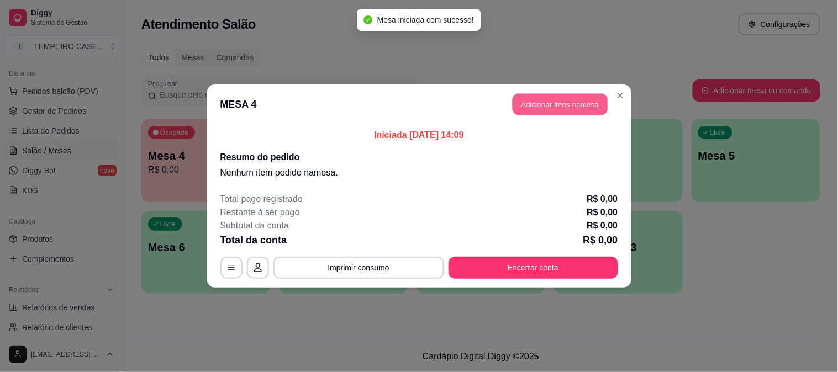
click at [540, 103] on button "Adicionar itens na mesa" at bounding box center [559, 105] width 95 height 22
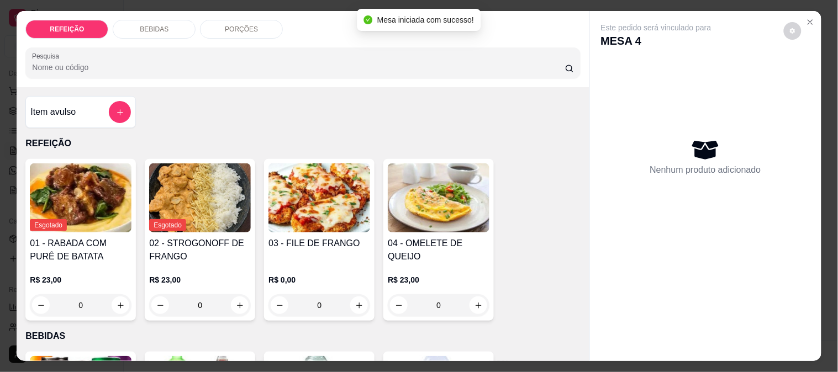
click at [318, 217] on img at bounding box center [319, 197] width 102 height 69
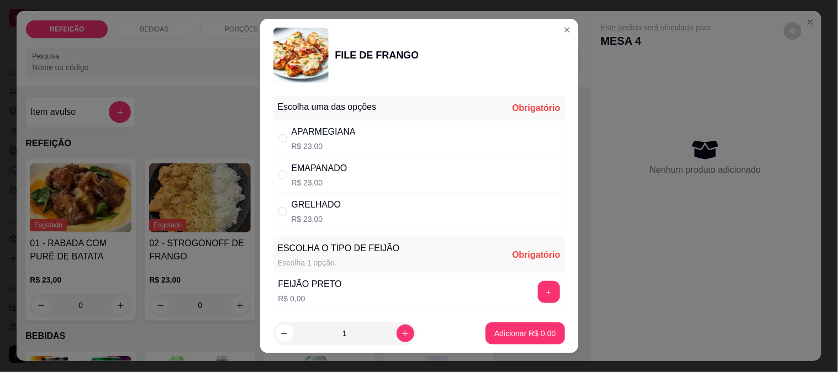
click at [385, 204] on div "GRELHADO R$ 23,00" at bounding box center [419, 211] width 292 height 36
radio input "true"
click at [538, 294] on button "+" at bounding box center [549, 292] width 22 height 22
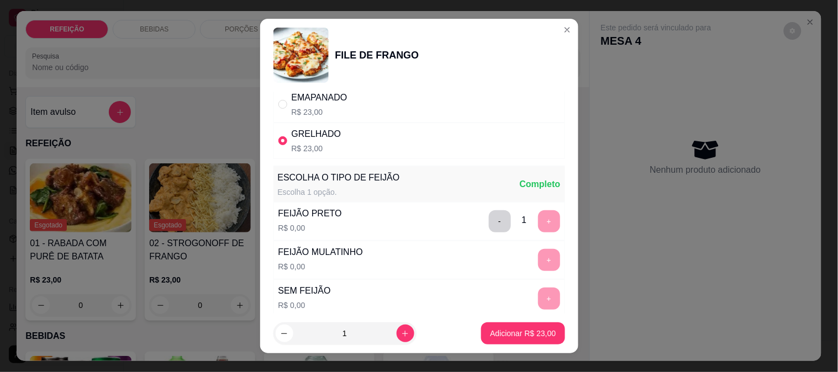
scroll to position [158, 0]
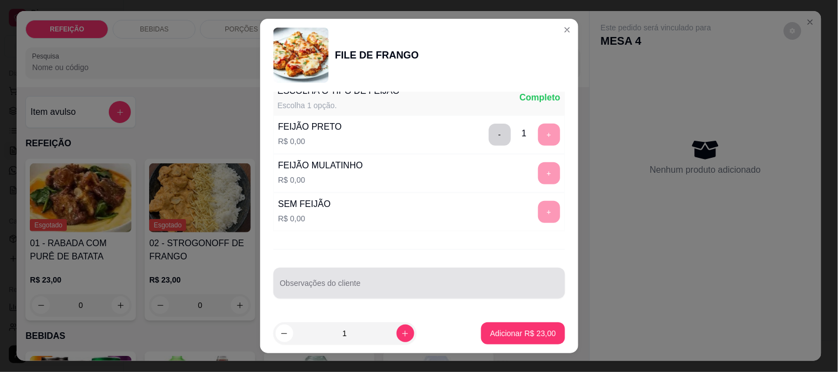
click at [377, 268] on div "Observações do cliente" at bounding box center [419, 283] width 292 height 31
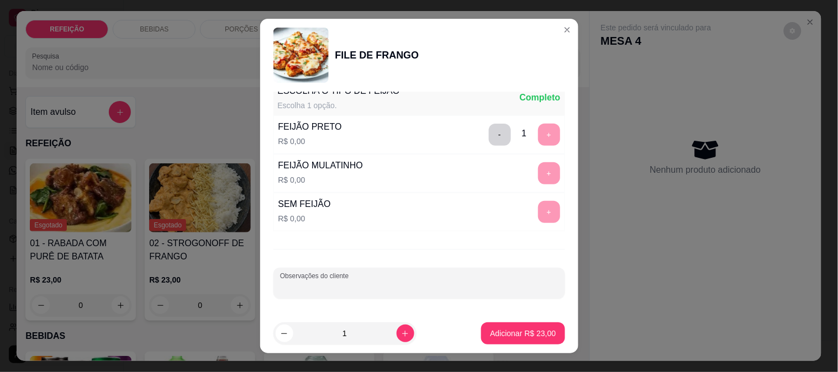
type input "s"
type input "SEM MACARRÃO E SEM FAROFA"
click at [497, 344] on button "Adicionar R$ 23,00" at bounding box center [523, 334] width 81 height 22
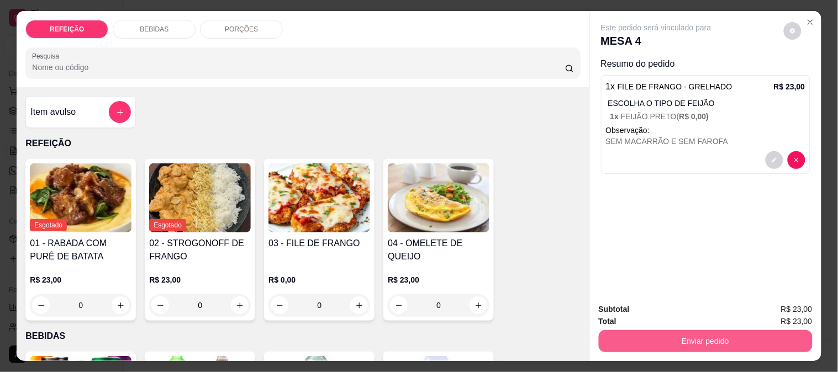
click at [691, 342] on button "Enviar pedido" at bounding box center [706, 341] width 214 height 22
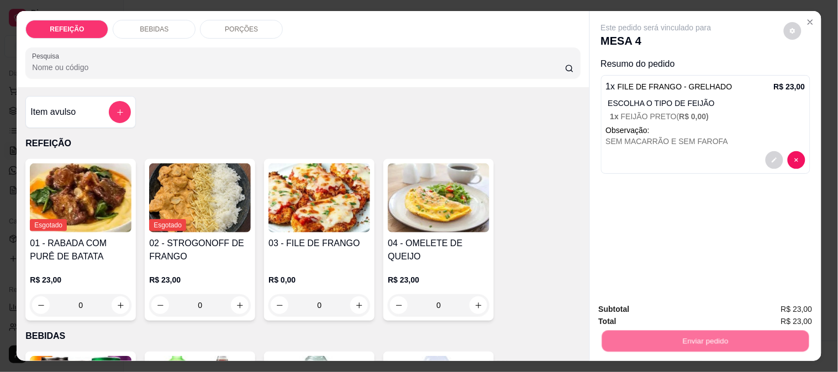
click at [682, 312] on button "Não registrar e enviar pedido" at bounding box center [668, 309] width 115 height 21
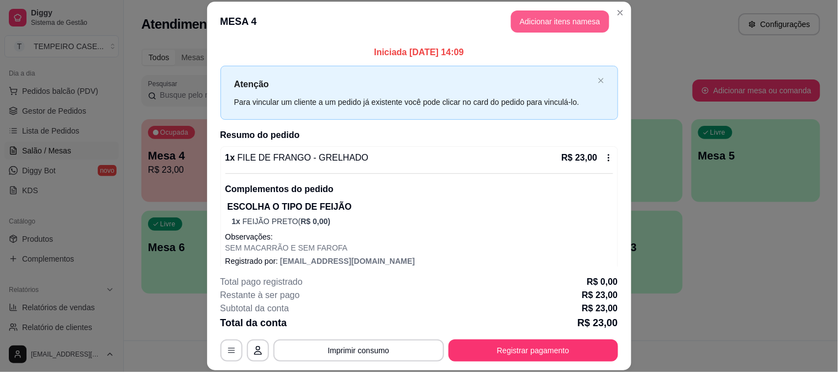
click at [571, 24] on button "Adicionar itens na mesa" at bounding box center [560, 21] width 98 height 22
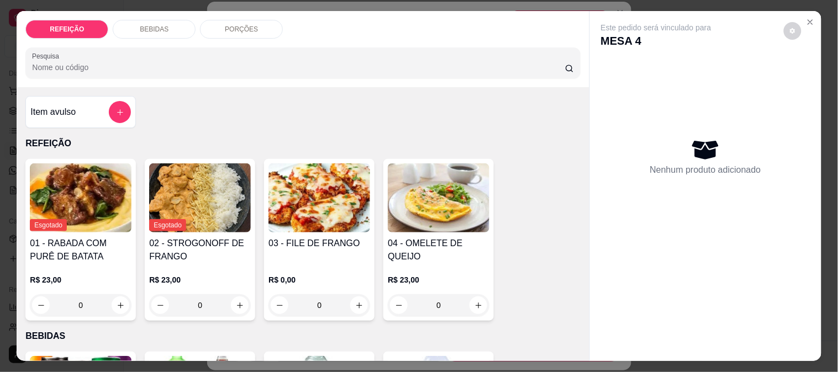
click at [140, 25] on p "BEBIDAS" at bounding box center [154, 29] width 29 height 9
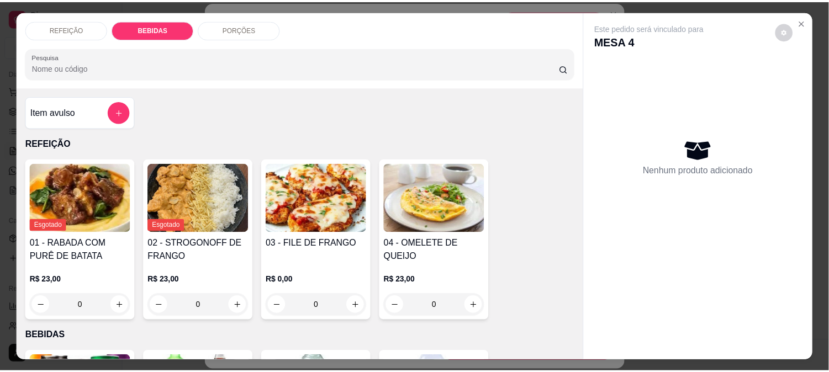
scroll to position [29, 0]
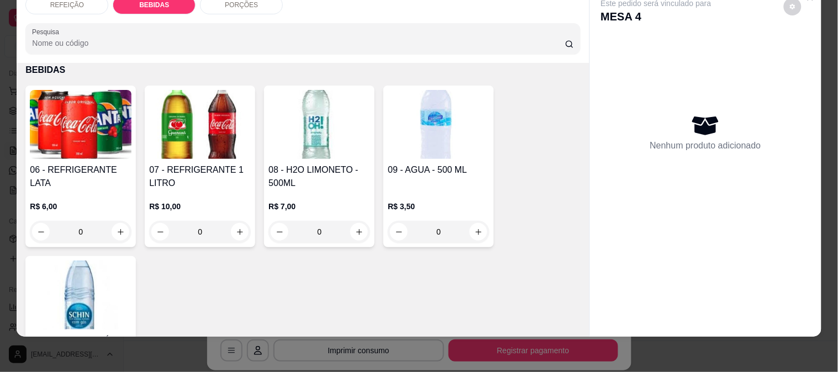
click at [393, 173] on div "09 - AGUA - 500 ML" at bounding box center [439, 176] width 102 height 27
click at [312, 119] on img at bounding box center [319, 124] width 102 height 69
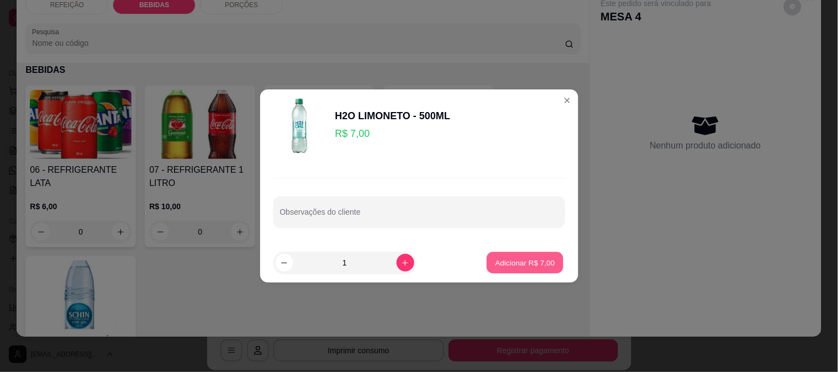
click at [526, 268] on button "Adicionar R$ 7,00" at bounding box center [524, 263] width 77 height 22
type input "1"
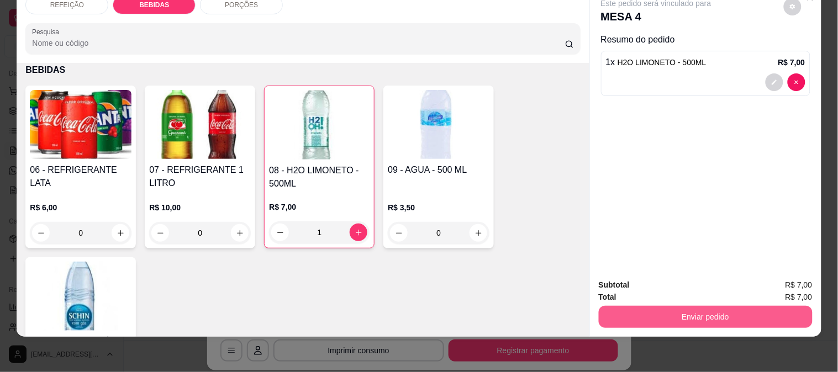
click at [654, 306] on button "Enviar pedido" at bounding box center [706, 317] width 214 height 22
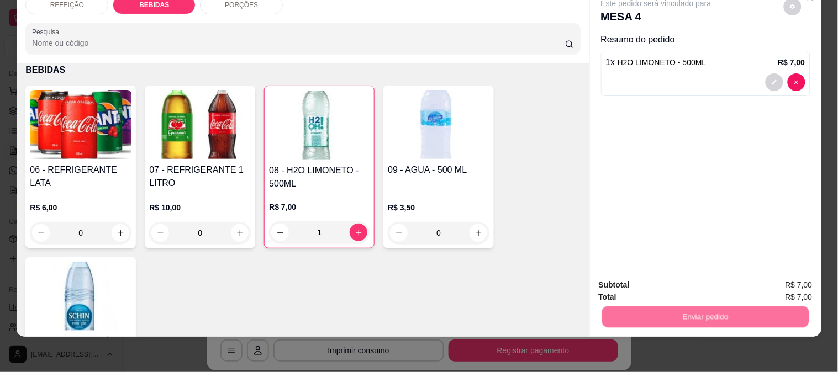
click at [664, 287] on button "Não registrar e enviar pedido" at bounding box center [668, 281] width 115 height 21
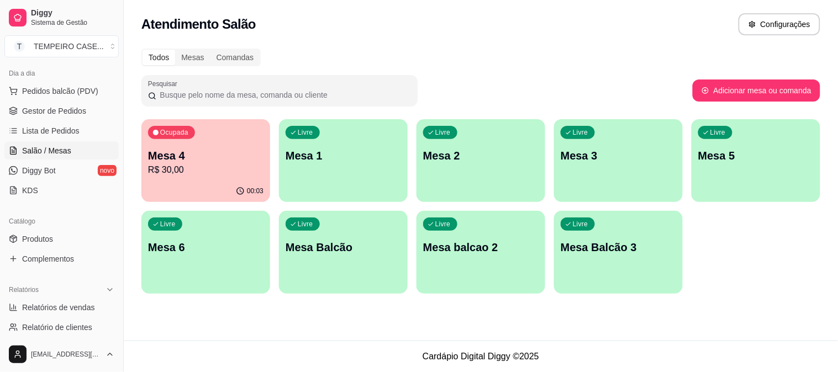
click at [233, 150] on p "Mesa 4" at bounding box center [205, 155] width 115 height 15
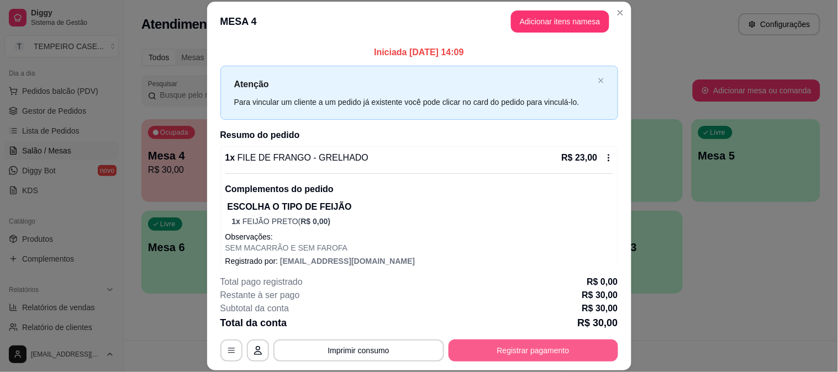
click at [479, 346] on button "Registrar pagamento" at bounding box center [533, 351] width 170 height 22
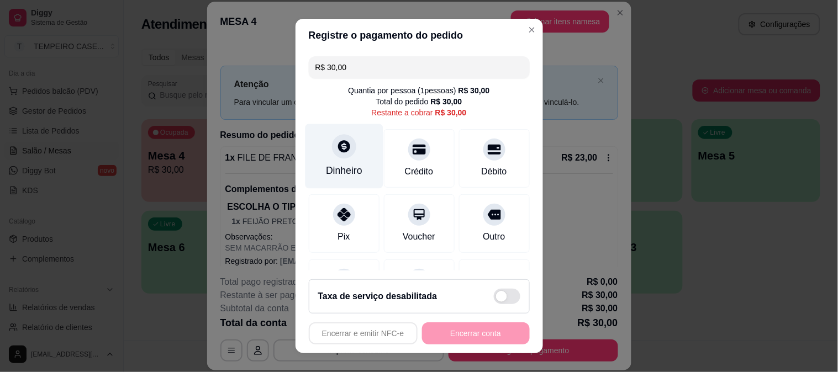
click at [337, 166] on div "Dinheiro" at bounding box center [344, 170] width 36 height 14
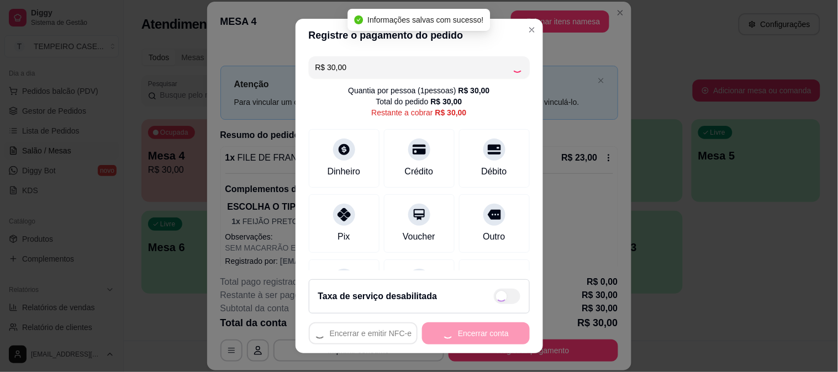
type input "R$ 0,00"
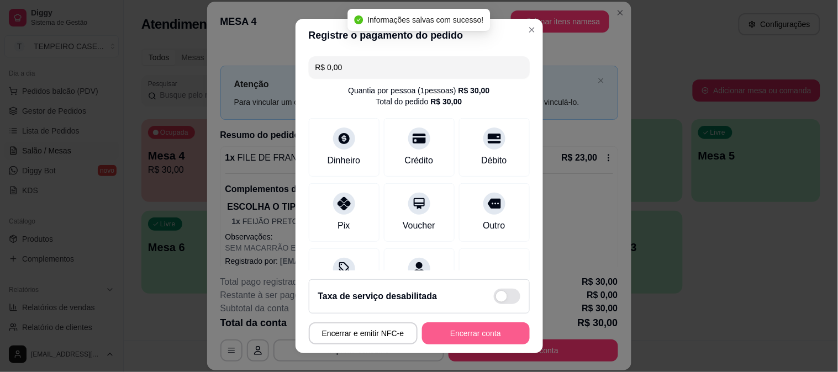
click at [484, 340] on button "Encerrar conta" at bounding box center [476, 333] width 108 height 22
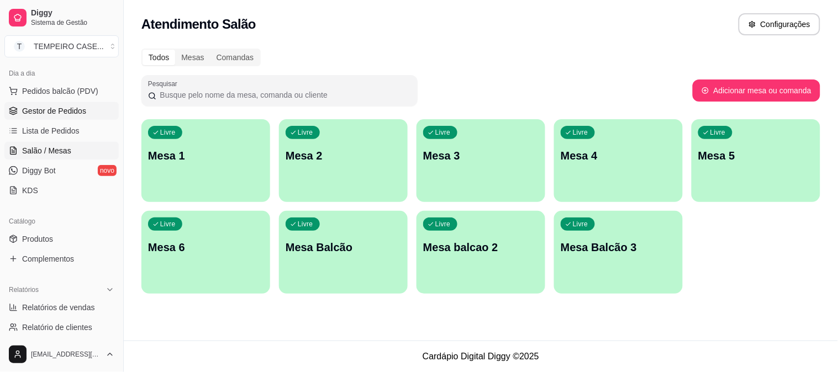
click at [57, 112] on span "Gestor de Pedidos" at bounding box center [54, 110] width 64 height 11
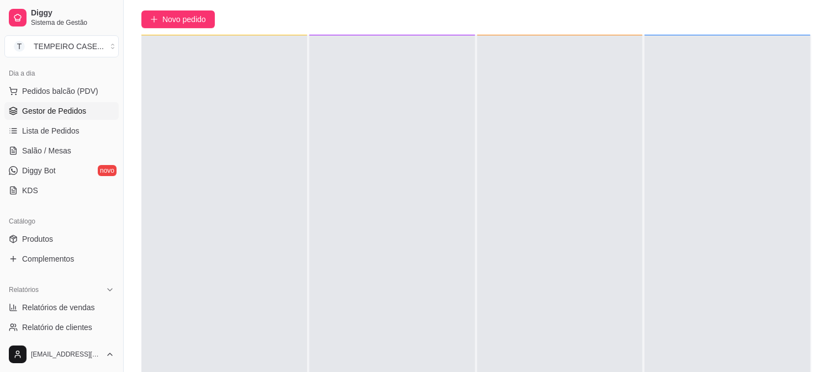
scroll to position [168, 0]
